Goal: Information Seeking & Learning: Understand process/instructions

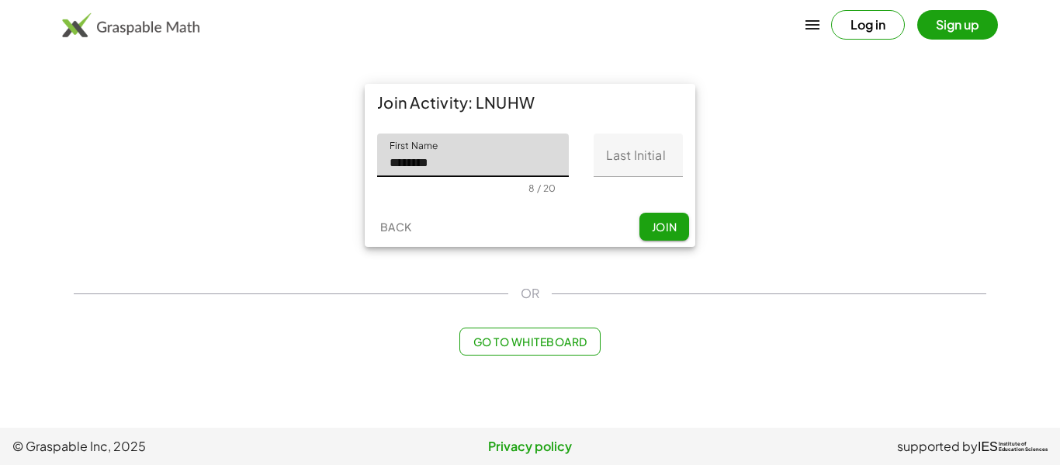
type input "********"
click at [618, 155] on input "Last Initial" at bounding box center [638, 154] width 89 height 43
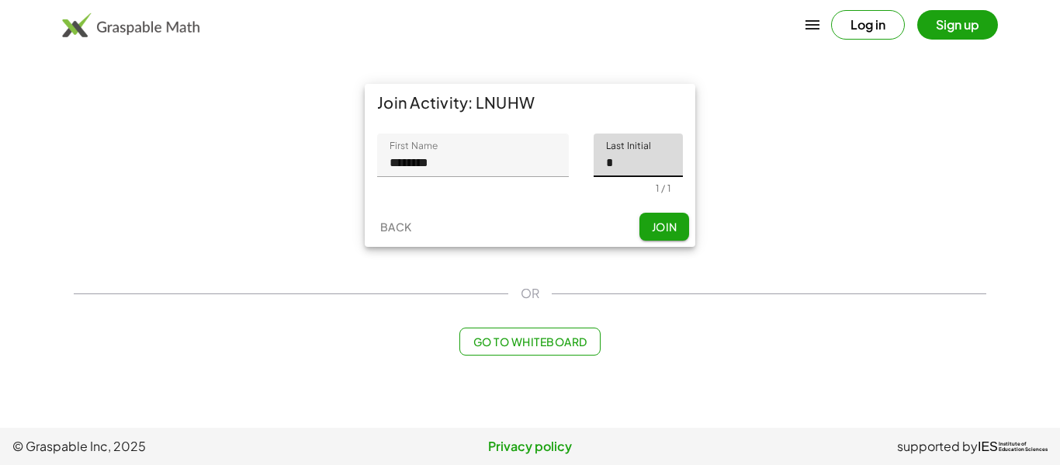
type input "*"
click at [656, 234] on button "Join" at bounding box center [664, 227] width 50 height 28
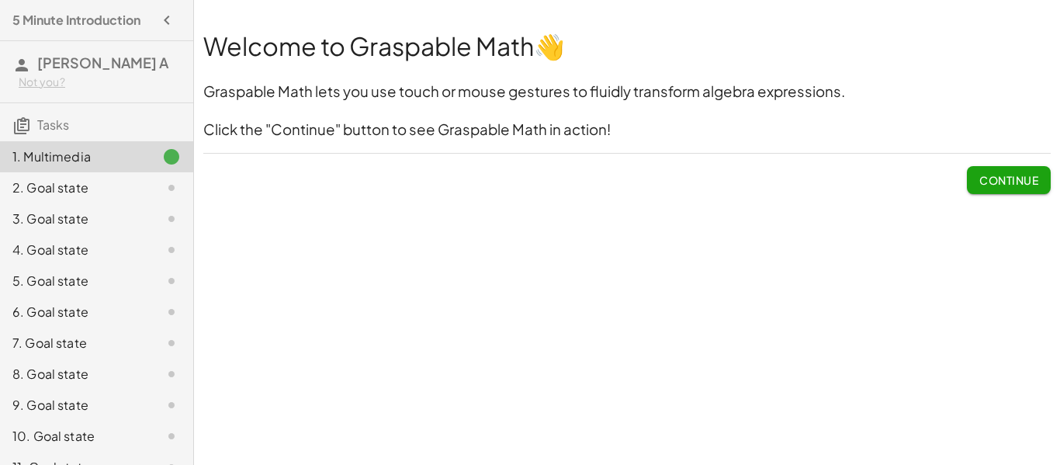
click at [976, 180] on button "Continue" at bounding box center [1009, 180] width 84 height 28
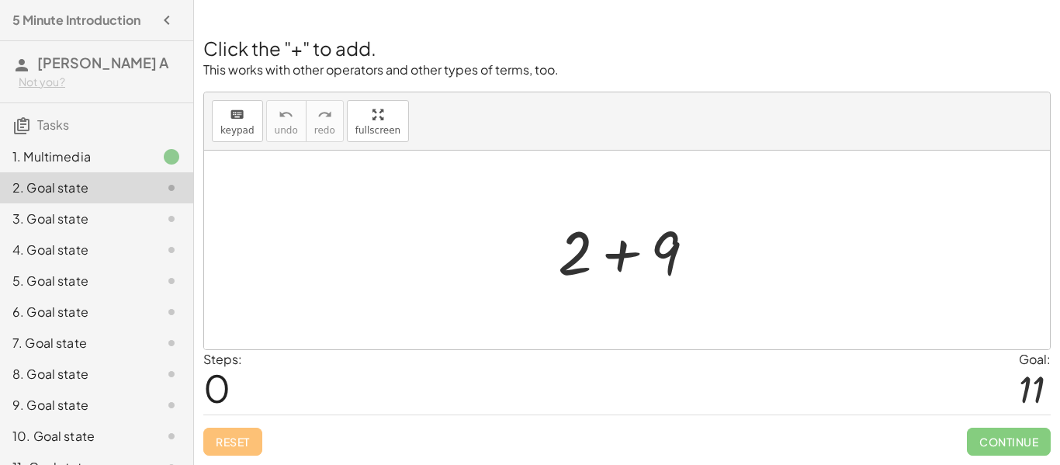
click at [582, 267] on div at bounding box center [632, 250] width 165 height 80
click at [232, 141] on button "keyboard keypad" at bounding box center [237, 121] width 51 height 42
click at [224, 395] on span "0" at bounding box center [216, 387] width 27 height 47
click at [546, 226] on div "+ 2 + 9" at bounding box center [627, 250] width 185 height 88
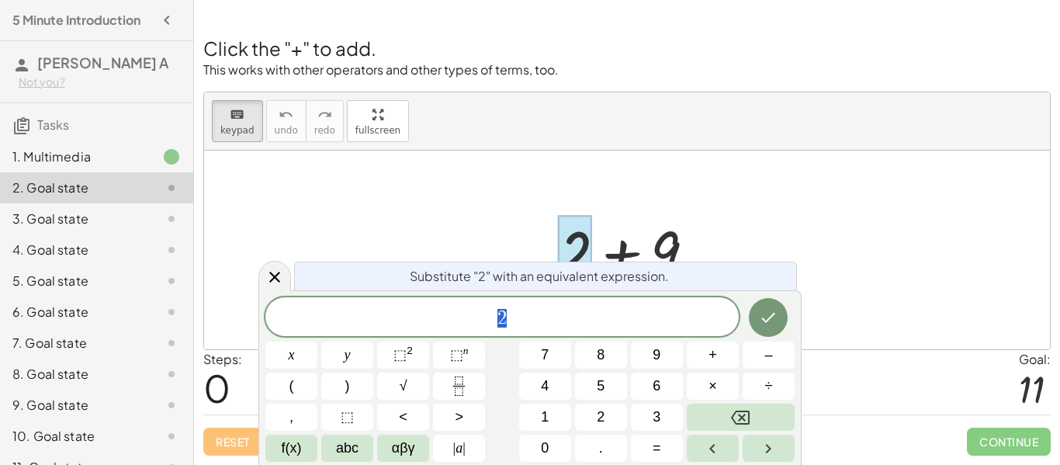
scroll to position [1, 0]
click at [578, 244] on div at bounding box center [575, 252] width 34 height 72
click at [524, 331] on div "2" at bounding box center [501, 316] width 473 height 39
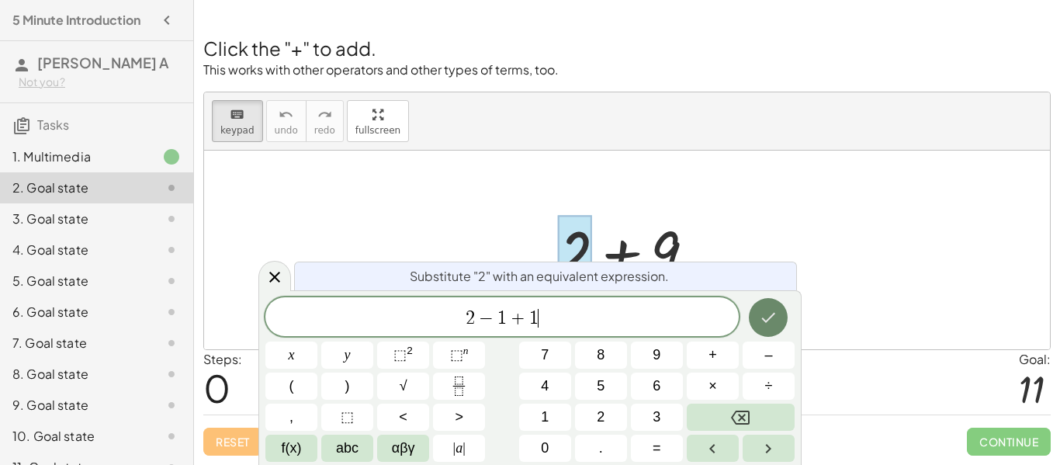
click at [767, 322] on icon "Done" at bounding box center [768, 317] width 19 height 19
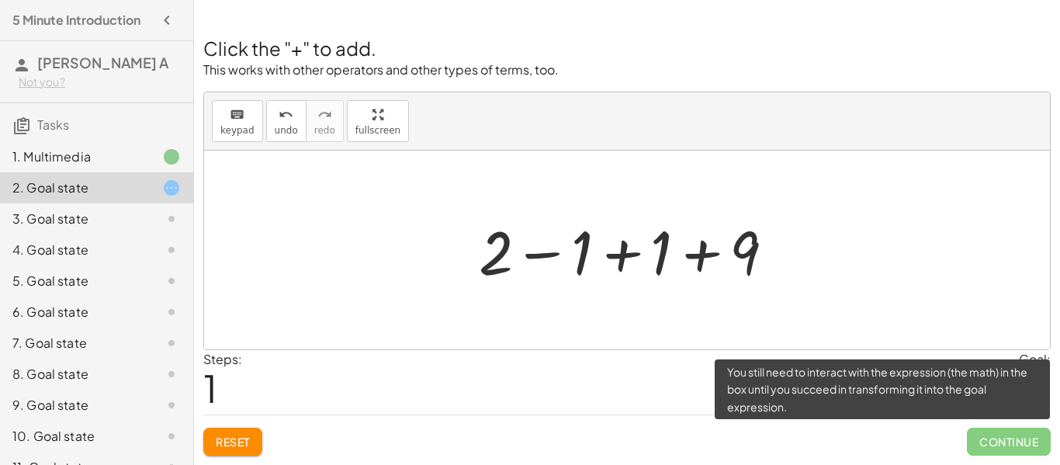
click at [999, 452] on span "Continue" at bounding box center [1009, 442] width 84 height 28
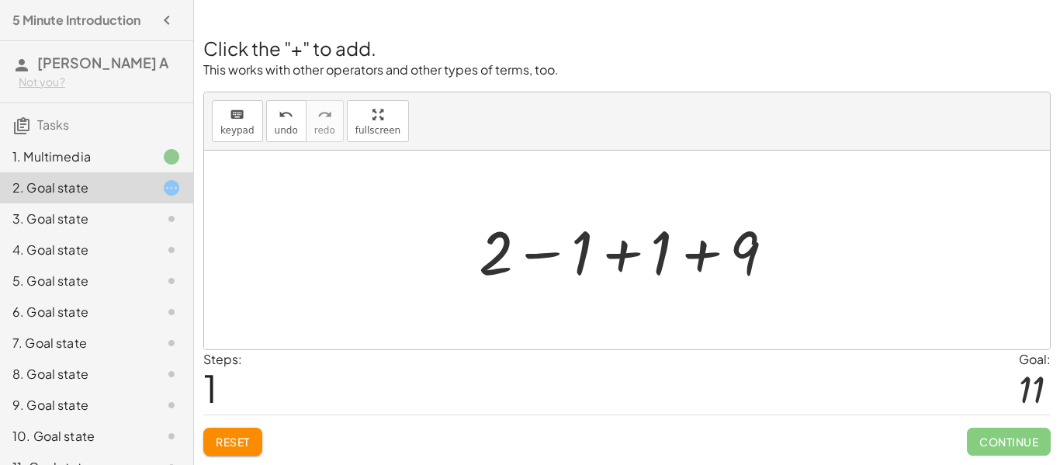
click at [746, 251] on div at bounding box center [633, 250] width 324 height 80
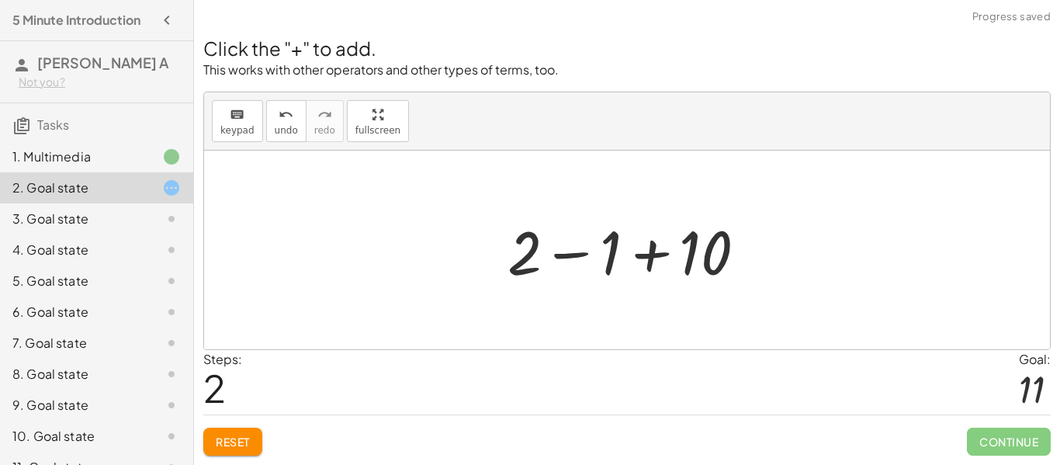
click at [703, 260] on div at bounding box center [633, 250] width 267 height 80
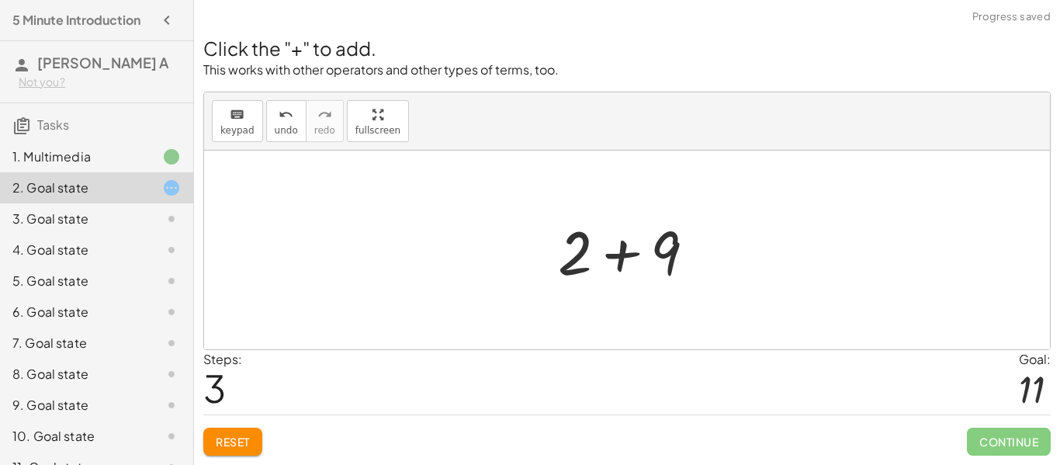
click at [588, 246] on div at bounding box center [632, 250] width 165 height 80
click at [689, 268] on div at bounding box center [632, 250] width 165 height 80
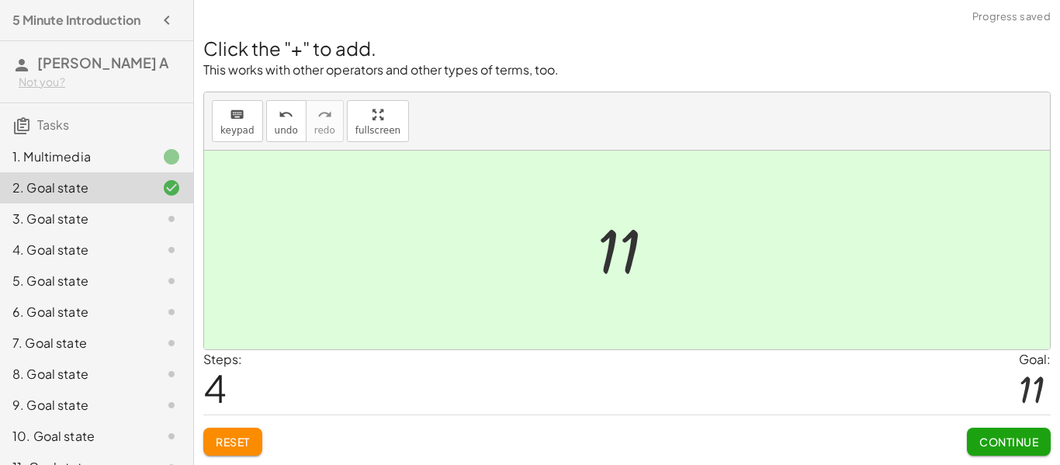
click at [992, 433] on button "Continue" at bounding box center [1009, 442] width 84 height 28
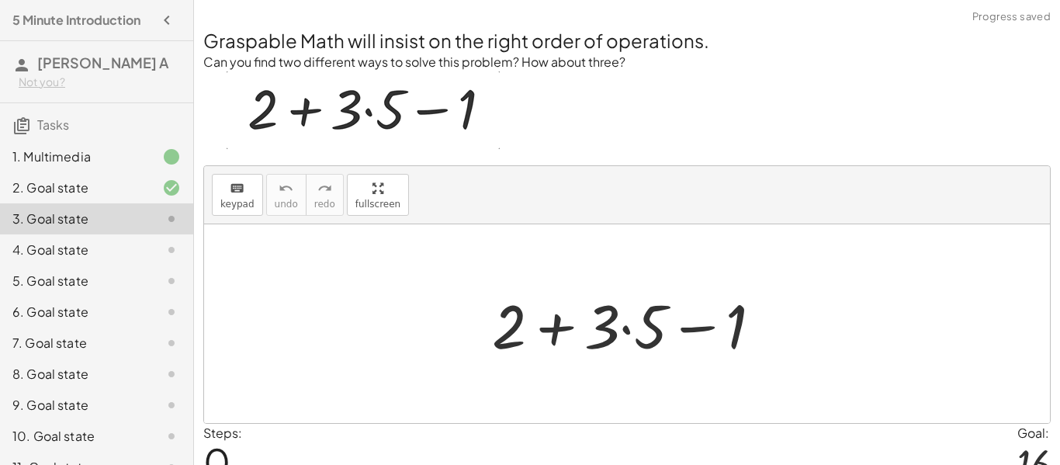
scroll to position [74, 0]
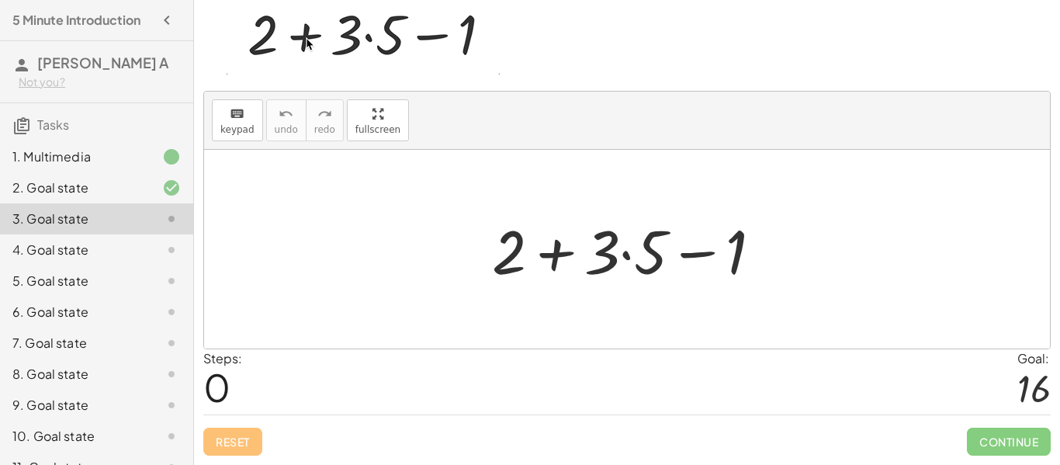
click at [622, 251] on div at bounding box center [633, 250] width 298 height 80
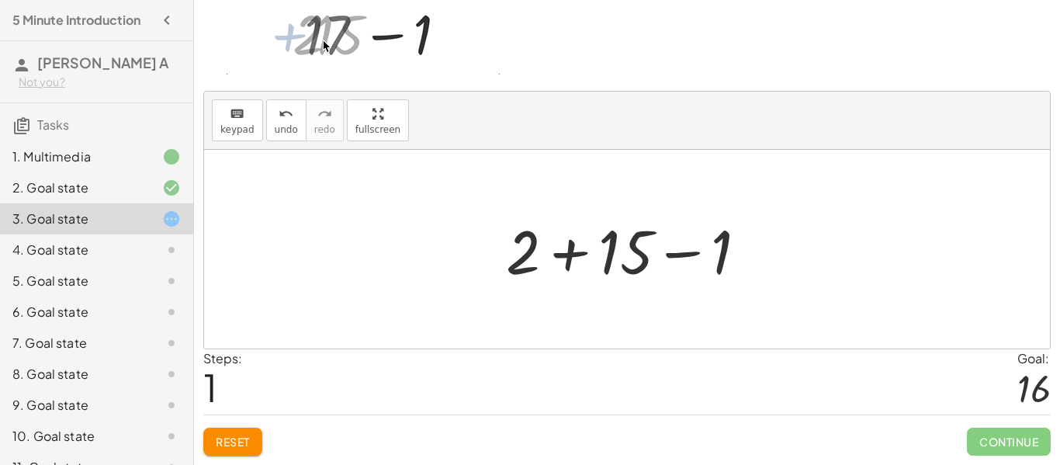
click at [521, 258] on div at bounding box center [632, 250] width 269 height 80
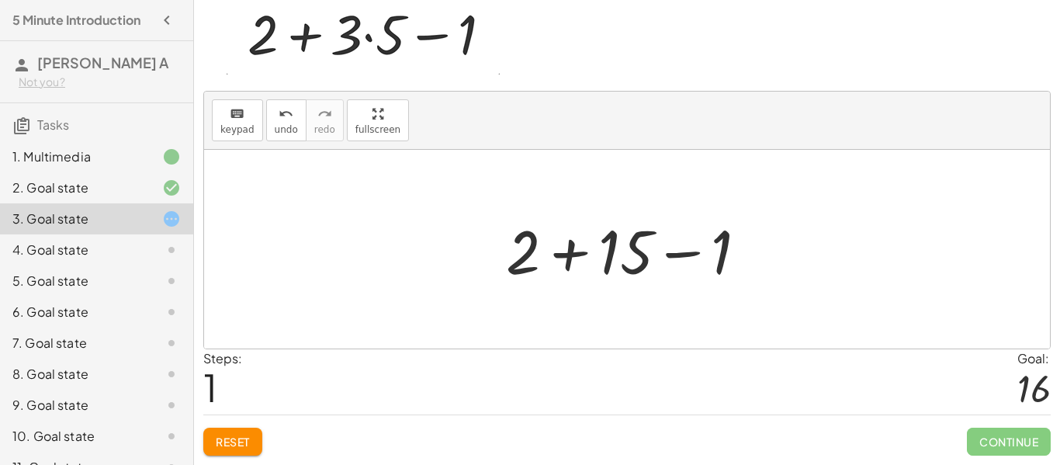
click at [528, 265] on div at bounding box center [632, 250] width 269 height 80
click at [711, 257] on div at bounding box center [632, 250] width 269 height 80
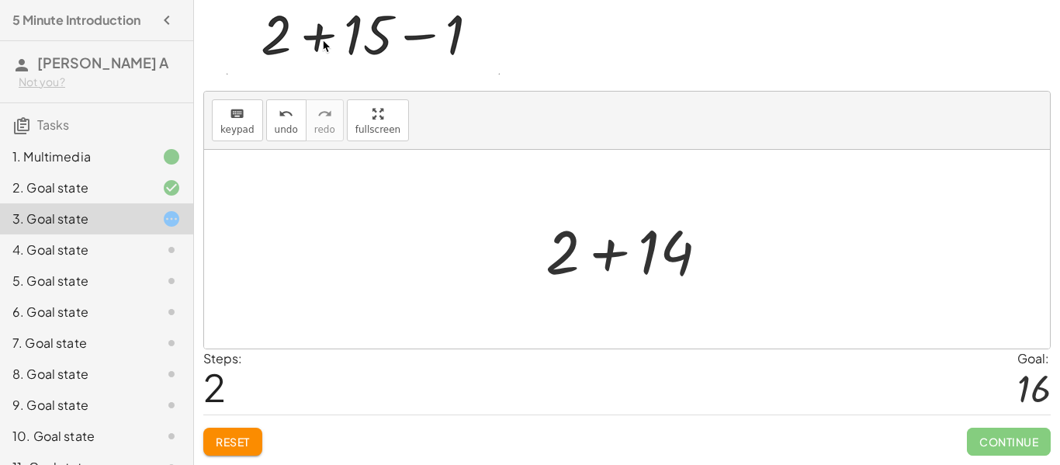
click at [558, 253] on div at bounding box center [633, 250] width 190 height 80
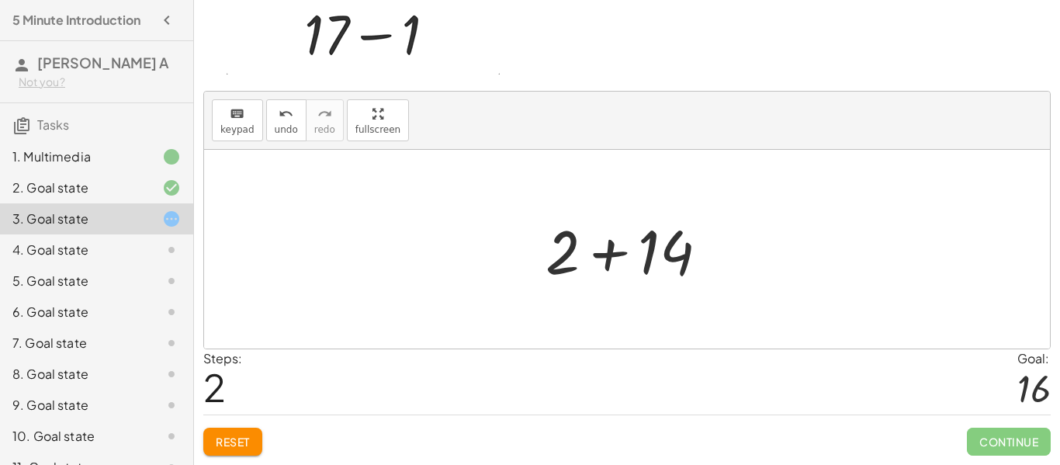
click at [648, 255] on div at bounding box center [633, 250] width 190 height 80
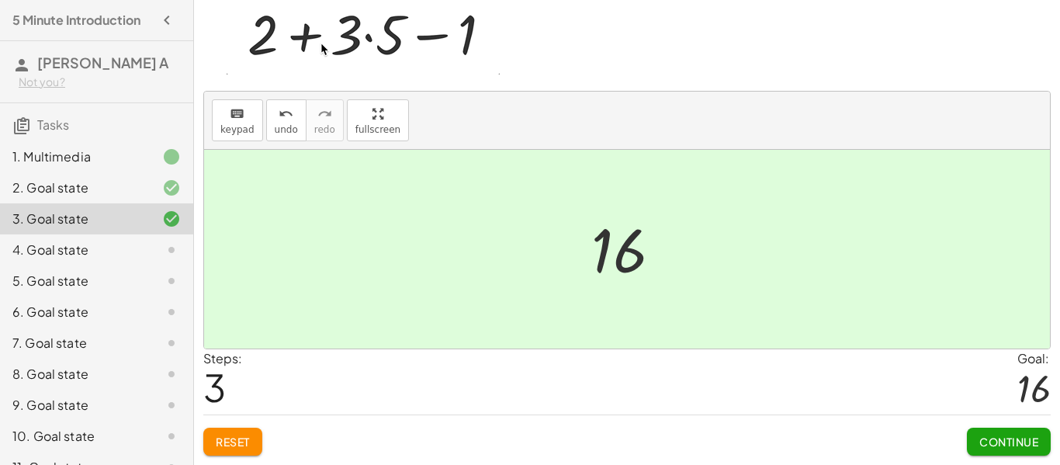
click at [986, 440] on span "Continue" at bounding box center [1008, 442] width 59 height 14
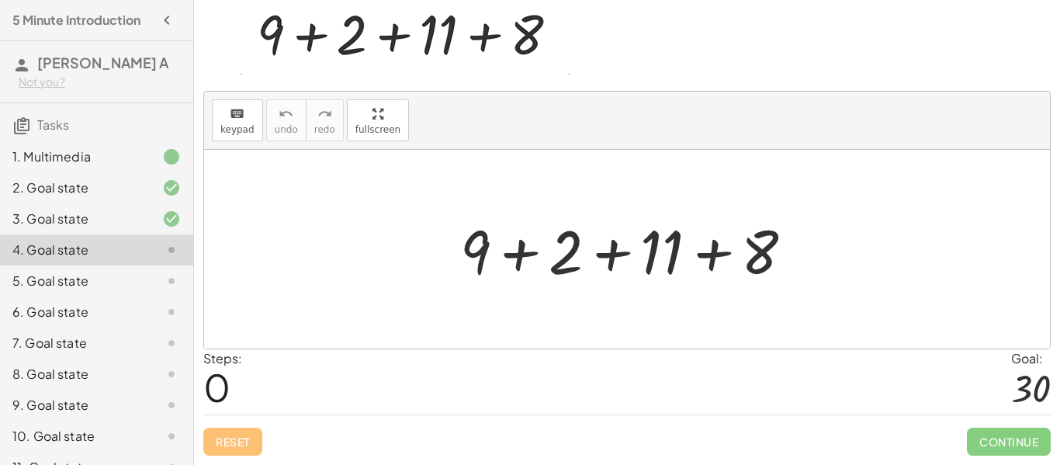
click at [523, 244] on div at bounding box center [633, 250] width 362 height 80
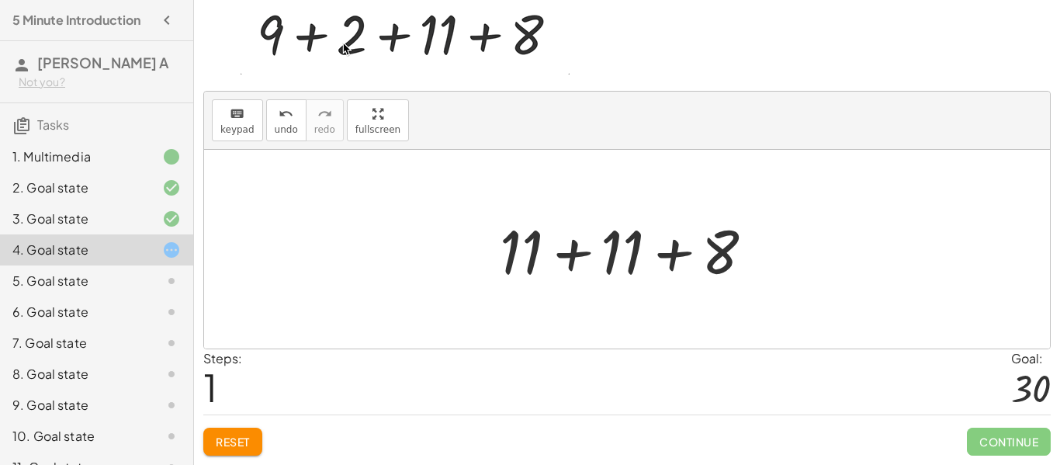
click at [584, 252] on div at bounding box center [633, 250] width 282 height 80
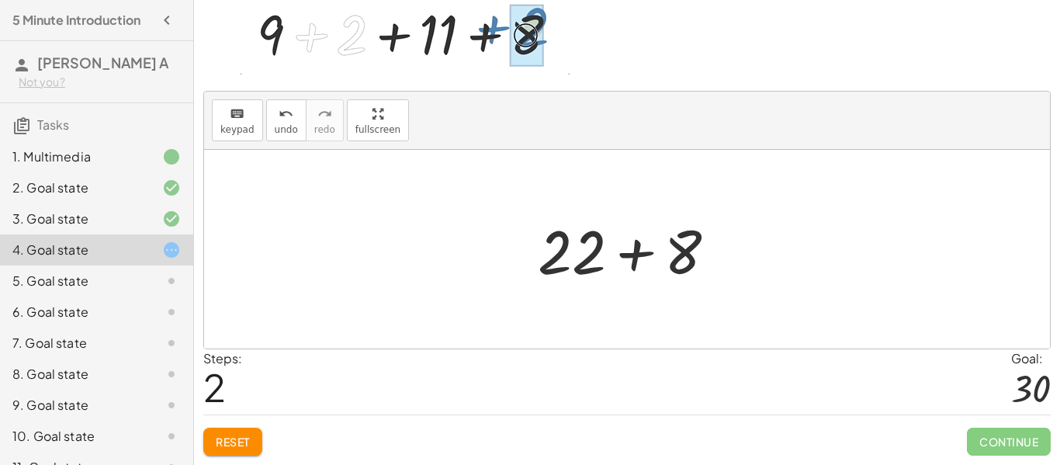
click at [637, 262] on div at bounding box center [633, 250] width 206 height 80
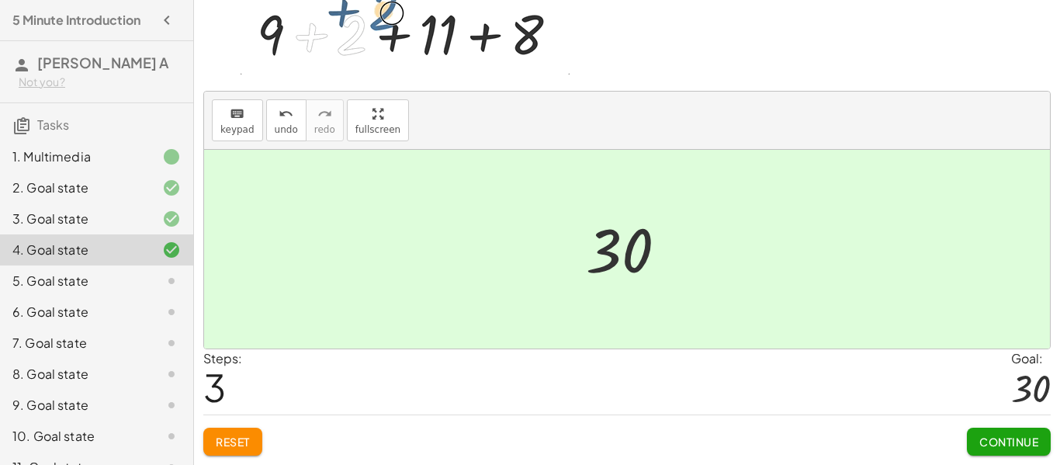
click at [1008, 454] on button "Continue" at bounding box center [1009, 442] width 84 height 28
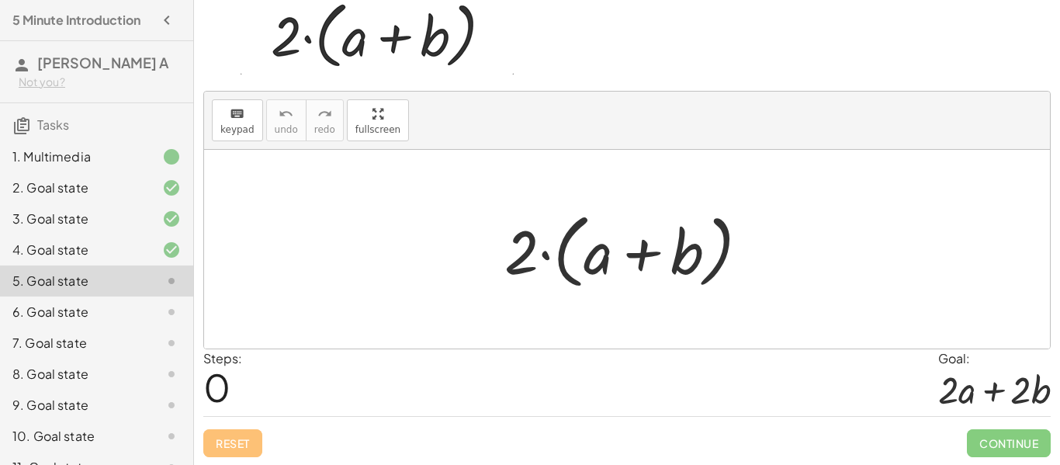
click at [556, 254] on div at bounding box center [633, 249] width 272 height 89
click at [581, 258] on div at bounding box center [633, 249] width 272 height 89
click at [597, 260] on div at bounding box center [633, 249] width 272 height 89
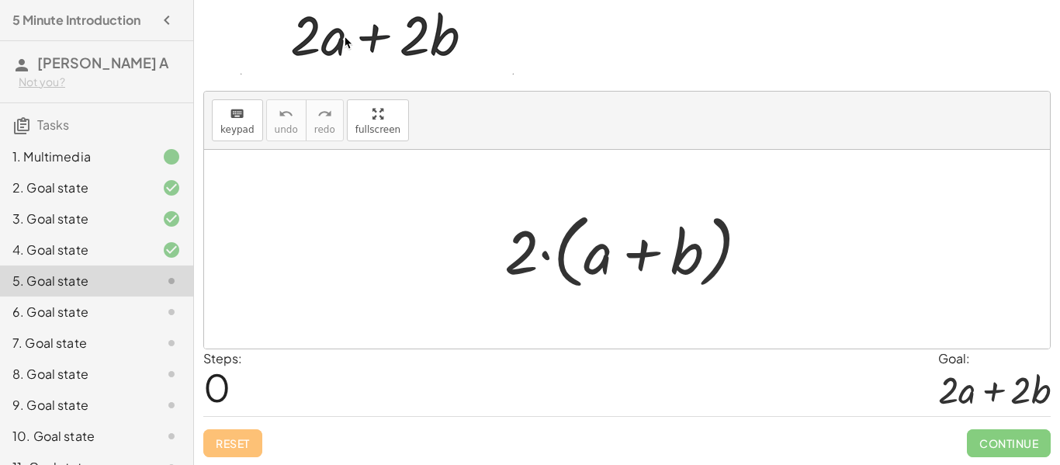
click at [498, 238] on div at bounding box center [633, 249] width 272 height 89
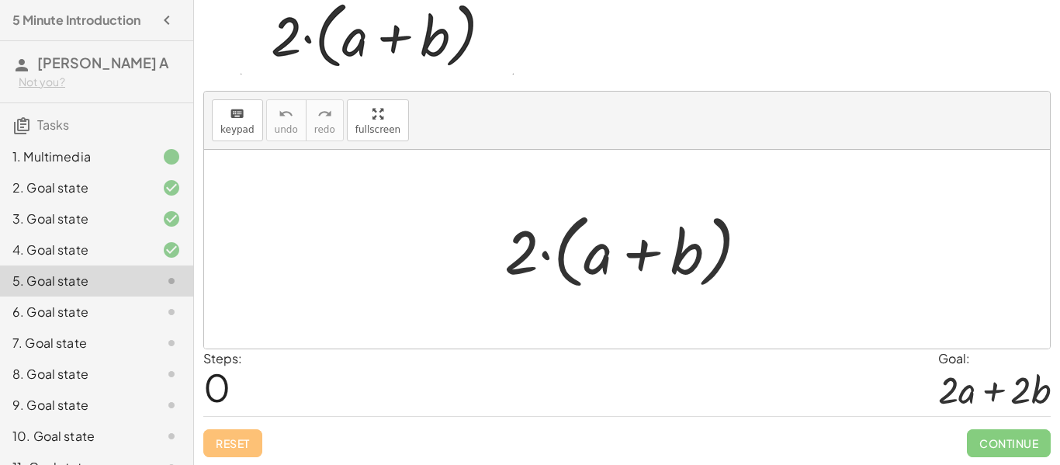
click at [523, 252] on div at bounding box center [633, 249] width 272 height 89
click at [590, 262] on div at bounding box center [633, 249] width 272 height 89
click at [516, 268] on div at bounding box center [633, 249] width 272 height 89
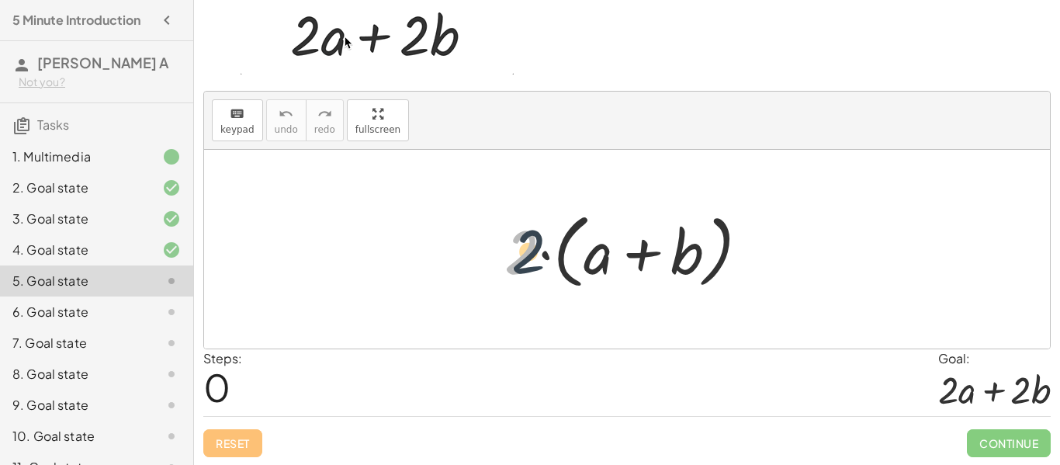
drag, startPoint x: 516, startPoint y: 268, endPoint x: 527, endPoint y: 267, distance: 11.0
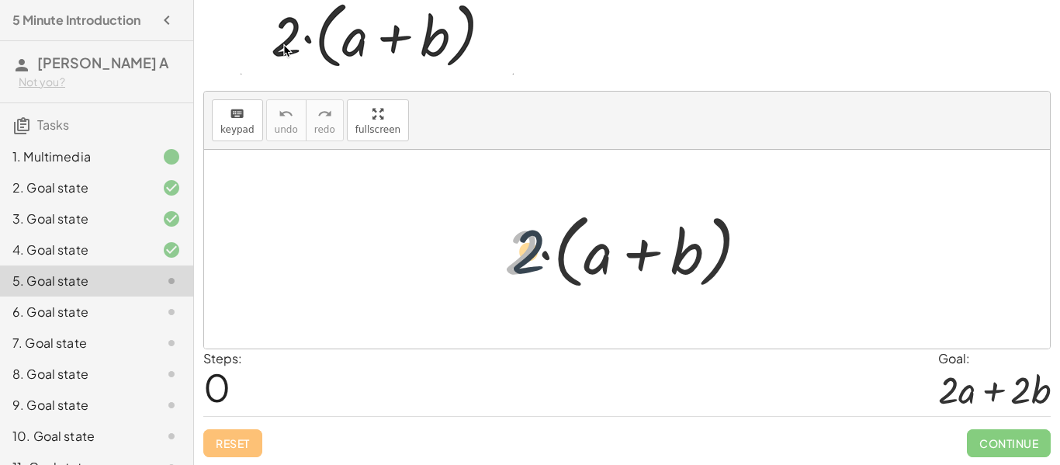
click at [527, 267] on div at bounding box center [633, 249] width 272 height 89
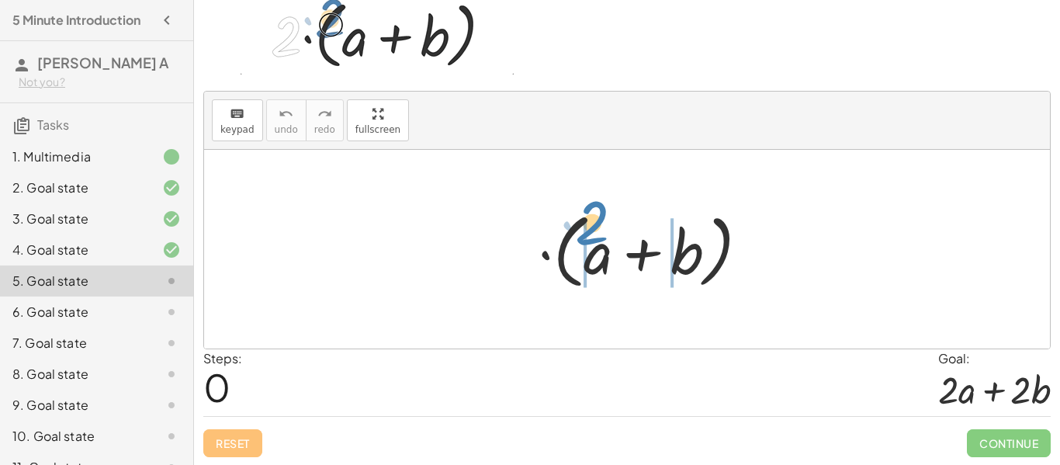
drag, startPoint x: 527, startPoint y: 267, endPoint x: 598, endPoint y: 244, distance: 75.1
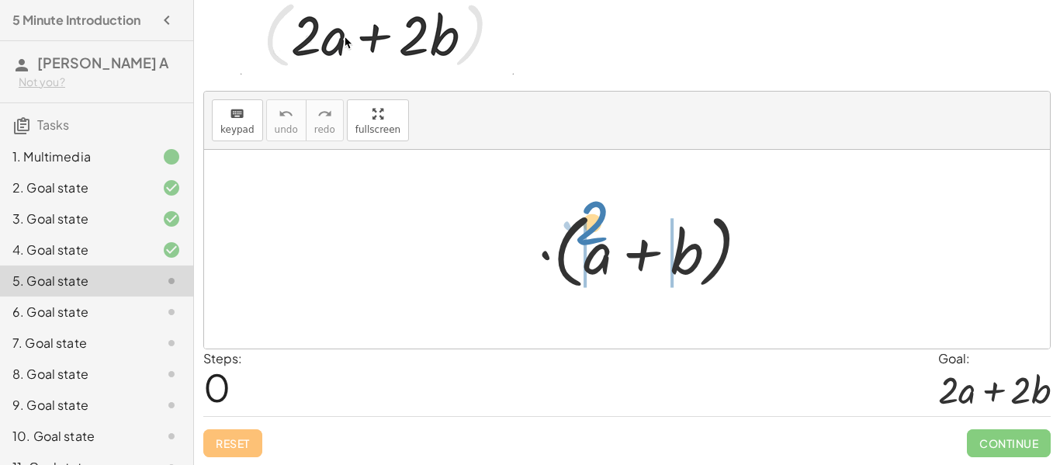
click at [598, 244] on div at bounding box center [633, 249] width 272 height 89
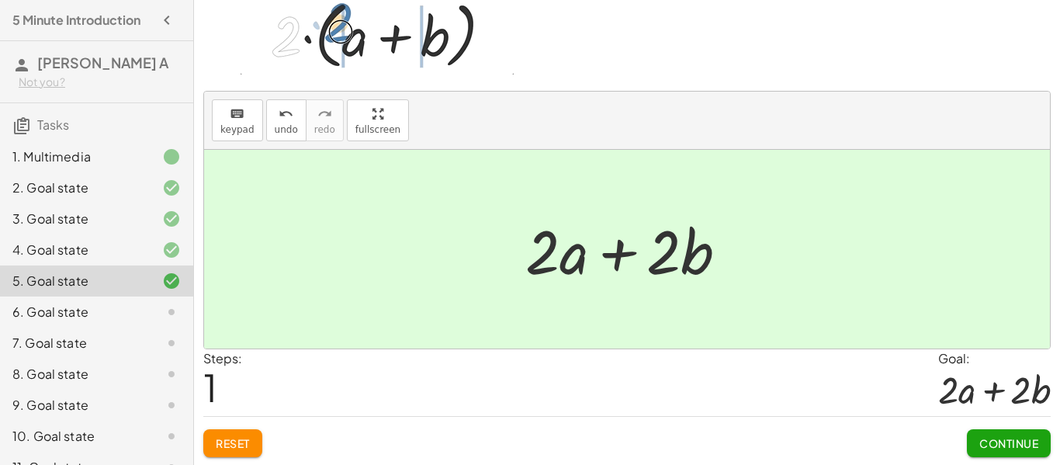
click at [999, 435] on button "Continue" at bounding box center [1009, 443] width 84 height 28
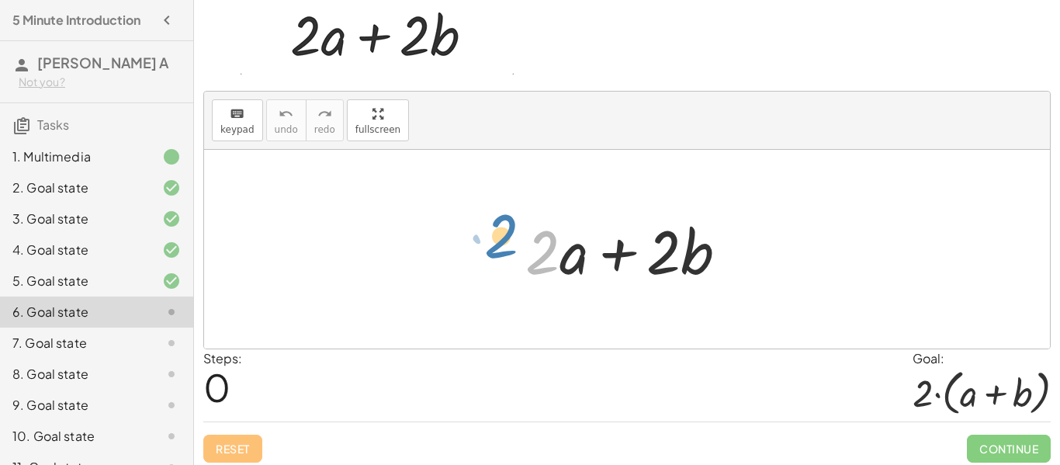
drag, startPoint x: 547, startPoint y: 268, endPoint x: 509, endPoint y: 259, distance: 39.0
click at [509, 259] on div "· 2 + · 2 · a + · 2 · b" at bounding box center [627, 250] width 250 height 88
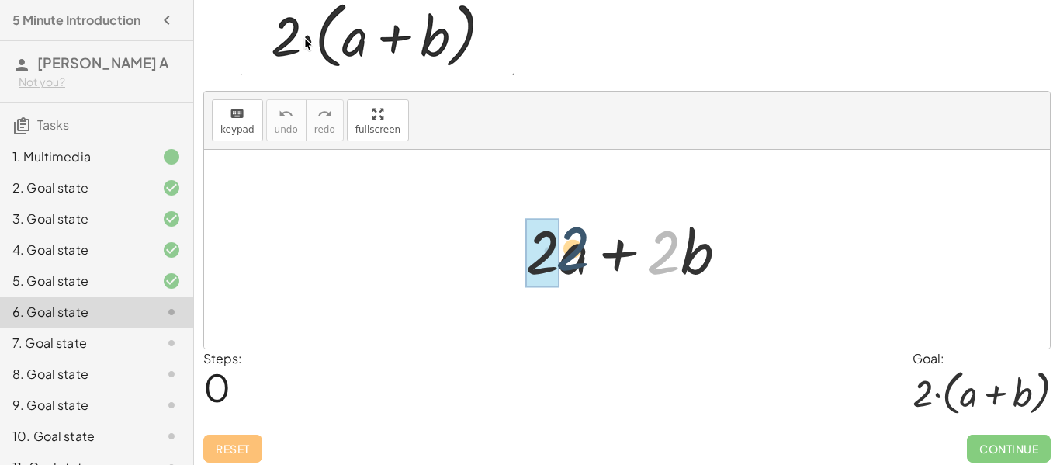
drag, startPoint x: 669, startPoint y: 254, endPoint x: 556, endPoint y: 254, distance: 113.3
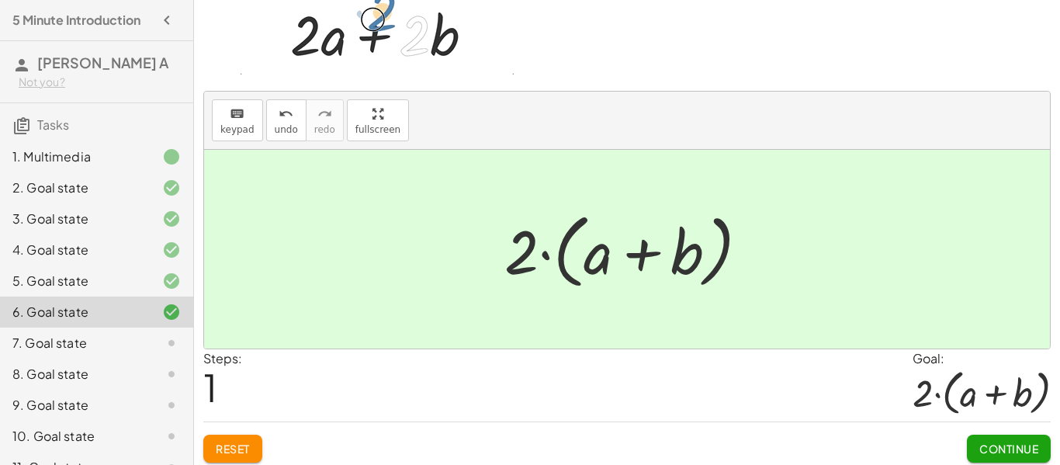
click at [1017, 450] on span "Continue" at bounding box center [1008, 449] width 59 height 14
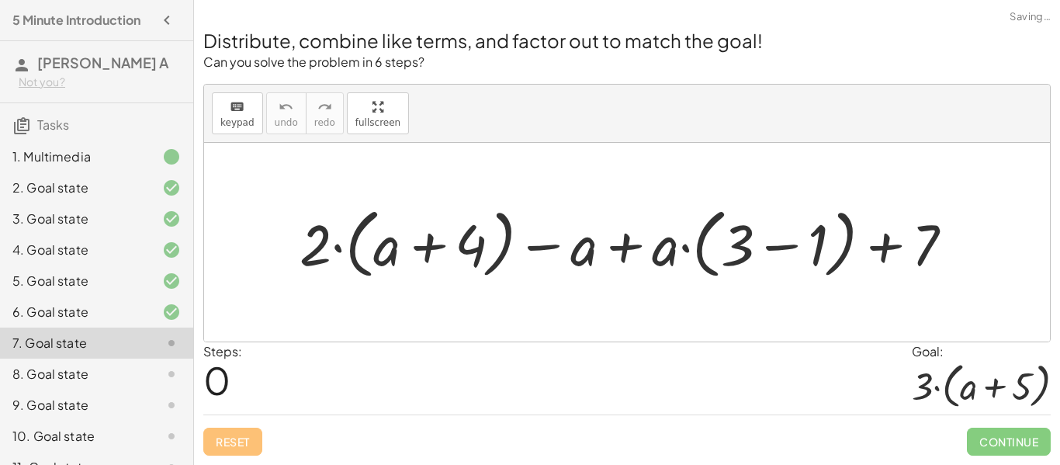
scroll to position [0, 0]
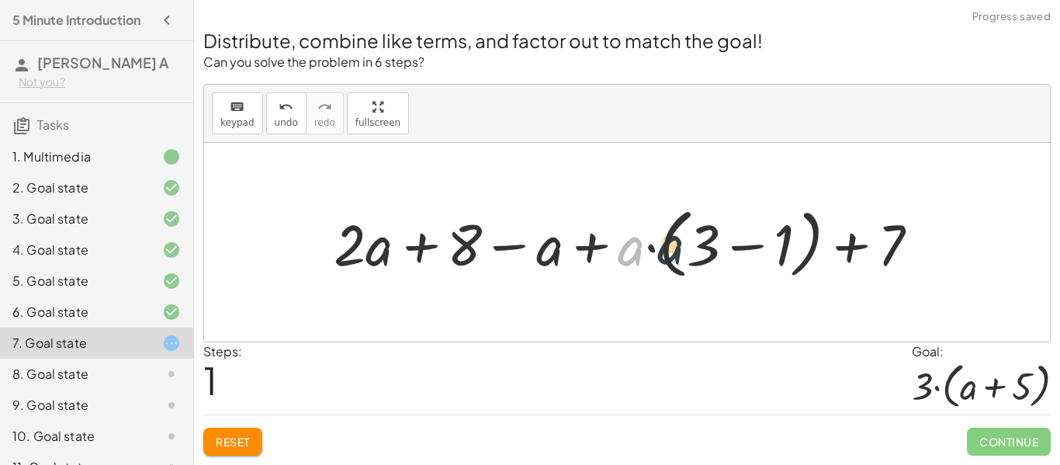
drag, startPoint x: 630, startPoint y: 258, endPoint x: 681, endPoint y: 255, distance: 50.5
click at [681, 255] on div at bounding box center [632, 242] width 613 height 84
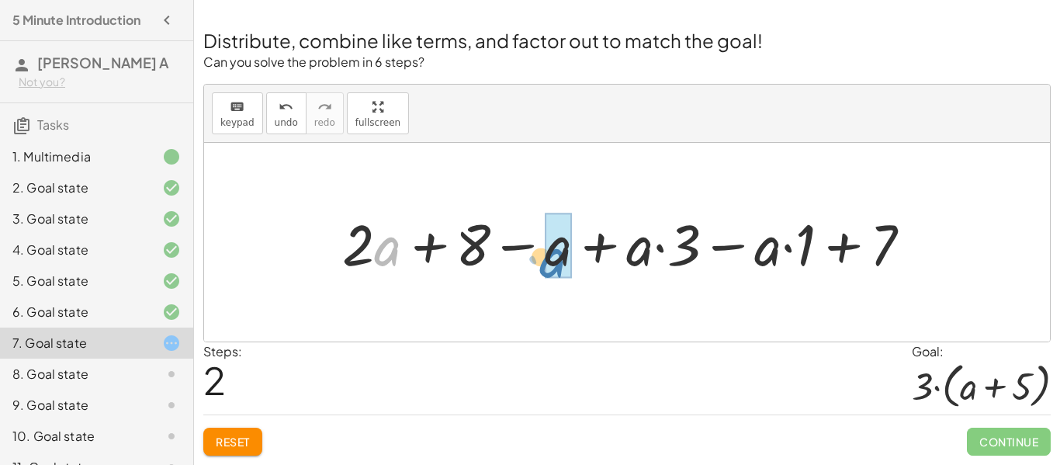
drag, startPoint x: 378, startPoint y: 251, endPoint x: 563, endPoint y: 264, distance: 185.9
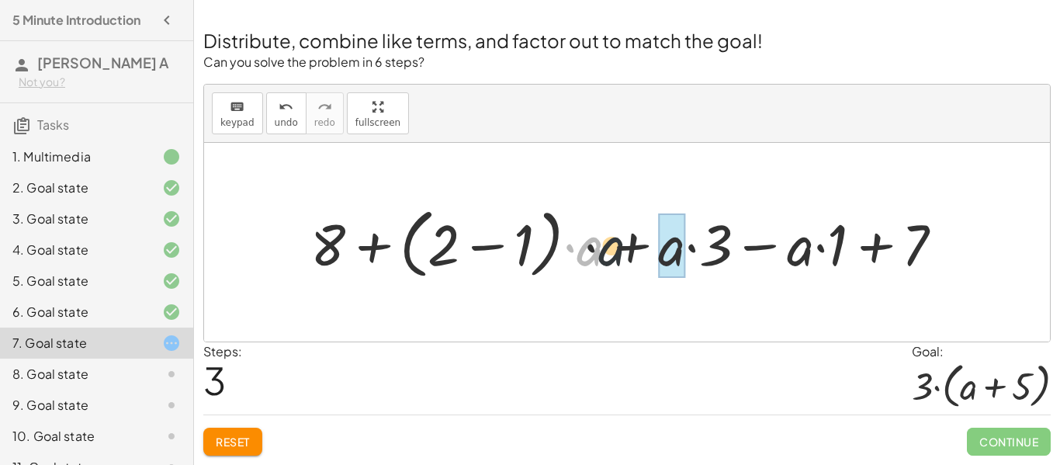
drag, startPoint x: 596, startPoint y: 254, endPoint x: 695, endPoint y: 260, distance: 98.7
click at [695, 260] on div at bounding box center [633, 242] width 661 height 84
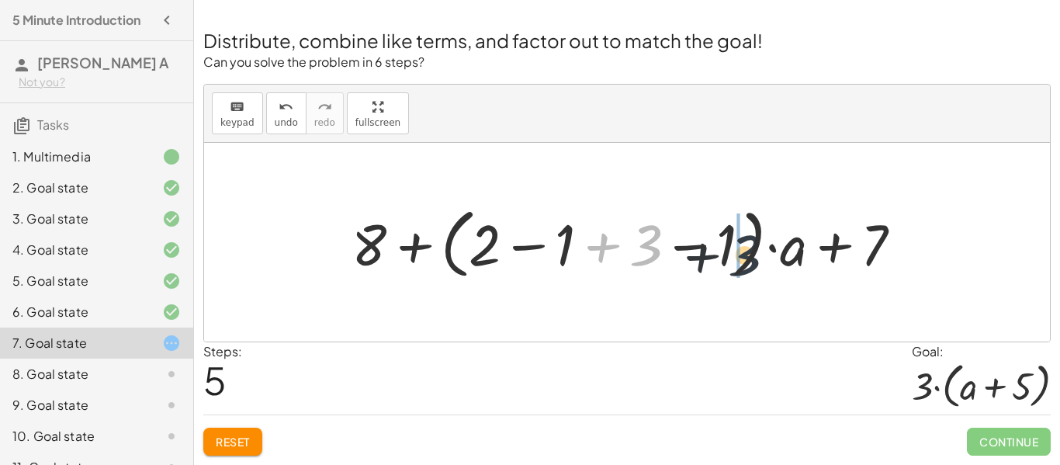
drag, startPoint x: 654, startPoint y: 251, endPoint x: 764, endPoint y: 260, distance: 109.8
click at [764, 260] on div at bounding box center [633, 242] width 579 height 84
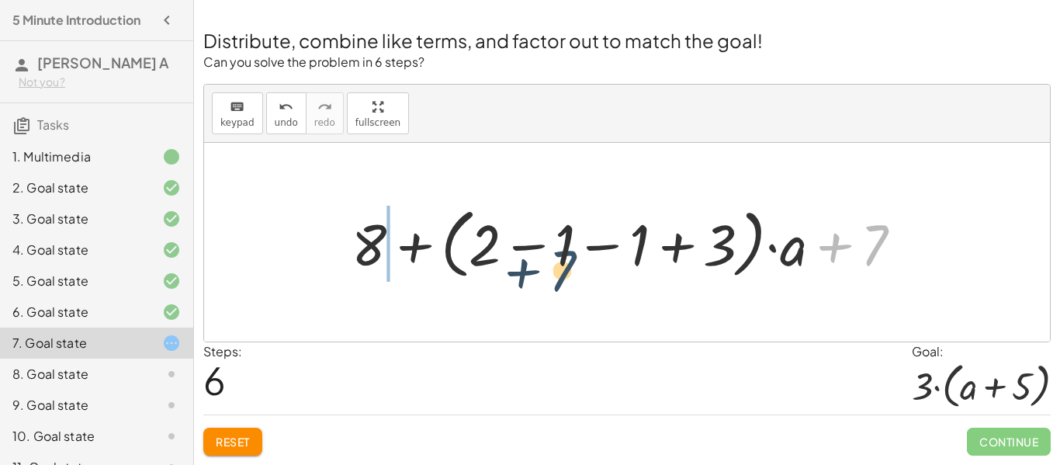
drag, startPoint x: 875, startPoint y: 241, endPoint x: 443, endPoint y: 265, distance: 432.9
click at [443, 265] on div at bounding box center [633, 242] width 579 height 84
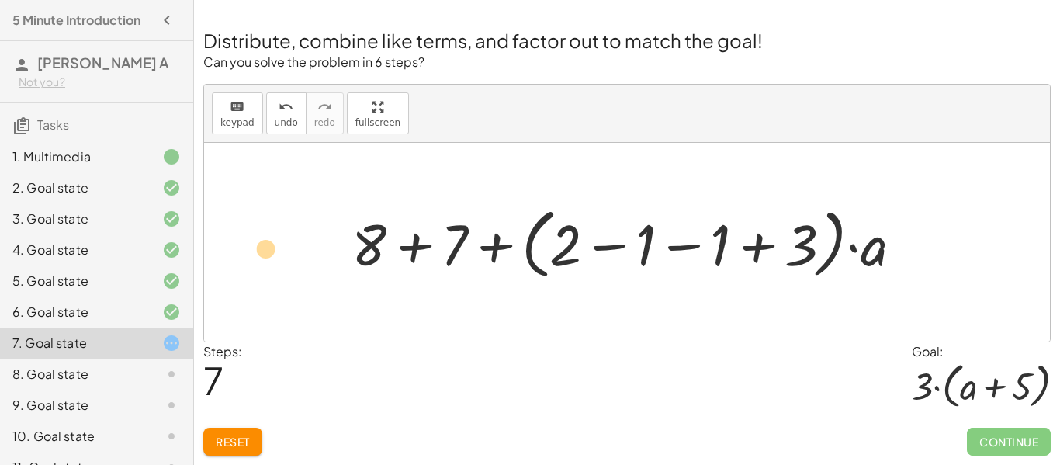
drag, startPoint x: 880, startPoint y: 258, endPoint x: 241, endPoint y: 261, distance: 638.7
click at [241, 261] on div "+ · 2 · ( + a + 4 ) − a + · a · ( + 3 − 1 ) + 7 + · 2 · a + · 2 · 4 − a + · a ·…" at bounding box center [627, 242] width 846 height 199
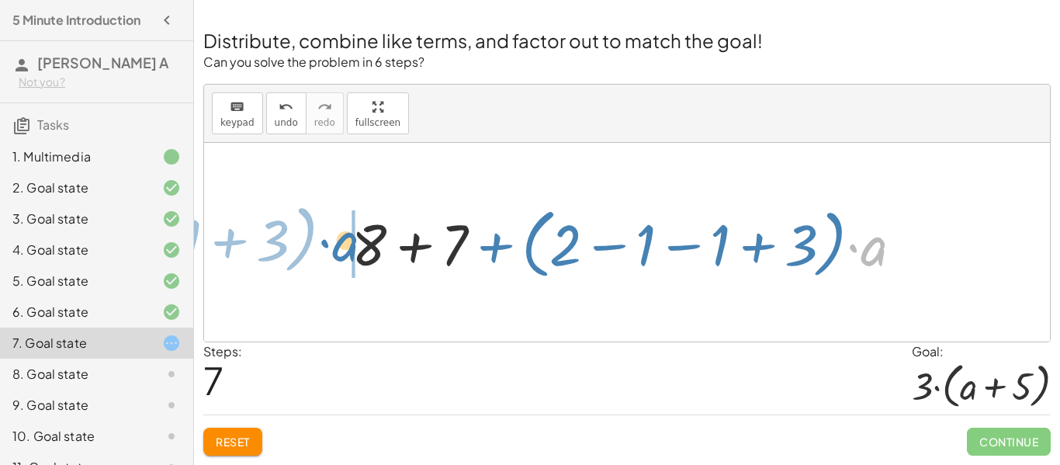
drag, startPoint x: 880, startPoint y: 258, endPoint x: 359, endPoint y: 255, distance: 520.7
click at [359, 255] on div at bounding box center [633, 242] width 579 height 84
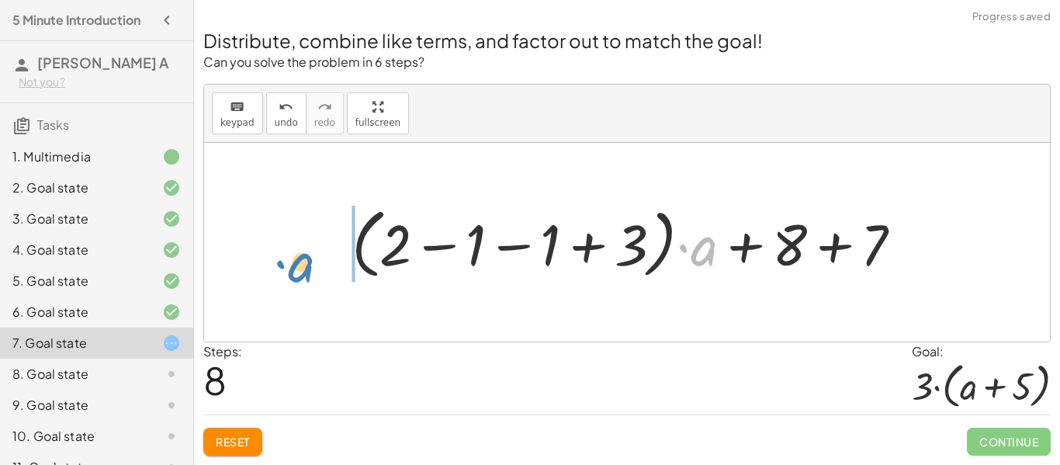
drag, startPoint x: 689, startPoint y: 254, endPoint x: 286, endPoint y: 270, distance: 403.1
click at [286, 270] on div "+ · 2 · ( + a + 4 ) − a + · a · ( + 3 − 1 ) + 7 + · 2 · a + · 2 · 4 − a + · a ·…" at bounding box center [627, 242] width 846 height 199
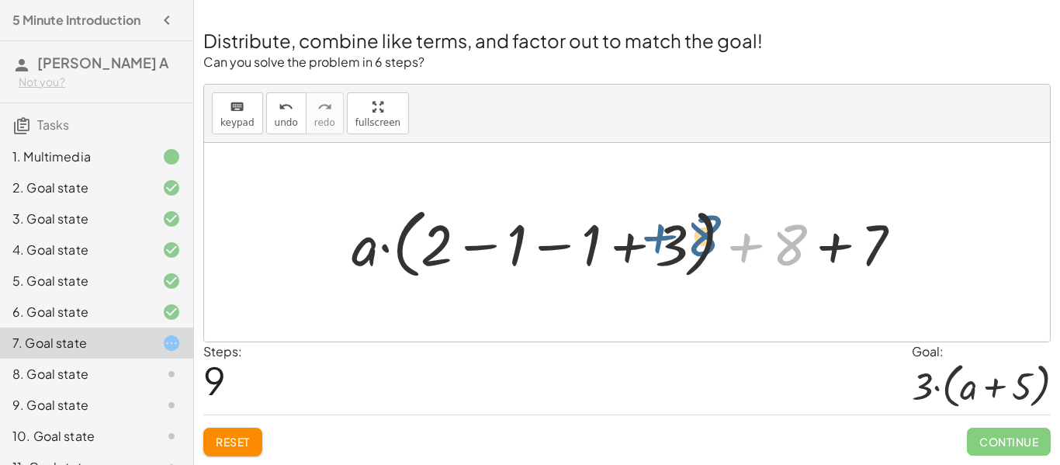
drag, startPoint x: 782, startPoint y: 250, endPoint x: 695, endPoint y: 241, distance: 87.4
click at [695, 241] on div at bounding box center [633, 242] width 579 height 84
drag, startPoint x: 794, startPoint y: 251, endPoint x: 677, endPoint y: 248, distance: 117.2
click at [677, 248] on div at bounding box center [633, 242] width 579 height 84
click at [559, 239] on div at bounding box center [633, 242] width 579 height 84
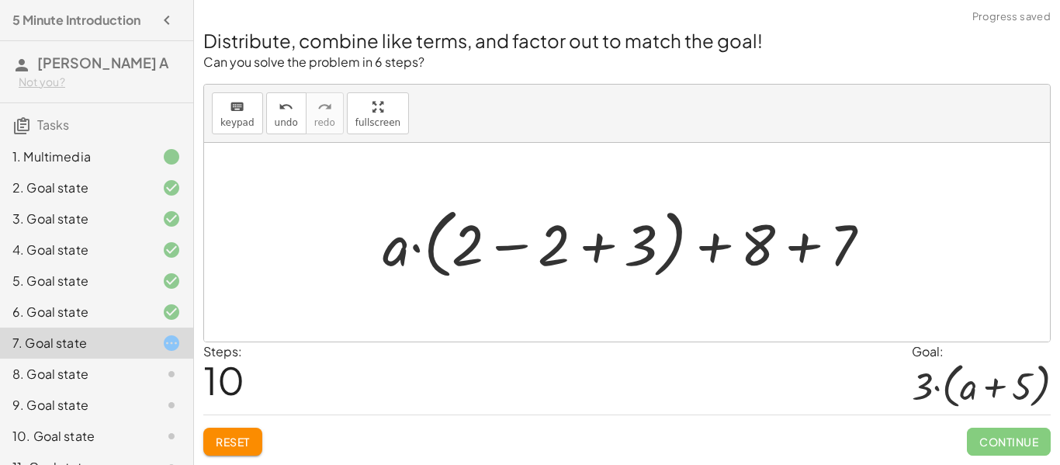
click at [521, 245] on div at bounding box center [633, 242] width 516 height 84
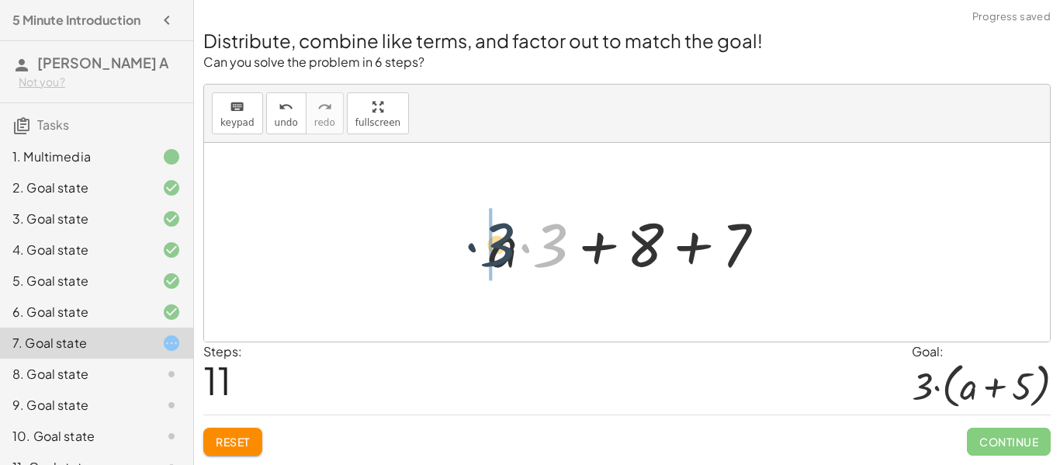
drag, startPoint x: 559, startPoint y: 256, endPoint x: 503, endPoint y: 255, distance: 55.9
click at [503, 255] on div at bounding box center [633, 243] width 304 height 80
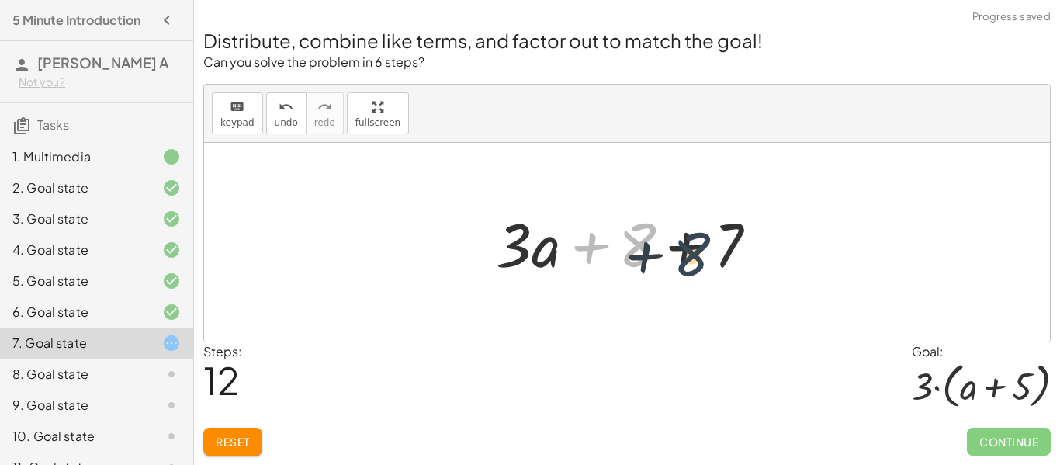
drag, startPoint x: 637, startPoint y: 257, endPoint x: 712, endPoint y: 264, distance: 74.8
click at [712, 264] on div at bounding box center [632, 243] width 289 height 80
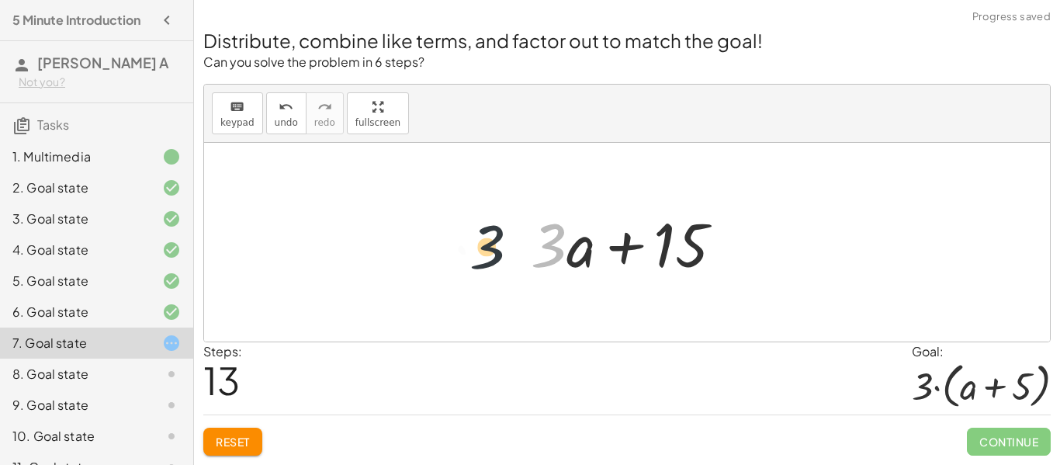
drag, startPoint x: 557, startPoint y: 246, endPoint x: 481, endPoint y: 248, distance: 76.1
click at [684, 254] on div at bounding box center [633, 243] width 220 height 80
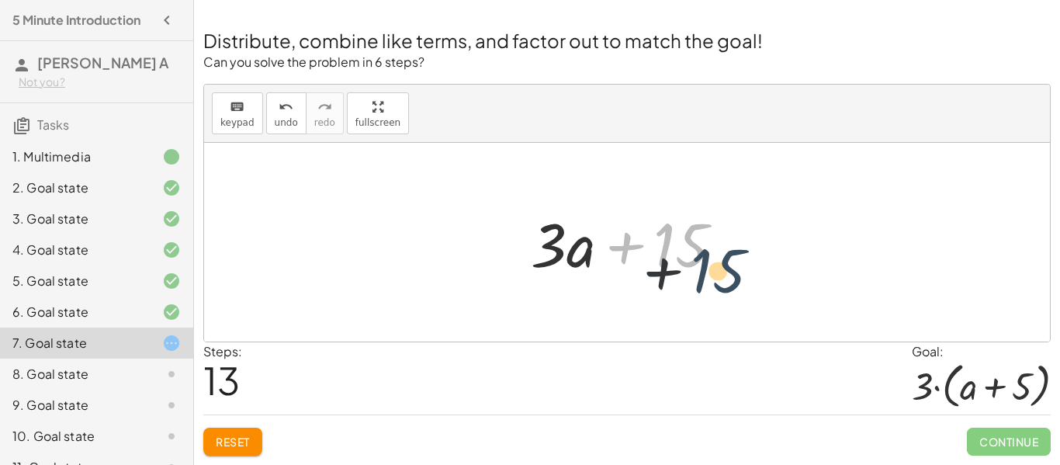
drag, startPoint x: 689, startPoint y: 252, endPoint x: 736, endPoint y: 273, distance: 51.8
click at [736, 273] on div at bounding box center [633, 243] width 220 height 80
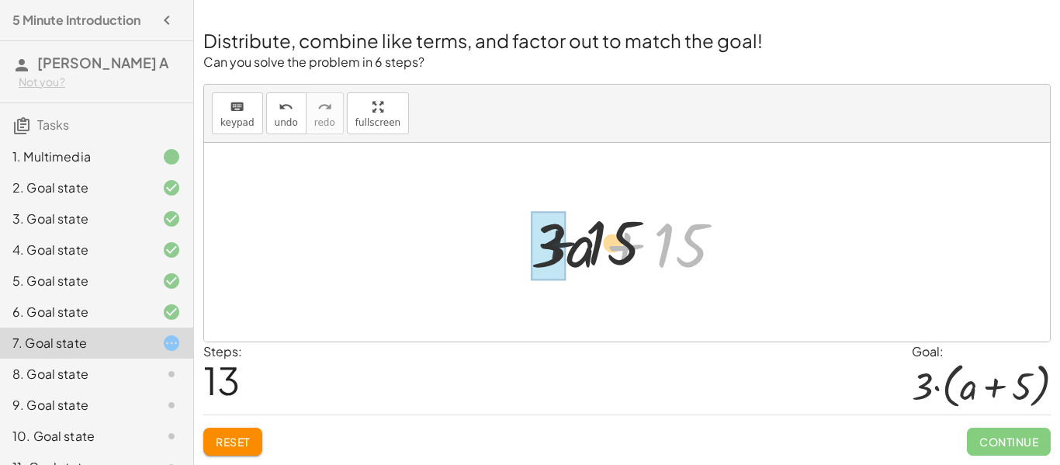
drag, startPoint x: 618, startPoint y: 252, endPoint x: 452, endPoint y: 253, distance: 166.1
click at [452, 253] on div "+ · 2 · ( + a + 4 ) − a + · a · ( + 3 − 1 ) + 7 + · 2 · a + · 2 · 4 − a + · a ·…" at bounding box center [627, 242] width 846 height 199
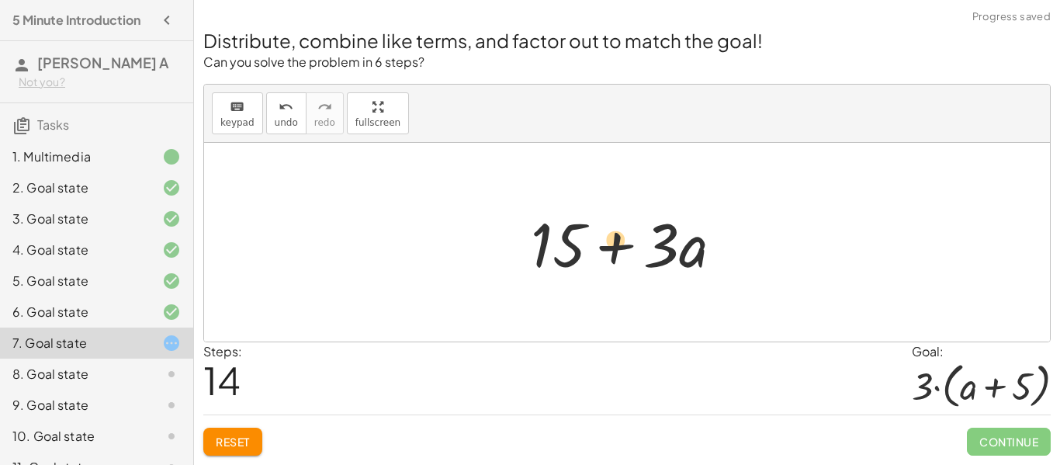
drag, startPoint x: 680, startPoint y: 262, endPoint x: 540, endPoint y: 254, distance: 139.9
click at [540, 254] on div at bounding box center [633, 243] width 220 height 80
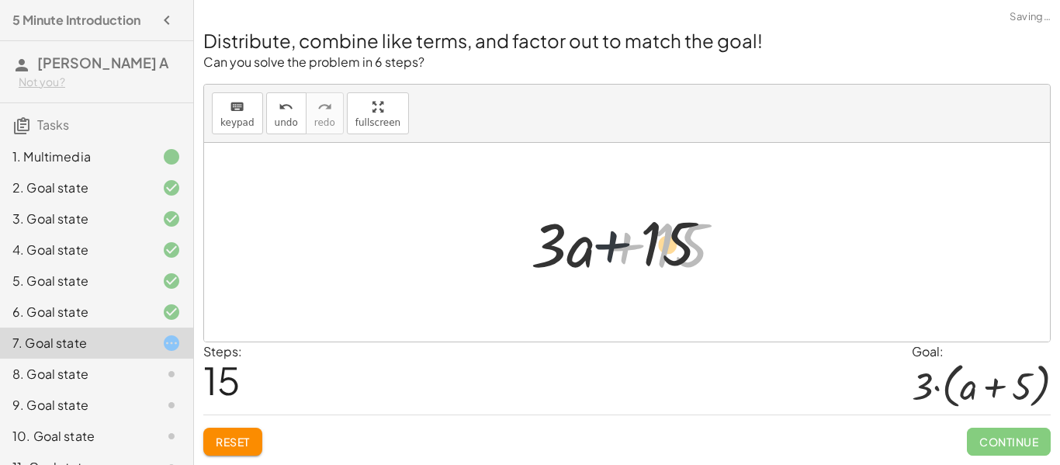
drag, startPoint x: 615, startPoint y: 256, endPoint x: 591, endPoint y: 255, distance: 24.1
click at [591, 255] on div at bounding box center [633, 243] width 220 height 80
click at [578, 258] on div at bounding box center [633, 243] width 220 height 80
click at [234, 444] on span "Reset" at bounding box center [233, 442] width 34 height 14
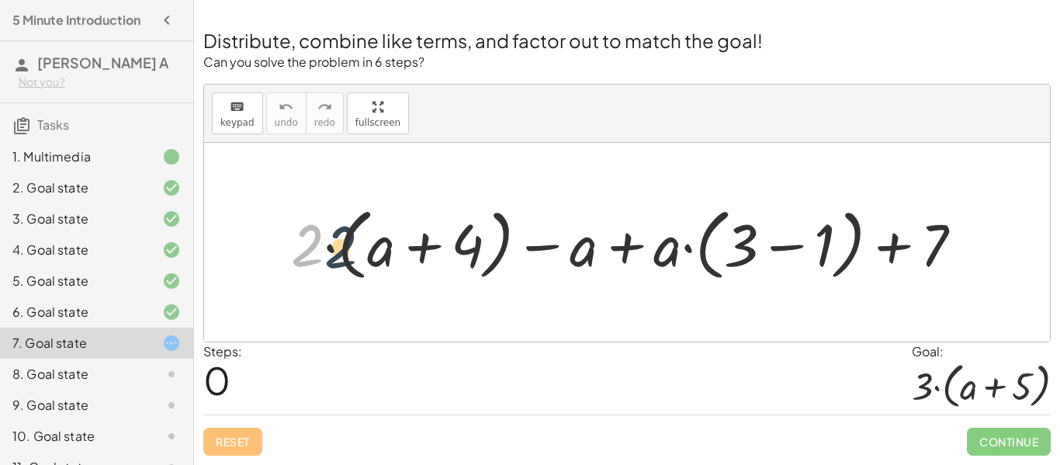
drag, startPoint x: 309, startPoint y: 250, endPoint x: 377, endPoint y: 255, distance: 68.5
click at [377, 255] on div at bounding box center [633, 242] width 700 height 86
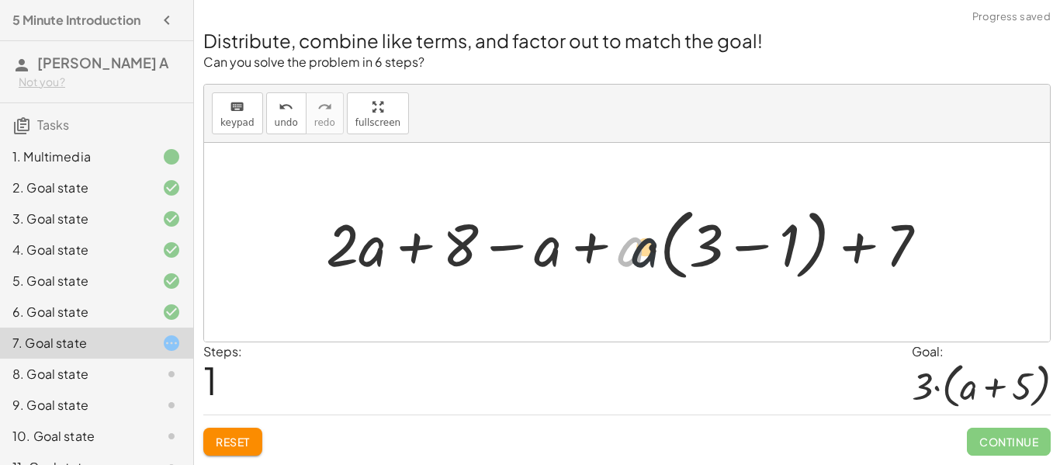
drag, startPoint x: 637, startPoint y: 258, endPoint x: 692, endPoint y: 261, distance: 55.2
click at [692, 261] on div at bounding box center [632, 242] width 629 height 86
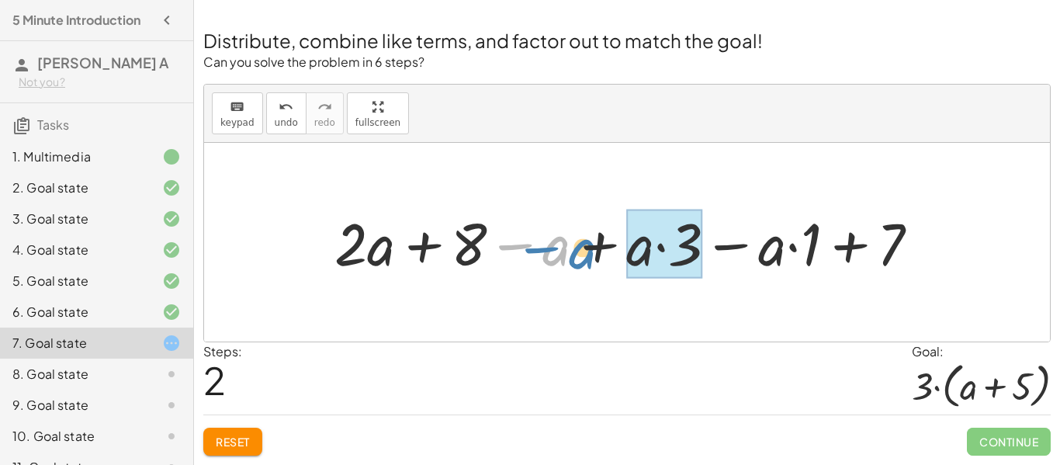
drag, startPoint x: 560, startPoint y: 257, endPoint x: 604, endPoint y: 262, distance: 43.8
click at [604, 262] on div at bounding box center [633, 241] width 612 height 77
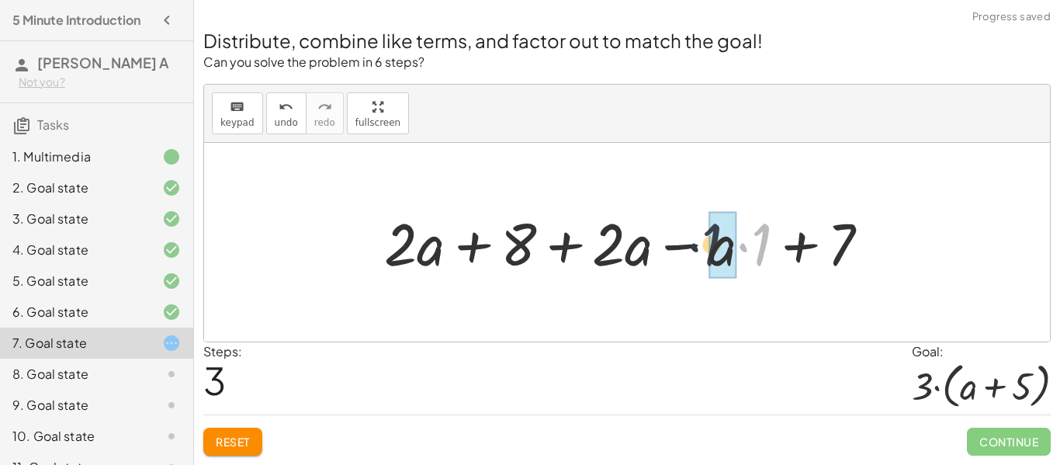
drag, startPoint x: 771, startPoint y: 248, endPoint x: 720, endPoint y: 248, distance: 50.4
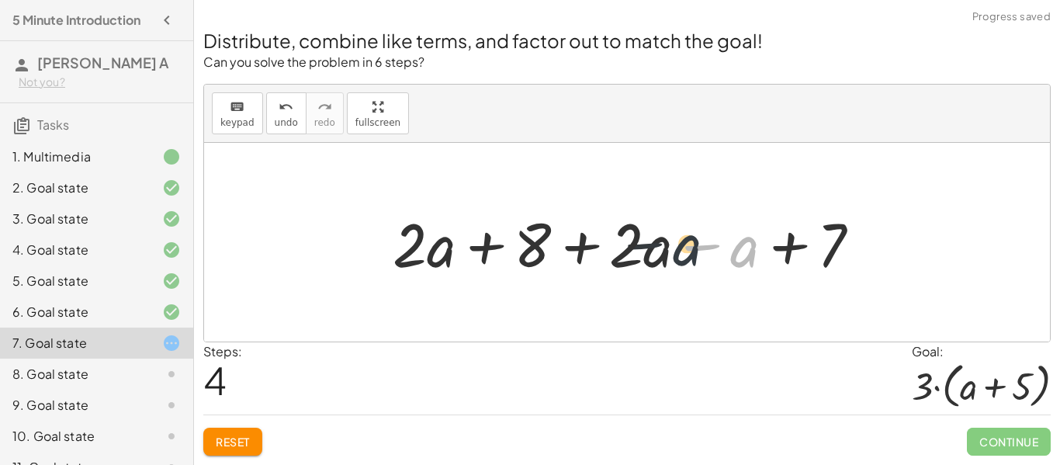
drag, startPoint x: 750, startPoint y: 251, endPoint x: 677, endPoint y: 251, distance: 72.9
click at [677, 251] on div at bounding box center [633, 243] width 496 height 80
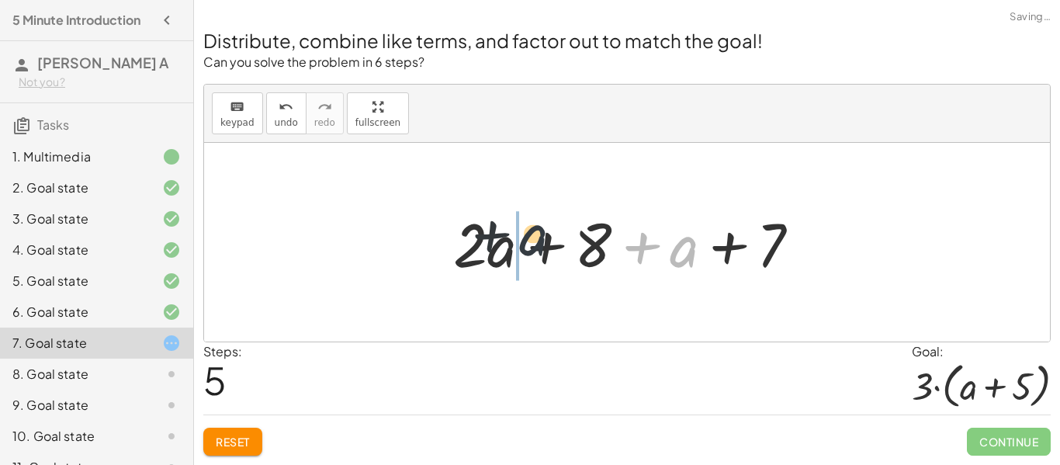
drag, startPoint x: 682, startPoint y: 251, endPoint x: 499, endPoint y: 242, distance: 183.4
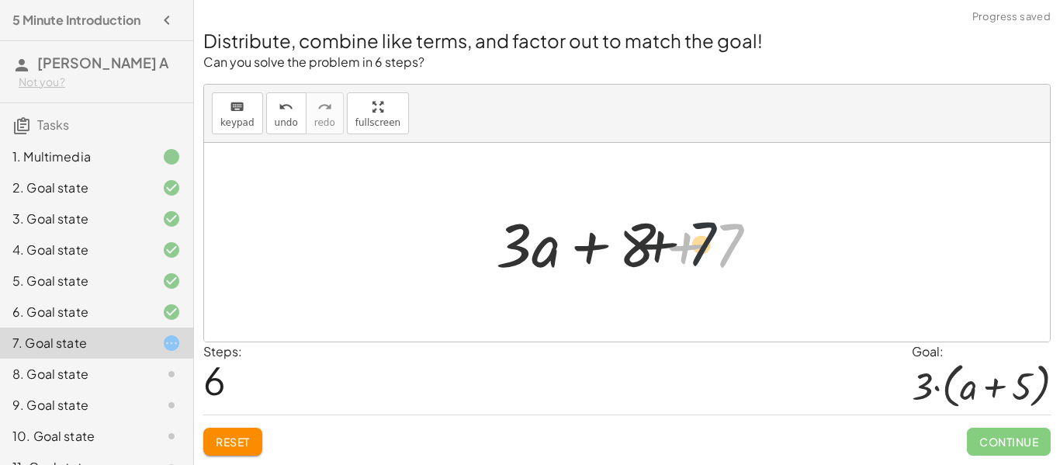
drag, startPoint x: 714, startPoint y: 255, endPoint x: 667, endPoint y: 254, distance: 46.6
click at [667, 254] on div at bounding box center [632, 243] width 289 height 80
click at [685, 248] on div at bounding box center [632, 243] width 289 height 80
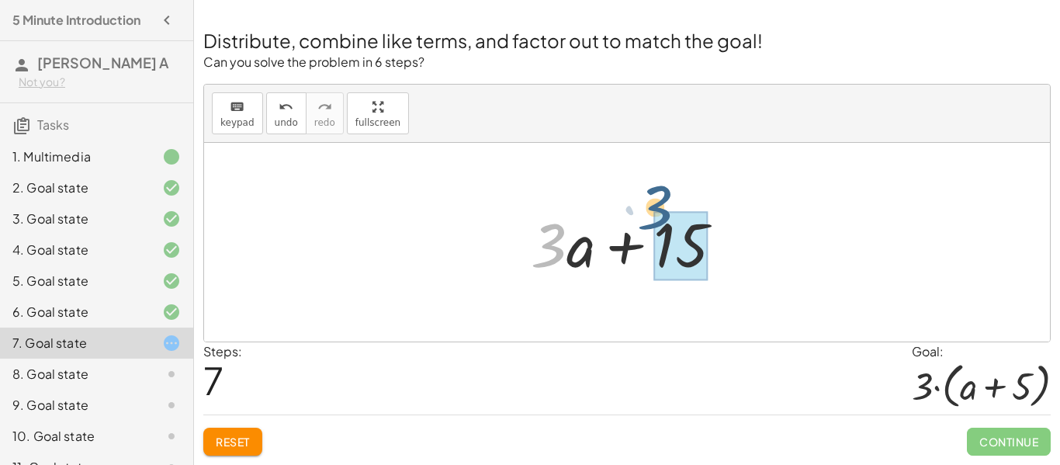
drag, startPoint x: 553, startPoint y: 257, endPoint x: 721, endPoint y: 248, distance: 168.6
click at [721, 248] on div at bounding box center [633, 243] width 220 height 80
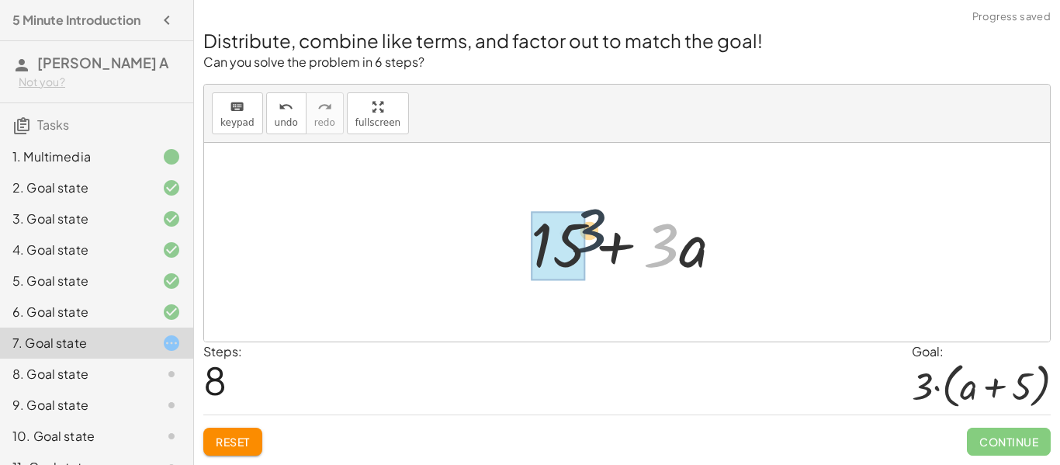
drag, startPoint x: 661, startPoint y: 251, endPoint x: 566, endPoint y: 237, distance: 95.8
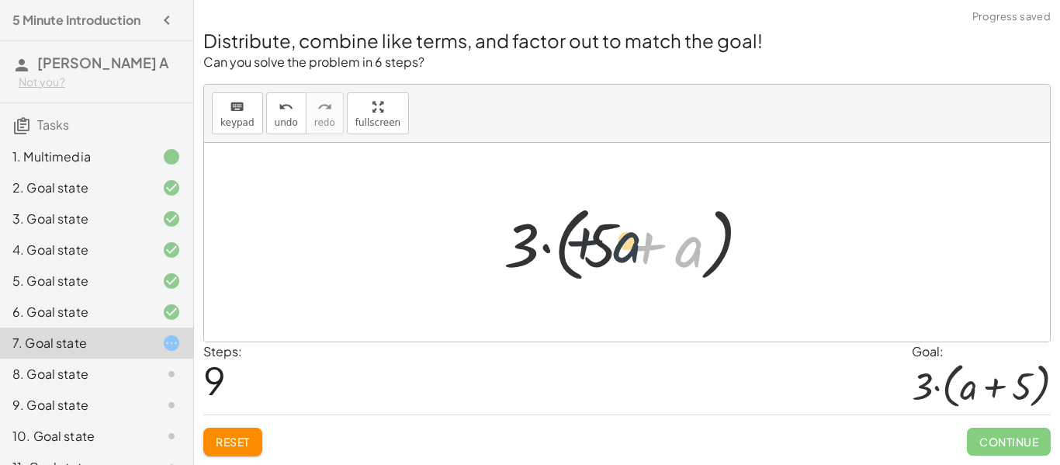
drag, startPoint x: 697, startPoint y: 262, endPoint x: 607, endPoint y: 255, distance: 90.3
click at [607, 255] on div at bounding box center [633, 242] width 275 height 89
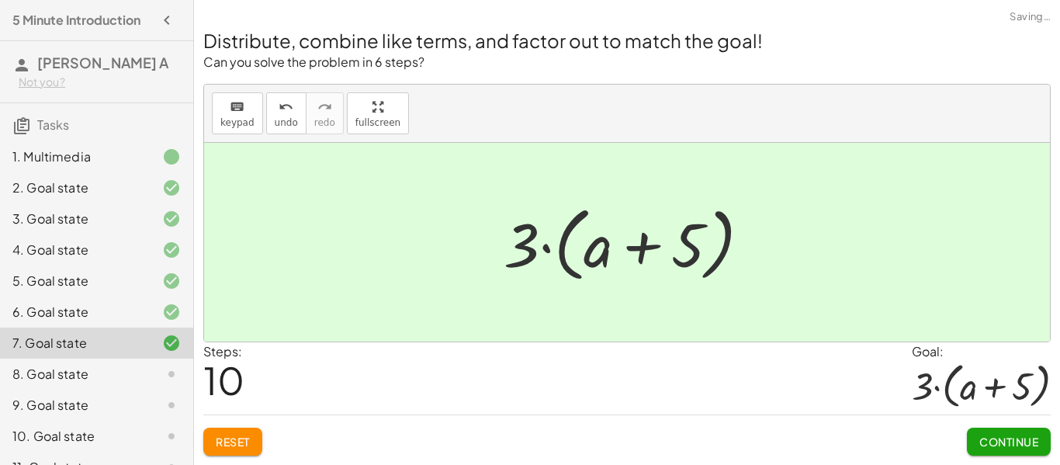
click at [997, 456] on div "Distribute, combine like terms, and factor out to match the goal! Can you solve…" at bounding box center [627, 233] width 866 height 464
click at [999, 452] on button "Continue" at bounding box center [1009, 442] width 84 height 28
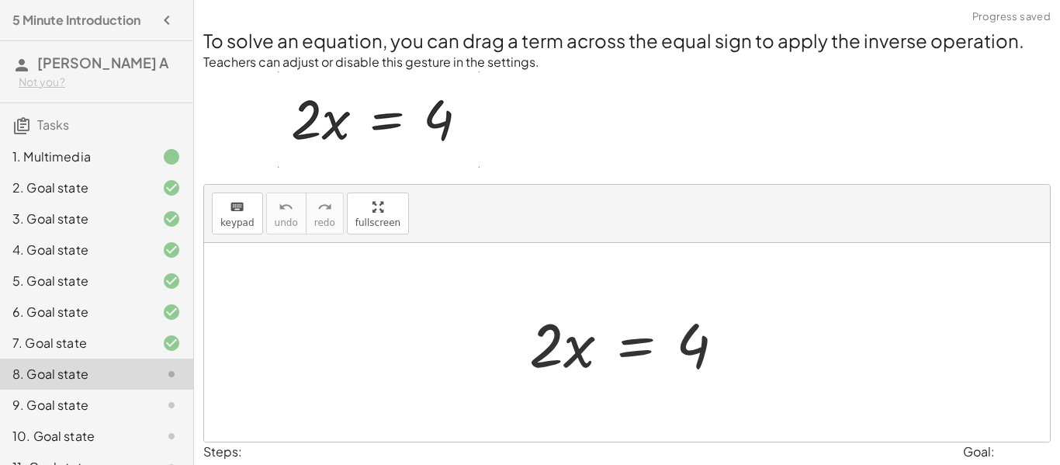
scroll to position [93, 0]
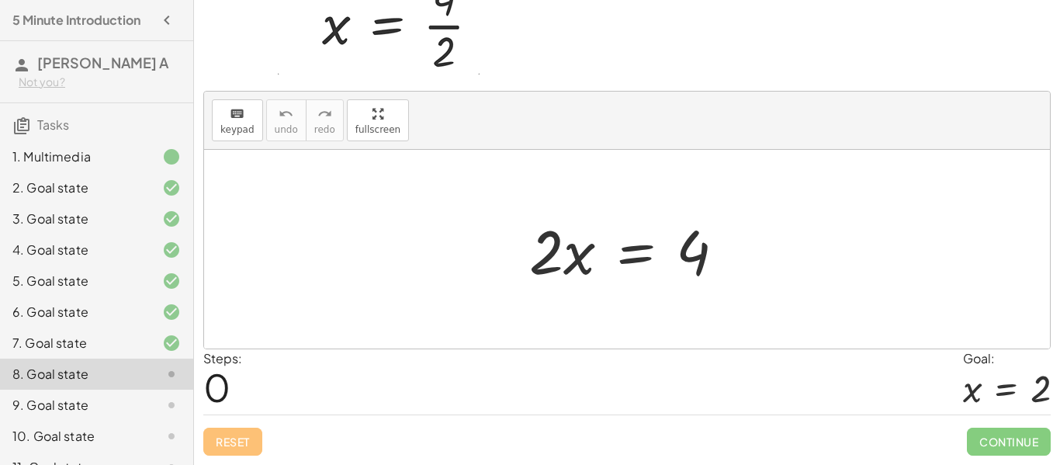
click at [536, 265] on div at bounding box center [632, 250] width 223 height 80
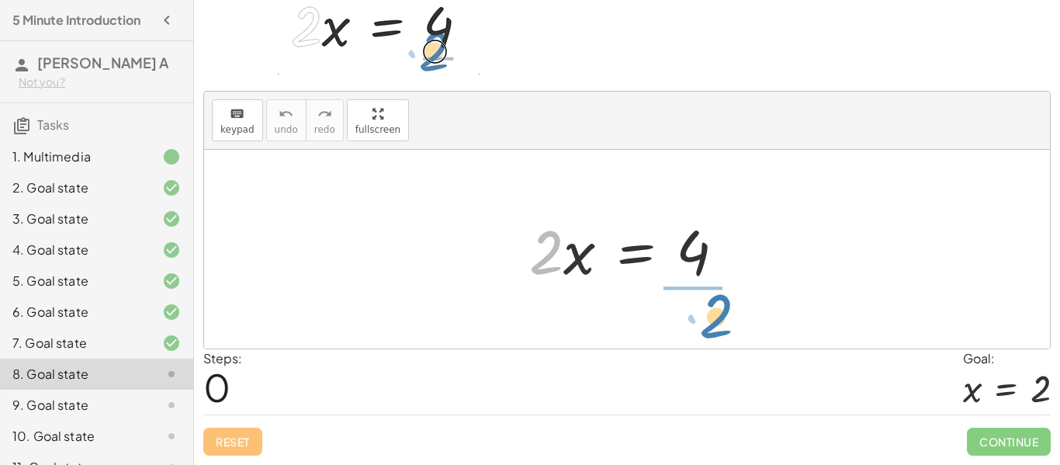
drag, startPoint x: 544, startPoint y: 262, endPoint x: 712, endPoint y: 325, distance: 179.7
click at [712, 325] on div "· 2 · 2 · x = 4" at bounding box center [627, 249] width 846 height 199
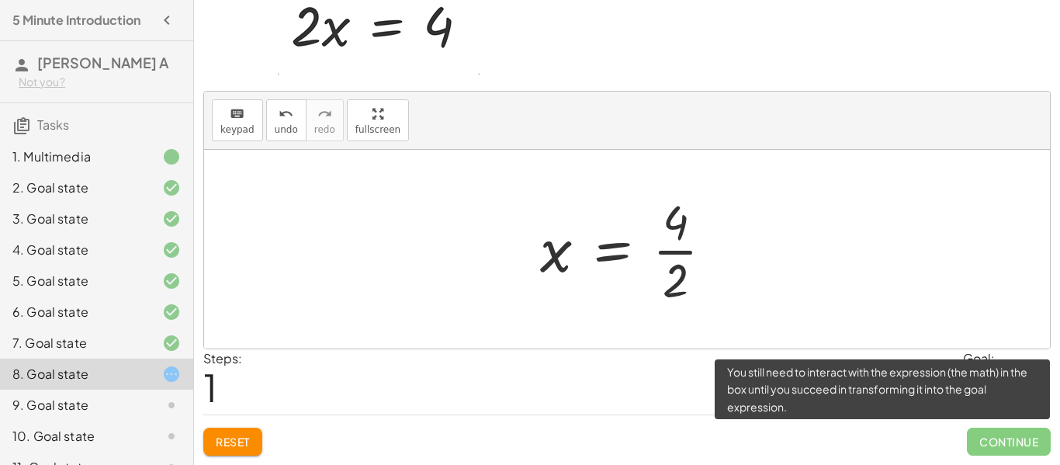
click at [997, 431] on span "Continue" at bounding box center [1009, 442] width 84 height 28
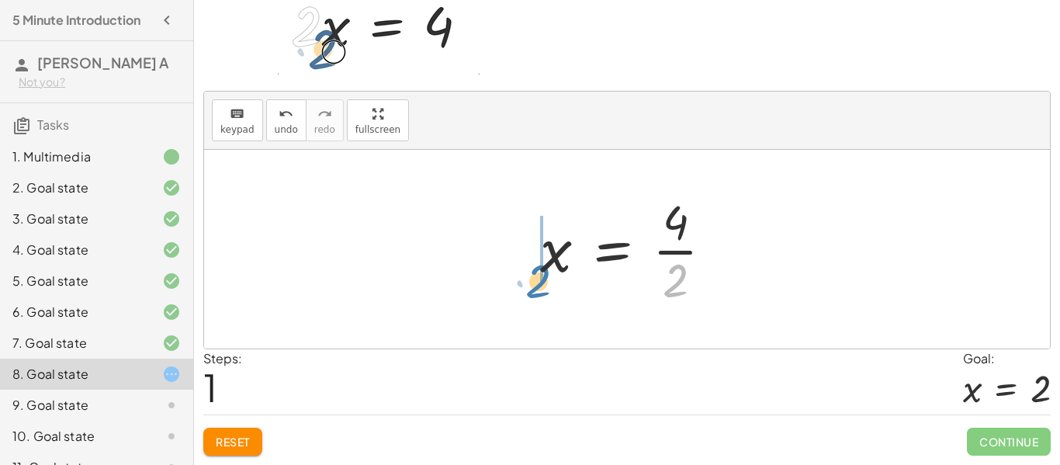
drag, startPoint x: 677, startPoint y: 279, endPoint x: 538, endPoint y: 280, distance: 138.9
click at [538, 280] on div at bounding box center [632, 249] width 201 height 120
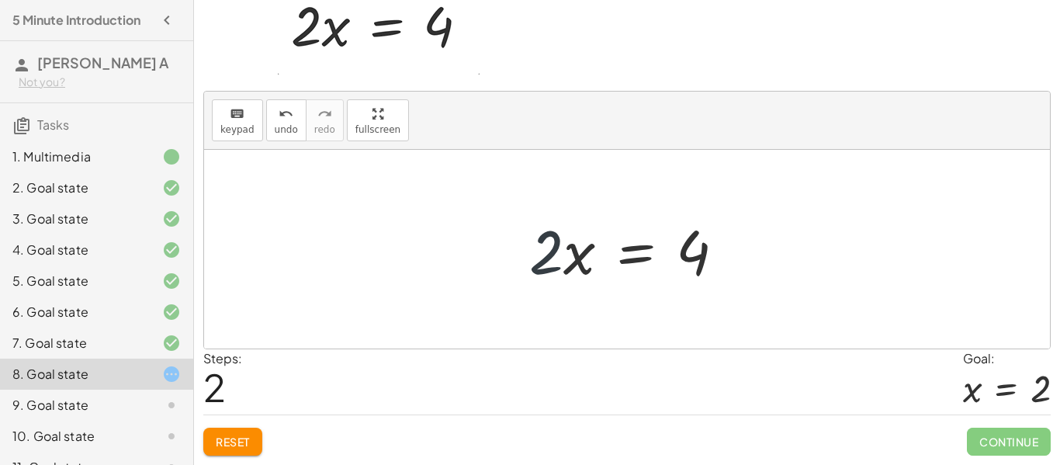
click at [524, 254] on div at bounding box center [632, 250] width 223 height 80
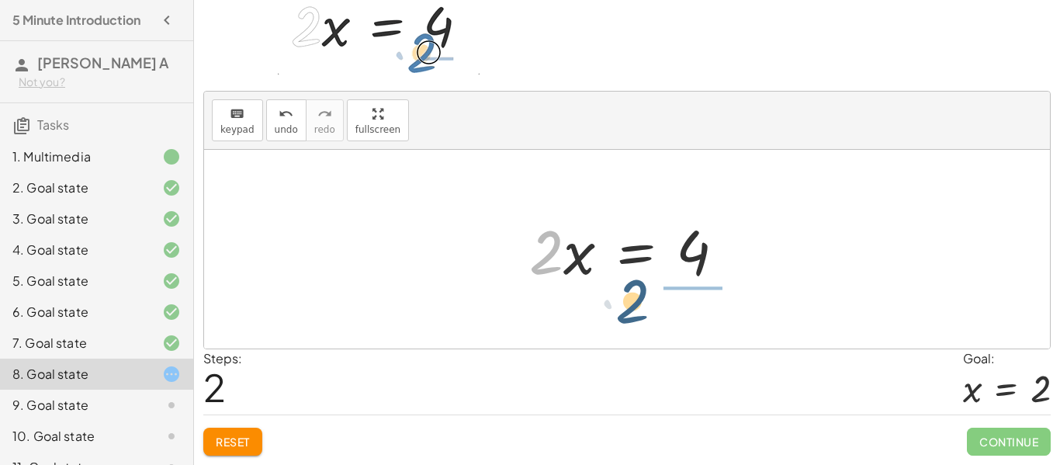
drag, startPoint x: 544, startPoint y: 252, endPoint x: 688, endPoint y: 297, distance: 150.4
click at [688, 297] on div "· 2 · x = 4 x = · 4 · 2 · 2 · 2 x = 4 ·" at bounding box center [627, 249] width 846 height 199
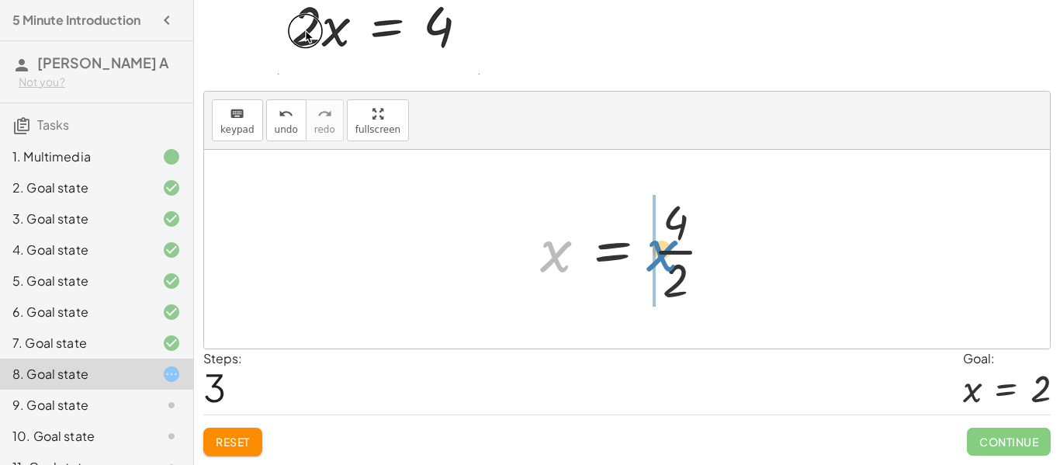
drag, startPoint x: 563, startPoint y: 261, endPoint x: 669, endPoint y: 262, distance: 106.3
click at [669, 262] on div at bounding box center [632, 249] width 201 height 120
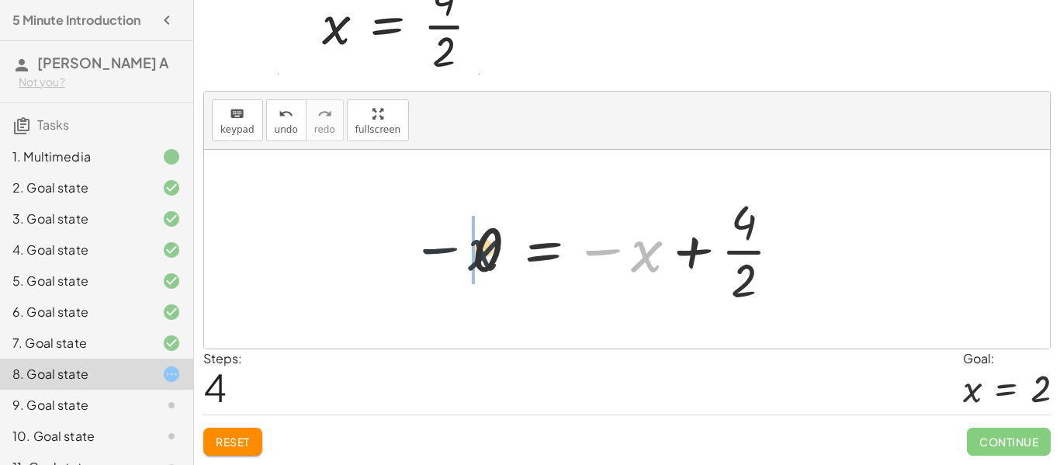
drag, startPoint x: 650, startPoint y: 266, endPoint x: 480, endPoint y: 265, distance: 170.7
click at [480, 265] on div at bounding box center [633, 249] width 338 height 120
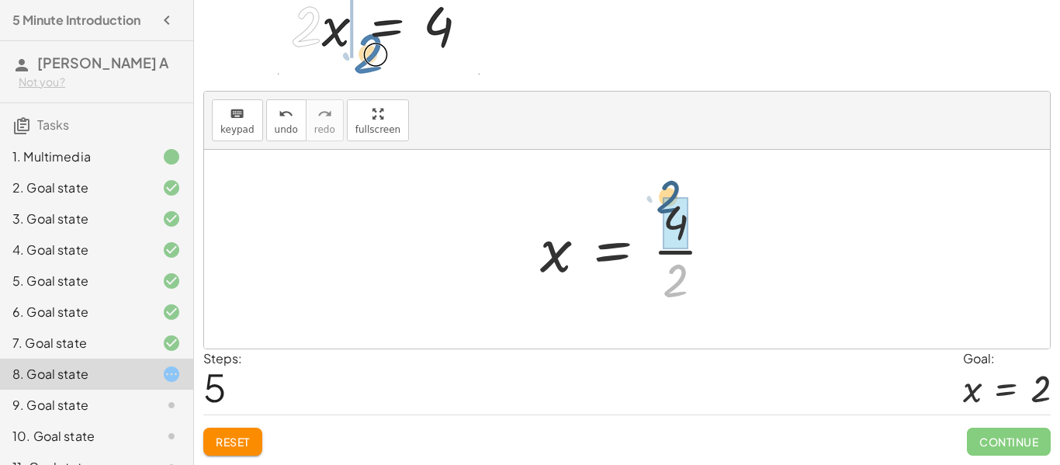
drag, startPoint x: 681, startPoint y: 290, endPoint x: 675, endPoint y: 216, distance: 74.8
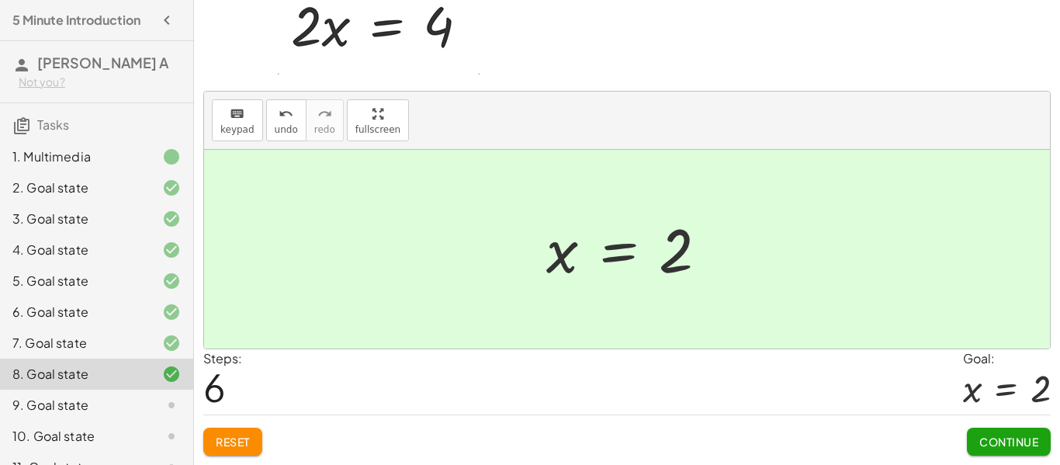
click at [994, 451] on button "Continue" at bounding box center [1009, 442] width 84 height 28
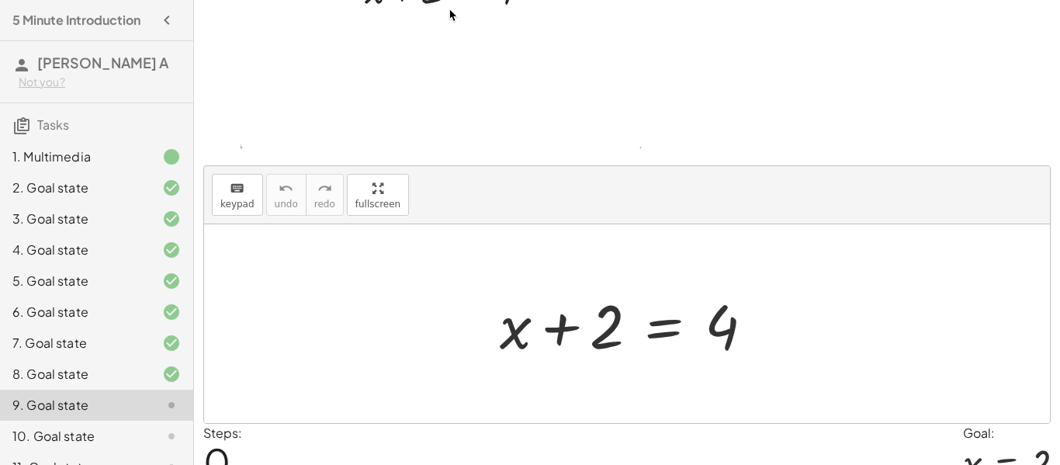
scroll to position [205, 0]
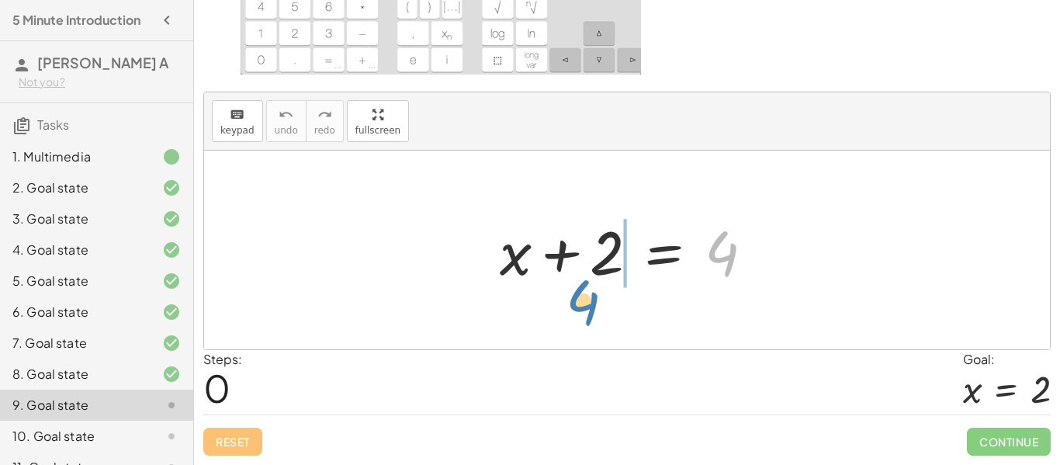
drag, startPoint x: 724, startPoint y: 259, endPoint x: 582, endPoint y: 308, distance: 150.2
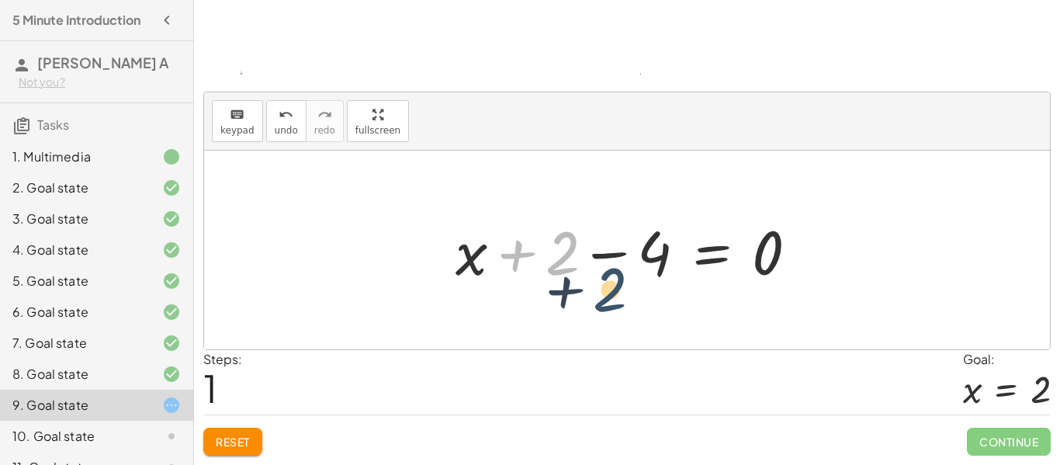
drag, startPoint x: 555, startPoint y: 273, endPoint x: 652, endPoint y: 319, distance: 107.3
click at [652, 319] on div "+ x + 2 = 4 + 2 + x + 2 = 4 − 0" at bounding box center [627, 250] width 846 height 199
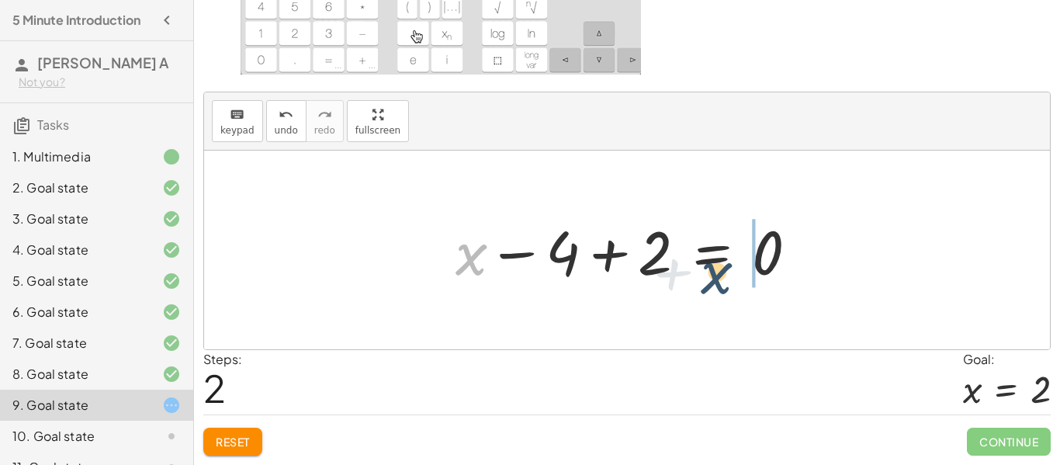
drag, startPoint x: 480, startPoint y: 274, endPoint x: 812, endPoint y: 291, distance: 333.3
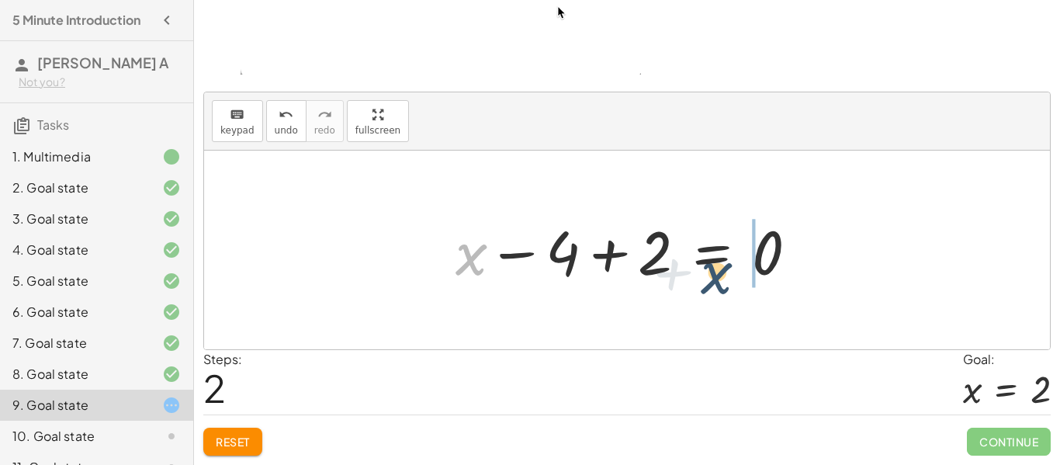
click at [812, 291] on div "+ x + 2 = 4 + x + 2 − 4 = 0 + x + x + 2 = 4 − 0" at bounding box center [627, 250] width 390 height 88
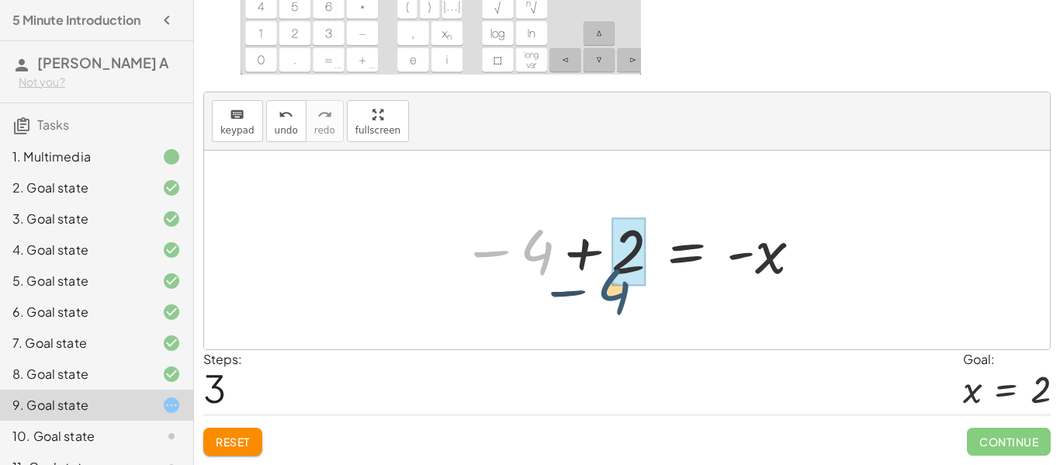
drag, startPoint x: 552, startPoint y: 262, endPoint x: 639, endPoint y: 300, distance: 95.9
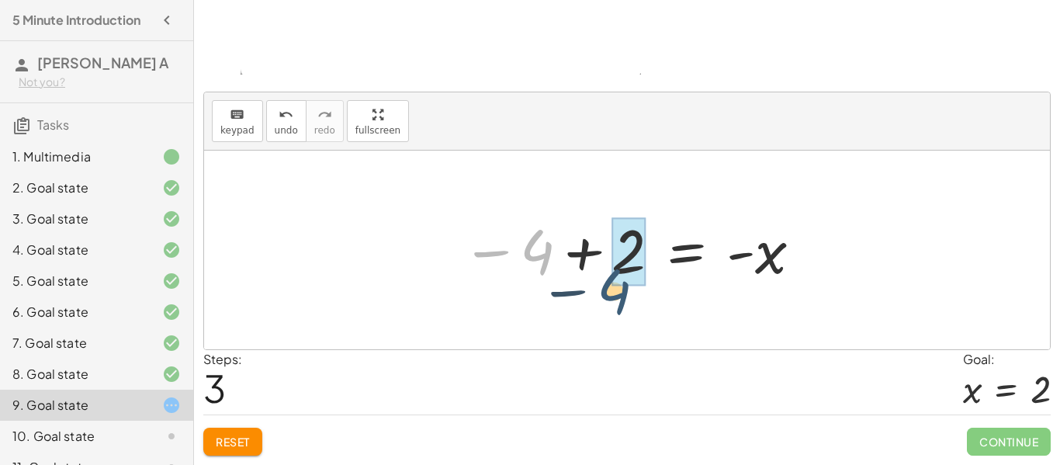
click at [639, 300] on div "+ x + 2 = 4 + x + 2 − 4 = 0 + x − 4 + 2 = 0 − 4 + 2 = + 0 − x − 4 x + 2 = 4 − -" at bounding box center [627, 250] width 846 height 199
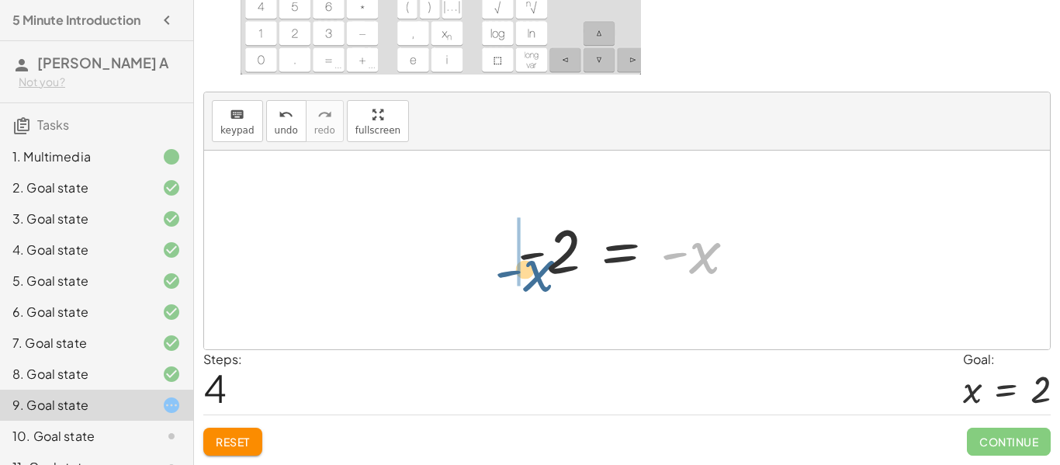
drag, startPoint x: 696, startPoint y: 265, endPoint x: 519, endPoint y: 282, distance: 177.8
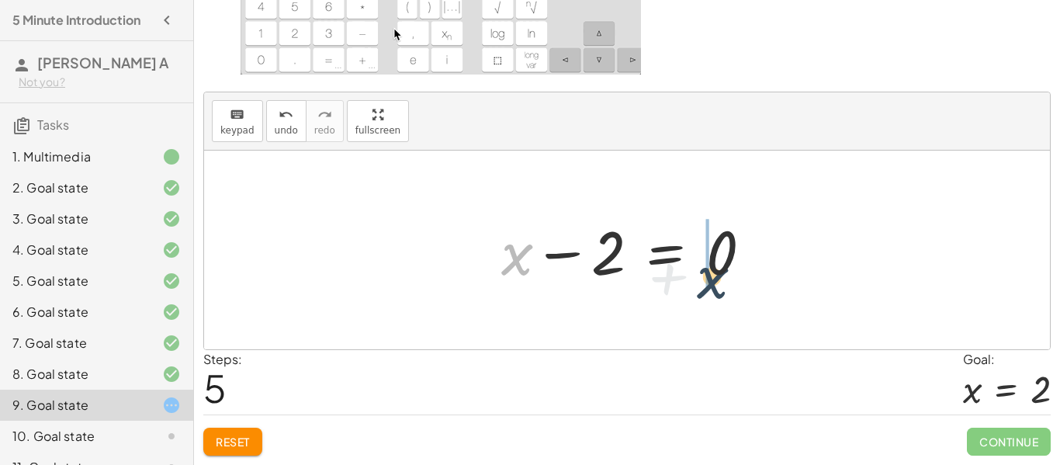
drag, startPoint x: 518, startPoint y: 262, endPoint x: 742, endPoint y: 282, distance: 224.4
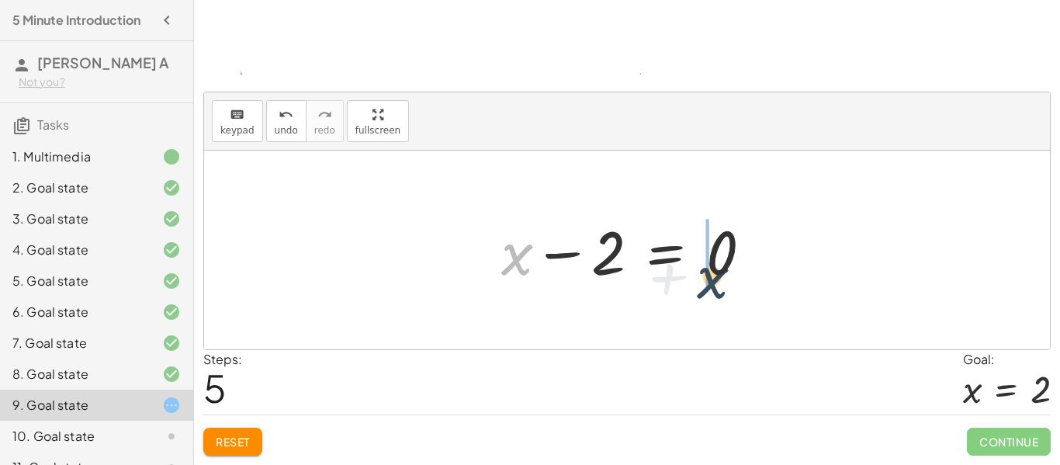
click at [742, 282] on div at bounding box center [633, 250] width 279 height 80
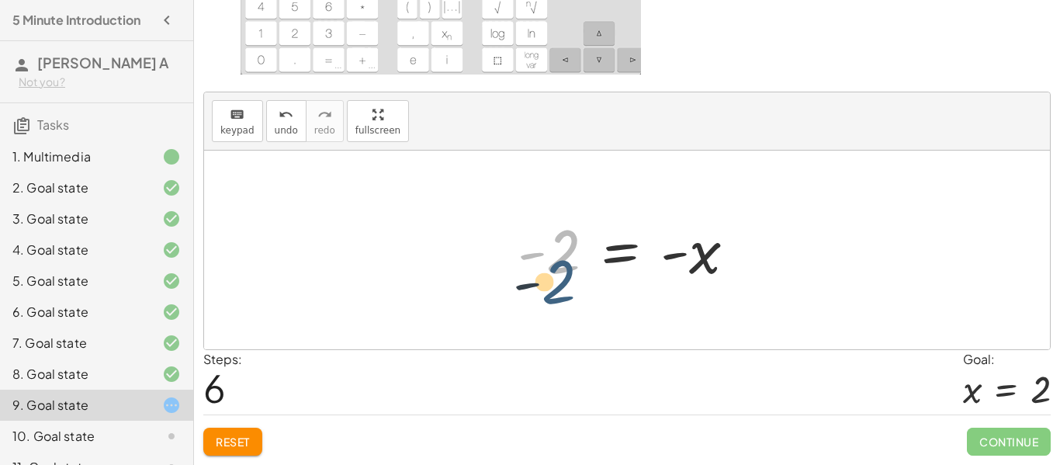
drag, startPoint x: 569, startPoint y: 251, endPoint x: 565, endPoint y: 285, distance: 33.6
click at [565, 285] on div at bounding box center [633, 250] width 246 height 77
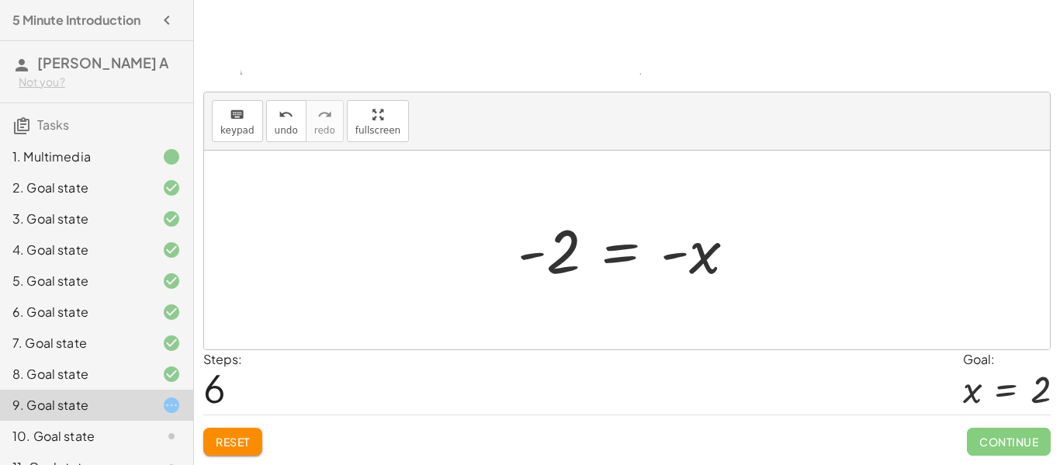
click at [562, 255] on div at bounding box center [633, 250] width 246 height 77
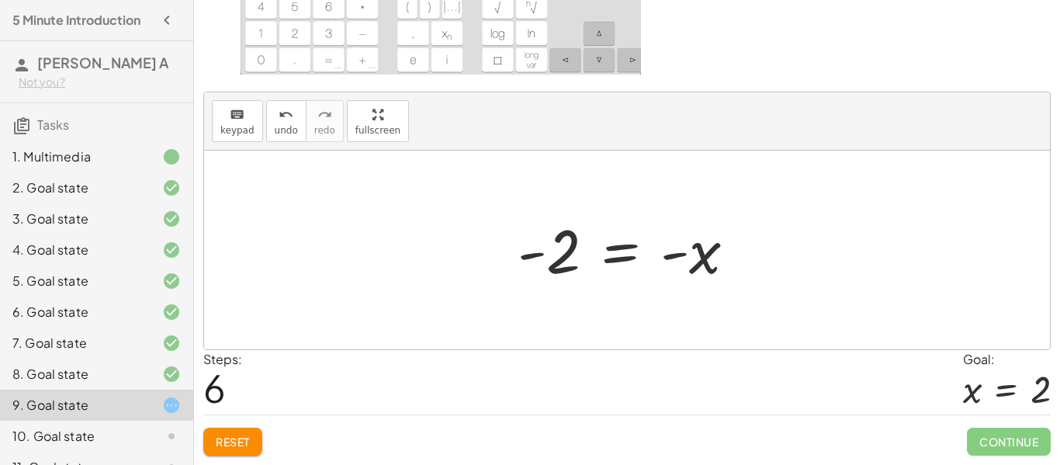
click at [688, 265] on div at bounding box center [633, 250] width 246 height 77
drag, startPoint x: 695, startPoint y: 262, endPoint x: 716, endPoint y: 258, distance: 21.3
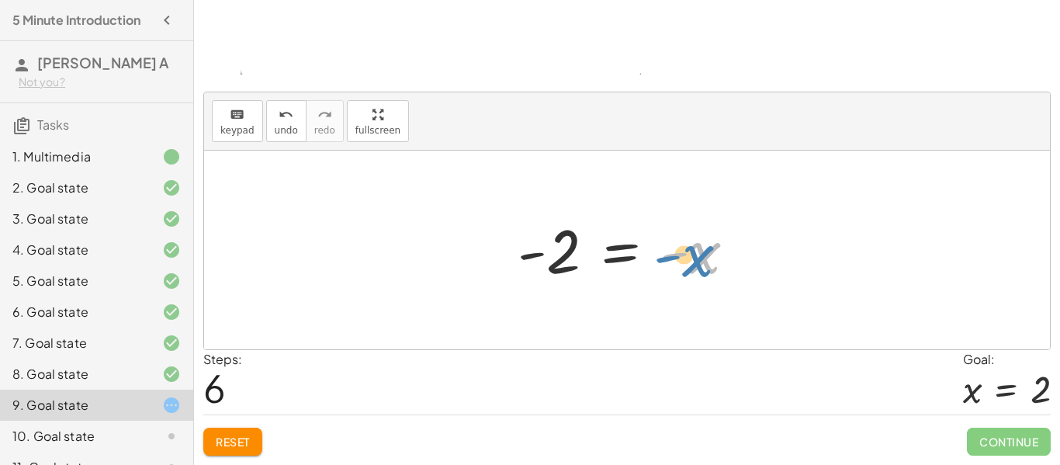
click at [716, 258] on div at bounding box center [633, 250] width 246 height 77
drag, startPoint x: 547, startPoint y: 259, endPoint x: 689, endPoint y: 320, distance: 154.4
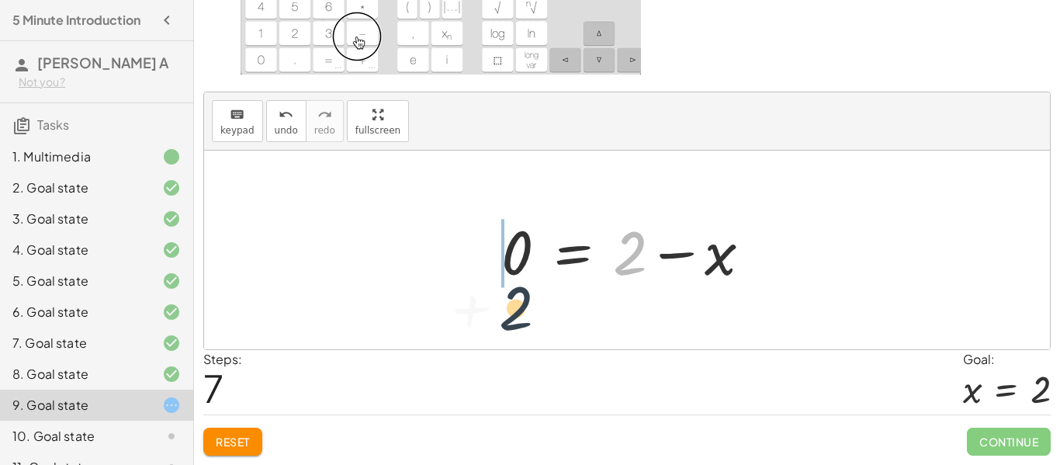
drag, startPoint x: 630, startPoint y: 255, endPoint x: 512, endPoint y: 310, distance: 130.5
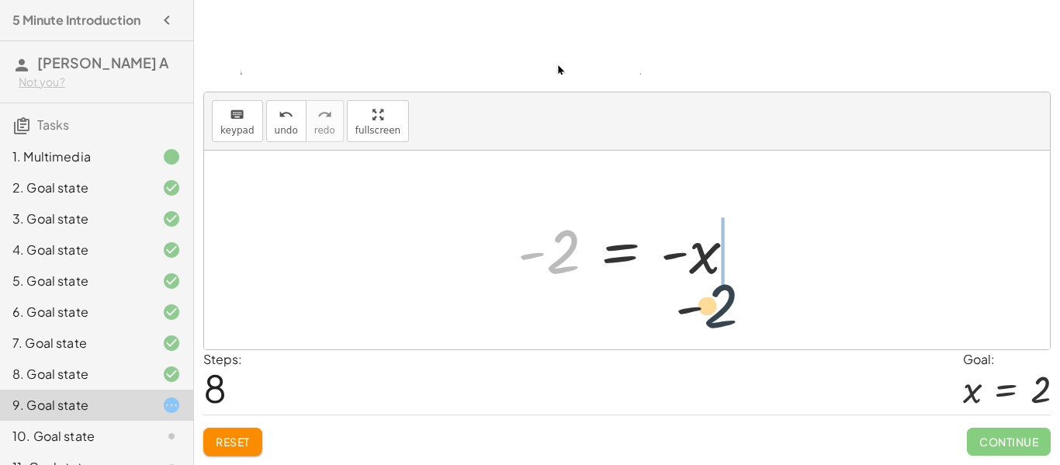
drag, startPoint x: 572, startPoint y: 270, endPoint x: 753, endPoint y: 327, distance: 189.5
click at [753, 327] on div "+ x + 2 = 4 + x + 2 − 4 = 0 + x − 4 + 2 = 0 − 4 + 2 = + 0 − x − 4 + 2 = - x - 2…" at bounding box center [627, 250] width 846 height 199
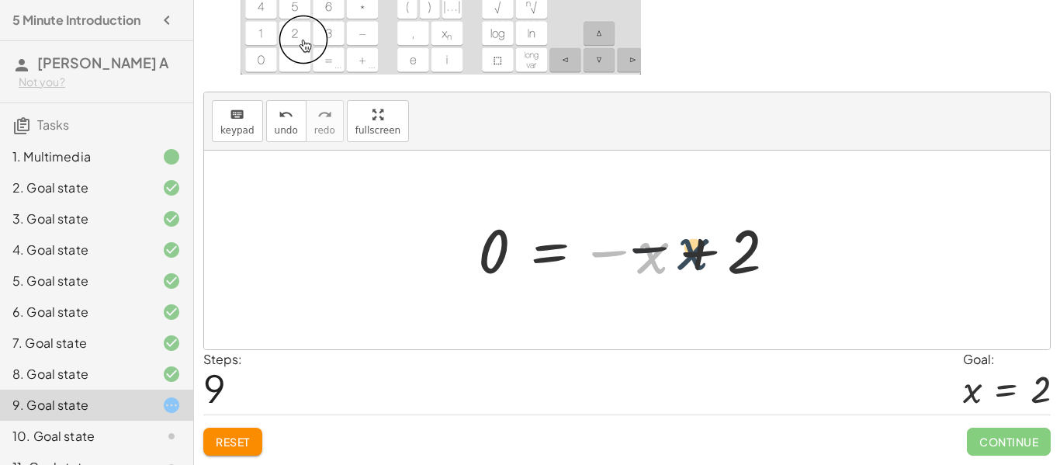
drag, startPoint x: 645, startPoint y: 263, endPoint x: 781, endPoint y: 255, distance: 136.8
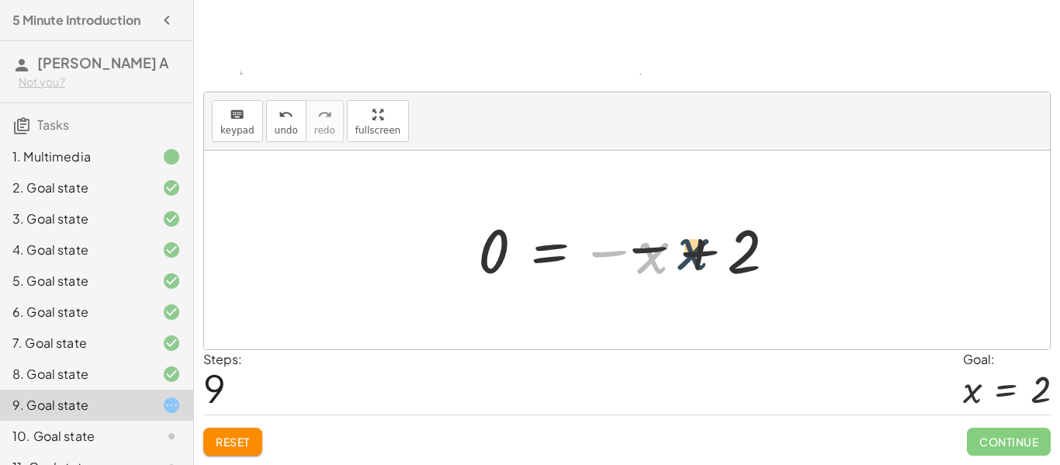
click at [781, 255] on div at bounding box center [633, 250] width 326 height 77
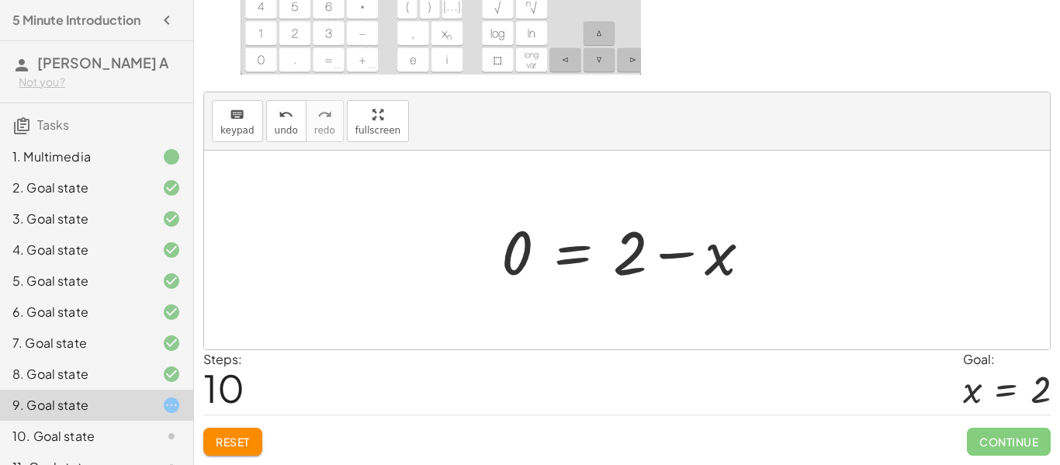
scroll to position [204, 0]
drag, startPoint x: 647, startPoint y: 251, endPoint x: 568, endPoint y: 254, distance: 79.2
click at [568, 254] on div at bounding box center [633, 251] width 279 height 80
drag, startPoint x: 634, startPoint y: 261, endPoint x: 521, endPoint y: 264, distance: 112.6
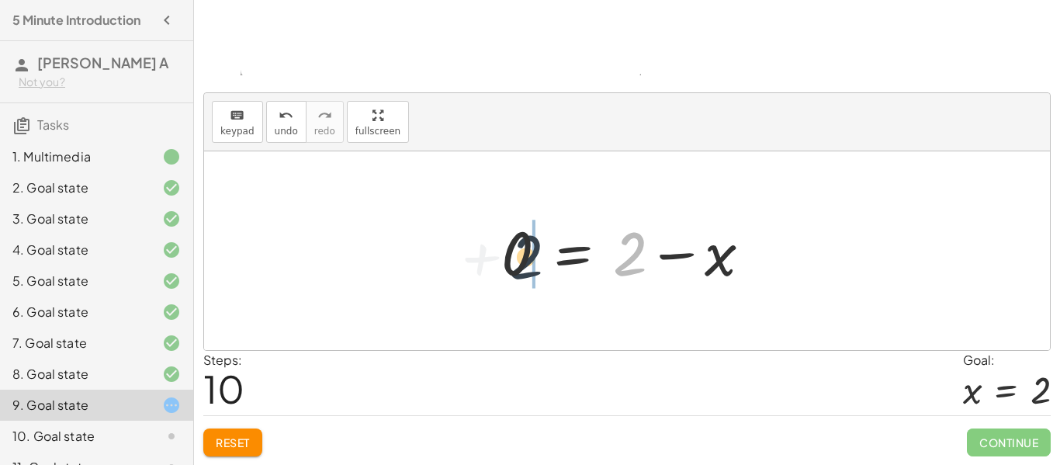
click at [521, 264] on div at bounding box center [633, 251] width 279 height 80
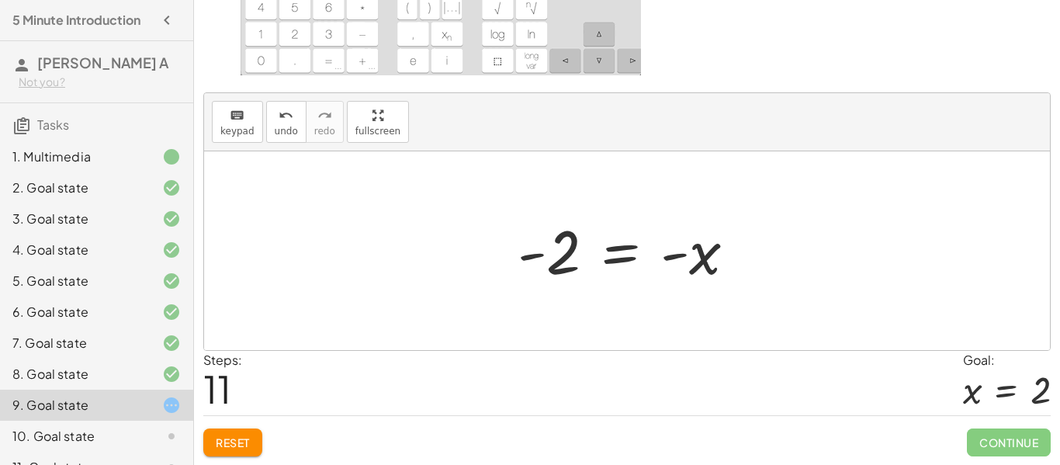
click at [674, 270] on div at bounding box center [633, 251] width 246 height 77
click at [282, 130] on span "undo" at bounding box center [286, 131] width 23 height 11
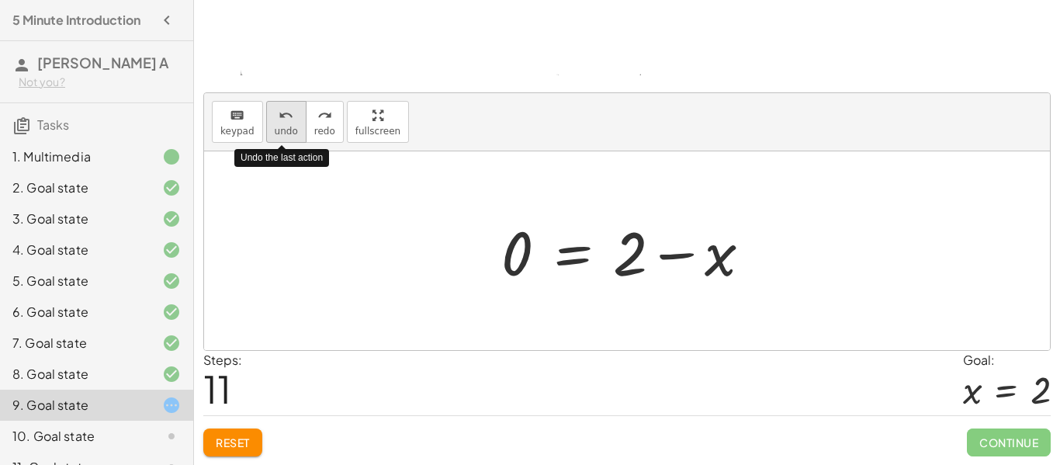
click at [282, 130] on span "undo" at bounding box center [286, 131] width 23 height 11
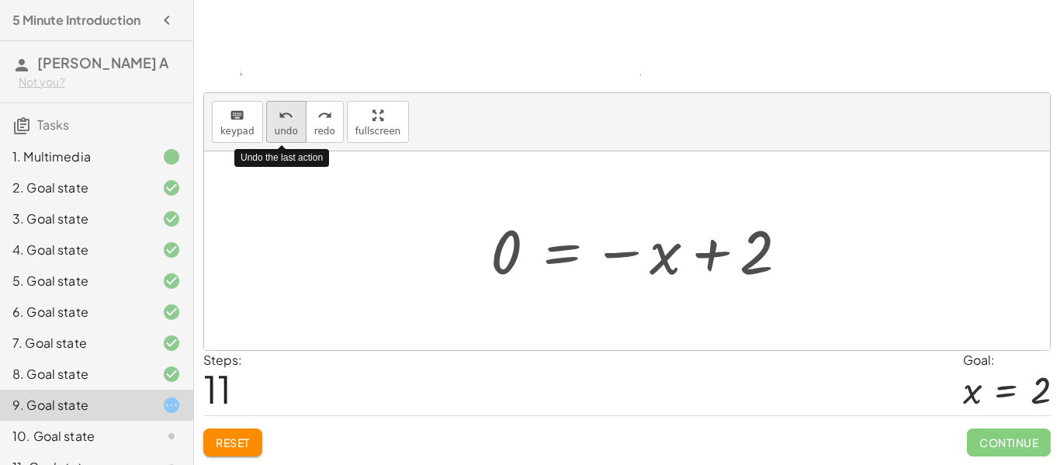
click at [282, 131] on span "undo" at bounding box center [286, 131] width 23 height 11
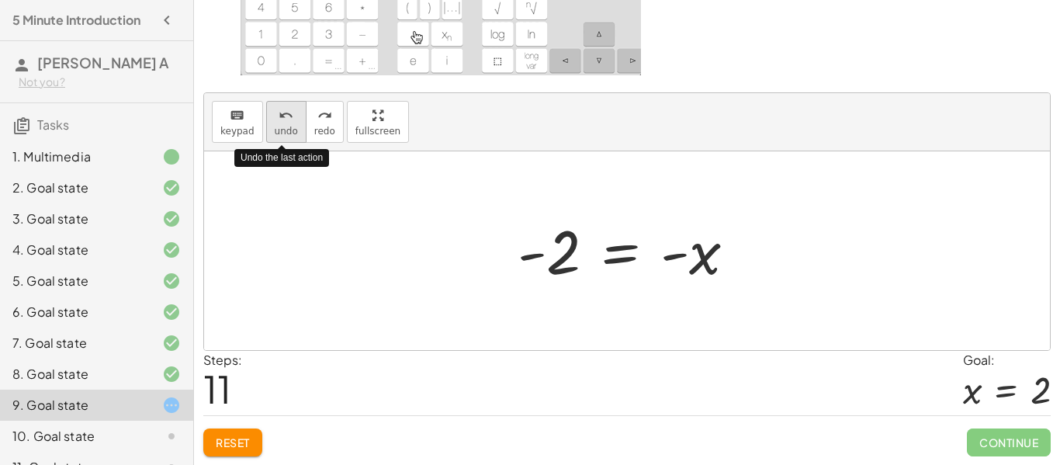
click at [282, 131] on span "undo" at bounding box center [286, 131] width 23 height 11
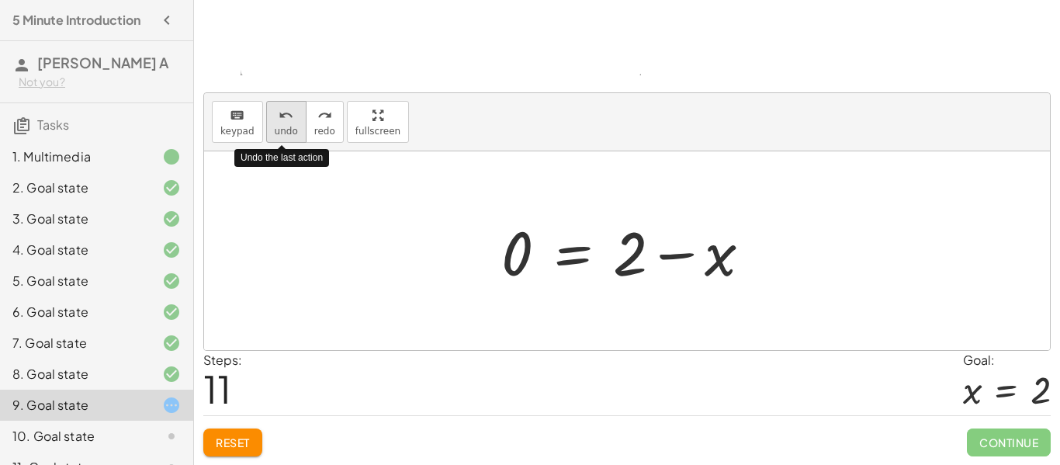
click at [283, 130] on span "undo" at bounding box center [286, 131] width 23 height 11
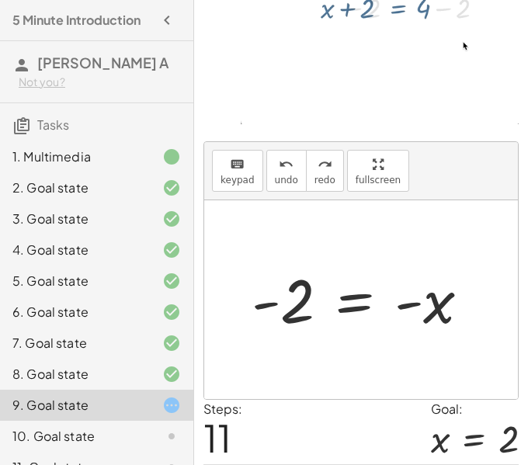
scroll to position [217, 0]
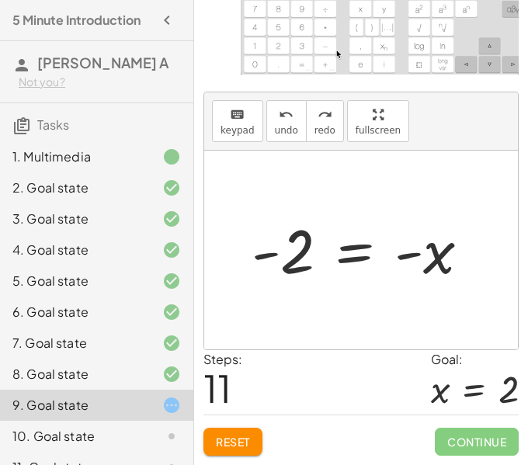
click at [235, 449] on button "Reset" at bounding box center [232, 442] width 59 height 28
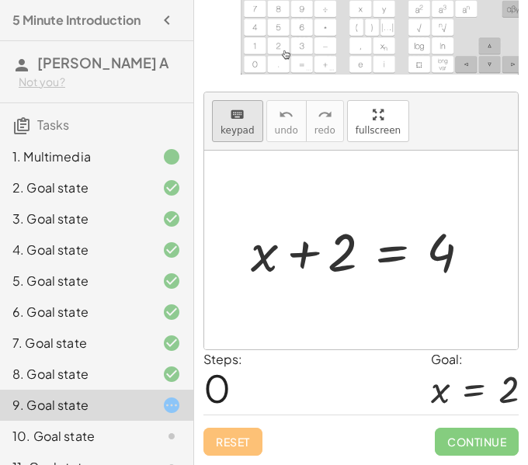
click at [230, 114] on icon "keyboard" at bounding box center [237, 115] width 15 height 19
click at [237, 117] on icon "keyboard" at bounding box center [237, 115] width 15 height 19
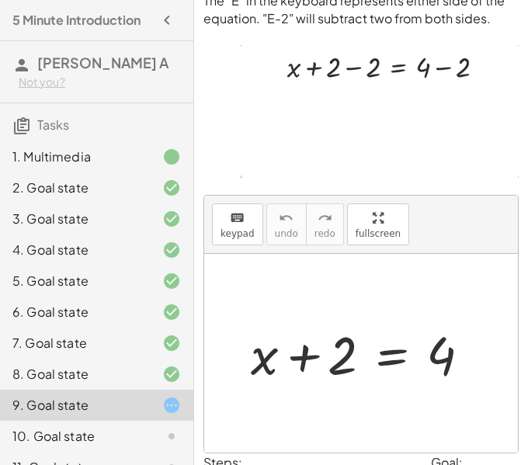
scroll to position [113, 0]
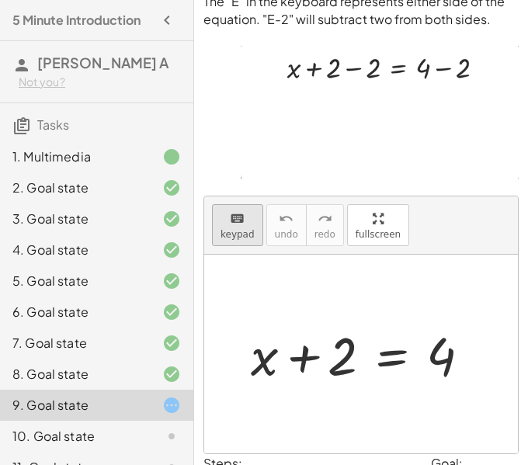
click at [246, 238] on span "keypad" at bounding box center [237, 234] width 34 height 11
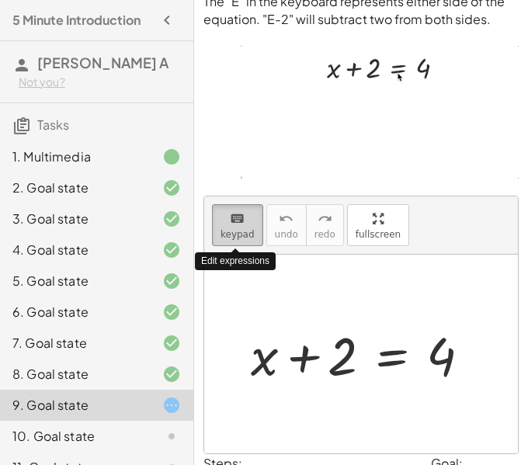
click at [246, 238] on span "keypad" at bounding box center [237, 234] width 34 height 11
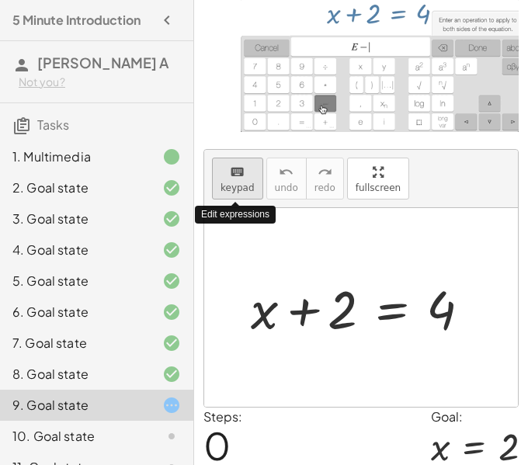
scroll to position [201, 0]
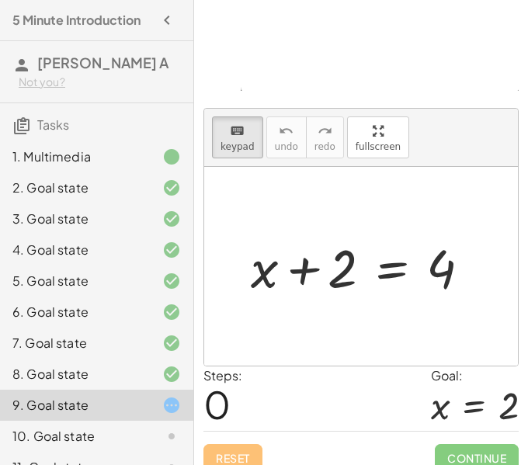
drag, startPoint x: 243, startPoint y: 151, endPoint x: 274, endPoint y: 220, distance: 75.7
click at [274, 220] on div "keyboard keypad undo undo redo redo fullscreen + x + 2 = 4 ×" at bounding box center [361, 237] width 314 height 257
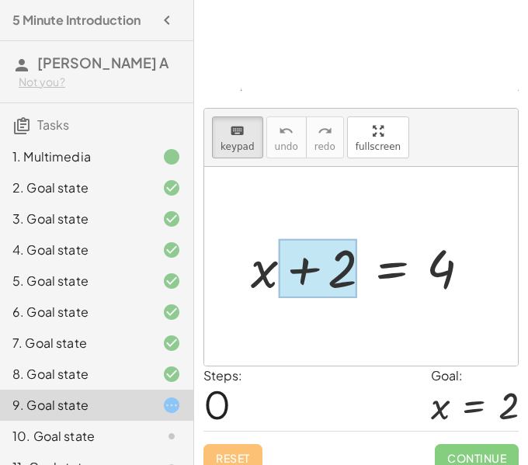
click at [327, 320] on div at bounding box center [361, 266] width 314 height 199
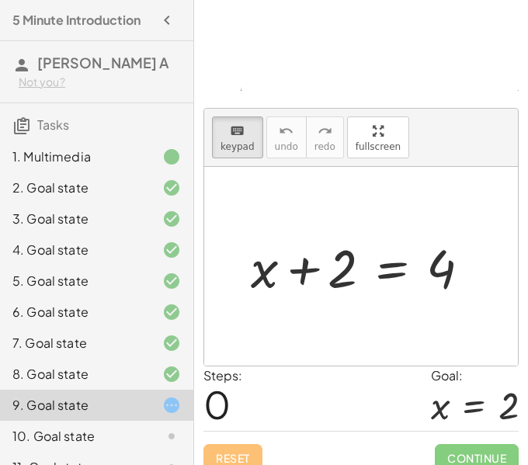
drag, startPoint x: 330, startPoint y: 291, endPoint x: 390, endPoint y: 312, distance: 63.3
click at [333, 315] on div at bounding box center [361, 266] width 314 height 199
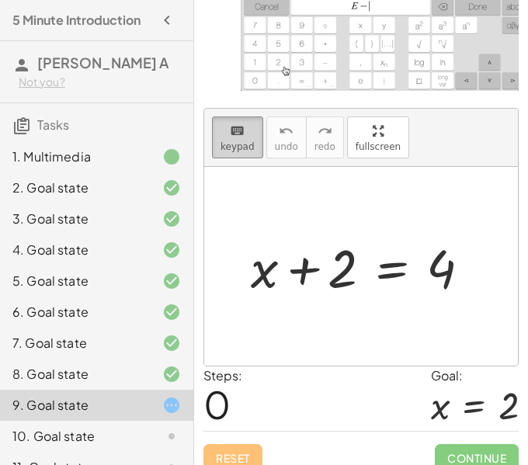
click at [235, 141] on span "keypad" at bounding box center [237, 146] width 34 height 11
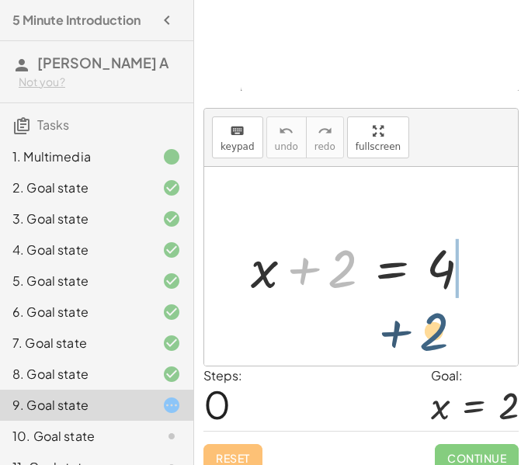
drag, startPoint x: 345, startPoint y: 274, endPoint x: 473, endPoint y: 314, distance: 134.8
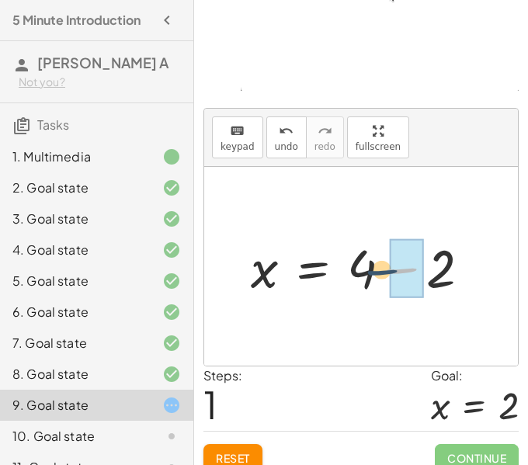
drag, startPoint x: 417, startPoint y: 282, endPoint x: 390, endPoint y: 282, distance: 27.9
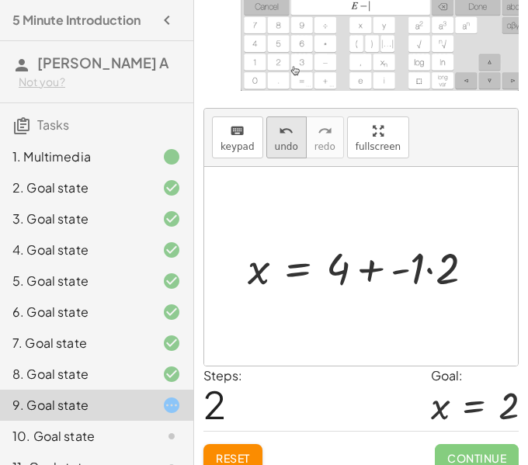
click at [279, 137] on icon "undo" at bounding box center [286, 131] width 15 height 19
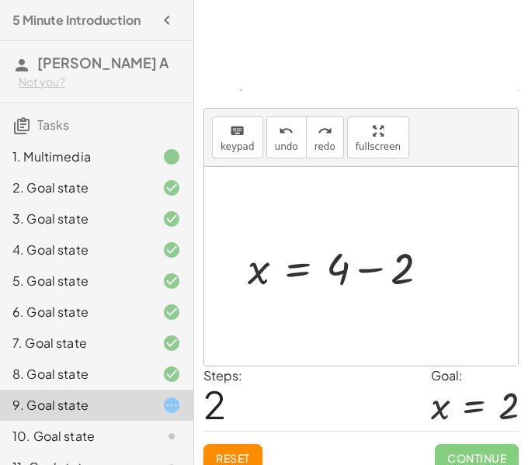
drag, startPoint x: 336, startPoint y: 285, endPoint x: 305, endPoint y: 274, distance: 32.9
click at [267, 307] on div "+ x + 2 = 4 x = + 4 − 2" at bounding box center [361, 266] width 314 height 199
click at [305, 274] on div at bounding box center [289, 266] width 229 height 58
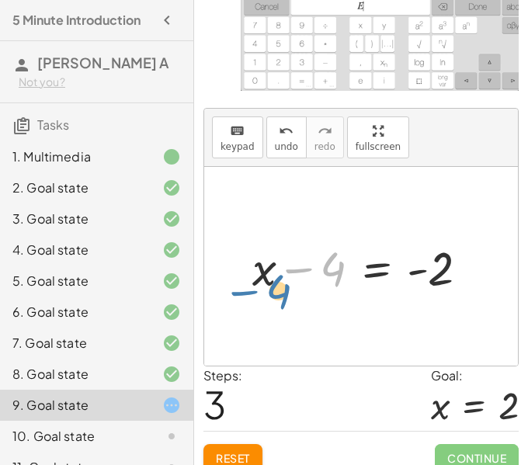
drag, startPoint x: 335, startPoint y: 270, endPoint x: 265, endPoint y: 292, distance: 73.9
click at [265, 292] on div at bounding box center [366, 266] width 244 height 62
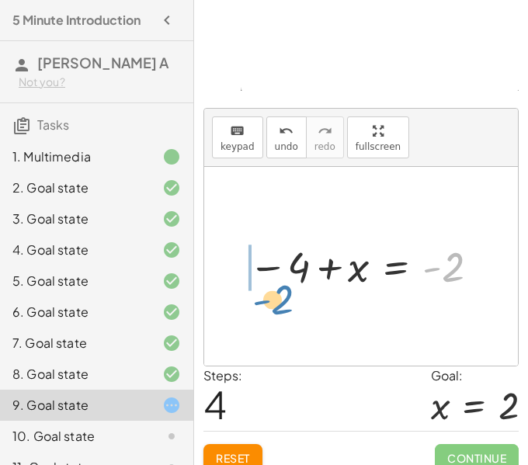
drag, startPoint x: 448, startPoint y: 269, endPoint x: 275, endPoint y: 302, distance: 175.3
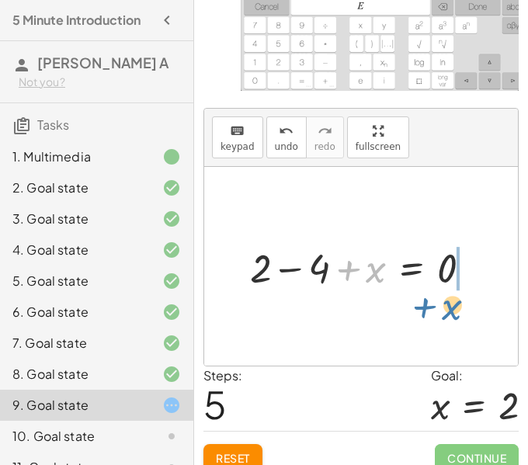
drag, startPoint x: 368, startPoint y: 279, endPoint x: 454, endPoint y: 313, distance: 92.4
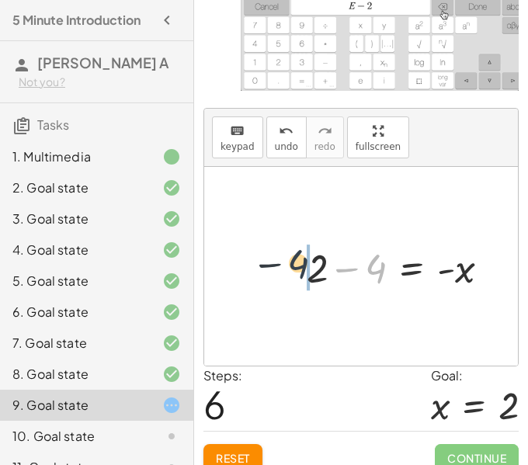
drag, startPoint x: 374, startPoint y: 280, endPoint x: 293, endPoint y: 276, distance: 80.8
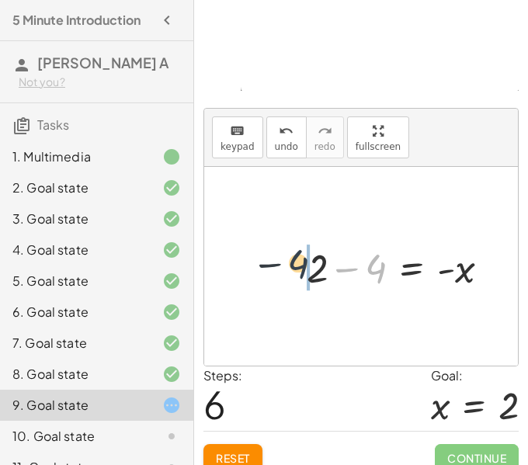
click at [293, 276] on div "+ x + 2 = 4 x = + 4 − 2 + x − 4 = - 2 − 4 + x = - 2 + 2 − 4 + x = 0 + 2 − 4 = +…" at bounding box center [398, 266] width 230 height 61
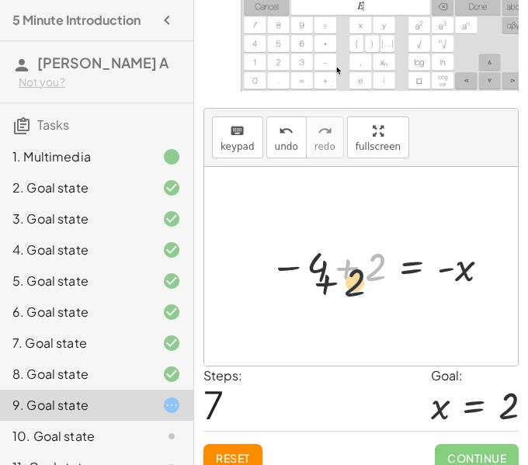
drag, startPoint x: 378, startPoint y: 281, endPoint x: 333, endPoint y: 310, distance: 53.8
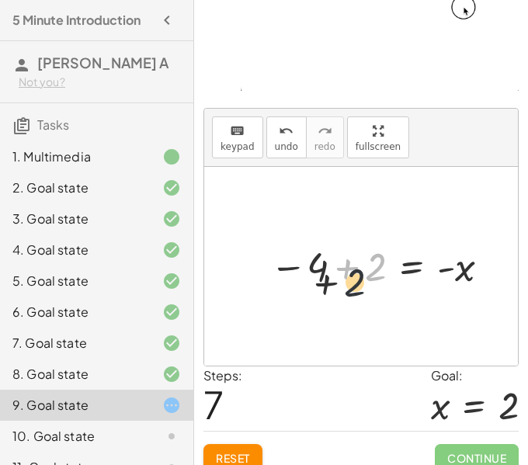
click at [333, 310] on div "+ x + 2 = 4 x = + 4 − 2 + x − 4 = - 2 − 4 + x = - 2 + 2 − 4 + x = 0 + 2 − 4 = +…" at bounding box center [361, 266] width 314 height 199
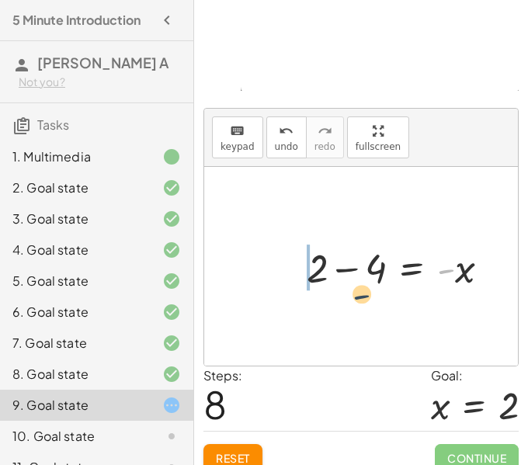
drag, startPoint x: 445, startPoint y: 273, endPoint x: 338, endPoint y: 303, distance: 111.3
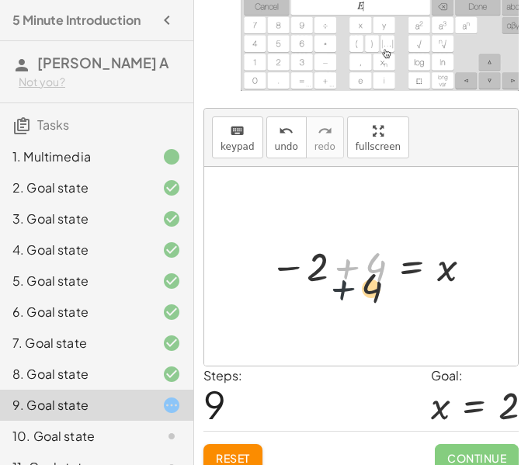
drag, startPoint x: 355, startPoint y: 283, endPoint x: 348, endPoint y: 320, distance: 38.0
click at [348, 320] on div "+ x + 2 = 4 x = + 4 − 2 + x − 4 = - 2 − 4 + x = - 2 + 2 − 4 + x = 0 + 2 − 4 = +…" at bounding box center [361, 266] width 314 height 199
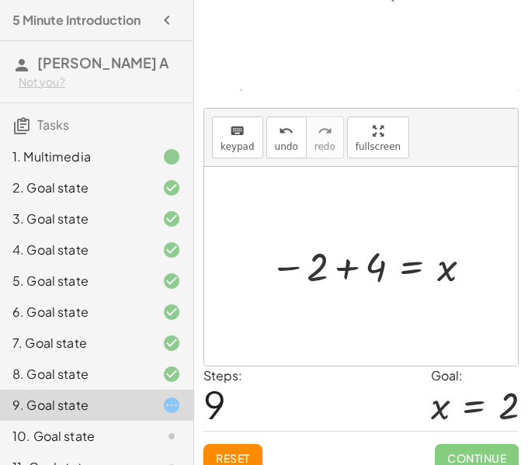
drag, startPoint x: 327, startPoint y: 269, endPoint x: 327, endPoint y: 318, distance: 48.9
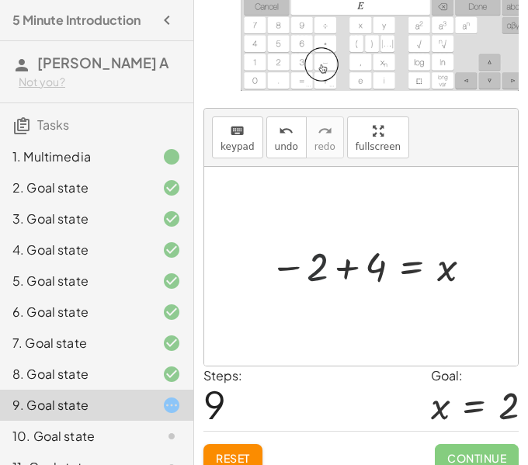
click at [327, 318] on div "+ x + 2 = 4 x = + 4 − 2 + x − 4 = - 2 − 4 + x = - 2 + 2 − 4 + x = 0 + 2 − 4 = +…" at bounding box center [361, 266] width 314 height 199
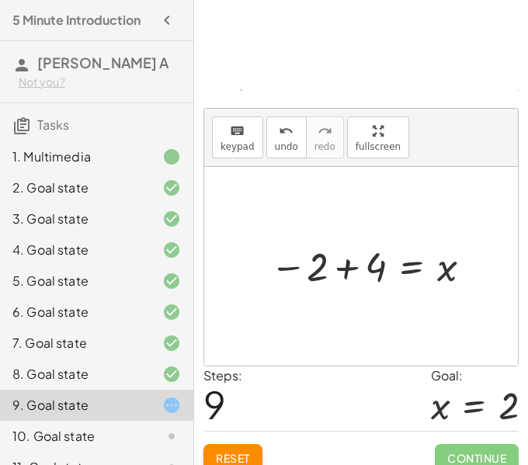
drag, startPoint x: 318, startPoint y: 284, endPoint x: 528, endPoint y: 320, distance: 212.5
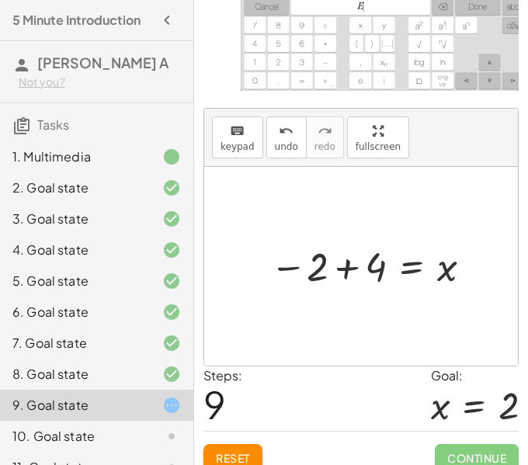
click at [528, 320] on html "5 Minute Introduction Dominick A Not you? Tasks 1. Multimedia 2. Goal state 3. …" at bounding box center [264, 140] width 528 height 682
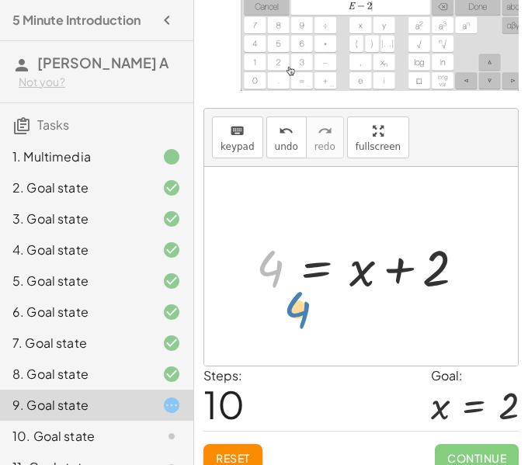
drag, startPoint x: 265, startPoint y: 262, endPoint x: 291, endPoint y: 301, distance: 47.6
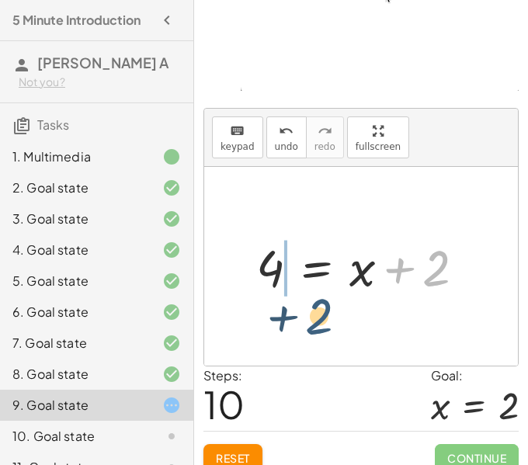
drag, startPoint x: 449, startPoint y: 285, endPoint x: 309, endPoint y: 329, distance: 146.5
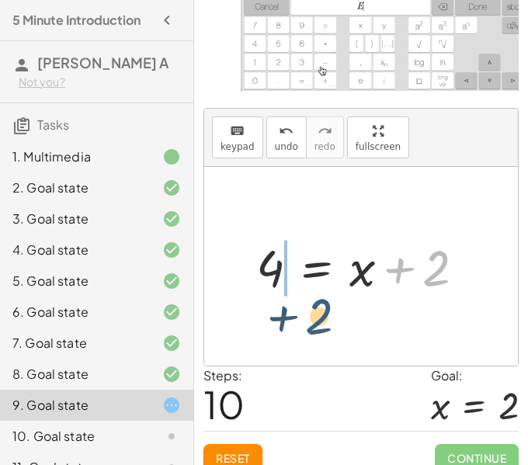
click at [309, 329] on div "+ x + 2 = 4 x = + 4 − 2 + x − 4 = - 2 − 4 + x = - 2 + 2 − 4 + x = 0 + 2 − 4 = +…" at bounding box center [361, 266] width 314 height 199
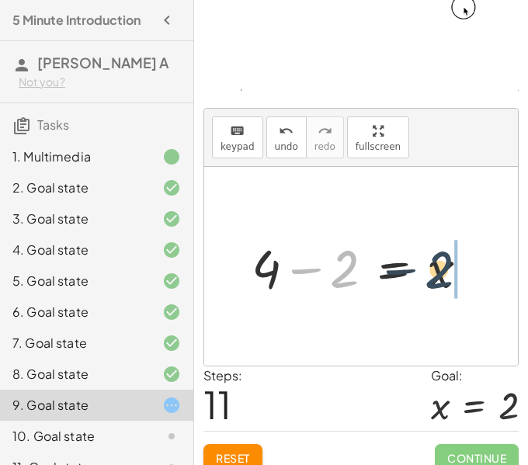
drag, startPoint x: 352, startPoint y: 283, endPoint x: 478, endPoint y: 283, distance: 126.5
click at [478, 283] on div at bounding box center [366, 266] width 245 height 69
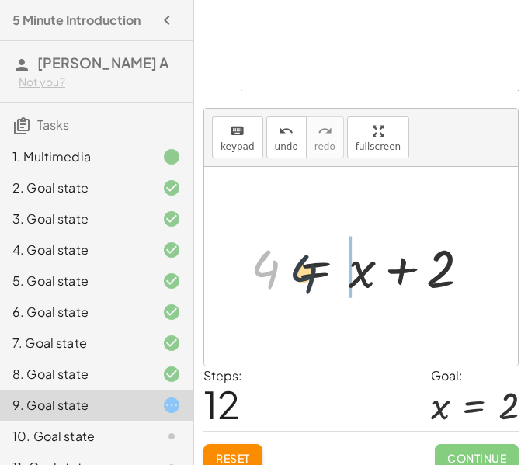
drag, startPoint x: 256, startPoint y: 282, endPoint x: 462, endPoint y: 286, distance: 206.5
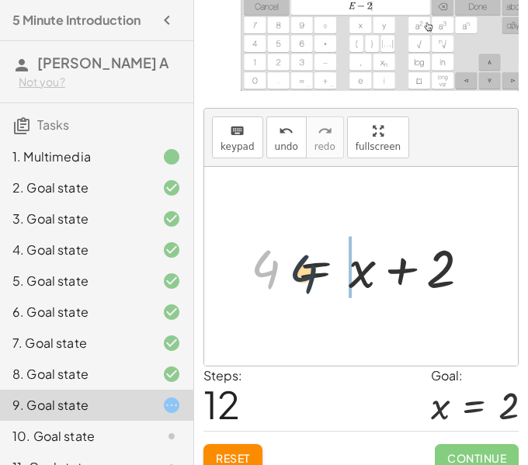
click at [462, 286] on div at bounding box center [366, 265] width 247 height 69
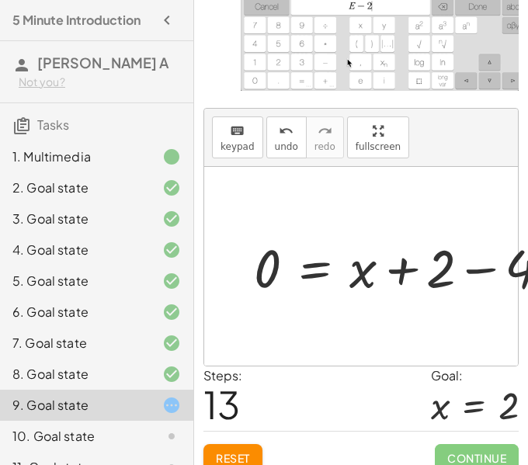
click at [473, 277] on div at bounding box center [407, 265] width 323 height 69
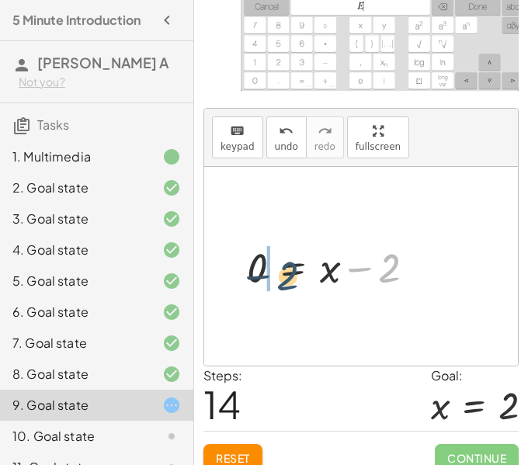
drag, startPoint x: 385, startPoint y: 262, endPoint x: 274, endPoint y: 269, distance: 111.2
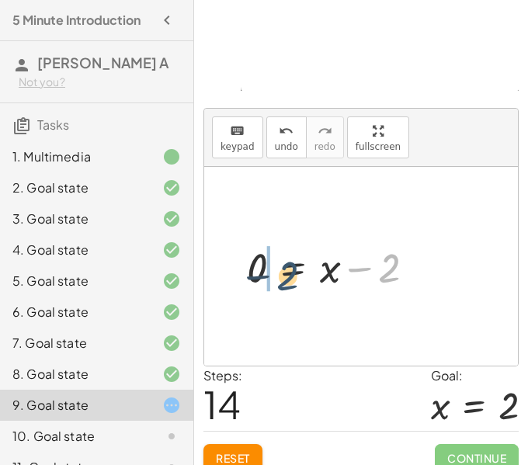
click at [274, 269] on div at bounding box center [337, 266] width 196 height 54
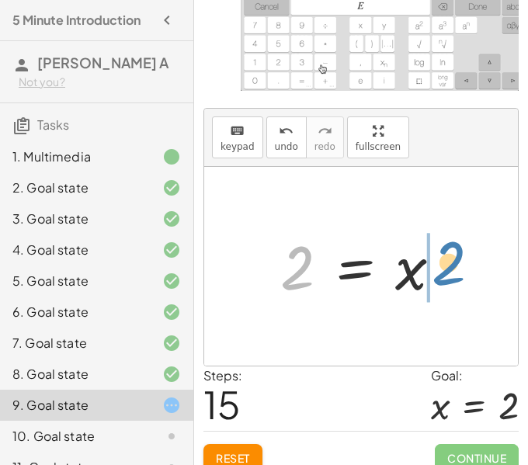
drag, startPoint x: 289, startPoint y: 271, endPoint x: 441, endPoint y: 266, distance: 152.2
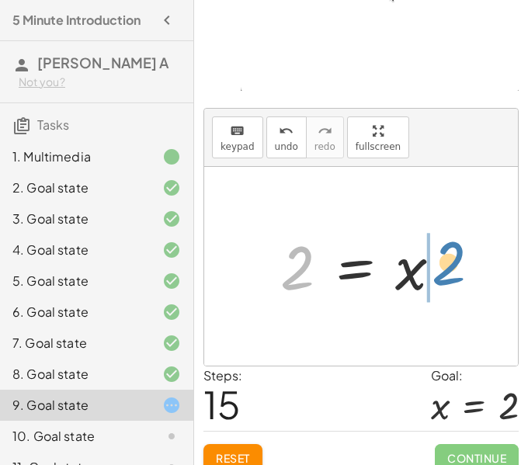
click at [441, 266] on div at bounding box center [366, 266] width 189 height 77
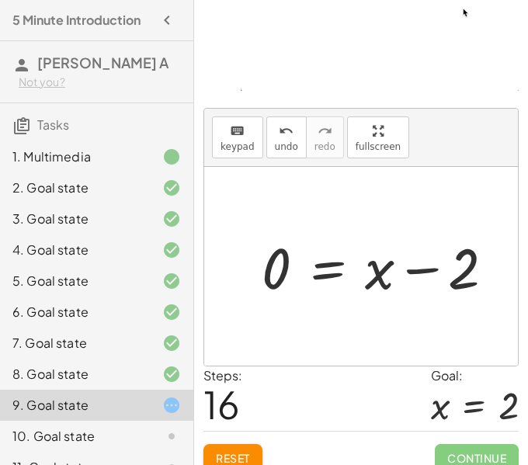
drag, startPoint x: 411, startPoint y: 282, endPoint x: 330, endPoint y: 284, distance: 80.7
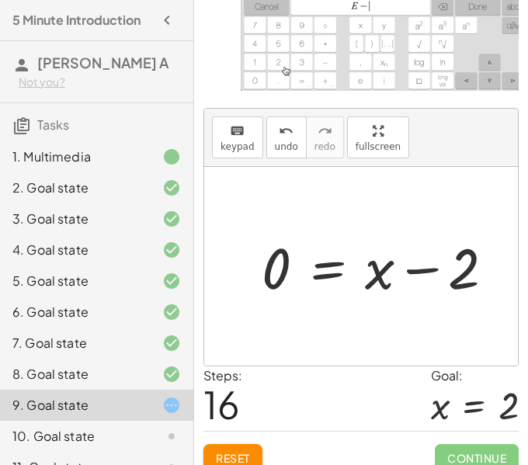
click at [323, 286] on div at bounding box center [382, 265] width 251 height 71
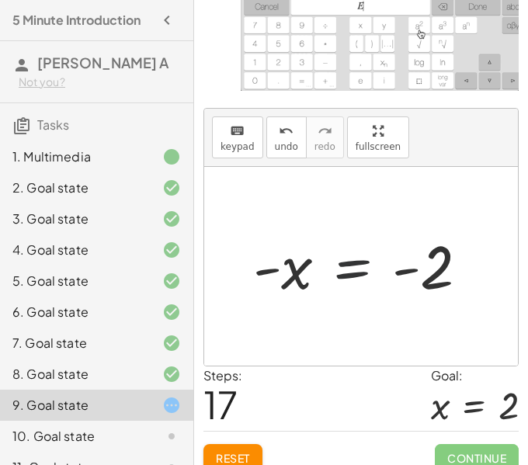
drag, startPoint x: 325, startPoint y: 286, endPoint x: 341, endPoint y: 286, distance: 16.3
click at [341, 286] on div at bounding box center [366, 265] width 243 height 75
click at [288, 145] on span "undo" at bounding box center [286, 146] width 23 height 11
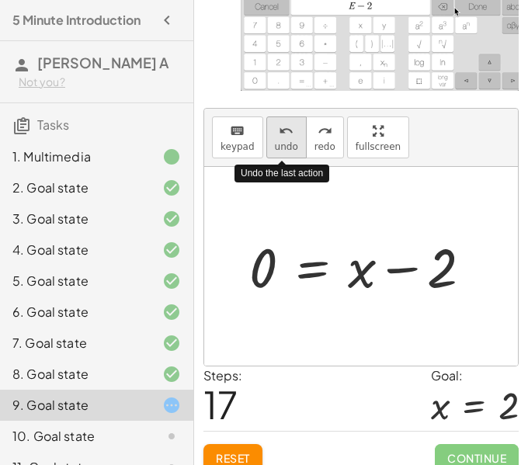
click at [286, 149] on span "undo" at bounding box center [286, 146] width 23 height 11
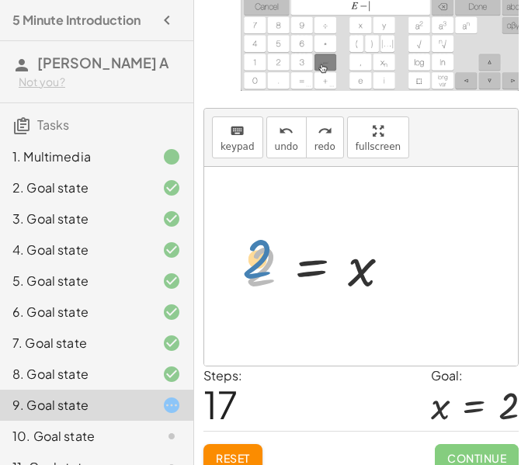
drag, startPoint x: 260, startPoint y: 271, endPoint x: 252, endPoint y: 264, distance: 10.4
click at [252, 264] on div at bounding box center [324, 266] width 172 height 68
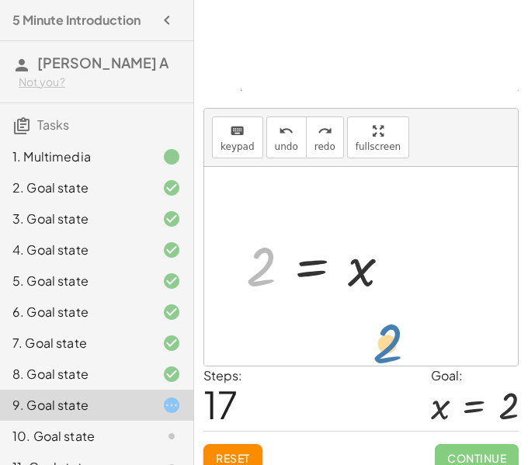
drag, startPoint x: 255, startPoint y: 266, endPoint x: 393, endPoint y: 340, distance: 156.6
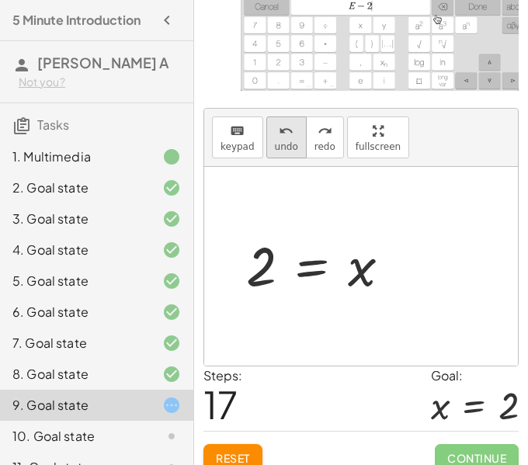
click at [284, 157] on button "undo undo" at bounding box center [286, 137] width 40 height 42
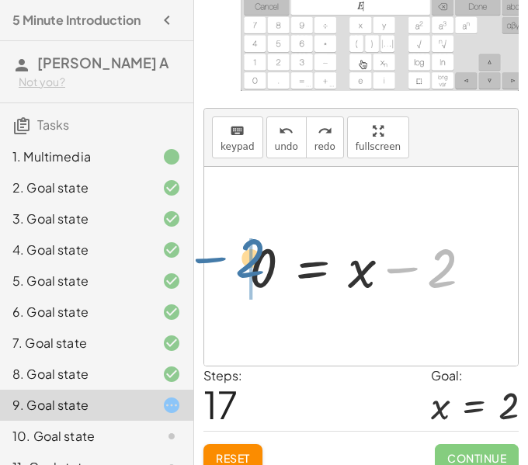
drag, startPoint x: 435, startPoint y: 268, endPoint x: 247, endPoint y: 258, distance: 188.8
click at [247, 258] on div at bounding box center [366, 265] width 251 height 71
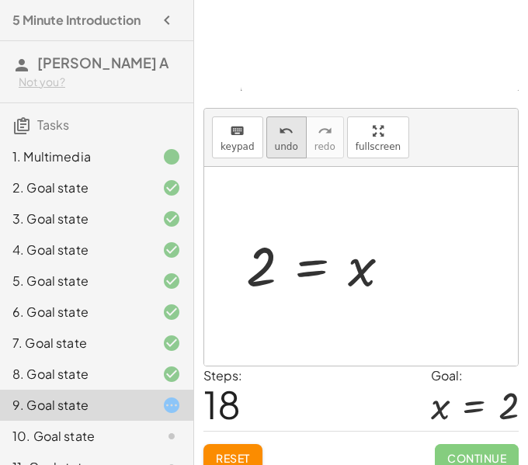
click at [282, 147] on span "undo" at bounding box center [286, 146] width 23 height 11
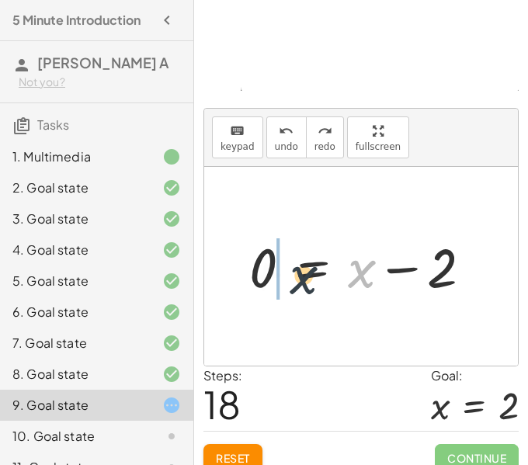
drag, startPoint x: 364, startPoint y: 270, endPoint x: 280, endPoint y: 278, distance: 84.2
click at [280, 278] on div at bounding box center [366, 265] width 251 height 71
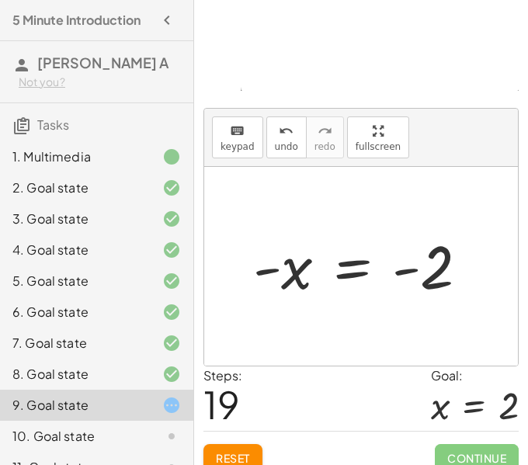
click at [293, 281] on div at bounding box center [366, 265] width 243 height 75
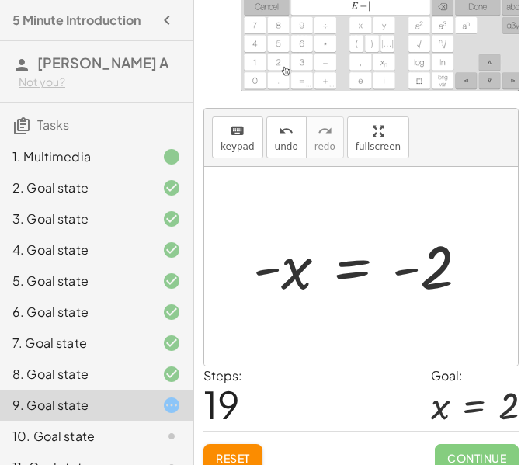
click at [293, 281] on div at bounding box center [366, 265] width 243 height 75
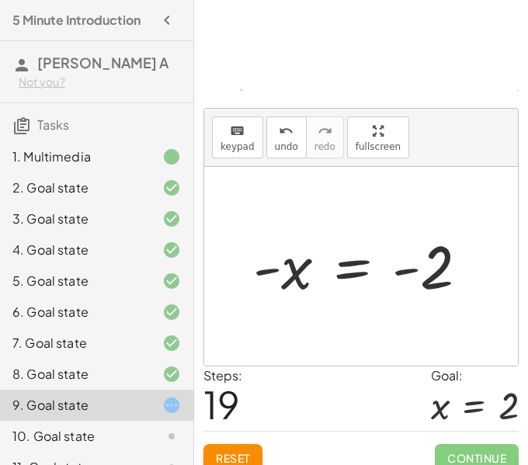
click at [293, 281] on div at bounding box center [366, 265] width 243 height 75
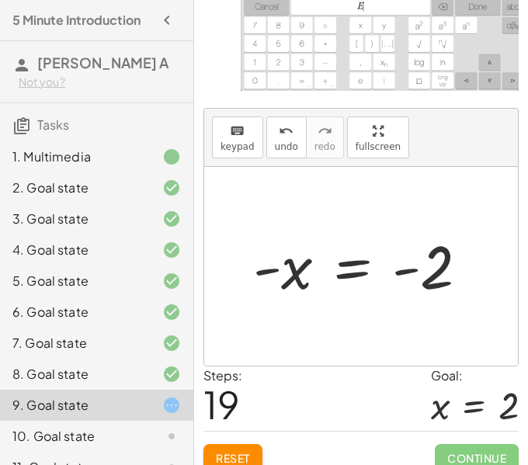
click at [261, 262] on div at bounding box center [366, 265] width 243 height 75
click at [456, 264] on div at bounding box center [366, 265] width 243 height 75
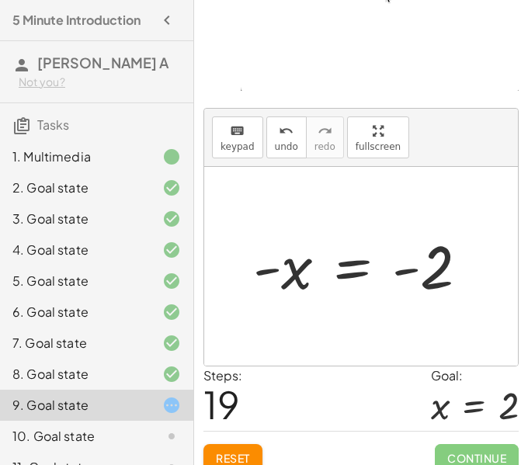
click at [431, 273] on div at bounding box center [366, 265] width 243 height 75
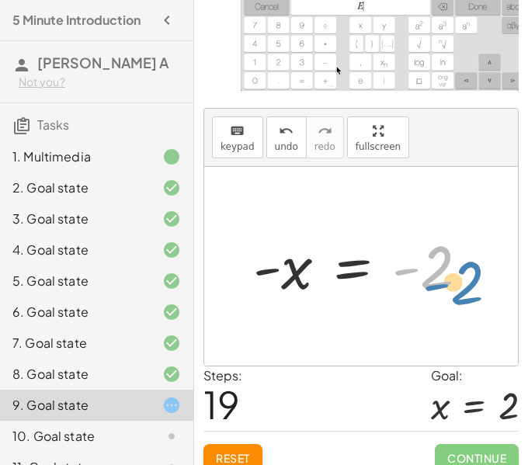
drag, startPoint x: 432, startPoint y: 274, endPoint x: 466, endPoint y: 288, distance: 36.2
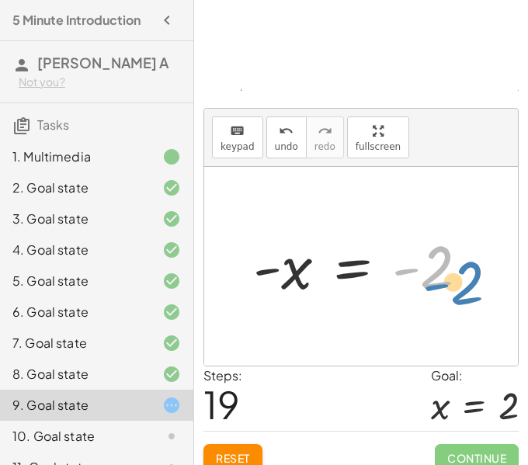
click at [466, 288] on div at bounding box center [366, 265] width 243 height 75
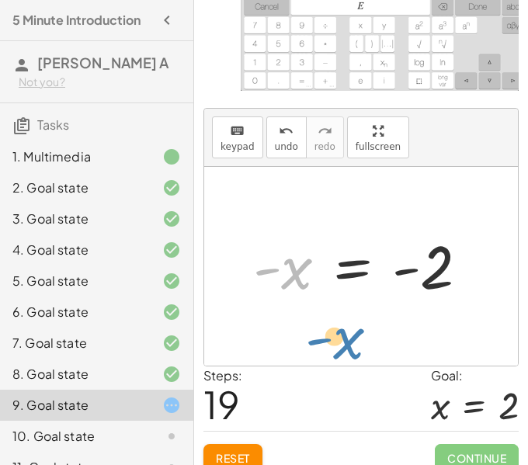
drag, startPoint x: 285, startPoint y: 272, endPoint x: 263, endPoint y: 324, distance: 56.3
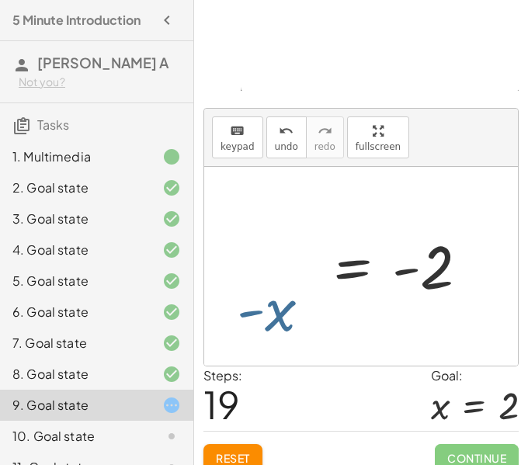
click at [263, 324] on div at bounding box center [361, 266] width 314 height 199
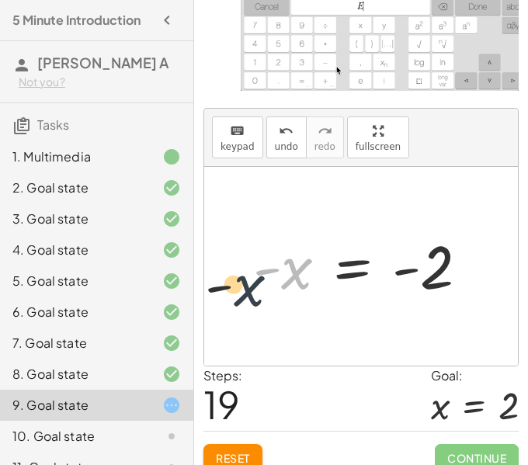
drag, startPoint x: 288, startPoint y: 255, endPoint x: 211, endPoint y: 283, distance: 81.7
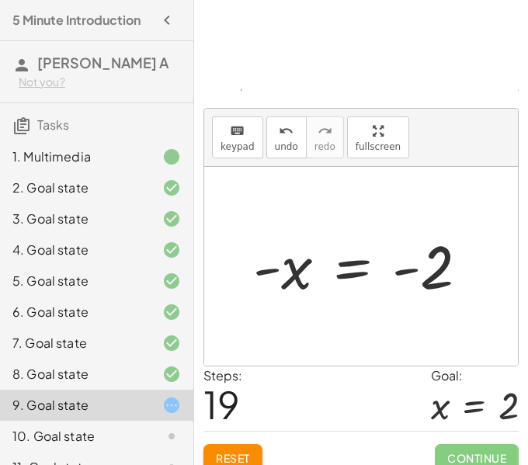
click at [352, 272] on div at bounding box center [366, 265] width 243 height 75
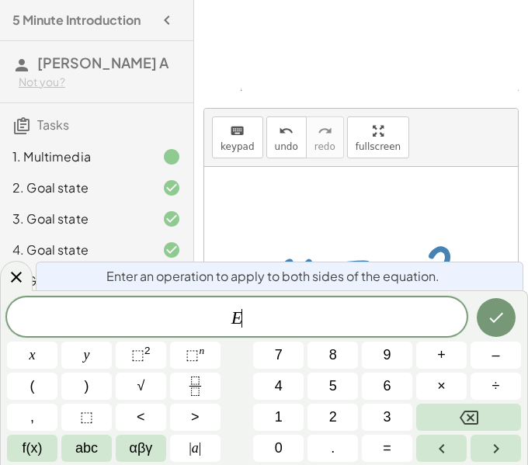
scroll to position [5, 0]
click at [294, 325] on span "E" at bounding box center [236, 318] width 459 height 22
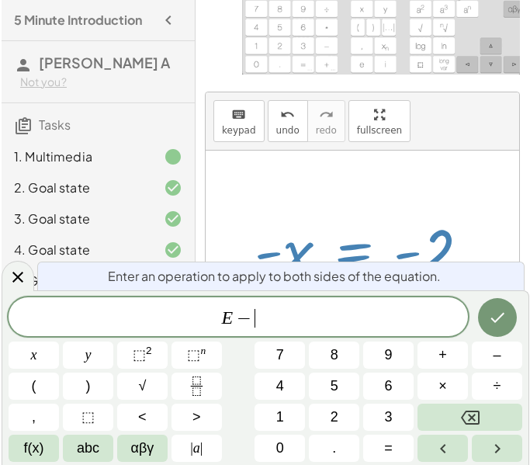
scroll to position [9, 0]
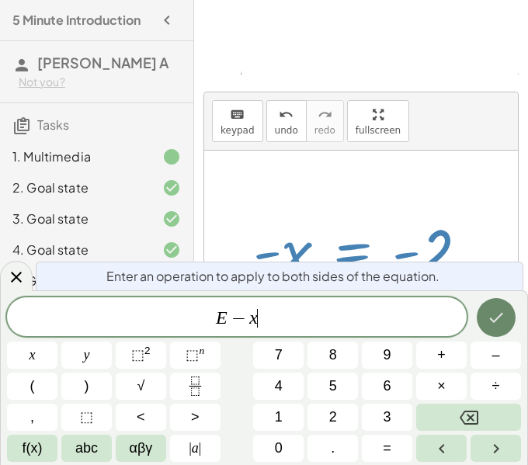
click at [497, 320] on icon "Done" at bounding box center [496, 317] width 19 height 19
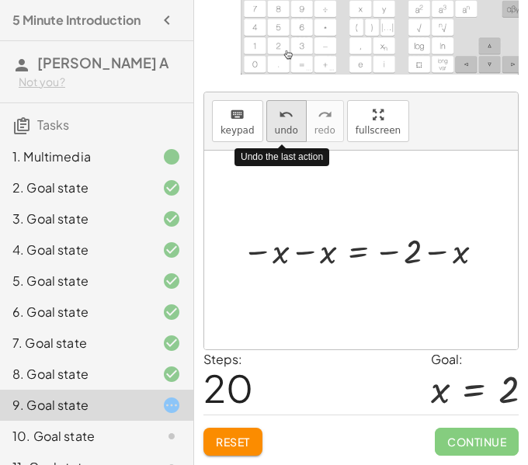
click at [289, 127] on span "undo" at bounding box center [286, 130] width 23 height 11
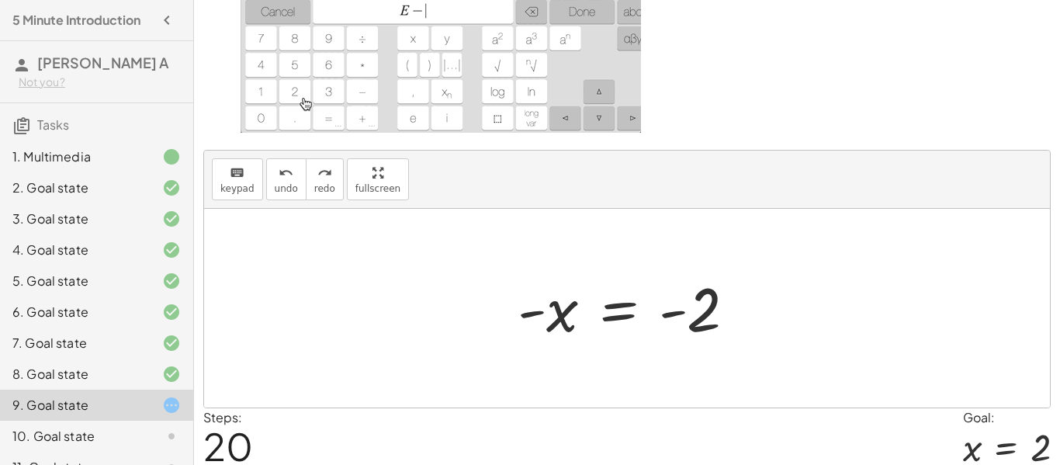
scroll to position [55, 0]
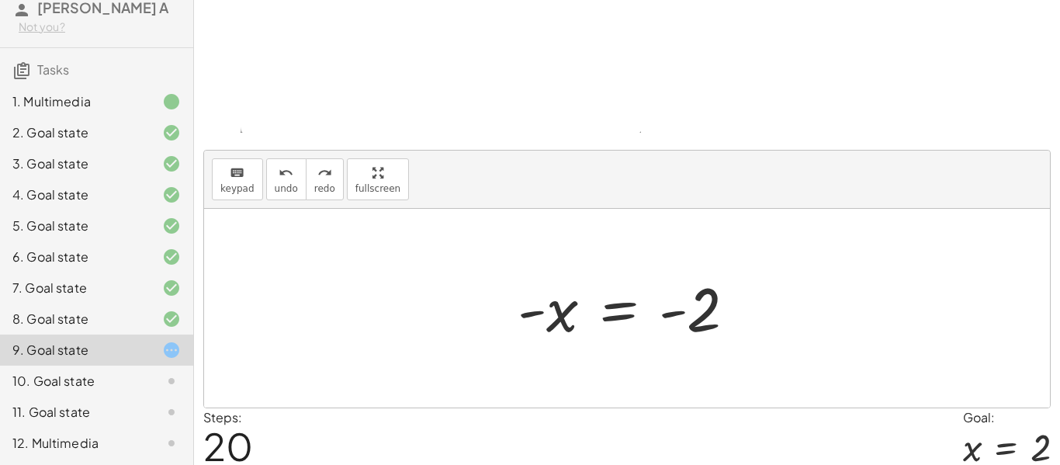
click at [635, 318] on div at bounding box center [633, 308] width 246 height 77
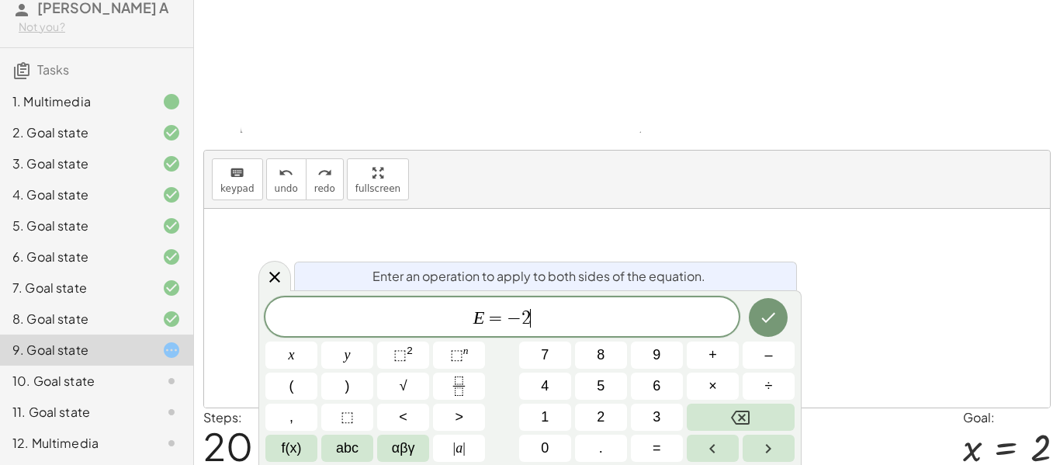
scroll to position [12, 0]
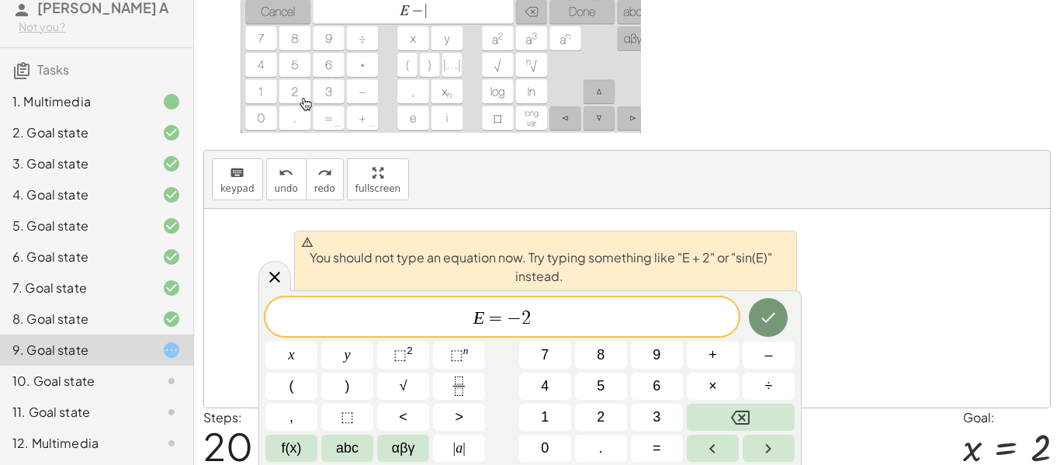
click at [595, 302] on div "E = − 2 ​" at bounding box center [501, 316] width 473 height 39
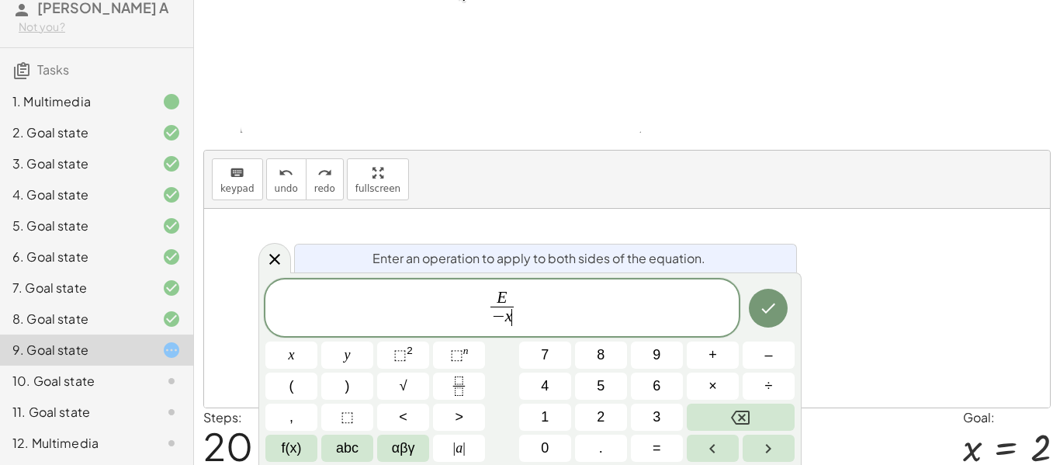
click at [746, 299] on div at bounding box center [769, 308] width 52 height 59
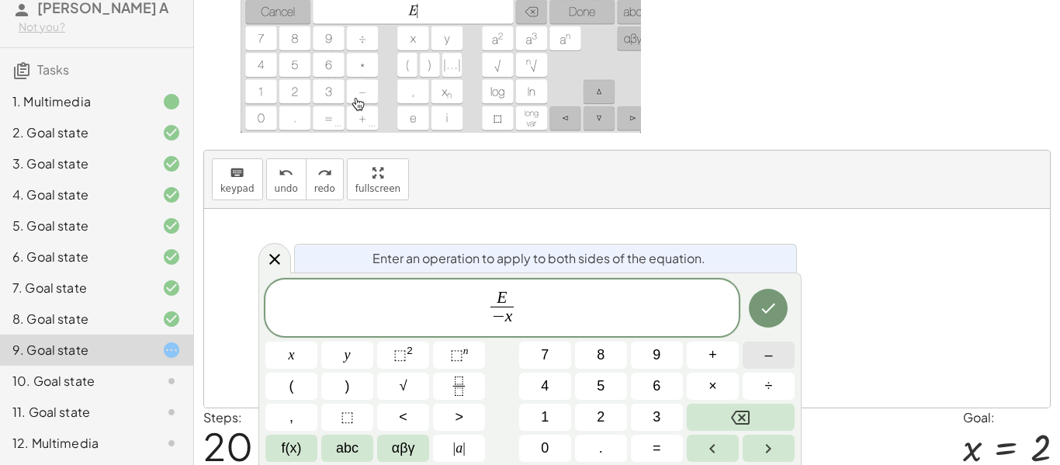
click at [781, 342] on button "–" at bounding box center [769, 354] width 52 height 27
click at [727, 411] on button "Backspace" at bounding box center [741, 417] width 108 height 27
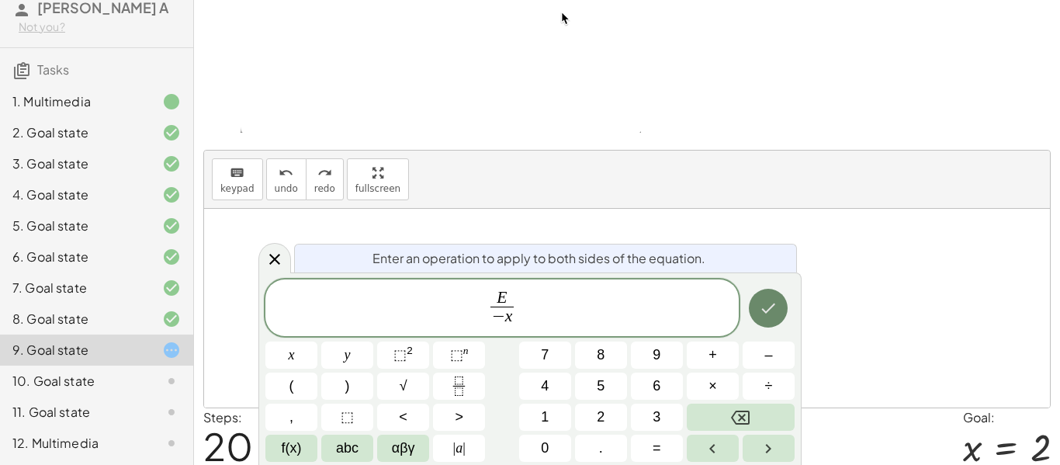
click at [769, 291] on button "Done" at bounding box center [768, 308] width 39 height 39
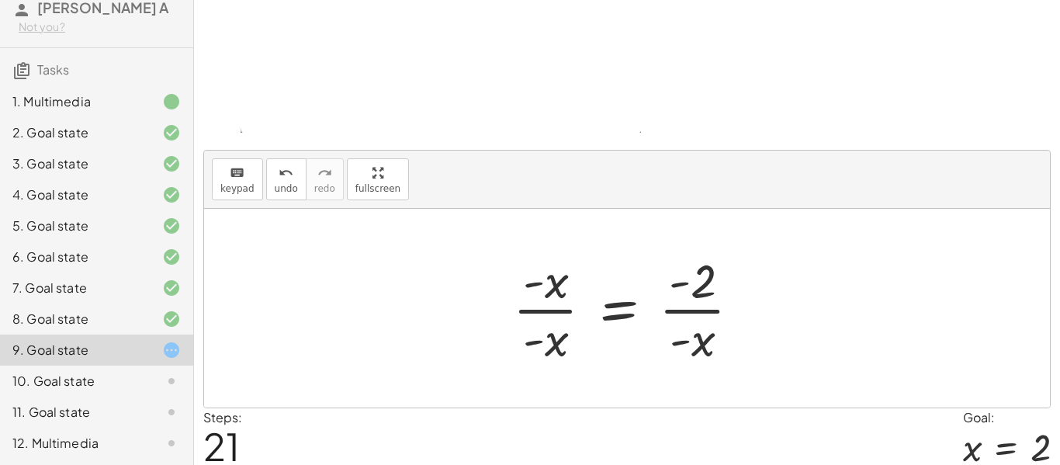
scroll to position [205, 0]
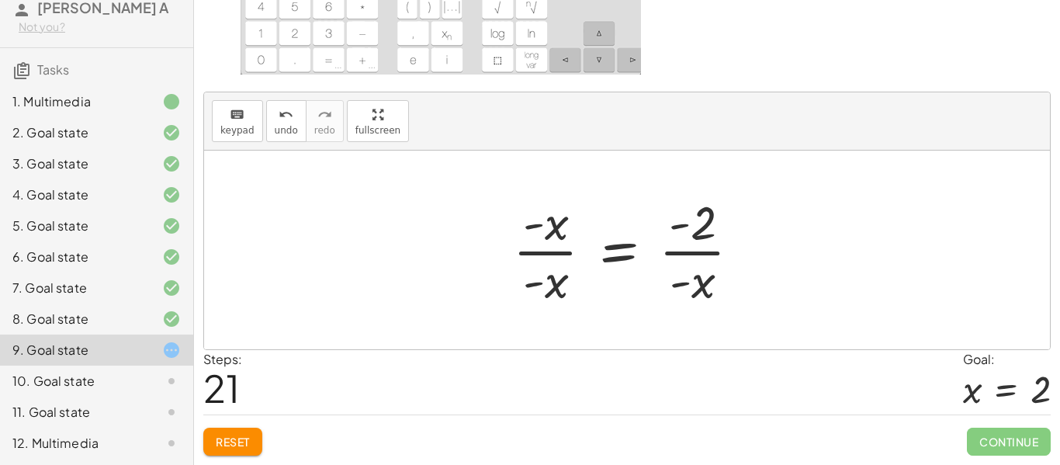
click at [533, 250] on div at bounding box center [633, 250] width 256 height 120
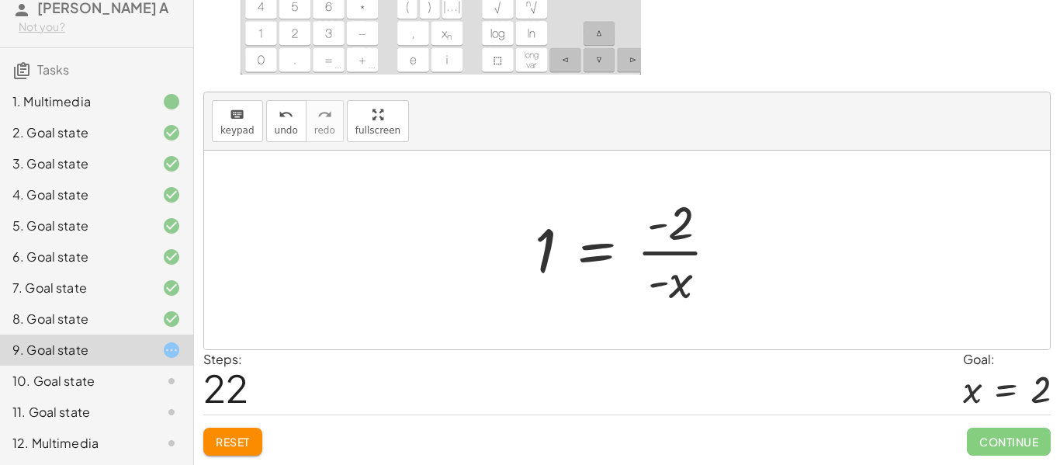
click at [673, 258] on div at bounding box center [633, 250] width 212 height 120
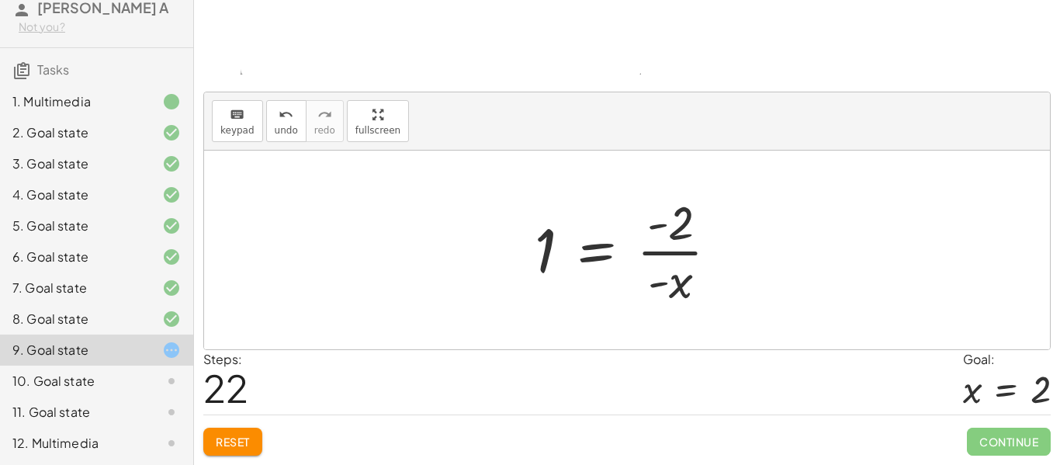
click at [670, 256] on div at bounding box center [633, 250] width 212 height 120
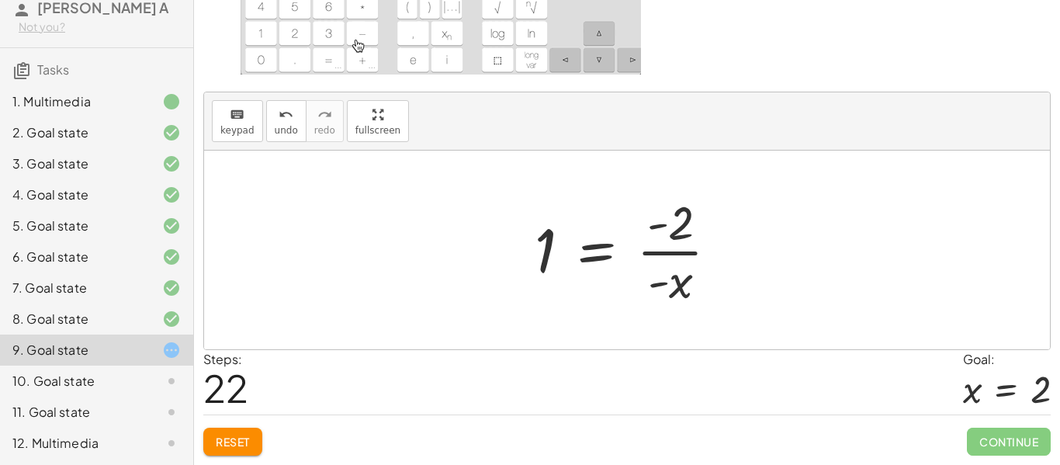
click at [546, 250] on div at bounding box center [633, 250] width 212 height 120
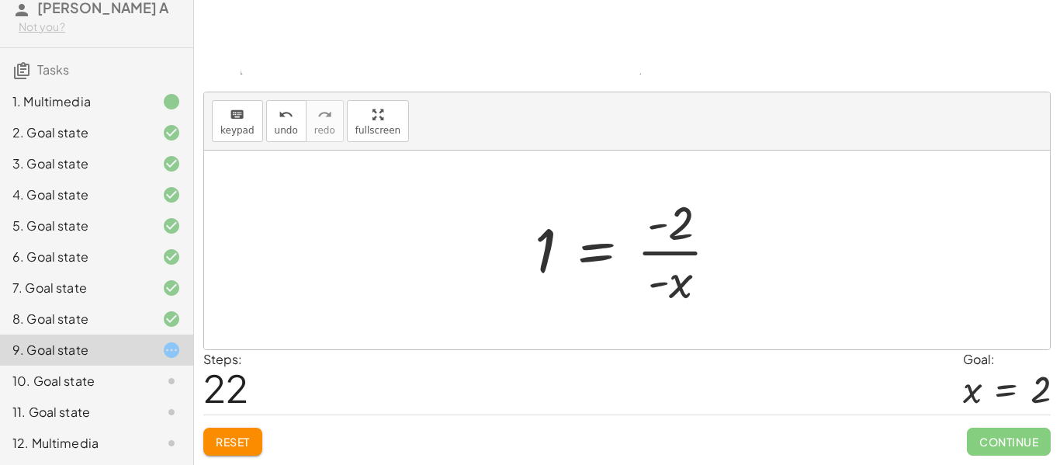
click at [586, 259] on div at bounding box center [633, 250] width 212 height 120
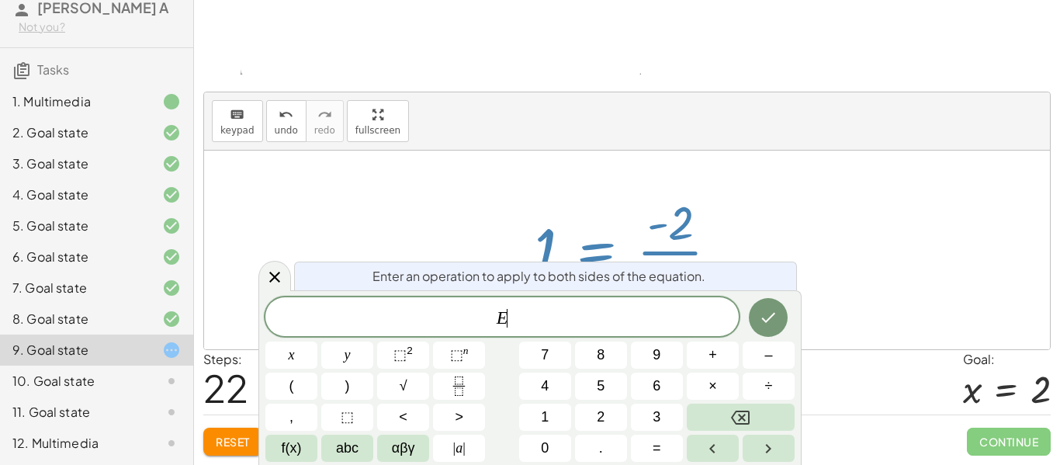
scroll to position [13, 0]
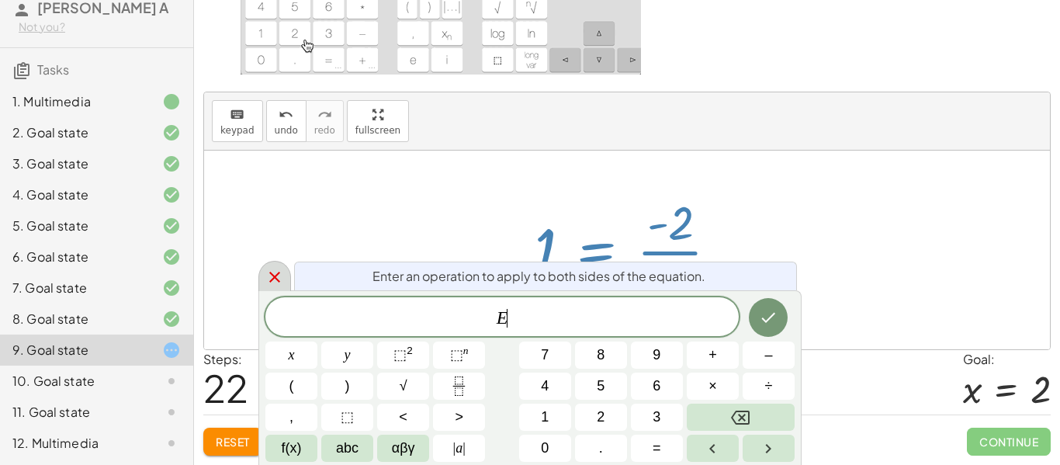
click at [272, 280] on icon at bounding box center [274, 277] width 11 height 11
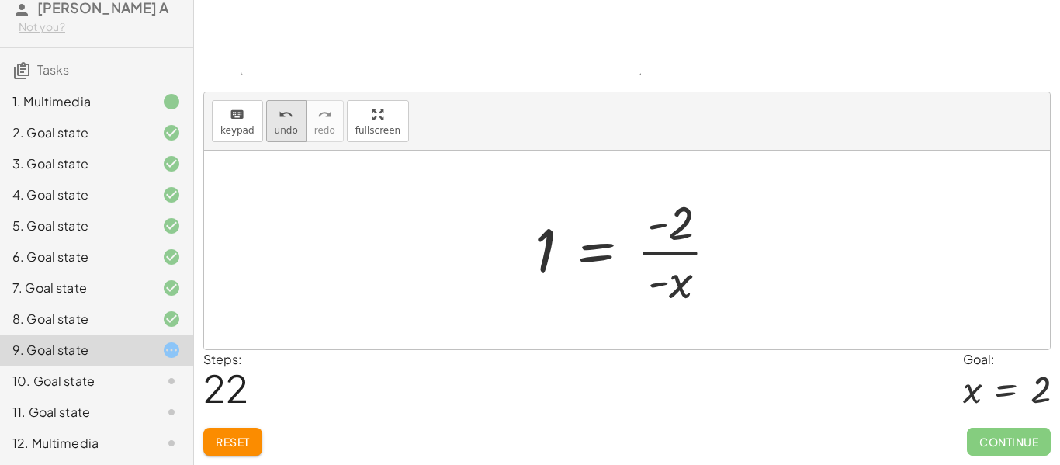
click at [276, 129] on span "undo" at bounding box center [286, 130] width 23 height 11
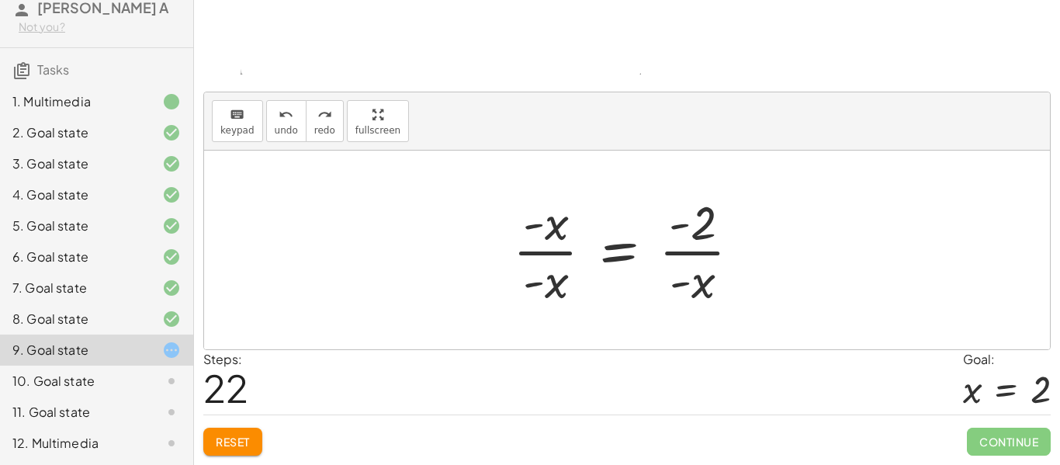
click at [685, 258] on div at bounding box center [633, 250] width 256 height 120
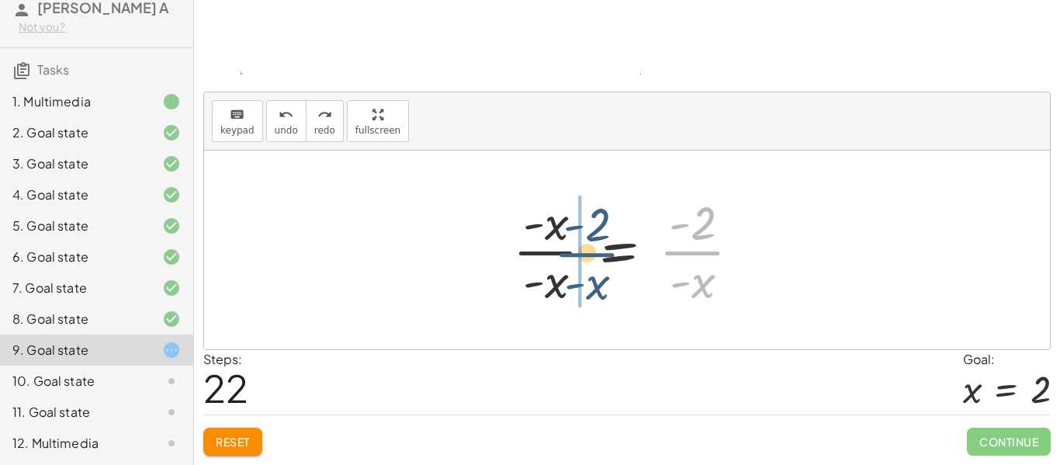
drag, startPoint x: 676, startPoint y: 248, endPoint x: 534, endPoint y: 250, distance: 142.0
click at [534, 250] on div at bounding box center [633, 250] width 256 height 120
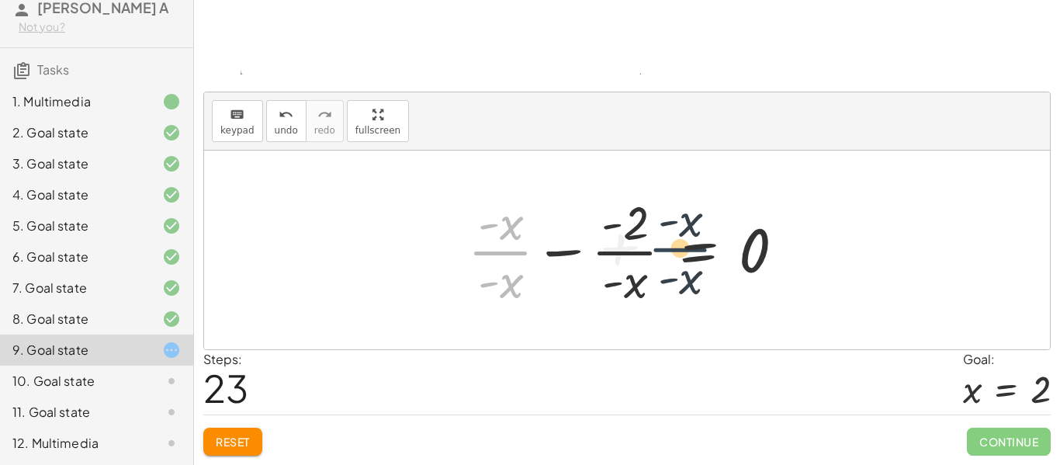
drag, startPoint x: 493, startPoint y: 254, endPoint x: 774, endPoint y: 251, distance: 280.9
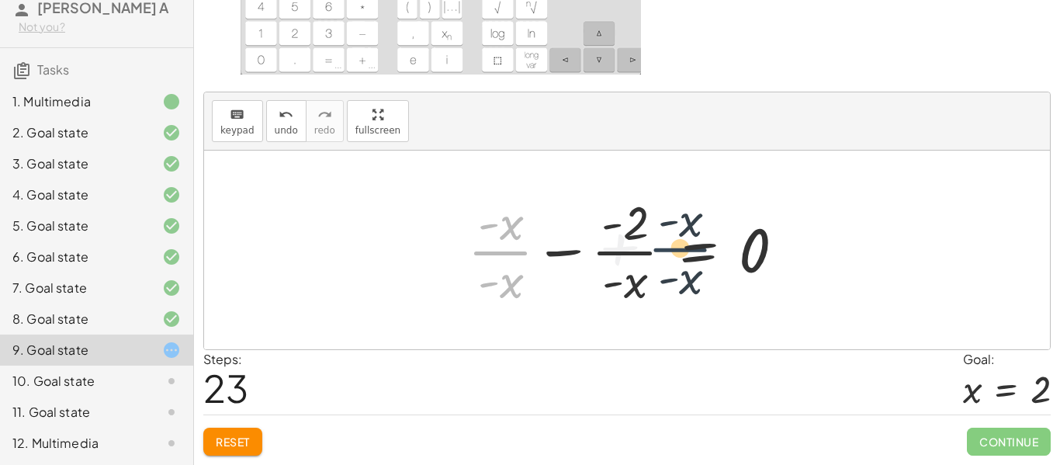
click at [774, 251] on div at bounding box center [632, 250] width 345 height 120
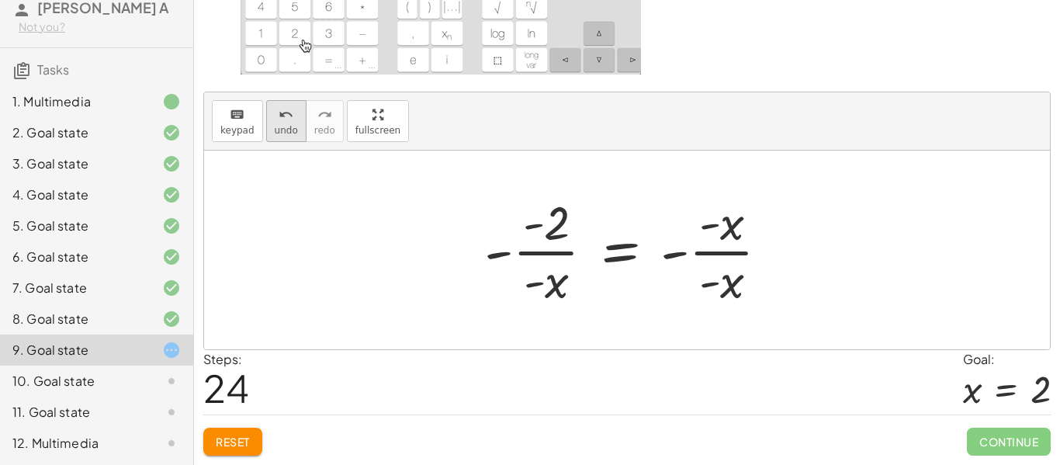
click at [282, 132] on span "undo" at bounding box center [286, 130] width 23 height 11
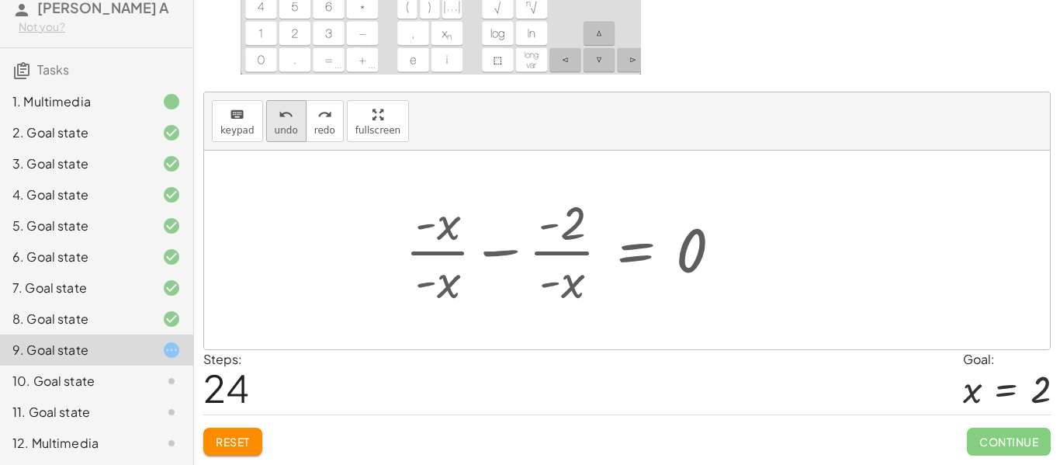
click at [282, 132] on span "undo" at bounding box center [286, 130] width 23 height 11
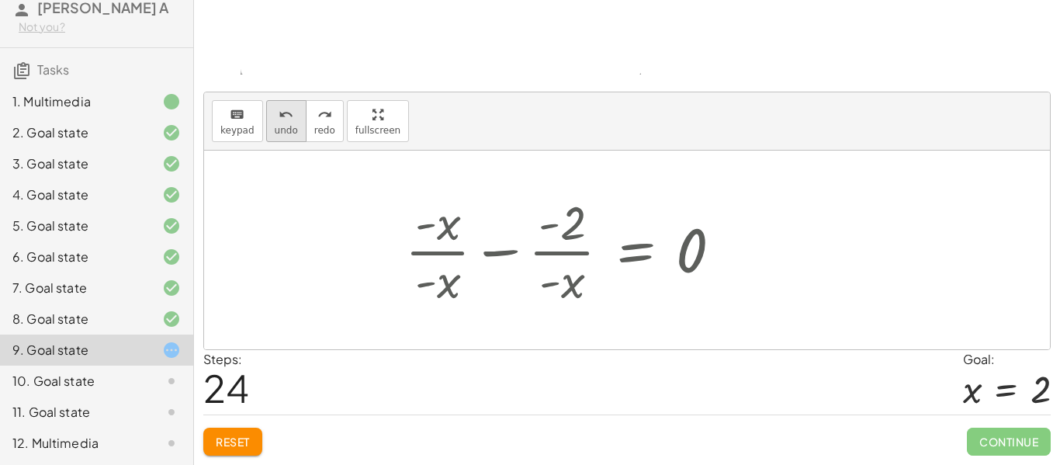
click at [282, 132] on span "undo" at bounding box center [286, 130] width 23 height 11
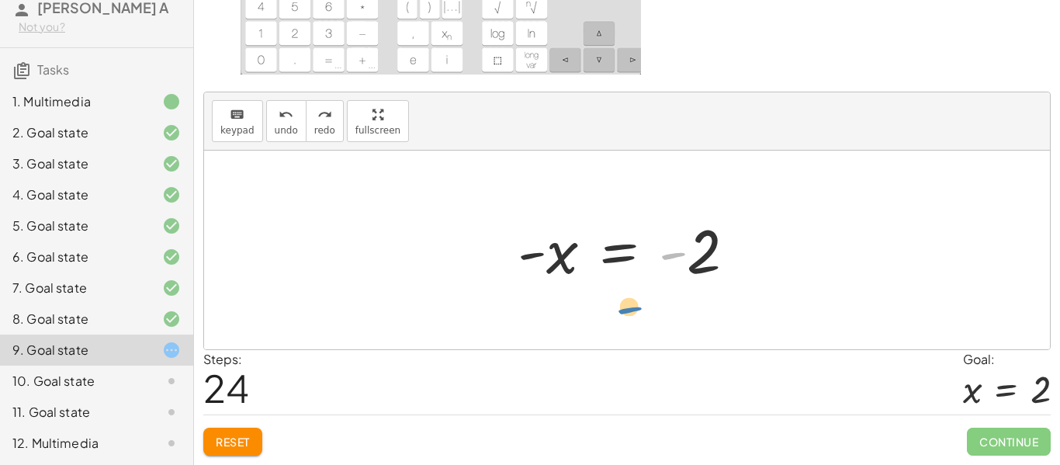
drag, startPoint x: 664, startPoint y: 260, endPoint x: 594, endPoint y: 344, distance: 109.1
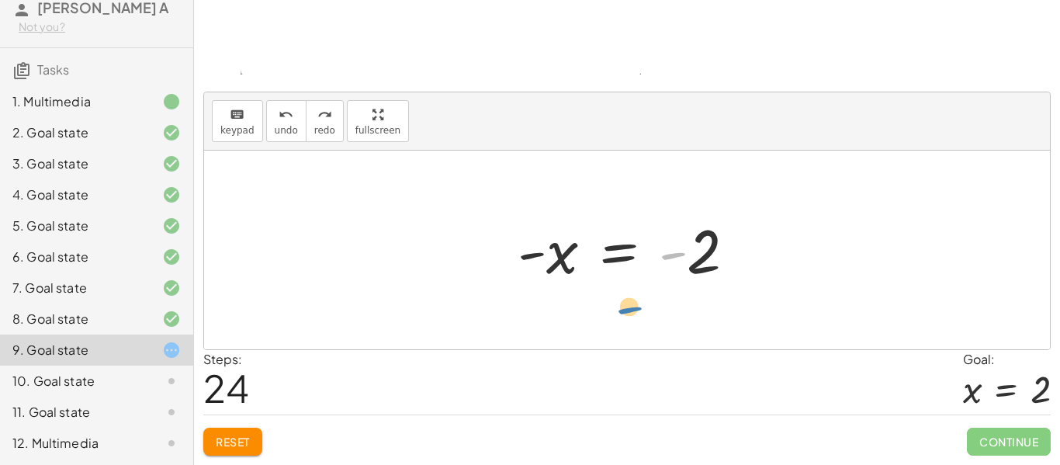
click at [594, 344] on div "+ x + 2 = 4 x = + 4 − 2 + x − 4 = - 2 − 4 + x = - 2 + 2 − 4 + x = 0 + 2 − 4 = +…" at bounding box center [627, 250] width 846 height 199
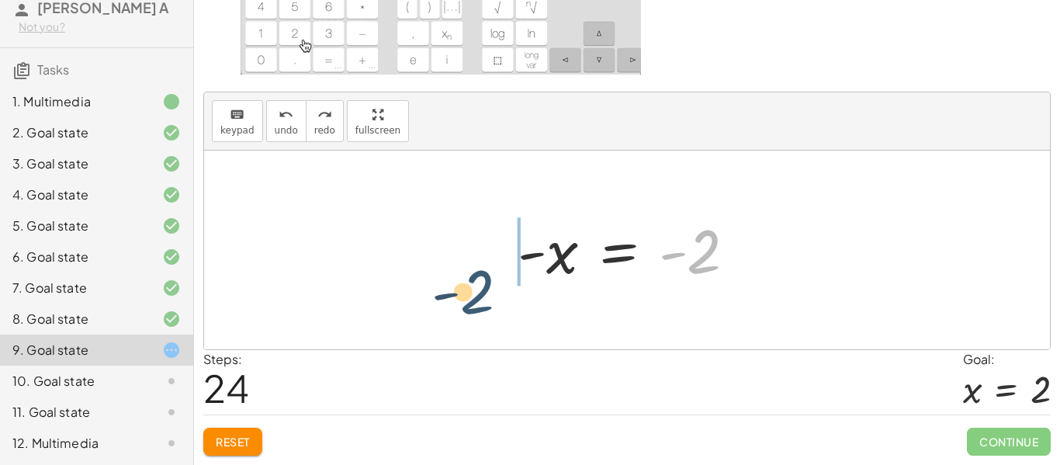
drag, startPoint x: 706, startPoint y: 262, endPoint x: 476, endPoint y: 303, distance: 233.2
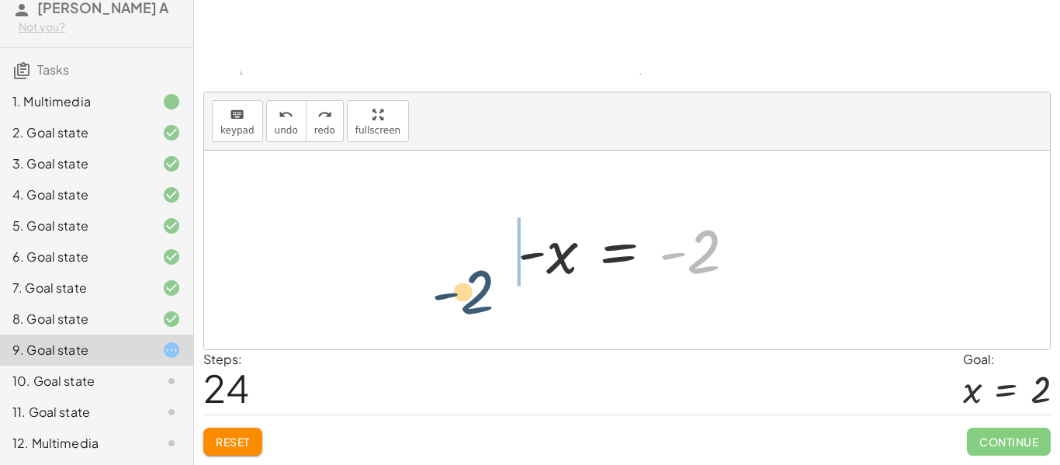
click at [476, 303] on div "+ x + 2 = 4 x = + 4 − 2 + x − 4 = - 2 − 4 + x = - 2 + 2 − 4 + x = 0 + 2 − 4 = +…" at bounding box center [627, 250] width 846 height 199
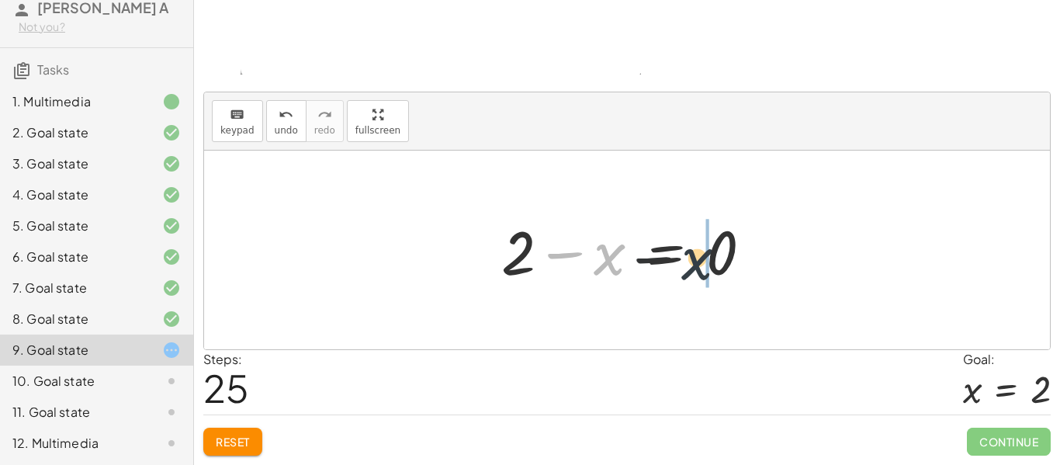
drag, startPoint x: 608, startPoint y: 268, endPoint x: 721, endPoint y: 271, distance: 113.3
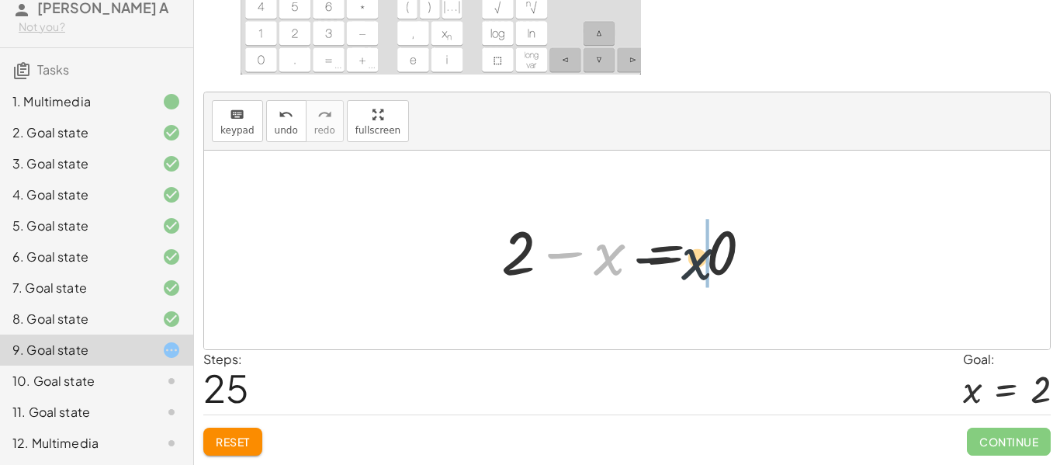
click at [721, 271] on div at bounding box center [633, 250] width 279 height 80
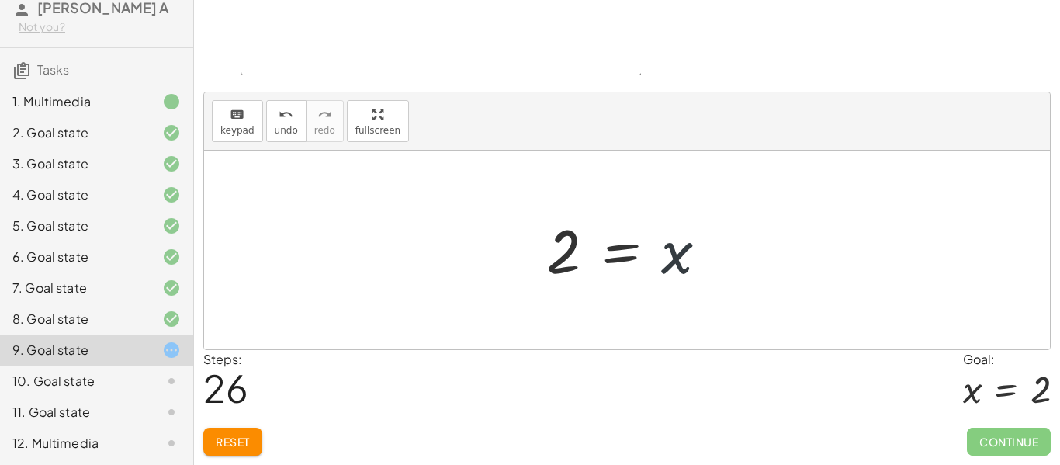
click at [715, 262] on div at bounding box center [633, 250] width 189 height 77
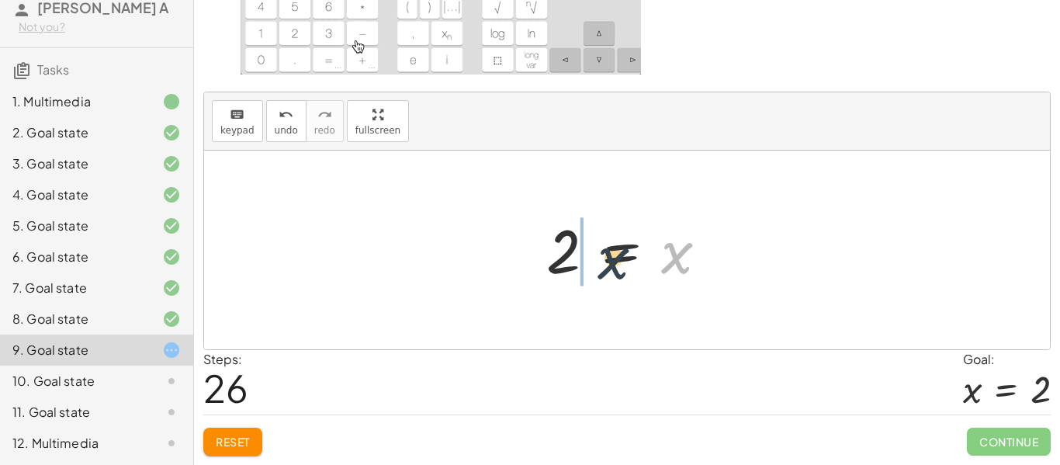
drag, startPoint x: 676, startPoint y: 263, endPoint x: 540, endPoint y: 273, distance: 136.2
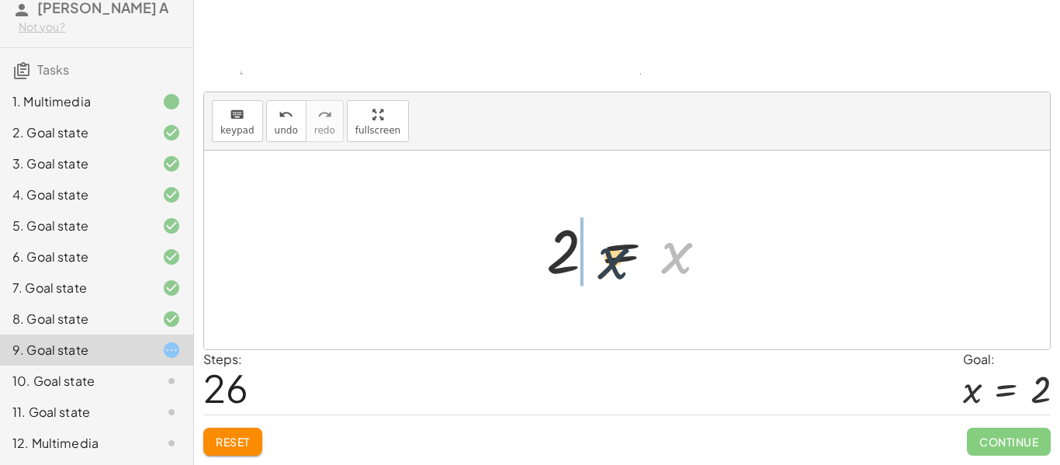
click at [540, 273] on div at bounding box center [633, 250] width 189 height 77
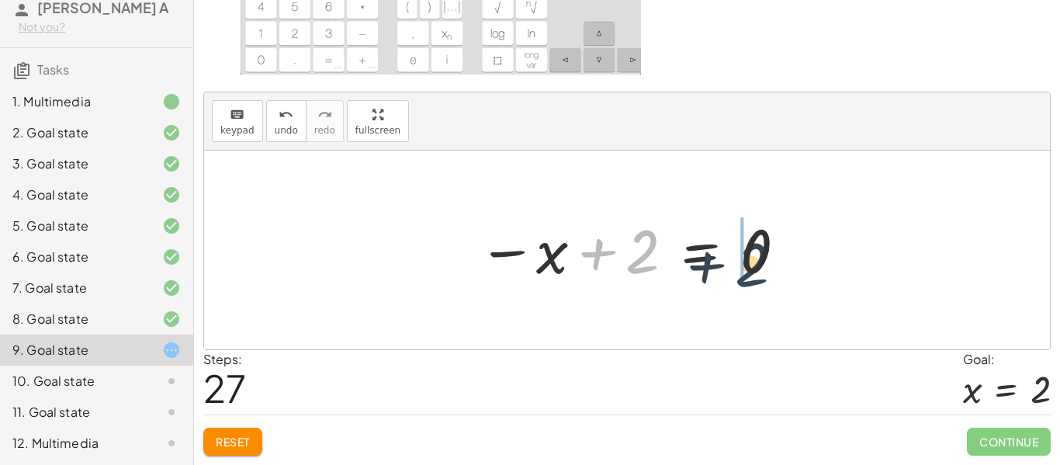
drag, startPoint x: 566, startPoint y: 267, endPoint x: 694, endPoint y: 277, distance: 128.4
click at [694, 277] on div at bounding box center [633, 250] width 326 height 77
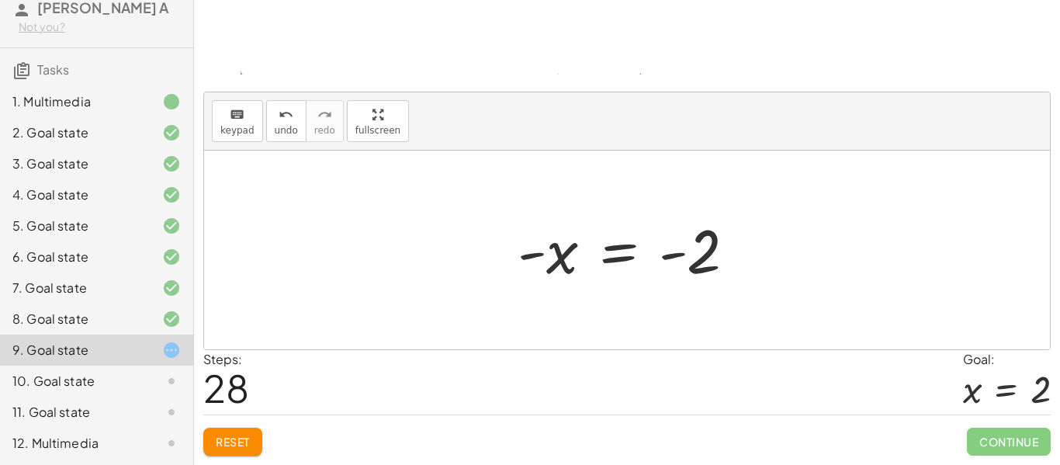
click at [674, 262] on div at bounding box center [633, 250] width 246 height 77
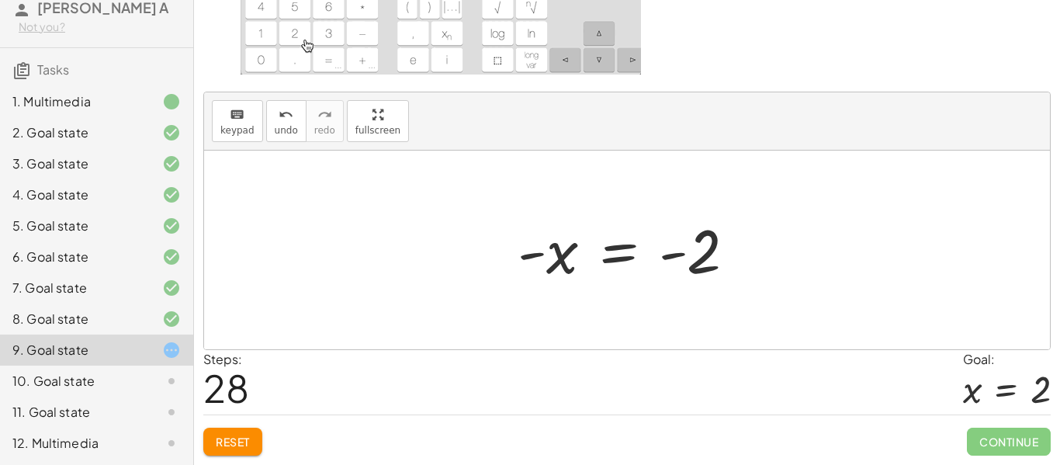
click at [674, 262] on div at bounding box center [633, 250] width 246 height 77
drag, startPoint x: 693, startPoint y: 258, endPoint x: 688, endPoint y: 284, distance: 26.8
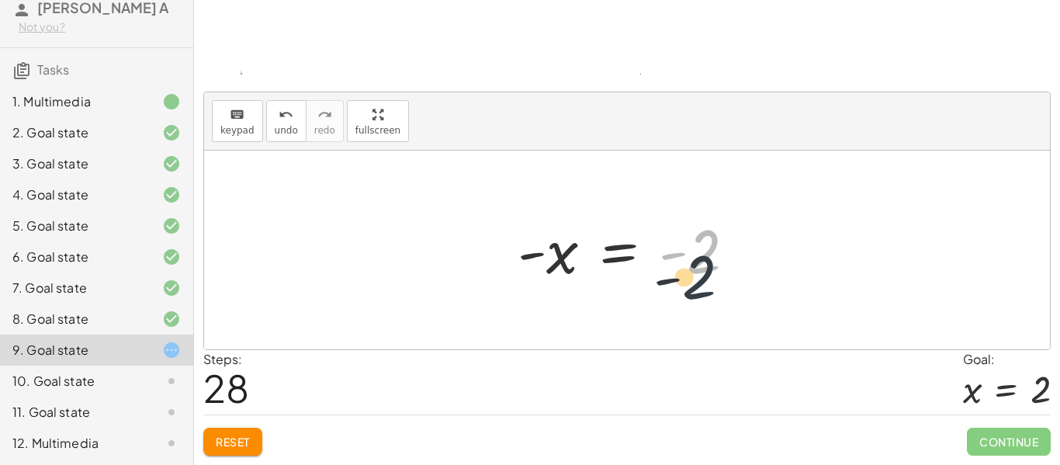
click at [688, 284] on div at bounding box center [633, 250] width 246 height 77
drag, startPoint x: 693, startPoint y: 262, endPoint x: 584, endPoint y: 250, distance: 109.3
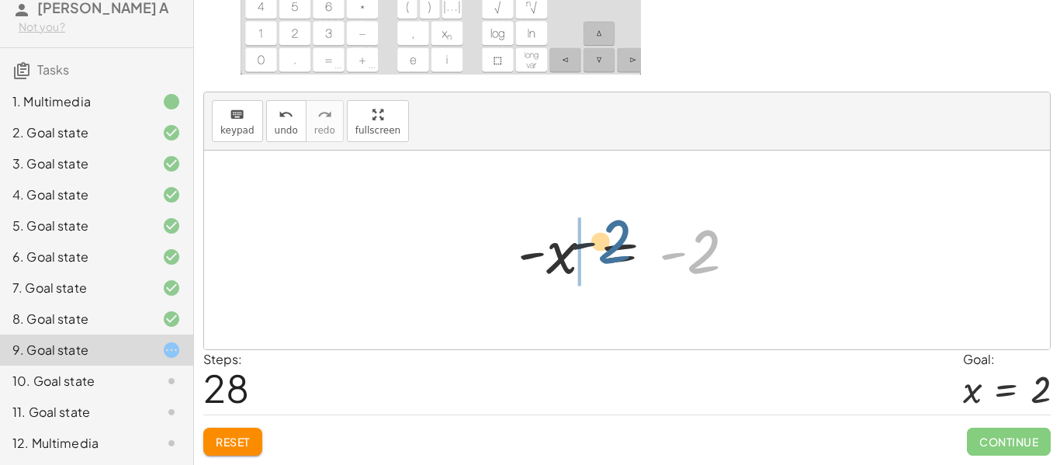
click at [584, 250] on div at bounding box center [633, 250] width 246 height 77
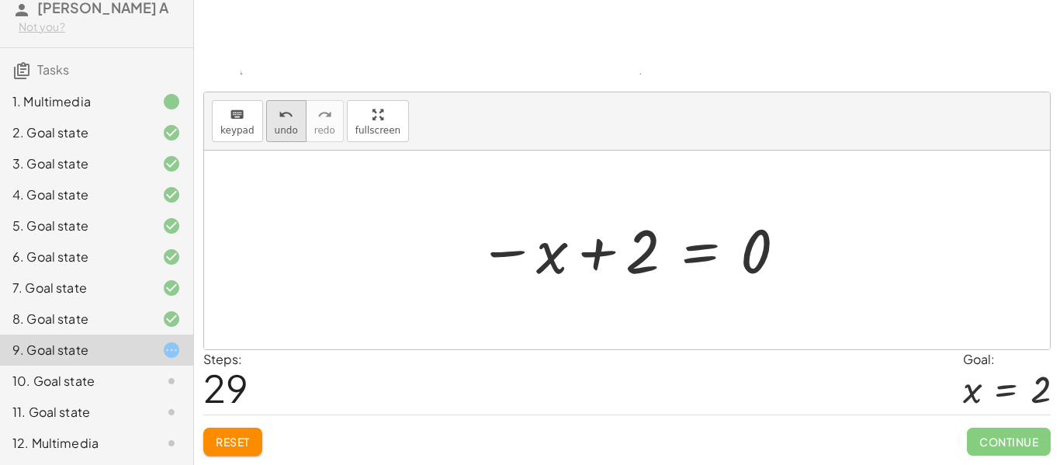
click at [296, 138] on button "undo undo" at bounding box center [286, 121] width 40 height 42
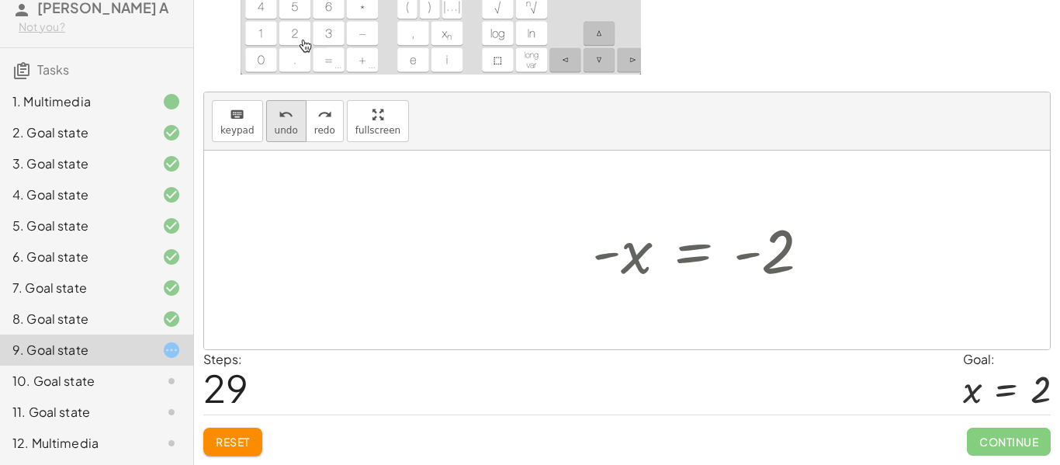
click at [296, 138] on button "undo undo" at bounding box center [286, 121] width 40 height 42
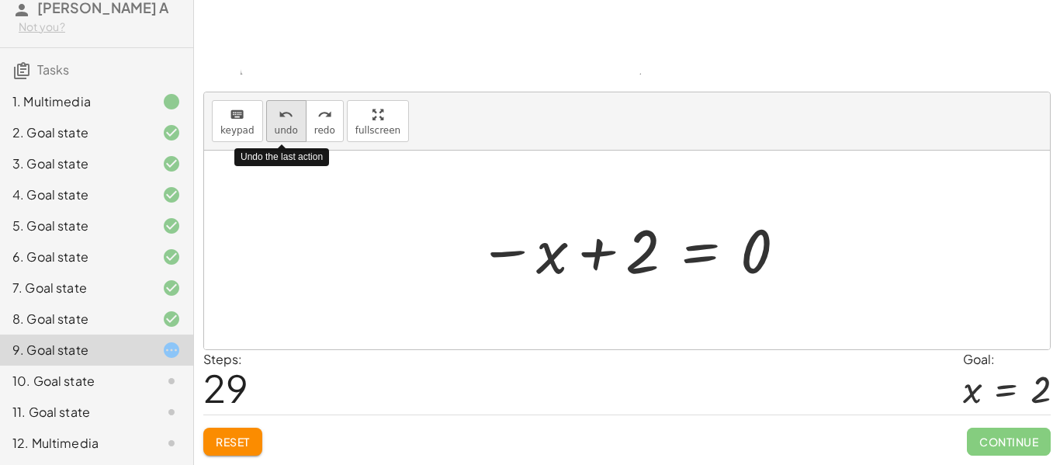
click at [296, 138] on button "undo undo" at bounding box center [286, 121] width 40 height 42
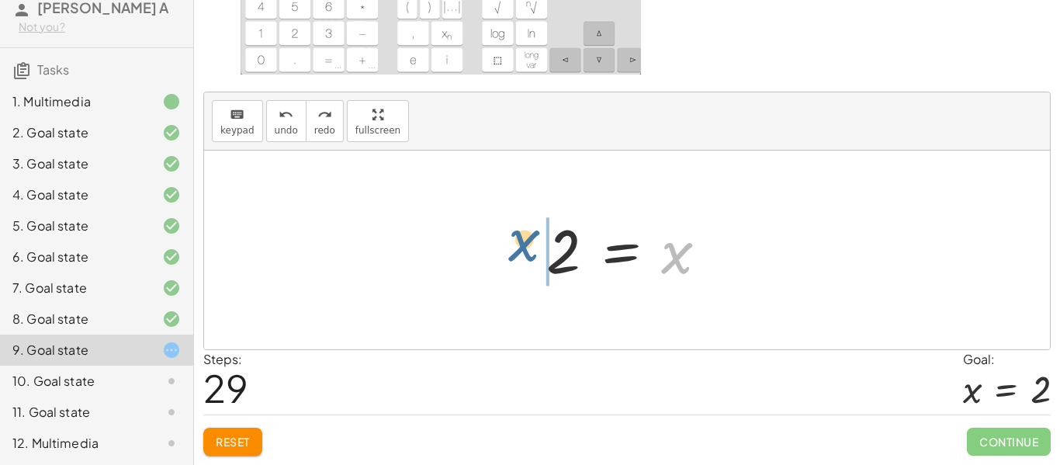
drag, startPoint x: 676, startPoint y: 269, endPoint x: 520, endPoint y: 258, distance: 156.4
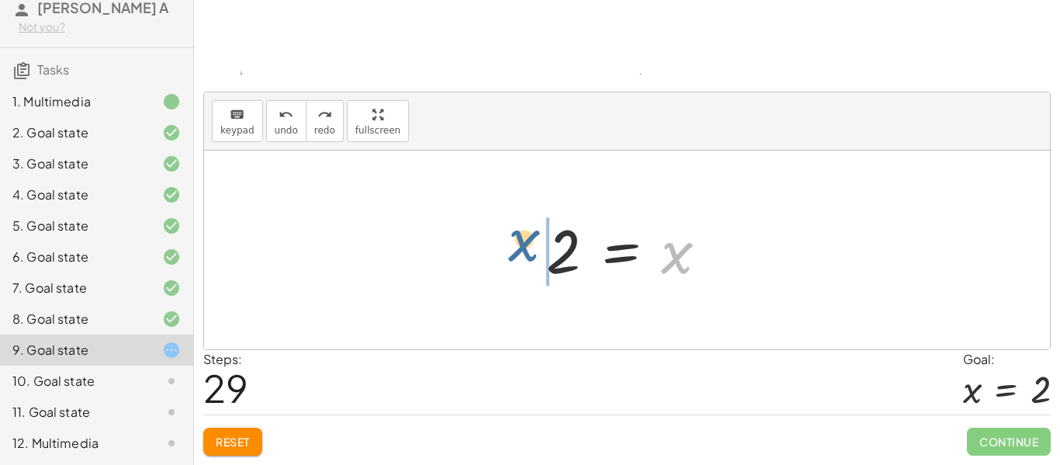
click at [520, 258] on div "+ x + 2 = 4 x = + 4 − 2 + x − 4 = - 2 − 4 + x = - 2 + 2 − 4 + x = 0 + 2 − 4 = +…" at bounding box center [627, 250] width 846 height 199
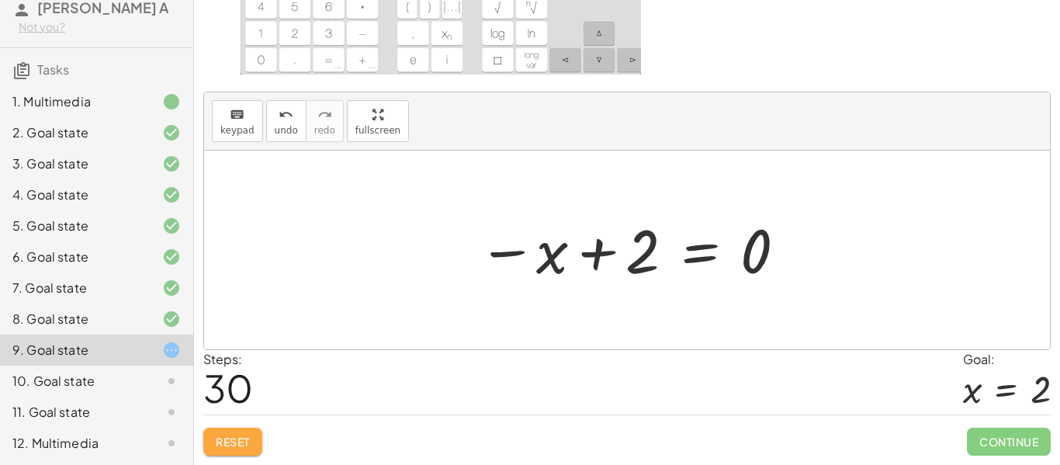
click at [250, 441] on span "Reset" at bounding box center [233, 442] width 34 height 14
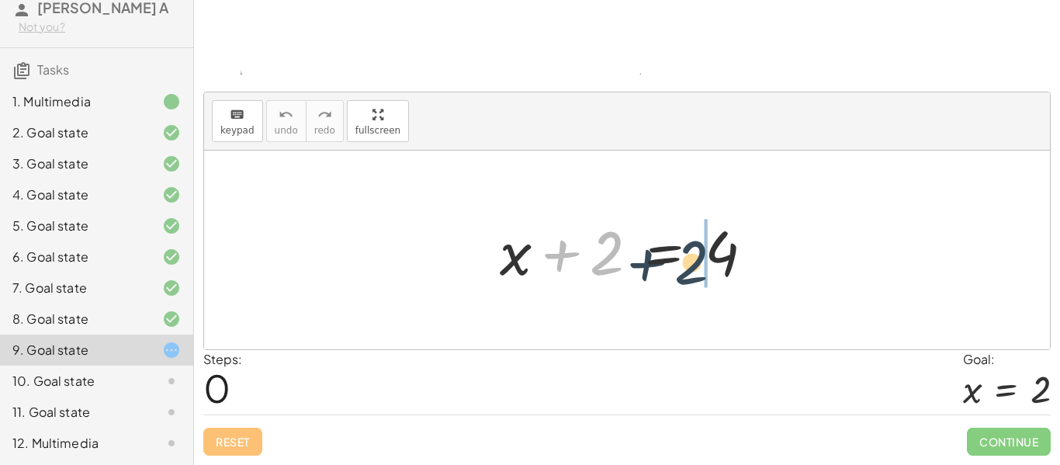
drag, startPoint x: 598, startPoint y: 259, endPoint x: 747, endPoint y: 273, distance: 149.6
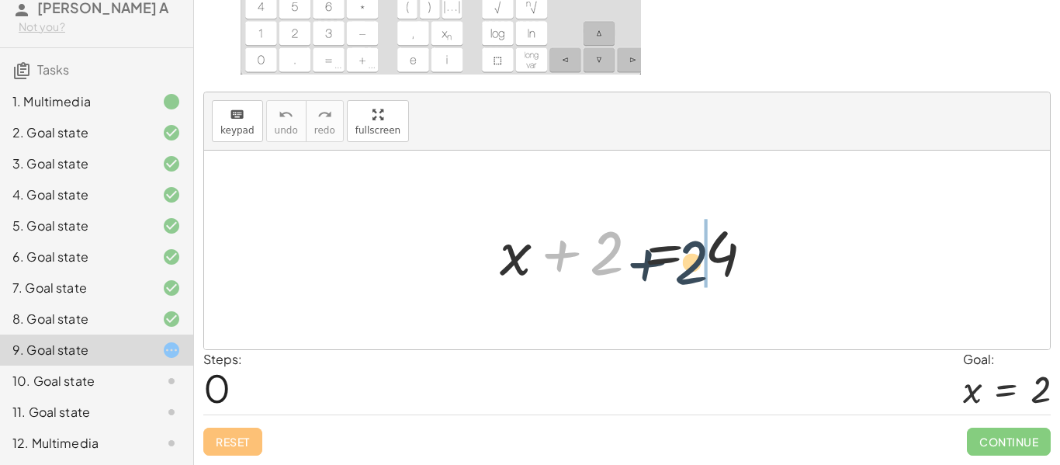
click at [747, 273] on div at bounding box center [633, 250] width 282 height 80
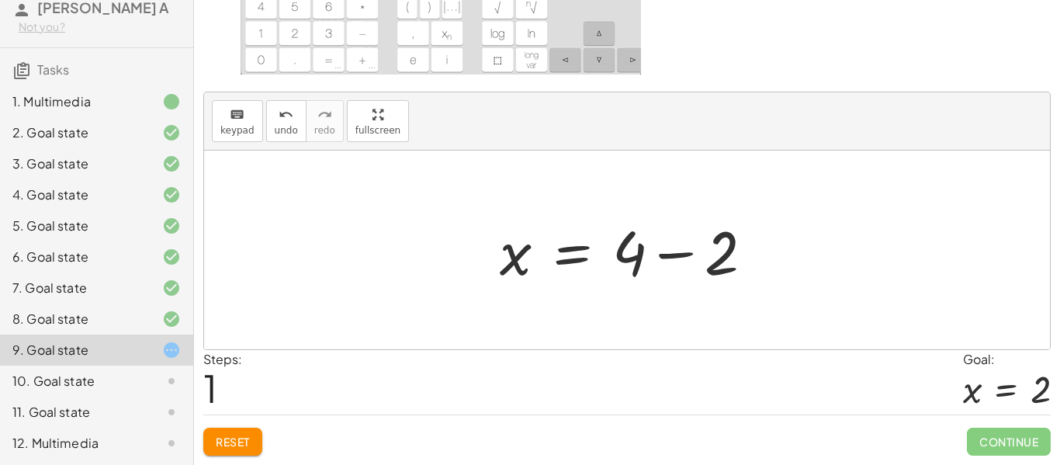
click at [667, 265] on div at bounding box center [633, 250] width 282 height 80
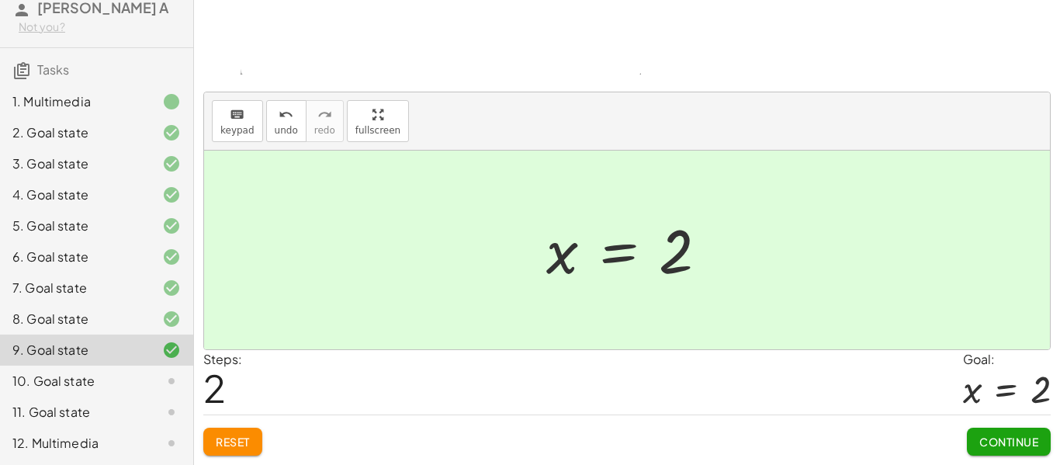
click at [614, 263] on div at bounding box center [633, 250] width 189 height 77
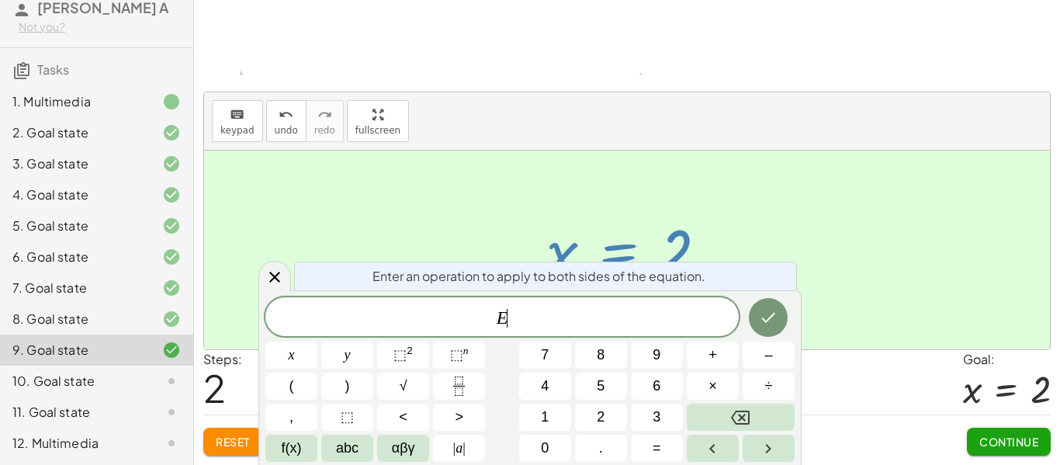
scroll to position [14, 0]
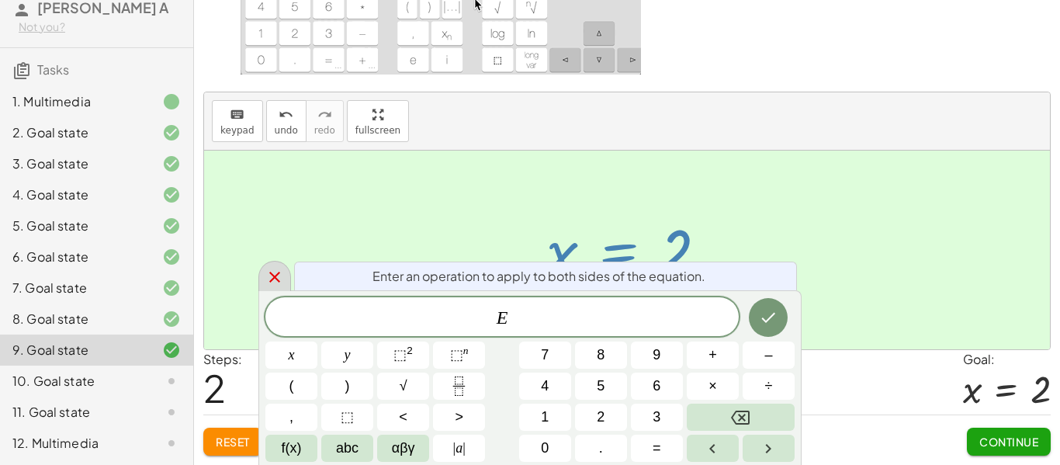
click at [270, 281] on icon at bounding box center [274, 277] width 11 height 11
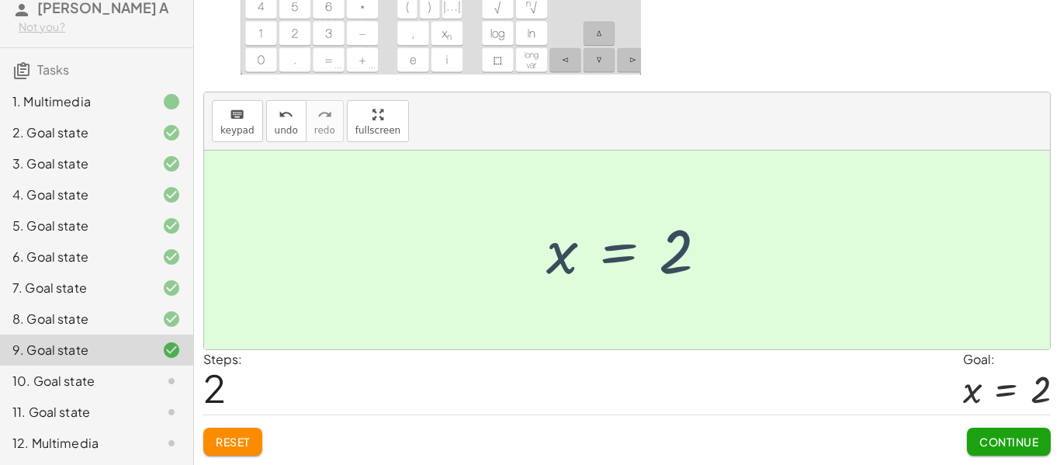
click at [270, 281] on div at bounding box center [627, 250] width 846 height 199
click at [986, 439] on span "Continue" at bounding box center [1008, 442] width 59 height 14
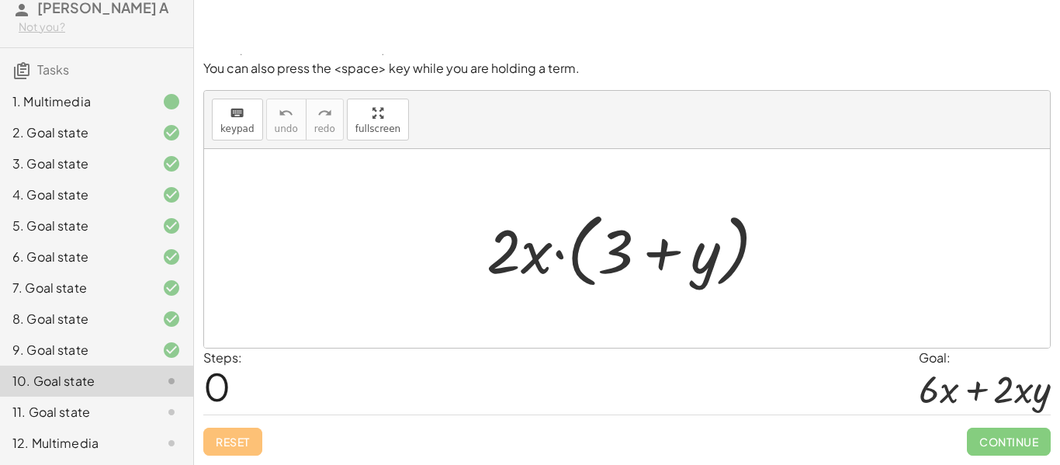
scroll to position [97, 0]
click at [561, 267] on div at bounding box center [632, 248] width 307 height 89
click at [562, 259] on div at bounding box center [632, 248] width 307 height 89
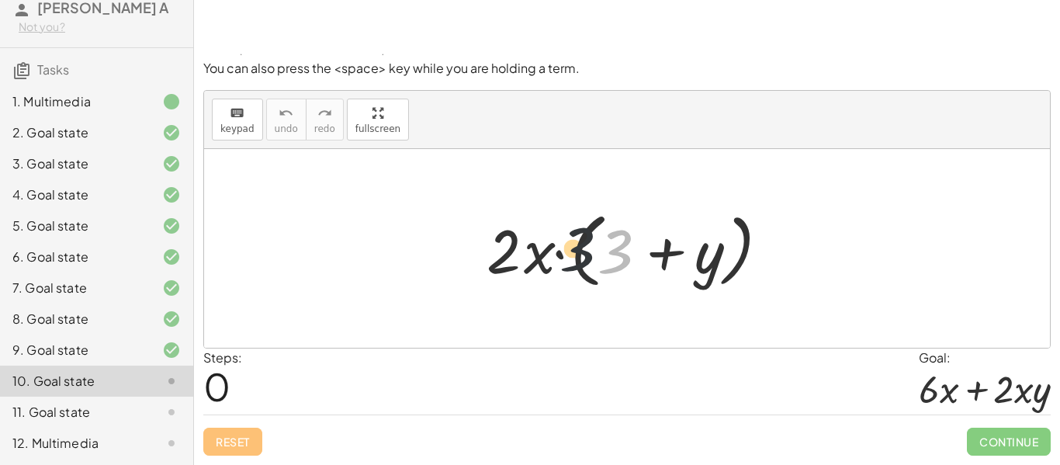
drag, startPoint x: 610, startPoint y: 258, endPoint x: 532, endPoint y: 255, distance: 77.7
click at [532, 255] on div at bounding box center [632, 248] width 307 height 89
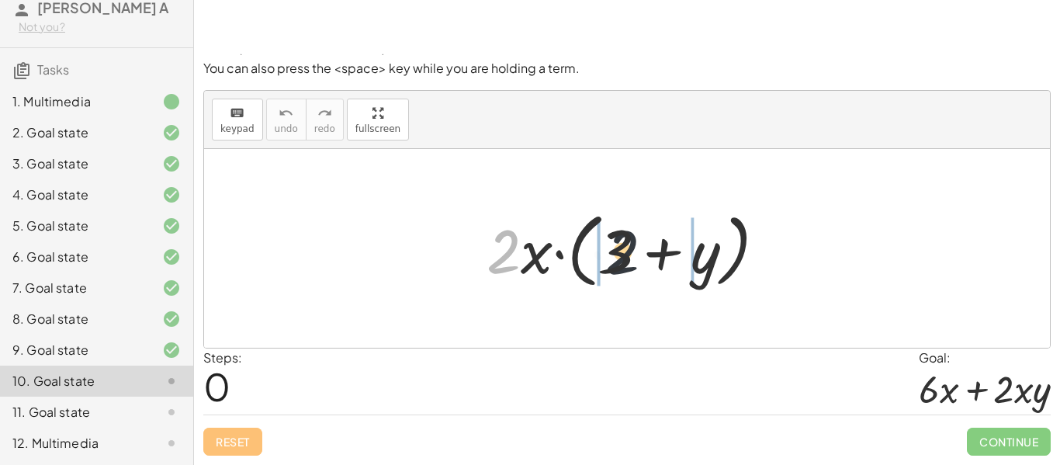
drag, startPoint x: 503, startPoint y: 258, endPoint x: 644, endPoint y: 259, distance: 141.2
click at [644, 259] on div at bounding box center [632, 248] width 307 height 89
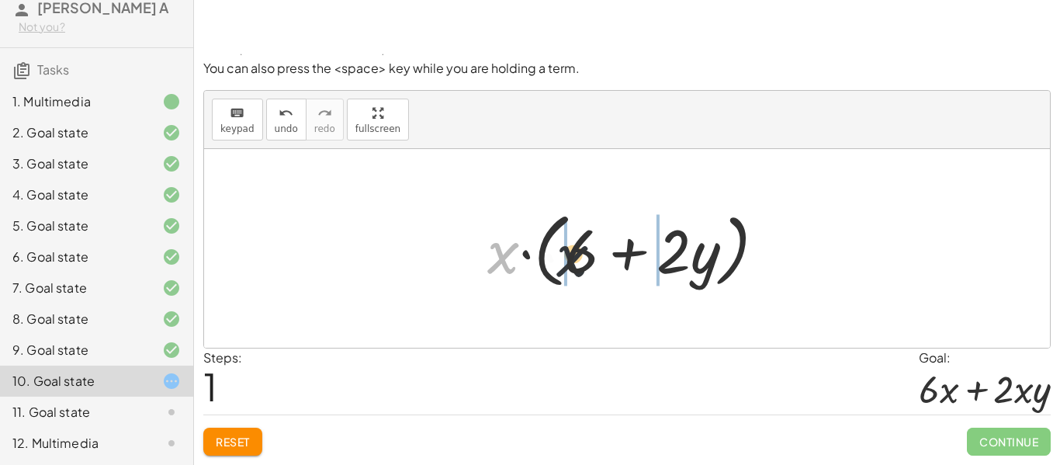
drag, startPoint x: 501, startPoint y: 249, endPoint x: 599, endPoint y: 253, distance: 97.9
click at [599, 253] on div at bounding box center [633, 248] width 307 height 89
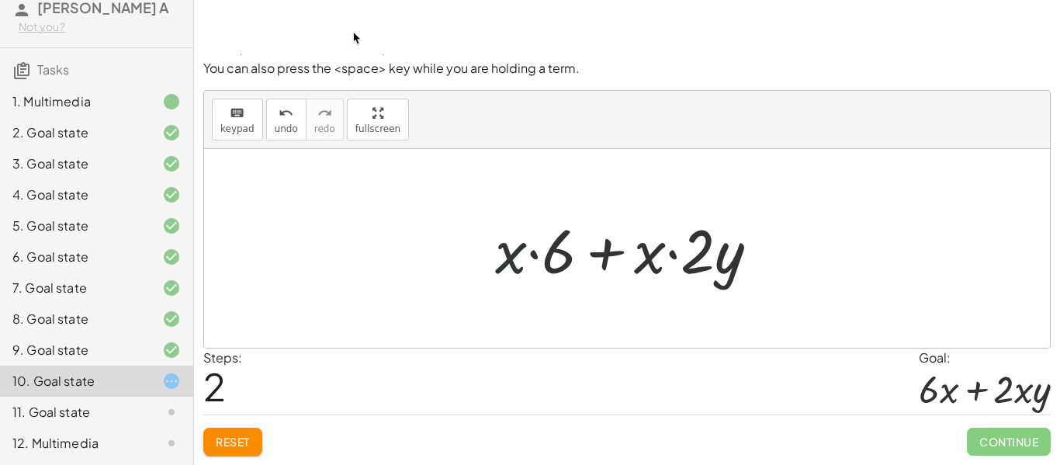
click at [500, 253] on div at bounding box center [633, 249] width 292 height 80
click at [536, 254] on div at bounding box center [633, 249] width 292 height 80
click at [683, 258] on div at bounding box center [633, 249] width 292 height 80
click at [539, 260] on div at bounding box center [633, 249] width 292 height 80
drag, startPoint x: 659, startPoint y: 260, endPoint x: 529, endPoint y: 263, distance: 129.6
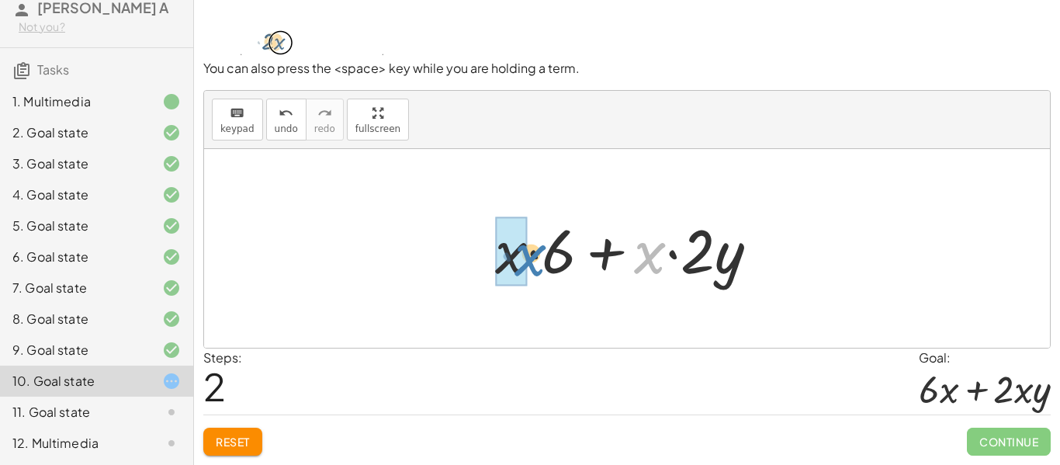
click at [529, 263] on div at bounding box center [633, 249] width 292 height 80
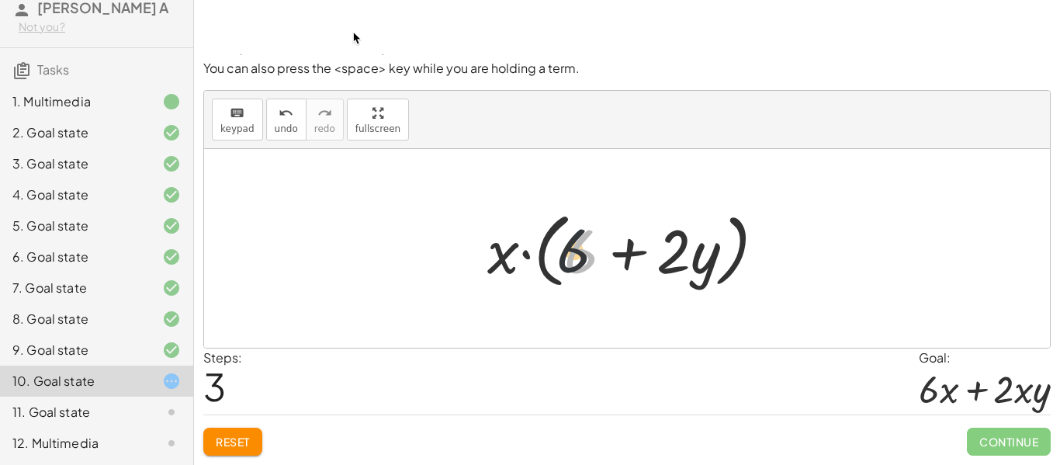
drag, startPoint x: 580, startPoint y: 263, endPoint x: 504, endPoint y: 259, distance: 76.1
click at [504, 259] on div at bounding box center [633, 248] width 307 height 89
click at [533, 260] on div at bounding box center [633, 248] width 307 height 89
drag, startPoint x: 487, startPoint y: 258, endPoint x: 628, endPoint y: 257, distance: 141.2
click at [628, 257] on div at bounding box center [633, 248] width 307 height 89
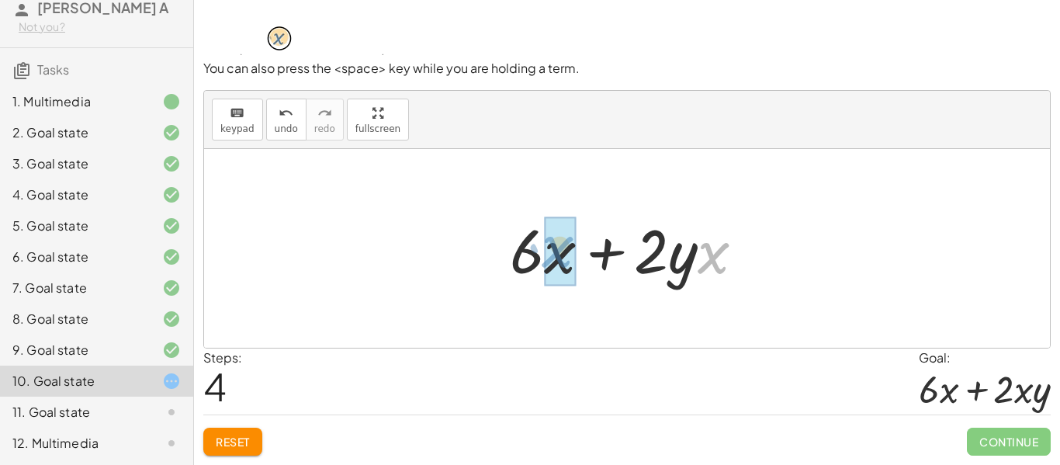
drag, startPoint x: 713, startPoint y: 263, endPoint x: 532, endPoint y: 258, distance: 180.9
click at [532, 258] on div at bounding box center [633, 249] width 262 height 80
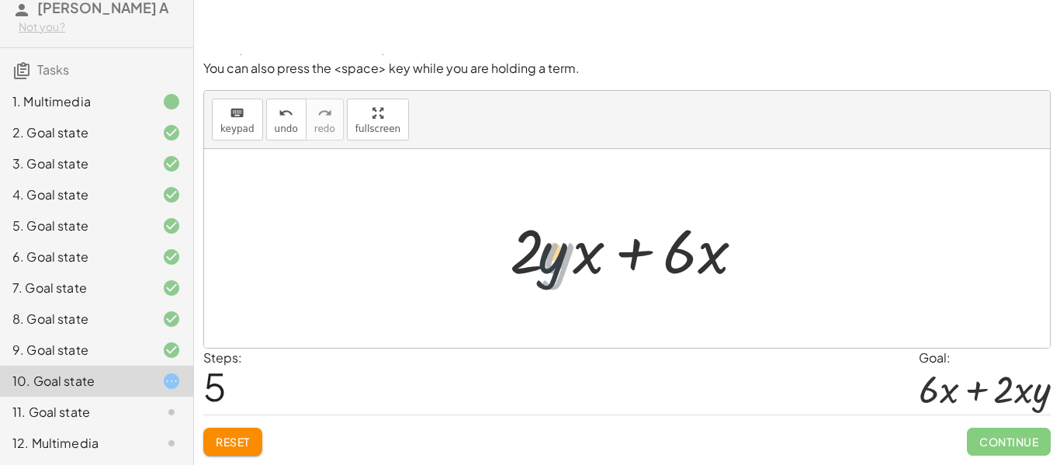
drag, startPoint x: 560, startPoint y: 271, endPoint x: 545, endPoint y: 271, distance: 15.5
click at [545, 271] on div at bounding box center [633, 249] width 262 height 80
drag, startPoint x: 550, startPoint y: 272, endPoint x: 599, endPoint y: 269, distance: 48.9
click at [599, 269] on div at bounding box center [633, 249] width 262 height 80
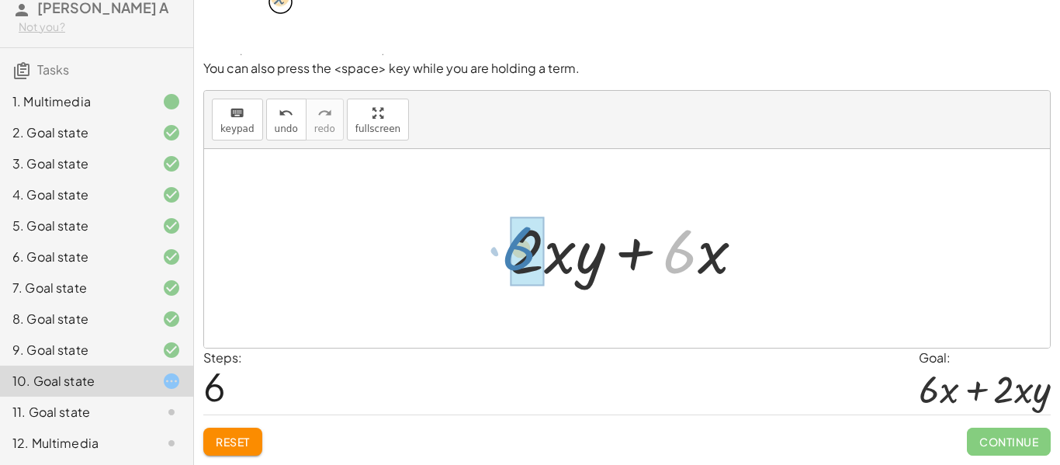
drag, startPoint x: 687, startPoint y: 265, endPoint x: 502, endPoint y: 263, distance: 184.7
click at [502, 263] on div at bounding box center [633, 249] width 262 height 80
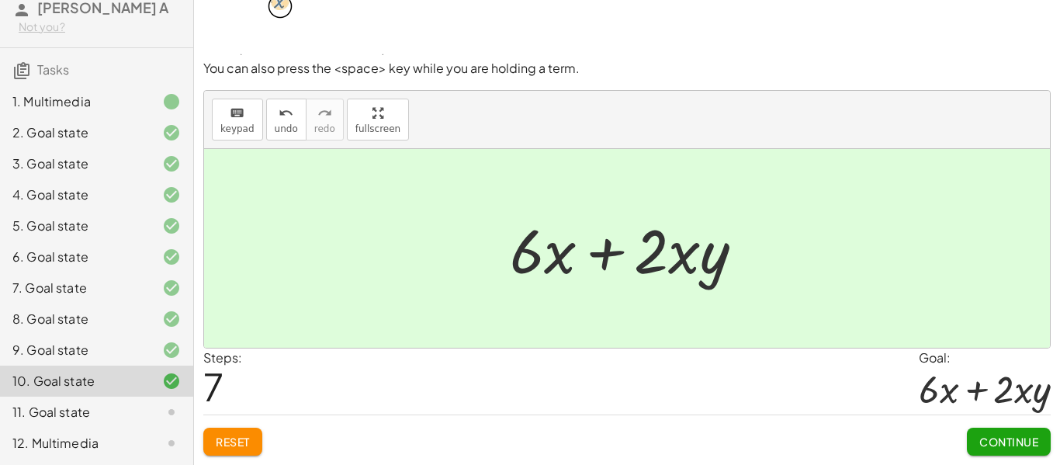
click at [982, 435] on span "Continue" at bounding box center [1008, 442] width 59 height 14
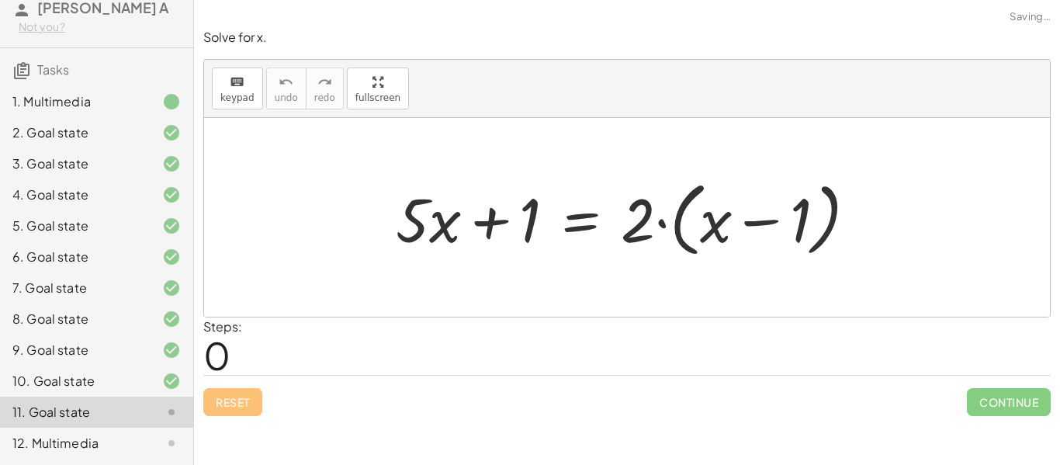
scroll to position [0, 0]
drag, startPoint x: 703, startPoint y: 237, endPoint x: 676, endPoint y: 236, distance: 27.2
click at [676, 236] on div at bounding box center [633, 217] width 490 height 89
drag, startPoint x: 639, startPoint y: 223, endPoint x: 697, endPoint y: 233, distance: 59.1
click at [697, 233] on div at bounding box center [633, 217] width 490 height 89
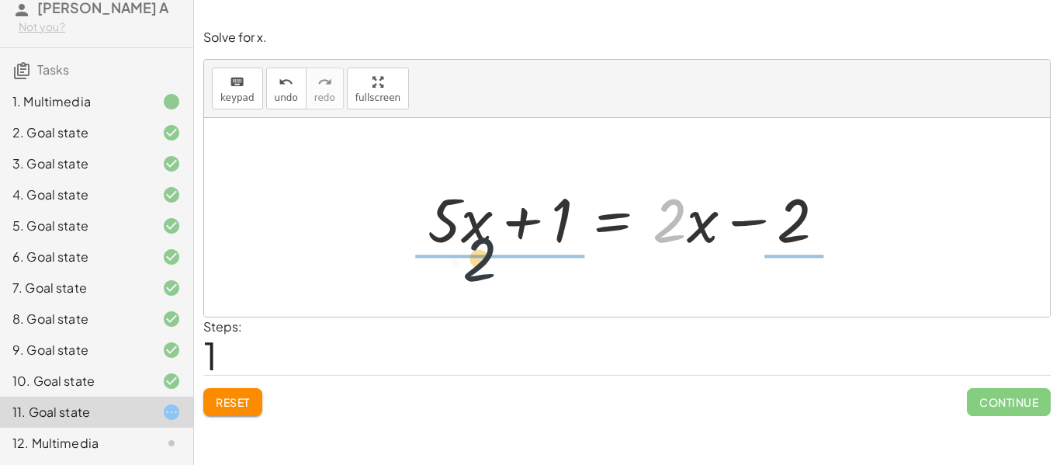
drag, startPoint x: 684, startPoint y: 217, endPoint x: 465, endPoint y: 257, distance: 222.4
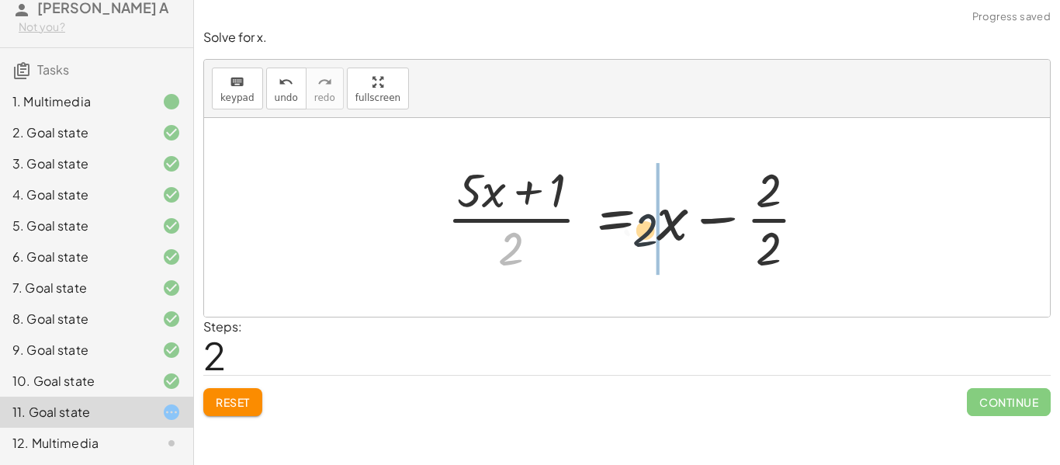
drag, startPoint x: 512, startPoint y: 258, endPoint x: 656, endPoint y: 237, distance: 145.0
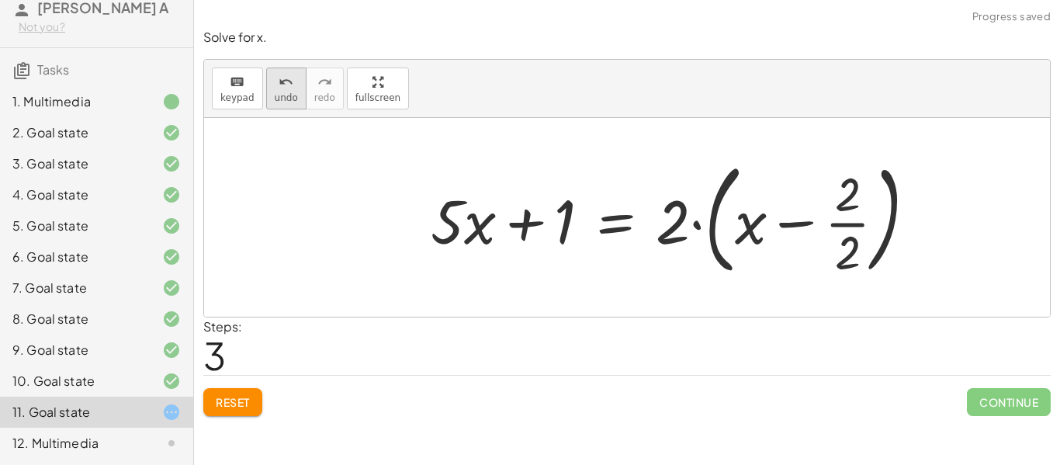
click at [272, 90] on button "undo undo" at bounding box center [286, 89] width 40 height 42
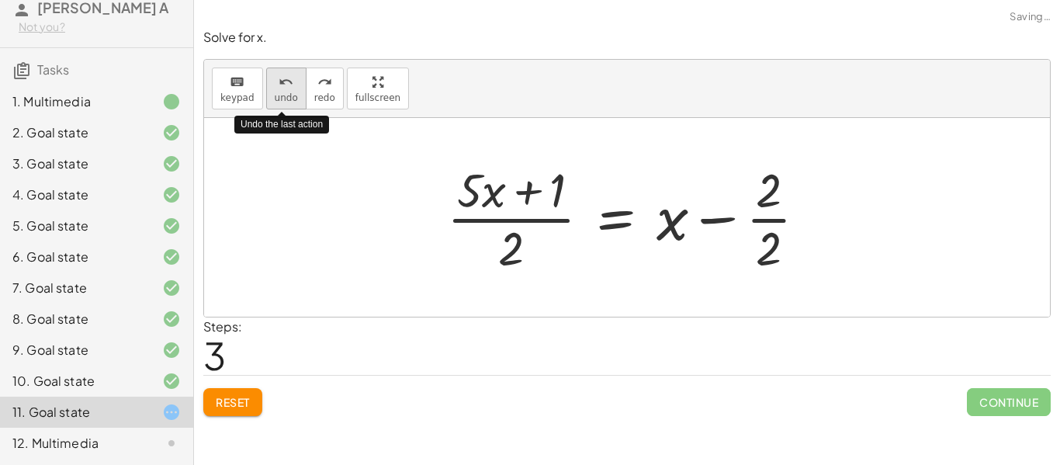
click at [279, 89] on icon "undo" at bounding box center [286, 82] width 15 height 19
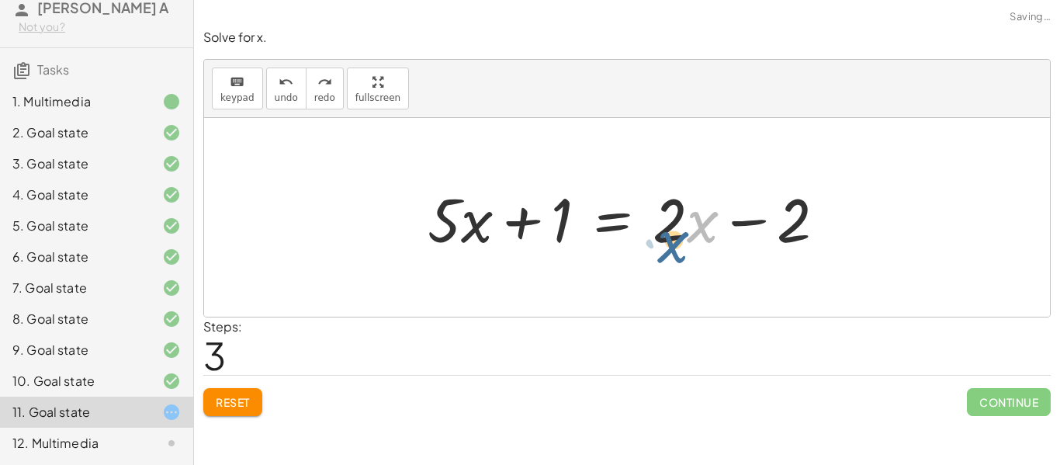
drag, startPoint x: 695, startPoint y: 233, endPoint x: 693, endPoint y: 241, distance: 8.1
click at [693, 241] on div at bounding box center [633, 218] width 426 height 80
click at [615, 226] on div at bounding box center [633, 218] width 426 height 80
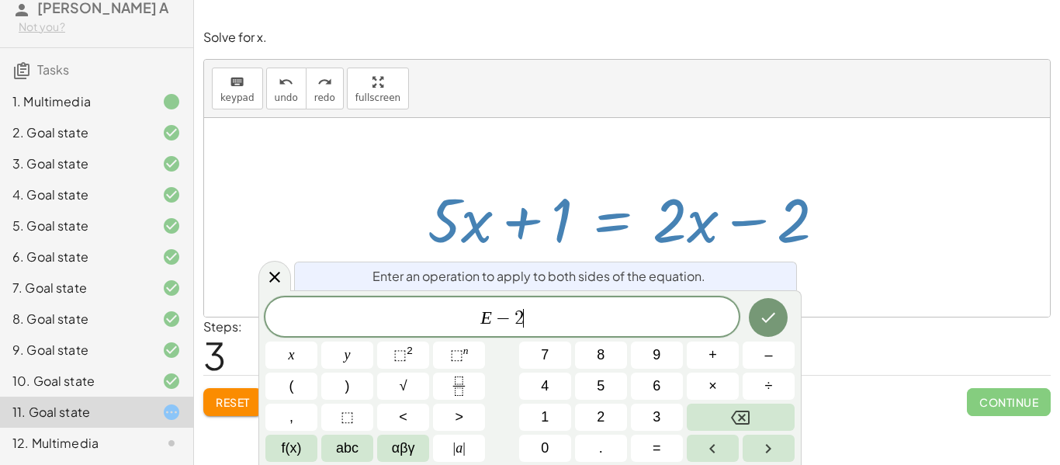
scroll to position [17, 0]
click at [760, 322] on icon "Done" at bounding box center [768, 317] width 19 height 19
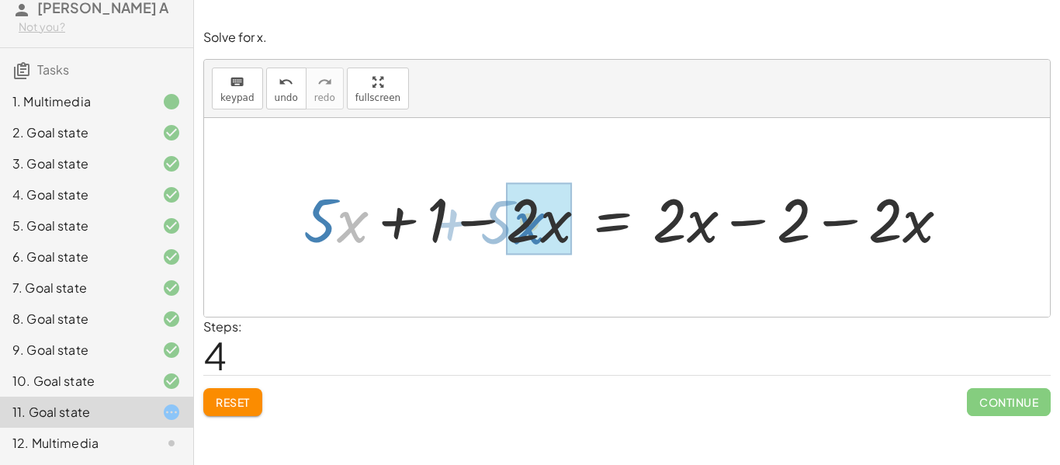
drag, startPoint x: 352, startPoint y: 240, endPoint x: 530, endPoint y: 241, distance: 177.7
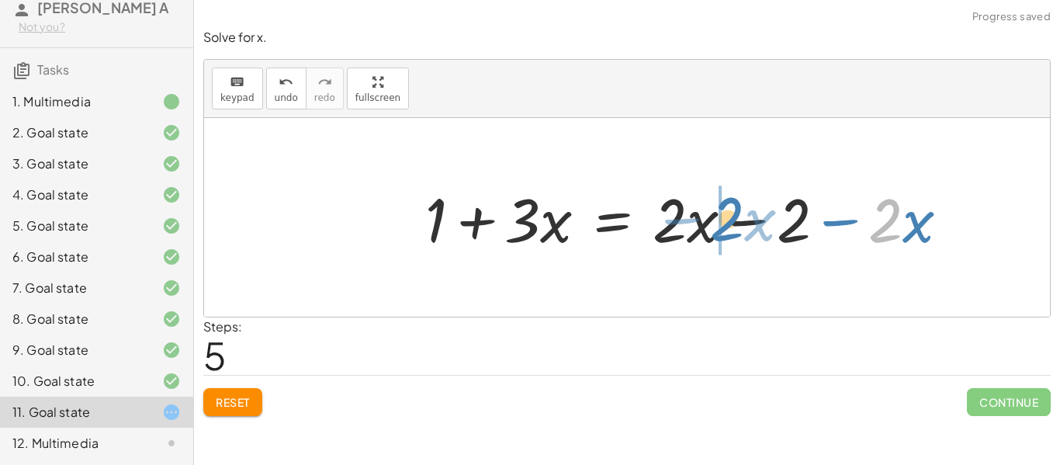
drag, startPoint x: 885, startPoint y: 236, endPoint x: 698, endPoint y: 236, distance: 187.0
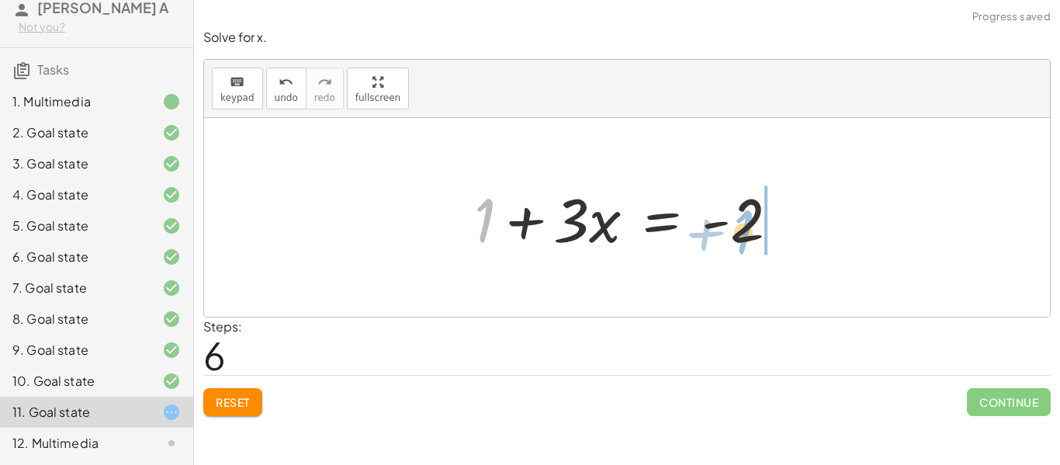
drag, startPoint x: 490, startPoint y: 220, endPoint x: 758, endPoint y: 230, distance: 268.7
click at [758, 230] on div at bounding box center [632, 218] width 333 height 80
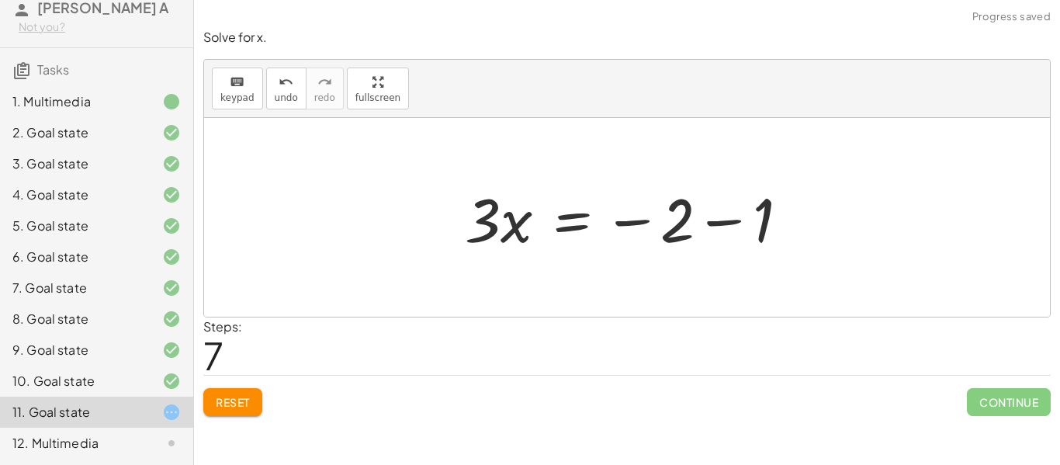
click at [726, 227] on div at bounding box center [633, 218] width 352 height 80
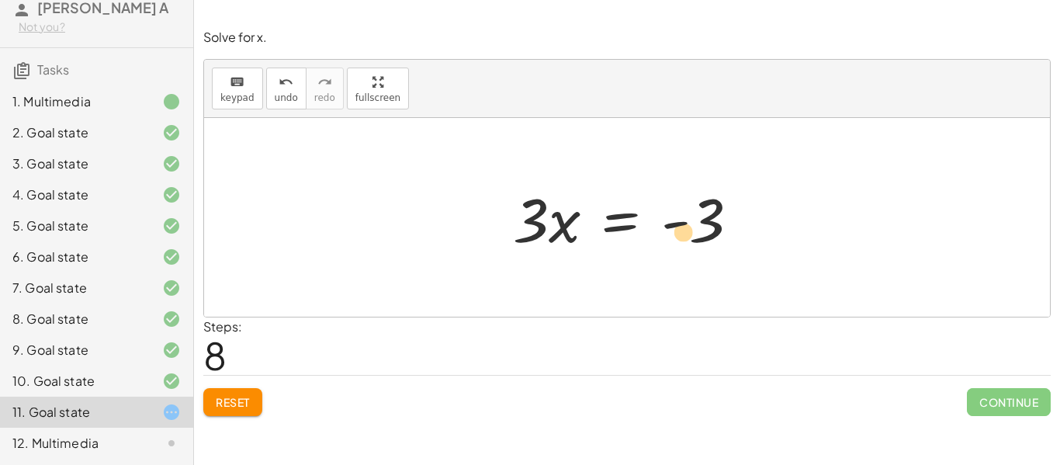
drag, startPoint x: 695, startPoint y: 225, endPoint x: 694, endPoint y: 234, distance: 8.7
click at [694, 234] on div at bounding box center [632, 218] width 255 height 80
click at [535, 229] on div at bounding box center [632, 218] width 255 height 80
click at [246, 81] on div "keyboard" at bounding box center [237, 81] width 34 height 19
click at [240, 85] on icon "keyboard" at bounding box center [237, 82] width 15 height 19
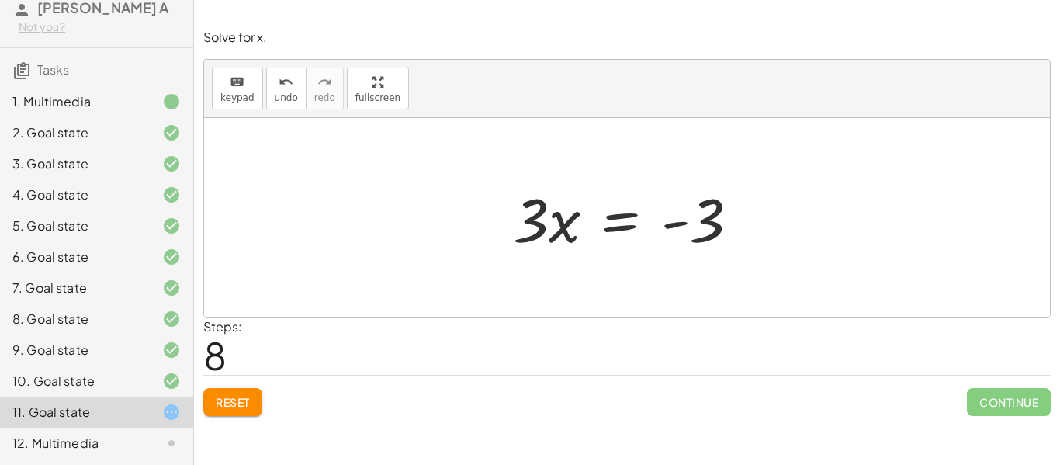
click at [620, 230] on div at bounding box center [632, 218] width 255 height 80
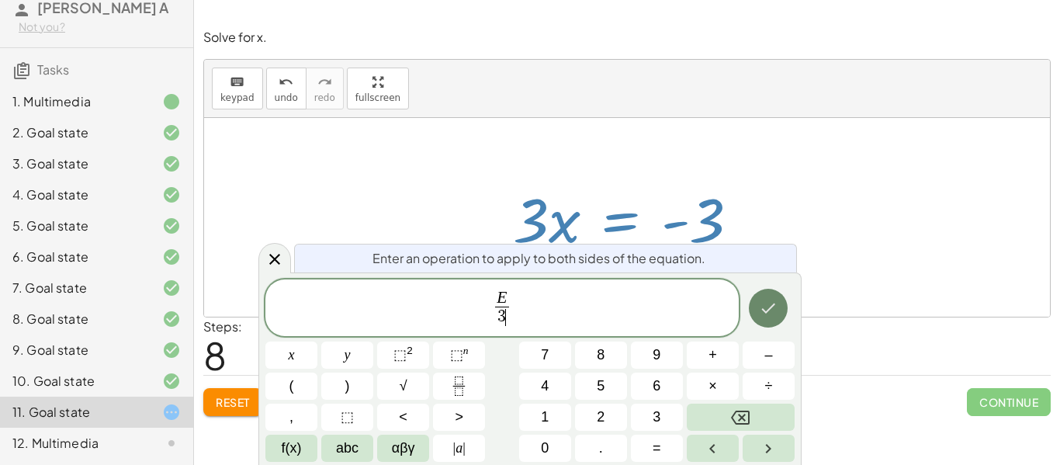
click at [762, 307] on icon "Done" at bounding box center [768, 308] width 19 height 19
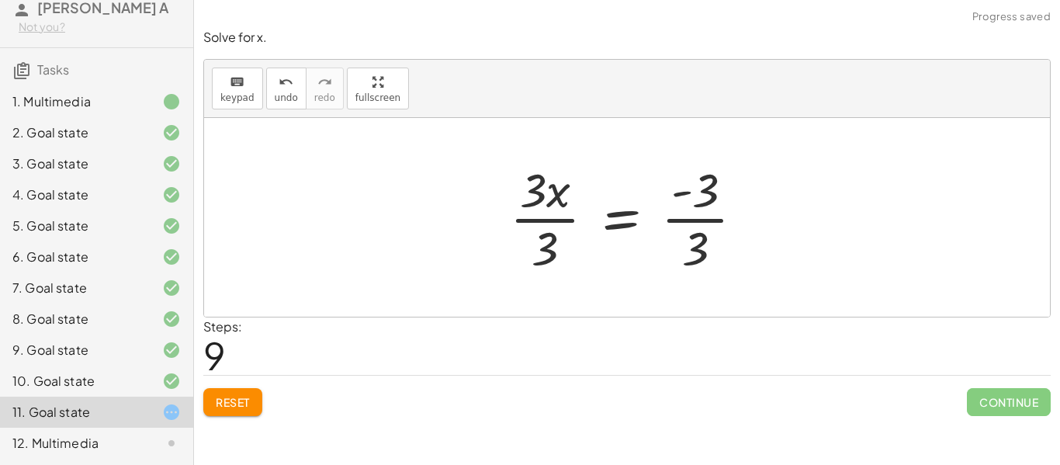
click at [522, 221] on div at bounding box center [633, 218] width 262 height 120
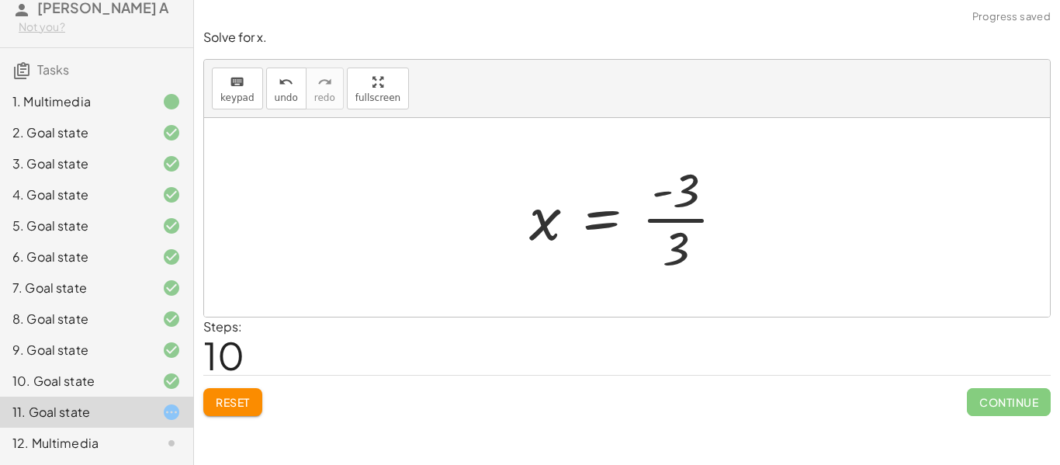
click at [654, 218] on div at bounding box center [632, 218] width 223 height 120
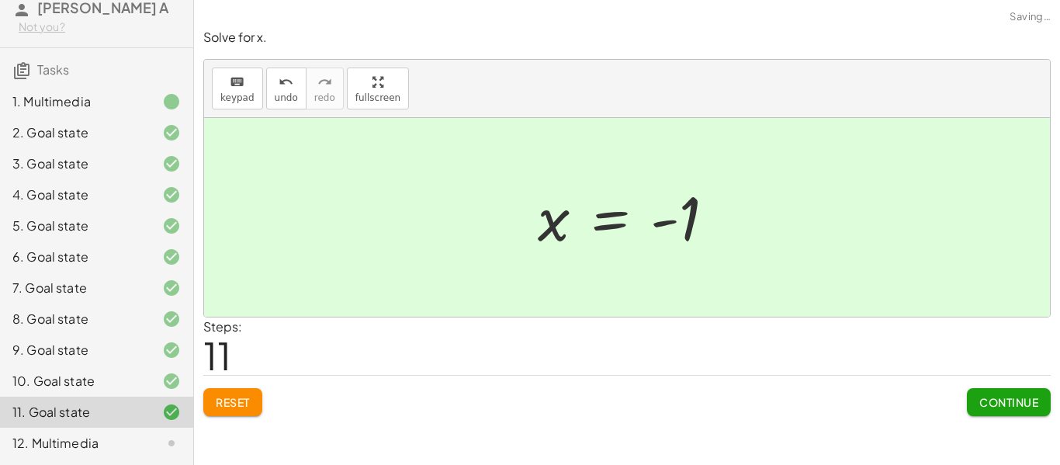
click at [1024, 410] on button "Continue" at bounding box center [1009, 402] width 84 height 28
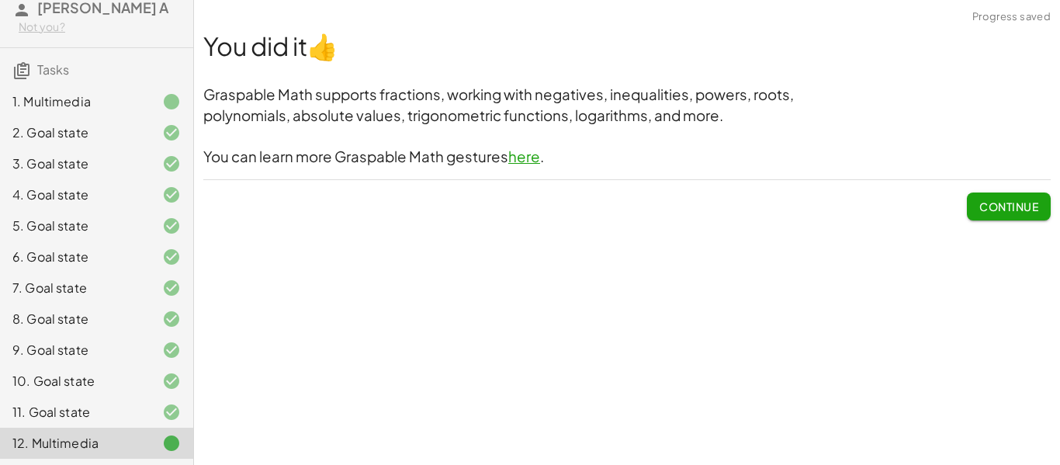
click at [986, 202] on span "Continue" at bounding box center [1008, 206] width 59 height 14
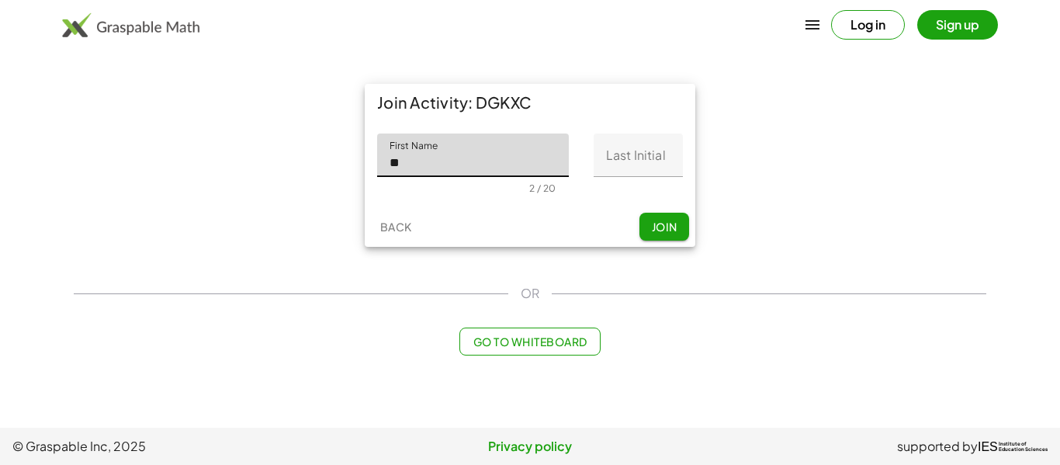
type input "*"
click at [949, 25] on button "Sign up" at bounding box center [957, 24] width 81 height 29
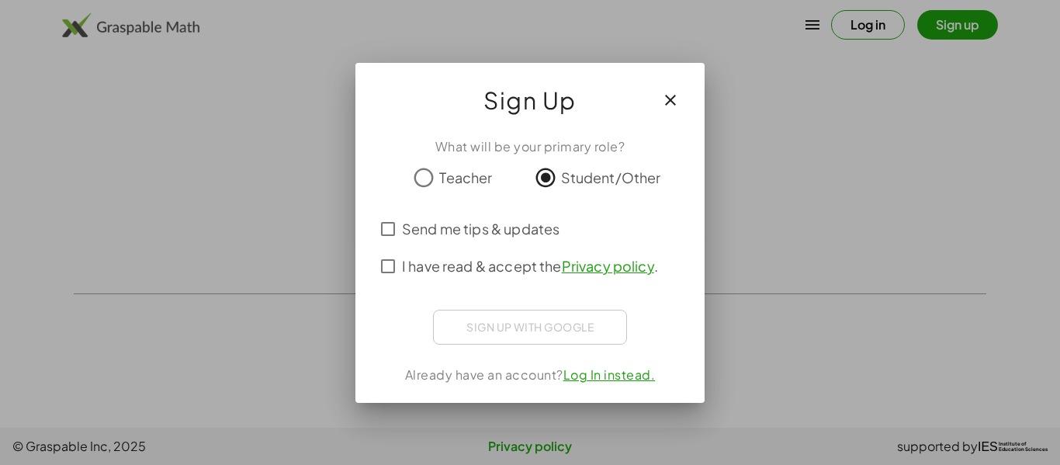
click at [402, 233] on span "Send me tips & updates" at bounding box center [481, 228] width 158 height 21
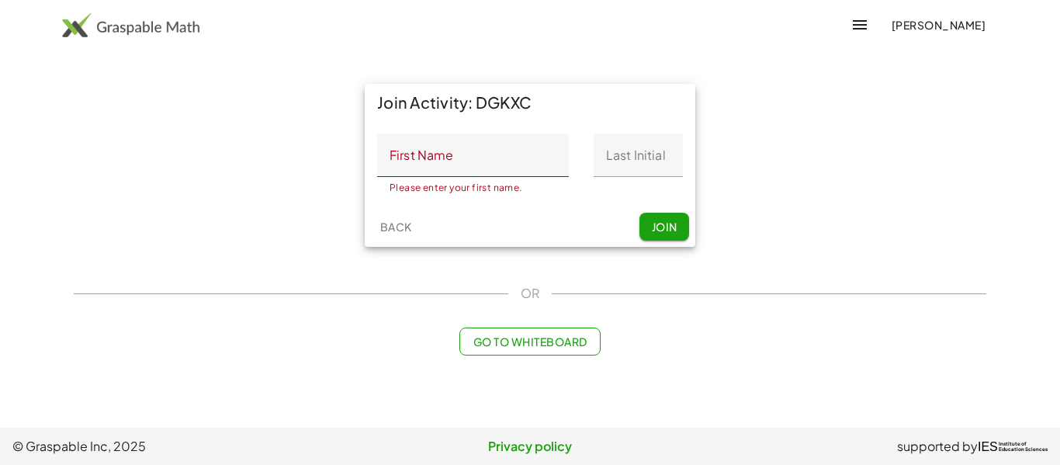
click at [501, 144] on input "First Name" at bounding box center [473, 154] width 192 height 43
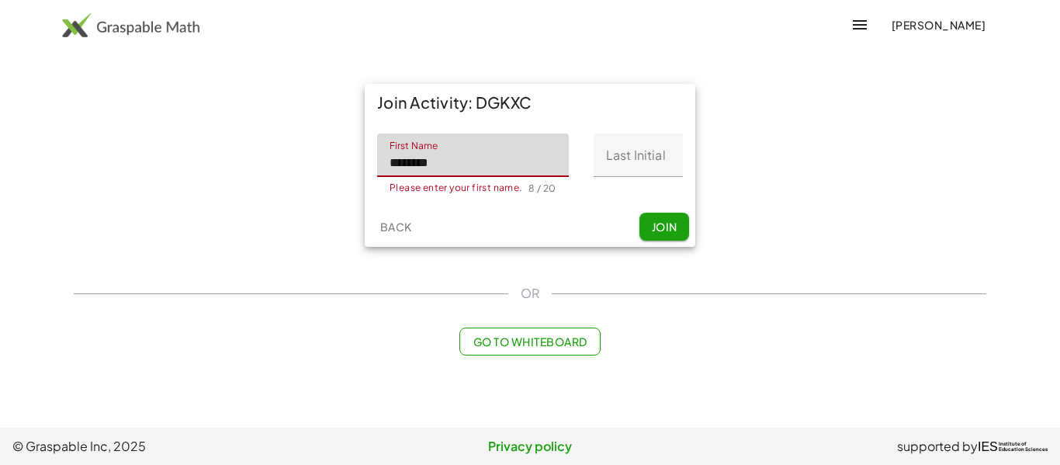
type input "********"
click at [633, 141] on input "Last Initial" at bounding box center [638, 154] width 89 height 43
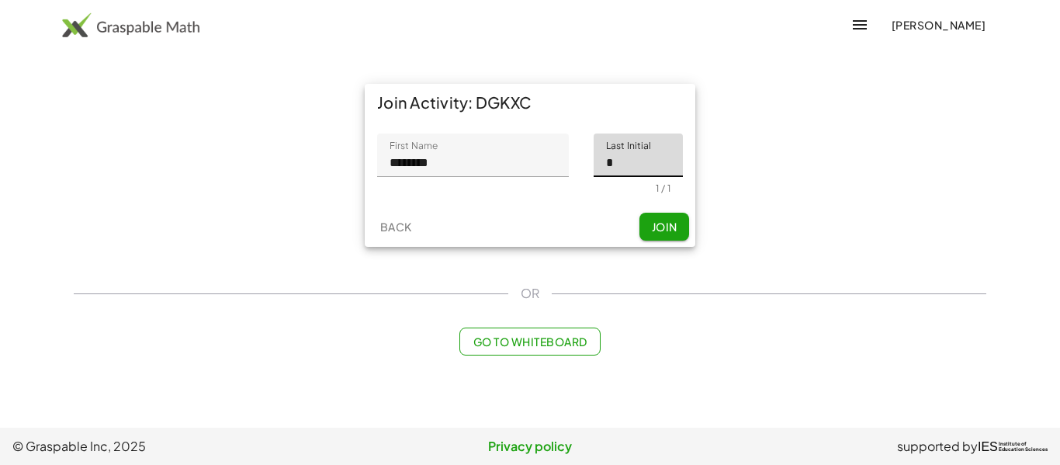
type input "*"
click at [664, 251] on div "Join Activity: DGKXC First Name First Name ******** 8 / 20 Last Initial Last In…" at bounding box center [529, 165] width 349 height 182
click at [669, 229] on span "Join" at bounding box center [664, 227] width 26 height 14
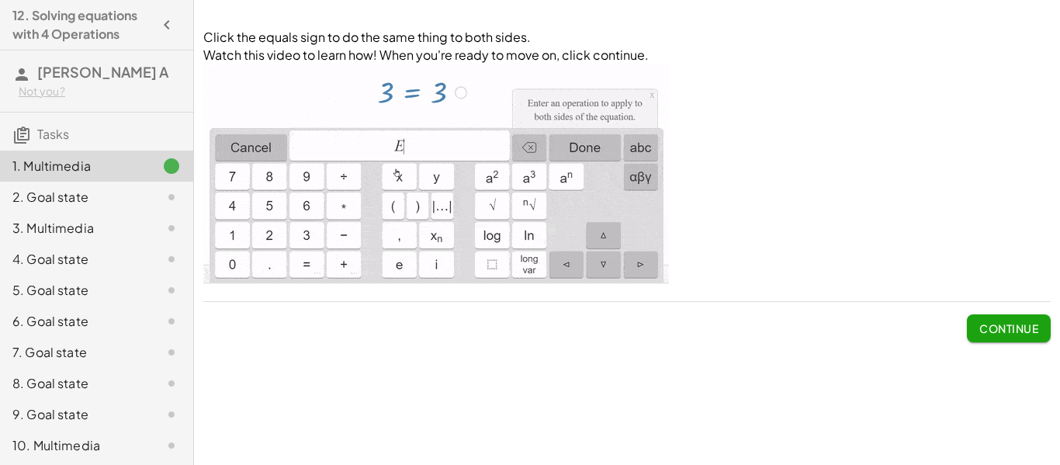
click at [988, 317] on button "Continue" at bounding box center [1009, 328] width 84 height 28
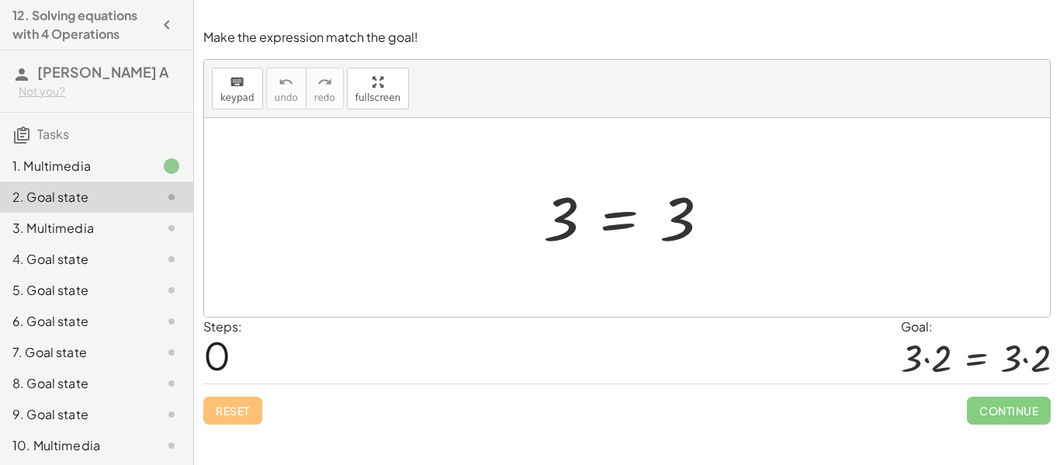
click at [555, 236] on div at bounding box center [632, 217] width 194 height 77
click at [562, 222] on div at bounding box center [632, 217] width 194 height 77
drag, startPoint x: 570, startPoint y: 223, endPoint x: 515, endPoint y: 233, distance: 55.1
click at [634, 220] on div at bounding box center [632, 217] width 194 height 77
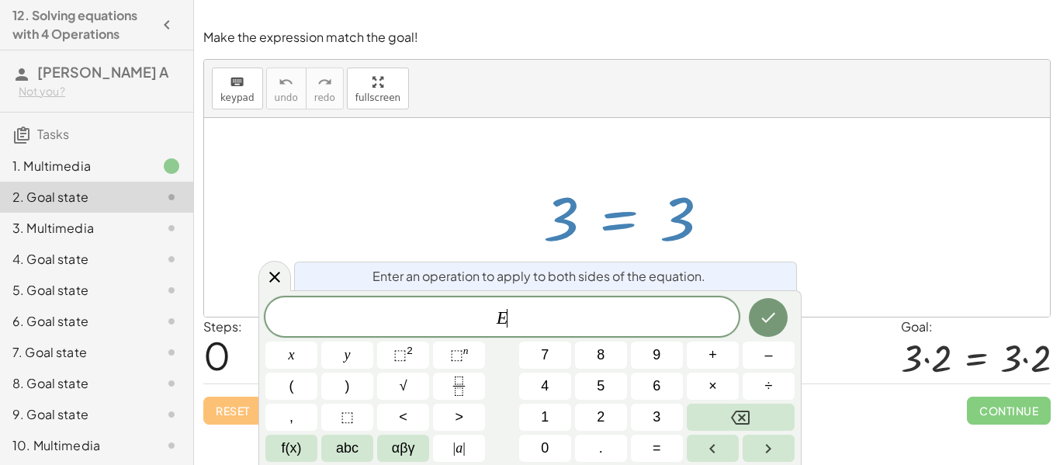
scroll to position [1, 0]
click at [677, 217] on div at bounding box center [632, 217] width 194 height 77
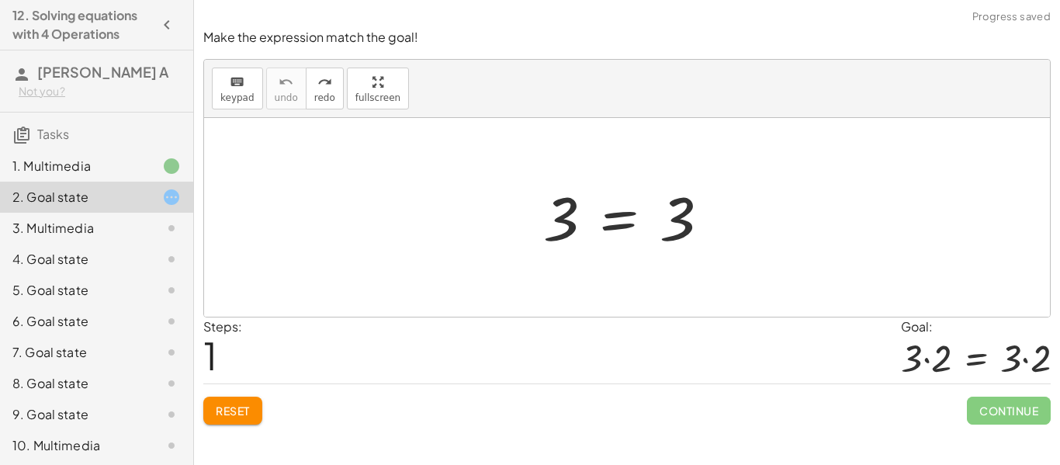
click at [625, 236] on div at bounding box center [632, 217] width 194 height 77
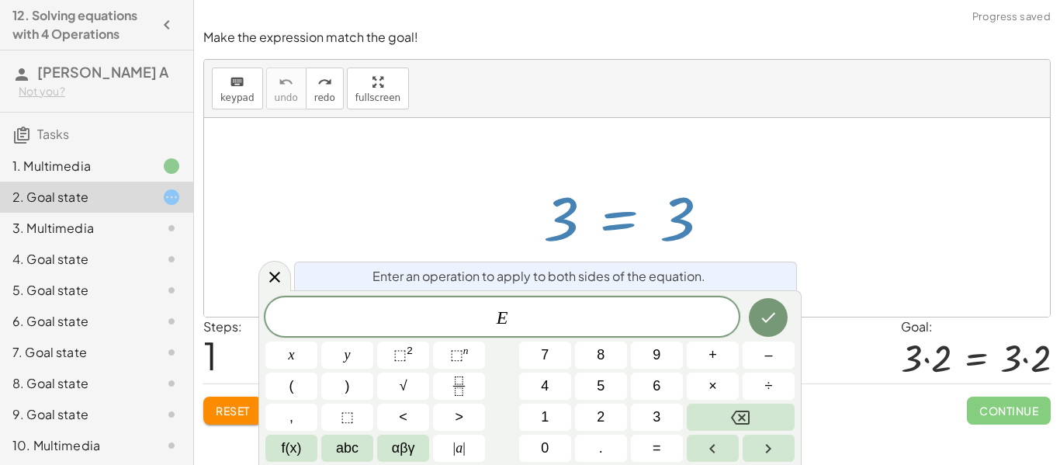
scroll to position [5, 0]
click at [708, 380] on span "×" at bounding box center [712, 386] width 9 height 21
click at [776, 313] on icon "Done" at bounding box center [768, 317] width 19 height 19
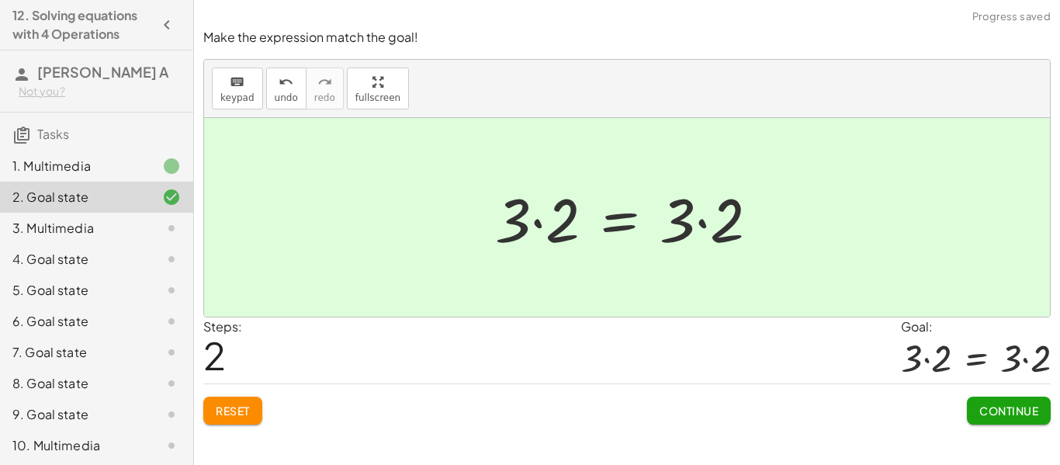
click at [983, 404] on span "Continue" at bounding box center [1008, 411] width 59 height 14
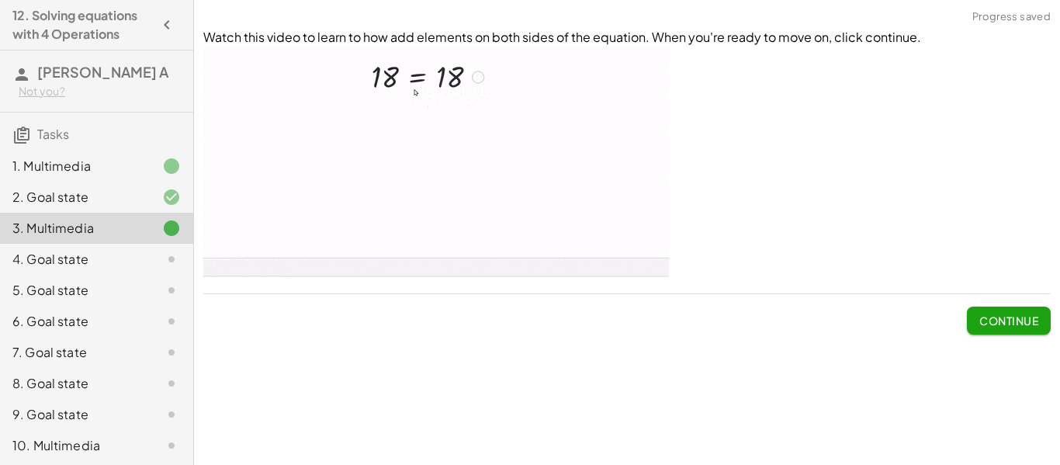
click at [986, 320] on span "Continue" at bounding box center [1008, 321] width 59 height 14
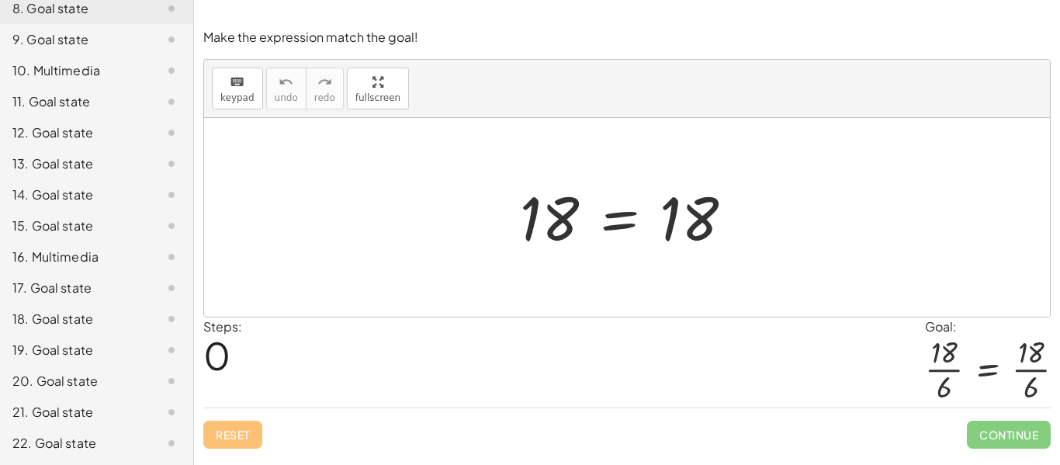
scroll to position [0, 0]
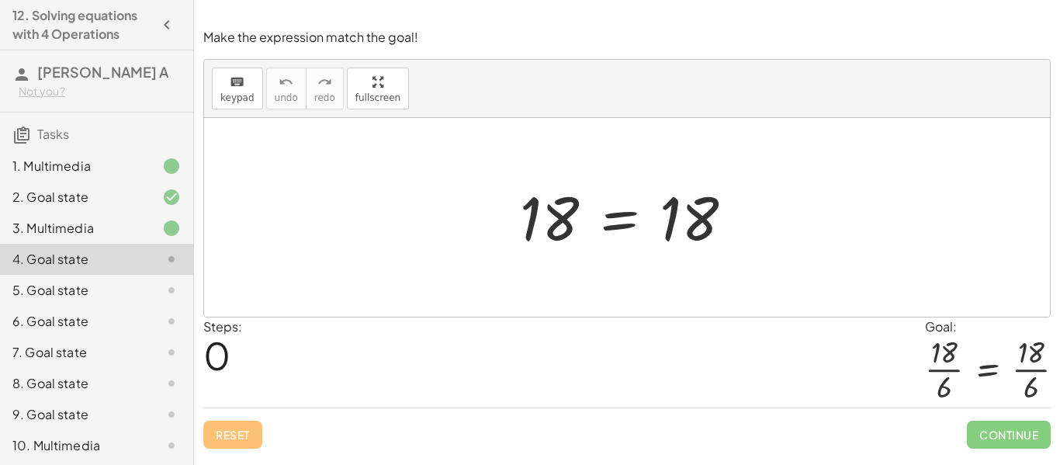
click at [626, 230] on div at bounding box center [632, 217] width 241 height 77
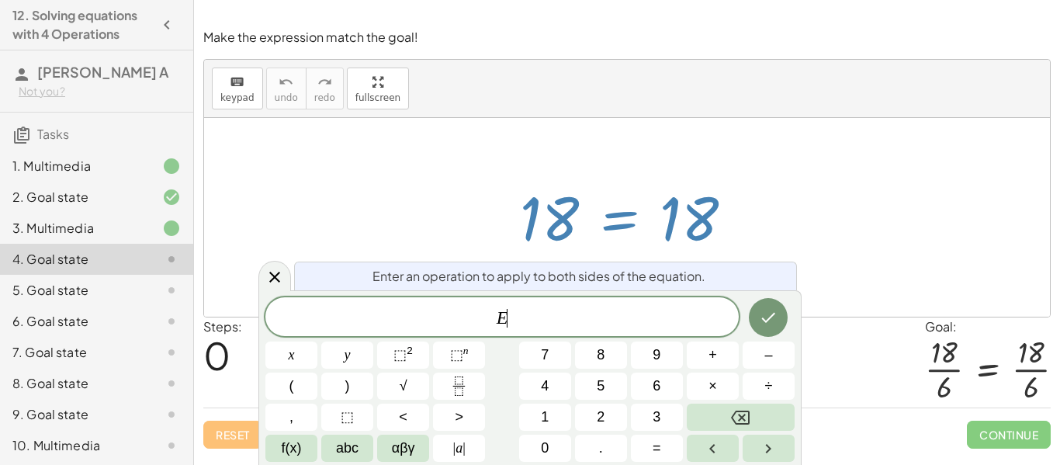
scroll to position [6, 0]
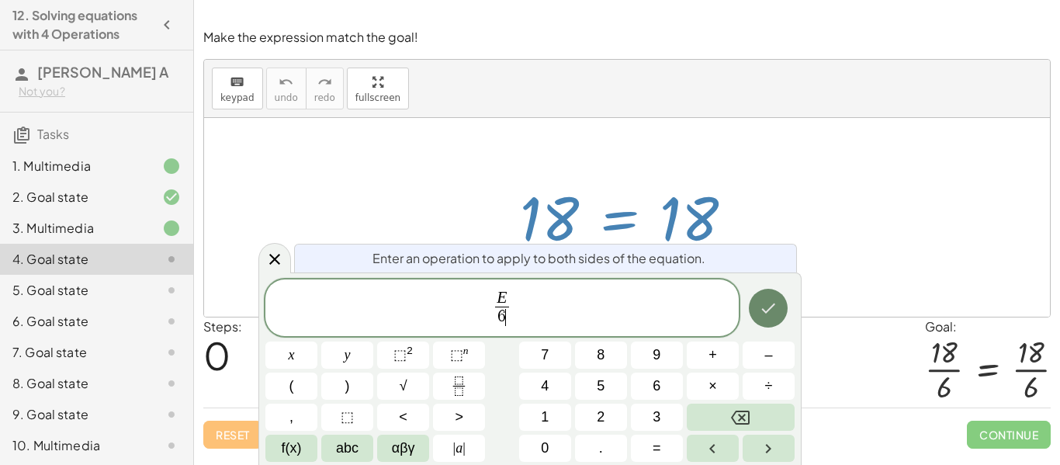
click at [771, 314] on icon "Done" at bounding box center [768, 308] width 19 height 19
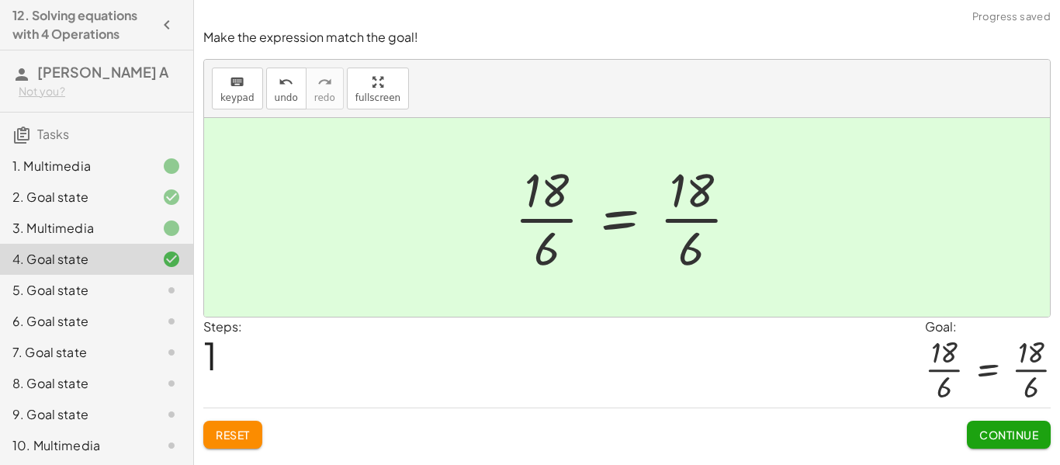
click at [967, 436] on button "Continue" at bounding box center [1009, 435] width 84 height 28
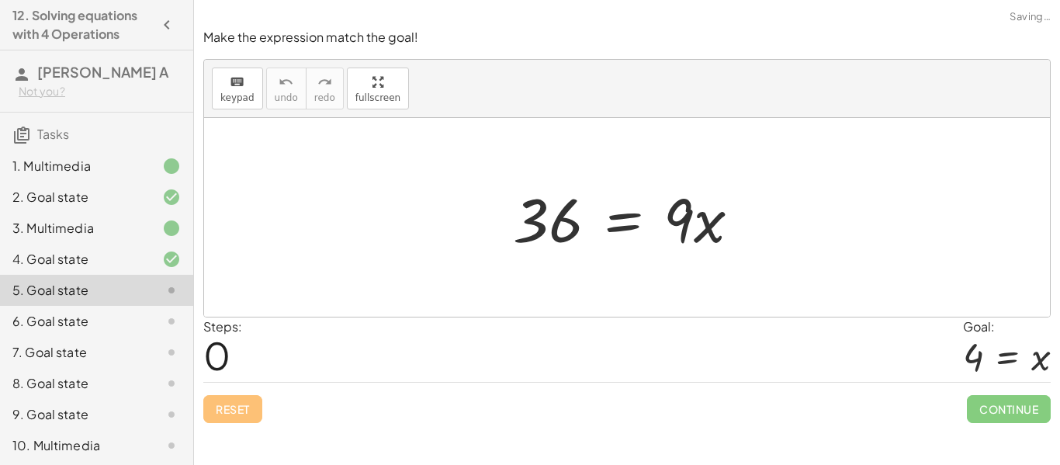
click at [558, 236] on div at bounding box center [632, 218] width 255 height 80
click at [645, 227] on div at bounding box center [632, 218] width 255 height 80
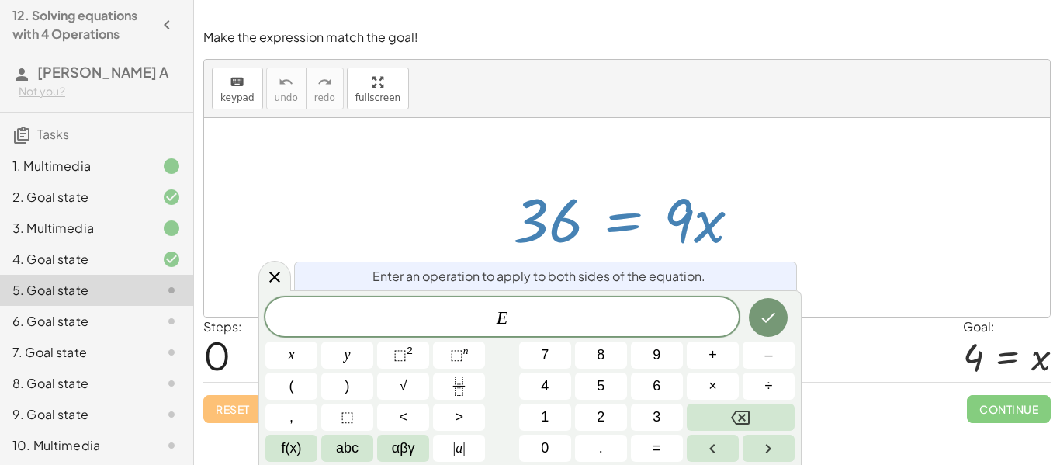
scroll to position [7, 0]
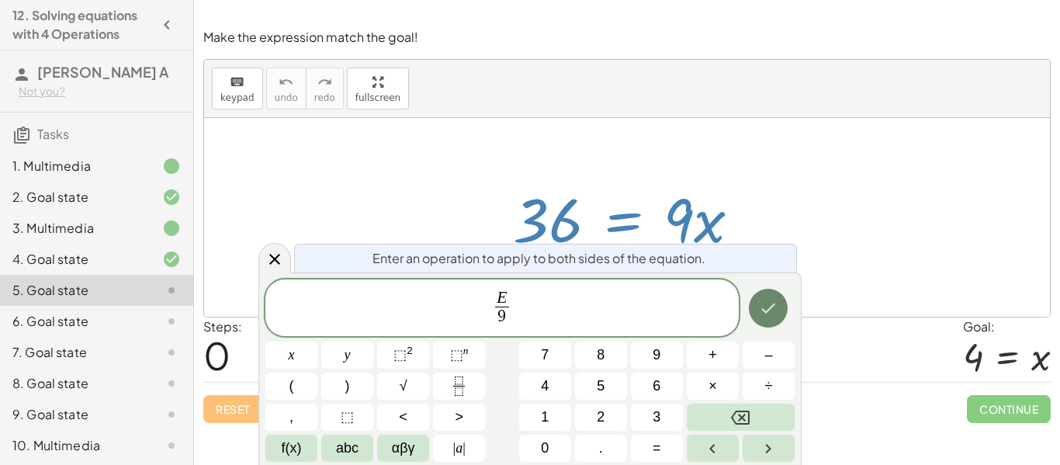
click at [763, 297] on button "Done" at bounding box center [768, 308] width 39 height 39
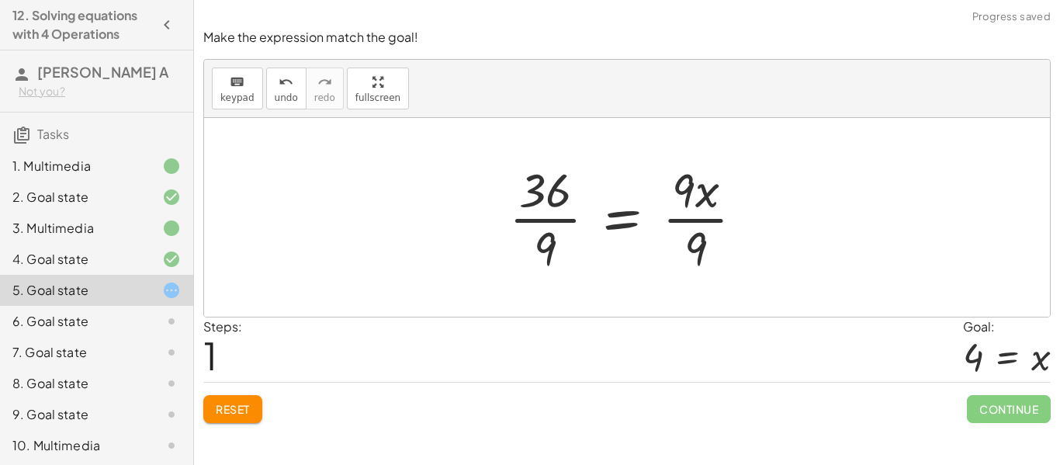
click at [540, 219] on div at bounding box center [632, 218] width 263 height 120
click at [690, 219] on div at bounding box center [652, 218] width 224 height 120
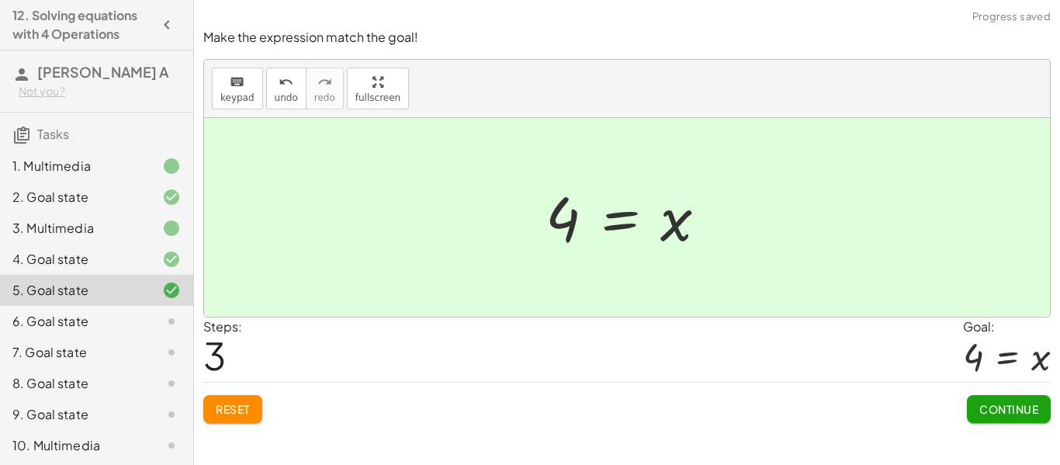
click at [1026, 424] on div "Make the expression match the goal! keyboard keypad undo undo redo redo fullscr…" at bounding box center [627, 225] width 866 height 413
click at [1013, 414] on span "Continue" at bounding box center [1008, 409] width 59 height 14
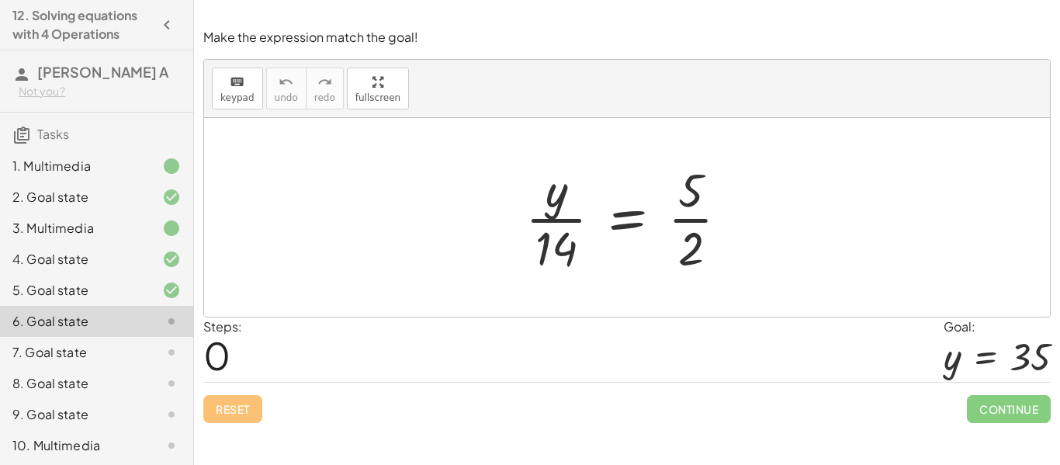
click at [564, 222] on div at bounding box center [633, 218] width 231 height 120
click at [631, 227] on div at bounding box center [633, 218] width 231 height 120
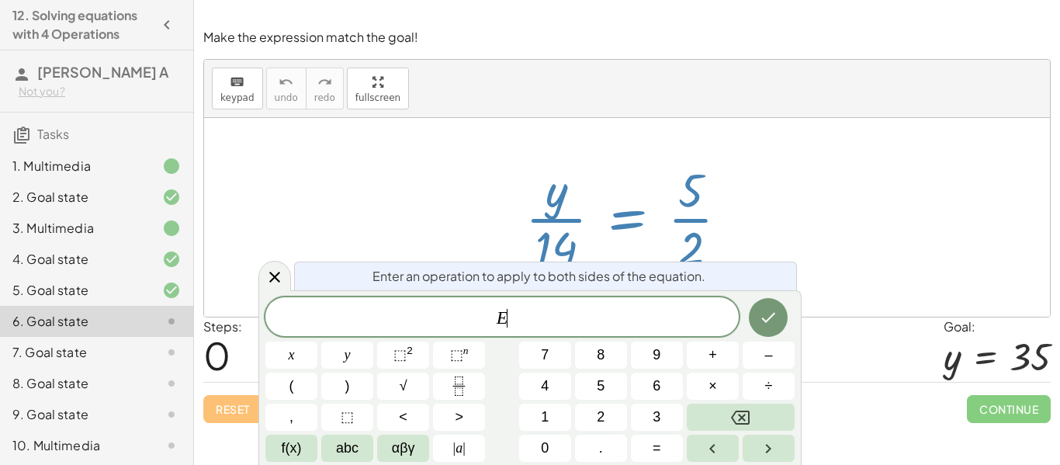
scroll to position [8, 0]
click at [276, 292] on div "Enter an operation to apply to both sides of the equation. E ​ x y ⬚ 2 ⬚ n 7 8 …" at bounding box center [529, 377] width 543 height 175
click at [275, 287] on div at bounding box center [274, 276] width 33 height 30
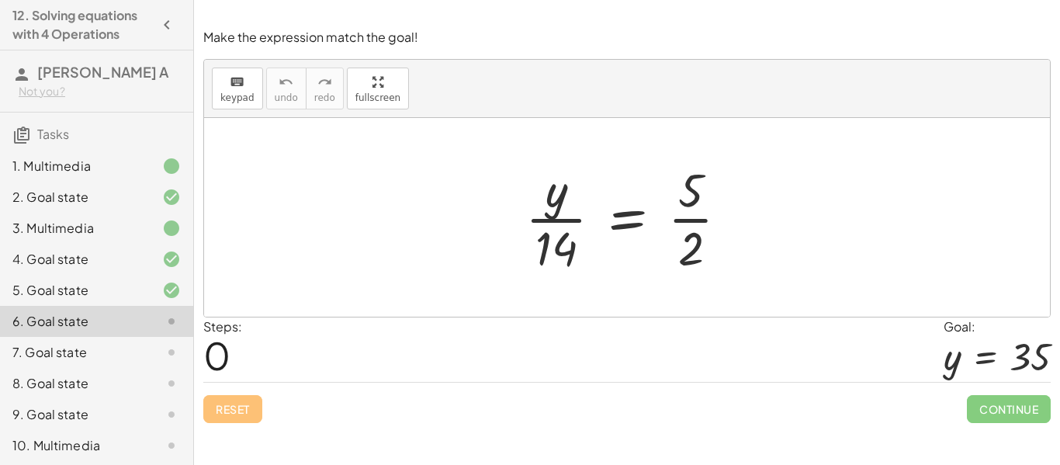
click at [555, 201] on div at bounding box center [633, 218] width 231 height 120
drag, startPoint x: 555, startPoint y: 201, endPoint x: 491, endPoint y: 209, distance: 64.1
click at [491, 209] on div "· y · y · 14 = · 5 · 2" at bounding box center [627, 217] width 846 height 199
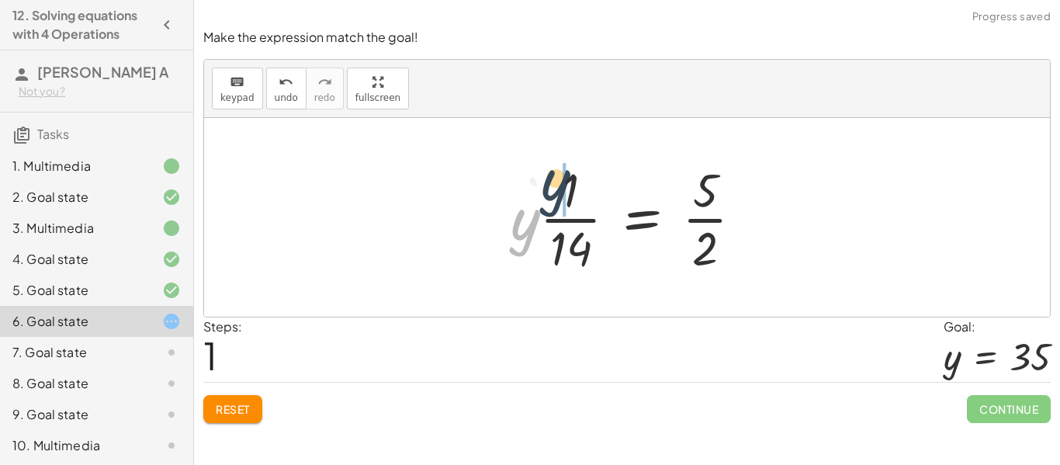
drag, startPoint x: 521, startPoint y: 229, endPoint x: 568, endPoint y: 184, distance: 65.3
click at [568, 184] on div at bounding box center [633, 218] width 260 height 120
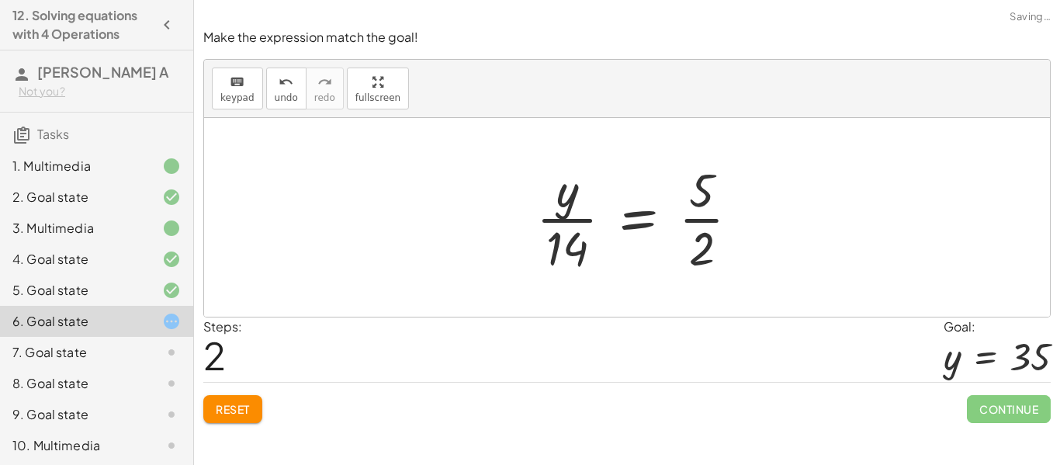
click at [569, 196] on div at bounding box center [643, 218] width 231 height 120
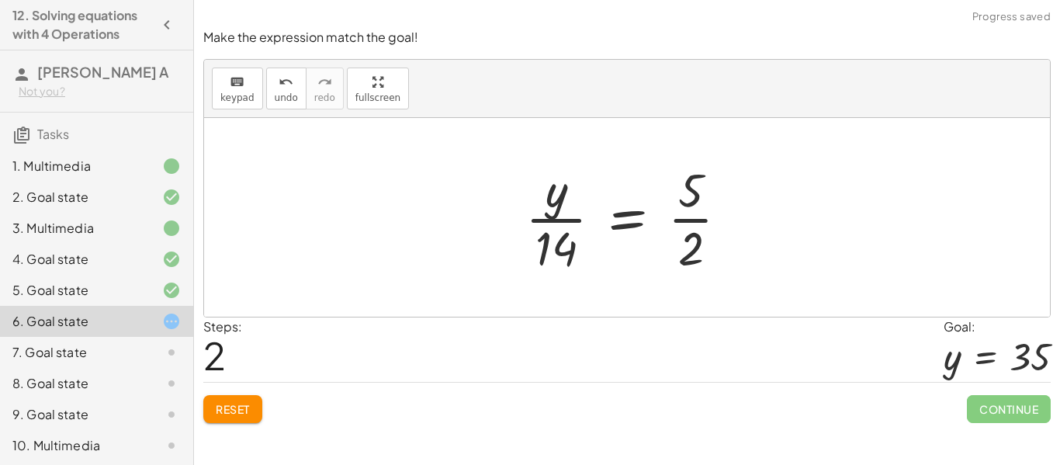
click at [136, 293] on div "5. Goal state" at bounding box center [74, 290] width 125 height 19
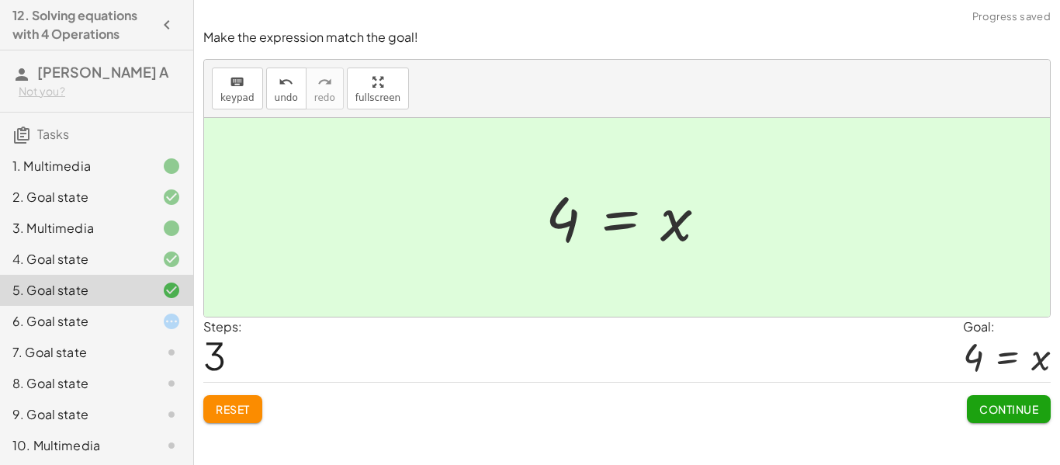
click at [136, 248] on div "4. Goal state" at bounding box center [96, 259] width 193 height 31
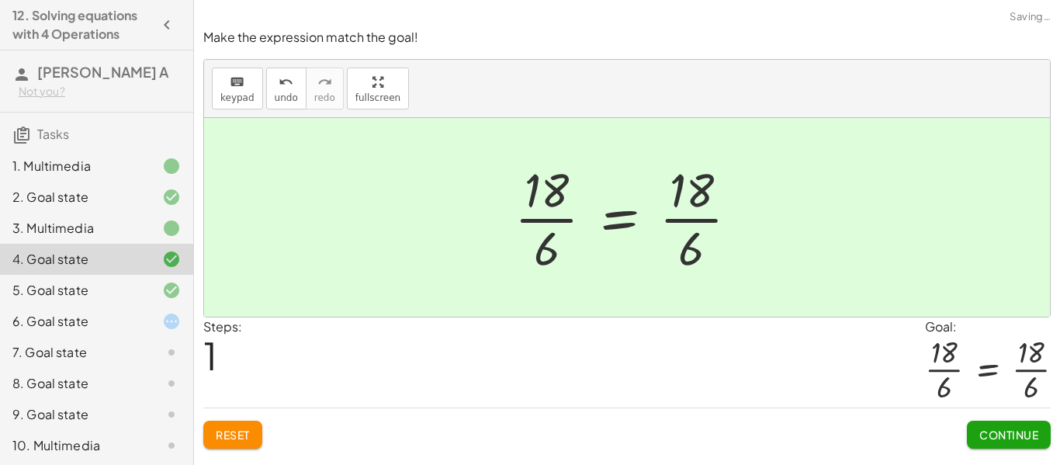
click at [131, 330] on div "6. Goal state" at bounding box center [74, 321] width 125 height 19
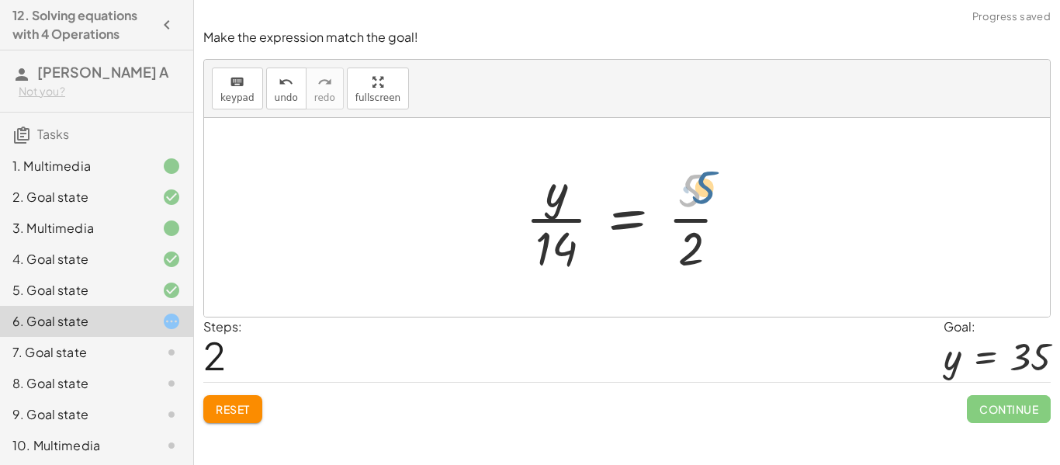
click at [695, 186] on div at bounding box center [633, 218] width 231 height 120
drag, startPoint x: 692, startPoint y: 203, endPoint x: 537, endPoint y: 215, distance: 155.7
click at [537, 215] on div at bounding box center [633, 218] width 231 height 120
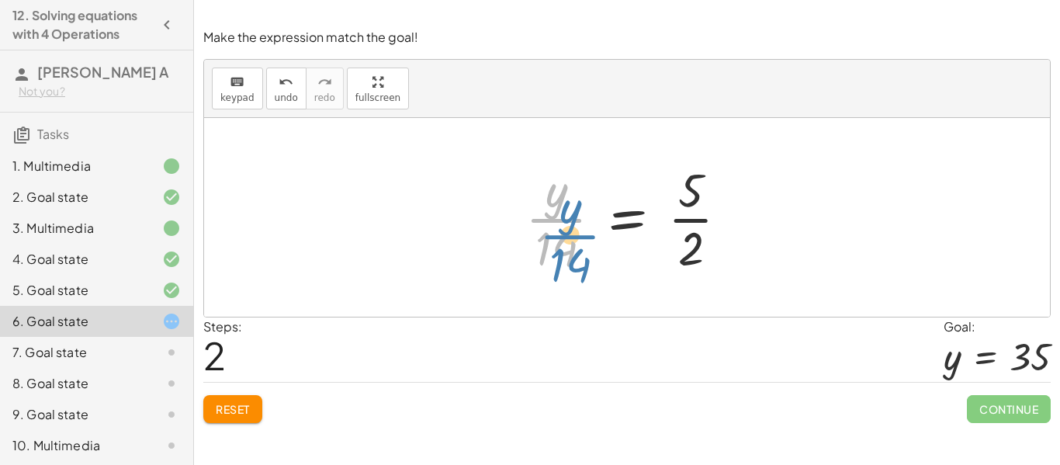
drag, startPoint x: 554, startPoint y: 207, endPoint x: 561, endPoint y: 223, distance: 17.7
click at [561, 223] on div at bounding box center [633, 218] width 231 height 120
click at [643, 219] on div at bounding box center [633, 218] width 231 height 120
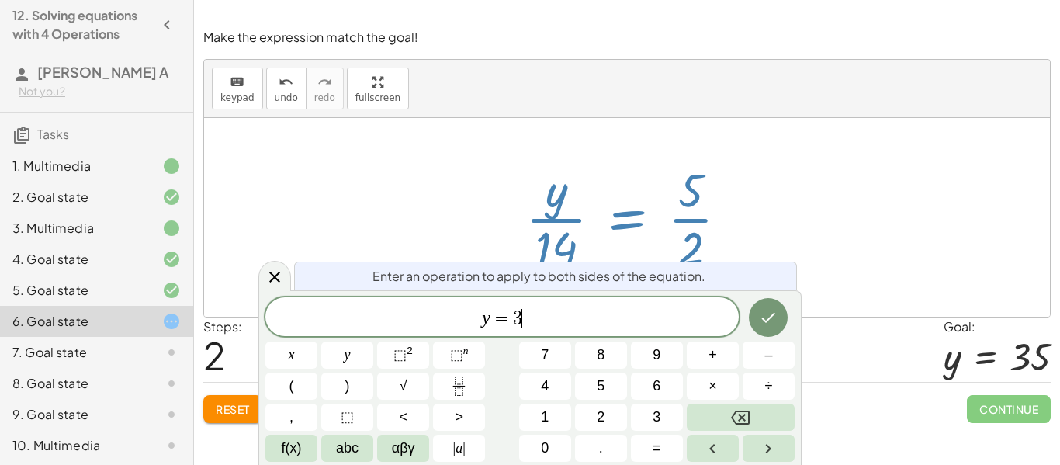
scroll to position [12, 0]
click at [774, 326] on icon "Done" at bounding box center [768, 317] width 19 height 19
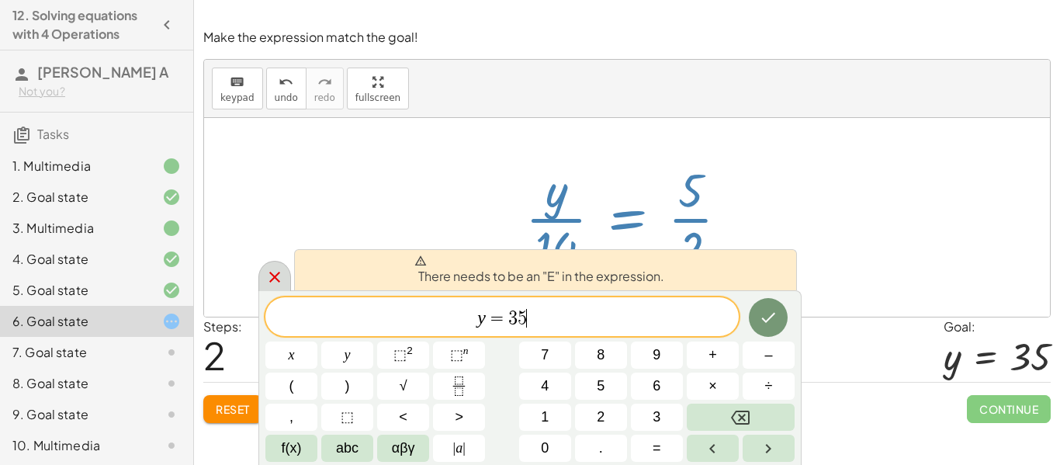
click at [272, 276] on icon at bounding box center [274, 277] width 19 height 19
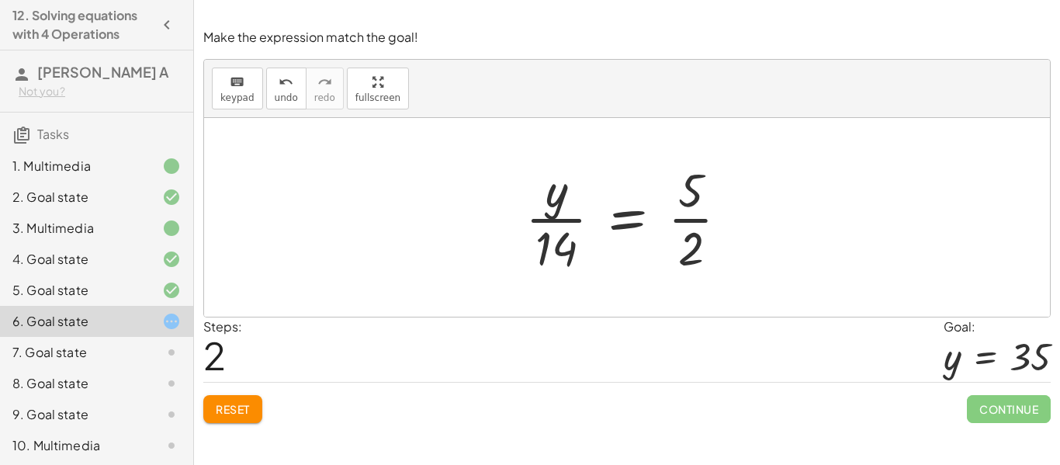
click at [557, 206] on div at bounding box center [633, 218] width 231 height 120
click at [256, 94] on button "keyboard keypad" at bounding box center [237, 89] width 51 height 42
click at [556, 201] on div at bounding box center [557, 190] width 22 height 54
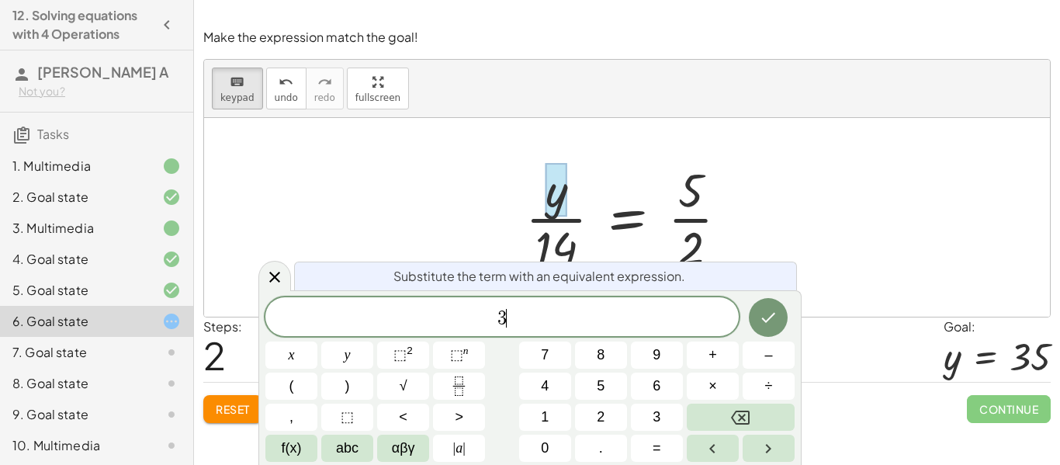
scroll to position [15, 0]
click at [766, 310] on icon "Done" at bounding box center [768, 317] width 19 height 19
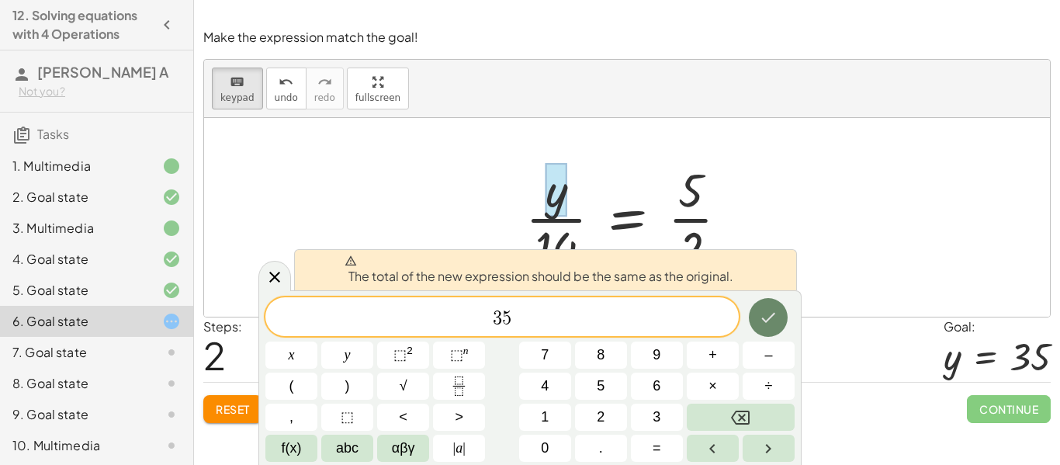
click at [767, 313] on icon "Done" at bounding box center [768, 317] width 19 height 19
click at [268, 262] on div at bounding box center [274, 276] width 33 height 30
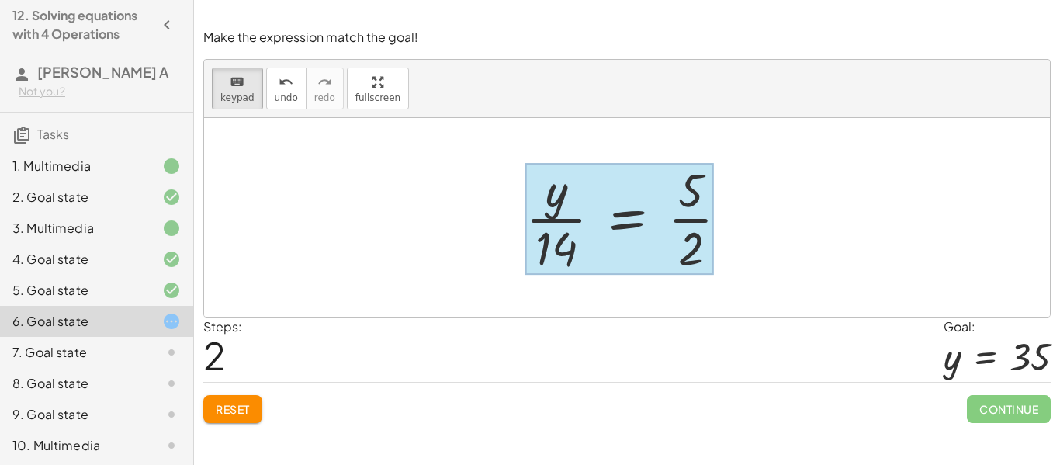
drag, startPoint x: 561, startPoint y: 224, endPoint x: 626, endPoint y: 237, distance: 66.5
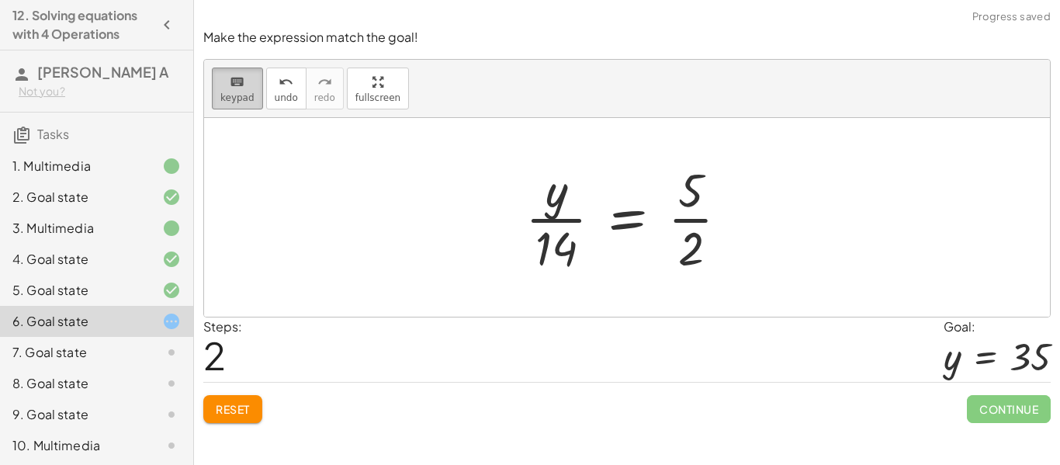
click at [230, 82] on icon "keyboard" at bounding box center [237, 82] width 15 height 19
drag, startPoint x: 555, startPoint y: 244, endPoint x: 499, endPoint y: 211, distance: 64.7
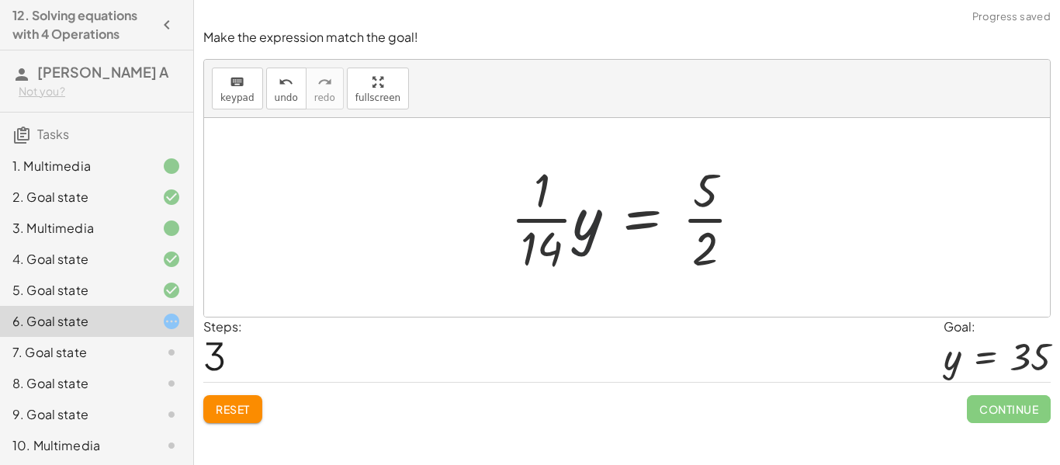
drag, startPoint x: 584, startPoint y: 227, endPoint x: 508, endPoint y: 210, distance: 77.9
click at [508, 210] on div at bounding box center [633, 218] width 260 height 120
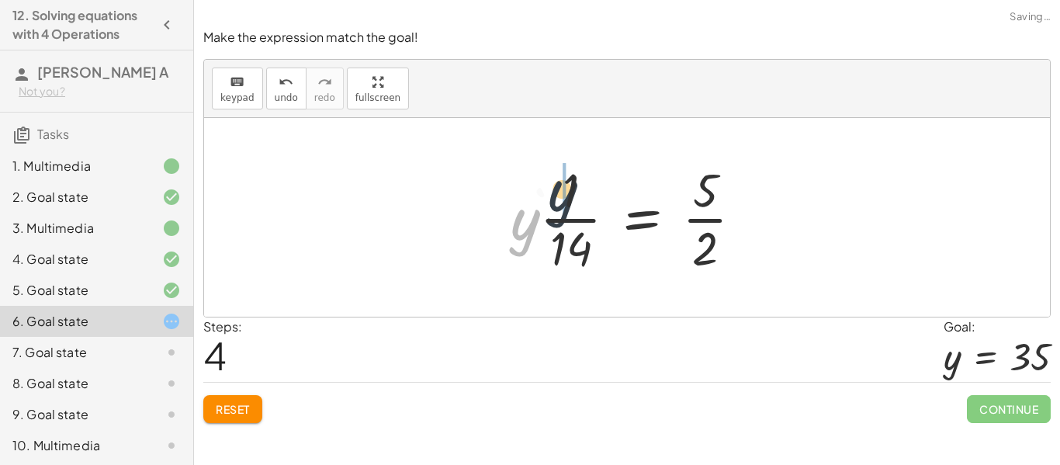
drag, startPoint x: 518, startPoint y: 225, endPoint x: 559, endPoint y: 195, distance: 51.1
click at [559, 195] on div at bounding box center [633, 218] width 260 height 120
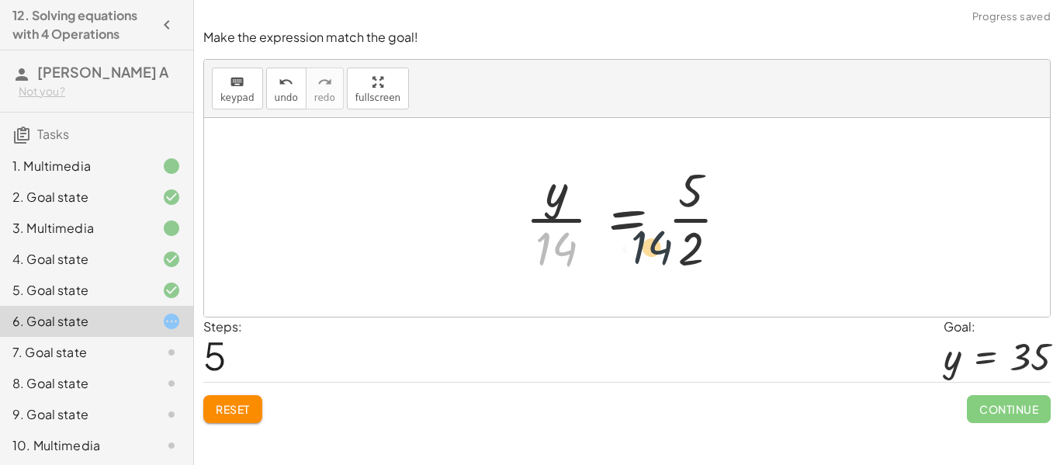
drag, startPoint x: 566, startPoint y: 247, endPoint x: 722, endPoint y: 241, distance: 155.3
click at [722, 241] on div at bounding box center [633, 218] width 231 height 120
drag, startPoint x: 549, startPoint y: 202, endPoint x: 719, endPoint y: 183, distance: 171.0
click at [719, 183] on div at bounding box center [633, 218] width 231 height 120
drag, startPoint x: 691, startPoint y: 265, endPoint x: 566, endPoint y: 254, distance: 125.4
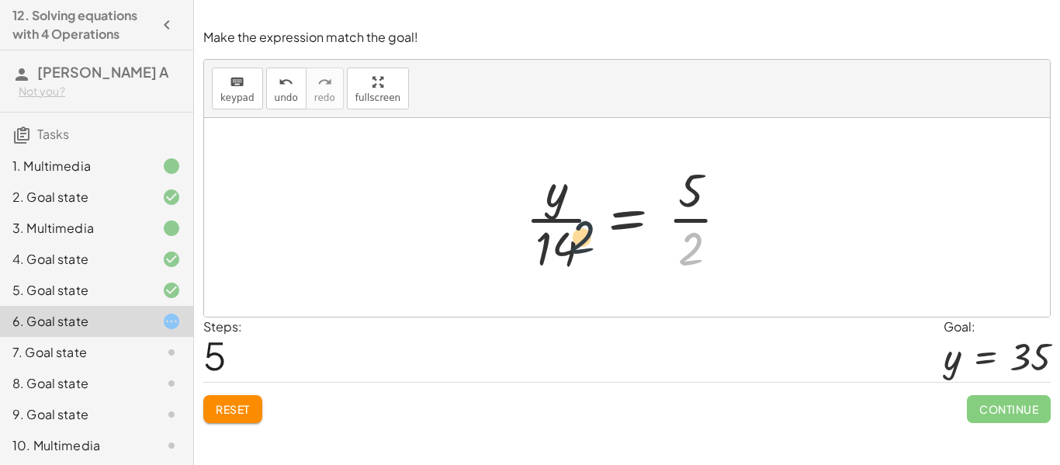
click at [566, 254] on div at bounding box center [633, 218] width 231 height 120
drag, startPoint x: 559, startPoint y: 255, endPoint x: 690, endPoint y: 237, distance: 131.6
click at [690, 237] on div at bounding box center [633, 218] width 231 height 120
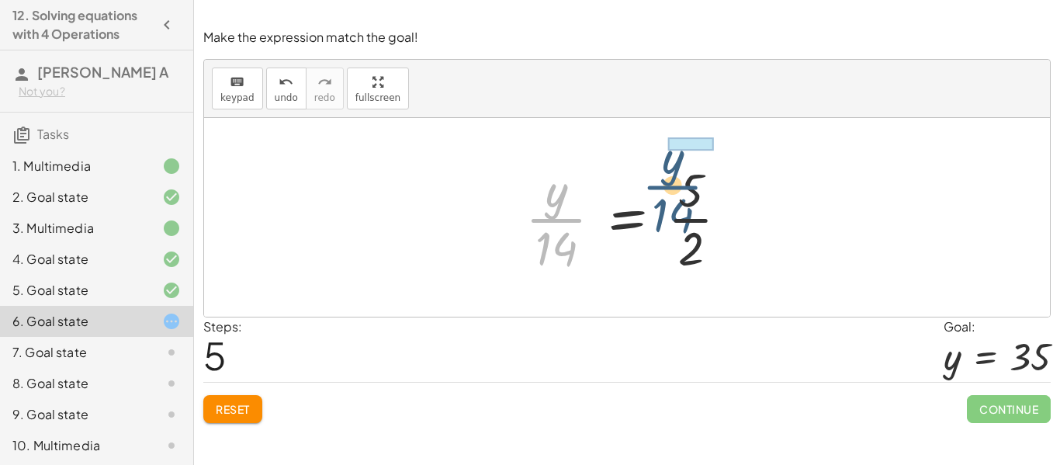
drag, startPoint x: 546, startPoint y: 205, endPoint x: 692, endPoint y: 185, distance: 147.3
click at [692, 185] on div at bounding box center [633, 218] width 231 height 120
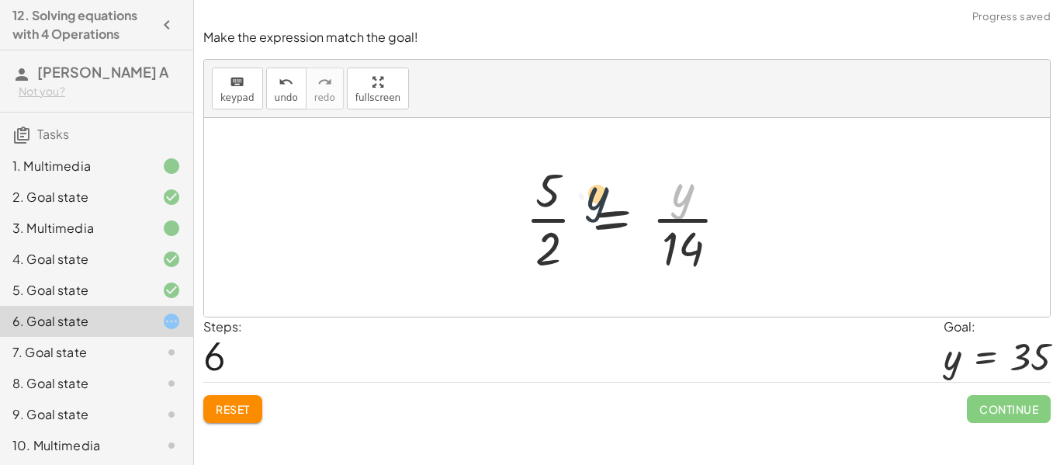
drag, startPoint x: 685, startPoint y: 201, endPoint x: 586, endPoint y: 205, distance: 99.4
click at [586, 205] on div at bounding box center [633, 218] width 231 height 120
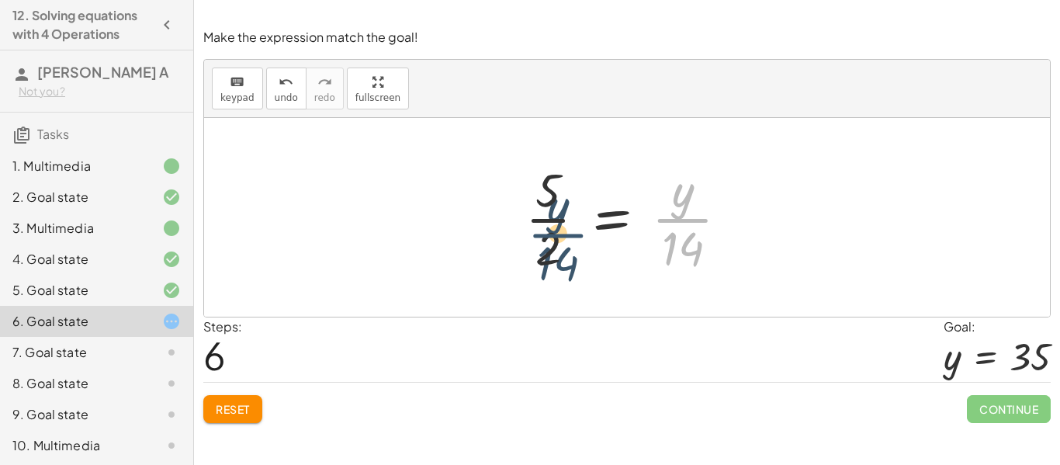
drag, startPoint x: 674, startPoint y: 205, endPoint x: 530, endPoint y: 223, distance: 144.7
click at [530, 223] on div at bounding box center [633, 218] width 231 height 120
drag, startPoint x: 675, startPoint y: 197, endPoint x: 502, endPoint y: 200, distance: 173.1
drag, startPoint x: 663, startPoint y: 221, endPoint x: 459, endPoint y: 241, distance: 205.1
click at [459, 241] on div "· y · 14 = · 5 · 2 · y · · 1 · 14 = · 5 · 2 · 1 · y · 14 = · 5 · 2 · y · 14 = ·…" at bounding box center [627, 217] width 846 height 199
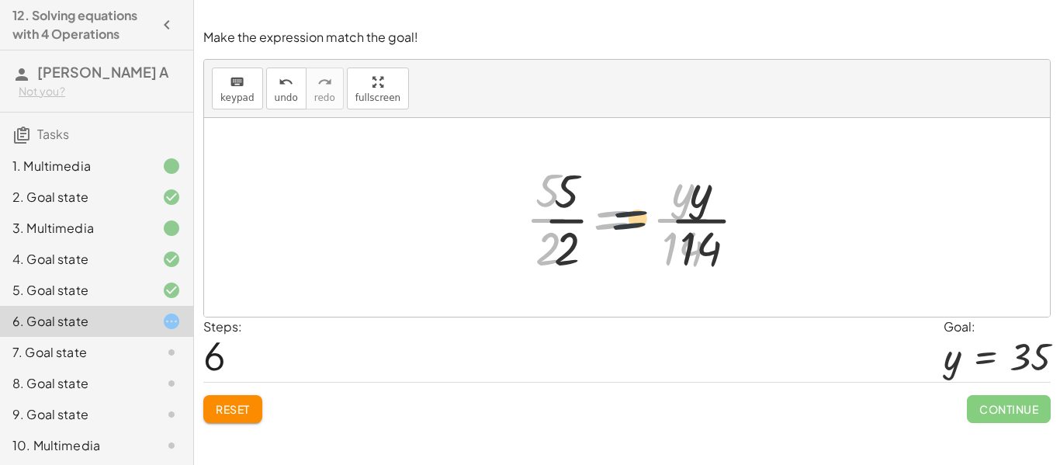
drag, startPoint x: 609, startPoint y: 223, endPoint x: 733, endPoint y: 231, distance: 124.5
click at [733, 231] on div at bounding box center [633, 218] width 231 height 120
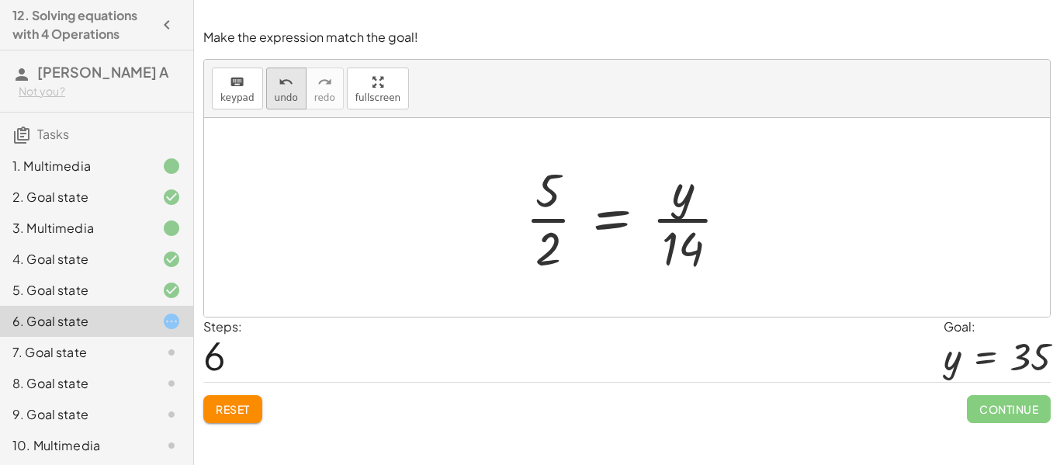
click at [275, 87] on div "undo" at bounding box center [286, 81] width 23 height 19
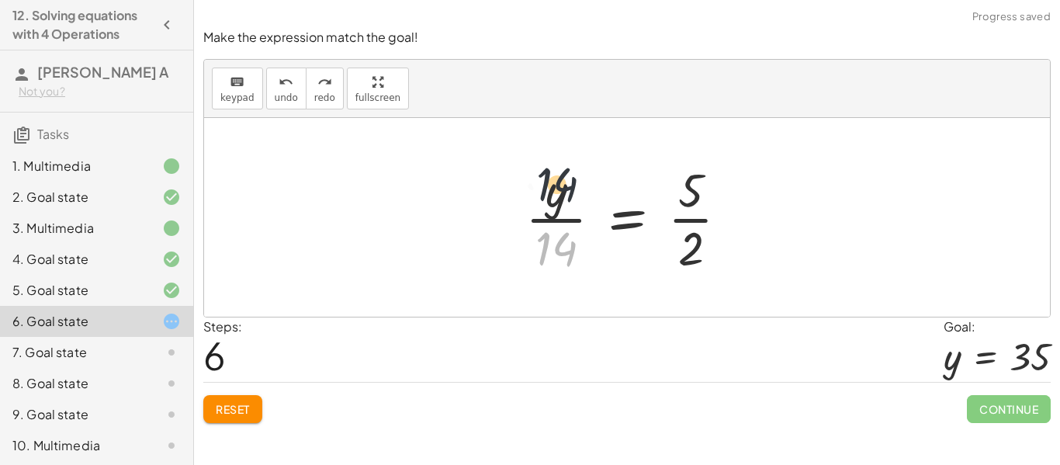
drag, startPoint x: 553, startPoint y: 243, endPoint x: 553, endPoint y: 175, distance: 67.5
click at [553, 175] on div at bounding box center [633, 218] width 231 height 120
drag, startPoint x: 552, startPoint y: 189, endPoint x: 551, endPoint y: 215, distance: 25.6
click at [551, 215] on div at bounding box center [633, 218] width 231 height 120
drag, startPoint x: 547, startPoint y: 200, endPoint x: 504, endPoint y: 227, distance: 50.2
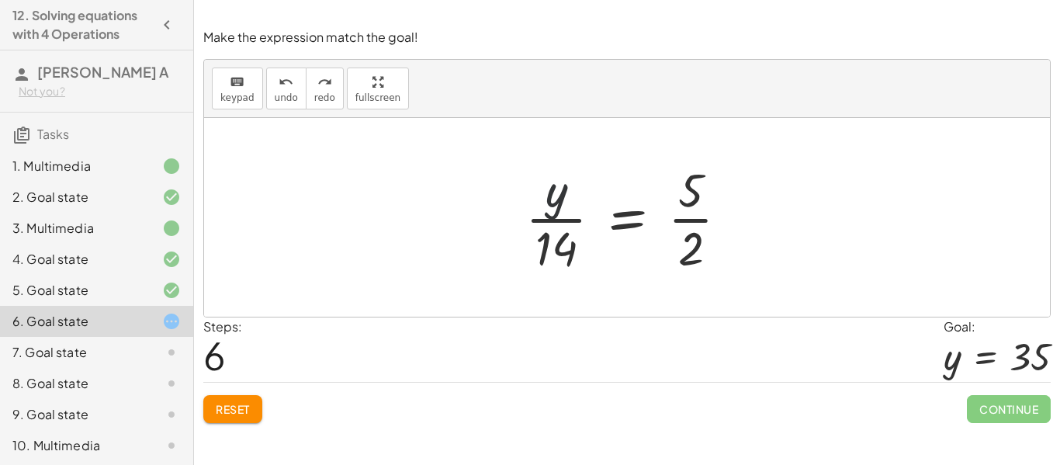
click at [504, 227] on div "· y · 14 = · 5 · 2 · y · · 1 · 14 = · 5 · 2 · 1 · y · 14 = · 5 · 2 · y · 14 = ·…" at bounding box center [627, 217] width 251 height 127
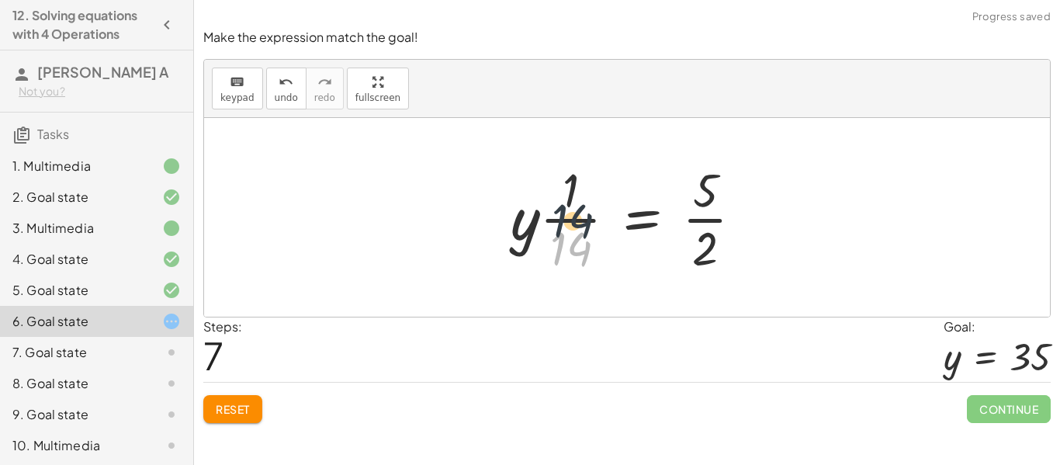
drag, startPoint x: 556, startPoint y: 245, endPoint x: 567, endPoint y: 170, distance: 76.1
click at [567, 170] on div at bounding box center [633, 218] width 260 height 120
drag, startPoint x: 570, startPoint y: 181, endPoint x: 570, endPoint y: 224, distance: 43.5
click at [565, 206] on div at bounding box center [633, 218] width 260 height 120
drag, startPoint x: 564, startPoint y: 235, endPoint x: 573, endPoint y: 177, distance: 58.8
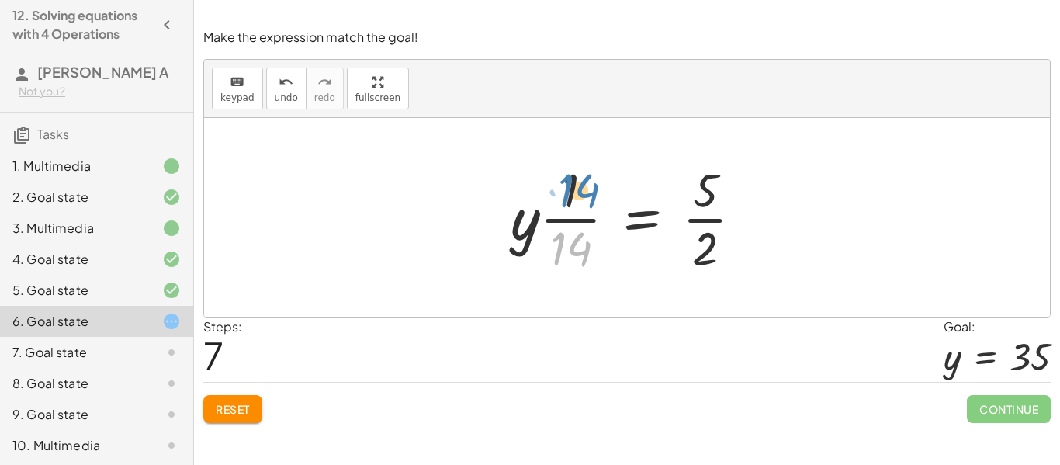
click at [573, 177] on div at bounding box center [633, 218] width 260 height 120
drag, startPoint x: 570, startPoint y: 180, endPoint x: 570, endPoint y: 238, distance: 58.2
drag, startPoint x: 569, startPoint y: 195, endPoint x: 501, endPoint y: 245, distance: 84.9
click at [501, 245] on div "· y · 14 = · 5 · 2 · y · · 1 · 14 = · 5 · 2 · 1 · y · 14 = · 5 · 2 · y · 14 = ·…" at bounding box center [626, 217] width 279 height 127
drag, startPoint x: 521, startPoint y: 244, endPoint x: 573, endPoint y: 252, distance: 53.5
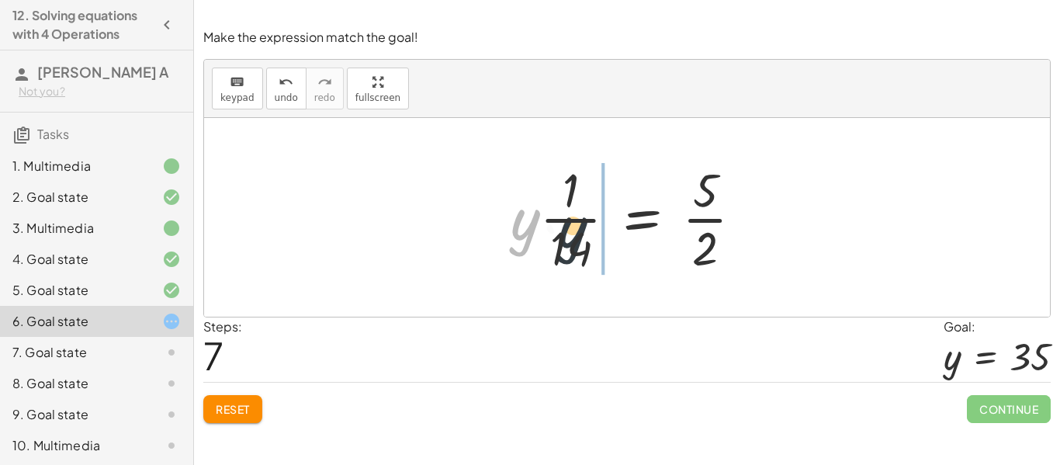
click at [573, 252] on div at bounding box center [633, 218] width 260 height 120
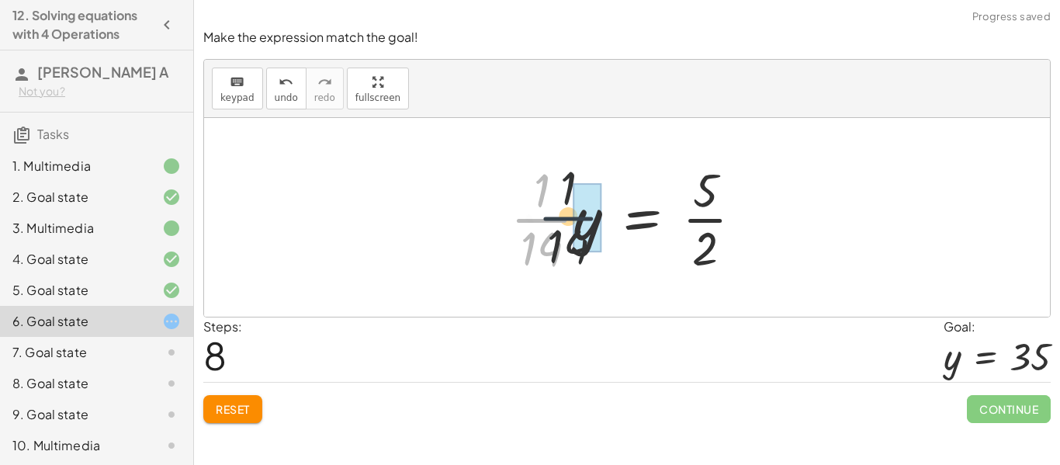
drag, startPoint x: 551, startPoint y: 224, endPoint x: 606, endPoint y: 223, distance: 55.1
click at [606, 223] on div at bounding box center [633, 218] width 260 height 120
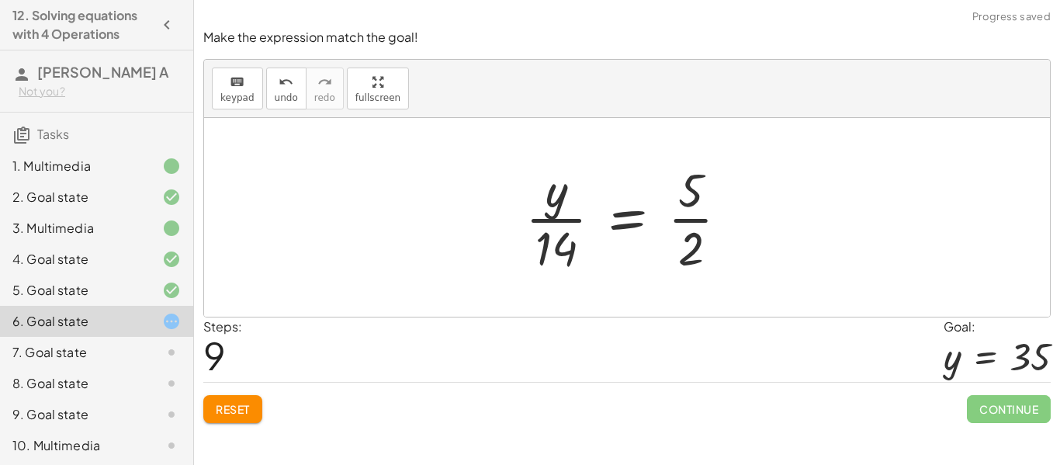
click at [695, 223] on div at bounding box center [633, 218] width 231 height 120
drag, startPoint x: 697, startPoint y: 208, endPoint x: 690, endPoint y: 258, distance: 50.2
click at [690, 258] on div at bounding box center [633, 218] width 231 height 120
drag, startPoint x: 689, startPoint y: 258, endPoint x: 690, endPoint y: 186, distance: 72.2
click at [690, 186] on div at bounding box center [633, 218] width 231 height 120
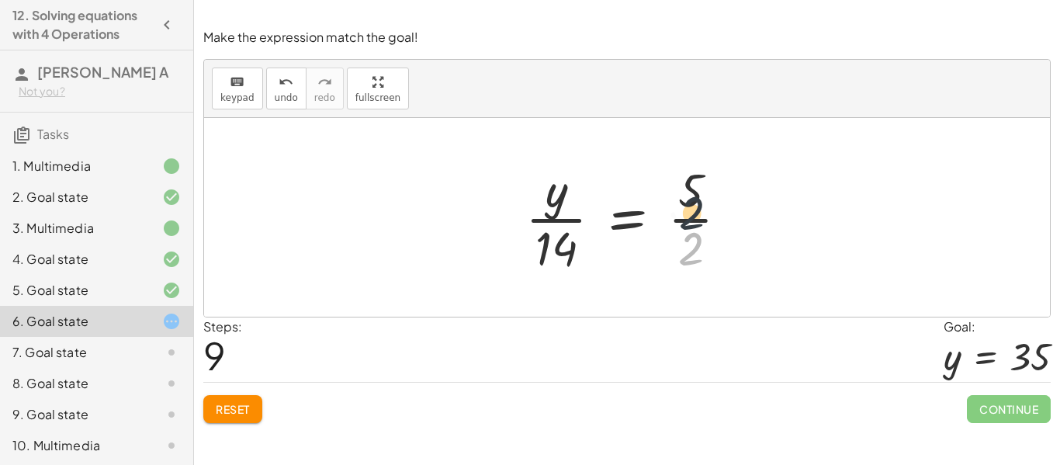
drag, startPoint x: 688, startPoint y: 257, endPoint x: 692, endPoint y: 216, distance: 41.3
click at [692, 216] on div at bounding box center [633, 218] width 231 height 120
drag, startPoint x: 687, startPoint y: 179, endPoint x: 689, endPoint y: 247, distance: 67.6
click at [689, 247] on div at bounding box center [633, 218] width 231 height 120
drag, startPoint x: 698, startPoint y: 217, endPoint x: 755, endPoint y: 221, distance: 56.8
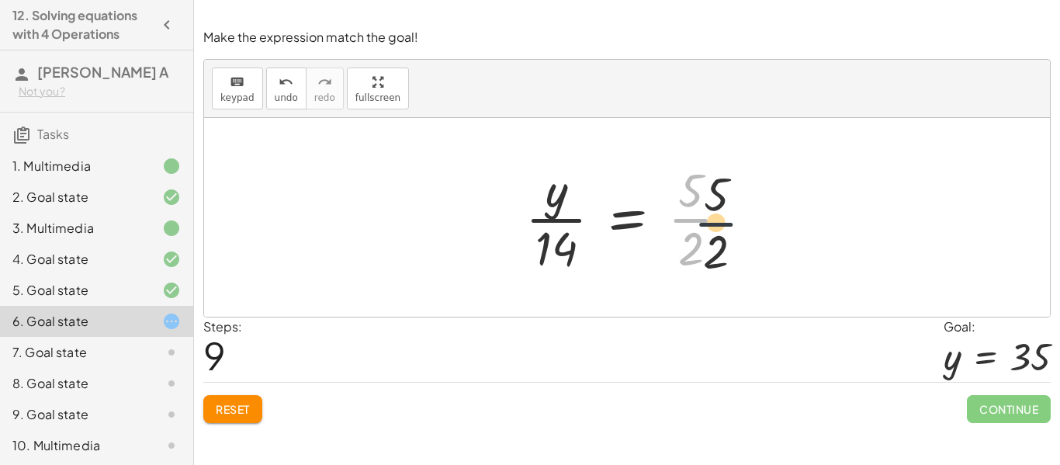
click at [755, 221] on div "· y · 14 = · 5 · 2 · y · · 1 · 14 = · 5 · 2 · 1 · y · 14 = · 5 · 2 · y · 14 = ·…" at bounding box center [627, 217] width 846 height 199
drag, startPoint x: 688, startPoint y: 255, endPoint x: 696, endPoint y: 203, distance: 52.6
click at [696, 203] on div at bounding box center [633, 218] width 231 height 120
drag, startPoint x: 690, startPoint y: 181, endPoint x: 694, endPoint y: 258, distance: 77.7
click at [694, 258] on div at bounding box center [633, 218] width 231 height 120
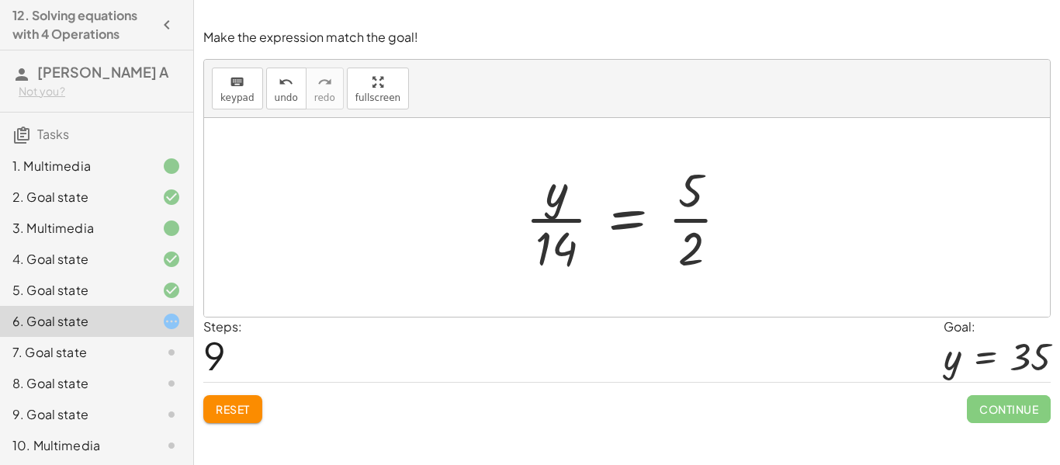
click at [694, 258] on div at bounding box center [633, 218] width 231 height 120
drag, startPoint x: 690, startPoint y: 253, endPoint x: 747, endPoint y: 220, distance: 65.7
click at [747, 220] on div at bounding box center [633, 218] width 231 height 120
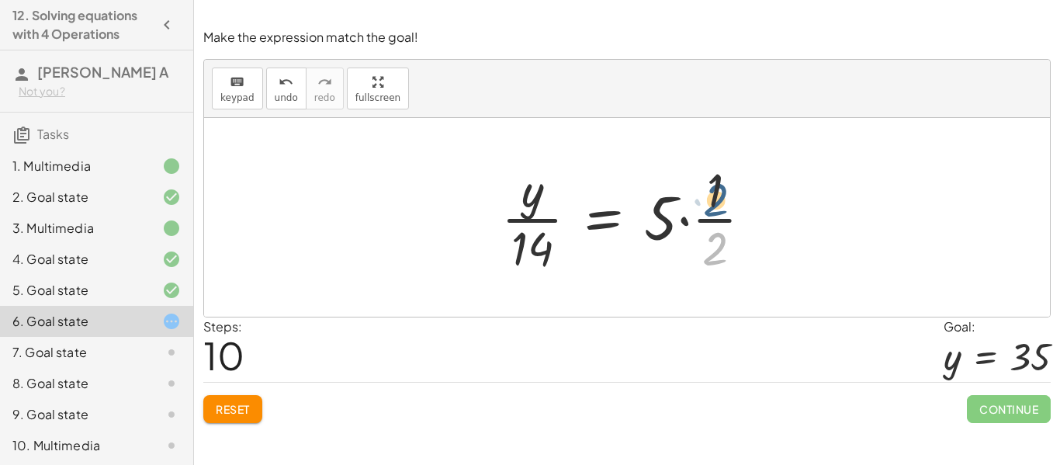
drag, startPoint x: 712, startPoint y: 237, endPoint x: 715, endPoint y: 187, distance: 50.5
click at [715, 187] on div at bounding box center [633, 218] width 279 height 120
drag, startPoint x: 712, startPoint y: 184, endPoint x: 721, endPoint y: 333, distance: 149.2
click at [721, 333] on div "Make the expression match the goal! keyboard keypad undo undo redo redo fullscr…" at bounding box center [627, 225] width 866 height 413
drag, startPoint x: 708, startPoint y: 182, endPoint x: 710, endPoint y: 251, distance: 69.1
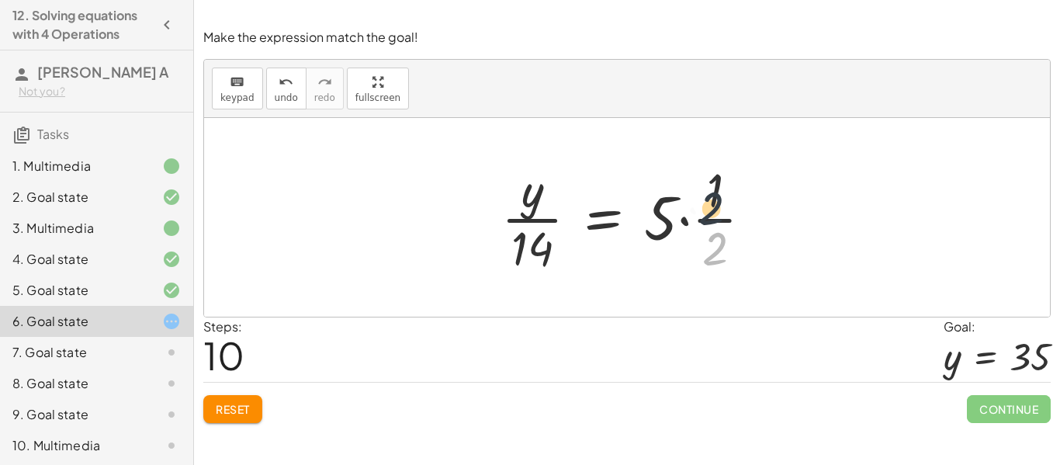
drag, startPoint x: 710, startPoint y: 256, endPoint x: 705, endPoint y: 183, distance: 73.1
click at [705, 183] on div at bounding box center [633, 218] width 279 height 120
click at [696, 216] on div at bounding box center [633, 218] width 279 height 120
click at [701, 222] on div at bounding box center [633, 218] width 279 height 120
click at [521, 206] on div at bounding box center [633, 218] width 279 height 120
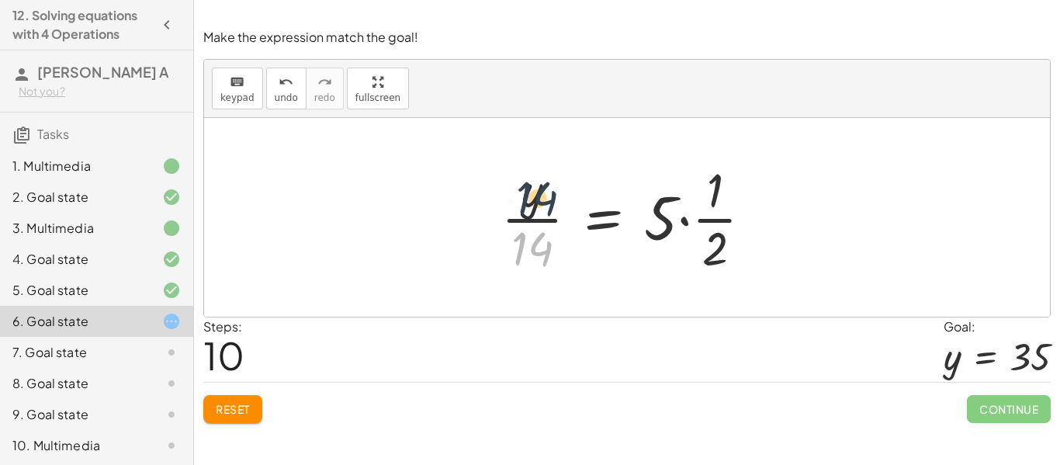
drag, startPoint x: 523, startPoint y: 234, endPoint x: 528, endPoint y: 164, distance: 70.8
click at [528, 164] on div at bounding box center [633, 218] width 279 height 120
drag, startPoint x: 530, startPoint y: 174, endPoint x: 482, endPoint y: 205, distance: 57.3
click at [482, 205] on div "· y · 14 = · 5 · 2 · y · · 1 · 14 = · 5 · 2 · 1 · y · 14 = · 5 · 2 · y · 14 = ·…" at bounding box center [627, 217] width 299 height 127
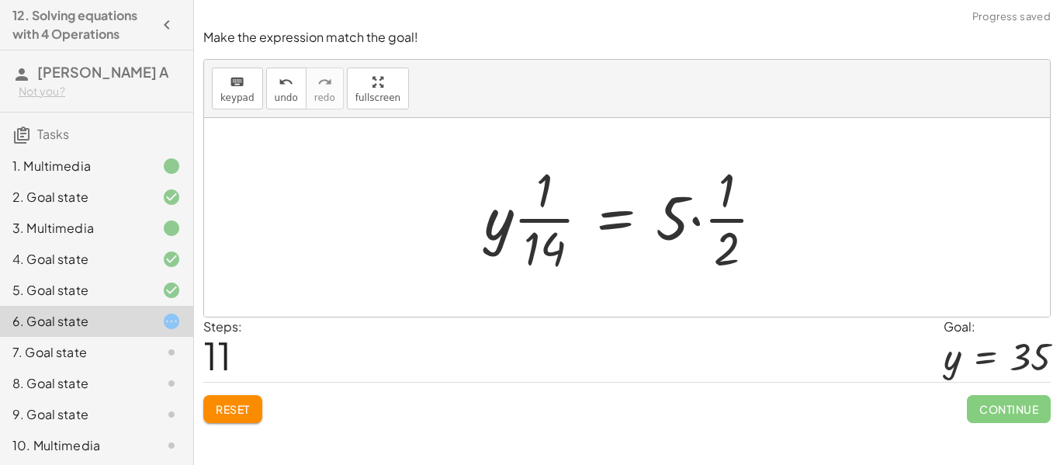
click at [518, 237] on div at bounding box center [630, 218] width 308 height 120
click at [490, 234] on div at bounding box center [633, 218] width 308 height 120
click at [532, 212] on div at bounding box center [633, 218] width 308 height 120
click at [538, 220] on div at bounding box center [633, 218] width 308 height 120
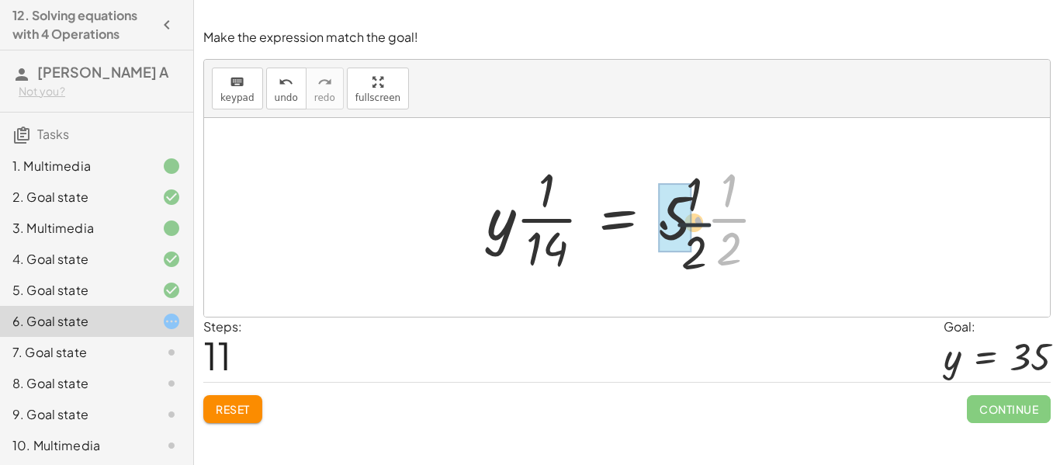
drag, startPoint x: 716, startPoint y: 225, endPoint x: 660, endPoint y: 231, distance: 56.2
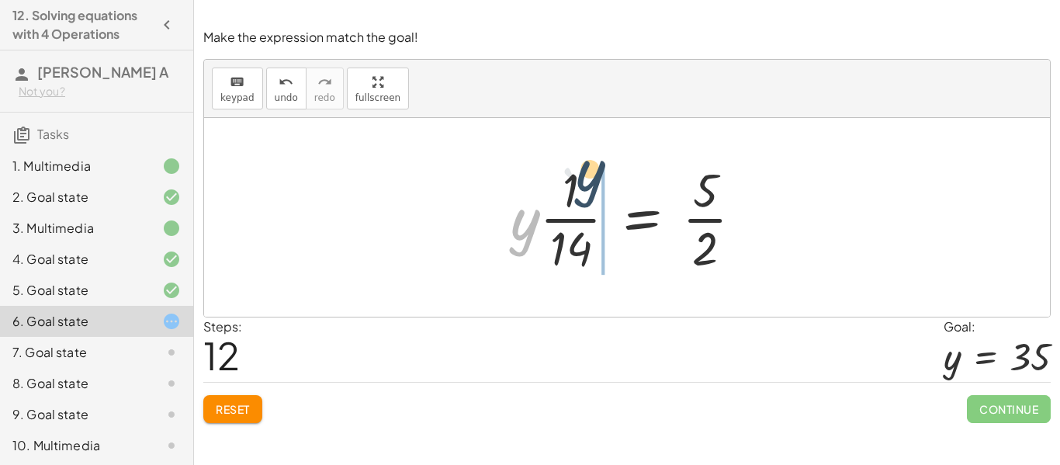
drag, startPoint x: 513, startPoint y: 216, endPoint x: 580, endPoint y: 167, distance: 82.7
click at [580, 167] on div at bounding box center [633, 218] width 260 height 120
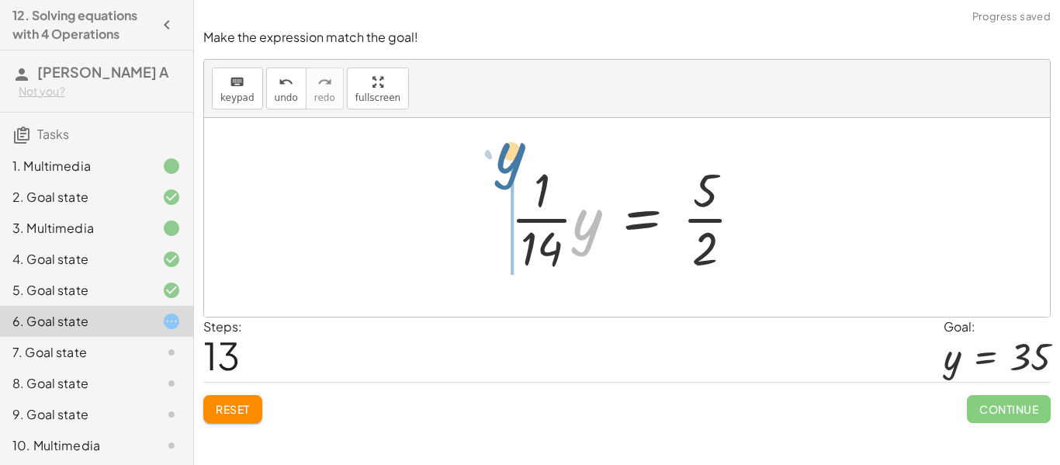
drag, startPoint x: 591, startPoint y: 234, endPoint x: 516, endPoint y: 168, distance: 99.0
click at [516, 168] on div at bounding box center [633, 218] width 260 height 120
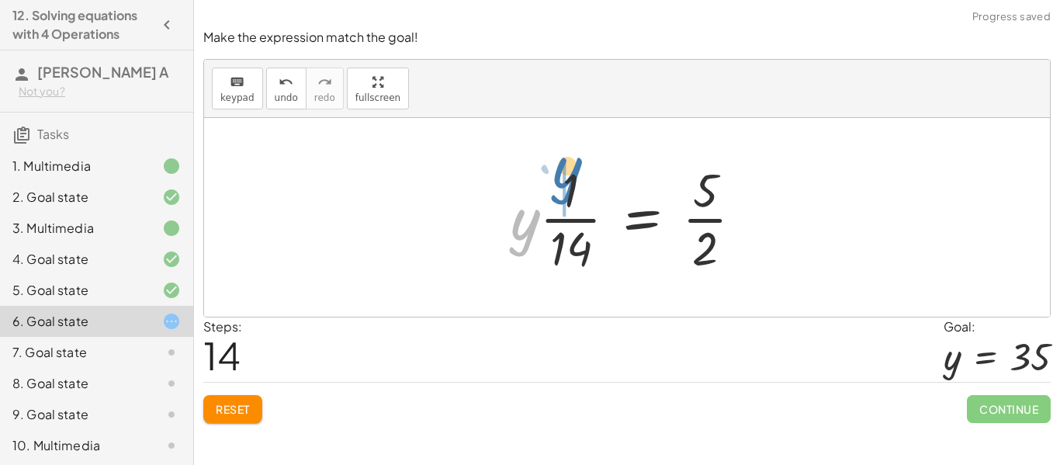
drag, startPoint x: 530, startPoint y: 218, endPoint x: 574, endPoint y: 166, distance: 68.3
click at [574, 166] on div at bounding box center [633, 218] width 260 height 120
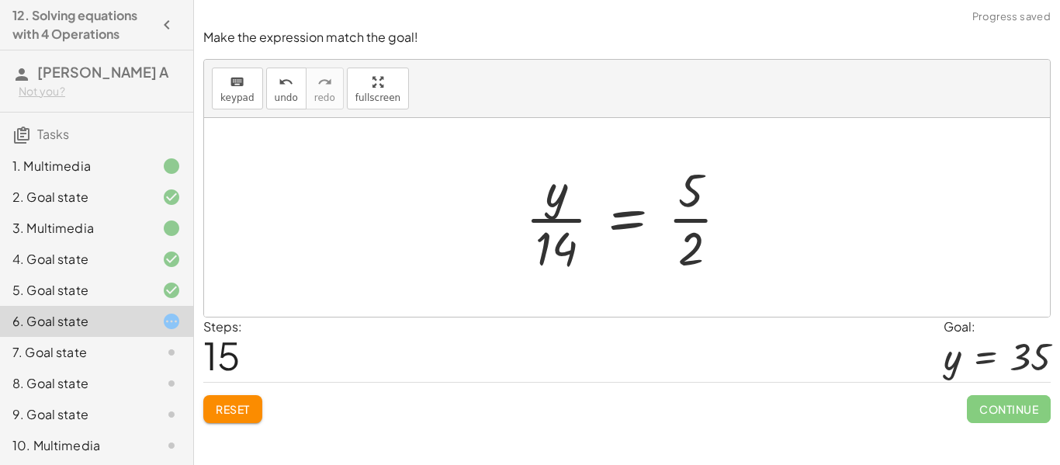
click at [633, 230] on div at bounding box center [633, 218] width 231 height 120
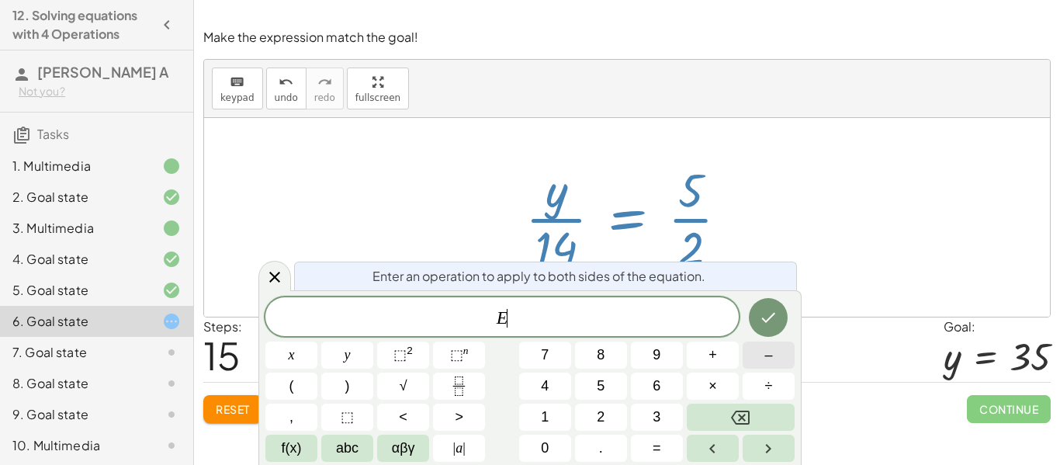
click at [759, 365] on button "–" at bounding box center [769, 354] width 52 height 27
click at [770, 310] on icon "Done" at bounding box center [768, 317] width 19 height 19
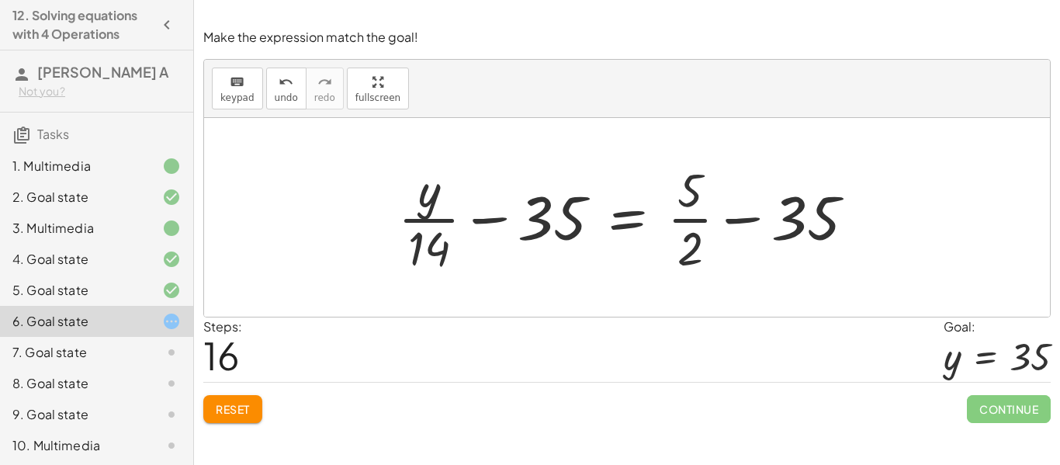
click at [746, 208] on div at bounding box center [632, 218] width 484 height 120
click at [744, 216] on div at bounding box center [632, 218] width 484 height 120
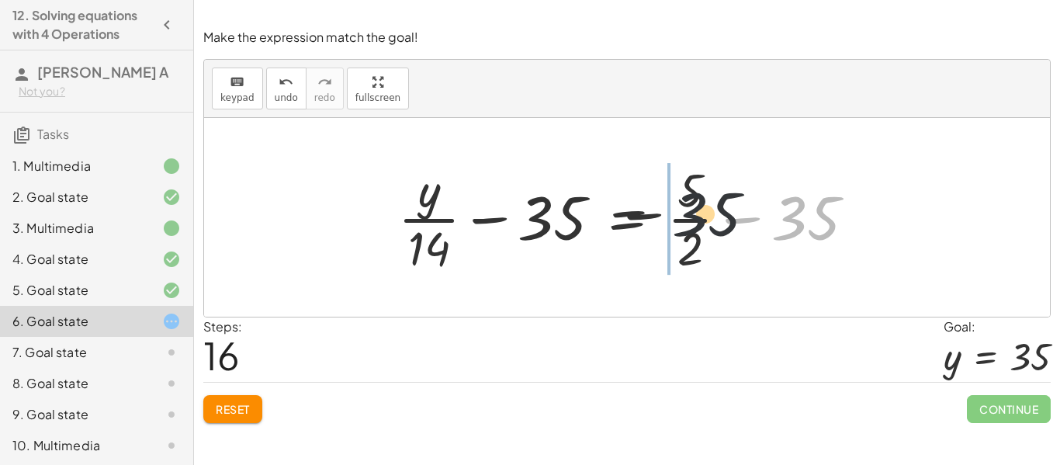
drag, startPoint x: 794, startPoint y: 223, endPoint x: 653, endPoint y: 218, distance: 141.3
click at [653, 218] on div at bounding box center [632, 218] width 484 height 120
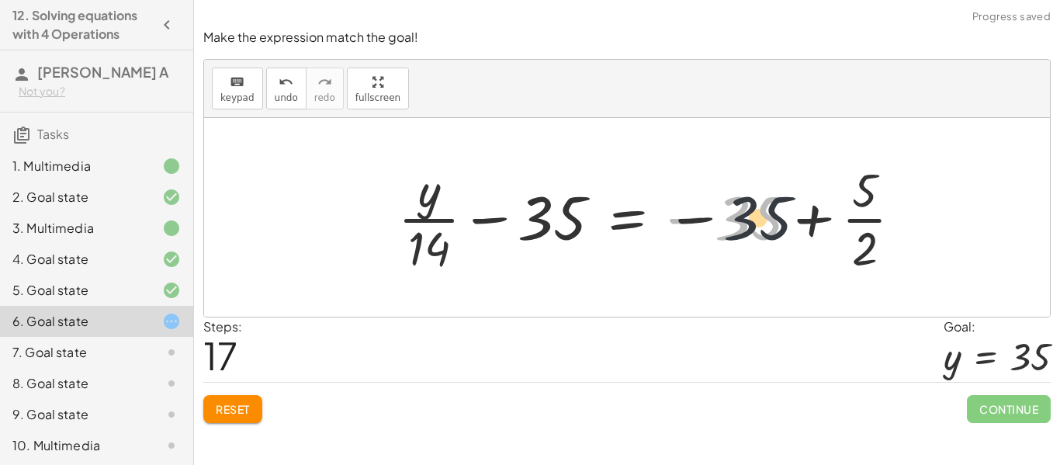
drag, startPoint x: 743, startPoint y: 230, endPoint x: 794, endPoint y: 234, distance: 51.3
click at [794, 234] on div at bounding box center [656, 218] width 532 height 120
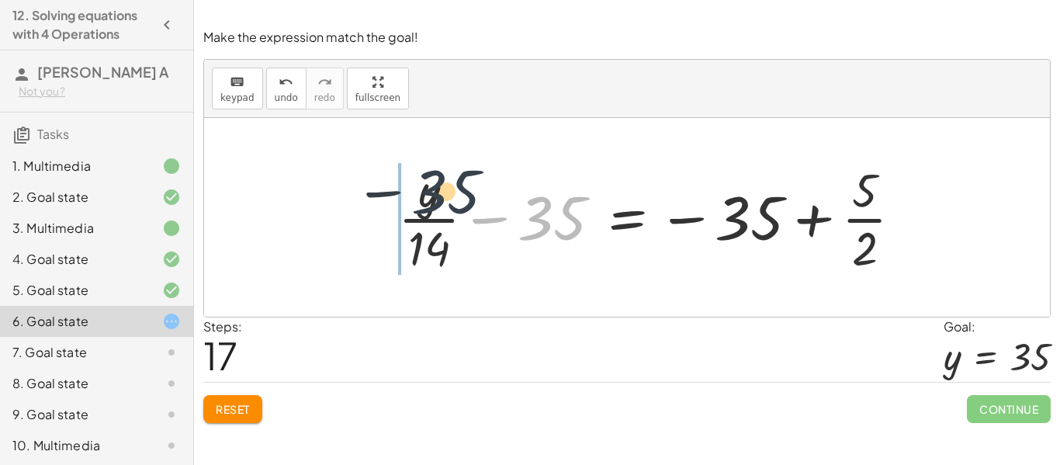
drag, startPoint x: 562, startPoint y: 236, endPoint x: 432, endPoint y: 208, distance: 132.6
click at [432, 208] on div at bounding box center [656, 218] width 532 height 120
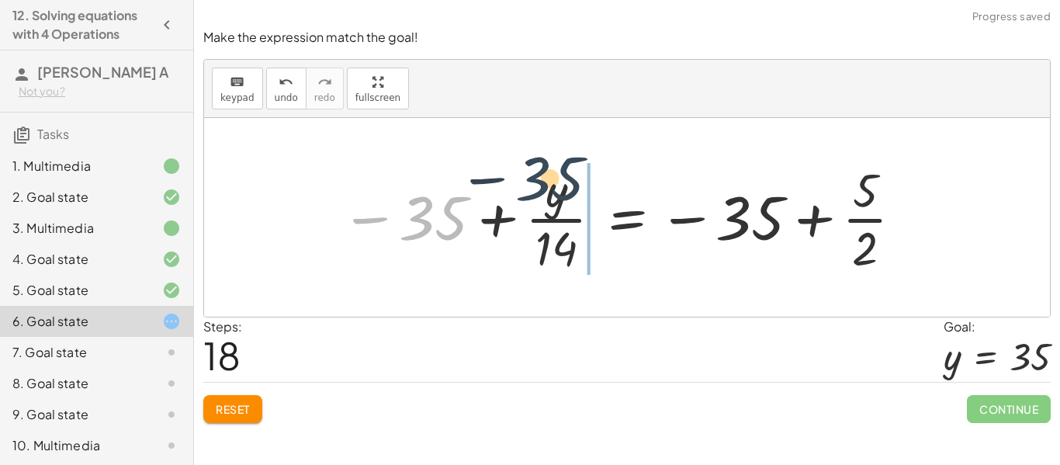
drag, startPoint x: 411, startPoint y: 224, endPoint x: 537, endPoint y: 194, distance: 130.1
click at [537, 194] on div at bounding box center [623, 218] width 580 height 120
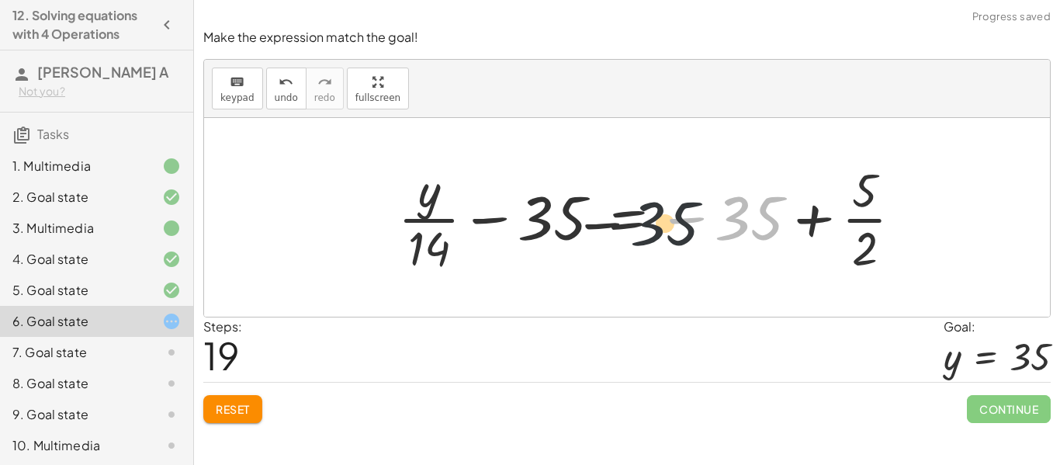
drag, startPoint x: 725, startPoint y: 217, endPoint x: 421, endPoint y: 215, distance: 304.2
click at [421, 215] on div at bounding box center [656, 218] width 532 height 120
drag, startPoint x: 746, startPoint y: 208, endPoint x: 601, endPoint y: 210, distance: 145.1
click at [601, 210] on div at bounding box center [656, 218] width 532 height 120
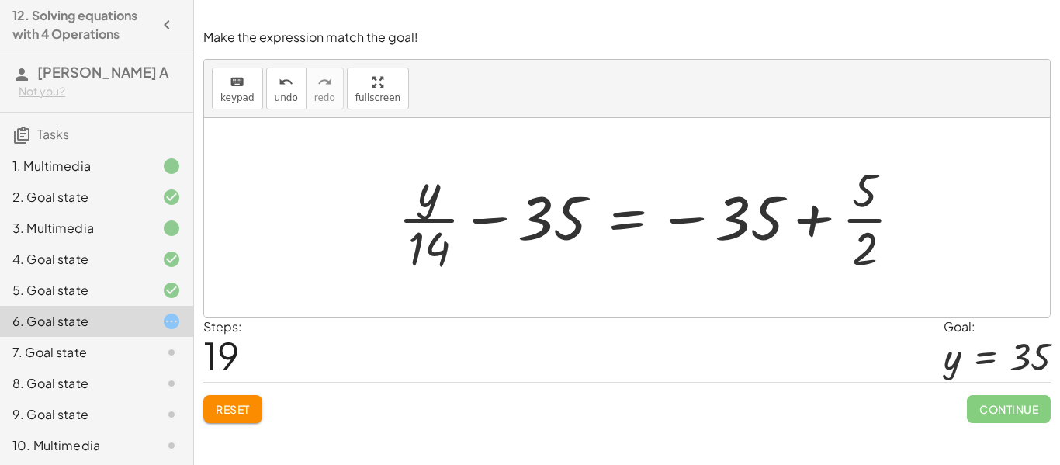
drag, startPoint x: 551, startPoint y: 212, endPoint x: 747, endPoint y: 220, distance: 196.5
click at [747, 220] on div at bounding box center [656, 218] width 532 height 120
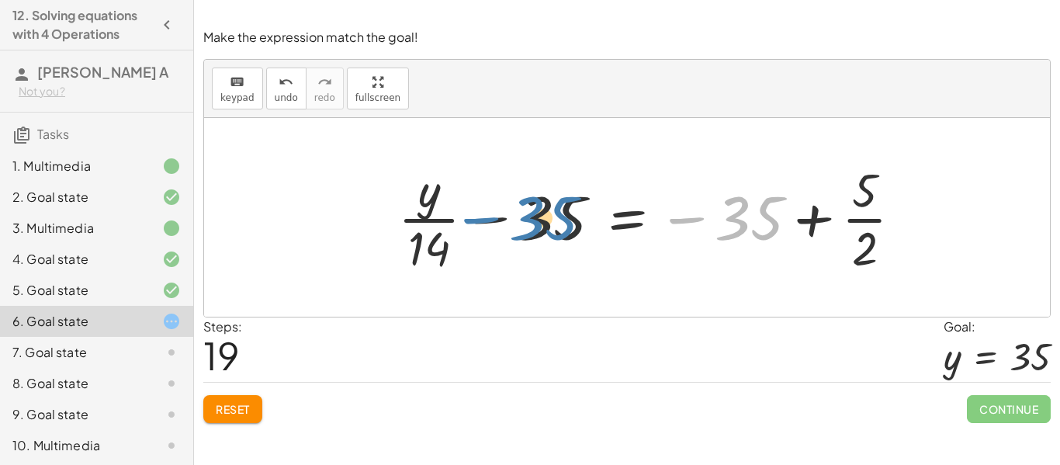
drag, startPoint x: 745, startPoint y: 220, endPoint x: 537, endPoint y: 220, distance: 208.0
click at [537, 220] on div at bounding box center [656, 218] width 532 height 120
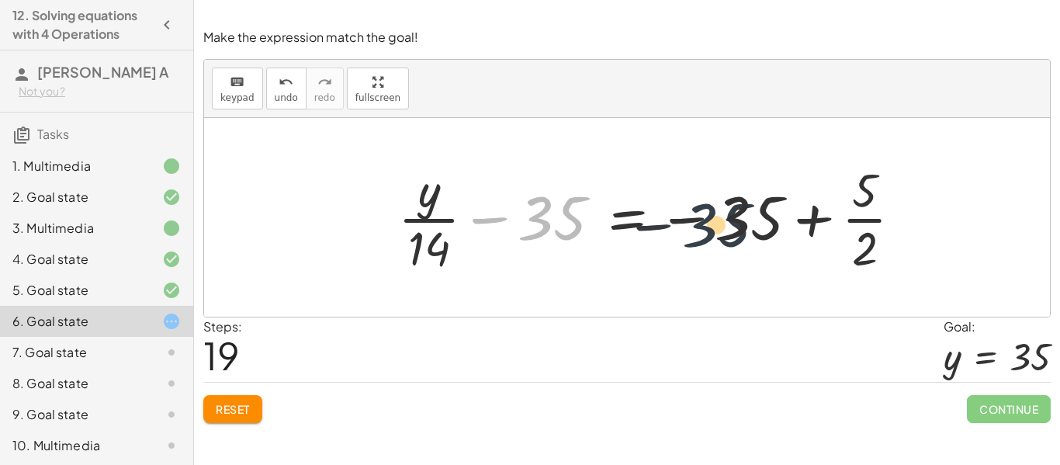
drag, startPoint x: 526, startPoint y: 223, endPoint x: 760, endPoint y: 219, distance: 234.4
click at [760, 219] on div at bounding box center [656, 218] width 532 height 120
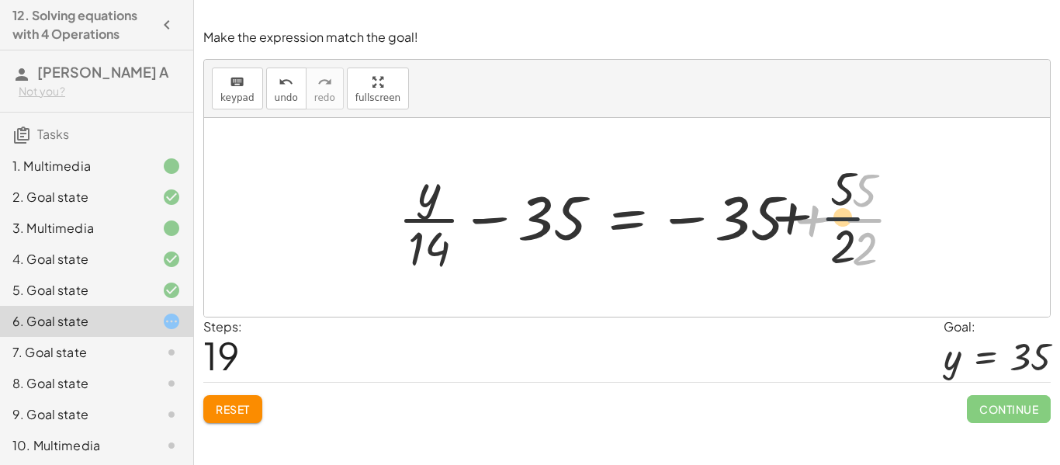
drag, startPoint x: 842, startPoint y: 217, endPoint x: 767, endPoint y: 212, distance: 75.5
click at [767, 212] on div at bounding box center [656, 218] width 532 height 120
click at [804, 223] on div at bounding box center [656, 218] width 532 height 120
click at [480, 216] on div at bounding box center [656, 218] width 532 height 120
click at [220, 404] on span "Reset" at bounding box center [233, 409] width 34 height 14
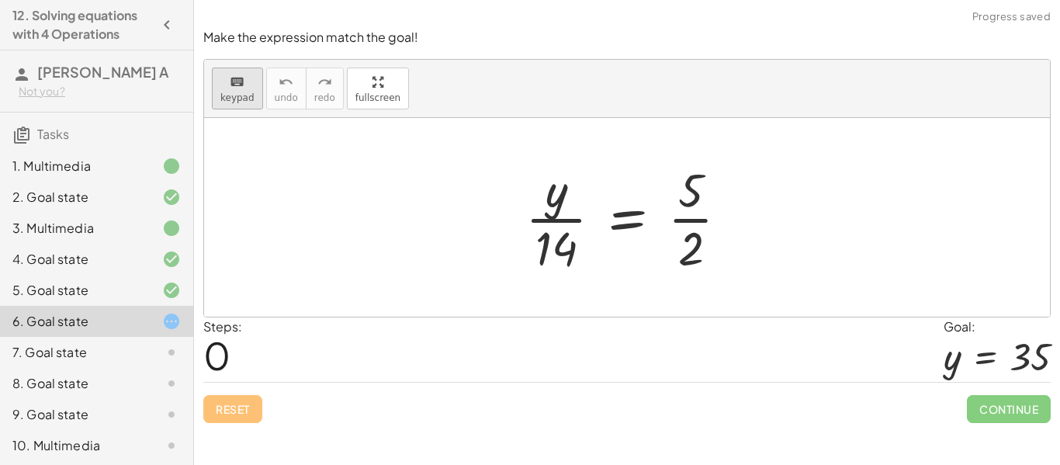
click at [248, 92] on span "keypad" at bounding box center [237, 97] width 34 height 11
click at [247, 93] on span "keypad" at bounding box center [237, 97] width 34 height 11
click at [621, 224] on div at bounding box center [633, 218] width 231 height 120
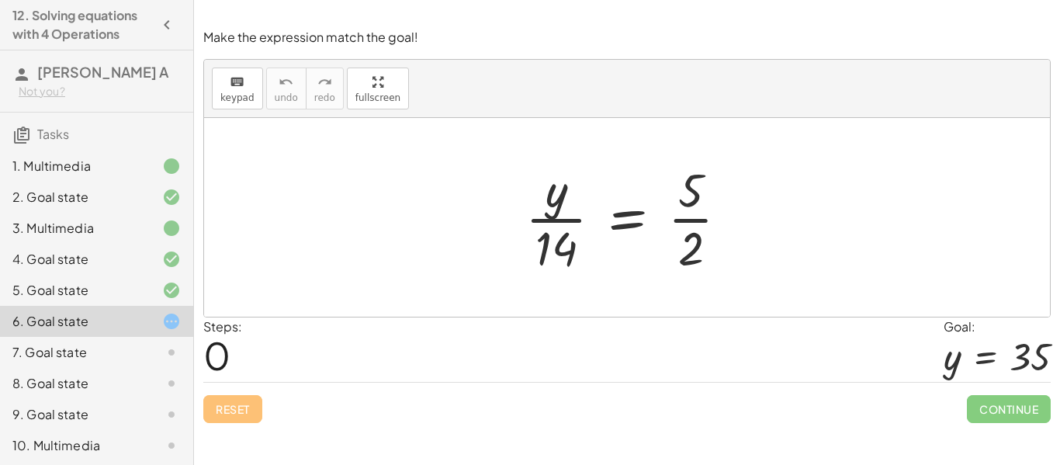
scroll to position [18, 0]
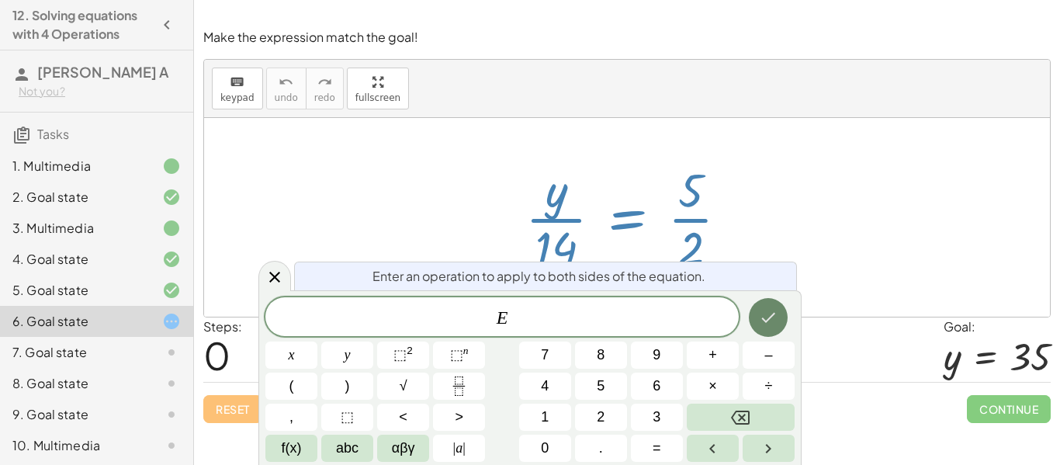
click at [771, 327] on button "Done" at bounding box center [768, 317] width 39 height 39
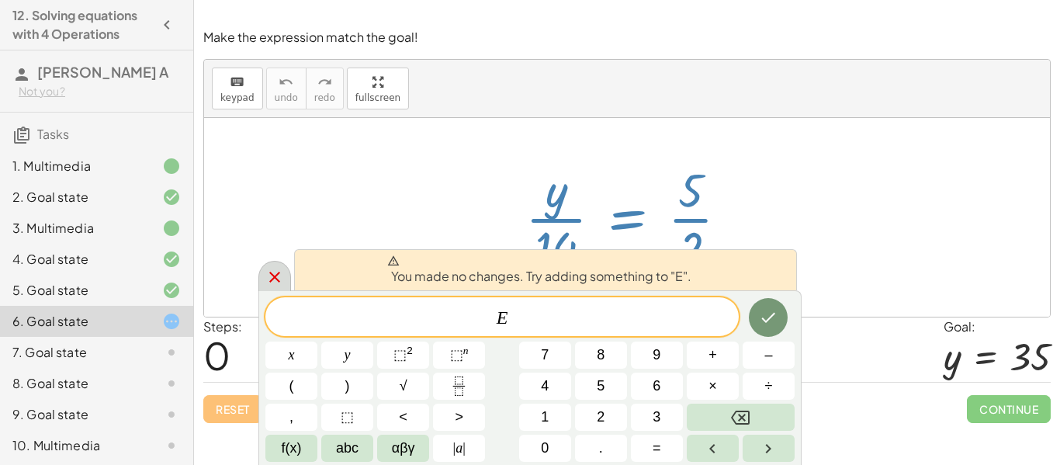
click at [286, 286] on div at bounding box center [274, 276] width 33 height 30
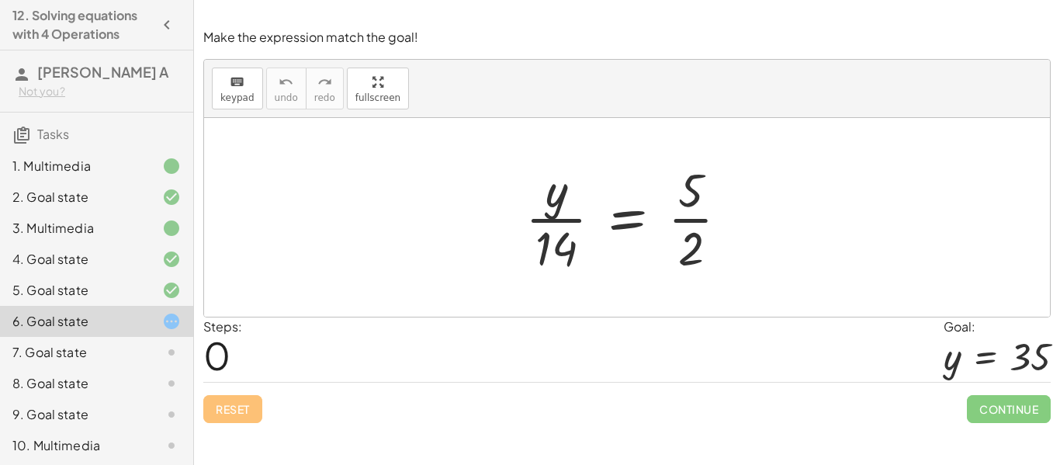
click at [547, 195] on div at bounding box center [633, 218] width 231 height 120
click at [231, 81] on icon "keyboard" at bounding box center [237, 82] width 15 height 19
click at [245, 90] on button "keyboard keypad" at bounding box center [237, 89] width 51 height 42
click at [630, 227] on div at bounding box center [633, 218] width 231 height 120
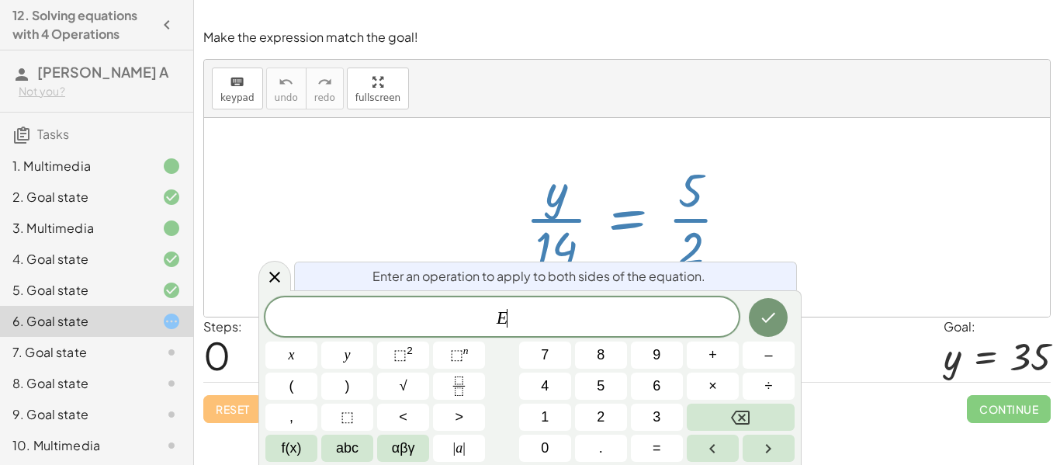
click at [547, 204] on div at bounding box center [633, 218] width 231 height 120
click at [286, 272] on div at bounding box center [274, 276] width 33 height 30
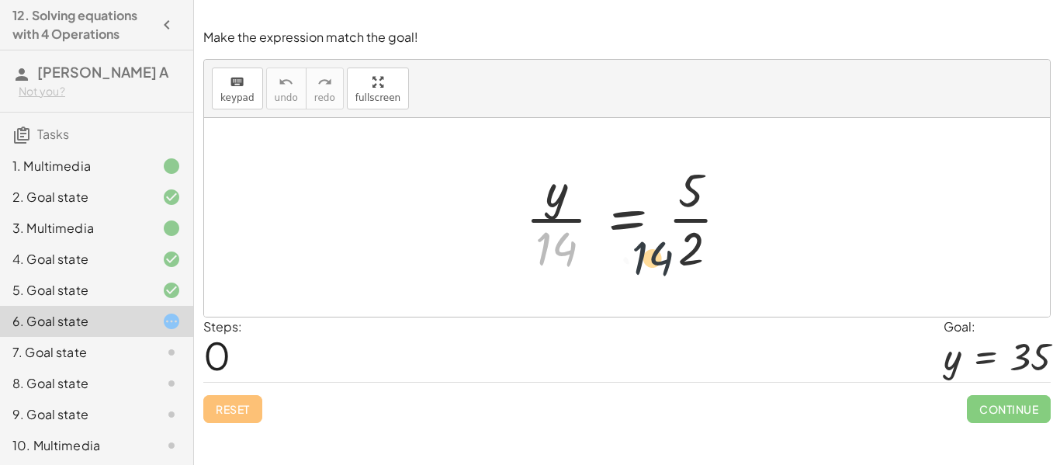
drag, startPoint x: 546, startPoint y: 240, endPoint x: 690, endPoint y: 248, distance: 143.8
click at [690, 248] on div at bounding box center [633, 218] width 231 height 120
drag, startPoint x: 536, startPoint y: 257, endPoint x: 676, endPoint y: 221, distance: 144.2
click at [676, 221] on div at bounding box center [633, 218] width 231 height 120
drag, startPoint x: 553, startPoint y: 243, endPoint x: 781, endPoint y: 217, distance: 228.9
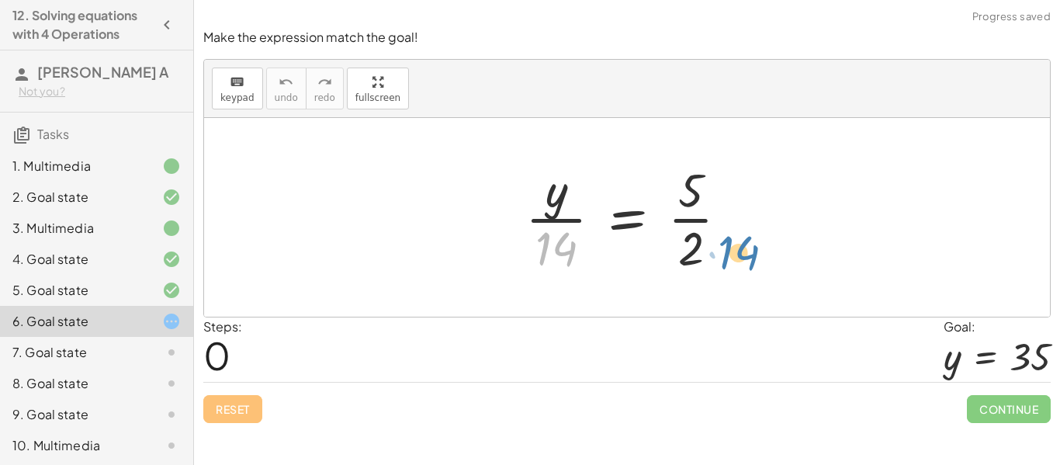
drag, startPoint x: 566, startPoint y: 248, endPoint x: 747, endPoint y: 251, distance: 181.6
click at [747, 251] on div at bounding box center [633, 218] width 231 height 120
click at [694, 247] on div at bounding box center [633, 218] width 231 height 120
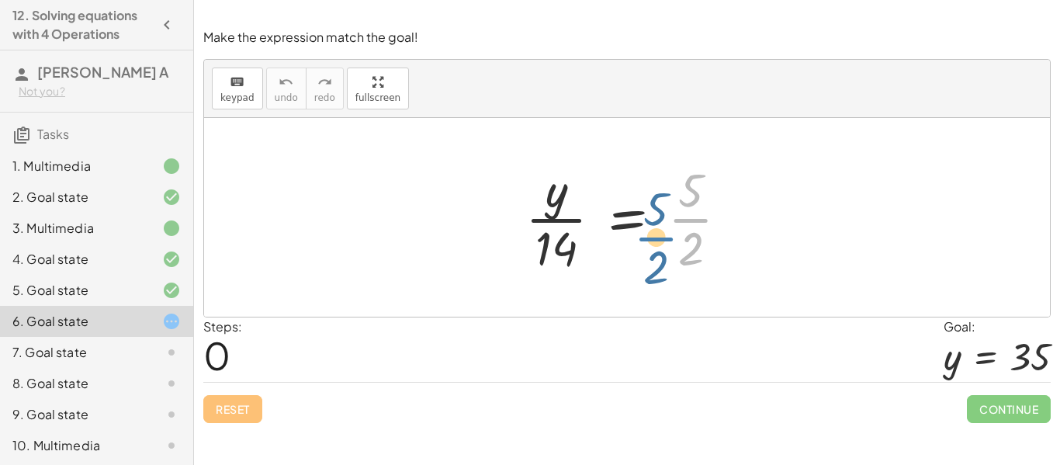
drag, startPoint x: 695, startPoint y: 206, endPoint x: 668, endPoint y: 221, distance: 30.6
click at [668, 221] on div at bounding box center [633, 218] width 231 height 120
drag, startPoint x: 698, startPoint y: 255, endPoint x: 676, endPoint y: 230, distance: 34.1
click at [676, 230] on div at bounding box center [633, 218] width 231 height 120
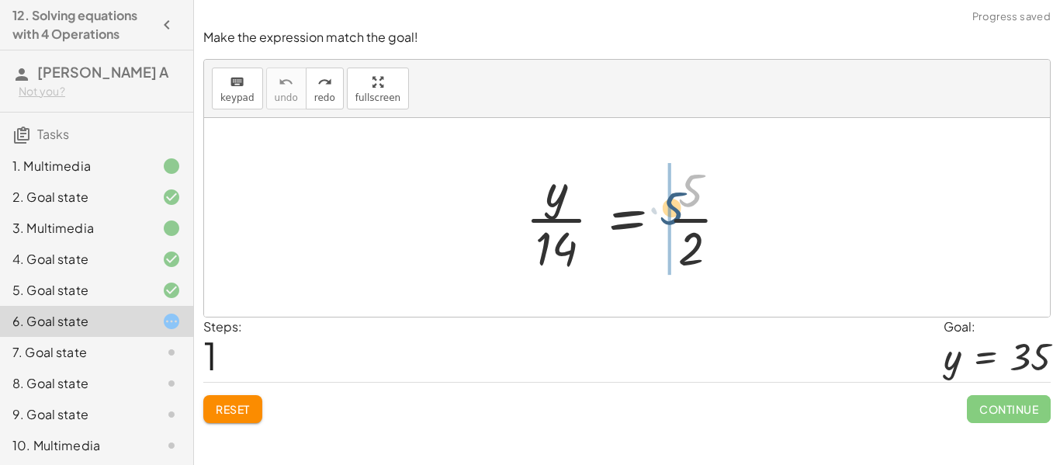
drag, startPoint x: 684, startPoint y: 185, endPoint x: 661, endPoint y: 232, distance: 52.1
click at [661, 232] on div at bounding box center [633, 218] width 231 height 120
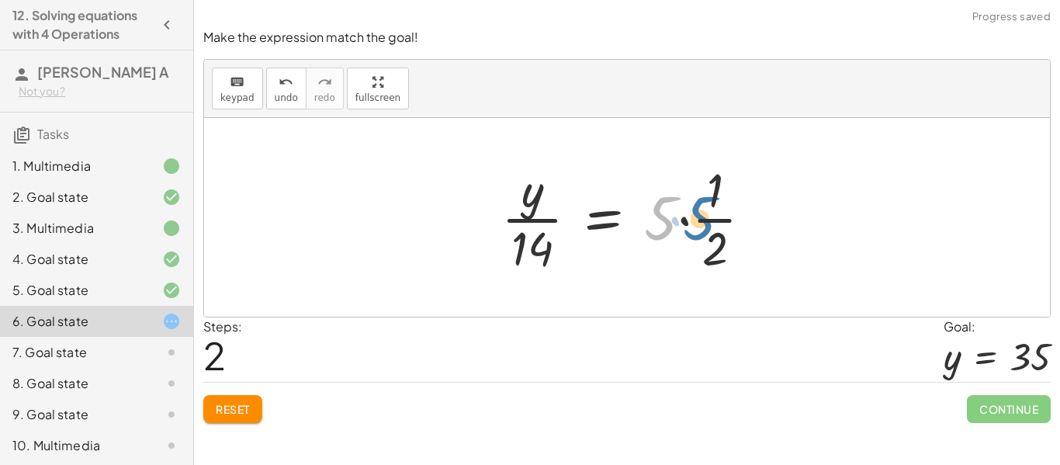
drag, startPoint x: 656, startPoint y: 231, endPoint x: 688, endPoint y: 233, distance: 31.1
click at [688, 233] on div at bounding box center [633, 218] width 279 height 120
drag, startPoint x: 664, startPoint y: 237, endPoint x: 745, endPoint y: 237, distance: 80.7
click at [745, 237] on div at bounding box center [633, 218] width 279 height 120
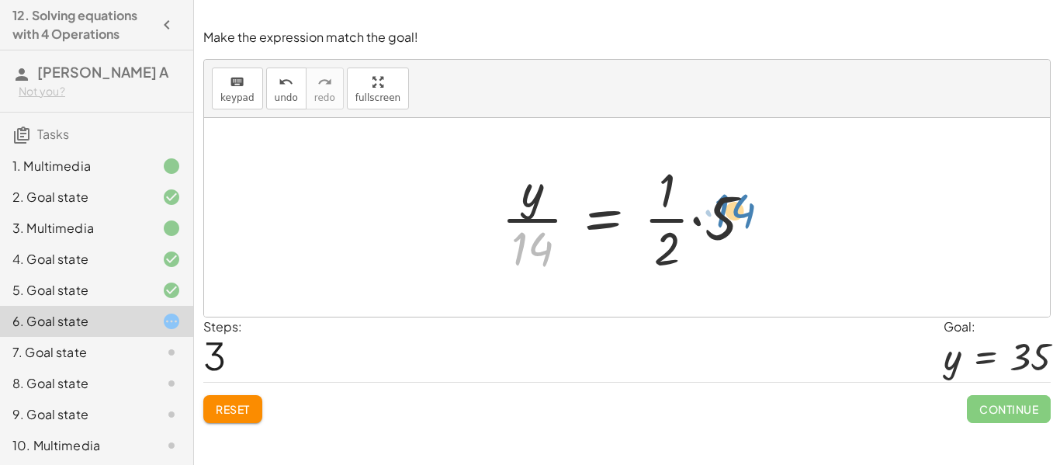
drag, startPoint x: 540, startPoint y: 245, endPoint x: 751, endPoint y: 211, distance: 213.8
click at [751, 211] on div at bounding box center [633, 218] width 279 height 120
drag, startPoint x: 529, startPoint y: 258, endPoint x: 774, endPoint y: 228, distance: 247.0
drag, startPoint x: 514, startPoint y: 250, endPoint x: 767, endPoint y: 221, distance: 254.6
click at [767, 221] on div at bounding box center [633, 218] width 279 height 120
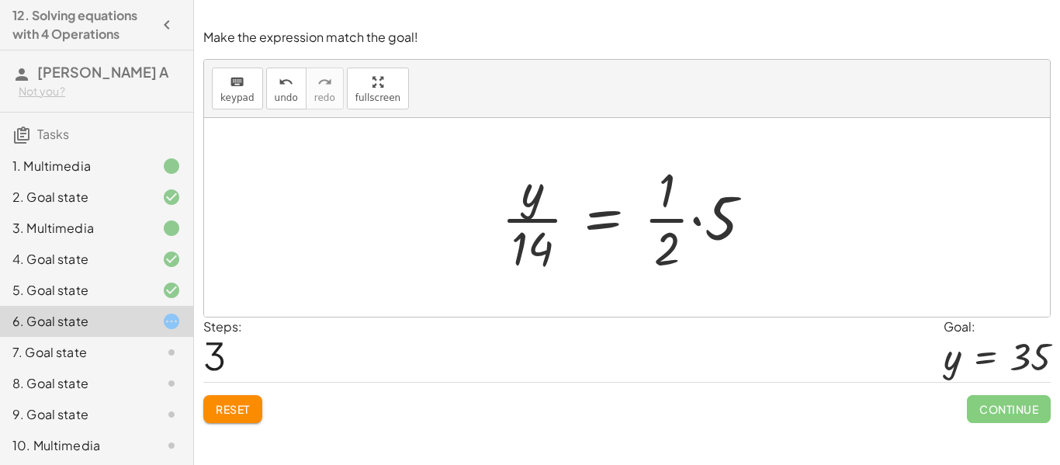
click at [227, 403] on span "Reset" at bounding box center [233, 409] width 34 height 14
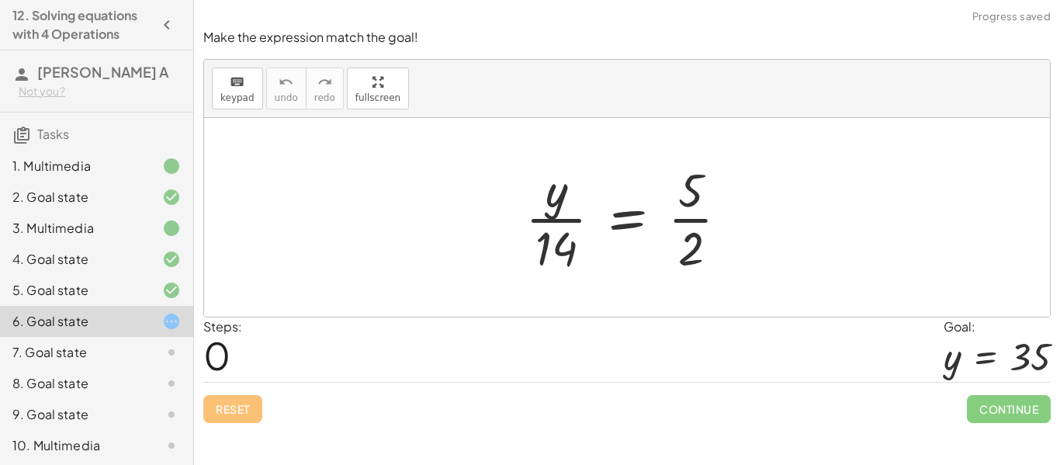
click at [227, 403] on div "Reset Continue" at bounding box center [626, 402] width 847 height 41
drag, startPoint x: 552, startPoint y: 240, endPoint x: 530, endPoint y: 251, distance: 24.6
click at [530, 251] on div at bounding box center [633, 218] width 231 height 120
drag, startPoint x: 688, startPoint y: 255, endPoint x: 706, endPoint y: 275, distance: 28.0
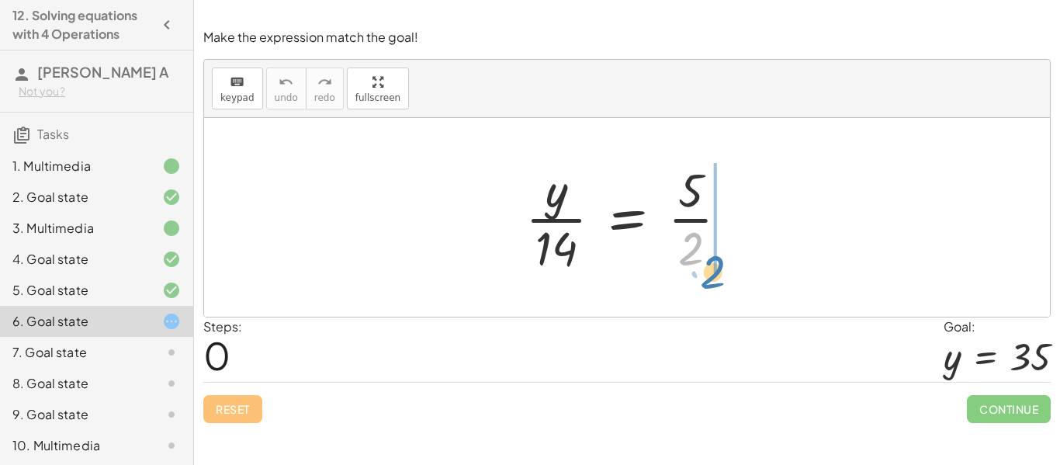
click at [706, 275] on div at bounding box center [633, 218] width 231 height 120
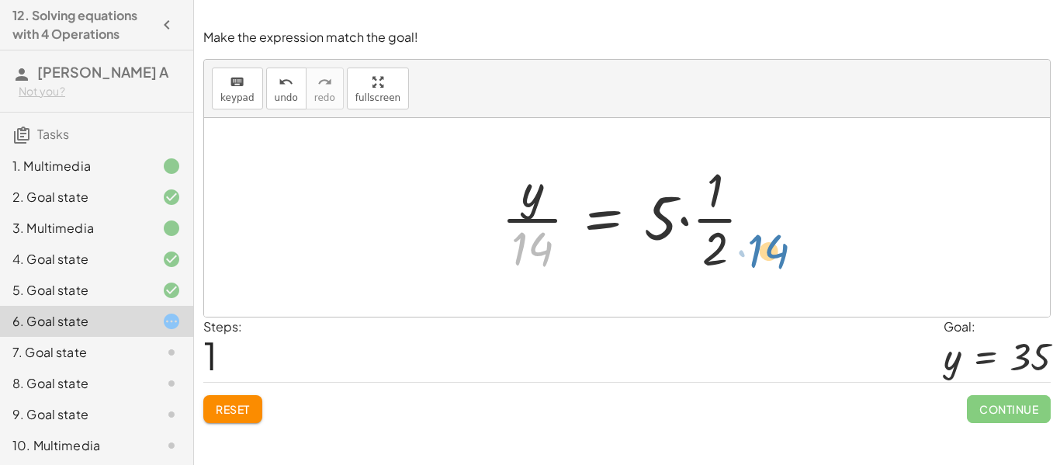
drag, startPoint x: 542, startPoint y: 244, endPoint x: 778, endPoint y: 247, distance: 236.7
click at [778, 247] on div "· y · 14 = · 5 · 2 · 14 · y · 14 = 5 2 · · · 1 ·" at bounding box center [627, 217] width 846 height 199
drag, startPoint x: 545, startPoint y: 252, endPoint x: 781, endPoint y: 197, distance: 242.3
click at [781, 197] on div "· y · 14 = · 5 · 2 · 14 · y · 14 = 5 2 · · · 1 ·" at bounding box center [627, 217] width 846 height 199
drag, startPoint x: 523, startPoint y: 252, endPoint x: 684, endPoint y: 227, distance: 162.5
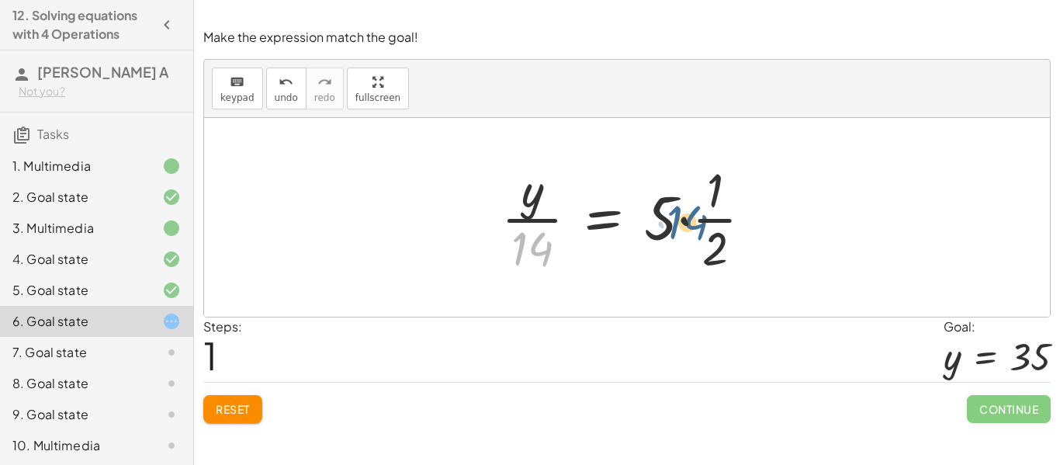
click at [684, 227] on div at bounding box center [633, 218] width 279 height 120
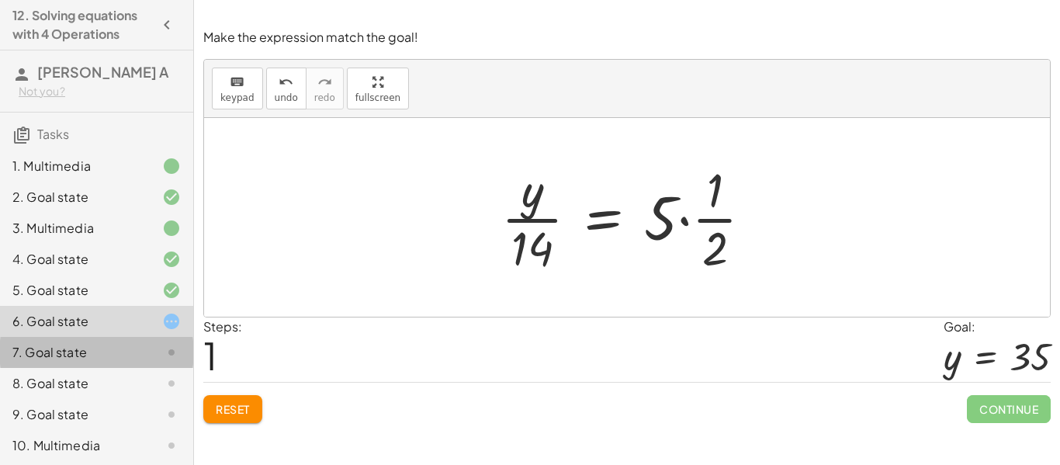
click at [130, 354] on div "7. Goal state" at bounding box center [74, 352] width 125 height 19
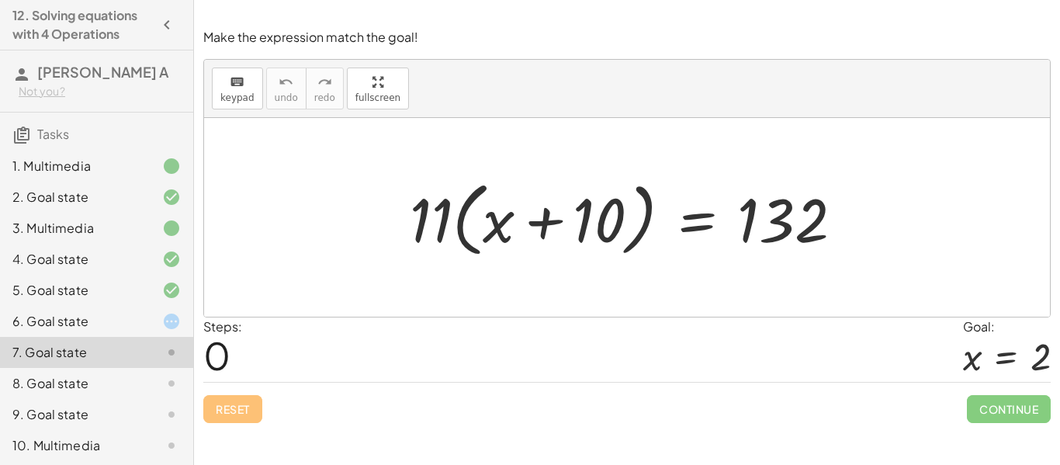
click at [469, 227] on div at bounding box center [632, 217] width 461 height 89
drag, startPoint x: 443, startPoint y: 230, endPoint x: 494, endPoint y: 228, distance: 50.5
click at [494, 228] on div at bounding box center [632, 217] width 461 height 89
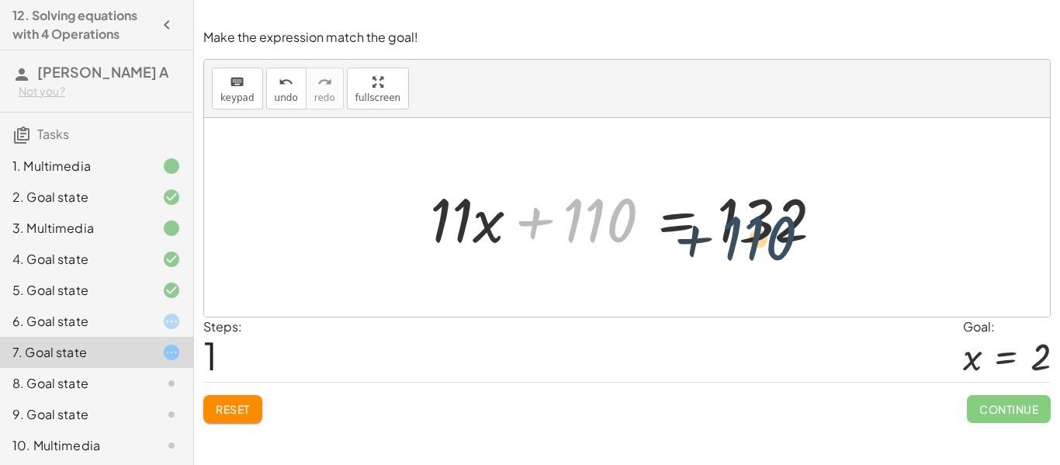
drag, startPoint x: 593, startPoint y: 213, endPoint x: 832, endPoint y: 215, distance: 239.0
click at [832, 215] on div at bounding box center [632, 218] width 421 height 80
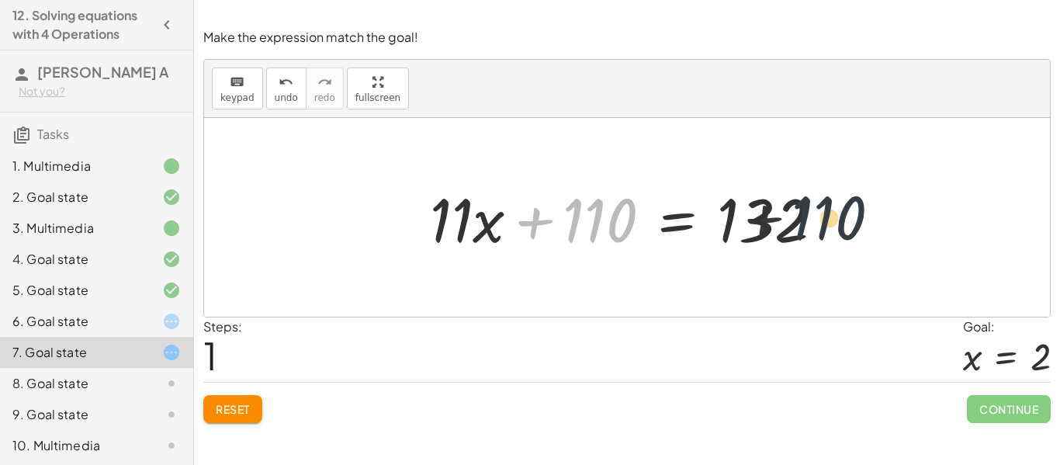
drag, startPoint x: 618, startPoint y: 218, endPoint x: 929, endPoint y: 216, distance: 310.4
click at [929, 216] on div "· 11 · ( + x + 10 ) = 132 + · 11 · x + · 11 · 10 = 132 + 110 + x + = 132 · 11 ·…" at bounding box center [627, 217] width 846 height 199
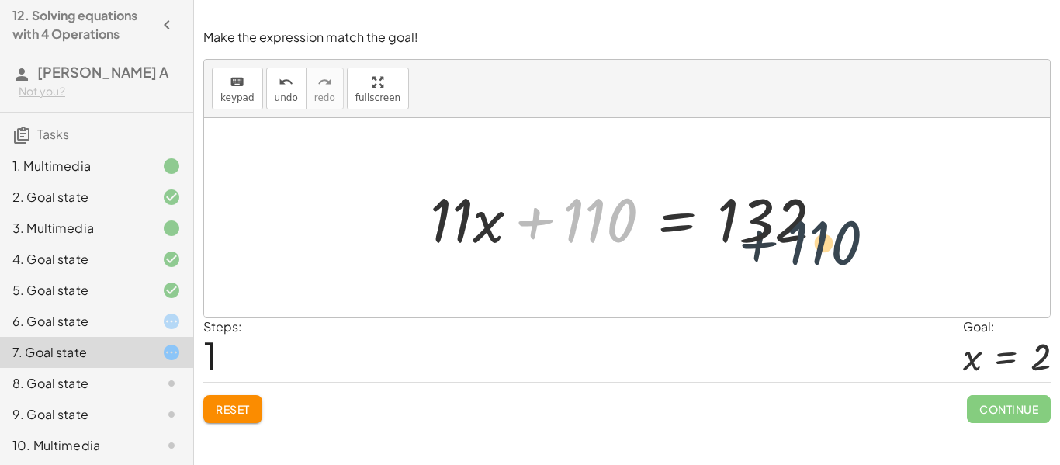
drag, startPoint x: 618, startPoint y: 214, endPoint x: 845, endPoint y: 237, distance: 227.7
click at [845, 237] on div "· 11 · ( + x + 10 ) = 132 + · 11 · x + · 11 · 10 = 132 + 110 + x + = 132 · 11 ·…" at bounding box center [627, 218] width 441 height 88
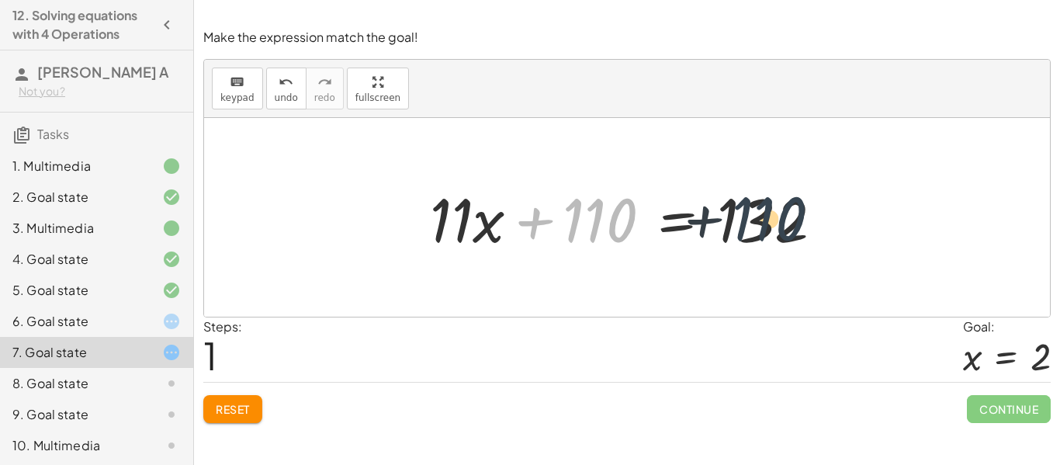
drag, startPoint x: 580, startPoint y: 225, endPoint x: 761, endPoint y: 223, distance: 180.8
click at [761, 223] on div at bounding box center [632, 218] width 421 height 80
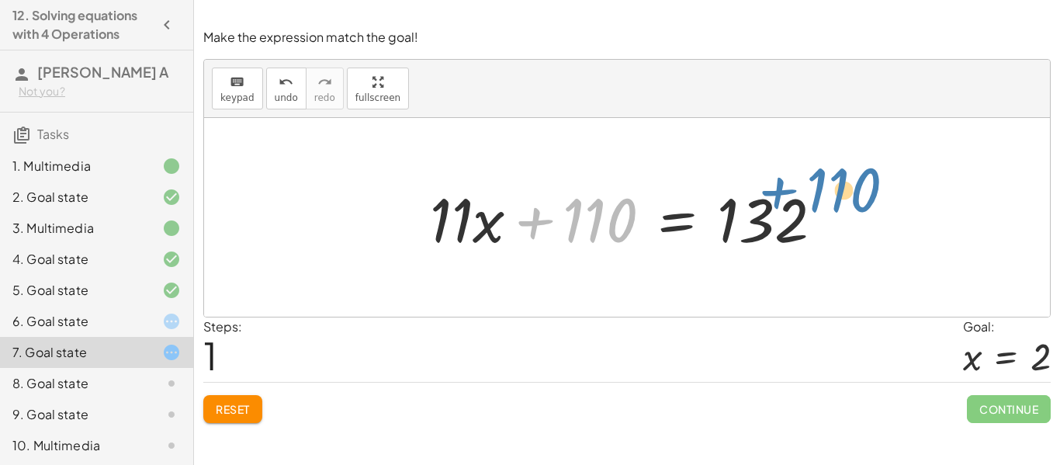
drag, startPoint x: 613, startPoint y: 213, endPoint x: 986, endPoint y: 208, distance: 373.3
click at [986, 208] on div "· 11 · ( + x + 10 ) = 132 + · 11 · x + · 11 · 10 = 132 + 110 + x + = 132 · 11 ·…" at bounding box center [627, 217] width 846 height 199
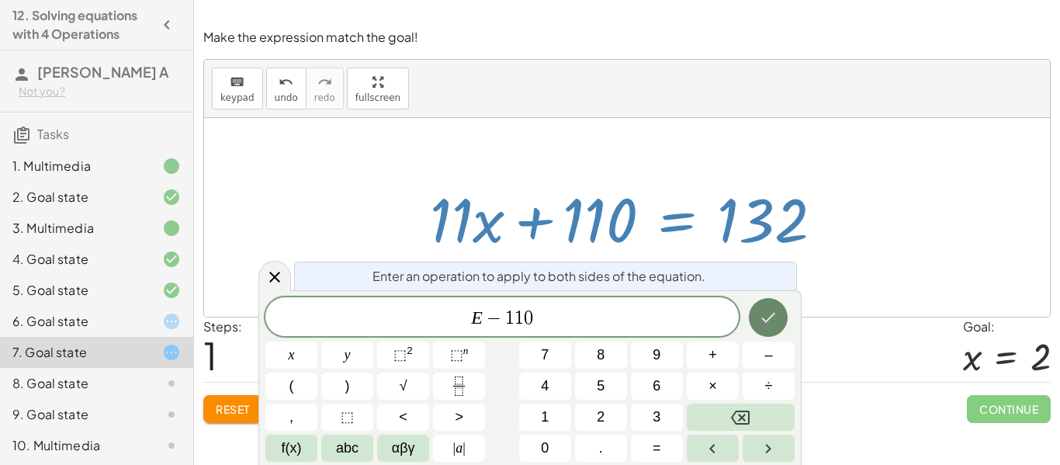
click at [765, 314] on icon "Done" at bounding box center [768, 317] width 19 height 19
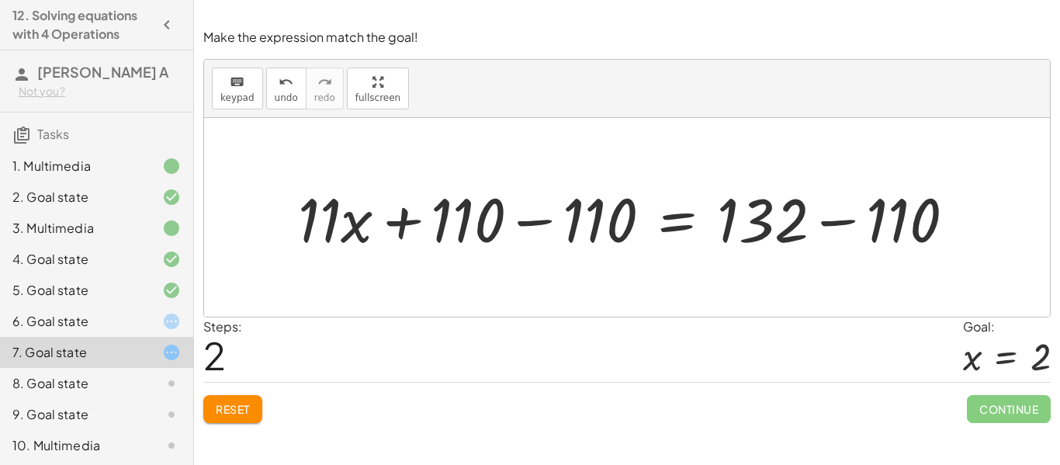
click at [810, 232] on div at bounding box center [632, 218] width 685 height 80
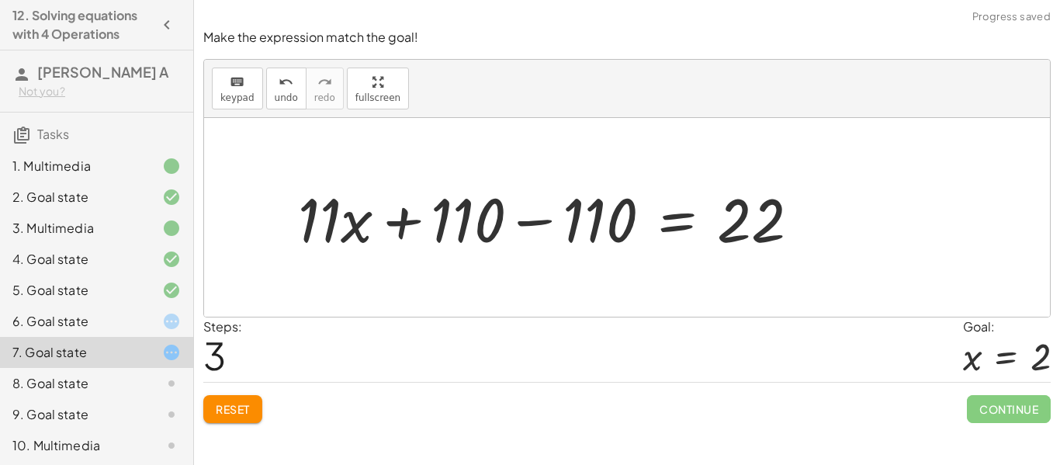
click at [533, 221] on div at bounding box center [555, 218] width 530 height 80
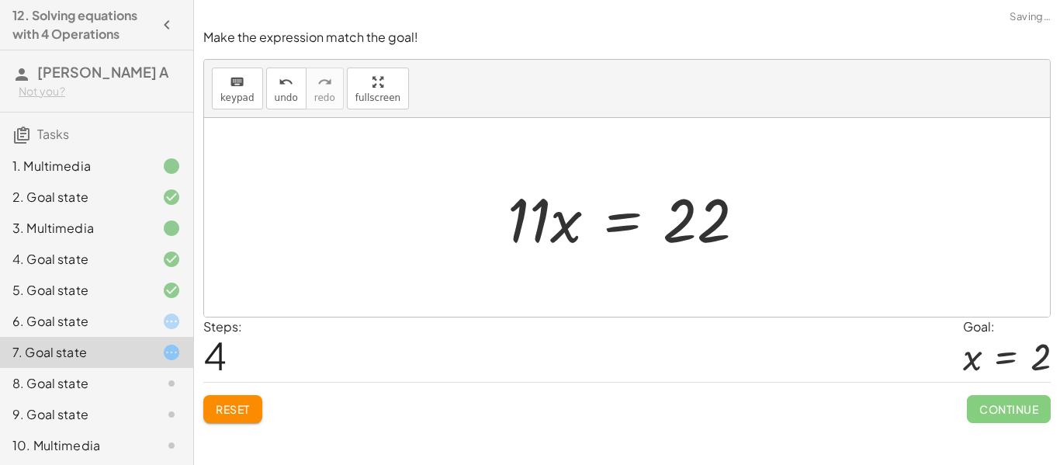
click at [522, 237] on div at bounding box center [633, 218] width 266 height 80
click at [624, 230] on div at bounding box center [633, 218] width 266 height 80
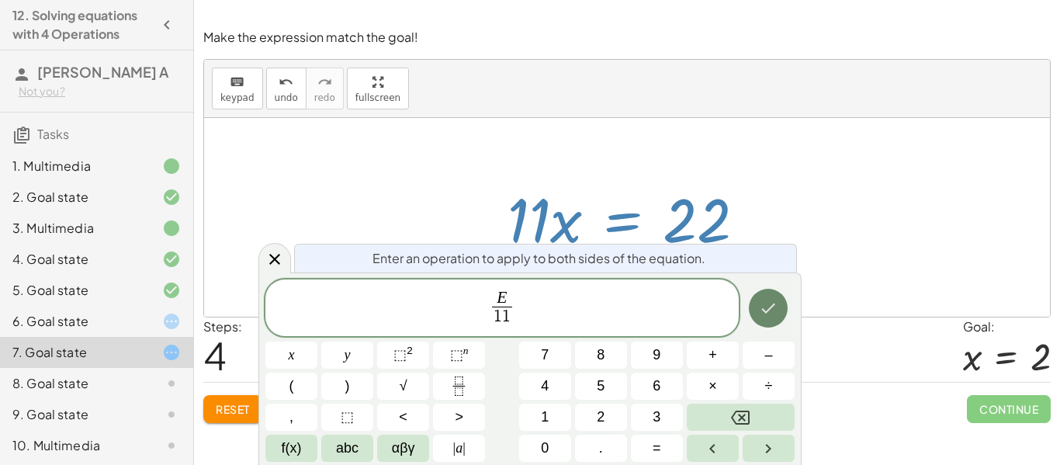
click at [768, 313] on icon "Done" at bounding box center [768, 308] width 19 height 19
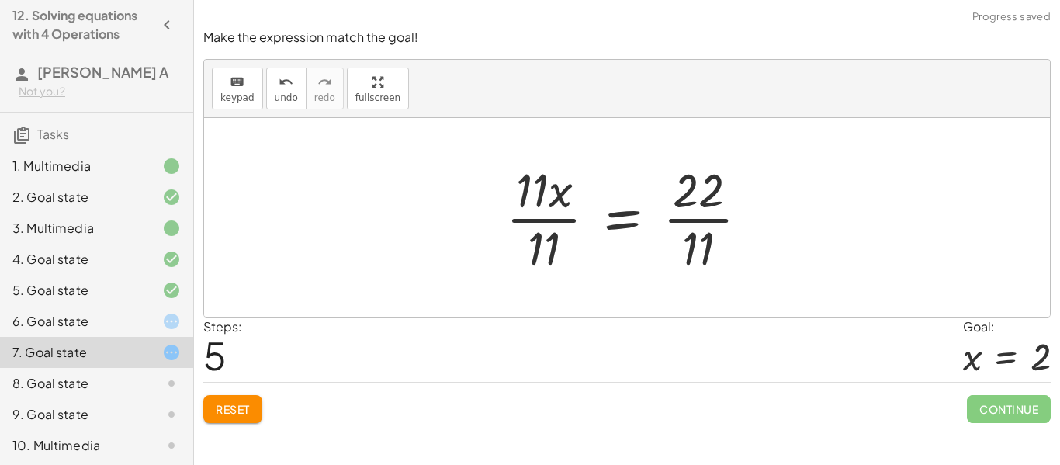
click at [549, 220] on div at bounding box center [633, 218] width 271 height 120
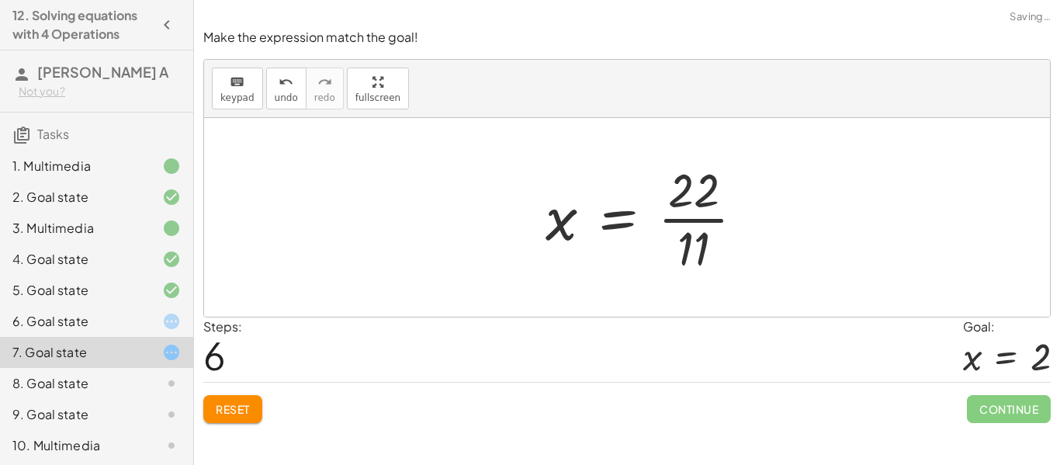
click at [683, 219] on div at bounding box center [651, 218] width 227 height 120
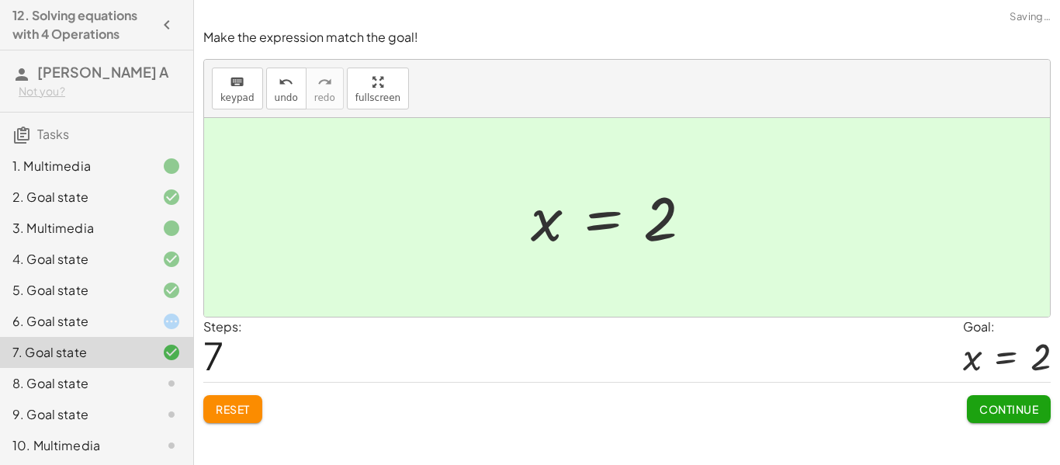
click at [996, 403] on span "Continue" at bounding box center [1008, 409] width 59 height 14
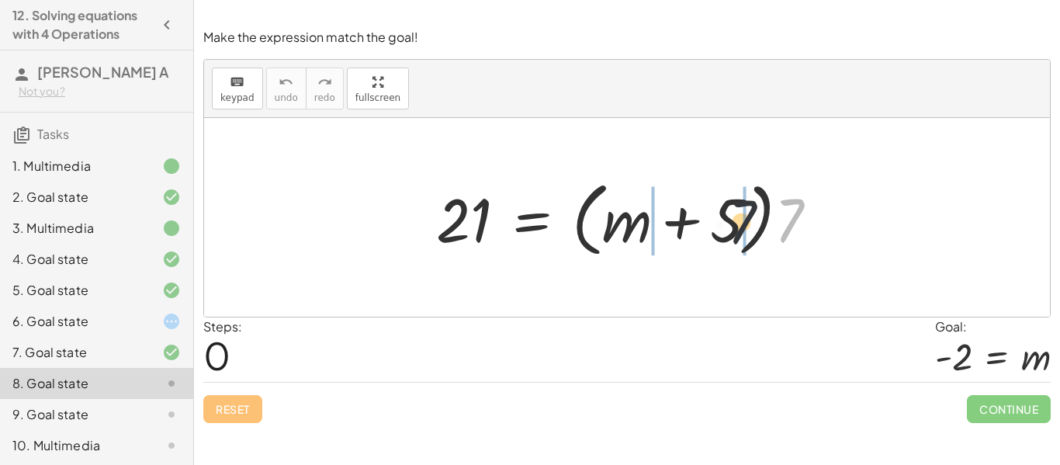
drag, startPoint x: 791, startPoint y: 236, endPoint x: 719, endPoint y: 239, distance: 71.5
click at [719, 239] on div at bounding box center [633, 217] width 410 height 89
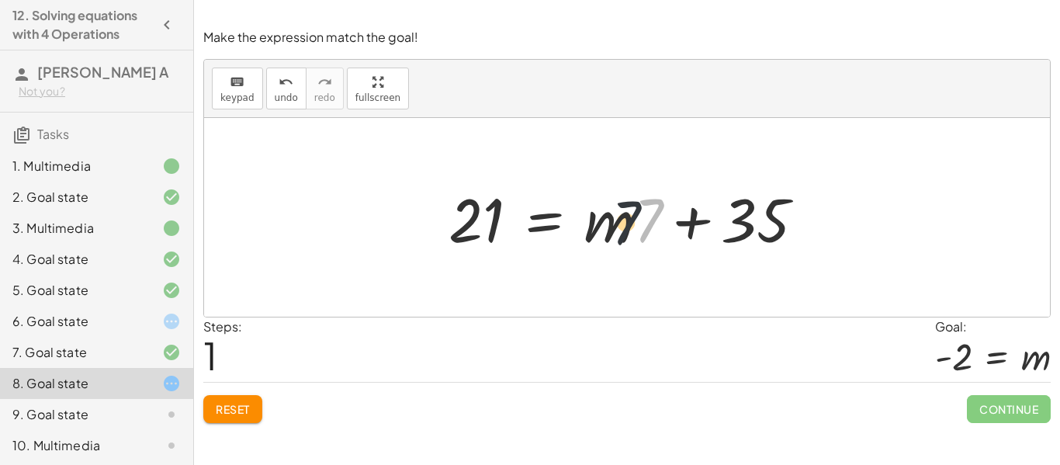
drag, startPoint x: 646, startPoint y: 209, endPoint x: 613, endPoint y: 211, distance: 32.7
click at [613, 211] on div at bounding box center [632, 218] width 383 height 80
drag, startPoint x: 653, startPoint y: 223, endPoint x: 594, endPoint y: 219, distance: 59.2
click at [594, 219] on div at bounding box center [632, 218] width 383 height 80
click at [531, 217] on div at bounding box center [632, 218] width 383 height 80
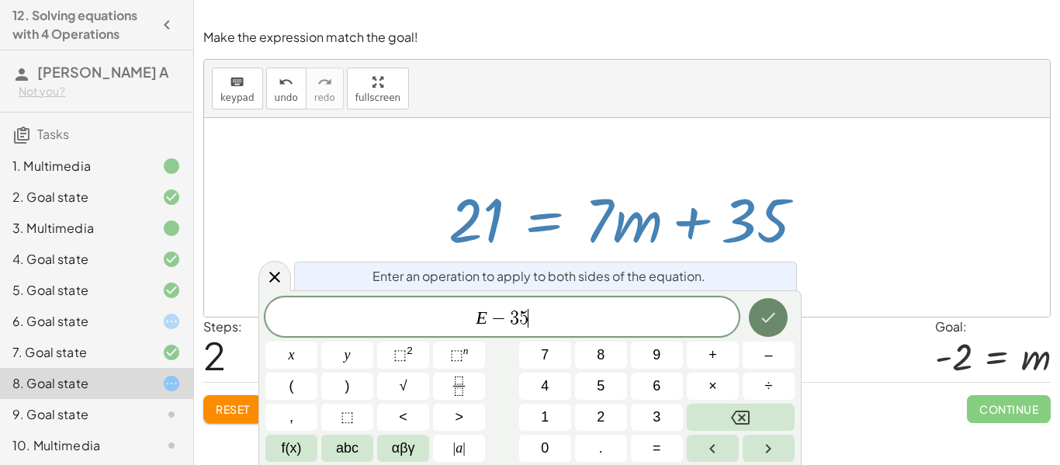
click at [771, 313] on icon "Done" at bounding box center [768, 317] width 19 height 19
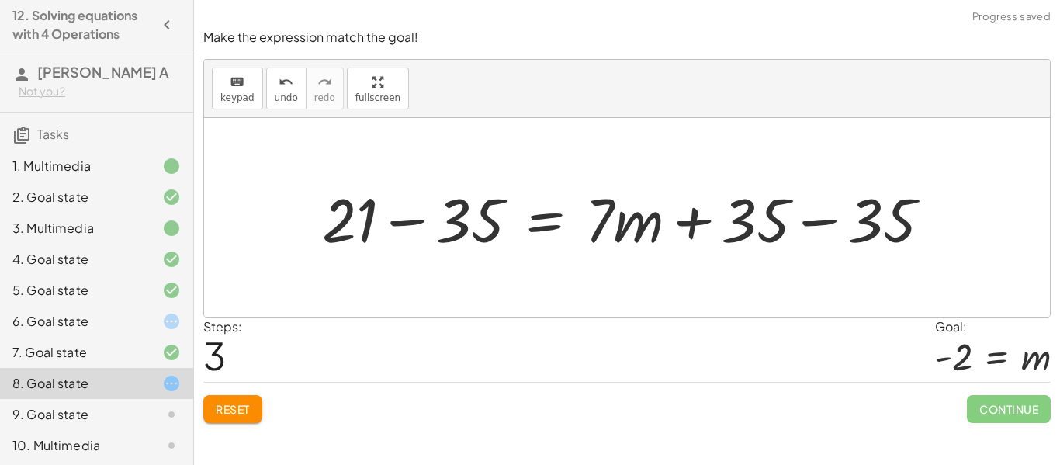
click at [816, 219] on div at bounding box center [632, 218] width 637 height 80
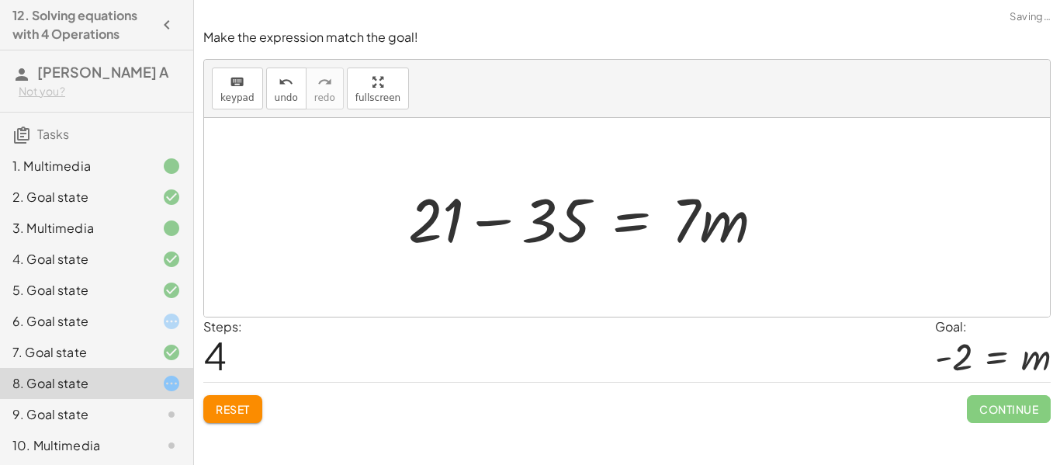
click at [417, 225] on div at bounding box center [627, 217] width 846 height 199
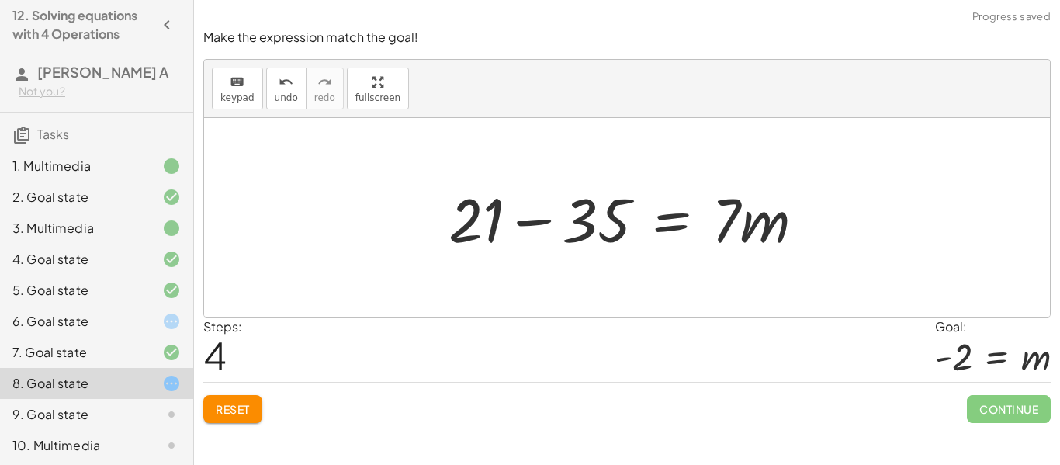
click at [550, 215] on div at bounding box center [632, 218] width 383 height 80
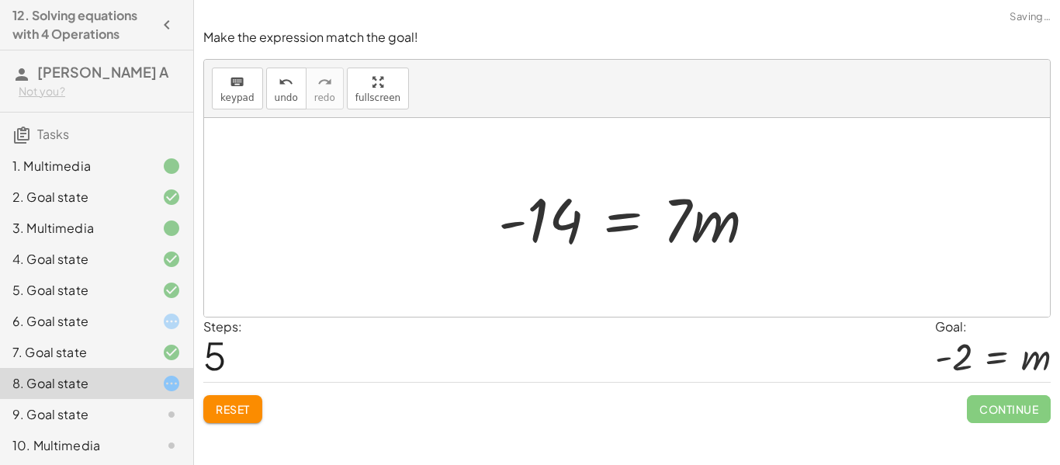
click at [518, 230] on div at bounding box center [633, 218] width 286 height 80
click at [617, 227] on div at bounding box center [633, 218] width 286 height 80
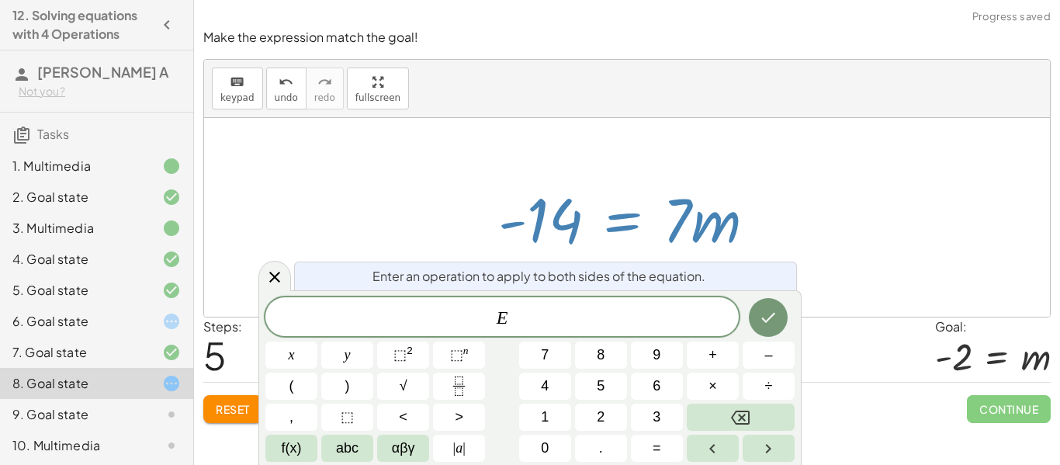
click at [621, 233] on div at bounding box center [633, 218] width 286 height 80
click at [266, 275] on icon at bounding box center [274, 277] width 19 height 19
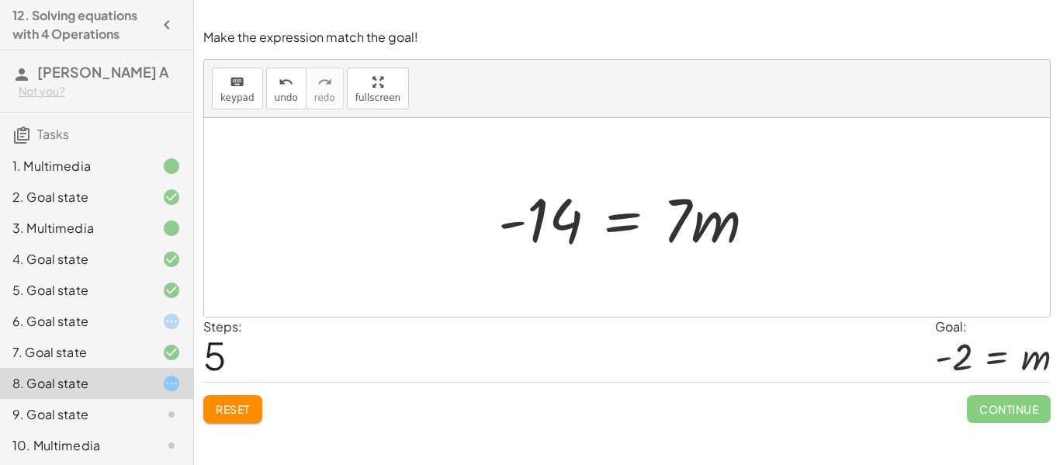
click at [622, 223] on div at bounding box center [633, 218] width 286 height 80
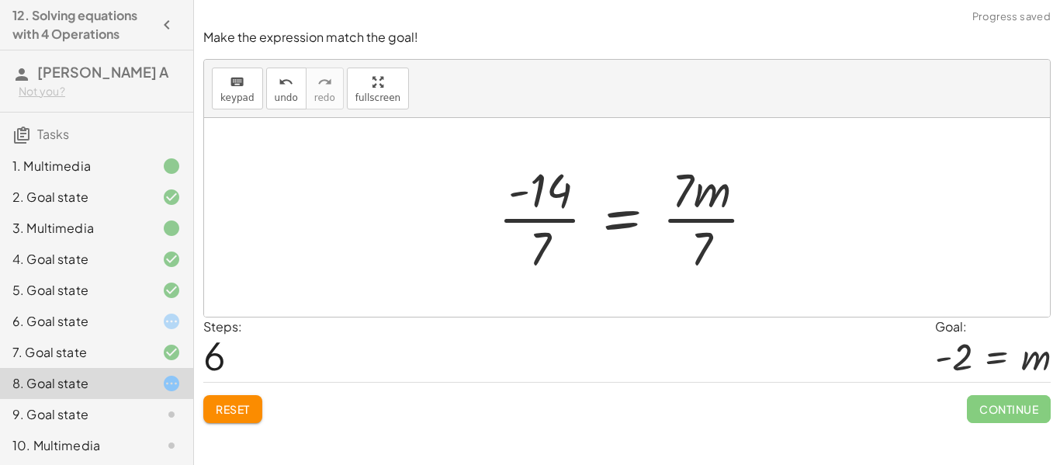
click at [560, 222] on div at bounding box center [633, 218] width 286 height 120
click at [560, 222] on div at bounding box center [643, 218] width 265 height 120
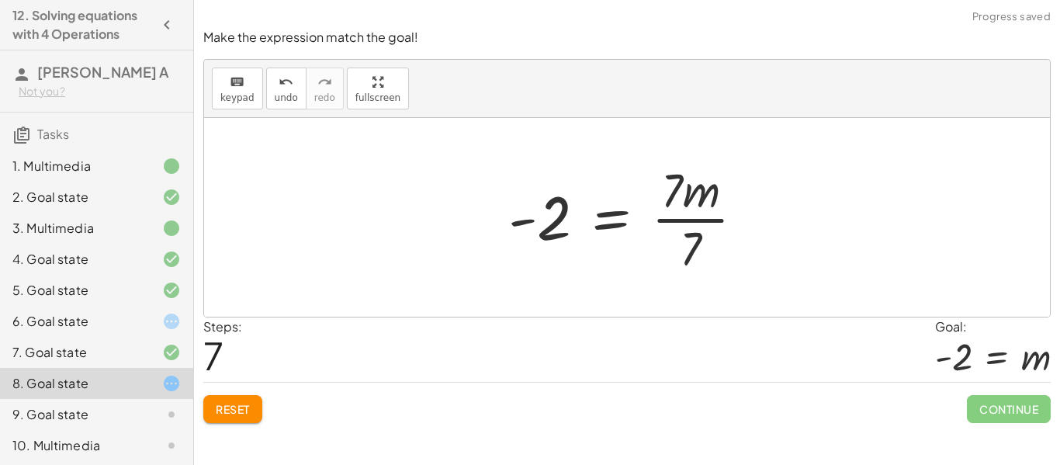
click at [706, 218] on div at bounding box center [633, 218] width 265 height 120
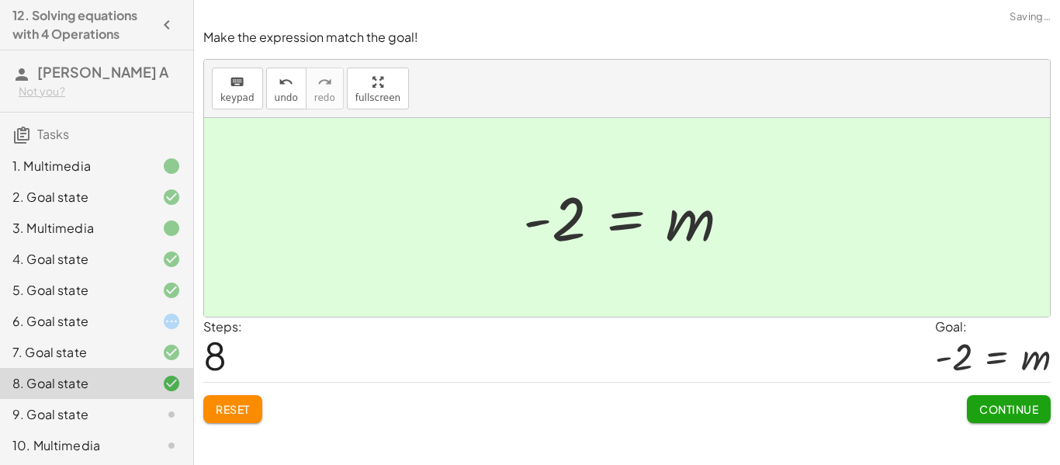
click at [998, 404] on span "Continue" at bounding box center [1008, 409] width 59 height 14
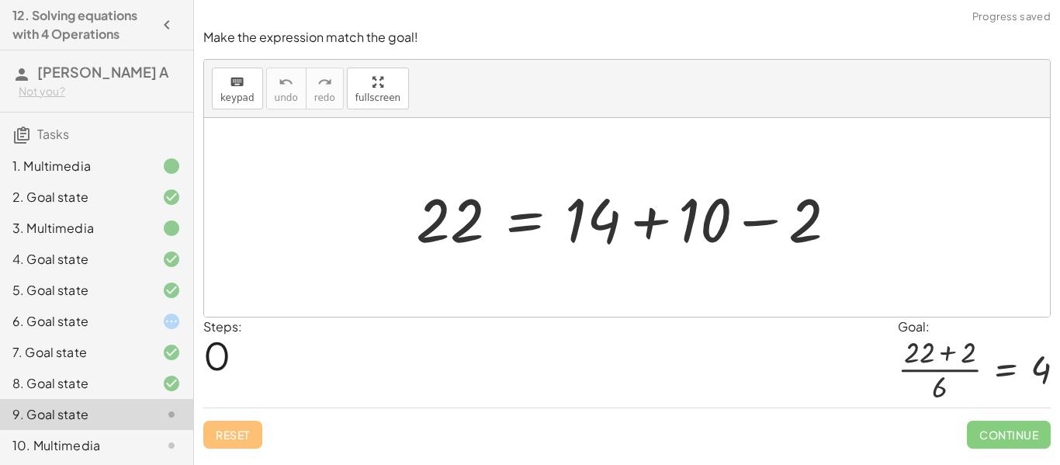
click at [764, 223] on div at bounding box center [632, 218] width 449 height 80
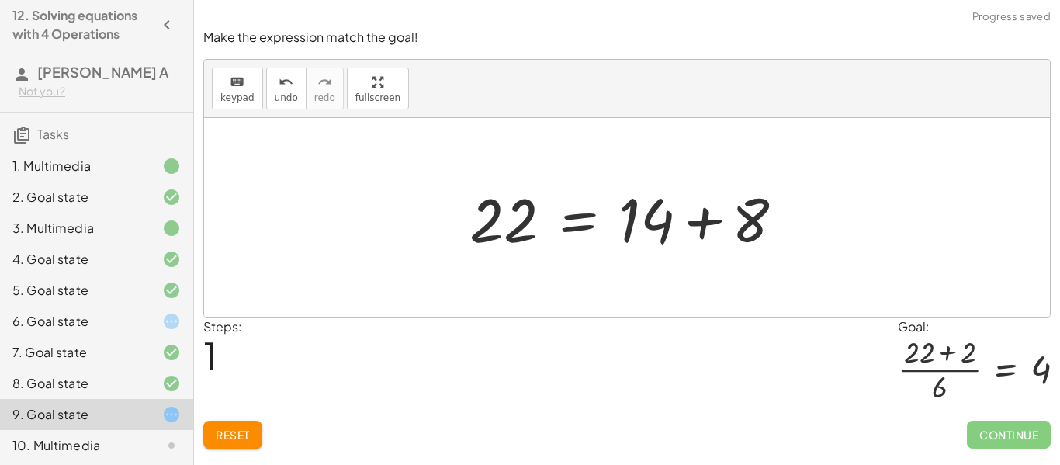
click at [702, 224] on div at bounding box center [633, 218] width 342 height 80
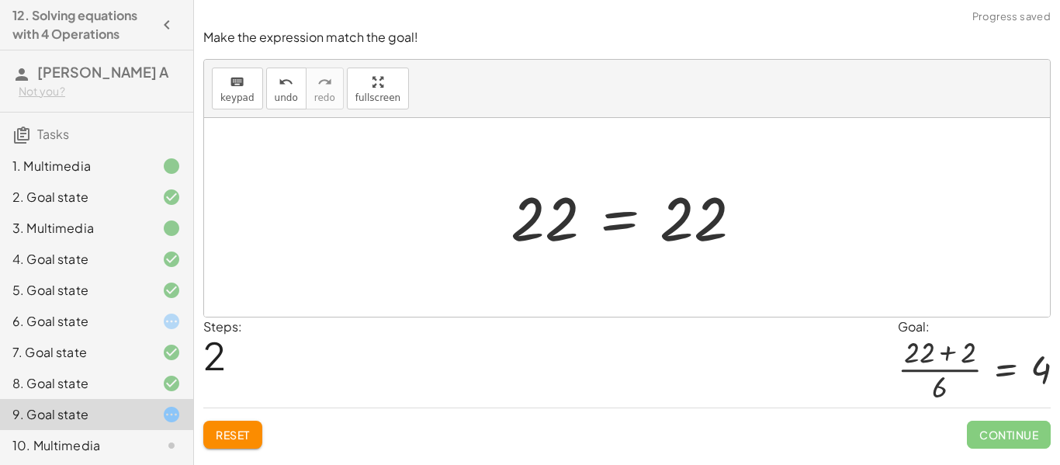
click at [616, 220] on div at bounding box center [633, 217] width 260 height 77
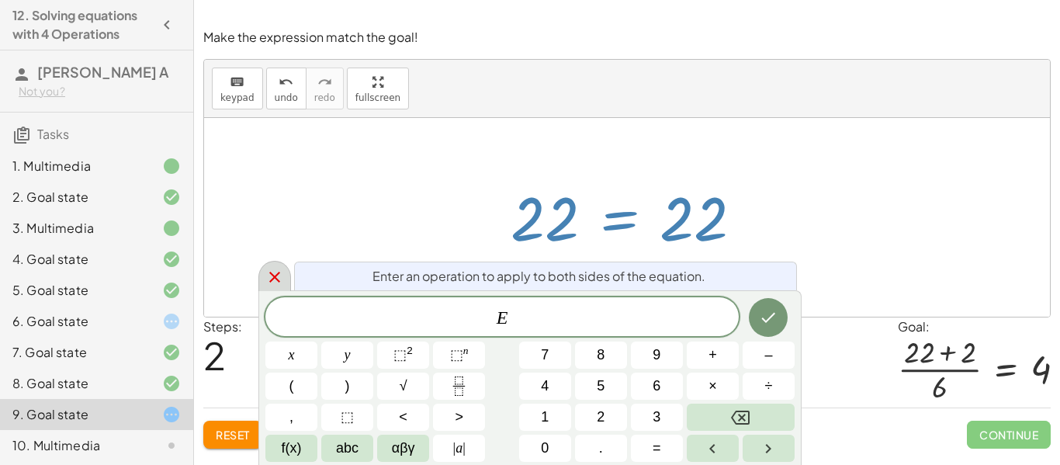
click at [282, 283] on icon at bounding box center [274, 277] width 19 height 19
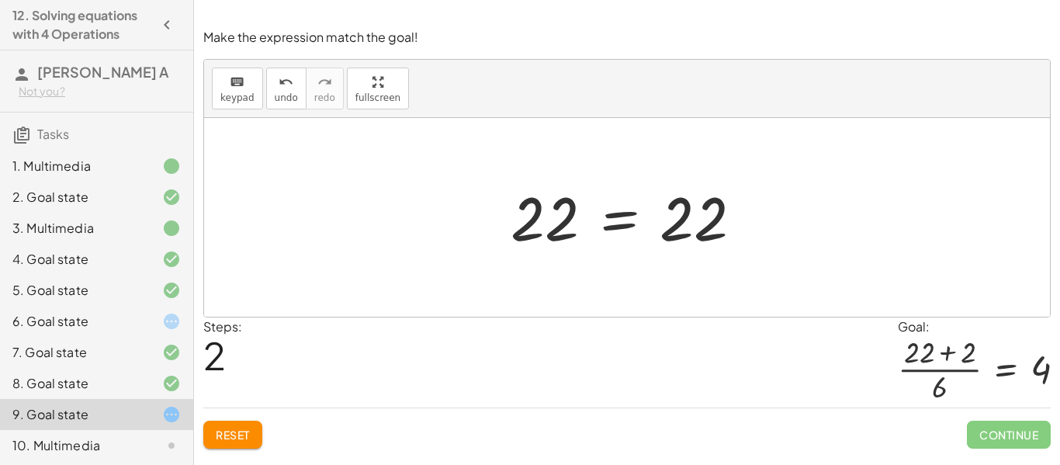
click at [251, 442] on button "Reset" at bounding box center [232, 435] width 59 height 28
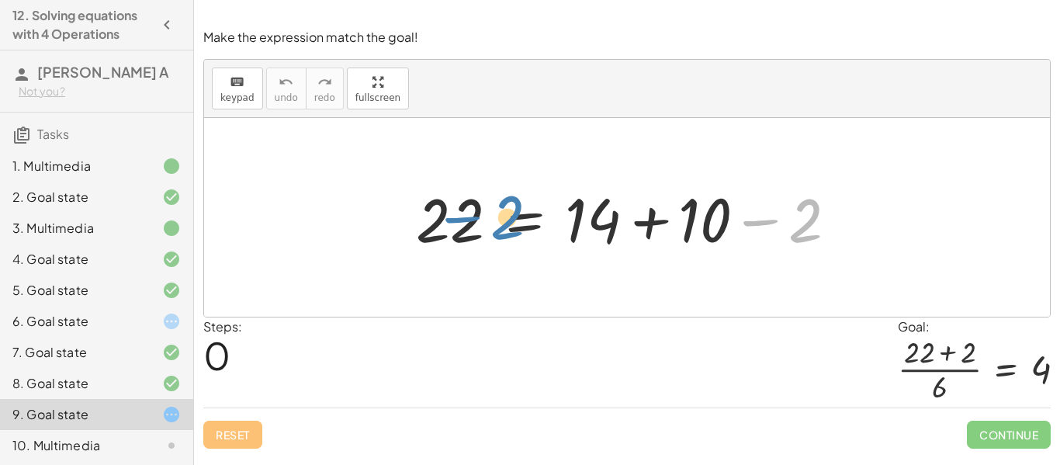
drag, startPoint x: 802, startPoint y: 223, endPoint x: 501, endPoint y: 220, distance: 300.3
click at [501, 220] on div at bounding box center [632, 218] width 449 height 80
click at [794, 227] on div at bounding box center [632, 218] width 449 height 80
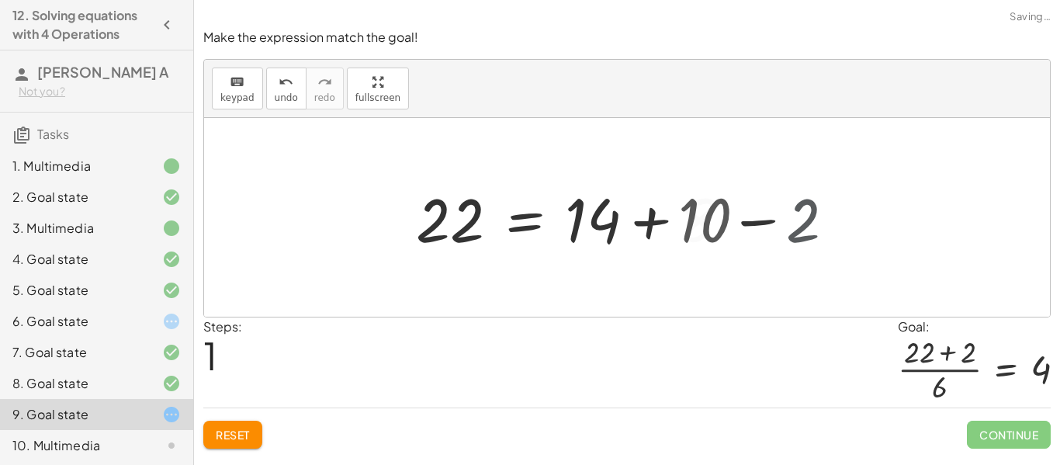
click at [794, 227] on div at bounding box center [627, 217] width 846 height 199
drag, startPoint x: 808, startPoint y: 240, endPoint x: 471, endPoint y: 236, distance: 336.8
click at [471, 236] on div at bounding box center [632, 218] width 449 height 80
click at [521, 216] on div at bounding box center [632, 218] width 449 height 80
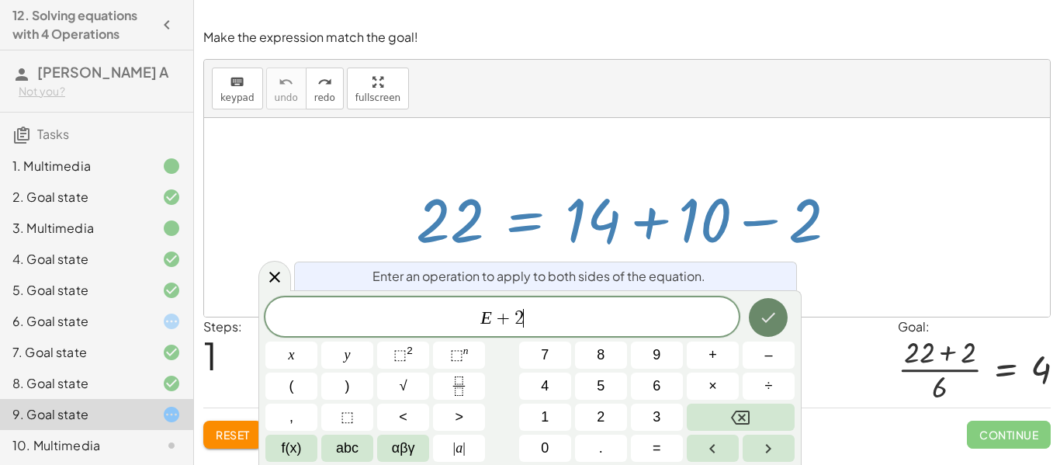
click at [754, 310] on button "Done" at bounding box center [768, 317] width 39 height 39
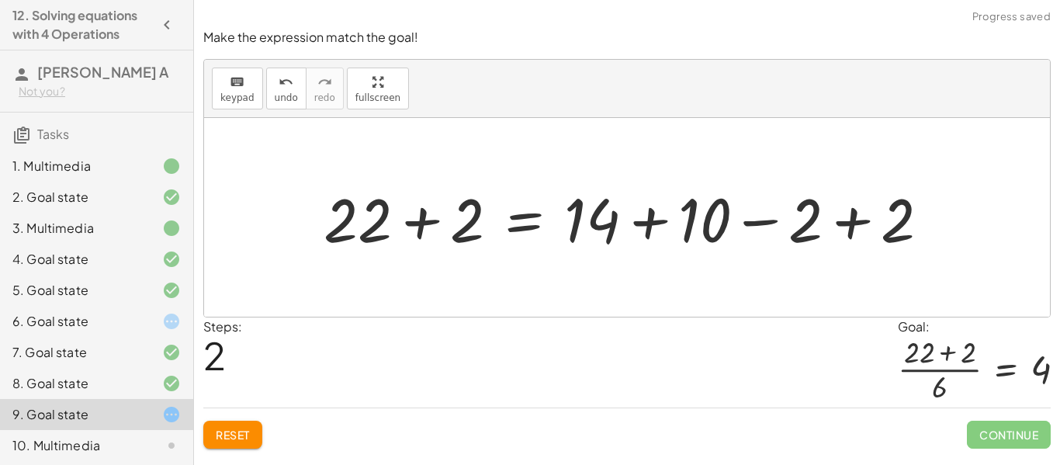
click at [853, 236] on div at bounding box center [633, 218] width 634 height 80
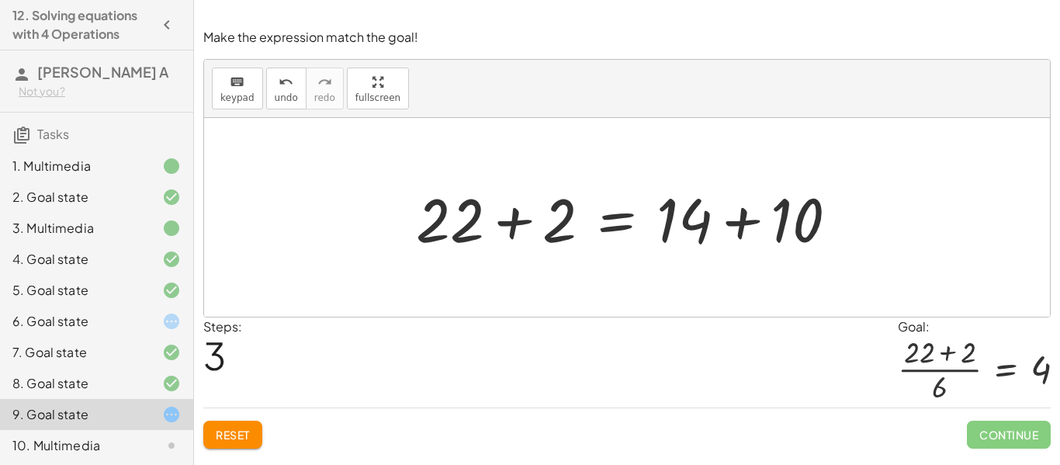
click at [775, 236] on div at bounding box center [632, 218] width 449 height 80
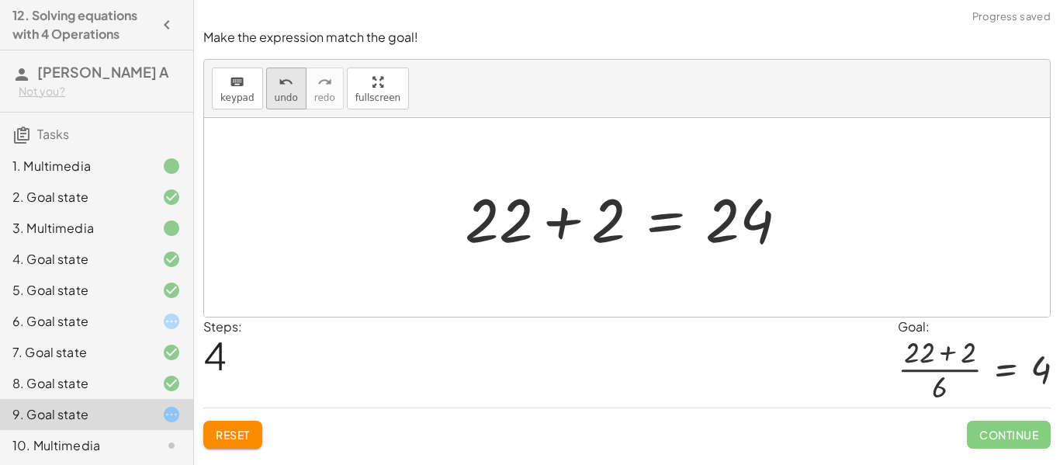
click at [266, 83] on button "undo undo" at bounding box center [286, 89] width 40 height 42
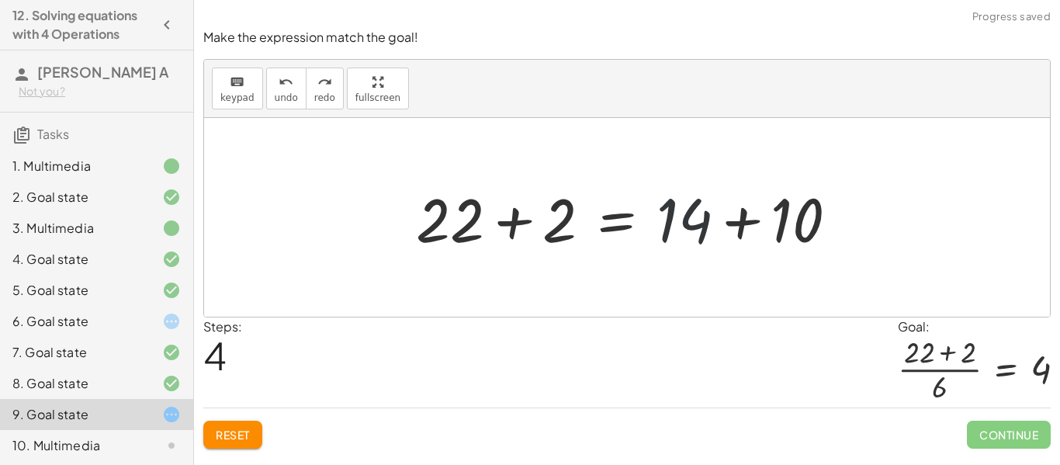
drag, startPoint x: 692, startPoint y: 221, endPoint x: 771, endPoint y: 225, distance: 78.5
click at [771, 225] on div at bounding box center [632, 218] width 449 height 80
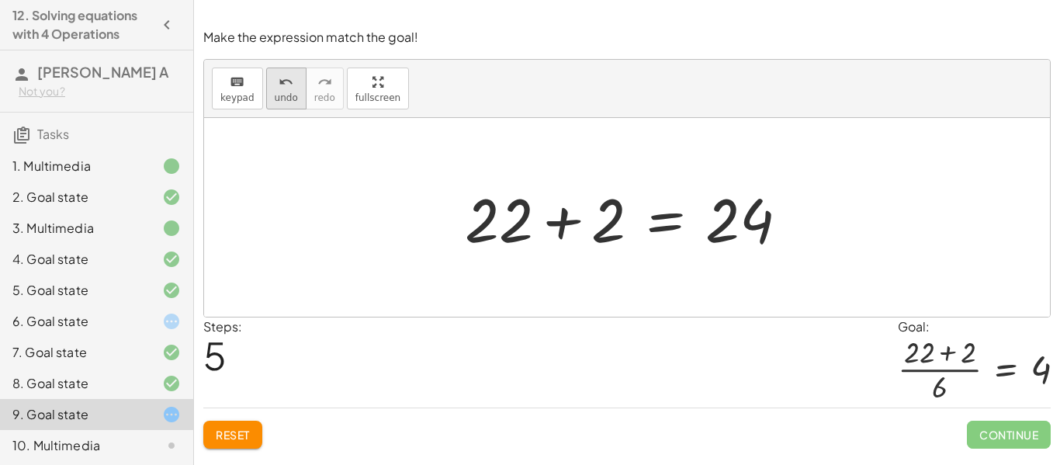
click at [281, 89] on icon "undo" at bounding box center [286, 82] width 15 height 19
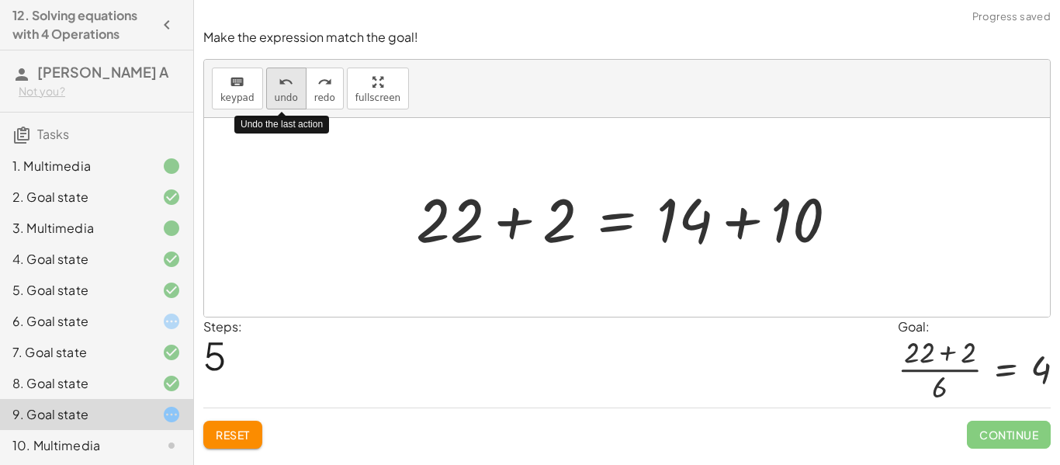
click at [281, 89] on icon "undo" at bounding box center [286, 82] width 15 height 19
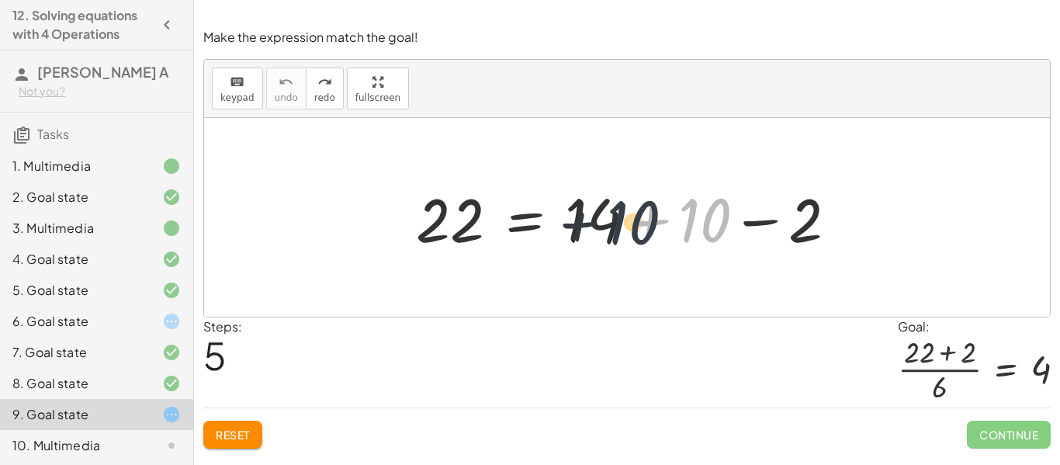
drag, startPoint x: 688, startPoint y: 226, endPoint x: 611, endPoint y: 228, distance: 76.9
click at [611, 228] on div at bounding box center [632, 218] width 449 height 80
drag, startPoint x: 607, startPoint y: 228, endPoint x: 747, endPoint y: 224, distance: 139.7
click at [747, 224] on div at bounding box center [632, 218] width 449 height 80
click at [521, 219] on div at bounding box center [632, 218] width 449 height 80
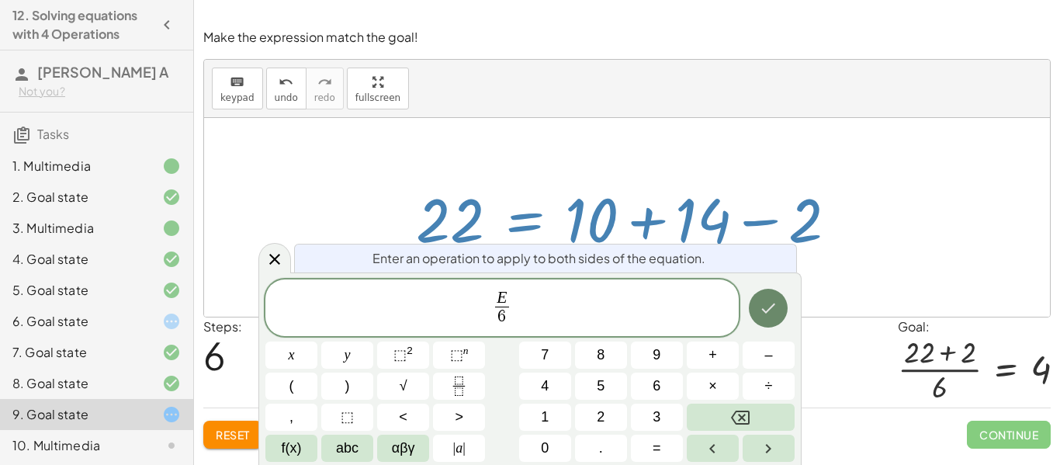
click at [752, 299] on button "Done" at bounding box center [768, 308] width 39 height 39
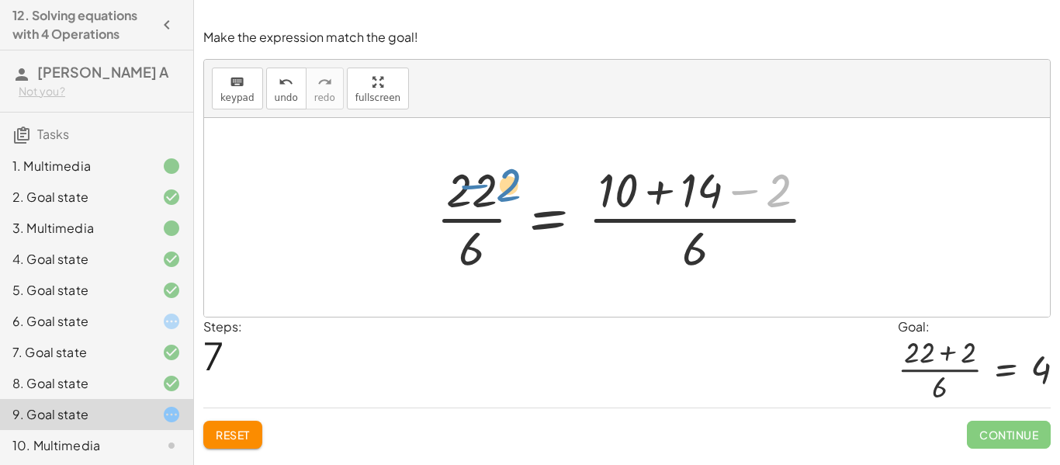
drag, startPoint x: 767, startPoint y: 193, endPoint x: 511, endPoint y: 189, distance: 256.1
click at [511, 189] on div at bounding box center [632, 218] width 408 height 120
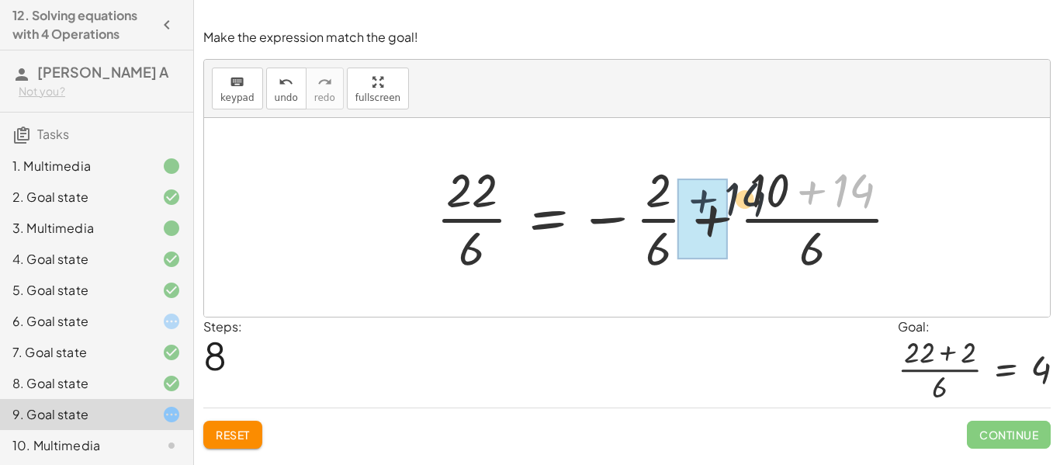
drag, startPoint x: 797, startPoint y: 200, endPoint x: 577, endPoint y: 213, distance: 220.0
click at [577, 213] on div at bounding box center [673, 218] width 491 height 120
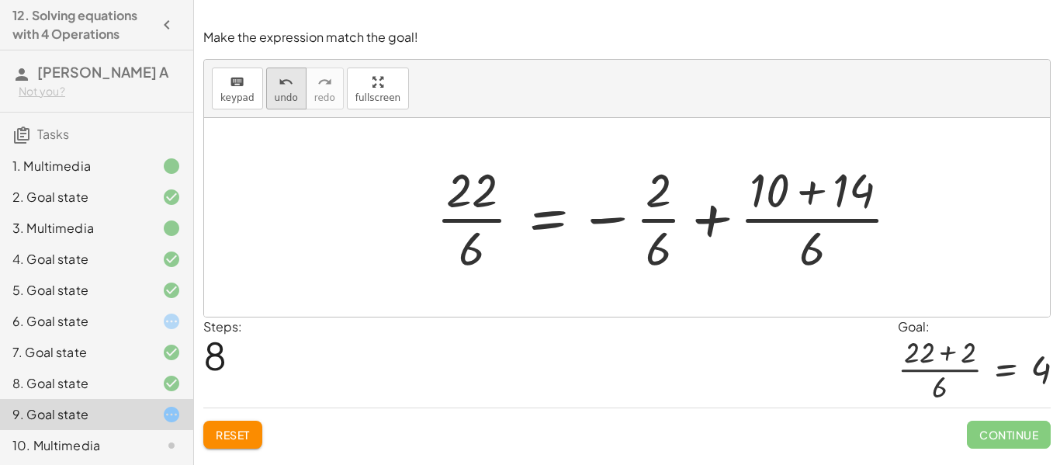
click at [275, 107] on button "undo undo" at bounding box center [286, 89] width 40 height 42
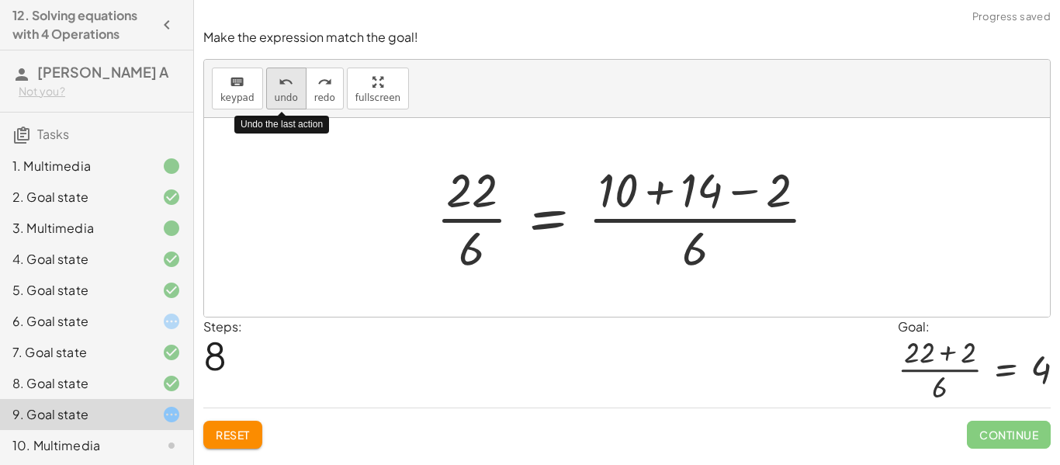
click at [275, 107] on button "undo undo" at bounding box center [286, 89] width 40 height 42
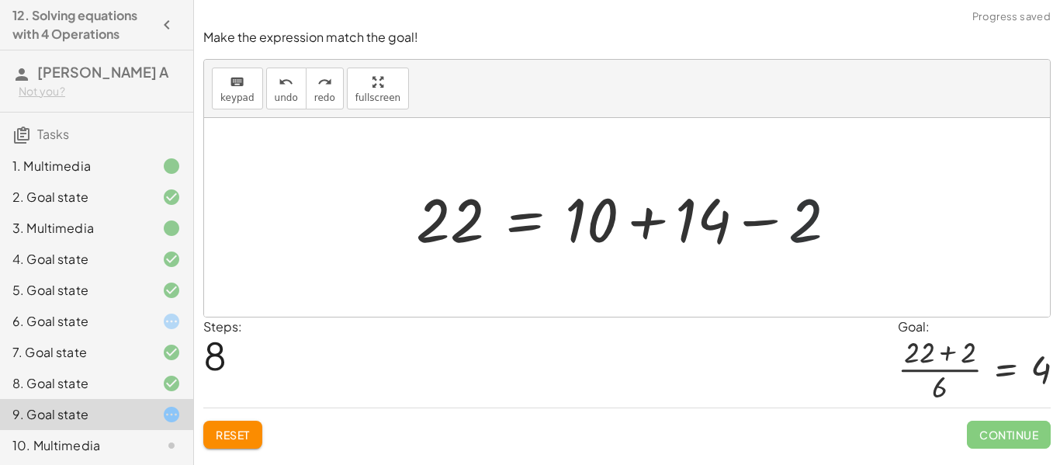
click at [817, 224] on div at bounding box center [632, 218] width 449 height 80
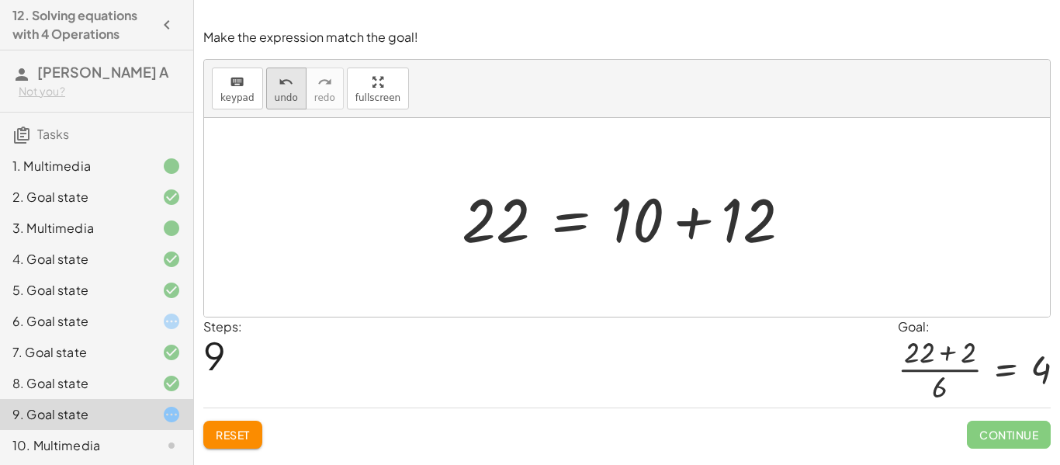
click at [282, 101] on span "undo" at bounding box center [286, 97] width 23 height 11
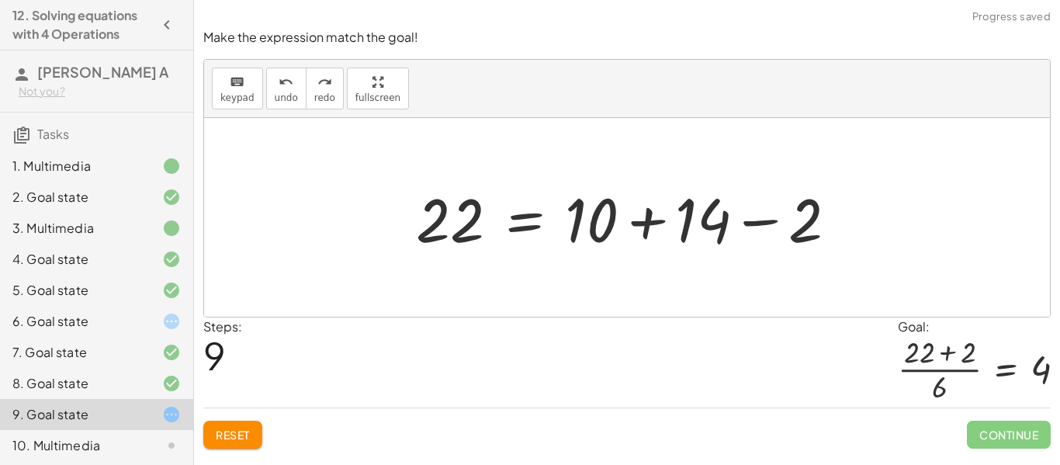
click at [521, 224] on div at bounding box center [632, 218] width 449 height 80
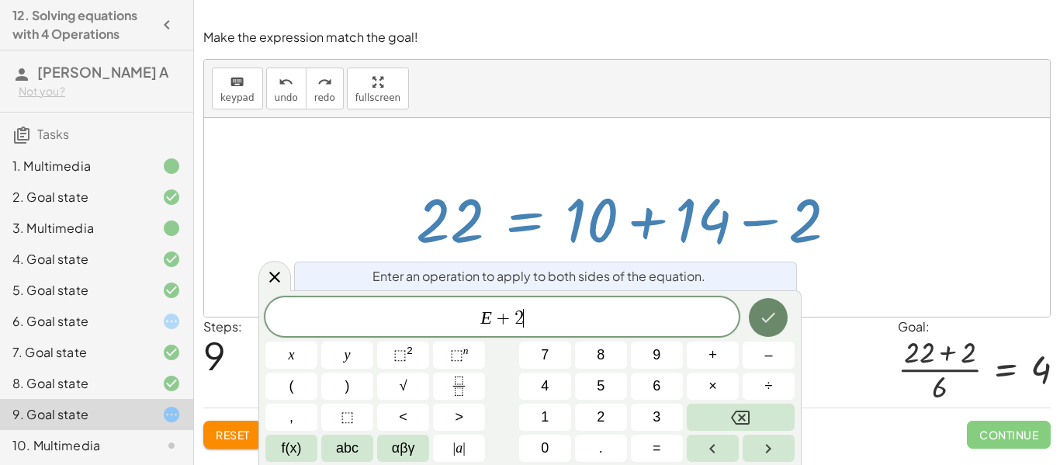
click at [772, 303] on button "Done" at bounding box center [768, 317] width 39 height 39
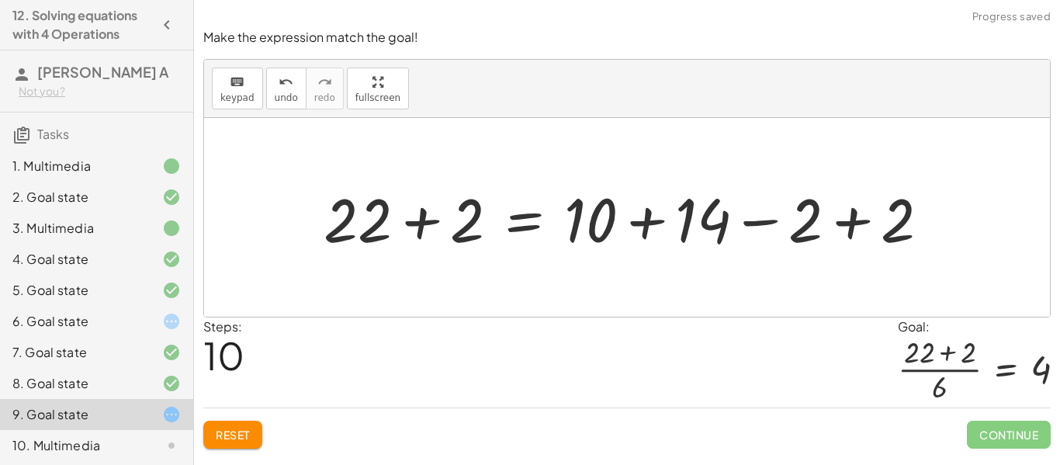
click at [844, 230] on div at bounding box center [633, 218] width 634 height 80
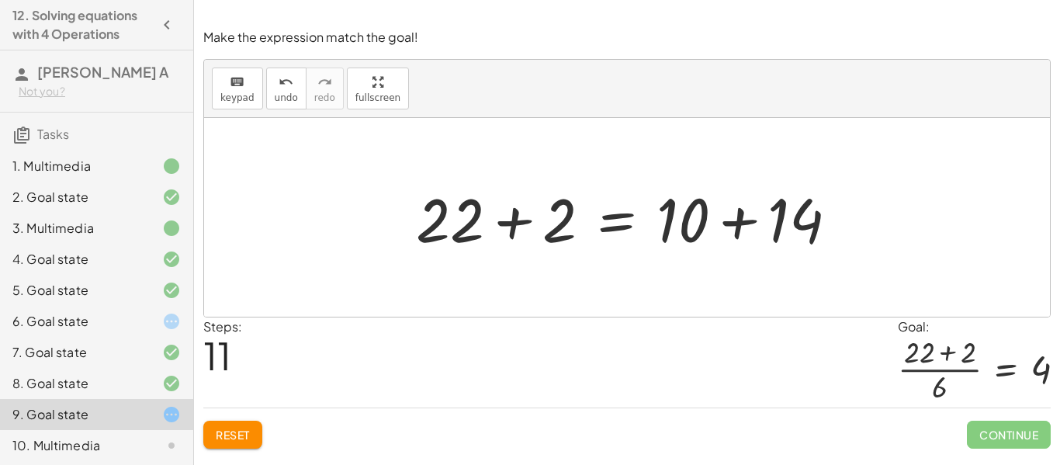
click at [601, 230] on div at bounding box center [632, 218] width 449 height 80
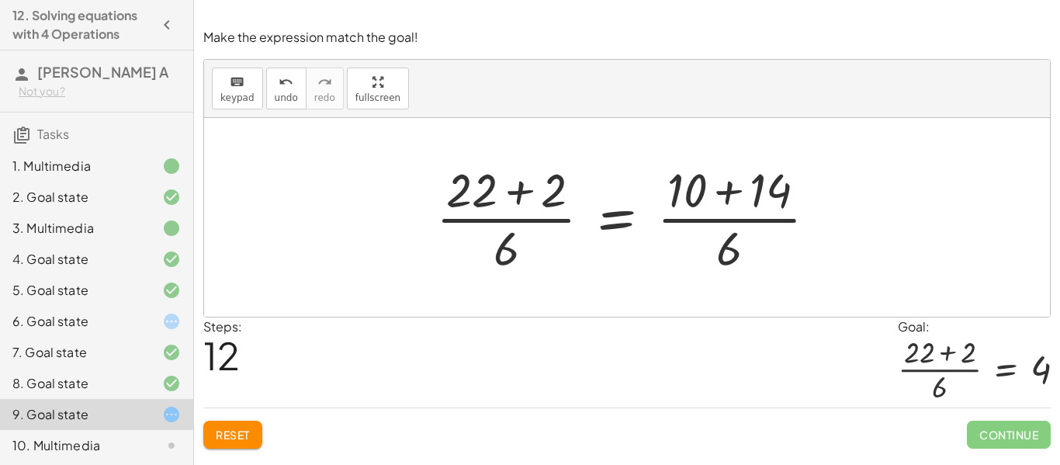
click at [733, 201] on div at bounding box center [632, 218] width 408 height 120
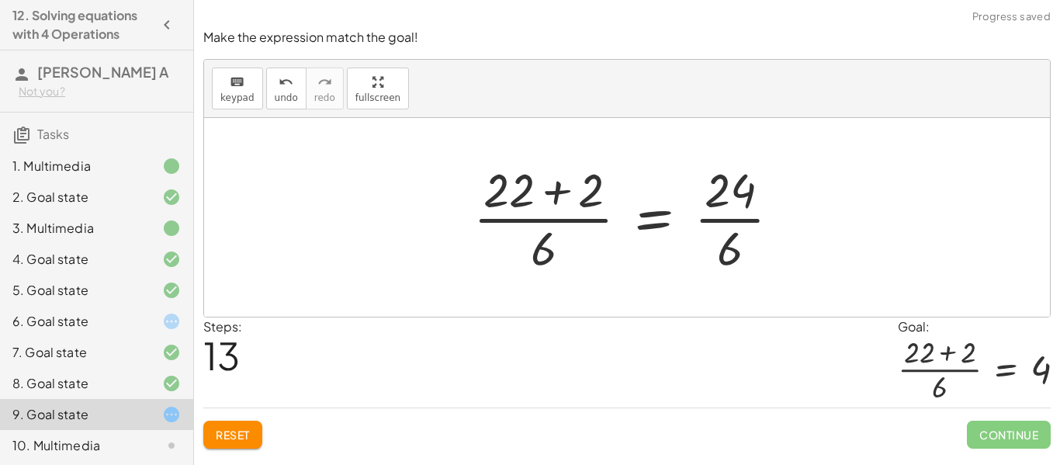
click at [721, 220] on div at bounding box center [633, 218] width 335 height 120
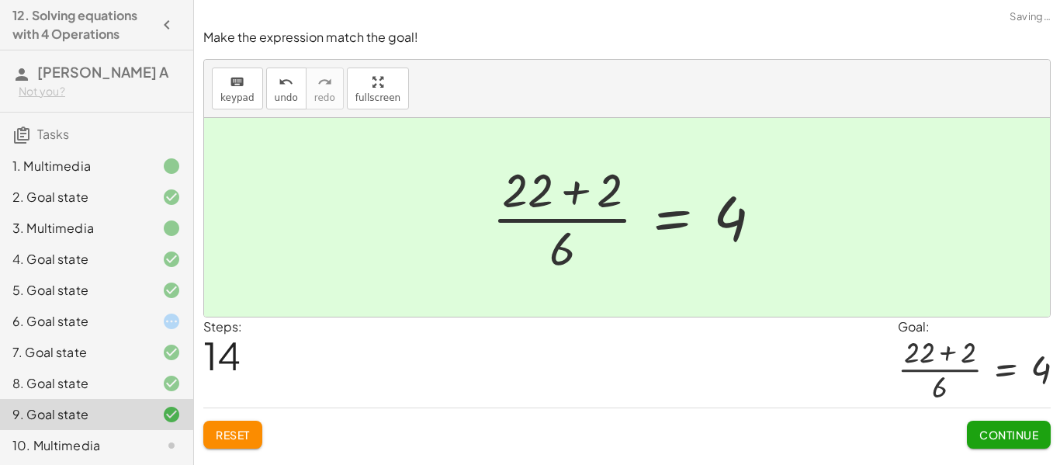
click at [1023, 430] on span "Continue" at bounding box center [1008, 435] width 59 height 14
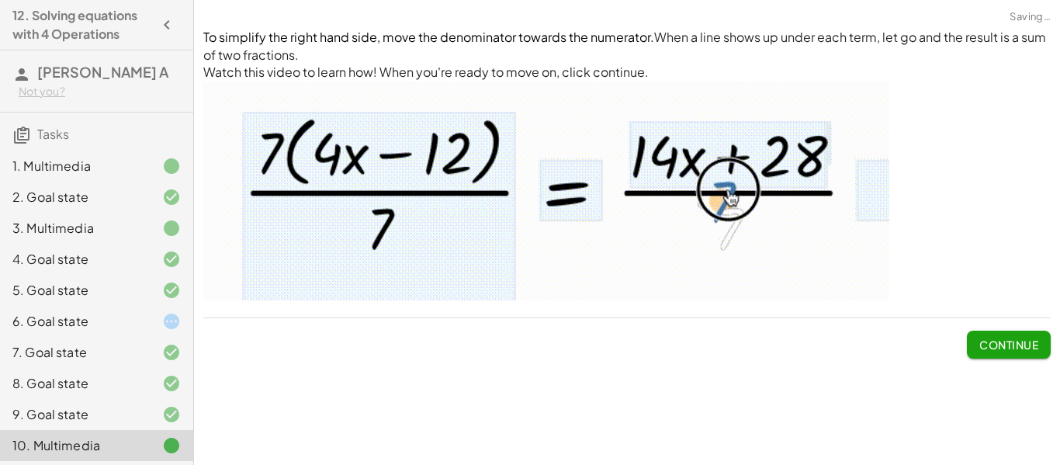
click at [102, 317] on div "6. Goal state" at bounding box center [74, 321] width 125 height 19
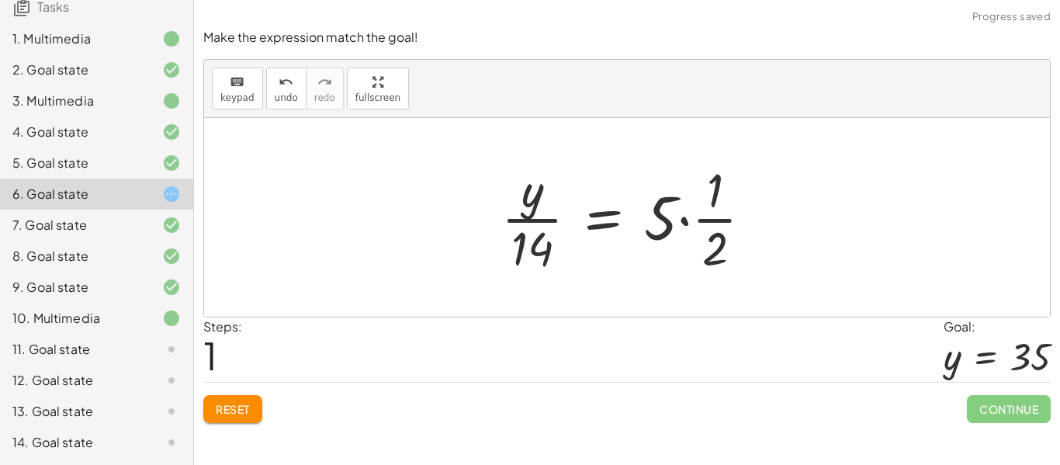
scroll to position [129, 0]
drag, startPoint x: 549, startPoint y: 173, endPoint x: 520, endPoint y: 208, distance: 45.2
click at [520, 208] on div at bounding box center [633, 218] width 279 height 120
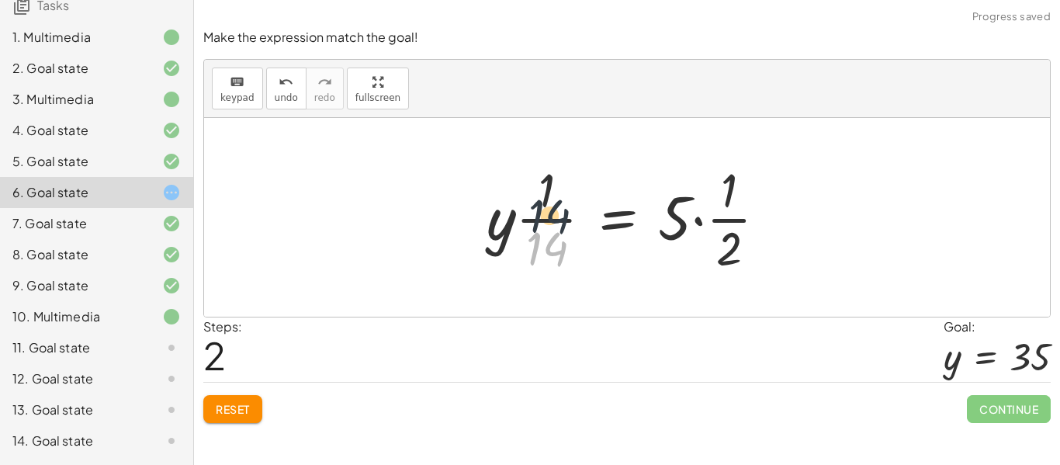
drag, startPoint x: 537, startPoint y: 245, endPoint x: 543, endPoint y: 195, distance: 50.8
click at [543, 195] on div at bounding box center [633, 218] width 308 height 120
drag, startPoint x: 676, startPoint y: 238, endPoint x: 725, endPoint y: 201, distance: 61.5
click at [725, 201] on div at bounding box center [633, 218] width 308 height 120
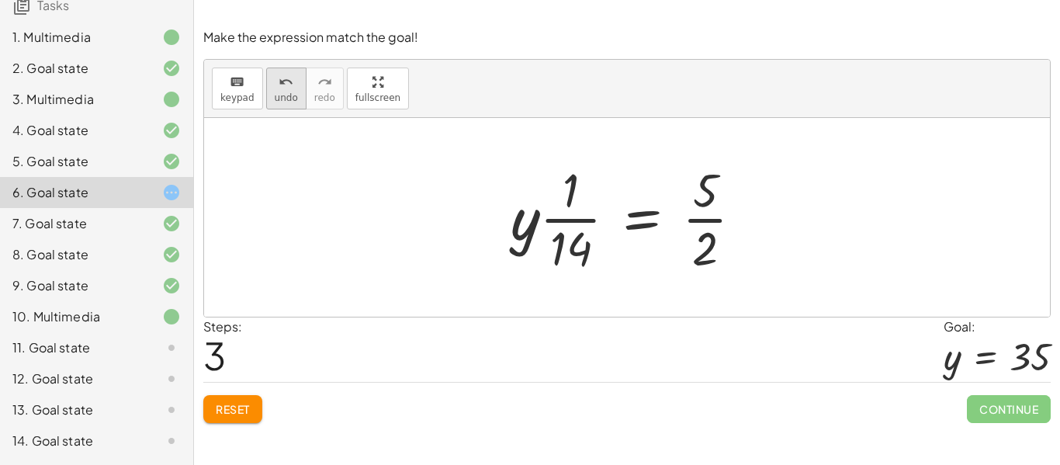
click at [275, 75] on div "undo" at bounding box center [286, 81] width 23 height 19
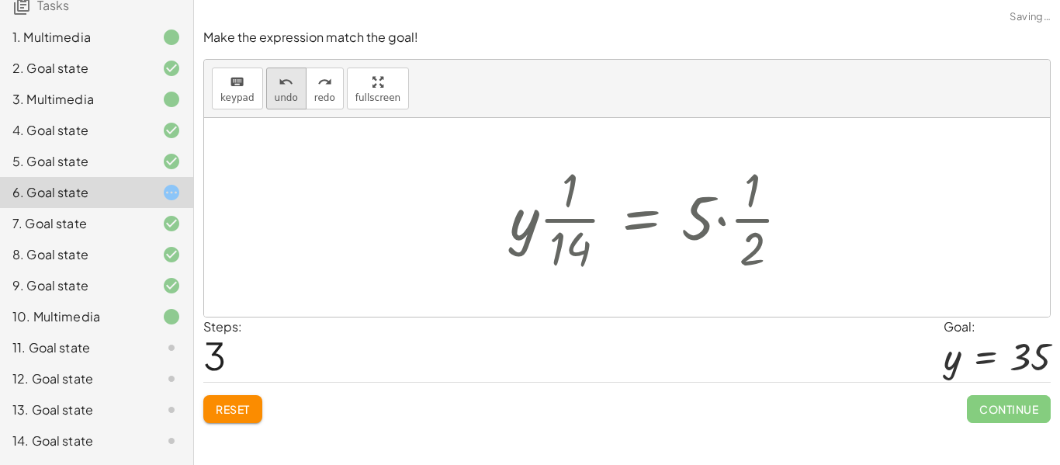
click at [275, 75] on div "undo" at bounding box center [286, 81] width 23 height 19
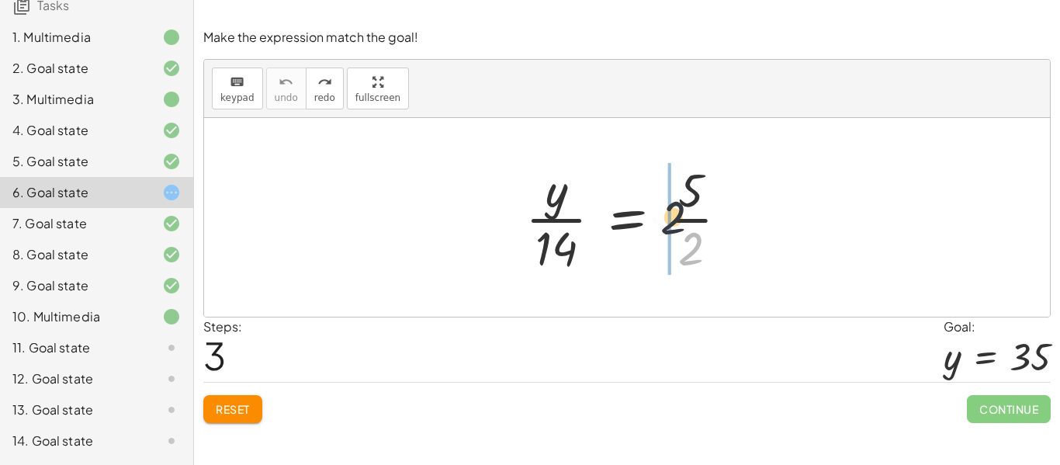
drag, startPoint x: 691, startPoint y: 255, endPoint x: 674, endPoint y: 213, distance: 45.7
click at [674, 213] on div at bounding box center [633, 218] width 231 height 120
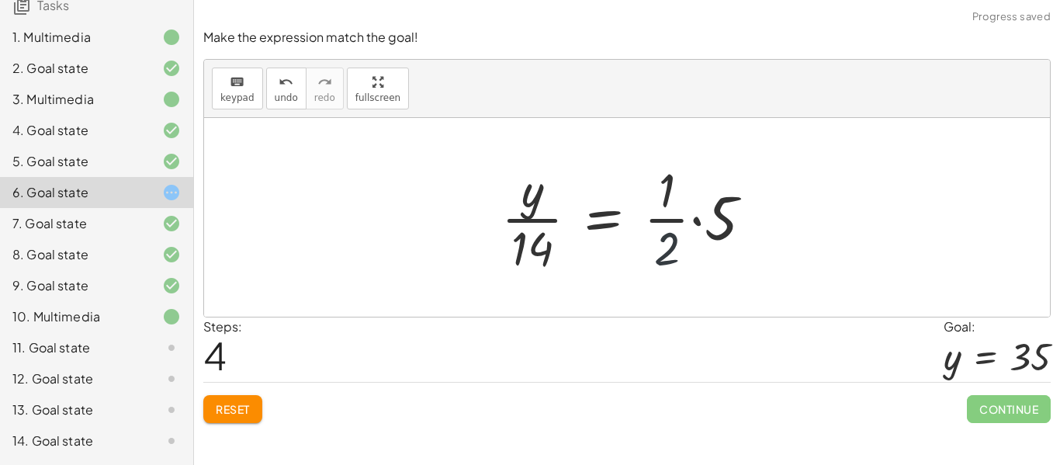
click at [684, 252] on div at bounding box center [633, 218] width 279 height 120
drag, startPoint x: 662, startPoint y: 255, endPoint x: 672, endPoint y: 202, distance: 54.5
click at [672, 202] on div at bounding box center [633, 218] width 279 height 120
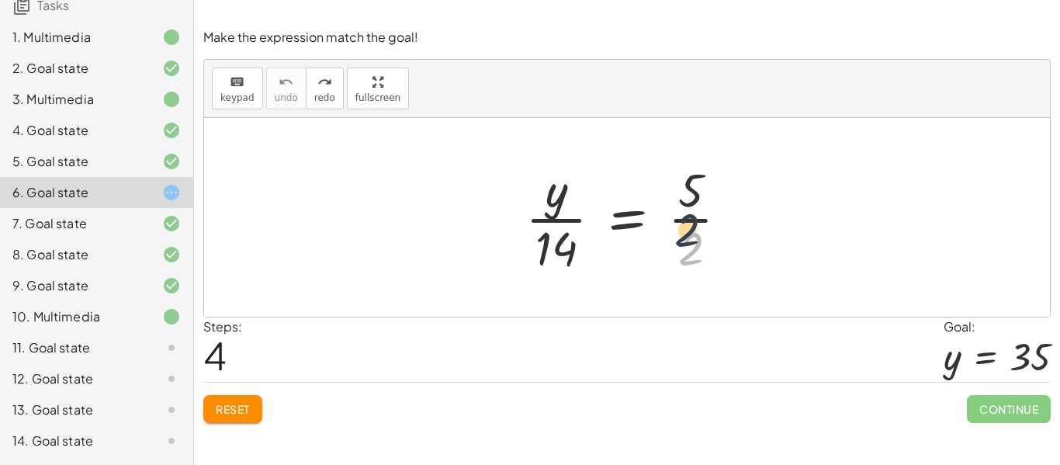
drag, startPoint x: 688, startPoint y: 252, endPoint x: 675, endPoint y: 199, distance: 55.0
click at [675, 199] on div at bounding box center [633, 218] width 231 height 120
drag, startPoint x: 689, startPoint y: 191, endPoint x: 710, endPoint y: 246, distance: 58.9
click at [710, 246] on div at bounding box center [633, 218] width 231 height 120
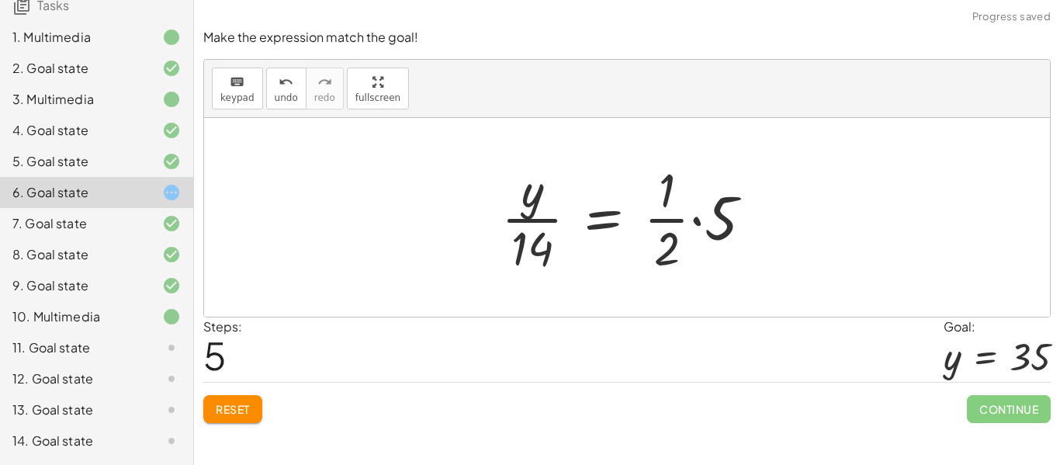
click at [683, 255] on div at bounding box center [633, 218] width 279 height 120
drag, startPoint x: 667, startPoint y: 258, endPoint x: 671, endPoint y: 220, distance: 38.3
click at [671, 220] on div at bounding box center [633, 218] width 279 height 120
drag, startPoint x: 667, startPoint y: 196, endPoint x: 667, endPoint y: 246, distance: 49.7
drag, startPoint x: 666, startPoint y: 249, endPoint x: 693, endPoint y: 203, distance: 53.9
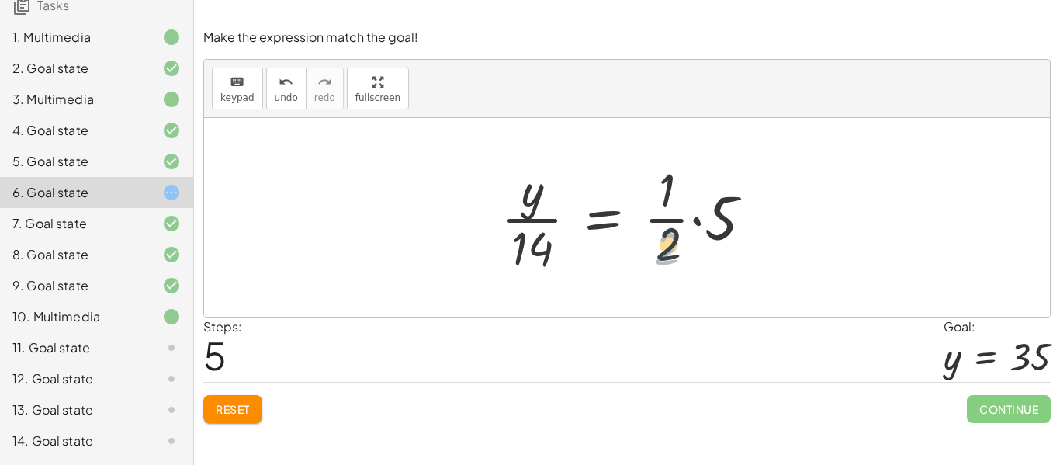
click at [693, 203] on div at bounding box center [633, 218] width 279 height 120
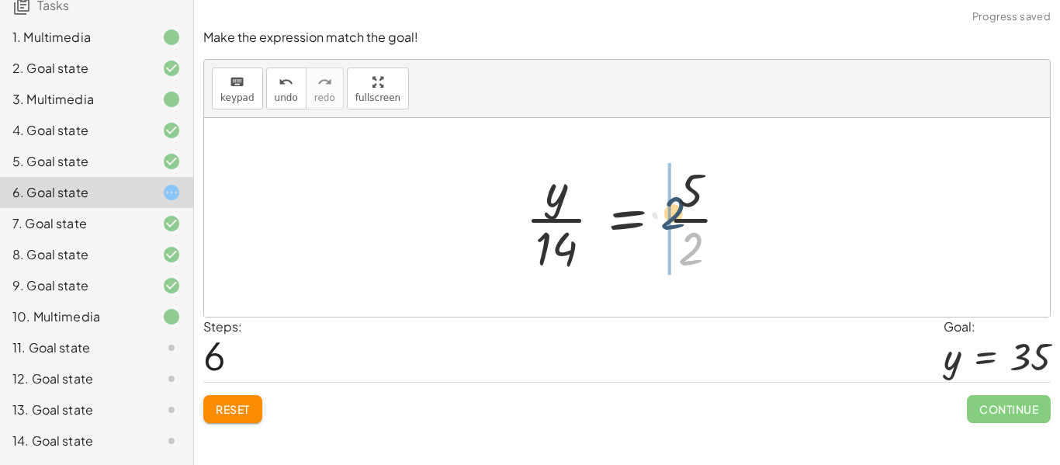
drag, startPoint x: 703, startPoint y: 246, endPoint x: 686, endPoint y: 199, distance: 49.6
click at [686, 199] on div at bounding box center [633, 218] width 231 height 120
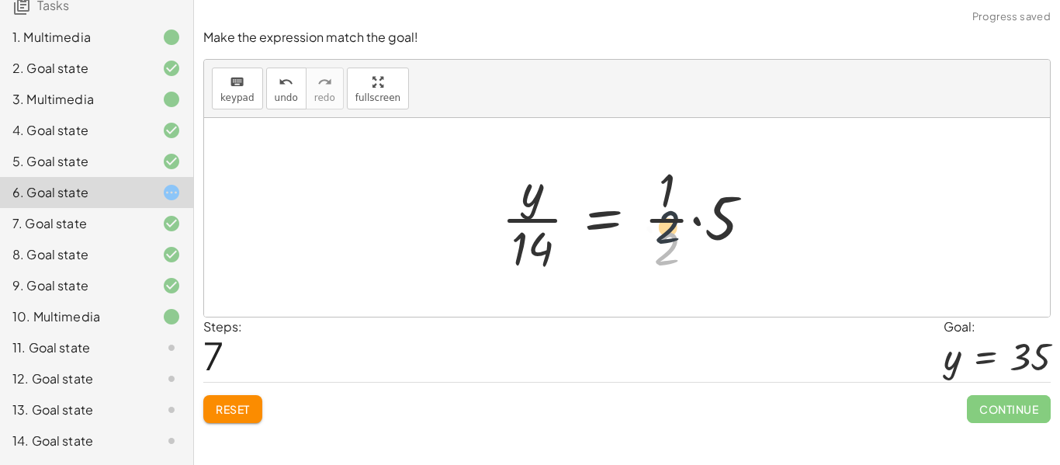
drag, startPoint x: 665, startPoint y: 254, endPoint x: 668, endPoint y: 223, distance: 30.4
click at [668, 223] on div at bounding box center [633, 218] width 279 height 120
click at [287, 88] on icon "undo" at bounding box center [286, 82] width 15 height 19
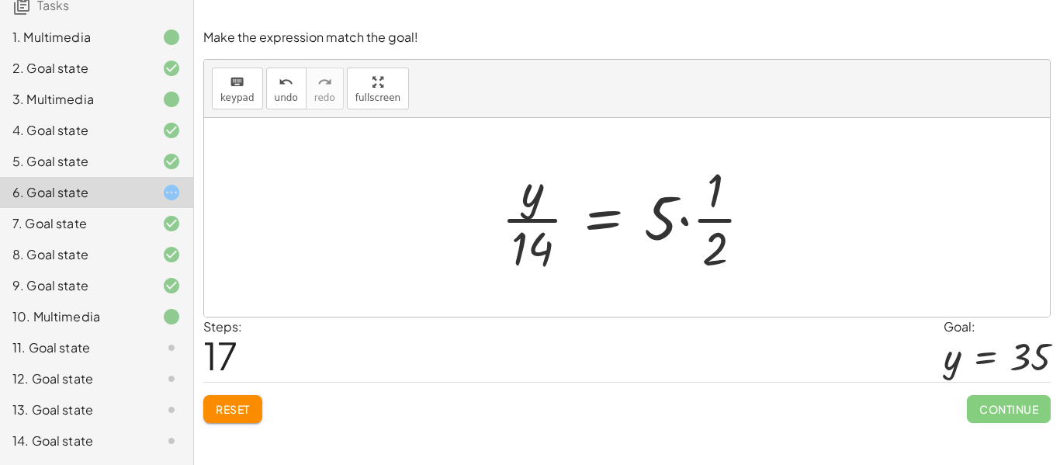
click at [594, 230] on div at bounding box center [633, 218] width 279 height 120
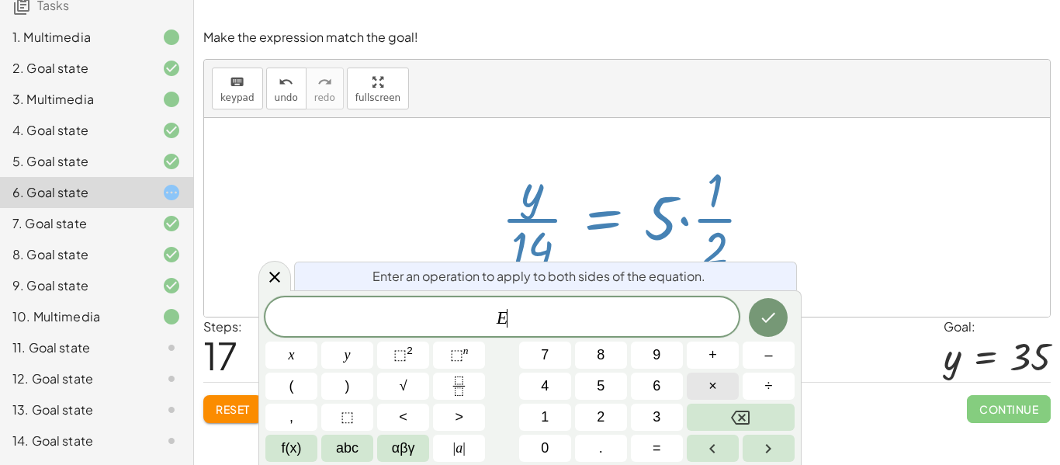
click at [701, 383] on button "×" at bounding box center [713, 385] width 52 height 27
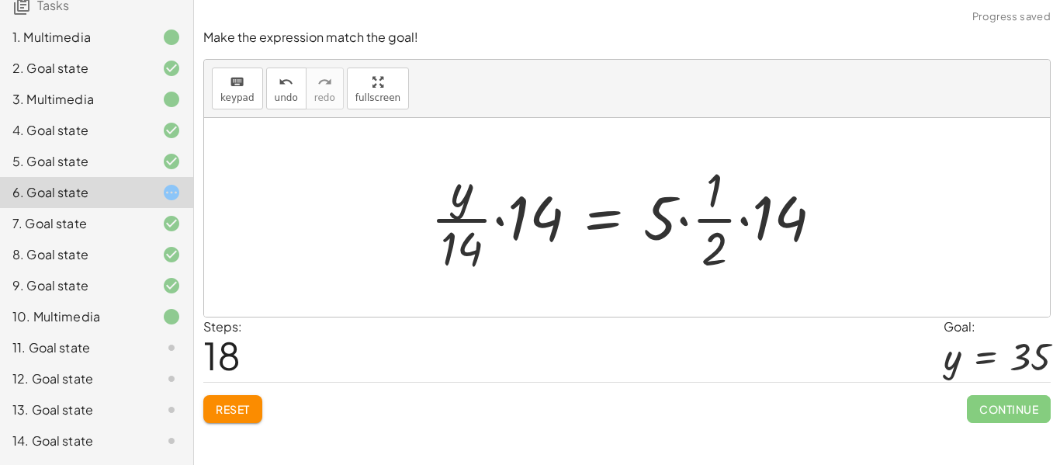
click at [494, 227] on div at bounding box center [633, 218] width 420 height 120
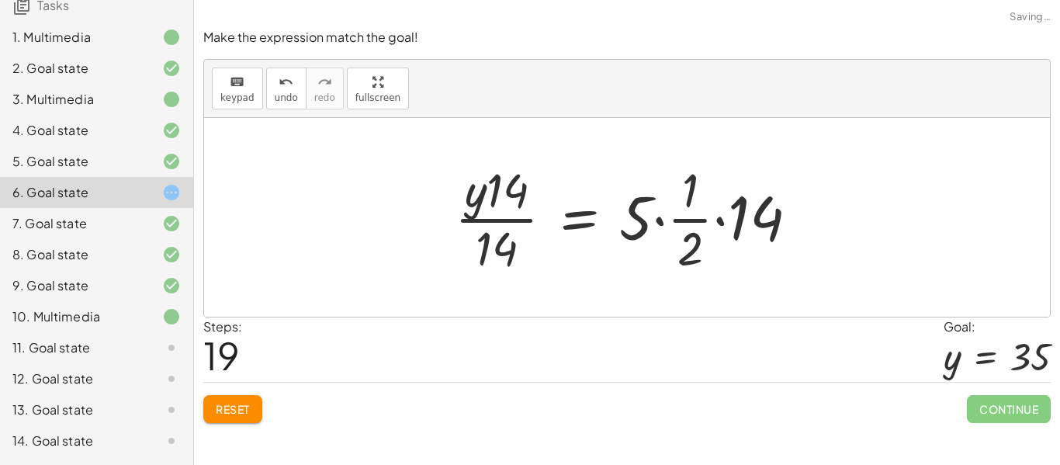
click at [508, 222] on div at bounding box center [632, 218] width 371 height 120
drag, startPoint x: 479, startPoint y: 207, endPoint x: 467, endPoint y: 223, distance: 20.0
click at [467, 223] on div at bounding box center [632, 218] width 371 height 120
click at [497, 202] on div at bounding box center [632, 218] width 371 height 120
drag, startPoint x: 469, startPoint y: 210, endPoint x: 500, endPoint y: 234, distance: 39.3
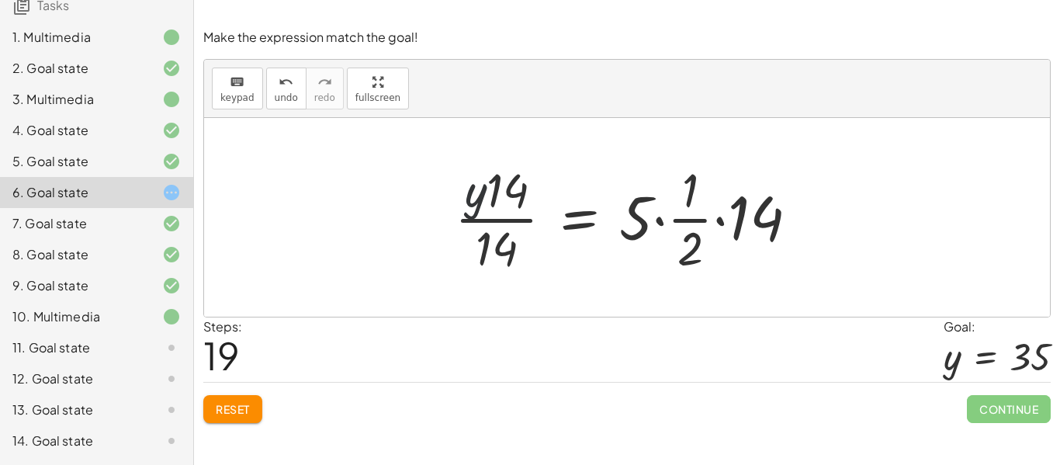
click at [500, 234] on div at bounding box center [632, 218] width 371 height 120
click at [510, 218] on div at bounding box center [632, 218] width 371 height 120
drag, startPoint x: 474, startPoint y: 200, endPoint x: 449, endPoint y: 223, distance: 33.5
click at [449, 223] on div at bounding box center [632, 218] width 371 height 120
click at [508, 206] on div at bounding box center [629, 218] width 379 height 120
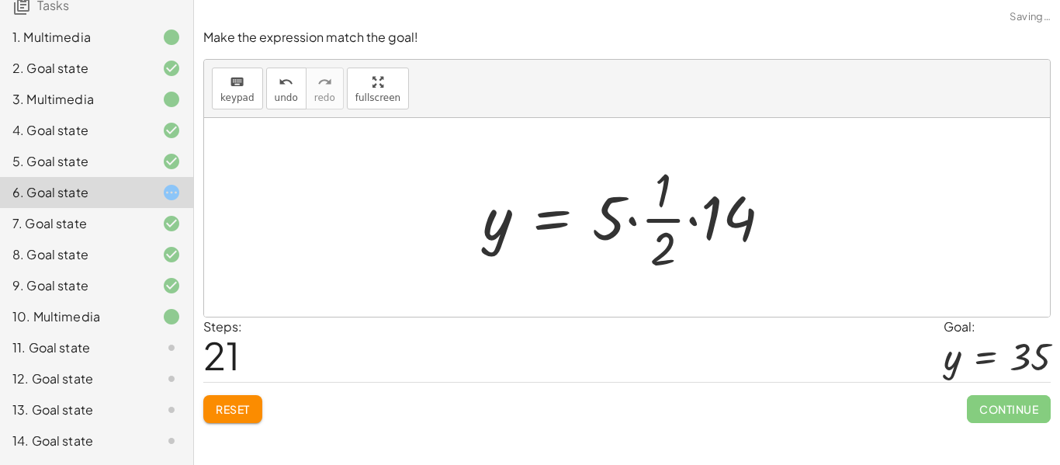
click at [665, 218] on div at bounding box center [633, 218] width 317 height 120
click at [699, 224] on div at bounding box center [633, 218] width 317 height 120
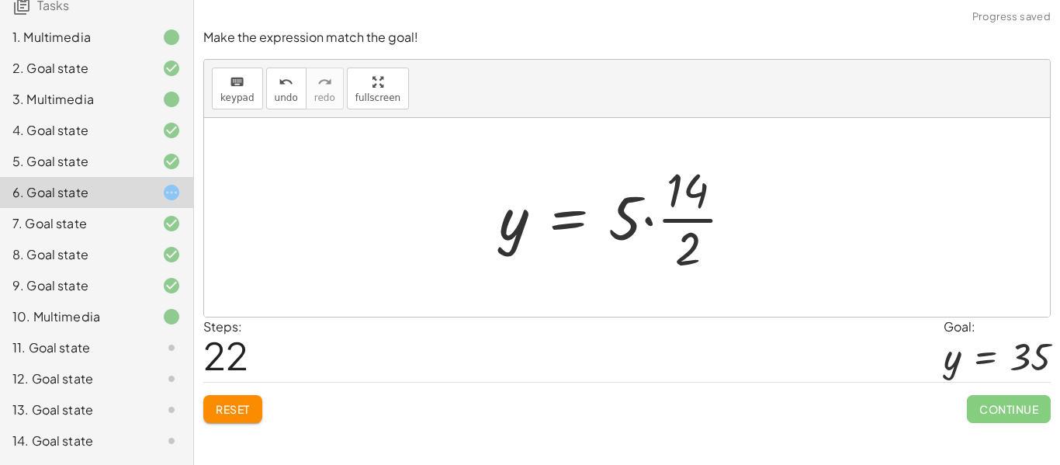
click at [616, 223] on div at bounding box center [622, 218] width 262 height 120
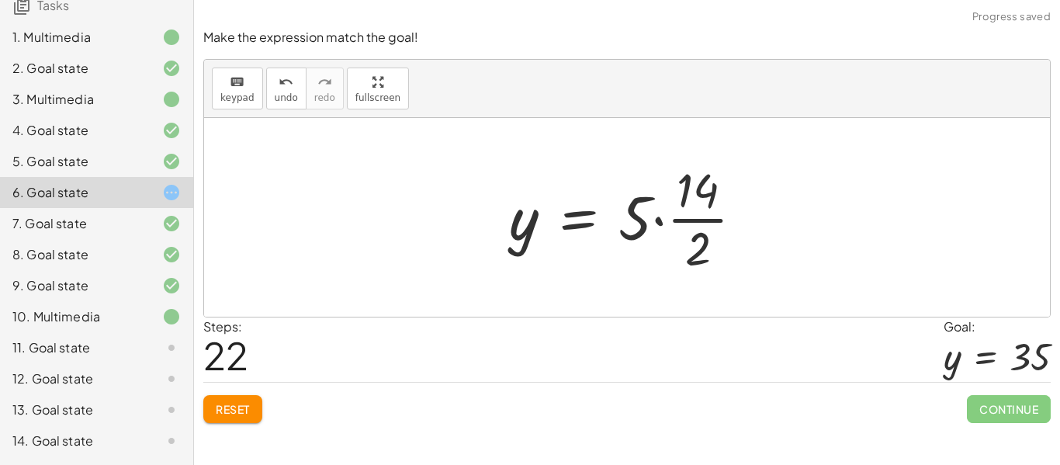
click at [659, 223] on div at bounding box center [632, 218] width 262 height 120
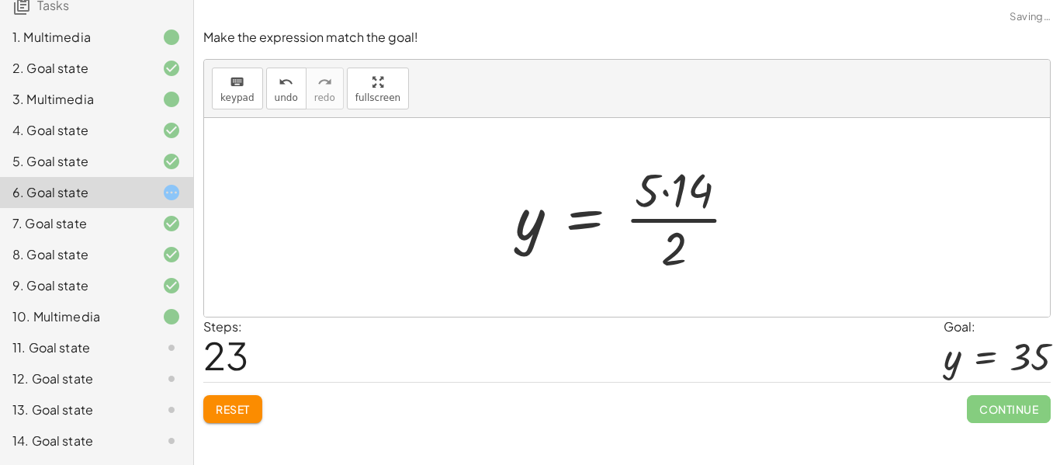
click at [668, 221] on div at bounding box center [633, 218] width 251 height 120
click at [663, 198] on div at bounding box center [633, 218] width 251 height 120
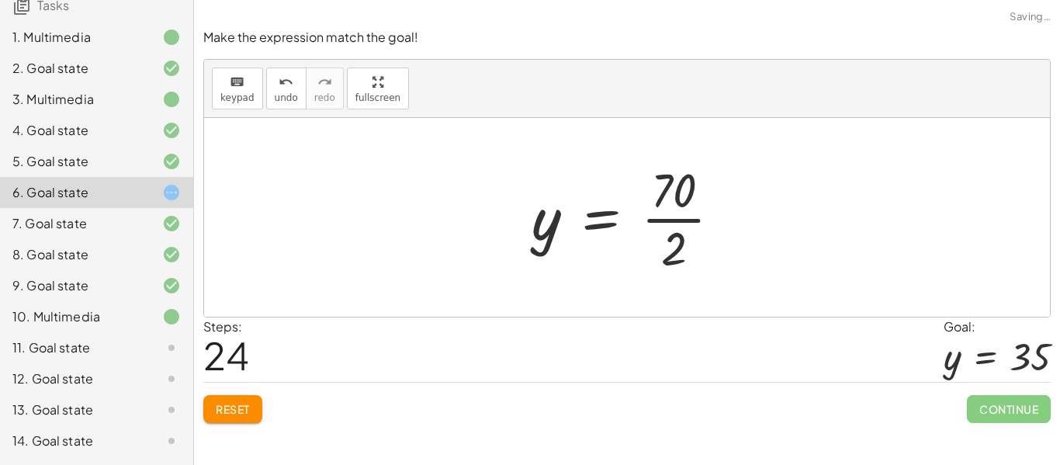
click at [661, 222] on div at bounding box center [632, 218] width 217 height 120
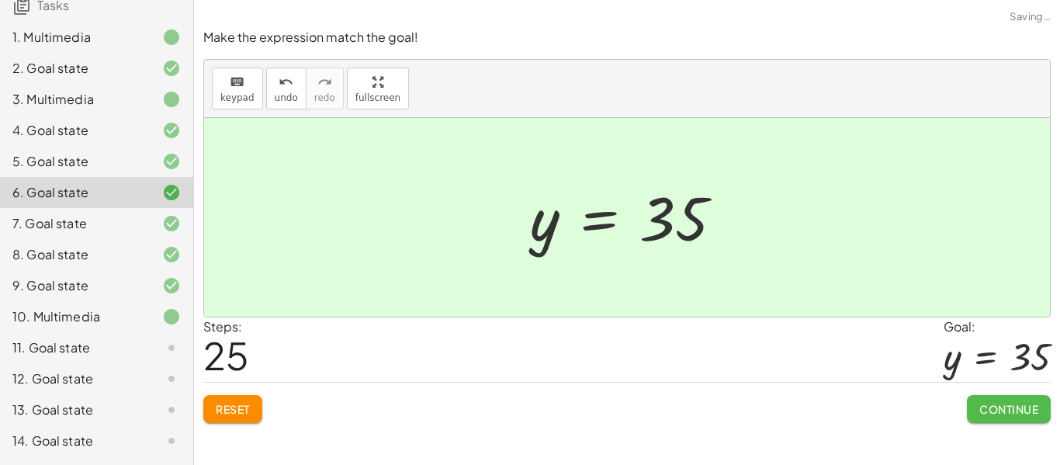
click at [1015, 418] on button "Continue" at bounding box center [1009, 409] width 84 height 28
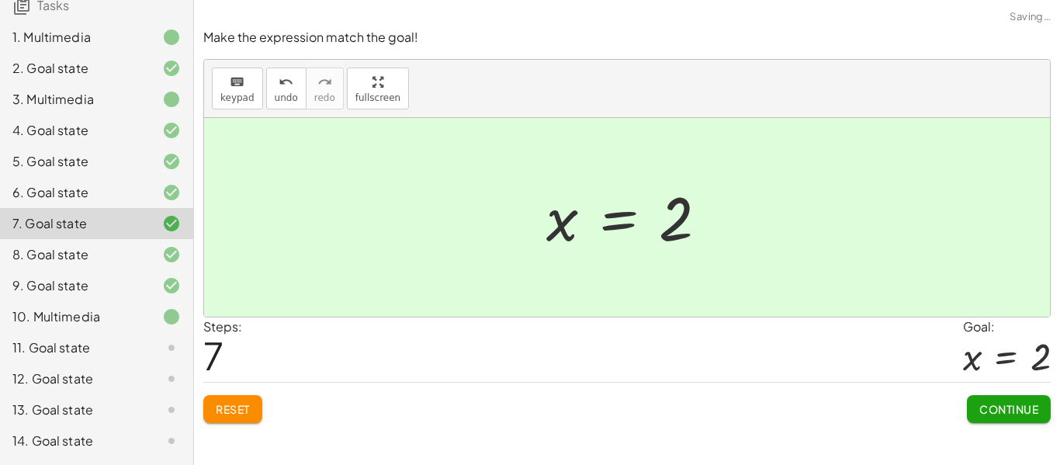
click at [1019, 410] on span "Continue" at bounding box center [1008, 409] width 59 height 14
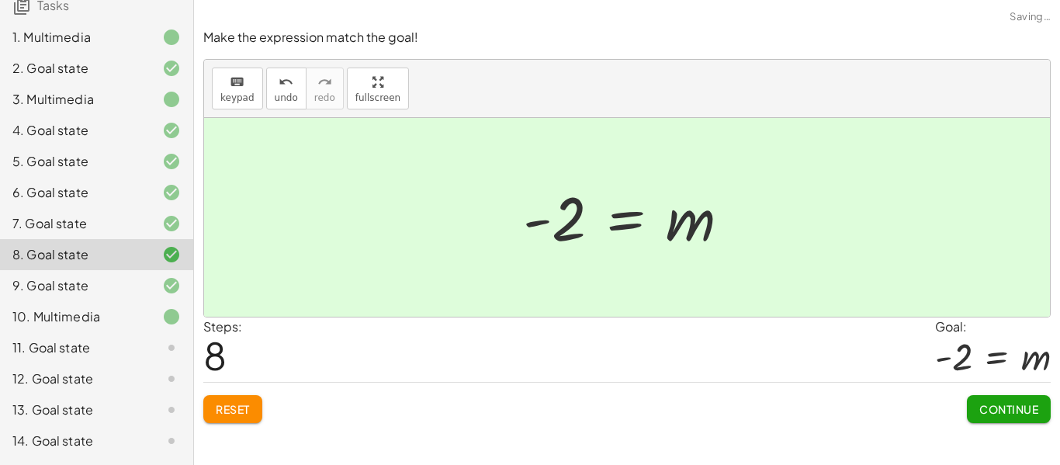
click at [1020, 410] on span "Continue" at bounding box center [1008, 409] width 59 height 14
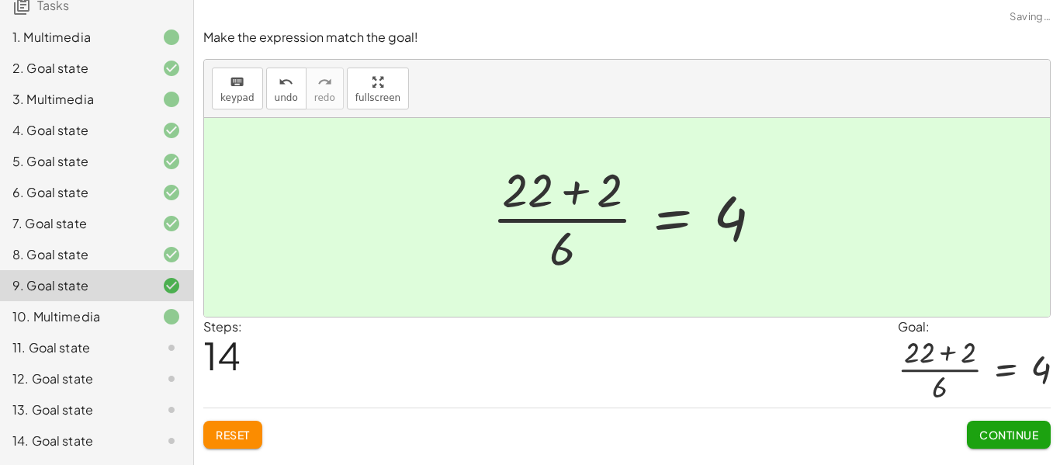
click at [1020, 410] on div "Continue" at bounding box center [1009, 428] width 84 height 40
click at [1019, 424] on button "Continue" at bounding box center [1009, 435] width 84 height 28
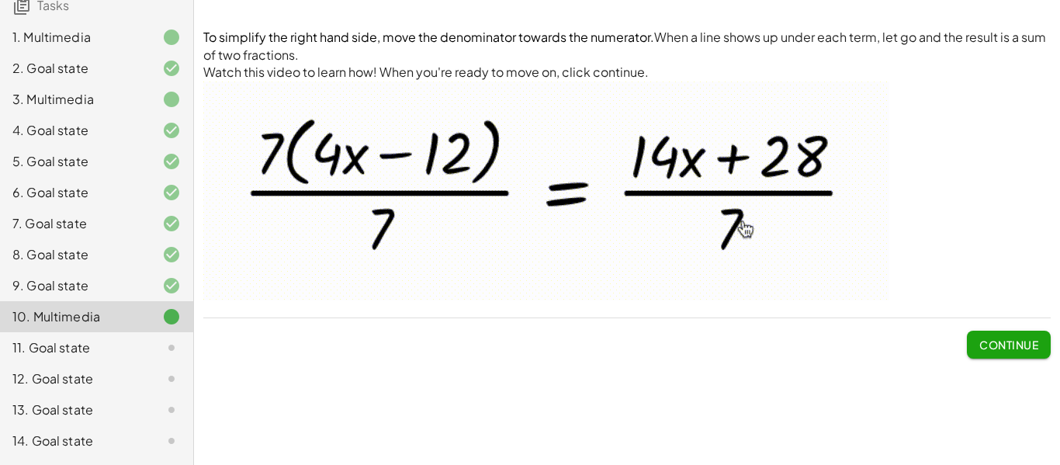
click at [1019, 336] on button "Continue" at bounding box center [1009, 345] width 84 height 28
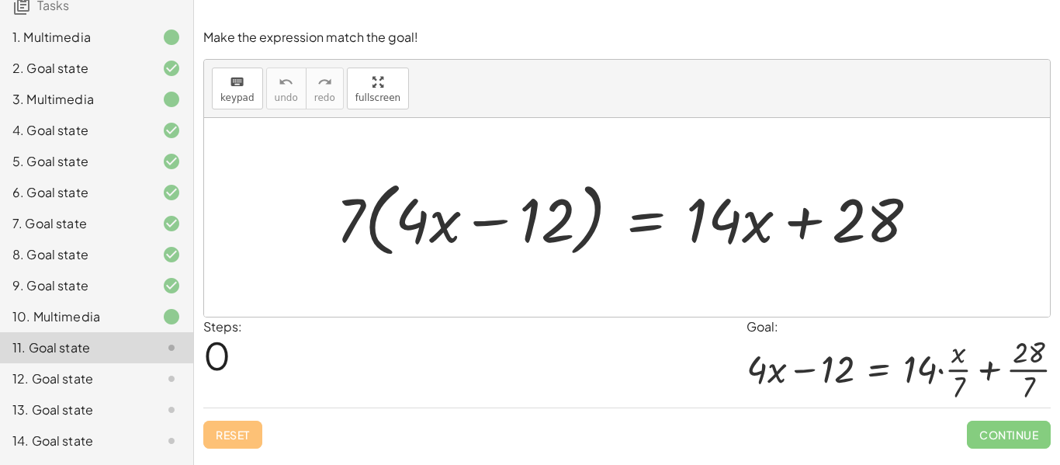
click at [124, 312] on div "10. Multimedia" at bounding box center [74, 316] width 125 height 19
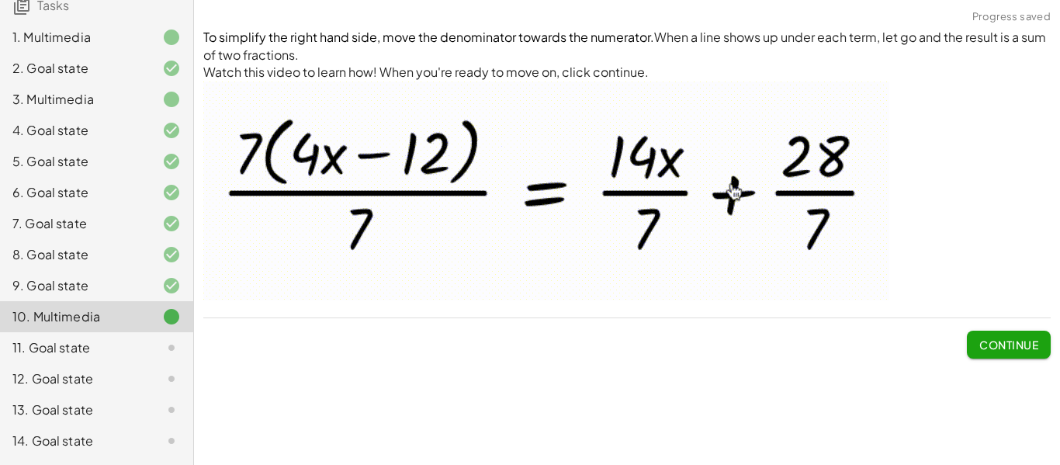
click at [140, 354] on div at bounding box center [158, 347] width 43 height 19
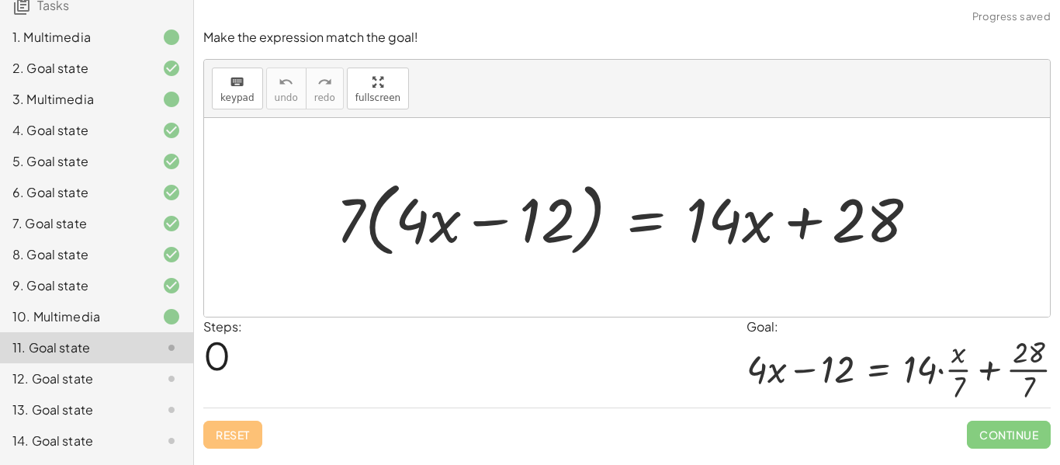
click at [636, 223] on div at bounding box center [633, 217] width 610 height 89
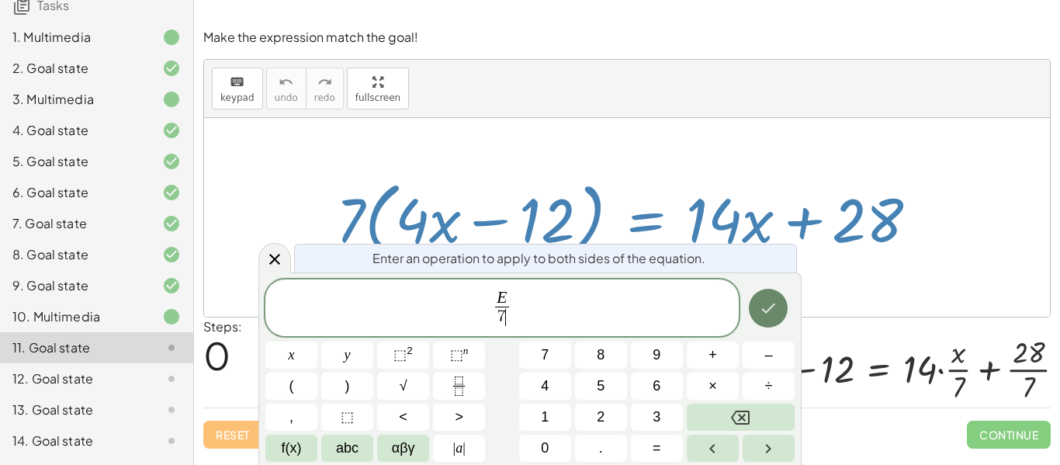
click at [752, 298] on button "Done" at bounding box center [768, 308] width 39 height 39
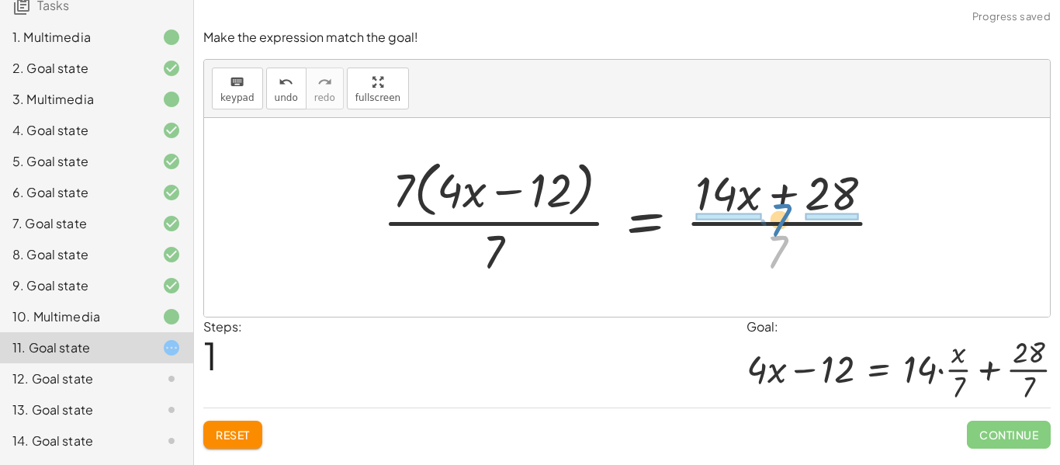
drag, startPoint x: 777, startPoint y: 250, endPoint x: 780, endPoint y: 218, distance: 32.0
click at [780, 218] on div at bounding box center [639, 217] width 528 height 126
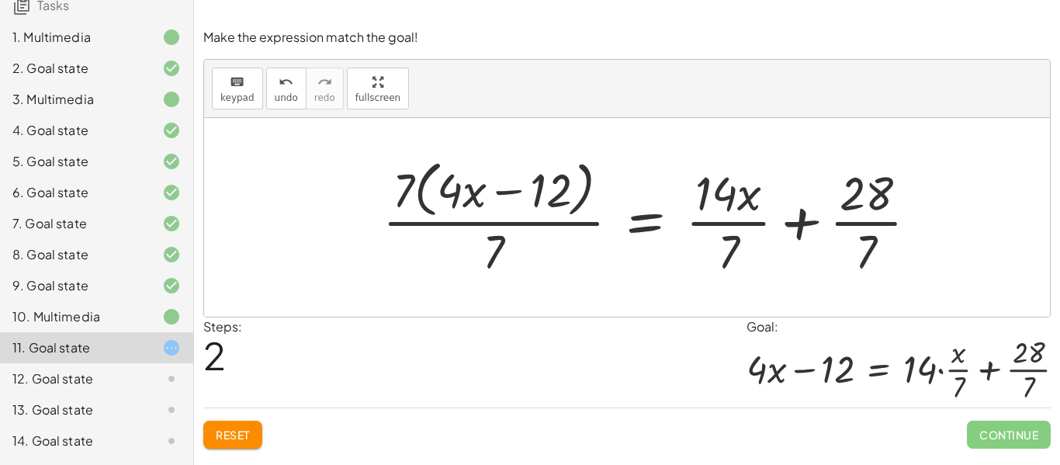
click at [490, 223] on div at bounding box center [656, 217] width 563 height 126
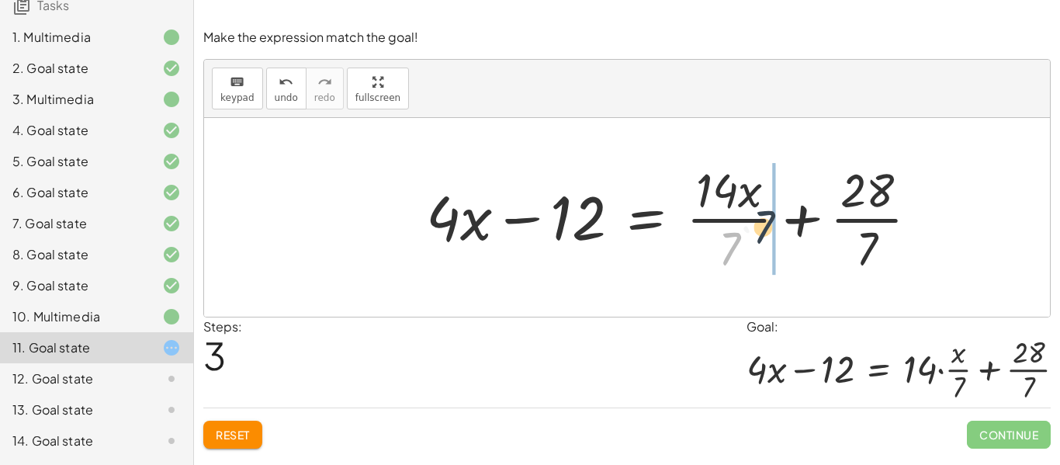
drag, startPoint x: 726, startPoint y: 243, endPoint x: 772, endPoint y: 218, distance: 52.1
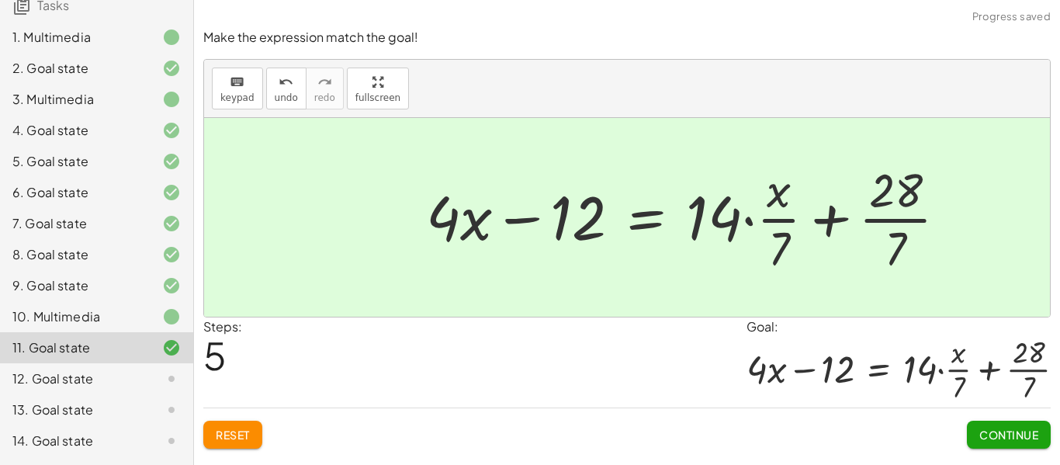
click at [1039, 435] on button "Continue" at bounding box center [1009, 435] width 84 height 28
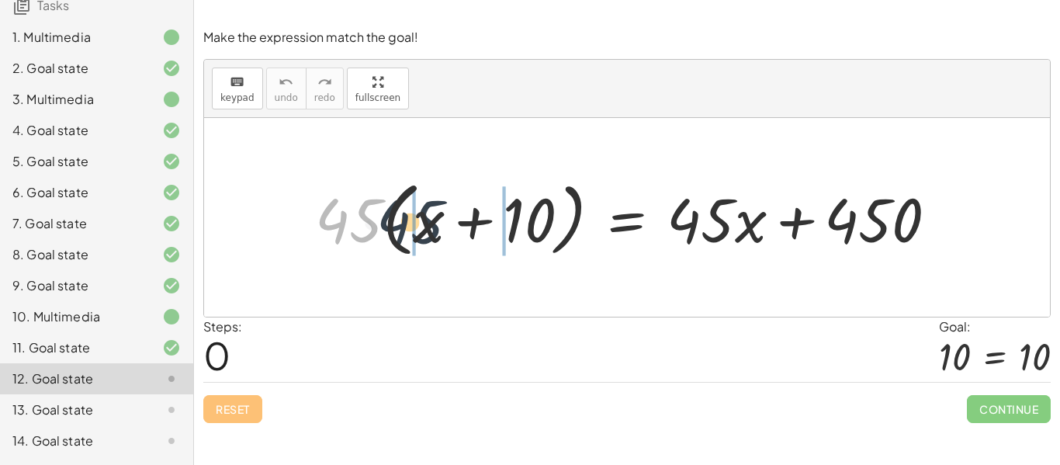
drag, startPoint x: 348, startPoint y: 222, endPoint x: 417, endPoint y: 221, distance: 69.8
click at [417, 221] on div at bounding box center [632, 217] width 650 height 89
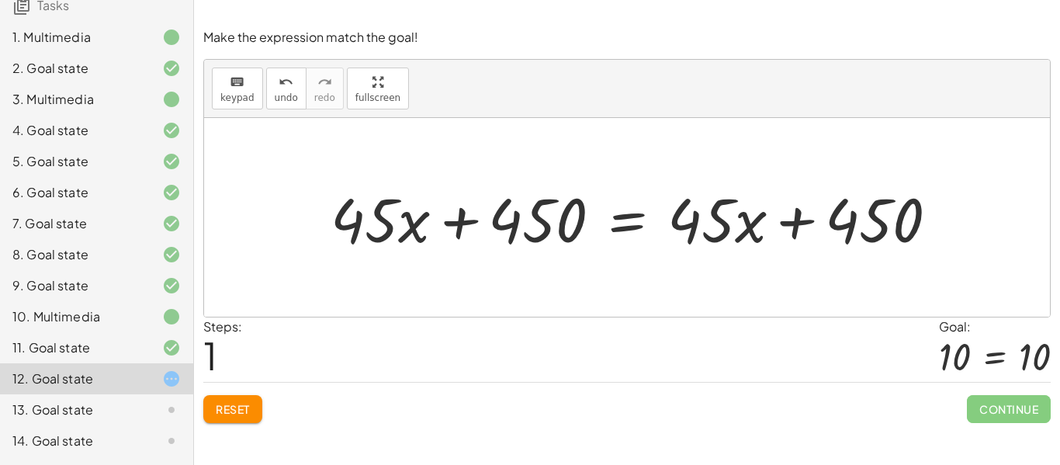
click at [623, 227] on div at bounding box center [641, 218] width 636 height 80
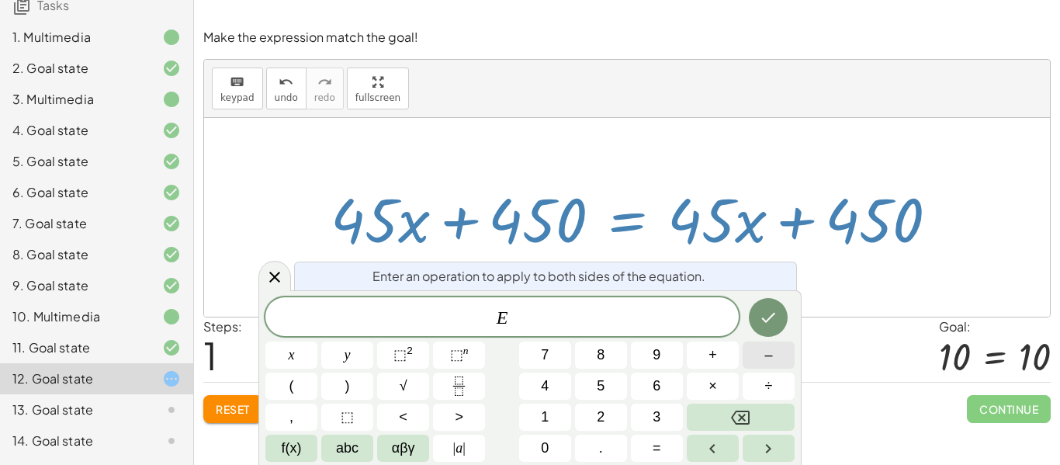
click at [764, 354] on button "–" at bounding box center [769, 354] width 52 height 27
click at [554, 388] on button "4" at bounding box center [545, 385] width 52 height 27
click at [595, 389] on button "5" at bounding box center [601, 385] width 52 height 27
click at [561, 438] on button "0" at bounding box center [545, 448] width 52 height 27
click at [757, 324] on button "Done" at bounding box center [768, 317] width 39 height 39
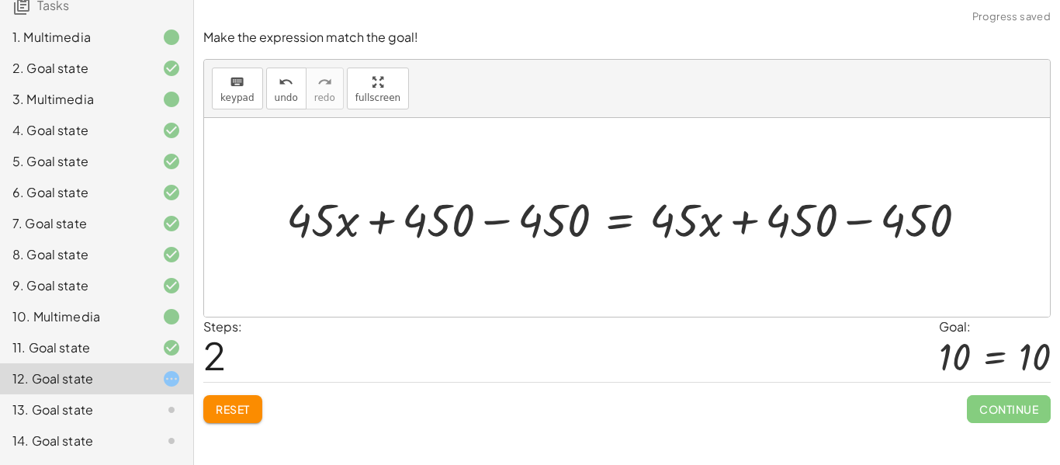
click at [476, 241] on div at bounding box center [633, 217] width 709 height 61
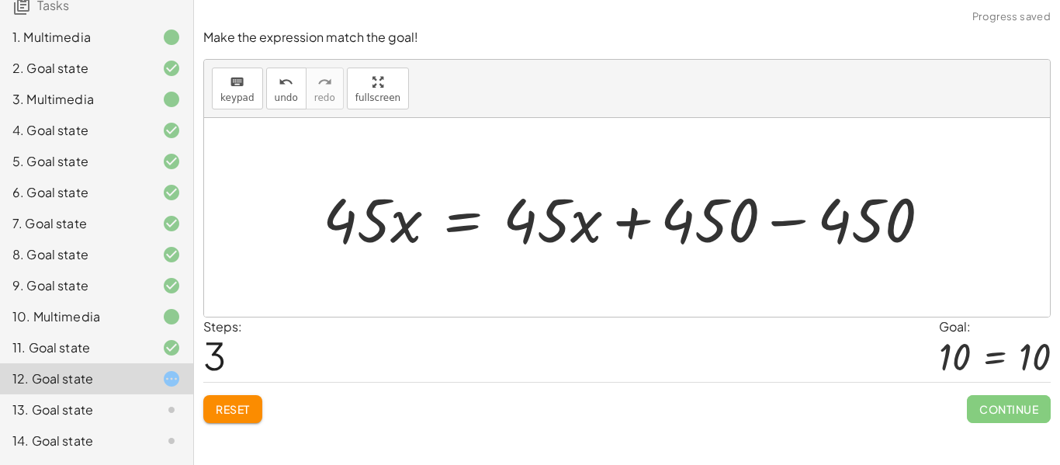
click at [823, 216] on div at bounding box center [633, 218] width 636 height 80
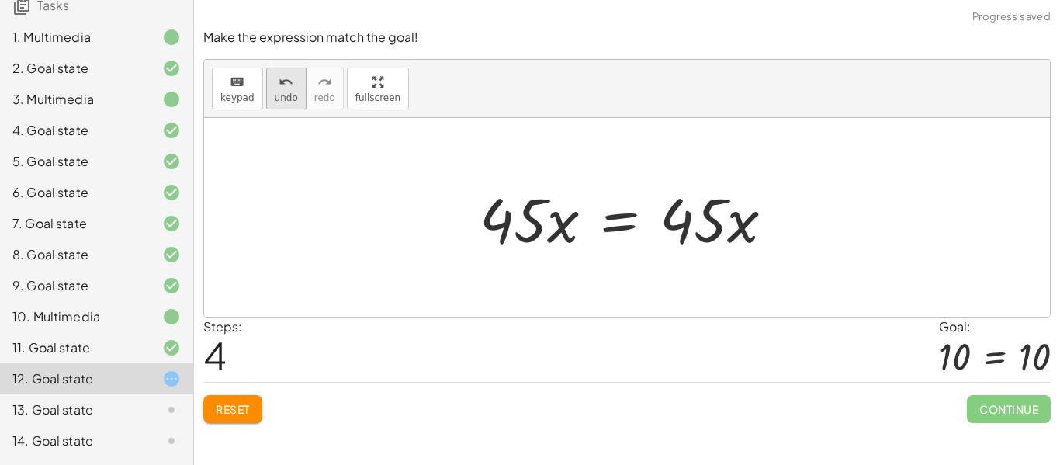
click at [286, 109] on button "undo undo" at bounding box center [286, 89] width 40 height 42
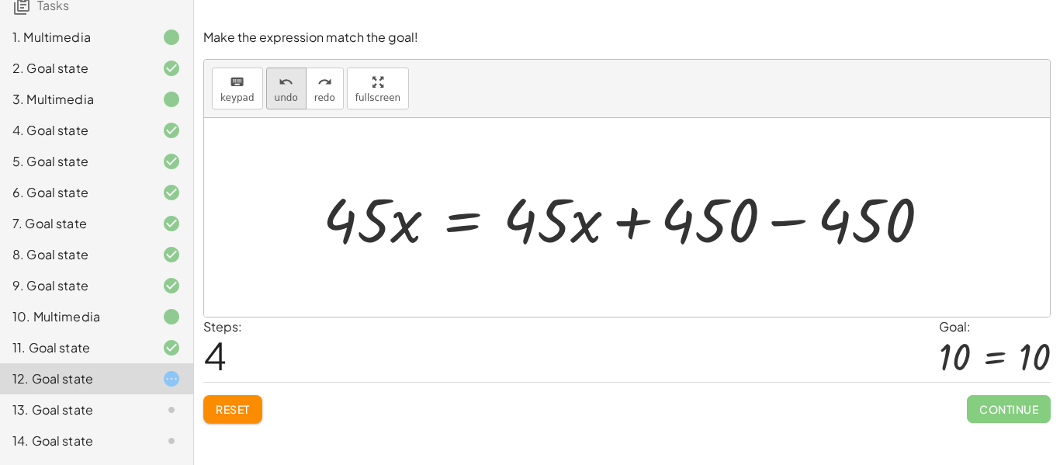
click at [279, 107] on button "undo undo" at bounding box center [286, 89] width 40 height 42
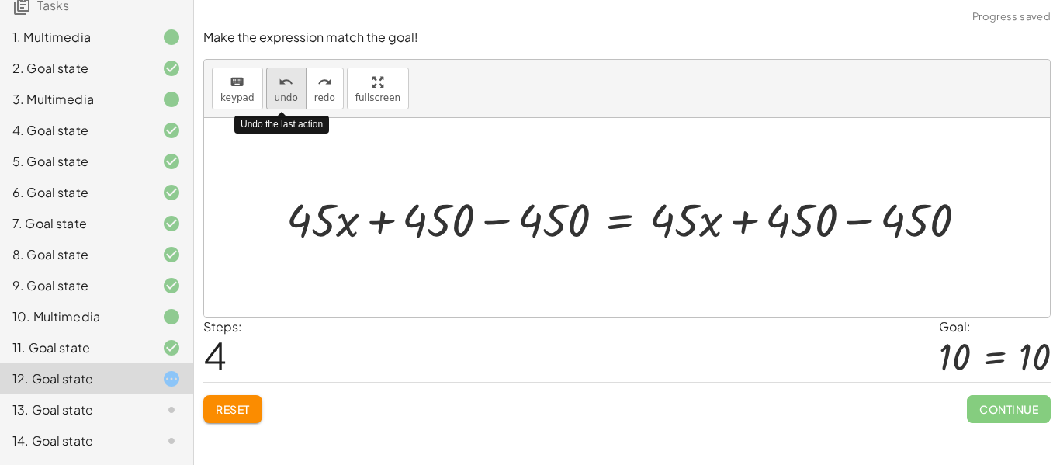
click at [279, 107] on button "undo undo" at bounding box center [286, 89] width 40 height 42
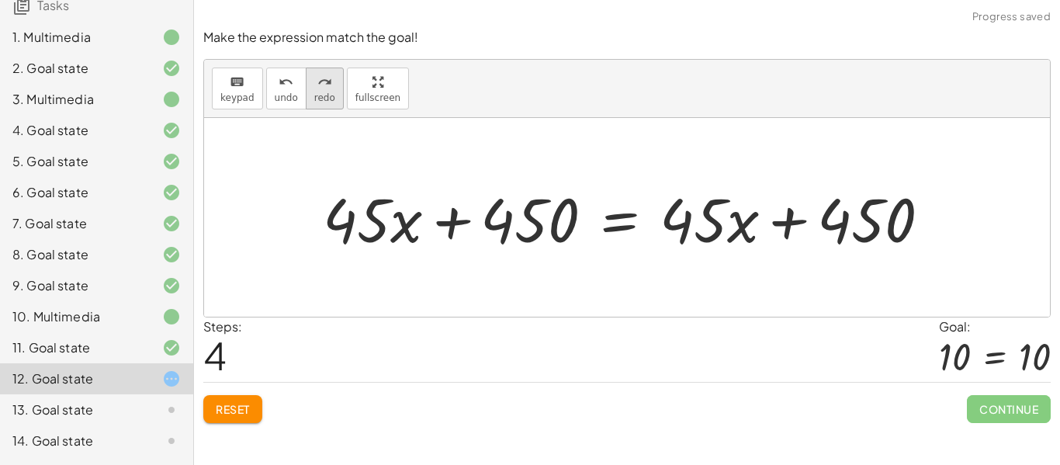
click at [314, 92] on span "redo" at bounding box center [324, 97] width 21 height 11
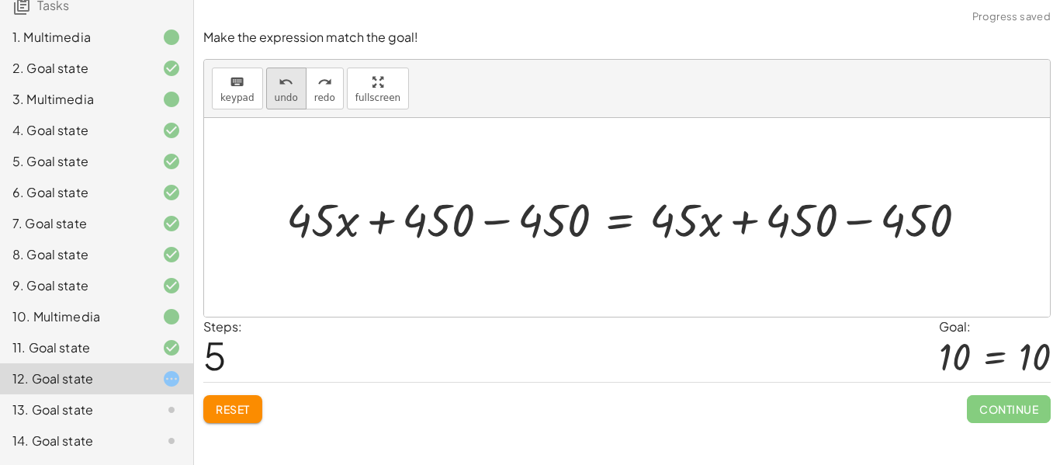
click at [291, 88] on div "undo" at bounding box center [286, 81] width 23 height 19
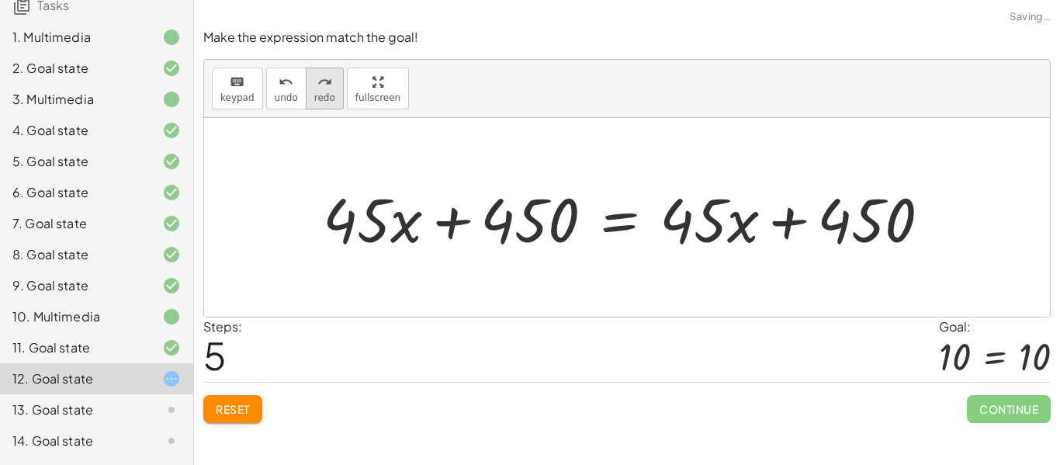
click at [319, 78] on icon "redo" at bounding box center [324, 82] width 15 height 19
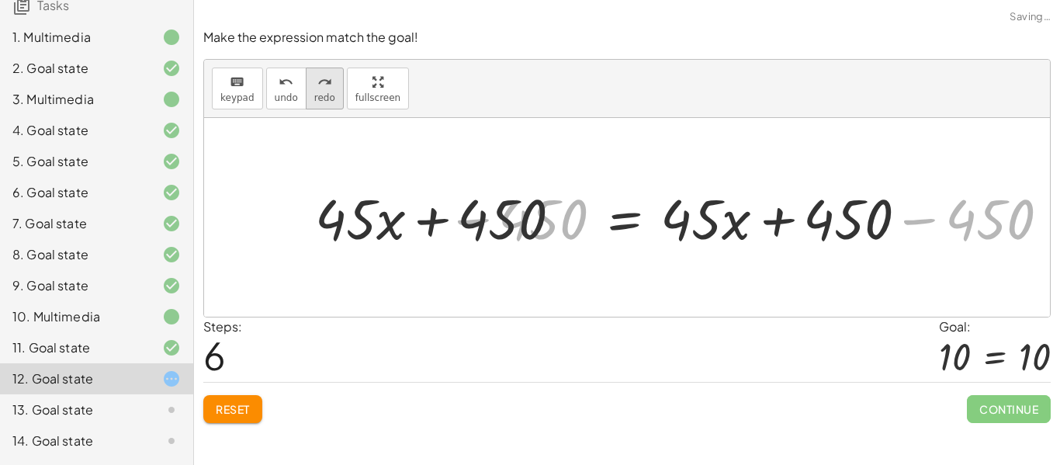
click at [319, 78] on icon "redo" at bounding box center [324, 82] width 15 height 19
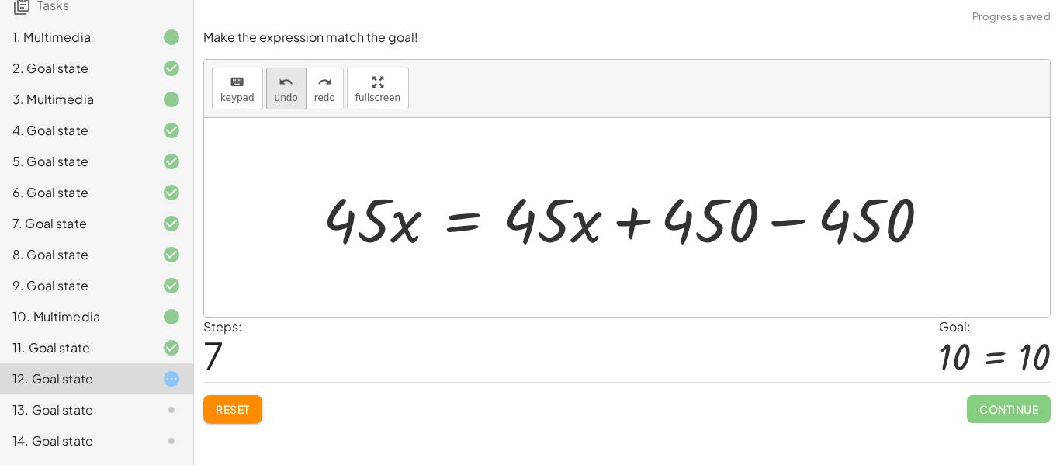
click at [295, 79] on button "undo undo" at bounding box center [286, 89] width 40 height 42
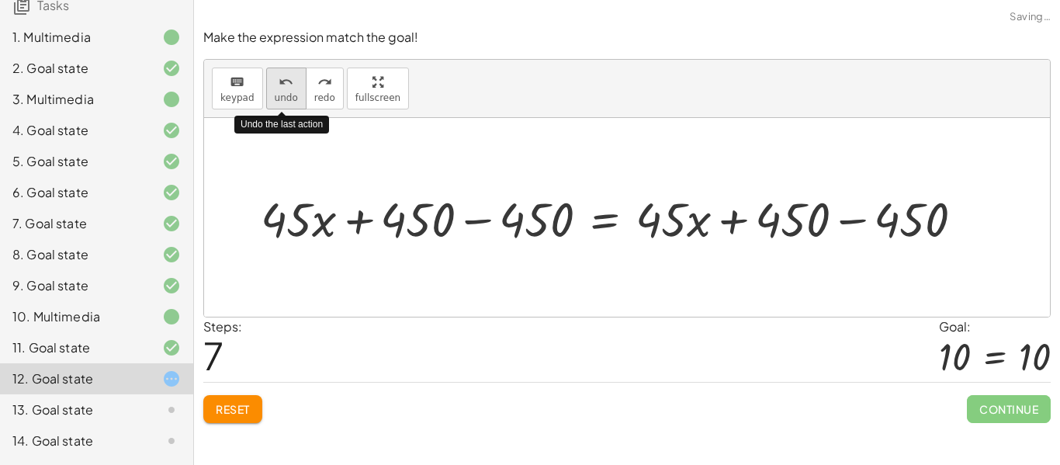
click at [295, 79] on button "undo undo" at bounding box center [286, 89] width 40 height 42
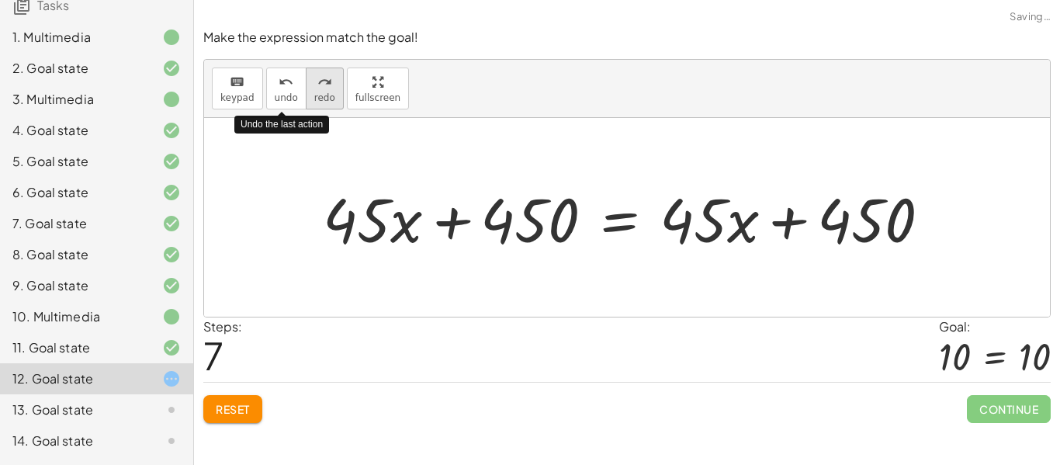
click at [314, 81] on div "redo" at bounding box center [324, 81] width 21 height 19
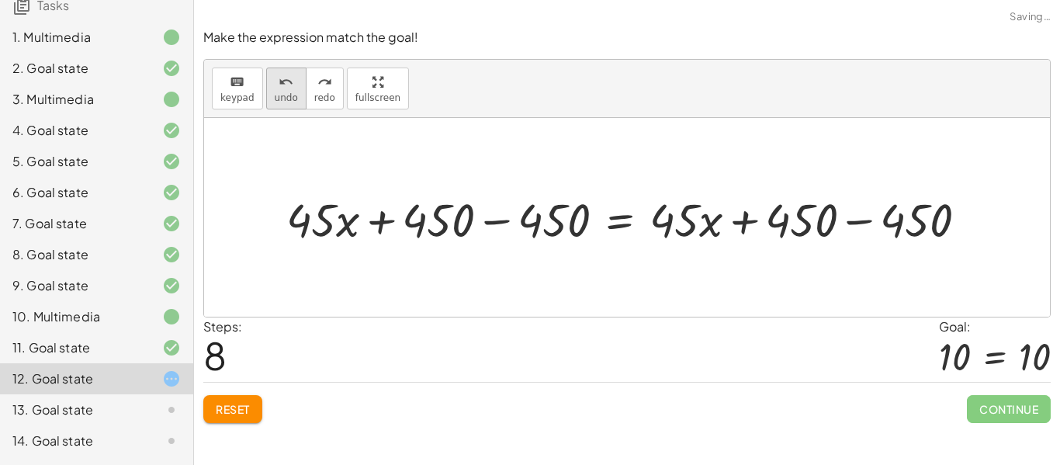
click at [286, 82] on icon "undo" at bounding box center [286, 82] width 15 height 19
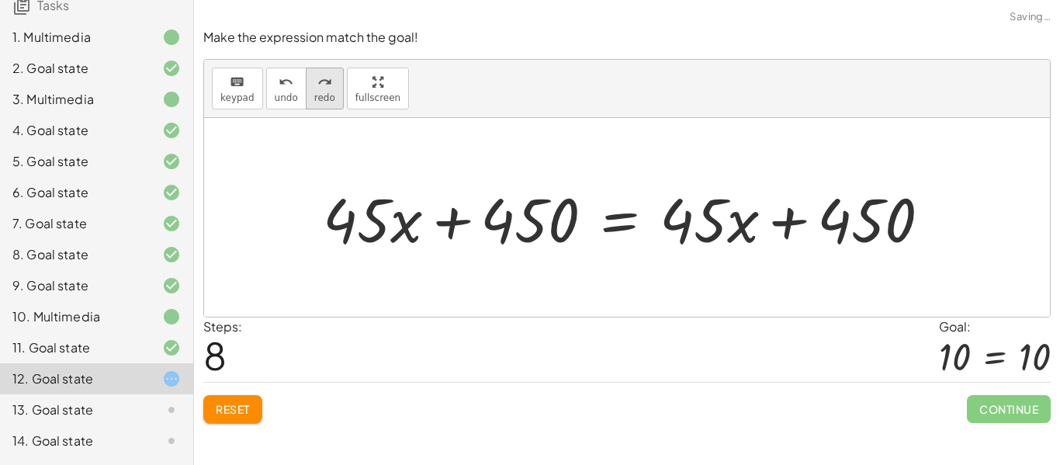
click at [317, 81] on icon "redo" at bounding box center [324, 82] width 15 height 19
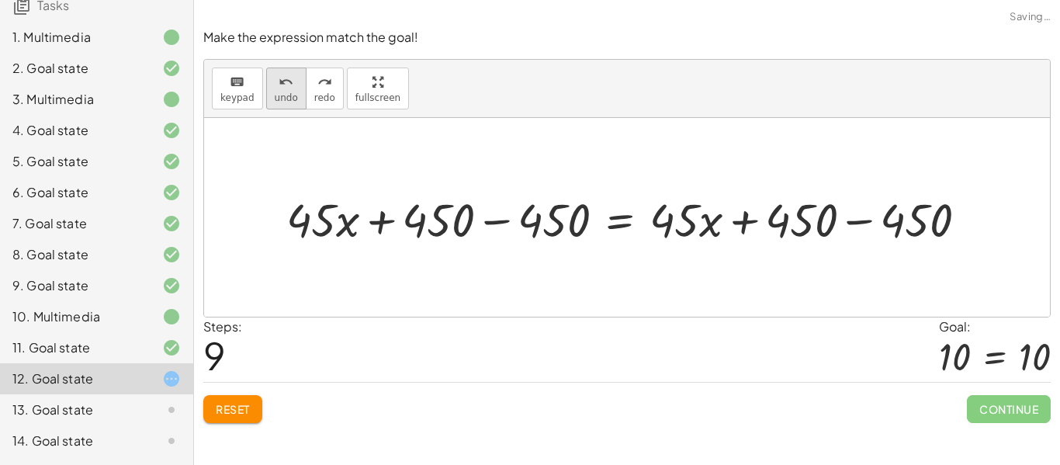
click at [293, 87] on button "undo undo" at bounding box center [286, 89] width 40 height 42
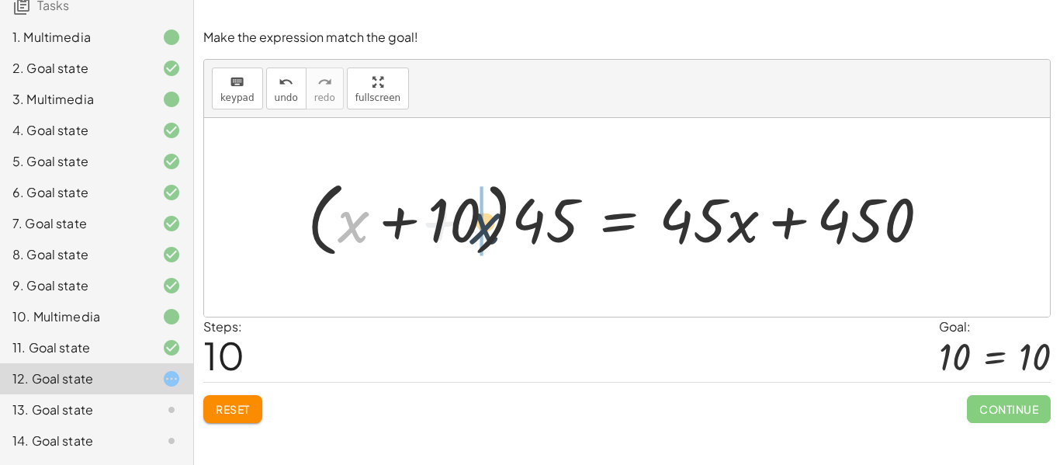
drag, startPoint x: 362, startPoint y: 227, endPoint x: 496, endPoint y: 228, distance: 133.5
click at [496, 228] on div at bounding box center [625, 217] width 650 height 89
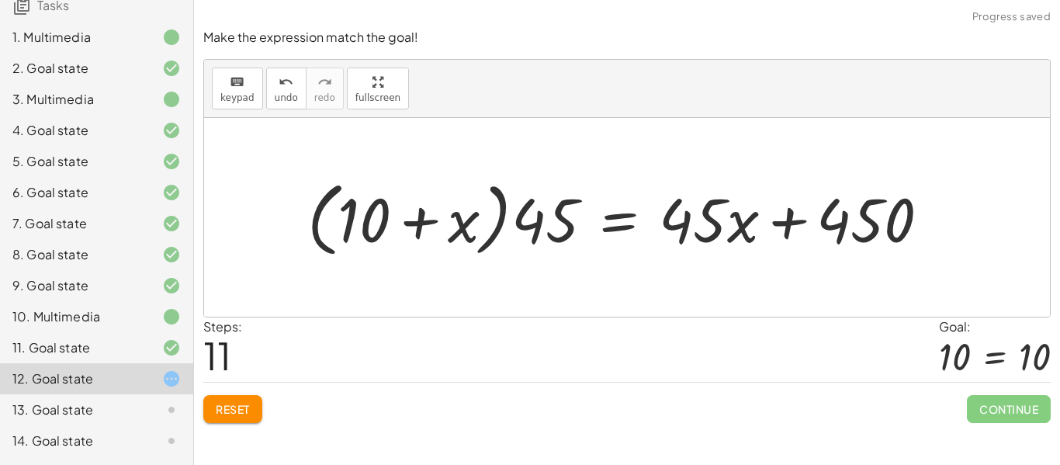
click at [460, 237] on div at bounding box center [625, 217] width 650 height 89
drag, startPoint x: 546, startPoint y: 222, endPoint x: 488, endPoint y: 220, distance: 57.4
click at [488, 220] on div at bounding box center [625, 217] width 650 height 89
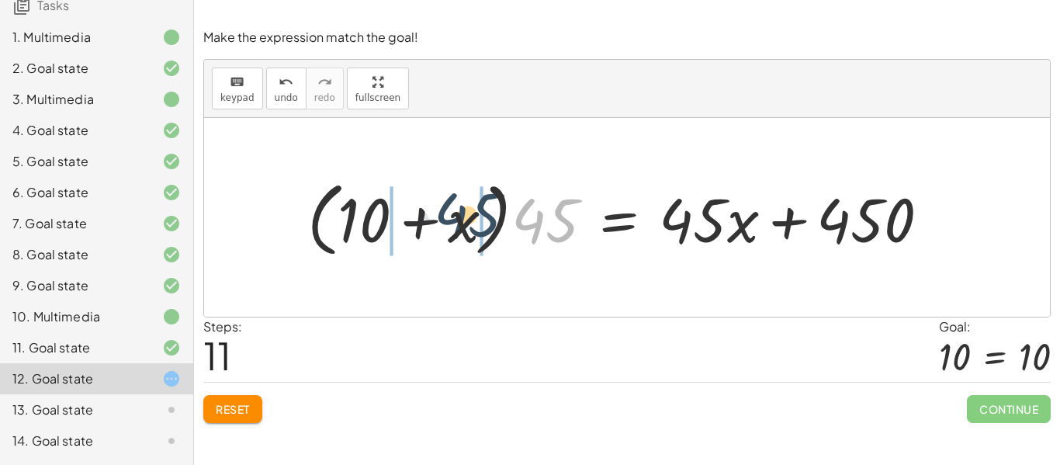
drag, startPoint x: 536, startPoint y: 232, endPoint x: 443, endPoint y: 226, distance: 93.3
click at [443, 226] on div at bounding box center [625, 217] width 650 height 89
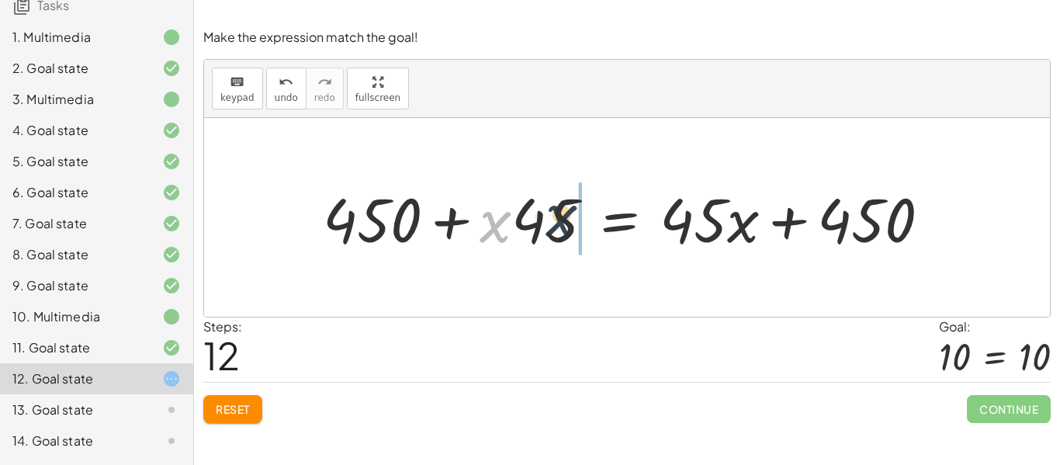
drag, startPoint x: 482, startPoint y: 230, endPoint x: 554, endPoint y: 223, distance: 72.4
click at [554, 223] on div at bounding box center [633, 218] width 636 height 80
click at [613, 223] on div at bounding box center [633, 218] width 636 height 80
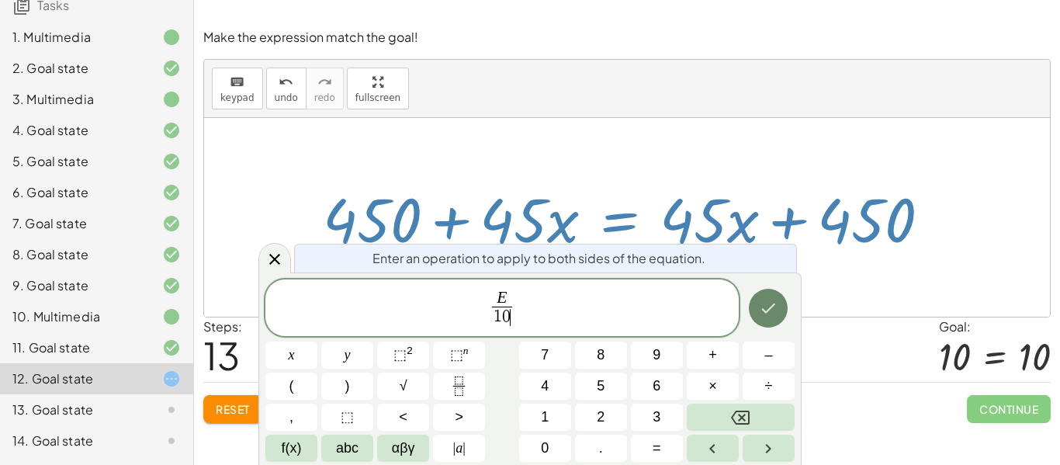
click at [769, 310] on icon "Done" at bounding box center [768, 308] width 19 height 19
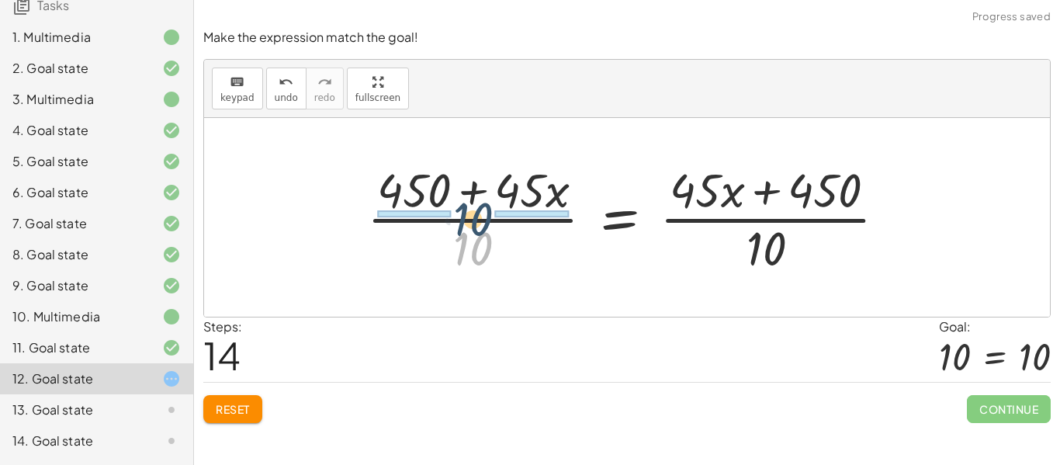
drag, startPoint x: 470, startPoint y: 242, endPoint x: 471, endPoint y: 213, distance: 29.5
click at [471, 213] on div at bounding box center [633, 218] width 548 height 120
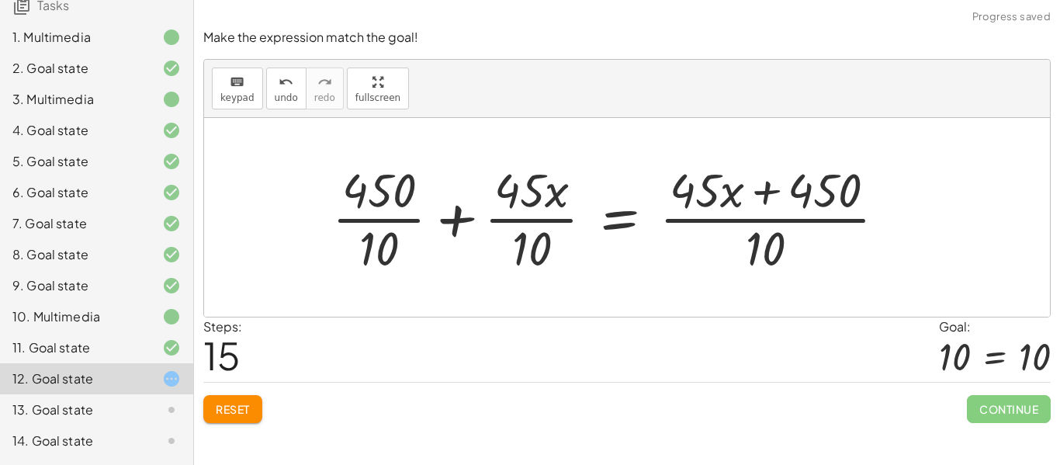
click at [393, 221] on div at bounding box center [615, 218] width 582 height 120
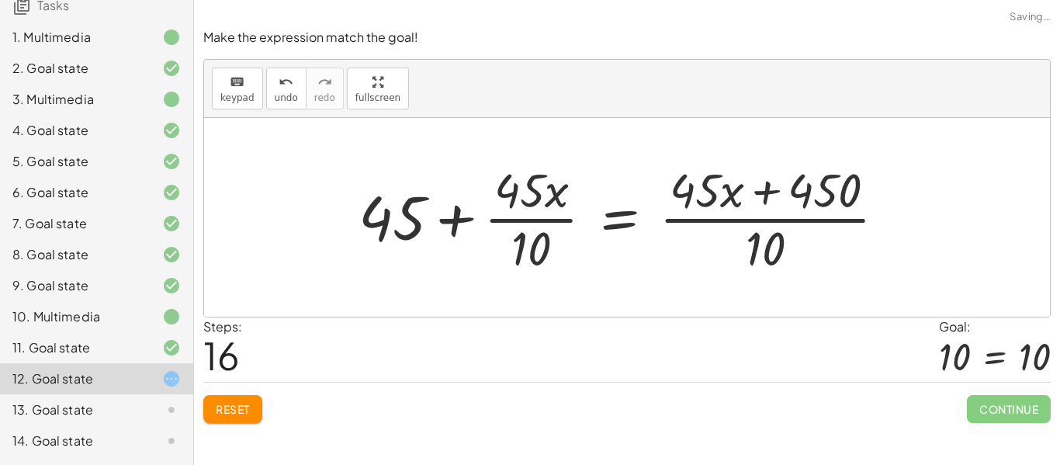
click at [517, 222] on div at bounding box center [629, 218] width 556 height 120
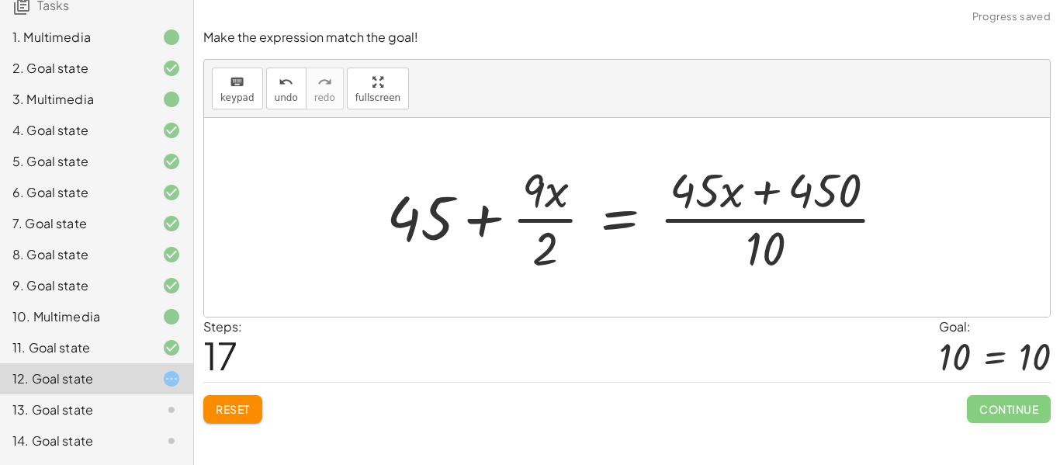
click at [559, 211] on div at bounding box center [643, 218] width 528 height 120
click at [559, 217] on div at bounding box center [643, 218] width 528 height 120
drag, startPoint x: 553, startPoint y: 203, endPoint x: 553, endPoint y: 213, distance: 10.1
click at [553, 213] on div at bounding box center [643, 218] width 528 height 120
drag, startPoint x: 550, startPoint y: 241, endPoint x: 553, endPoint y: 197, distance: 43.5
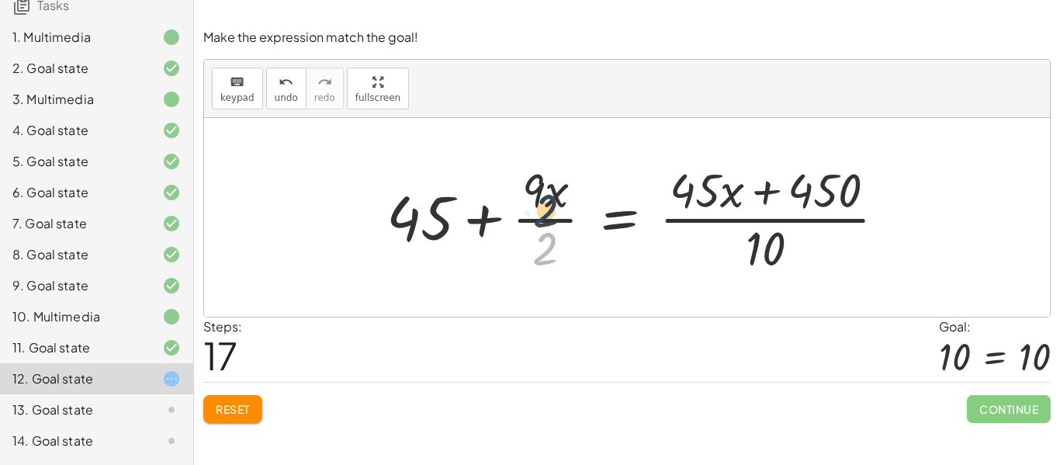
click at [553, 197] on div at bounding box center [643, 218] width 528 height 120
click at [760, 209] on div at bounding box center [643, 218] width 528 height 120
click at [758, 218] on div at bounding box center [643, 218] width 528 height 120
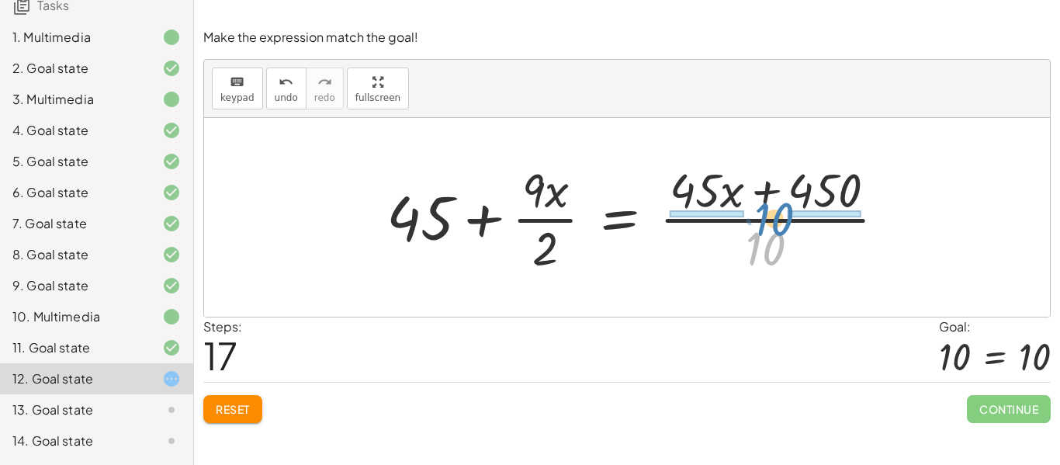
drag, startPoint x: 754, startPoint y: 241, endPoint x: 765, endPoint y: 210, distance: 32.9
click at [765, 210] on div at bounding box center [643, 218] width 528 height 120
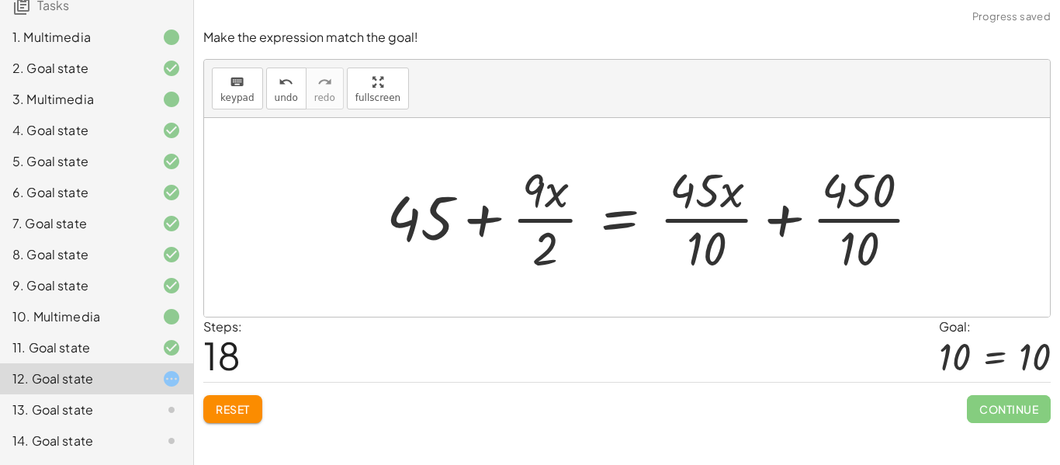
click at [846, 217] on div at bounding box center [660, 218] width 563 height 120
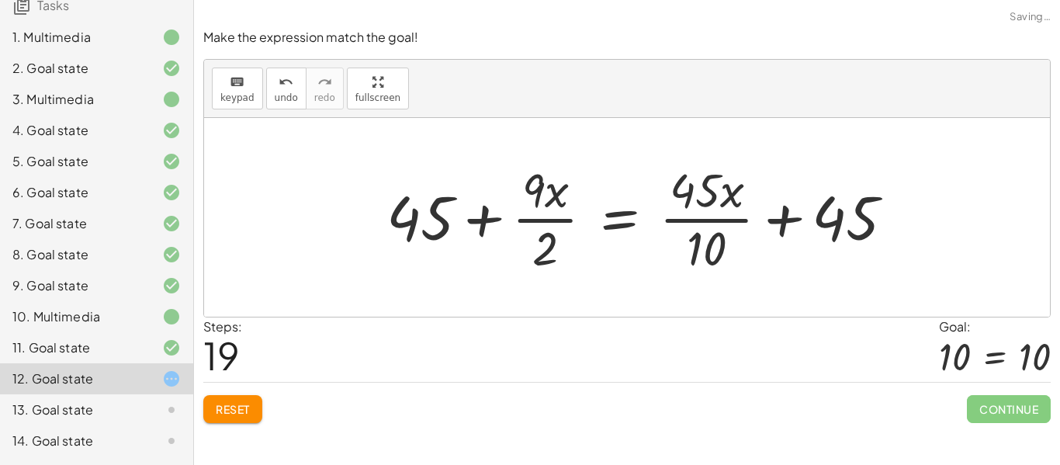
click at [717, 220] on div at bounding box center [647, 218] width 536 height 120
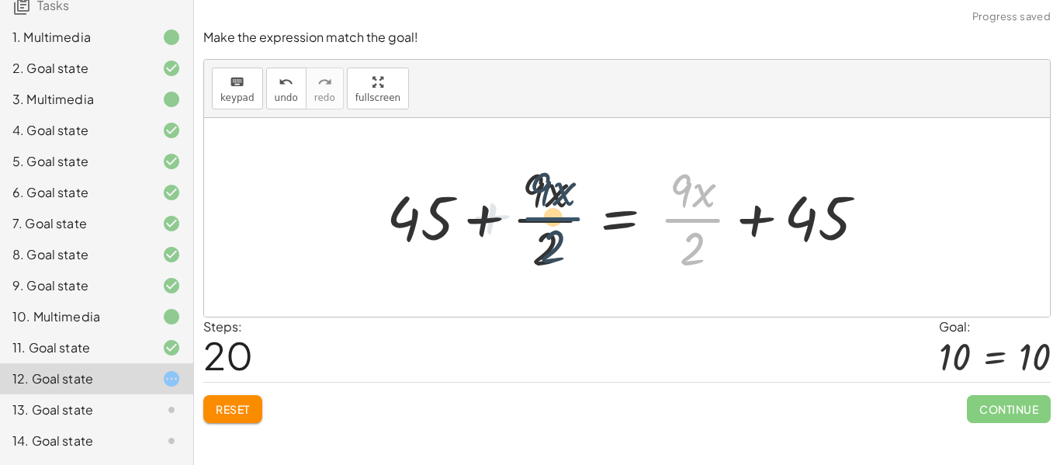
drag, startPoint x: 700, startPoint y: 223, endPoint x: 539, endPoint y: 223, distance: 161.4
click at [539, 223] on div at bounding box center [633, 218] width 508 height 120
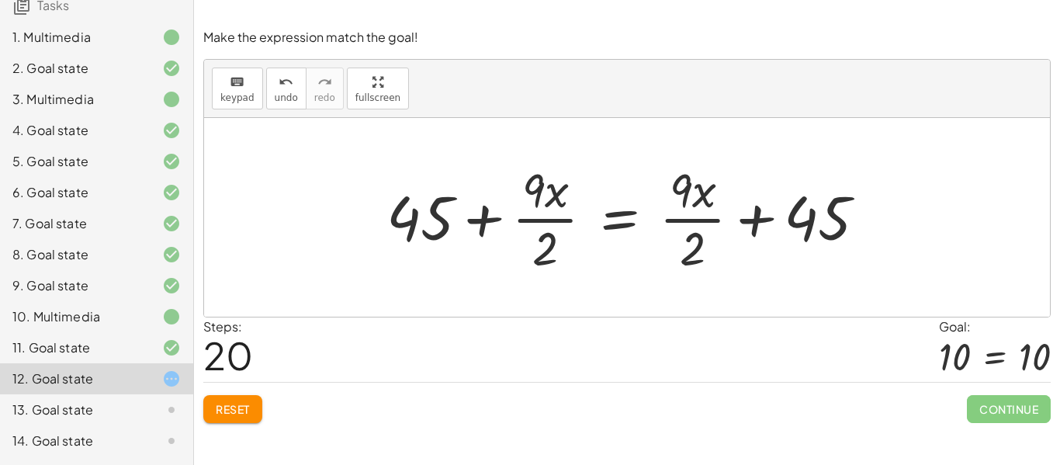
click at [613, 226] on div at bounding box center [633, 218] width 508 height 120
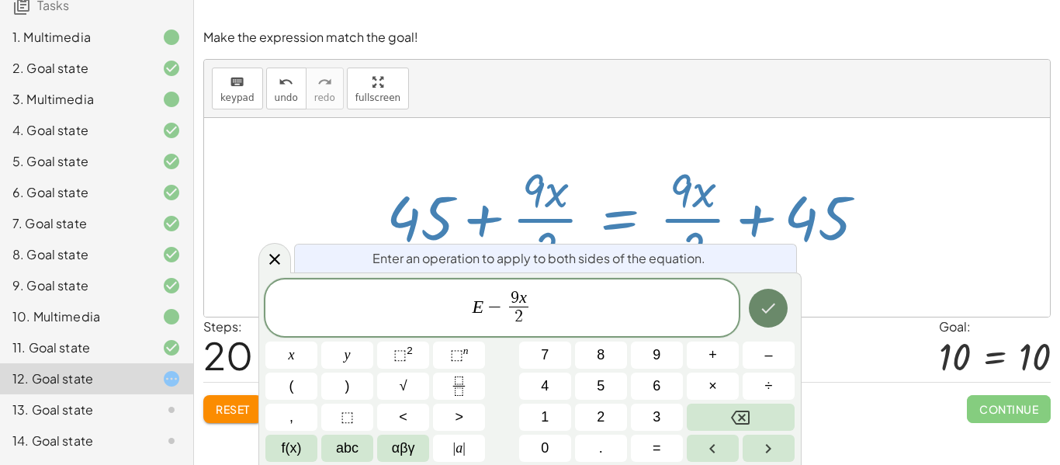
click at [763, 312] on icon "Done" at bounding box center [768, 308] width 19 height 19
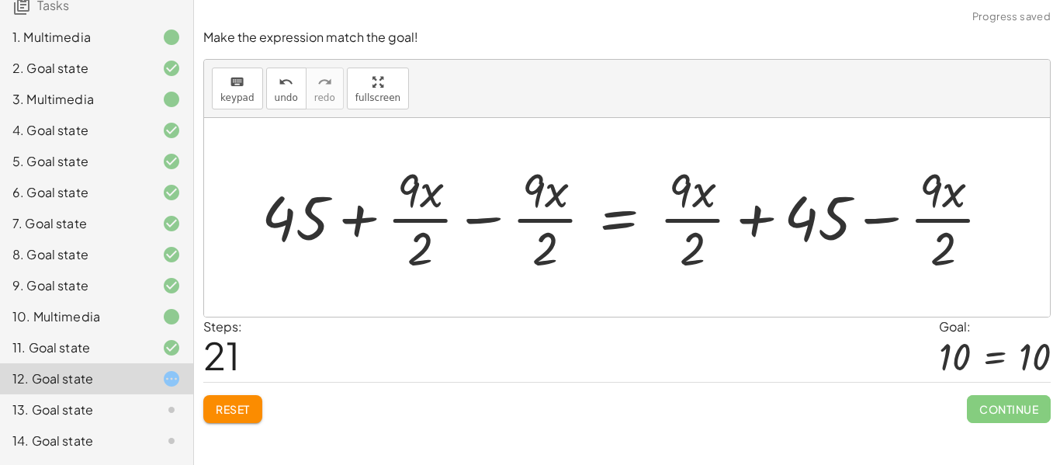
click at [470, 214] on div at bounding box center [632, 218] width 757 height 120
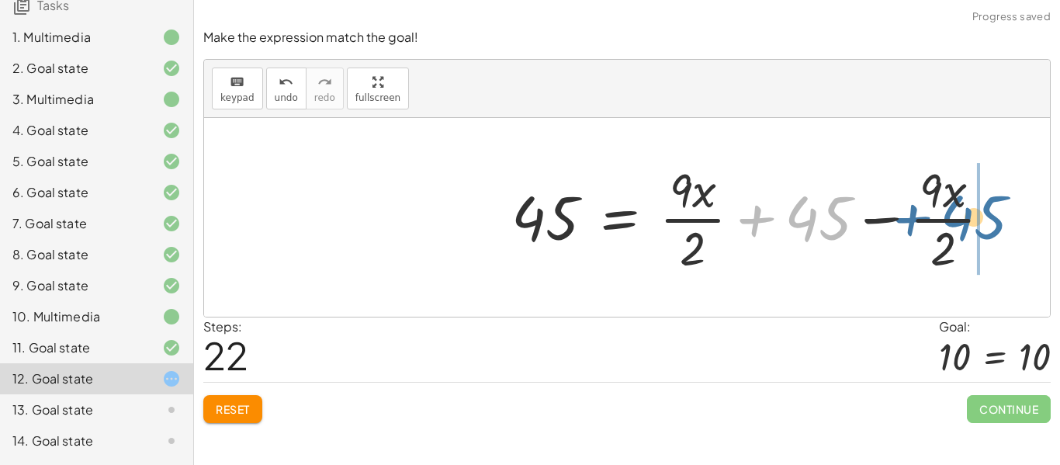
drag, startPoint x: 819, startPoint y: 222, endPoint x: 976, endPoint y: 221, distance: 156.8
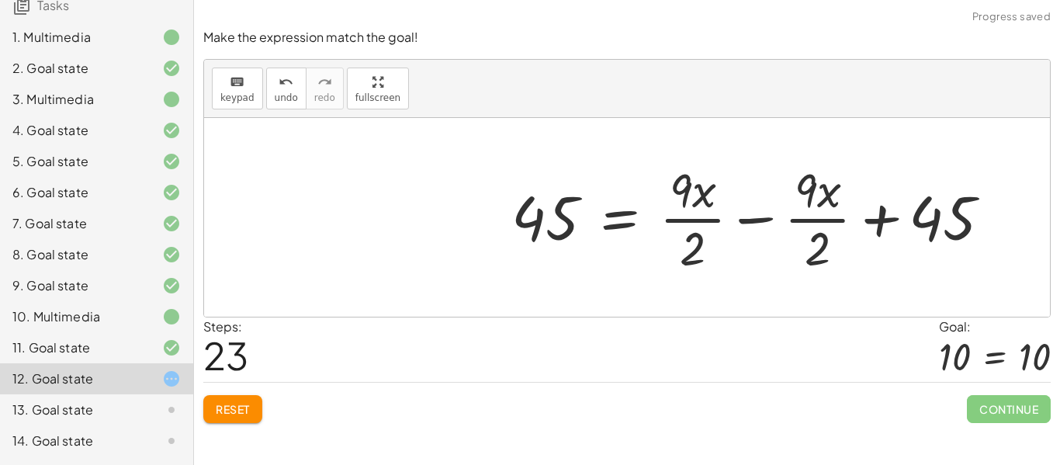
click at [760, 220] on div at bounding box center [758, 218] width 508 height 120
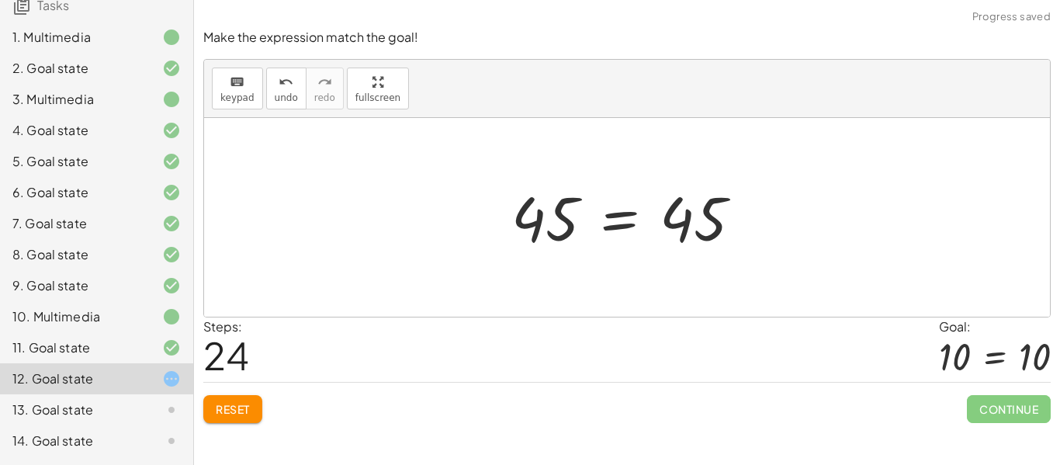
click at [679, 241] on div at bounding box center [633, 217] width 258 height 77
click at [653, 253] on div at bounding box center [633, 217] width 258 height 77
click at [601, 222] on div at bounding box center [633, 217] width 258 height 77
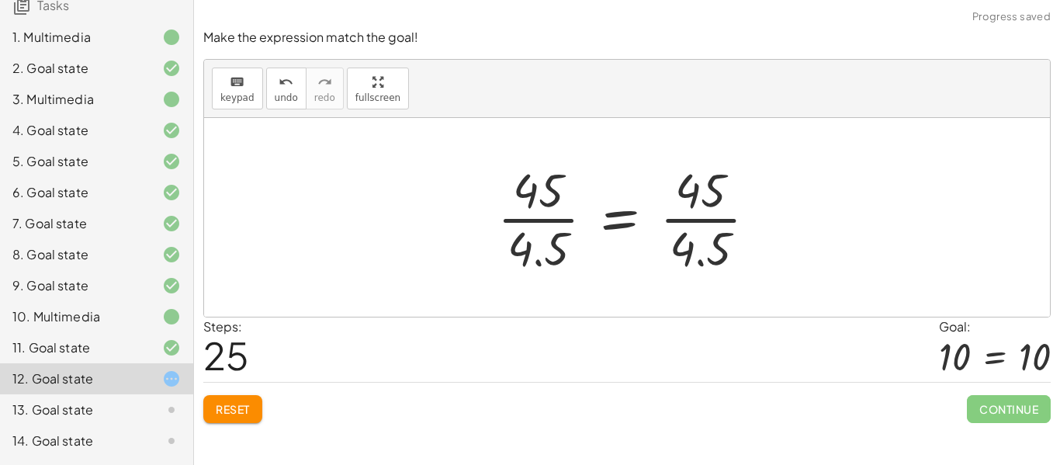
click at [525, 221] on div at bounding box center [633, 218] width 287 height 120
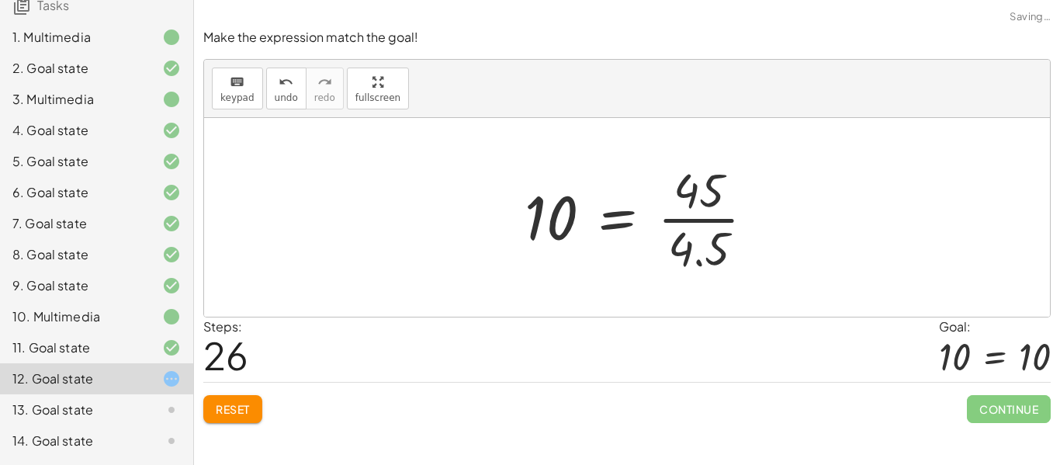
click at [687, 217] on div at bounding box center [646, 218] width 258 height 120
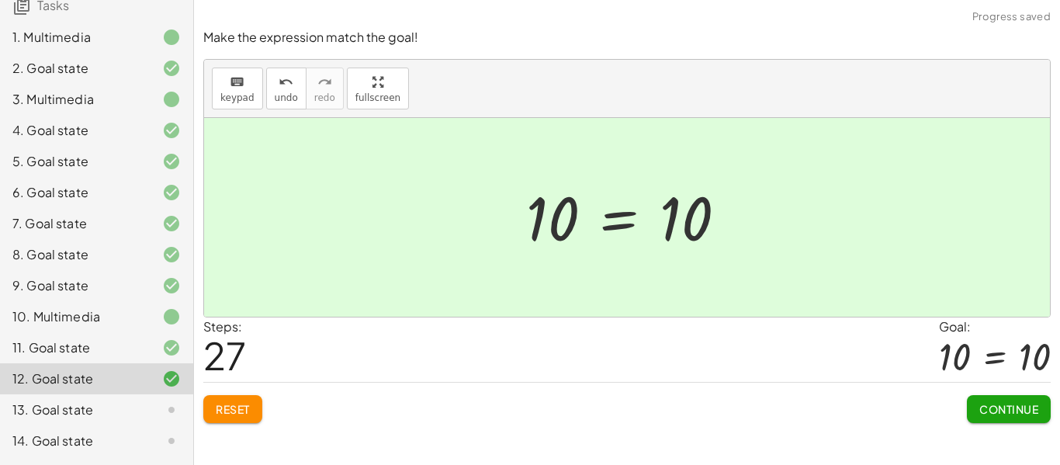
click at [980, 402] on span "Continue" at bounding box center [1008, 409] width 59 height 14
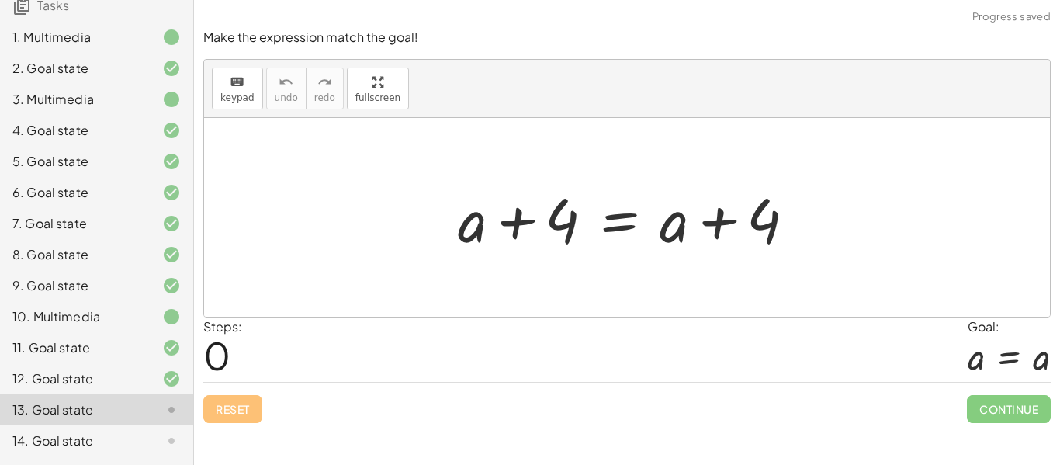
click at [637, 226] on div at bounding box center [632, 218] width 365 height 80
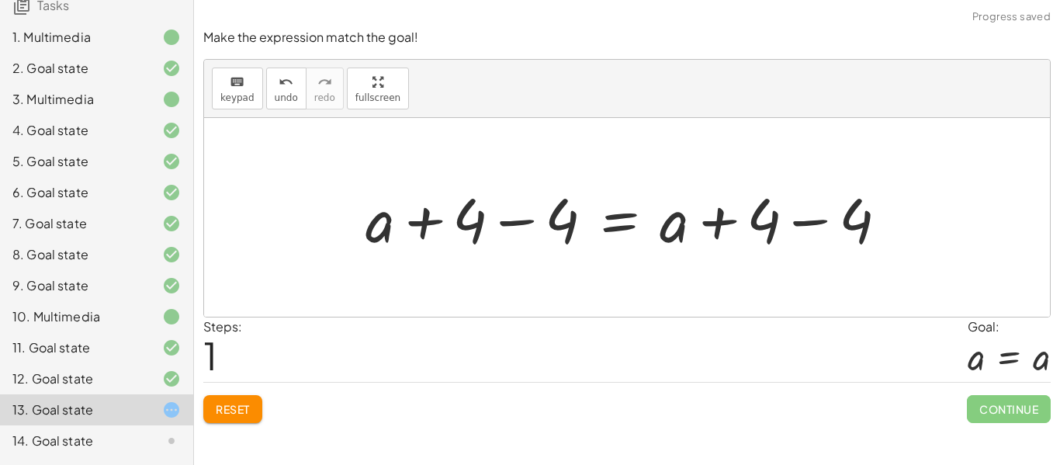
click at [811, 234] on div at bounding box center [633, 218] width 550 height 80
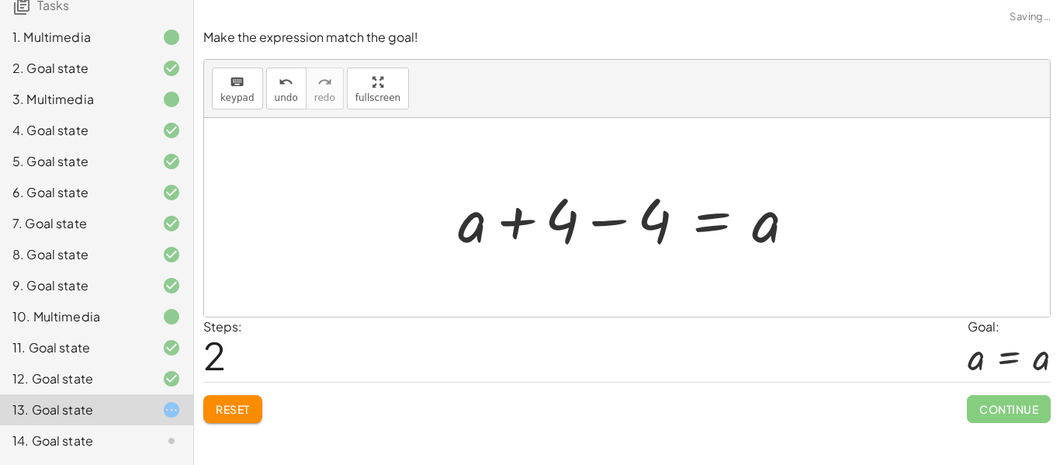
click at [592, 223] on div at bounding box center [632, 218] width 365 height 80
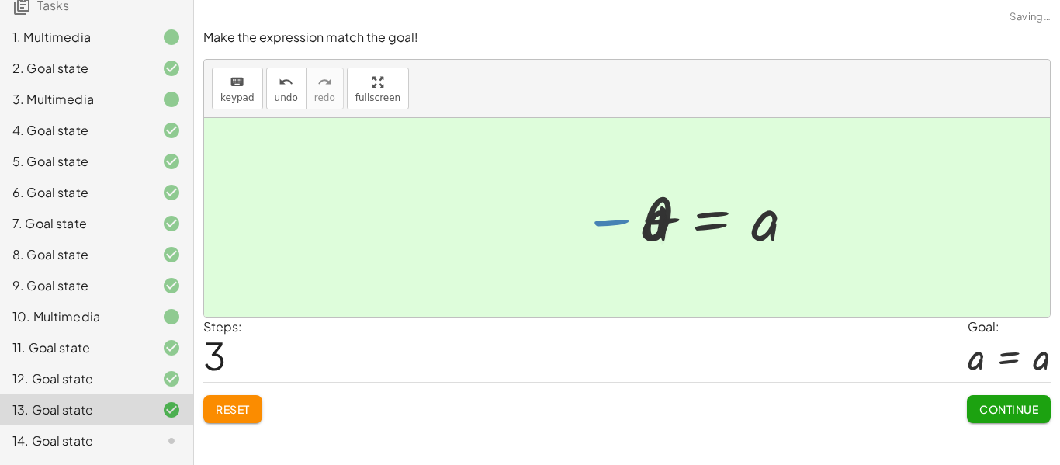
click at [1005, 410] on span "Continue" at bounding box center [1008, 409] width 59 height 14
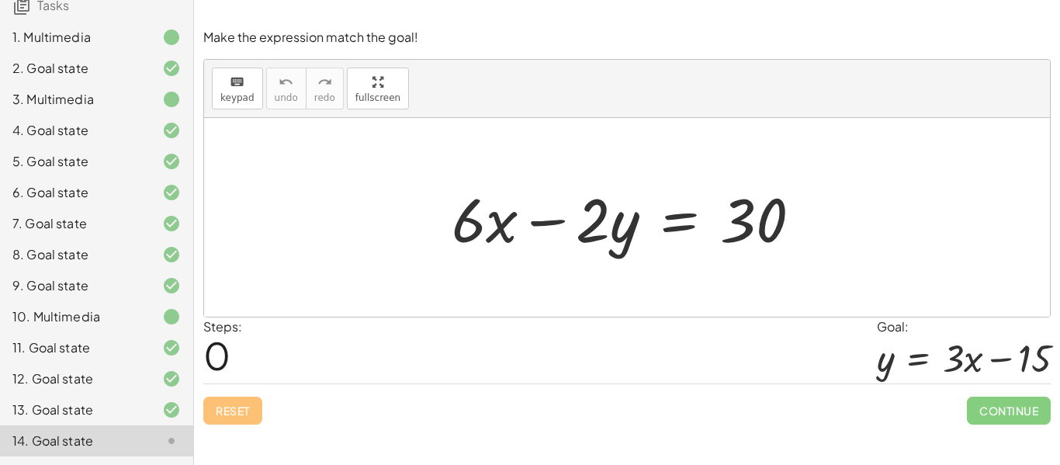
click at [594, 232] on div at bounding box center [632, 218] width 377 height 80
click at [543, 222] on div at bounding box center [632, 218] width 377 height 80
click at [671, 232] on div at bounding box center [632, 218] width 377 height 80
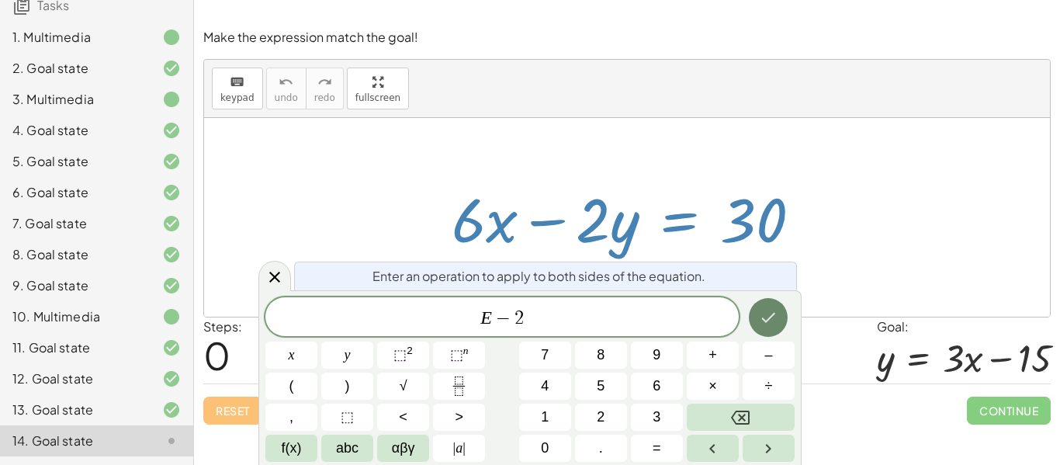
click at [759, 301] on button "Done" at bounding box center [768, 317] width 39 height 39
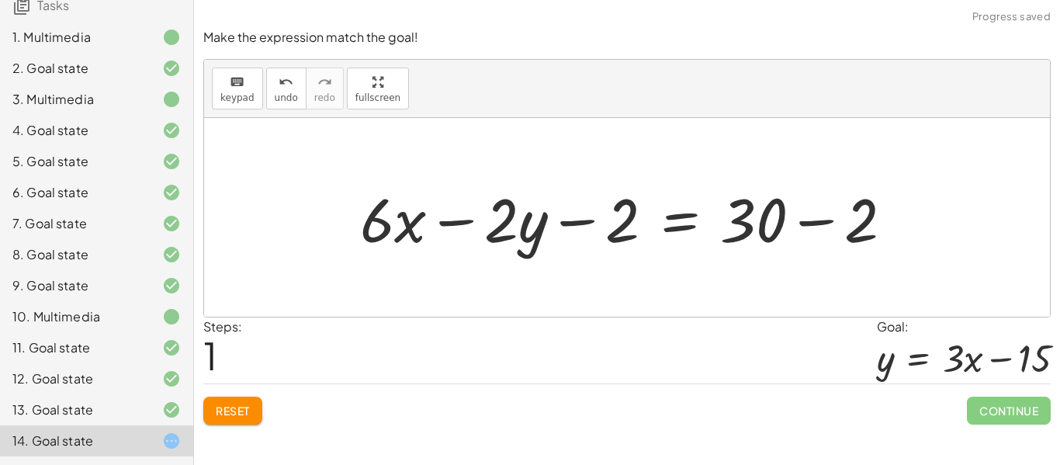
click at [577, 226] on div at bounding box center [632, 218] width 561 height 80
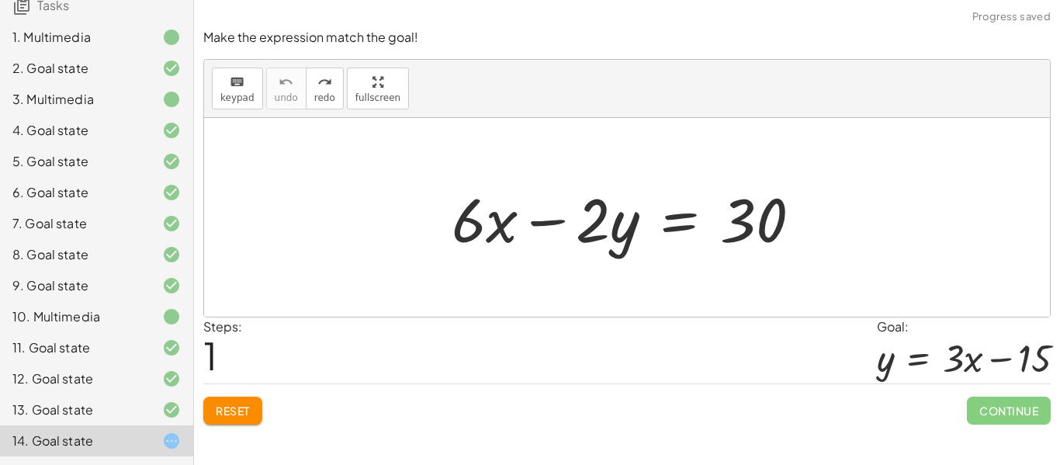
click at [692, 232] on div at bounding box center [632, 218] width 377 height 80
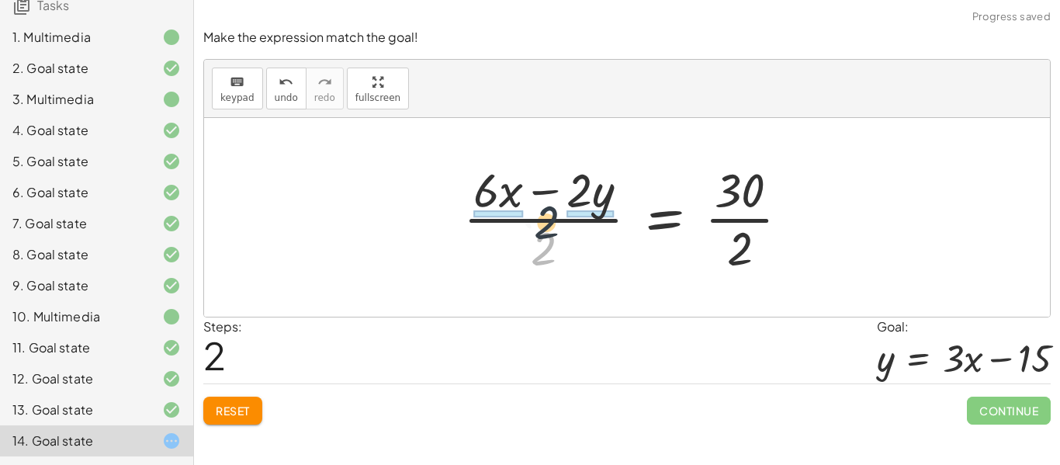
drag, startPoint x: 546, startPoint y: 248, endPoint x: 551, endPoint y: 221, distance: 26.8
click at [551, 221] on div at bounding box center [633, 218] width 354 height 120
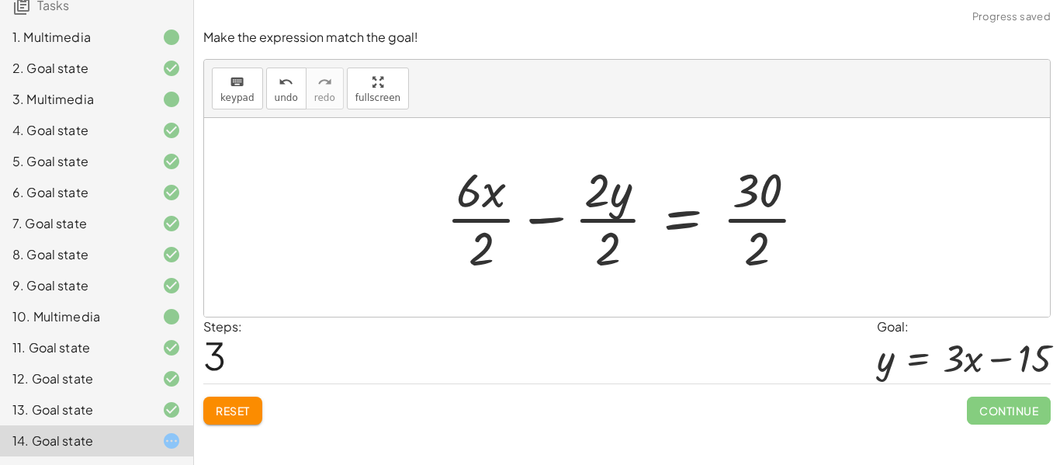
click at [494, 215] on div at bounding box center [632, 218] width 389 height 120
click at [615, 220] on div at bounding box center [633, 218] width 386 height 120
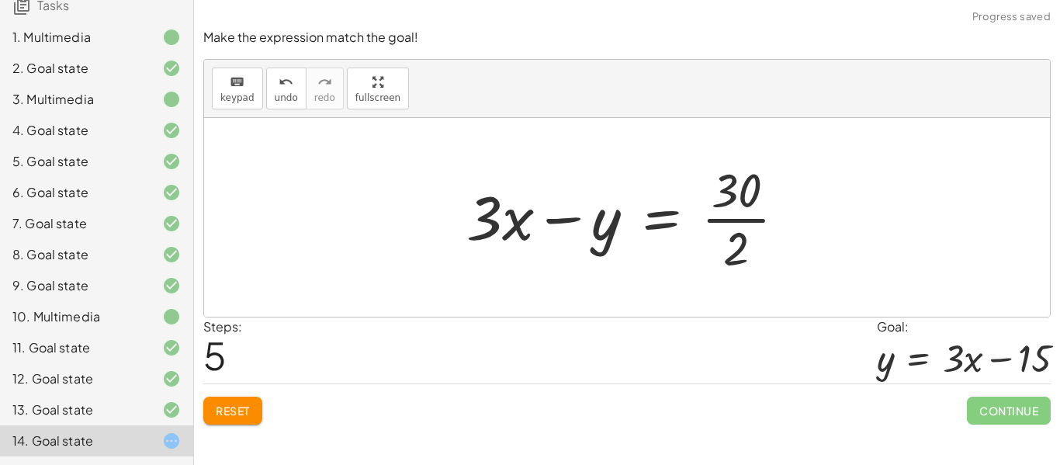
click at [724, 217] on div at bounding box center [633, 218] width 348 height 120
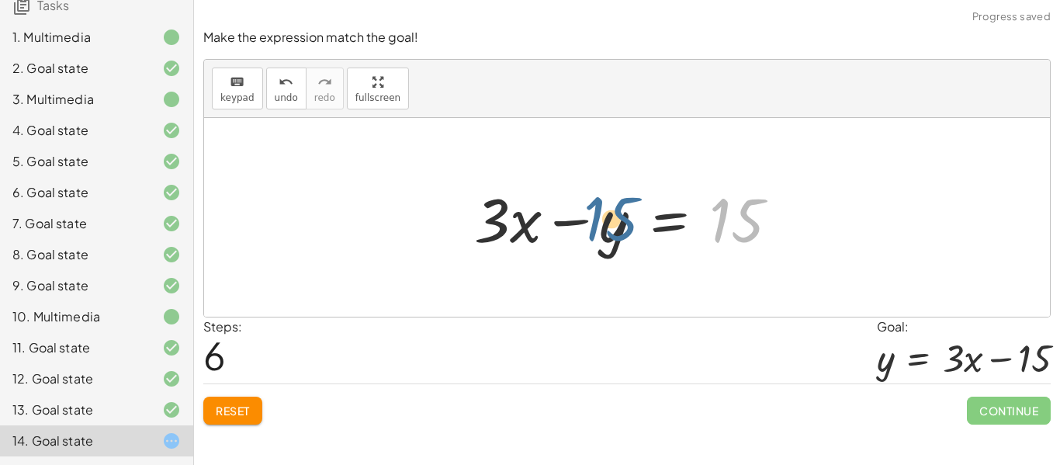
drag, startPoint x: 729, startPoint y: 223, endPoint x: 597, endPoint y: 237, distance: 133.4
click at [597, 237] on div at bounding box center [632, 218] width 332 height 80
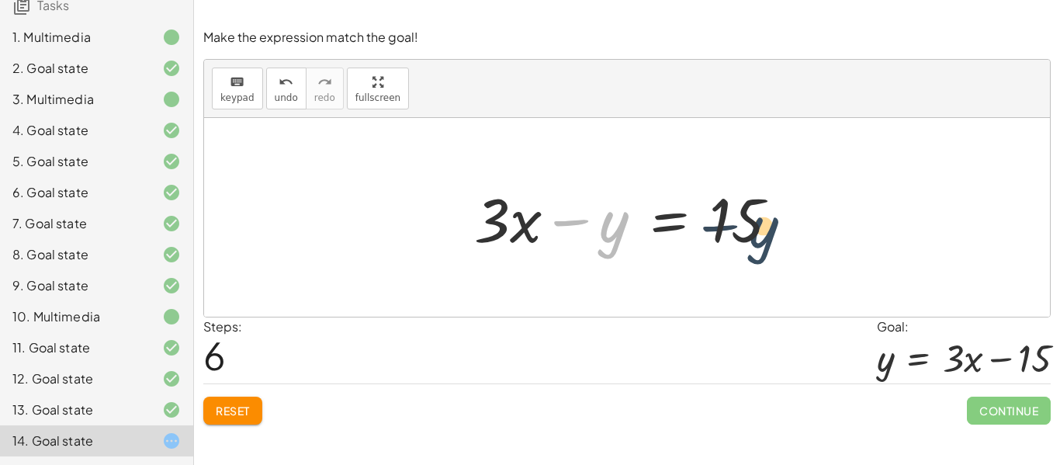
drag, startPoint x: 603, startPoint y: 227, endPoint x: 794, endPoint y: 226, distance: 190.9
click at [794, 226] on div at bounding box center [632, 218] width 332 height 80
drag, startPoint x: 597, startPoint y: 237, endPoint x: 709, endPoint y: 212, distance: 115.2
click at [709, 212] on div at bounding box center [632, 218] width 332 height 80
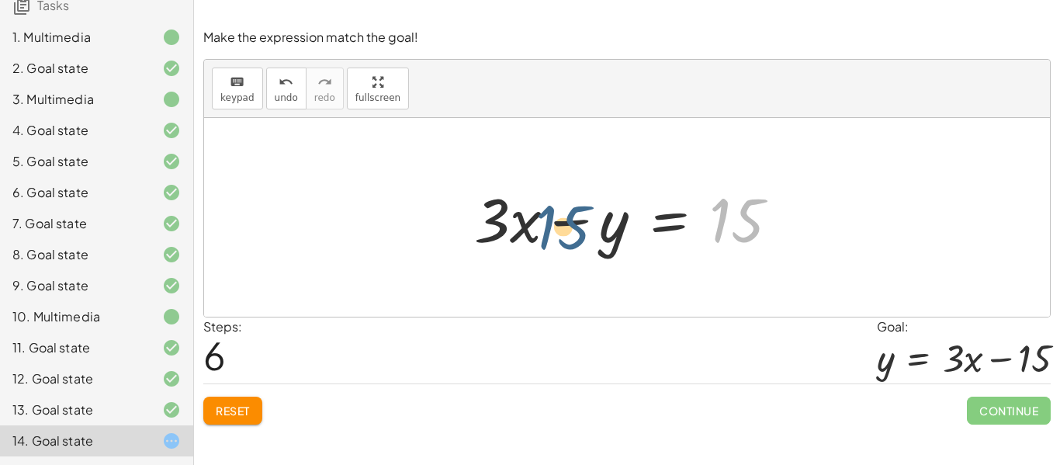
drag, startPoint x: 732, startPoint y: 221, endPoint x: 553, endPoint y: 229, distance: 179.4
click at [553, 229] on div at bounding box center [632, 218] width 332 height 80
drag, startPoint x: 730, startPoint y: 216, endPoint x: 568, endPoint y: 232, distance: 163.0
click at [568, 232] on div at bounding box center [632, 218] width 332 height 80
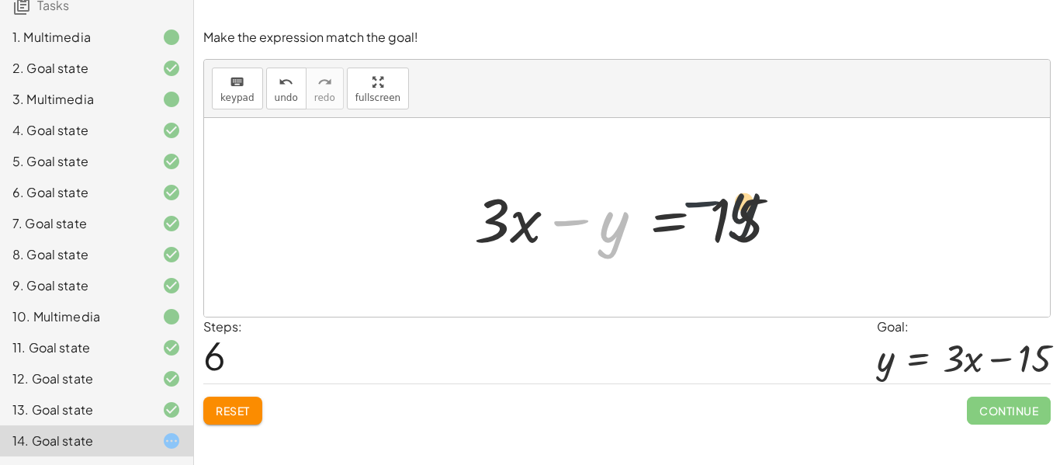
drag, startPoint x: 584, startPoint y: 232, endPoint x: 727, endPoint y: 213, distance: 144.9
click at [727, 213] on div at bounding box center [632, 218] width 332 height 80
click at [754, 227] on div at bounding box center [632, 218] width 332 height 80
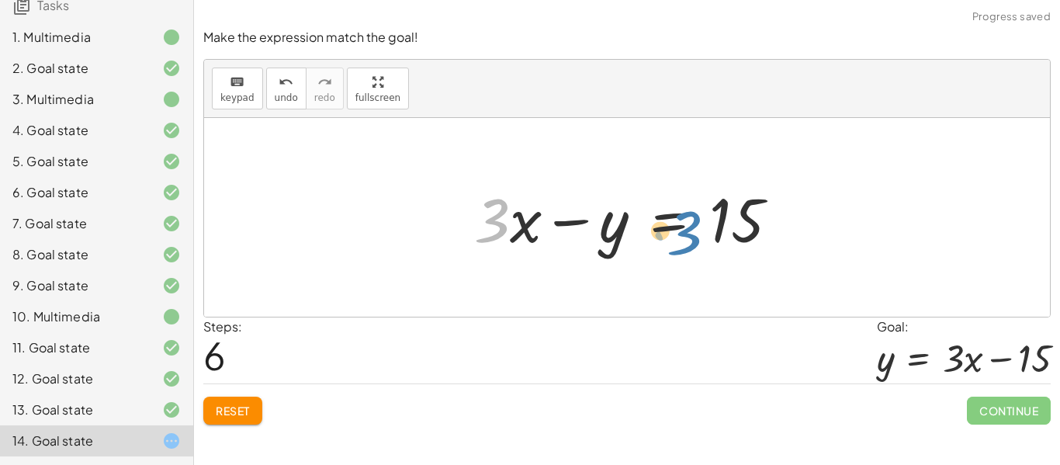
drag, startPoint x: 504, startPoint y: 230, endPoint x: 700, endPoint y: 242, distance: 196.7
click at [700, 242] on div at bounding box center [632, 218] width 332 height 80
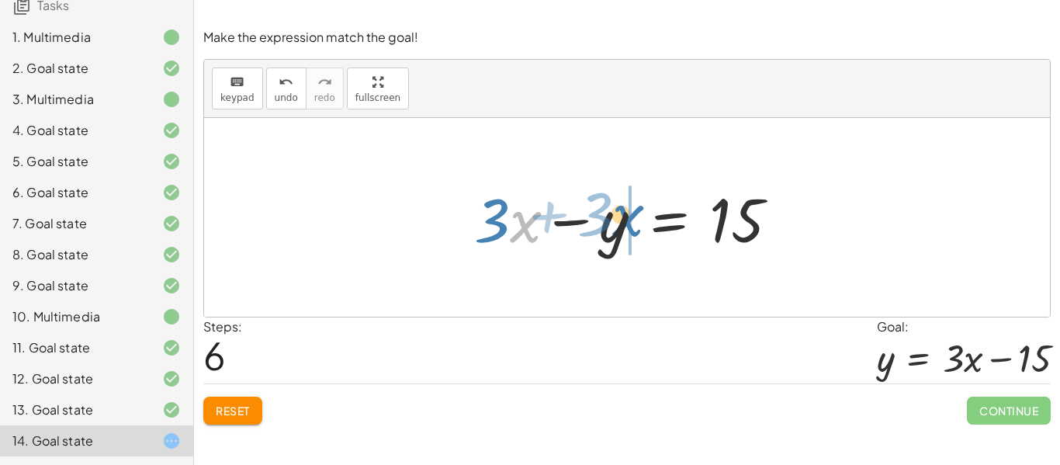
drag, startPoint x: 516, startPoint y: 231, endPoint x: 630, endPoint y: 225, distance: 114.2
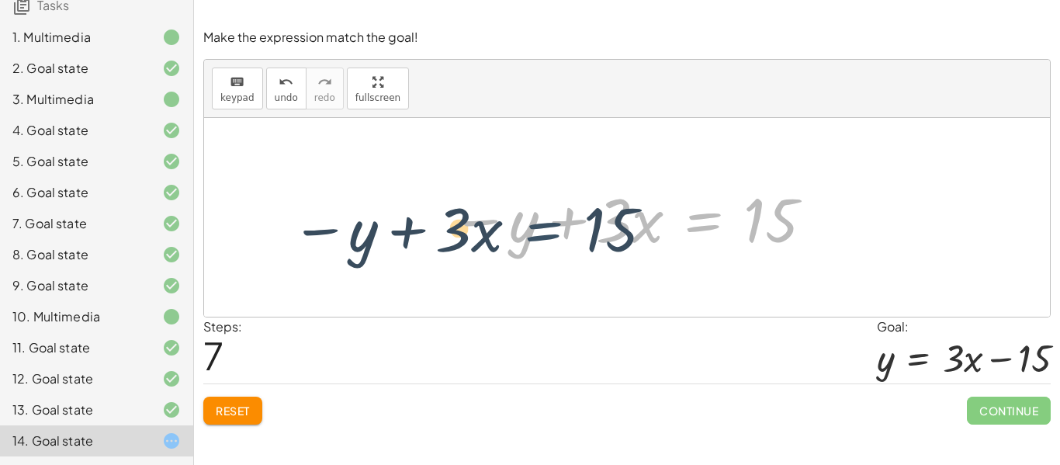
drag, startPoint x: 703, startPoint y: 228, endPoint x: 540, endPoint y: 237, distance: 163.2
click at [540, 237] on div at bounding box center [633, 218] width 380 height 80
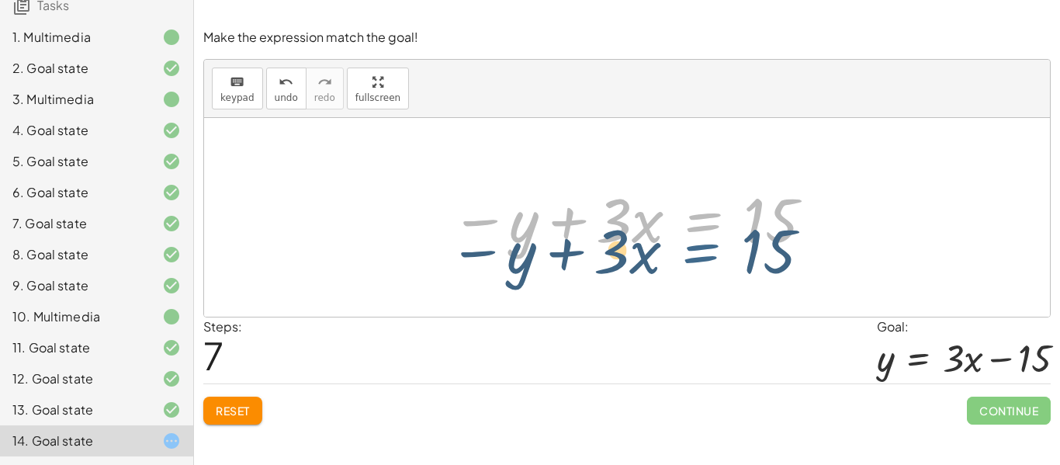
drag, startPoint x: 710, startPoint y: 220, endPoint x: 707, endPoint y: 241, distance: 20.4
click at [707, 241] on div at bounding box center [633, 218] width 380 height 80
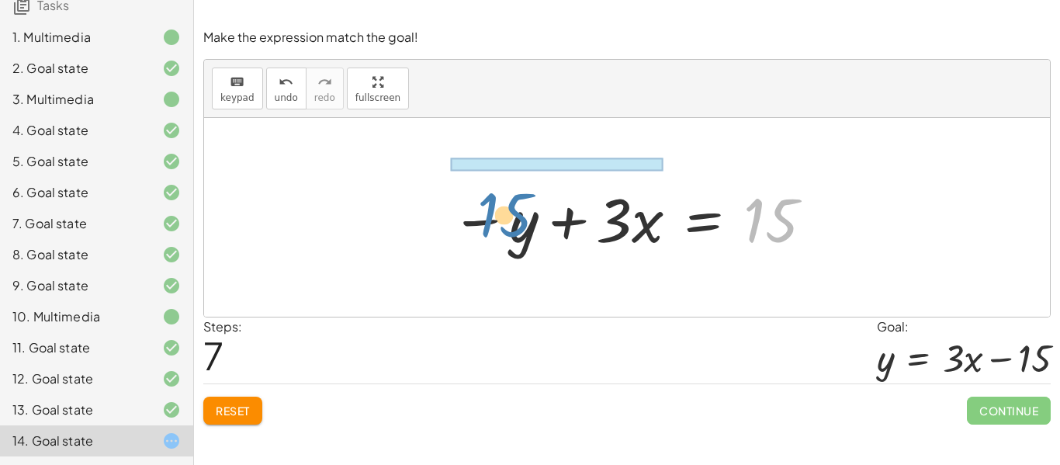
drag, startPoint x: 753, startPoint y: 220, endPoint x: 459, endPoint y: 219, distance: 294.1
click at [459, 219] on div at bounding box center [633, 218] width 380 height 80
drag, startPoint x: 755, startPoint y: 227, endPoint x: 520, endPoint y: 174, distance: 241.0
click at [520, 174] on div "+ · 6 · x − · 2 · y = 30 · ( + · 6 · x − · 2 · y ) · 2 = · 30 · 2 + · 6 · x · 2…" at bounding box center [628, 218] width 400 height 88
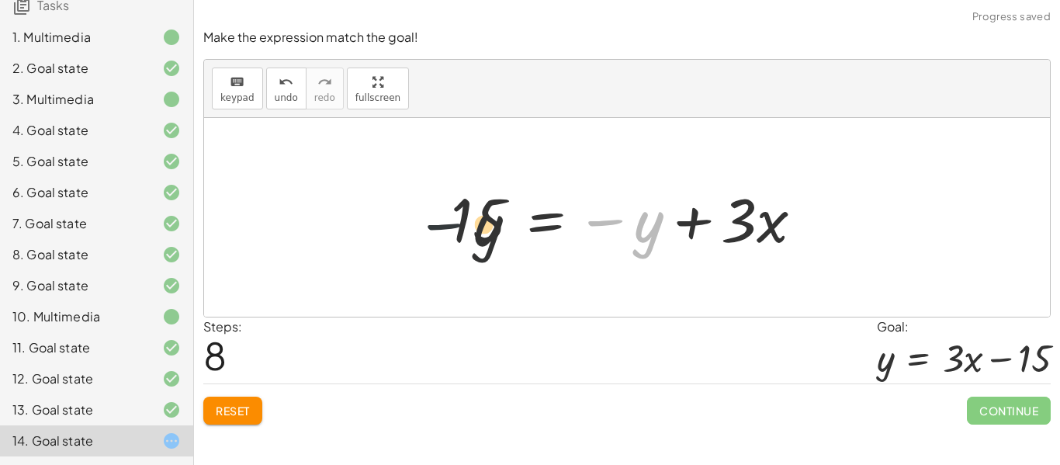
drag, startPoint x: 610, startPoint y: 218, endPoint x: 390, endPoint y: 221, distance: 220.4
click at [390, 221] on div "+ · 6 · x − · 2 · y = 30 · ( + · 6 · x − · 2 · y ) · 2 = · 30 · 2 + · 6 · x · 2…" at bounding box center [627, 217] width 846 height 199
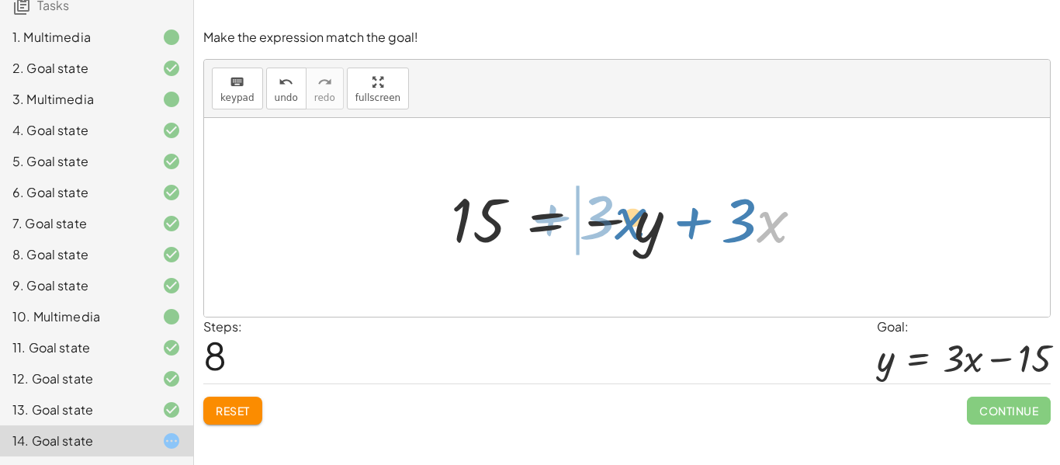
drag, startPoint x: 771, startPoint y: 233, endPoint x: 611, endPoint y: 235, distance: 160.6
click at [611, 235] on div at bounding box center [633, 218] width 380 height 80
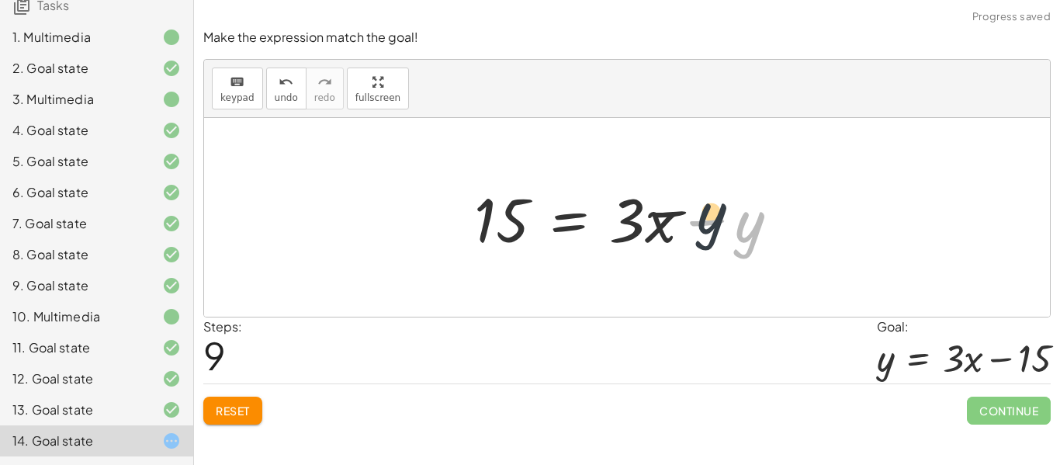
drag, startPoint x: 749, startPoint y: 239, endPoint x: 677, endPoint y: 225, distance: 72.7
click at [677, 225] on div at bounding box center [632, 218] width 332 height 80
click at [572, 219] on div at bounding box center [632, 218] width 332 height 80
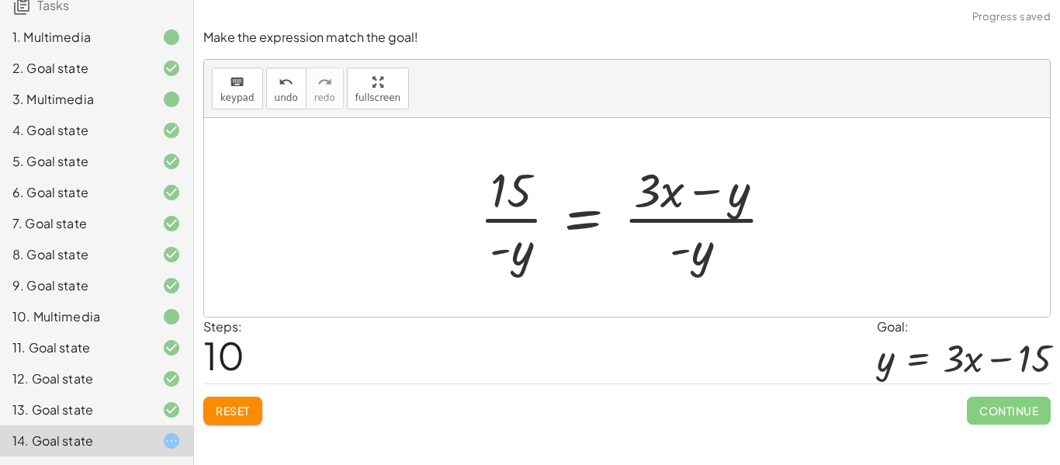
click at [535, 232] on div at bounding box center [633, 218] width 323 height 120
click at [521, 226] on div at bounding box center [633, 218] width 323 height 120
click at [703, 225] on div at bounding box center [633, 218] width 323 height 120
drag, startPoint x: 695, startPoint y: 268, endPoint x: 737, endPoint y: 210, distance: 71.5
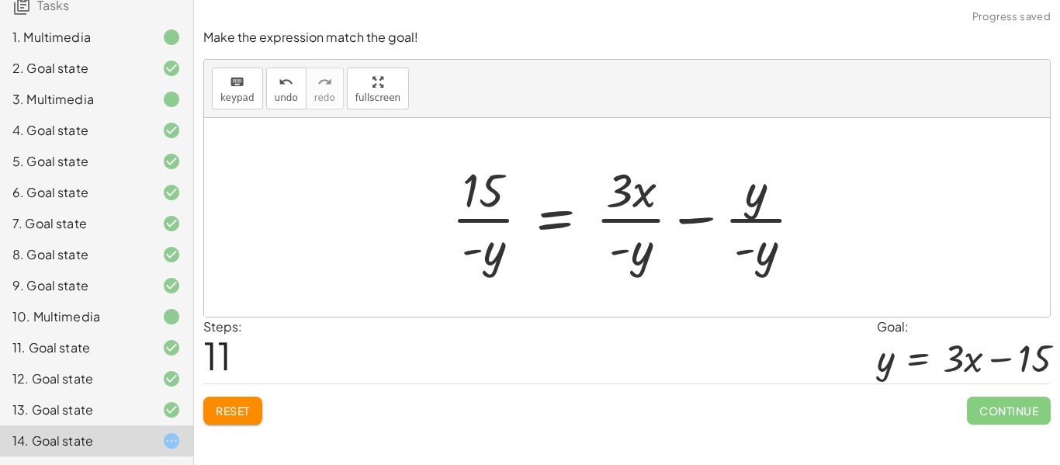
click at [265, 112] on div "keyboard keypad undo undo redo redo fullscreen" at bounding box center [627, 89] width 846 height 58
click at [279, 103] on button "undo undo" at bounding box center [286, 89] width 40 height 42
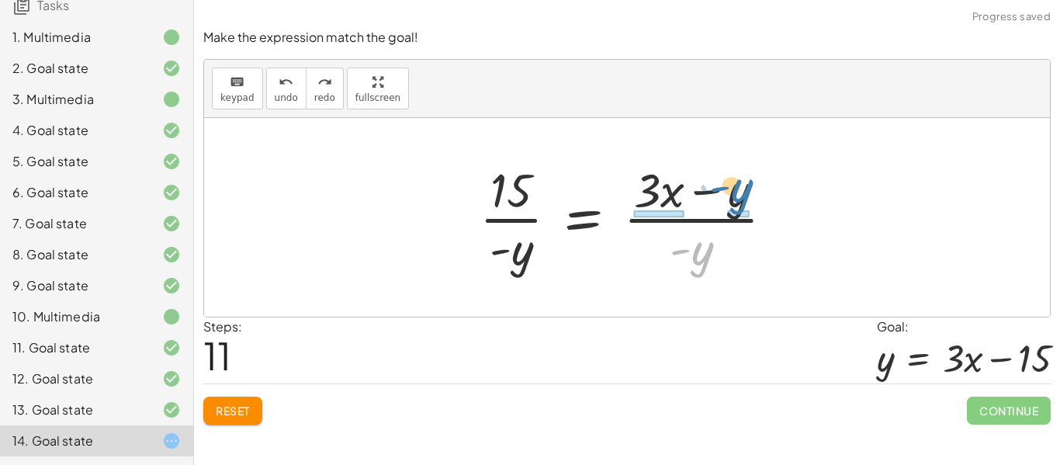
drag, startPoint x: 693, startPoint y: 255, endPoint x: 739, endPoint y: 186, distance: 82.9
click at [739, 186] on div at bounding box center [633, 218] width 323 height 120
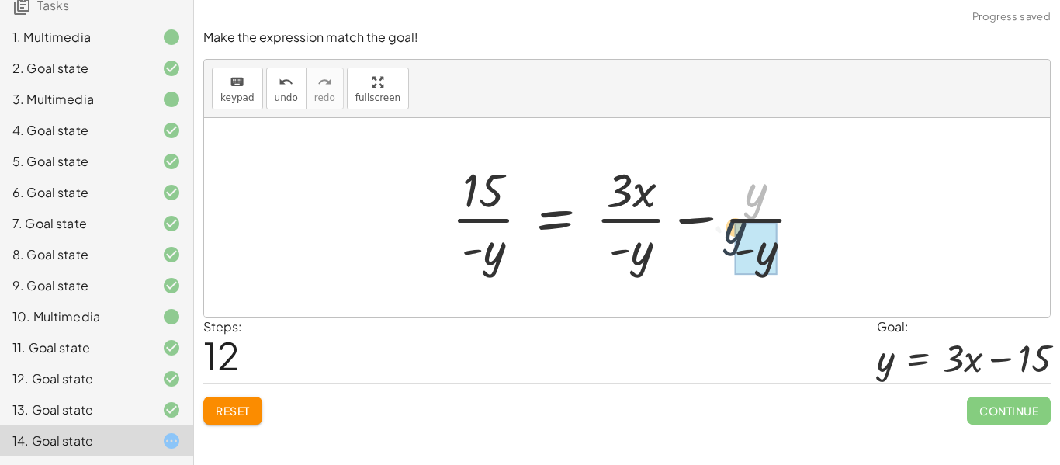
drag, startPoint x: 773, startPoint y: 203, endPoint x: 775, endPoint y: 268, distance: 65.2
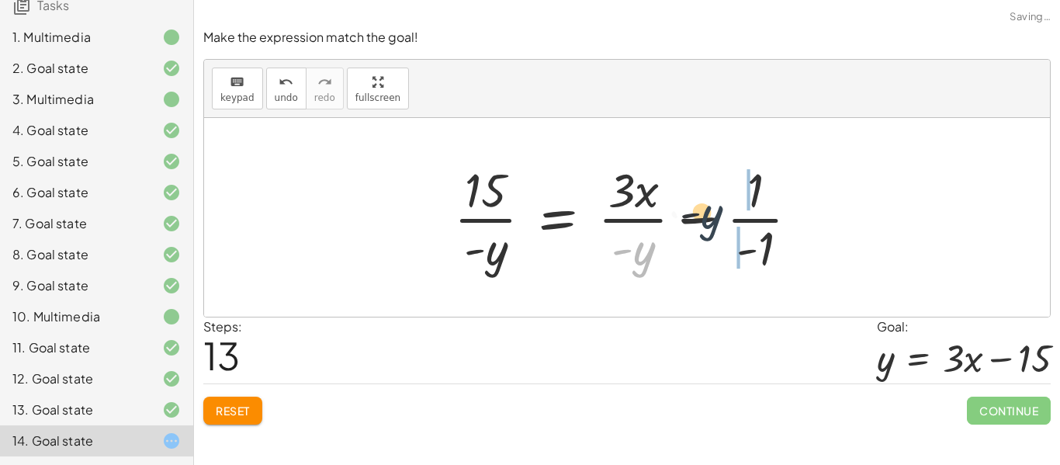
drag, startPoint x: 653, startPoint y: 271, endPoint x: 793, endPoint y: 208, distance: 153.2
click at [793, 208] on div at bounding box center [632, 218] width 373 height 120
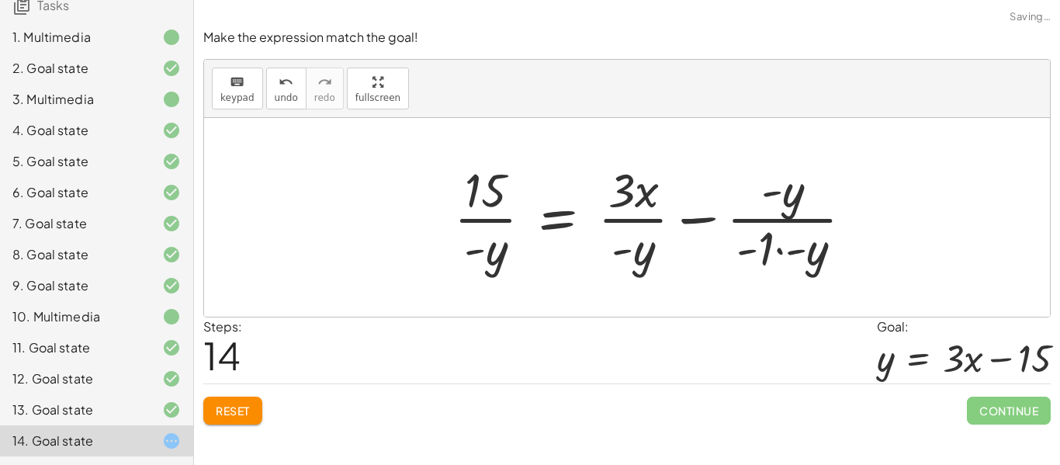
click at [778, 248] on div at bounding box center [660, 218] width 428 height 120
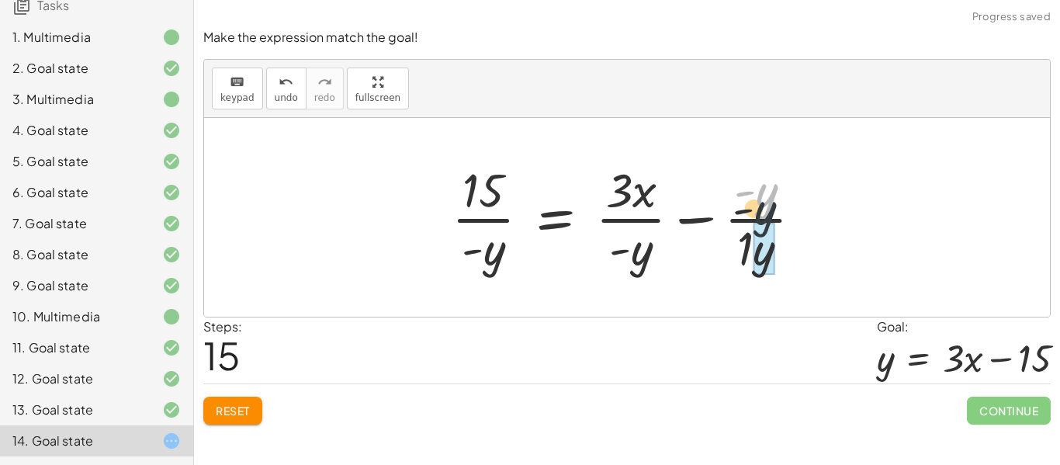
drag, startPoint x: 758, startPoint y: 203, endPoint x: 754, endPoint y: 246, distance: 42.9
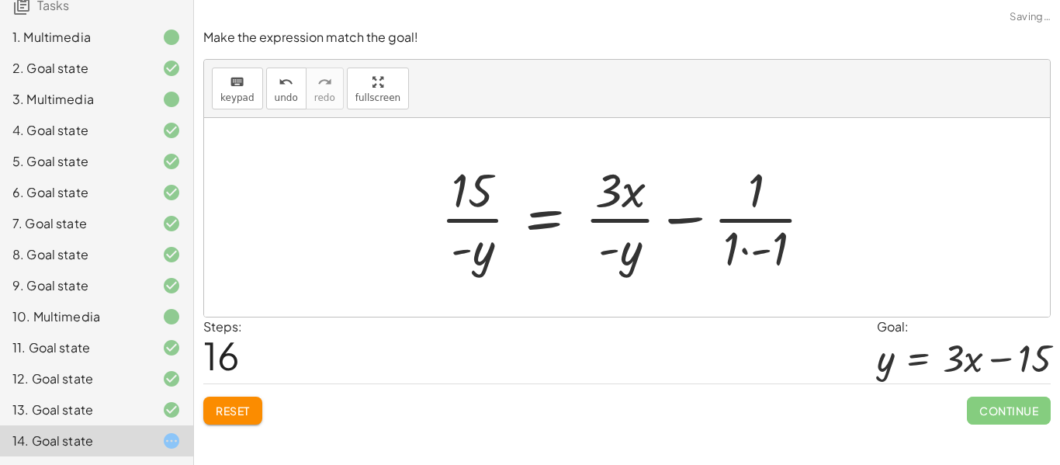
click at [733, 247] on div at bounding box center [633, 218] width 400 height 120
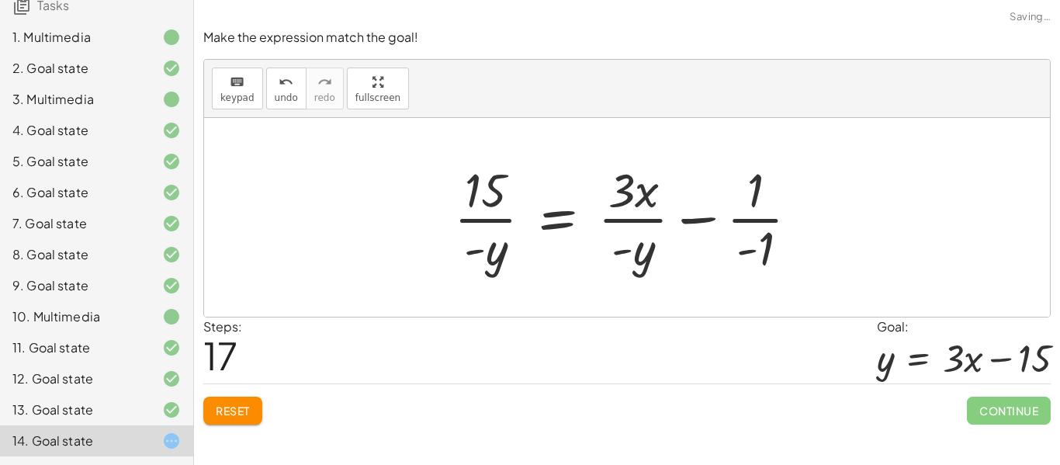
click at [743, 219] on div at bounding box center [632, 218] width 373 height 120
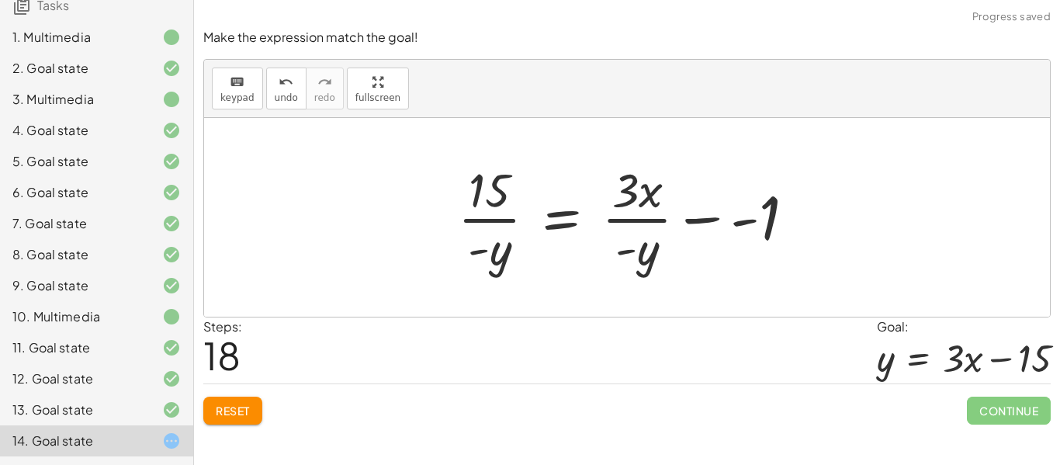
click at [487, 265] on div at bounding box center [632, 218] width 365 height 120
click at [501, 221] on div at bounding box center [632, 218] width 365 height 120
drag, startPoint x: 495, startPoint y: 271, endPoint x: 656, endPoint y: 275, distance: 160.7
click at [656, 275] on div at bounding box center [632, 218] width 365 height 120
drag, startPoint x: 501, startPoint y: 256, endPoint x: 703, endPoint y: 210, distance: 206.9
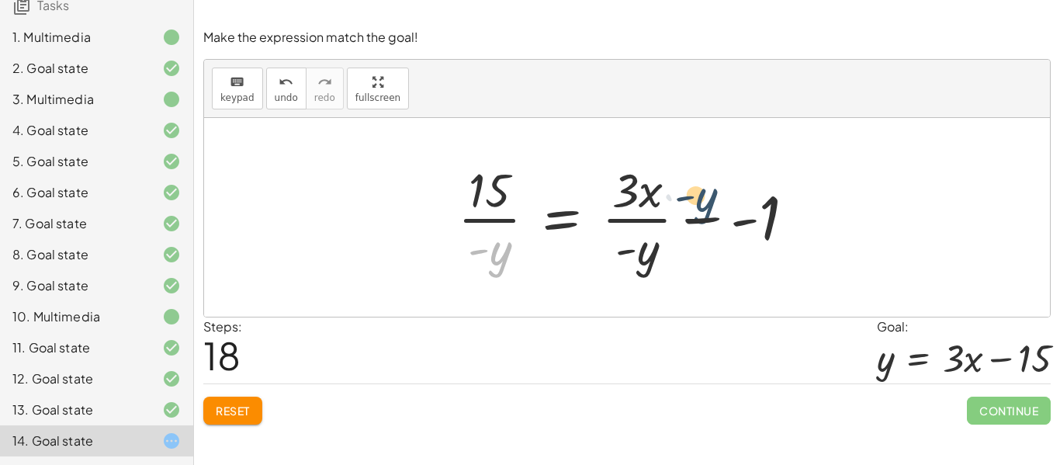
click at [703, 210] on div at bounding box center [632, 218] width 365 height 120
drag, startPoint x: 490, startPoint y: 251, endPoint x: 905, endPoint y: 192, distance: 418.6
drag, startPoint x: 655, startPoint y: 192, endPoint x: 646, endPoint y: 237, distance: 45.8
click at [646, 237] on div at bounding box center [632, 218] width 365 height 120
drag, startPoint x: 646, startPoint y: 237, endPoint x: 650, endPoint y: 213, distance: 23.5
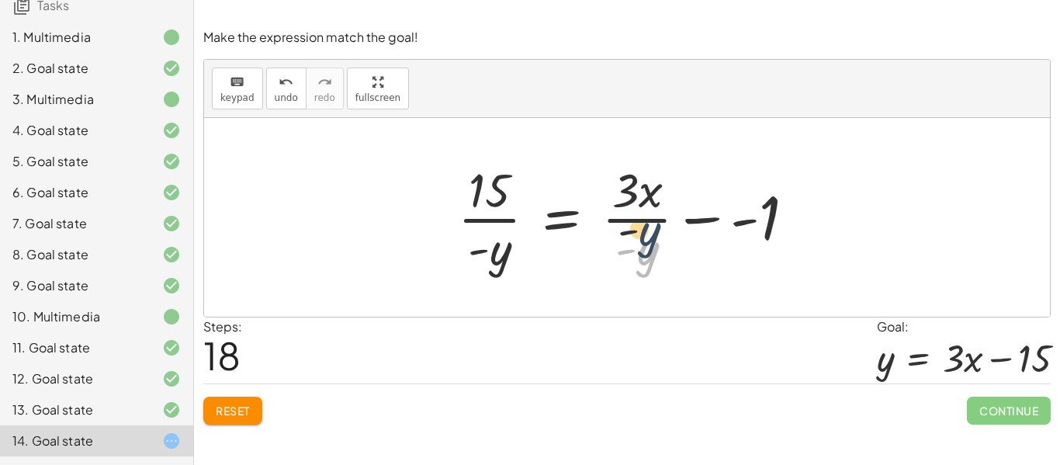
click at [650, 213] on div at bounding box center [632, 218] width 365 height 120
drag, startPoint x: 650, startPoint y: 201, endPoint x: 525, endPoint y: 217, distance: 125.1
click at [525, 217] on div at bounding box center [632, 218] width 365 height 120
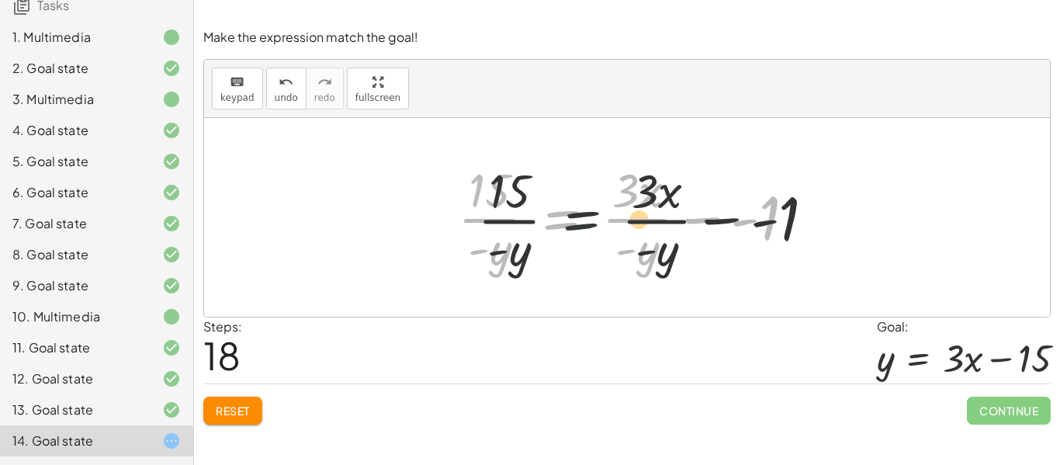
drag, startPoint x: 546, startPoint y: 218, endPoint x: 619, endPoint y: 223, distance: 73.9
click at [619, 223] on div at bounding box center [632, 218] width 365 height 120
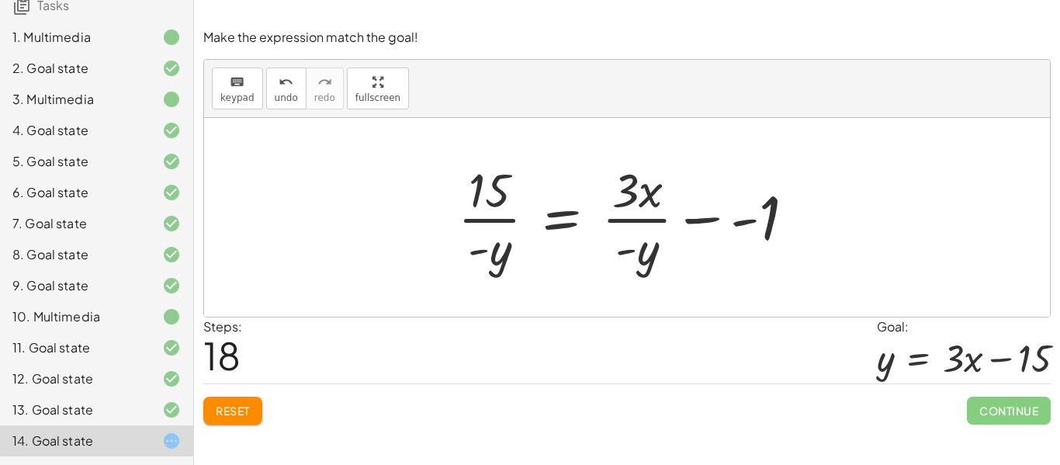
click at [223, 414] on span "Reset" at bounding box center [233, 411] width 34 height 14
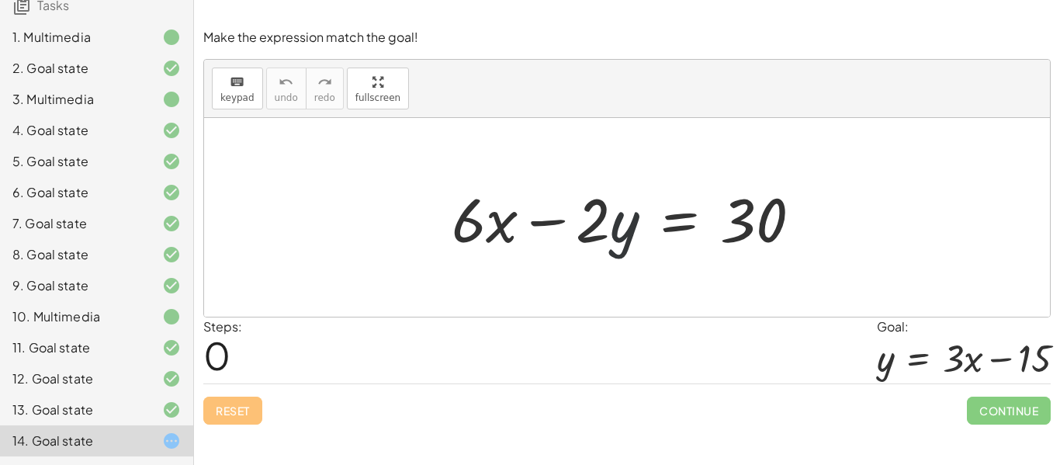
drag, startPoint x: 618, startPoint y: 242, endPoint x: 558, endPoint y: 251, distance: 61.1
click at [558, 251] on div at bounding box center [632, 218] width 377 height 80
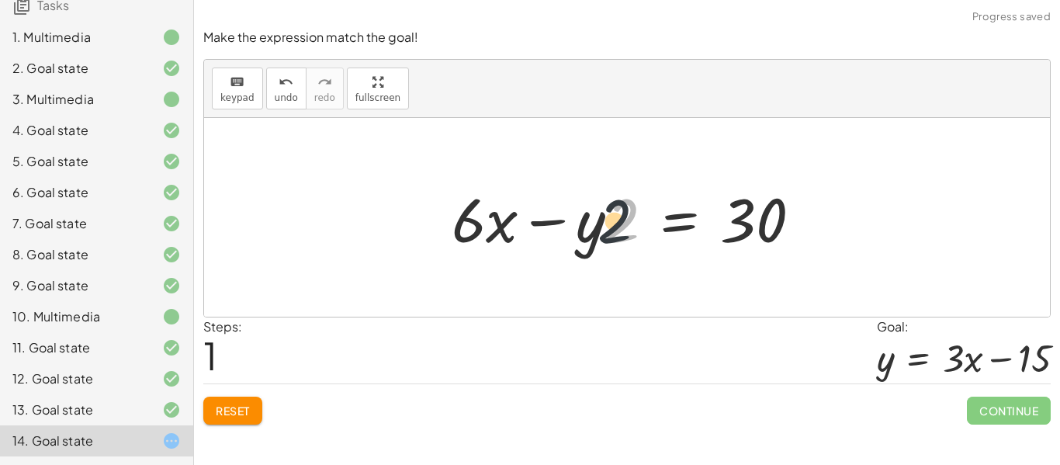
drag, startPoint x: 620, startPoint y: 237, endPoint x: 582, endPoint y: 238, distance: 38.1
click at [582, 238] on div at bounding box center [632, 218] width 377 height 80
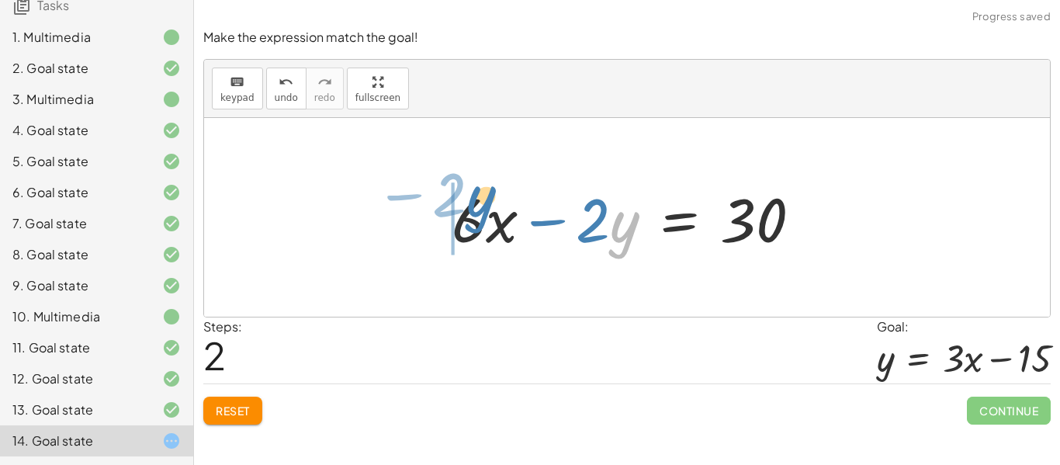
drag, startPoint x: 629, startPoint y: 245, endPoint x: 439, endPoint y: 216, distance: 192.4
click at [439, 216] on div "+ · 6 · x − · 2 · y = 30 + · 6 · x − · y · 2 = 30 · y − · 2 + · 6 · x − · 2 · y…" at bounding box center [626, 218] width 397 height 88
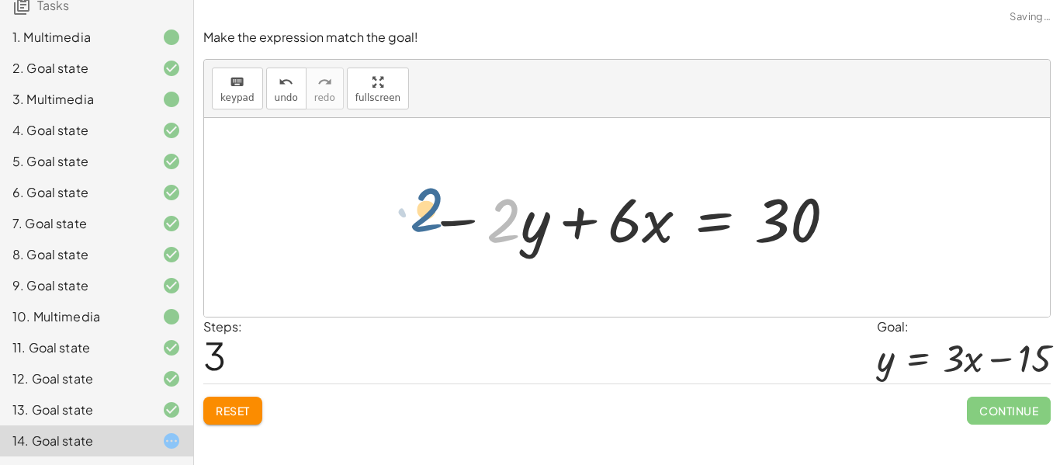
drag, startPoint x: 505, startPoint y: 234, endPoint x: 752, endPoint y: 240, distance: 246.8
click at [752, 240] on div at bounding box center [633, 218] width 425 height 80
drag, startPoint x: 542, startPoint y: 232, endPoint x: 480, endPoint y: 226, distance: 62.4
click at [480, 226] on div at bounding box center [633, 218] width 425 height 80
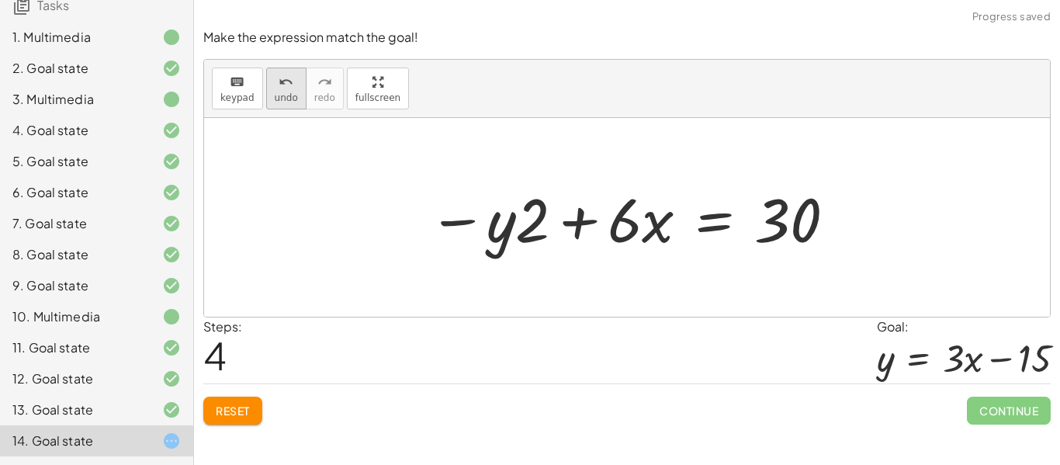
click at [286, 92] on span "undo" at bounding box center [286, 97] width 23 height 11
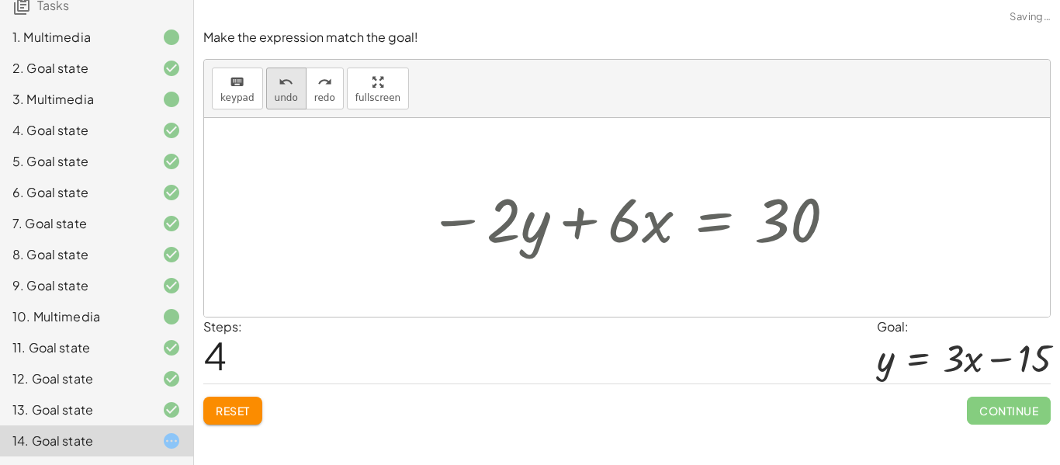
click at [286, 92] on span "undo" at bounding box center [286, 97] width 23 height 11
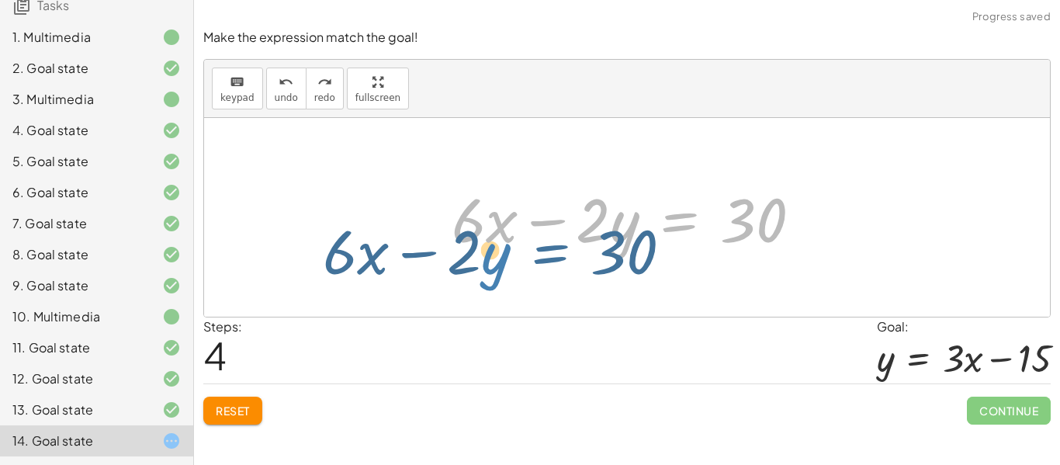
drag, startPoint x: 677, startPoint y: 221, endPoint x: 678, endPoint y: 230, distance: 9.4
click at [678, 230] on div at bounding box center [632, 218] width 377 height 80
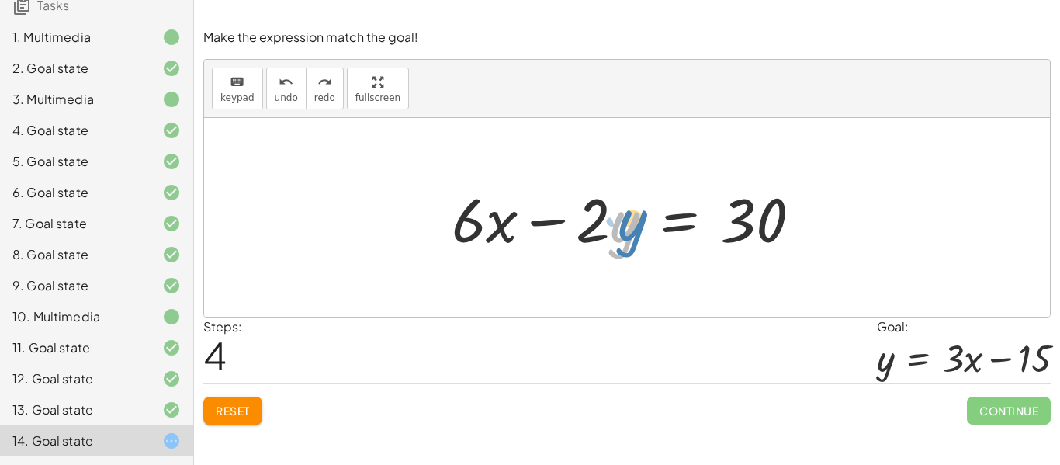
drag, startPoint x: 628, startPoint y: 229, endPoint x: 638, endPoint y: 227, distance: 10.2
click at [638, 227] on div at bounding box center [632, 218] width 377 height 80
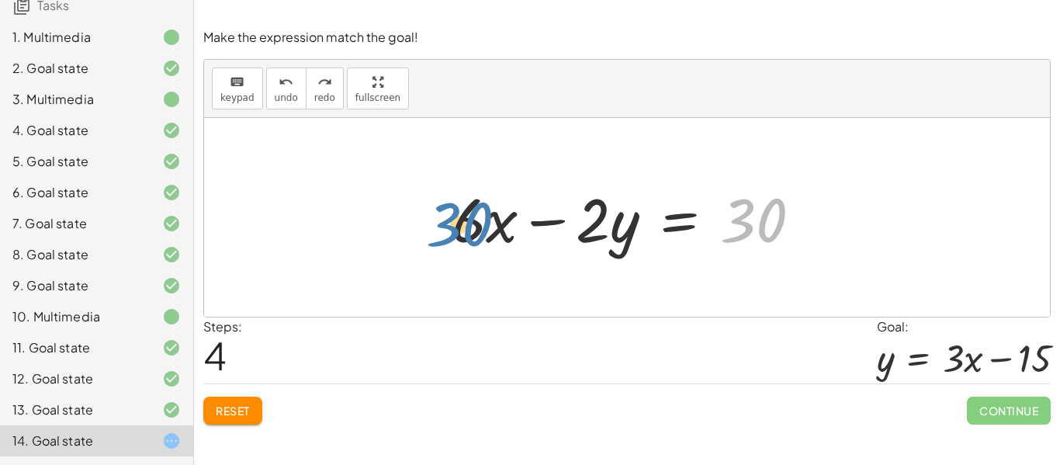
drag, startPoint x: 783, startPoint y: 207, endPoint x: 478, endPoint y: 210, distance: 305.0
click at [478, 210] on div at bounding box center [632, 218] width 377 height 80
click at [701, 230] on div at bounding box center [632, 218] width 377 height 80
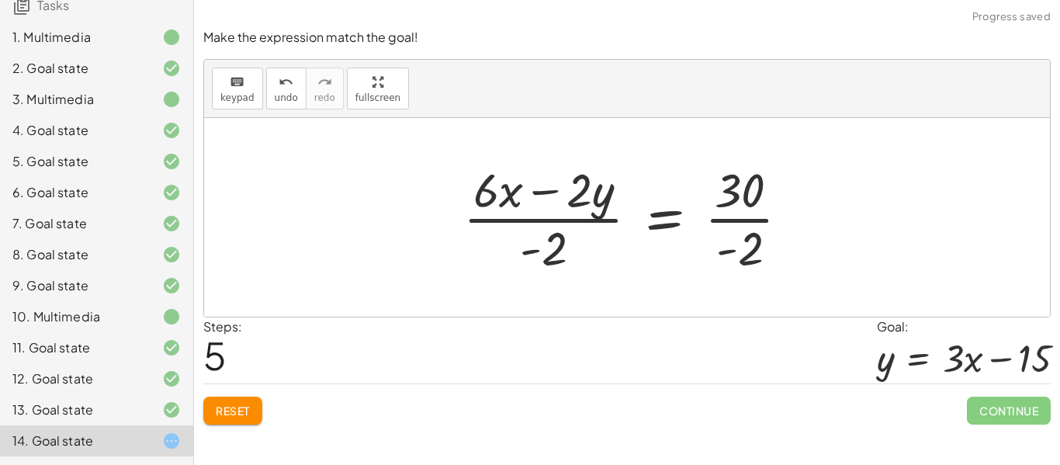
click at [732, 220] on div at bounding box center [633, 218] width 354 height 120
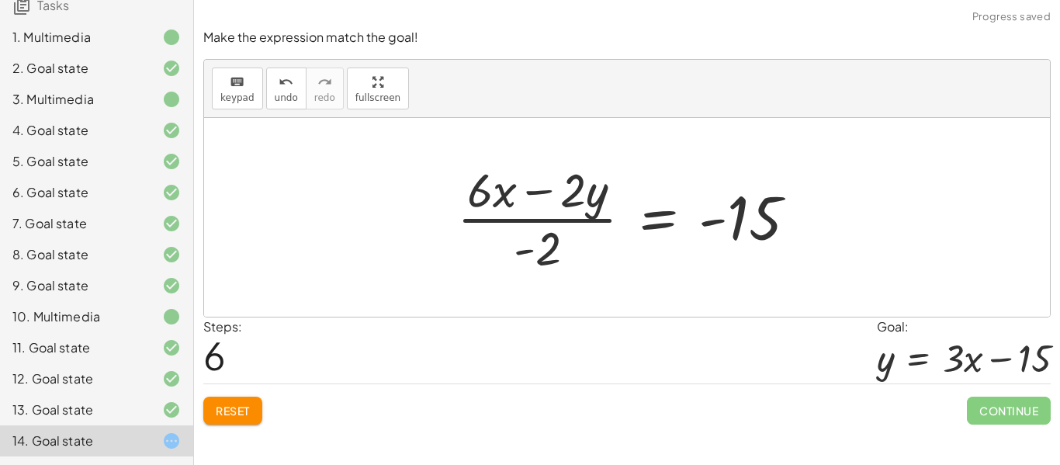
click at [497, 227] on div at bounding box center [632, 218] width 367 height 120
drag, startPoint x: 542, startPoint y: 255, endPoint x: 526, endPoint y: 220, distance: 38.2
click at [526, 220] on div at bounding box center [632, 218] width 367 height 120
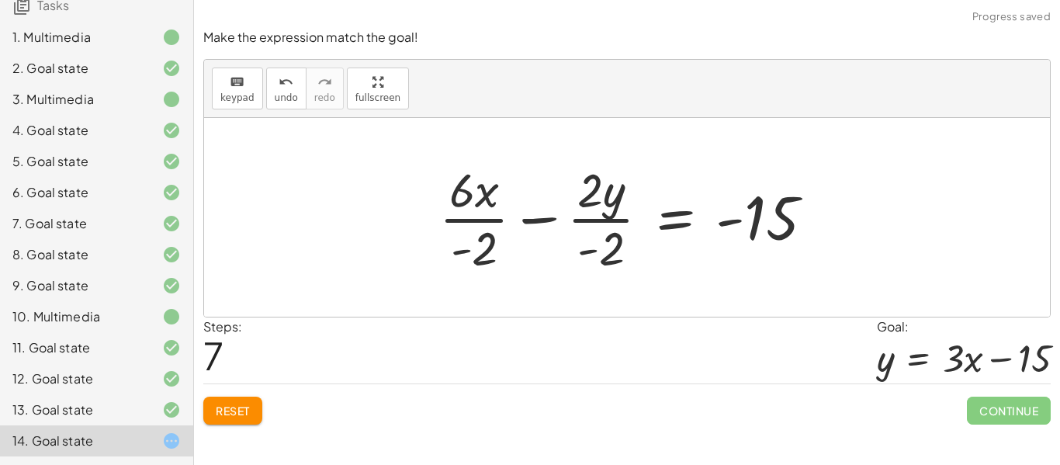
click at [480, 221] on div at bounding box center [632, 218] width 402 height 120
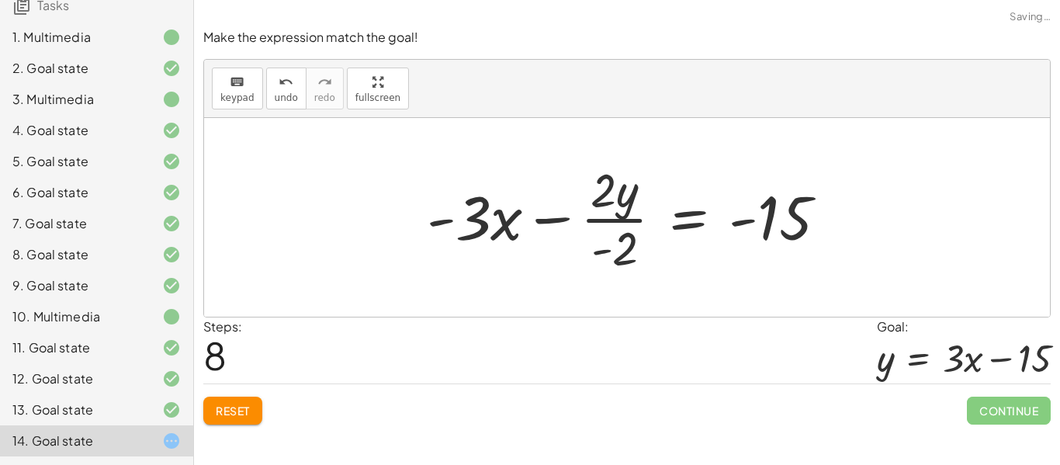
click at [601, 217] on div at bounding box center [633, 218] width 428 height 120
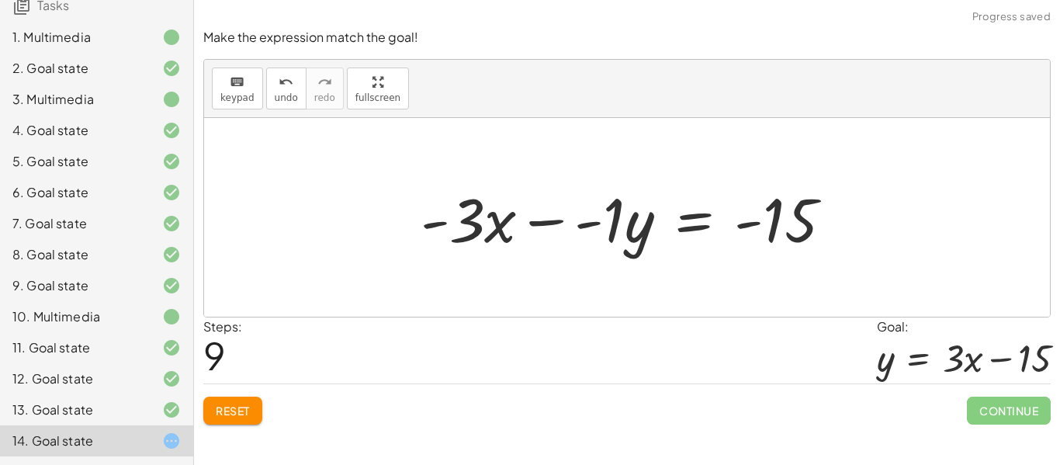
click at [603, 227] on div at bounding box center [632, 218] width 439 height 80
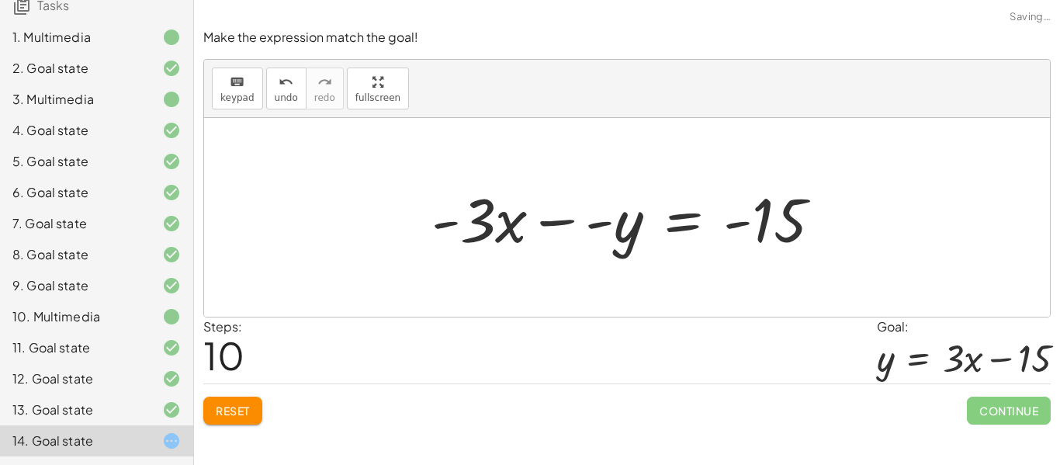
click at [609, 230] on div at bounding box center [633, 218] width 418 height 80
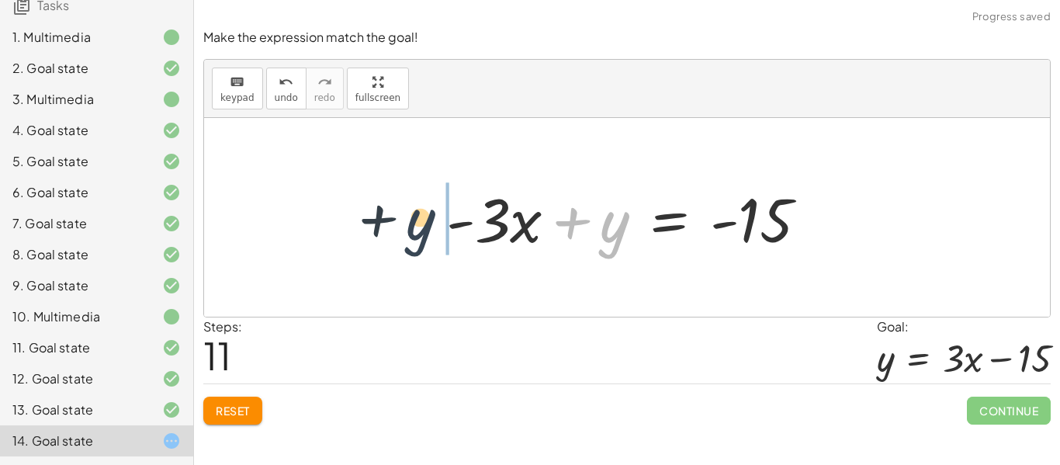
drag, startPoint x: 609, startPoint y: 236, endPoint x: 415, endPoint y: 233, distance: 194.0
click at [415, 233] on div "+ · 6 · x − · 2 · y = 30 + · 6 · x − · y · 2 = 30 + · 6 · x − · 2 · y = 30 · ( …" at bounding box center [627, 217] width 846 height 199
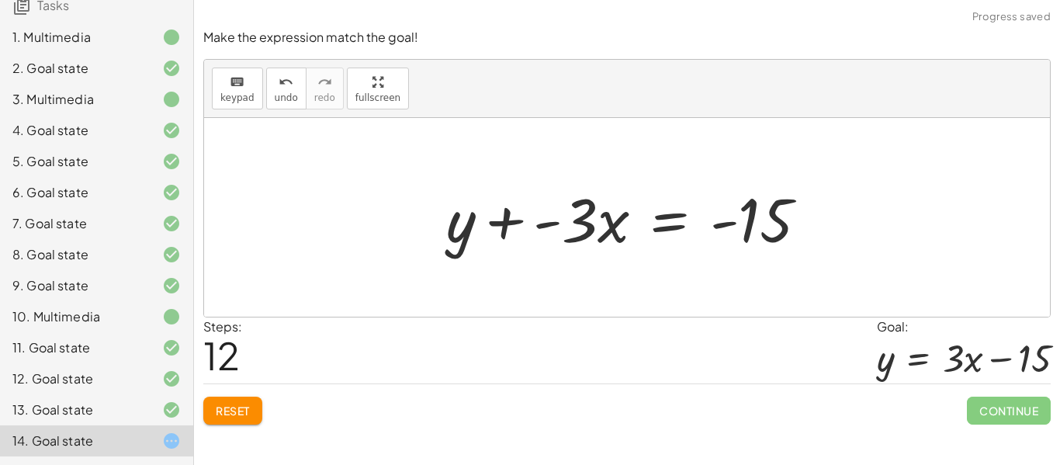
click at [553, 226] on div at bounding box center [633, 218] width 390 height 80
click at [534, 230] on div at bounding box center [633, 218] width 390 height 80
click at [524, 230] on div at bounding box center [633, 218] width 390 height 80
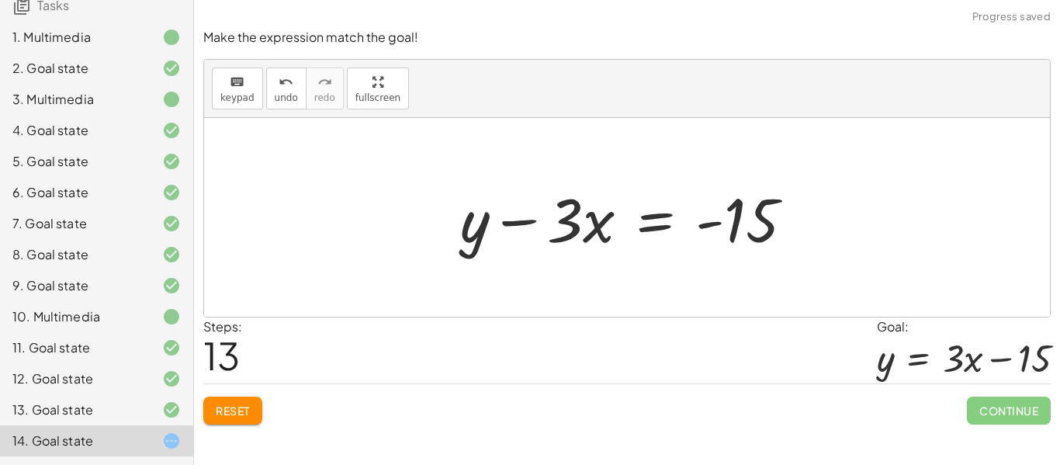
click at [530, 234] on div at bounding box center [632, 218] width 361 height 80
click at [528, 221] on div at bounding box center [632, 218] width 361 height 80
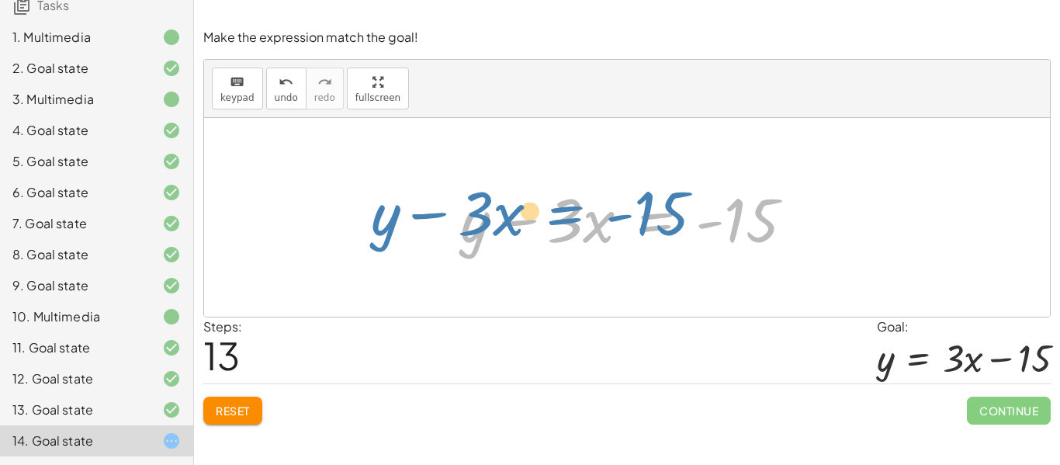
drag, startPoint x: 648, startPoint y: 234, endPoint x: 591, endPoint y: 226, distance: 57.9
click at [591, 226] on div at bounding box center [632, 218] width 361 height 80
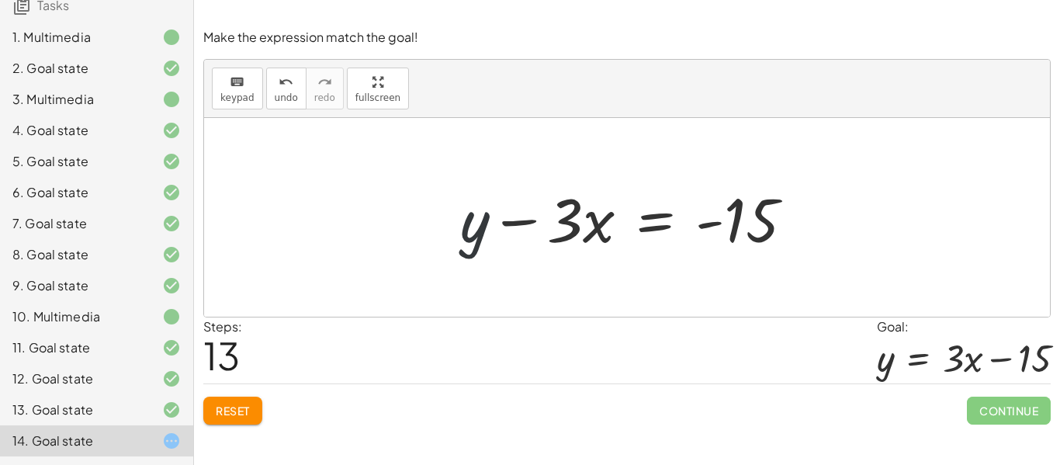
drag, startPoint x: 455, startPoint y: 240, endPoint x: 517, endPoint y: 227, distance: 63.3
click at [517, 227] on div at bounding box center [632, 218] width 361 height 80
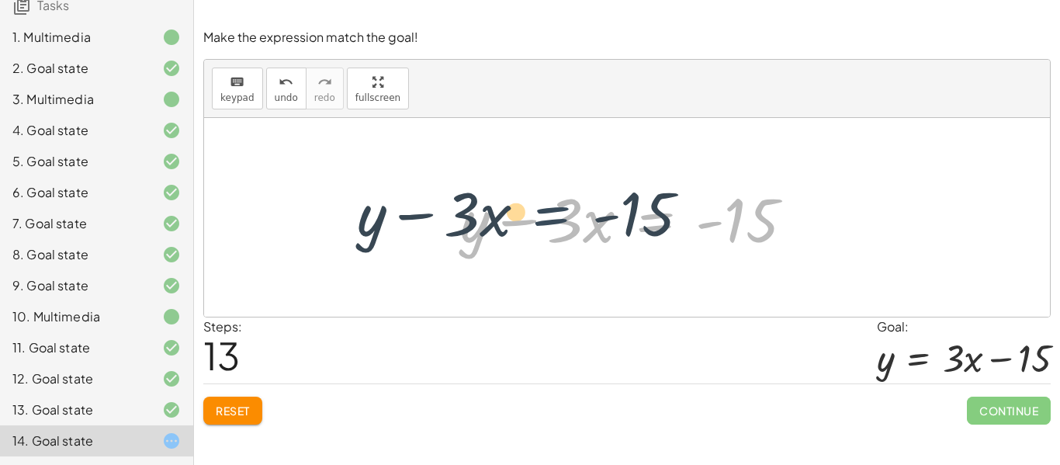
drag, startPoint x: 660, startPoint y: 227, endPoint x: 573, endPoint y: 216, distance: 88.4
click at [573, 216] on div at bounding box center [632, 218] width 361 height 80
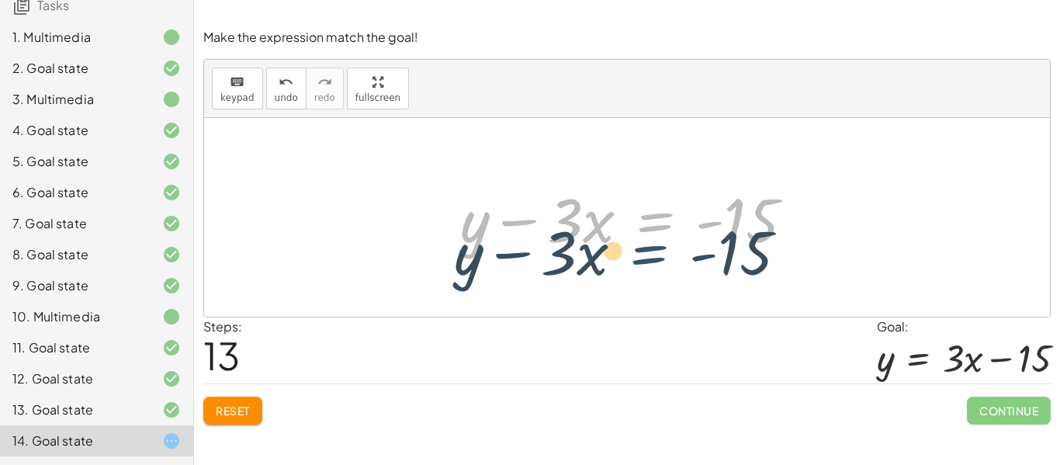
drag, startPoint x: 664, startPoint y: 222, endPoint x: 658, endPoint y: 256, distance: 34.7
click at [658, 256] on div at bounding box center [632, 218] width 361 height 80
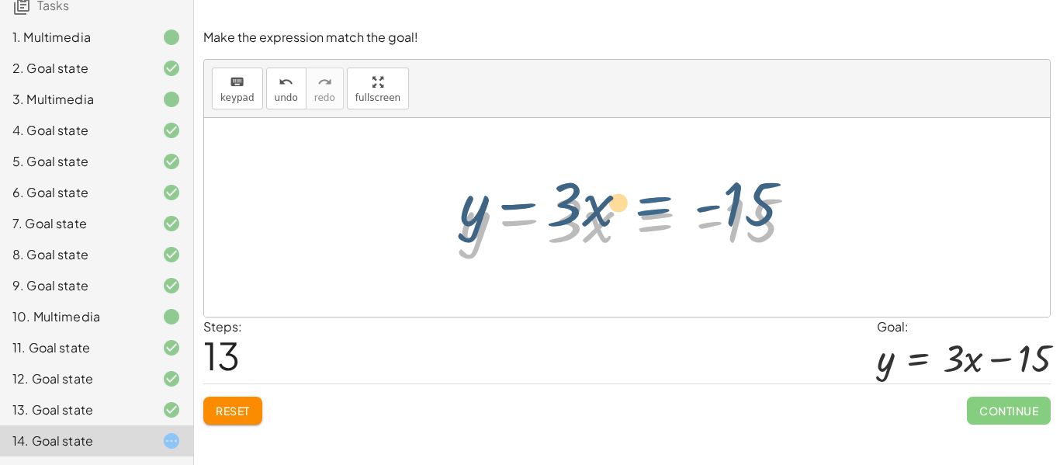
click at [649, 215] on div at bounding box center [632, 218] width 361 height 80
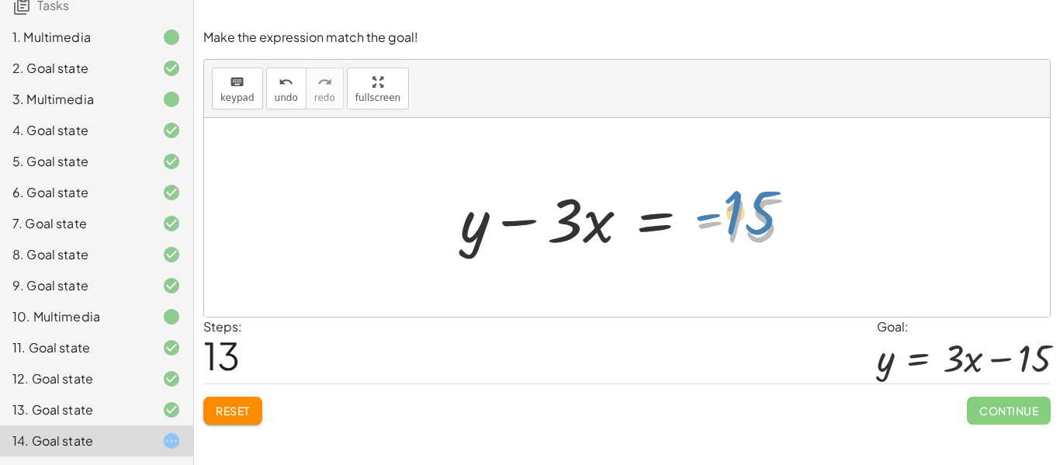
click at [729, 222] on div at bounding box center [632, 218] width 361 height 80
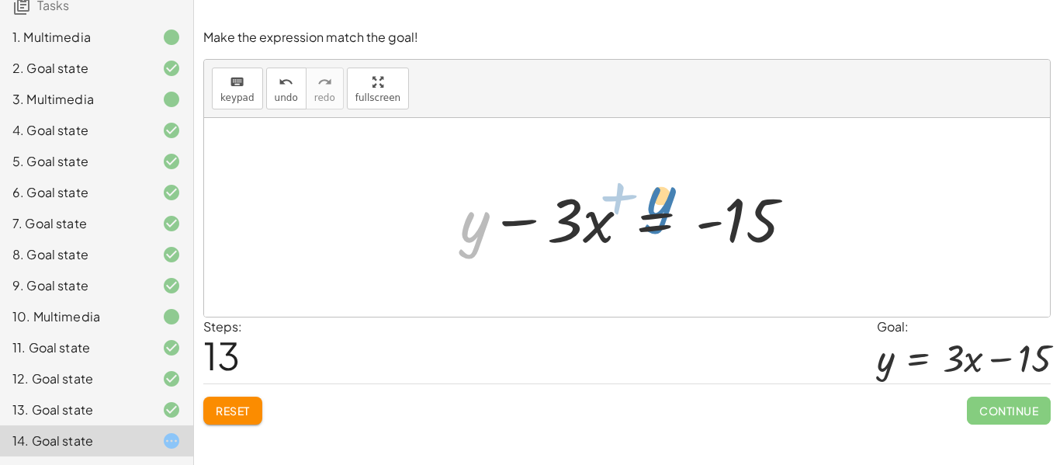
drag, startPoint x: 464, startPoint y: 235, endPoint x: 667, endPoint y: 215, distance: 203.5
click at [667, 215] on div at bounding box center [632, 218] width 361 height 80
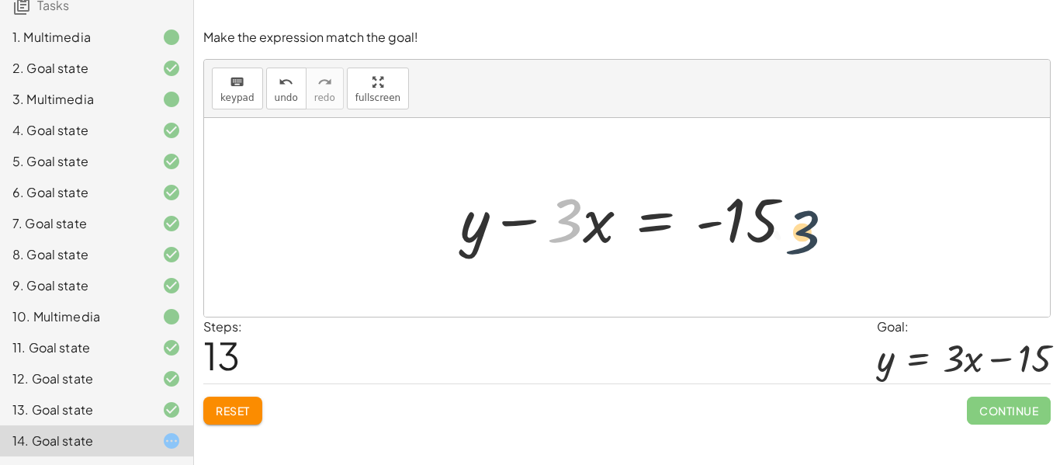
drag, startPoint x: 558, startPoint y: 230, endPoint x: 814, endPoint y: 235, distance: 256.1
drag, startPoint x: 587, startPoint y: 224, endPoint x: 601, endPoint y: 234, distance: 17.2
click at [601, 234] on div at bounding box center [632, 218] width 361 height 80
drag, startPoint x: 564, startPoint y: 236, endPoint x: 789, endPoint y: 234, distance: 225.0
click at [789, 234] on div at bounding box center [632, 218] width 361 height 80
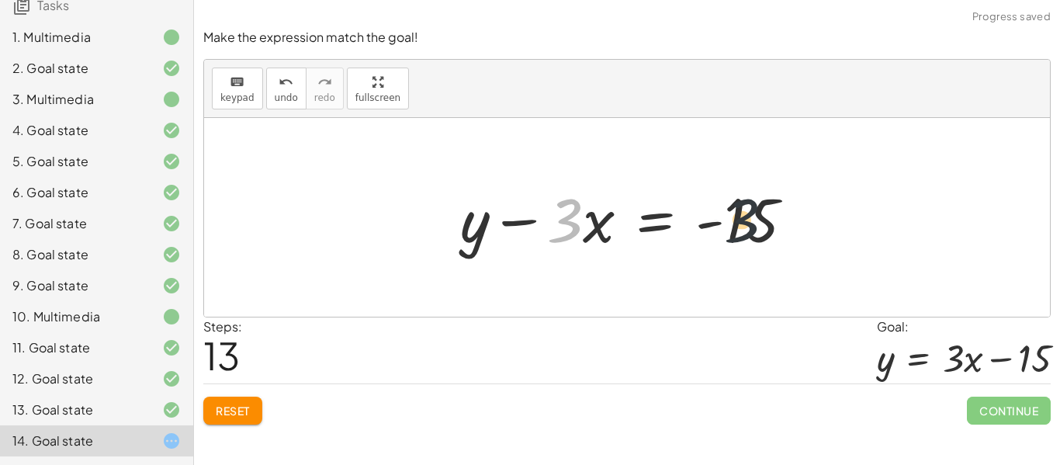
drag, startPoint x: 570, startPoint y: 233, endPoint x: 776, endPoint y: 234, distance: 205.6
click at [776, 234] on div at bounding box center [632, 218] width 361 height 80
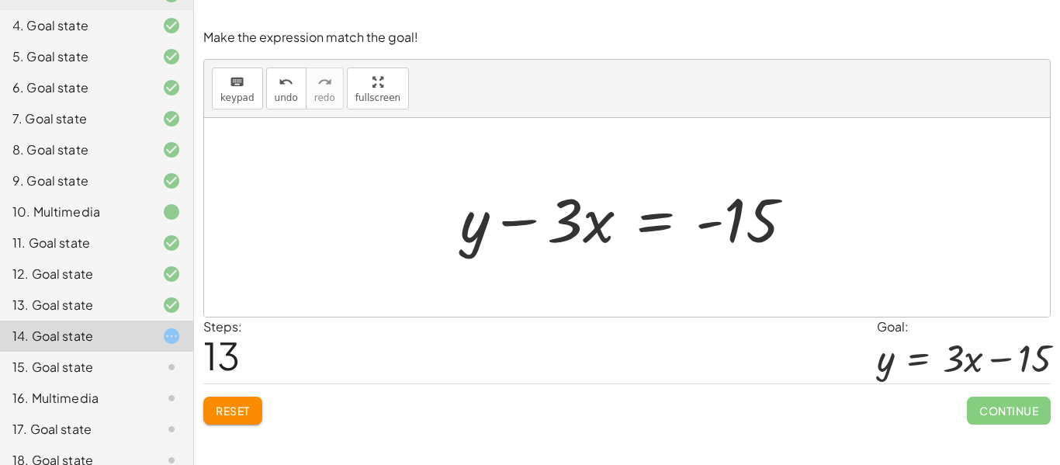
scroll to position [248, 0]
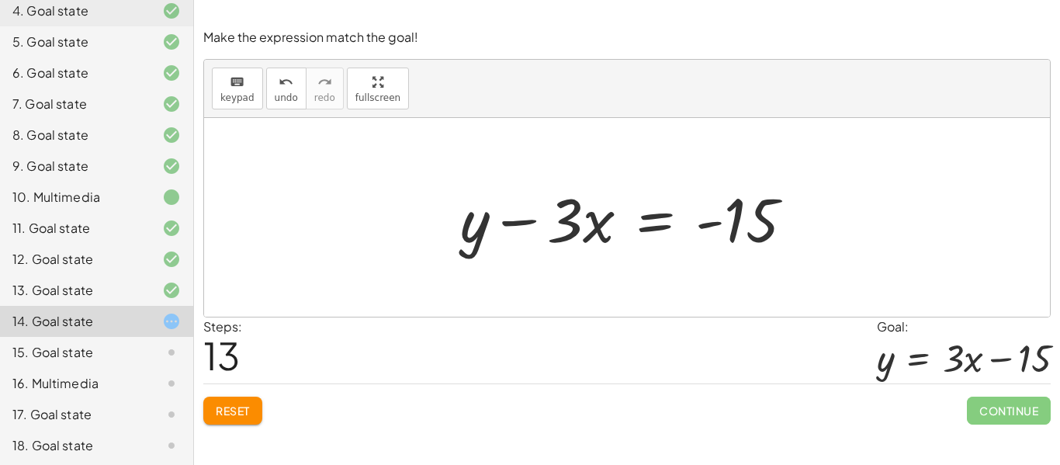
click at [171, 359] on icon at bounding box center [171, 352] width 19 height 19
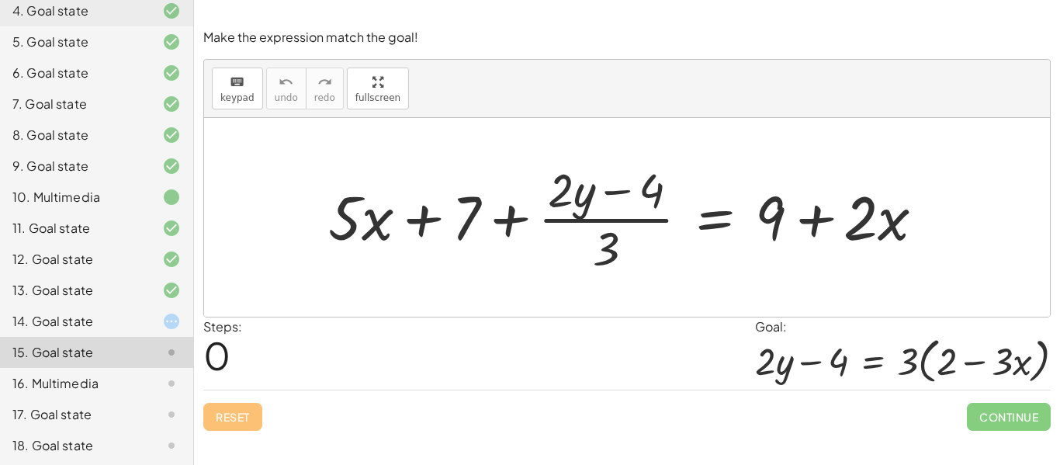
click at [762, 218] on div at bounding box center [632, 218] width 624 height 120
drag, startPoint x: 608, startPoint y: 247, endPoint x: 847, endPoint y: 223, distance: 240.2
click at [847, 223] on div at bounding box center [632, 218] width 624 height 120
drag, startPoint x: 466, startPoint y: 207, endPoint x: 765, endPoint y: 196, distance: 299.7
click at [765, 196] on div at bounding box center [632, 218] width 624 height 120
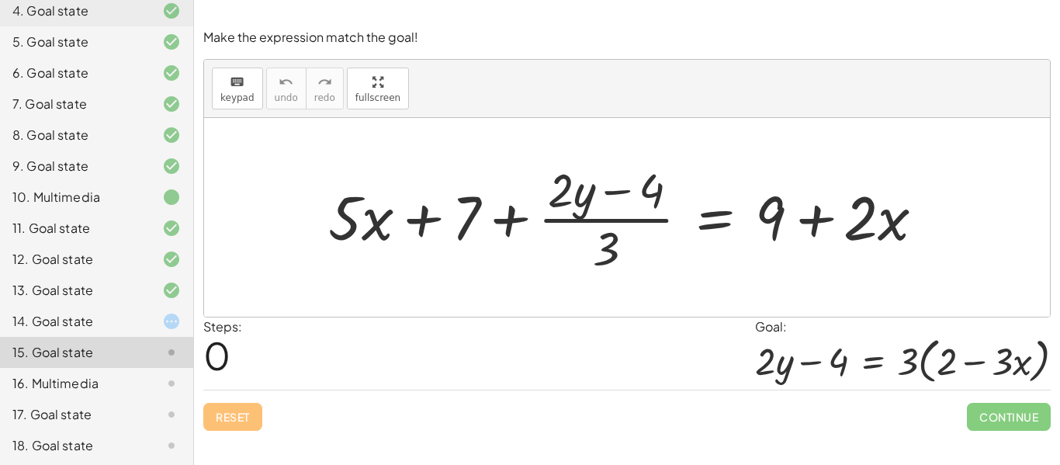
click at [730, 214] on div at bounding box center [632, 218] width 624 height 120
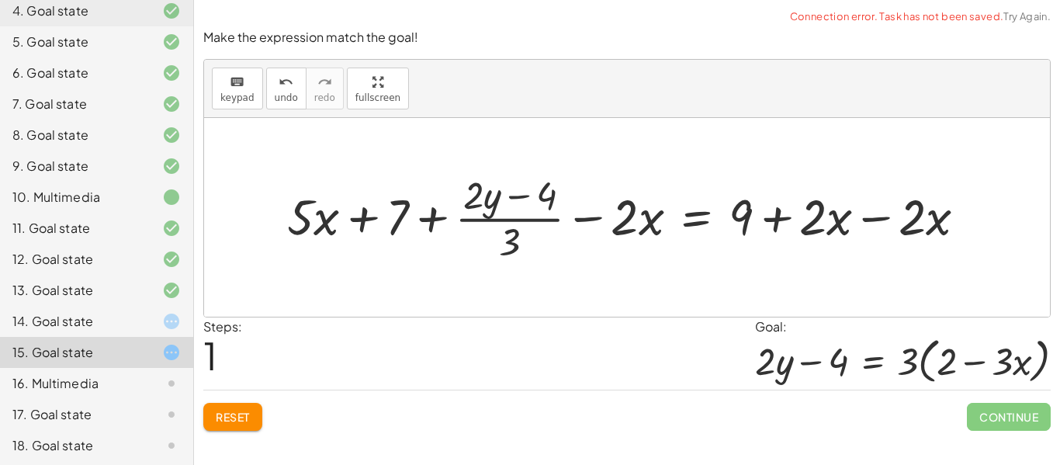
click at [874, 217] on div at bounding box center [632, 217] width 707 height 98
click at [603, 217] on div at bounding box center [533, 217] width 508 height 98
click at [708, 226] on div at bounding box center [533, 217] width 508 height 98
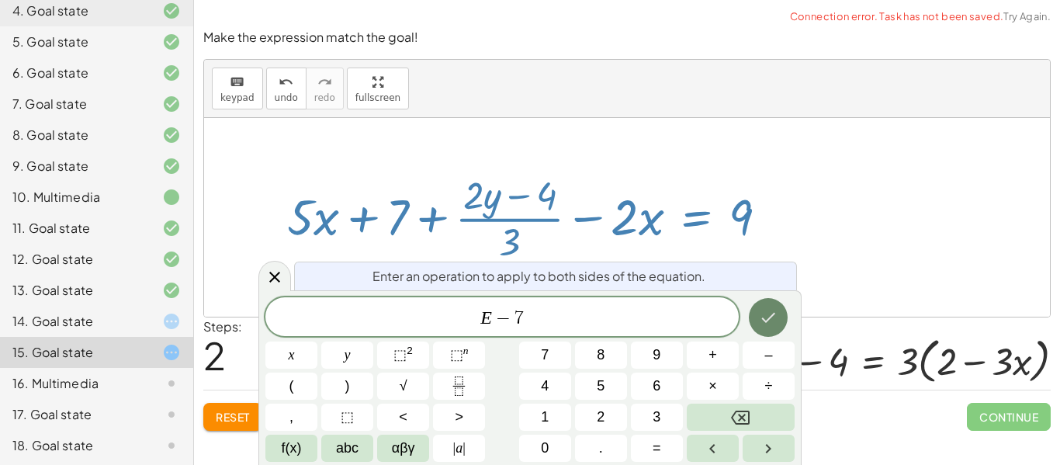
click at [759, 307] on button "Done" at bounding box center [768, 317] width 39 height 39
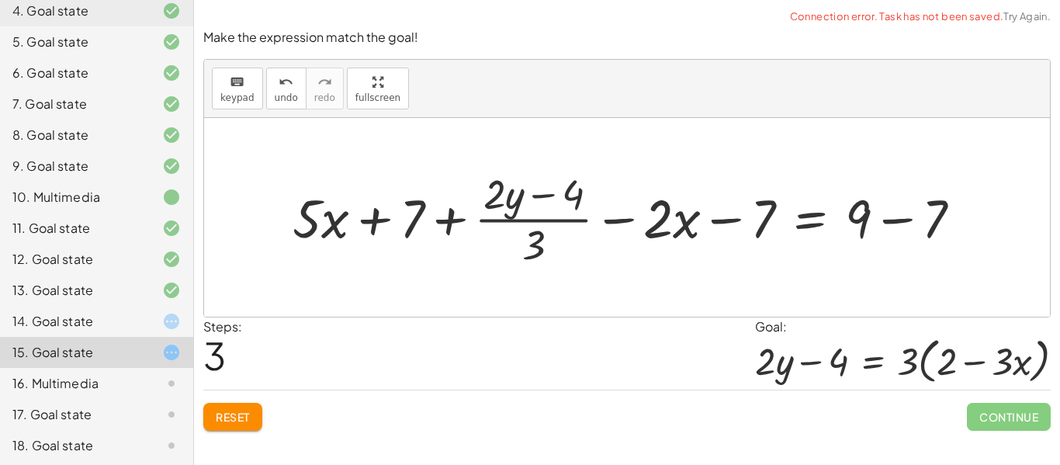
click at [724, 206] on div at bounding box center [633, 217] width 697 height 105
click at [876, 222] on div at bounding box center [633, 217] width 697 height 105
click at [433, 255] on div at bounding box center [597, 217] width 625 height 105
click at [395, 226] on div at bounding box center [597, 217] width 625 height 105
drag, startPoint x: 529, startPoint y: 242, endPoint x: 546, endPoint y: 243, distance: 17.1
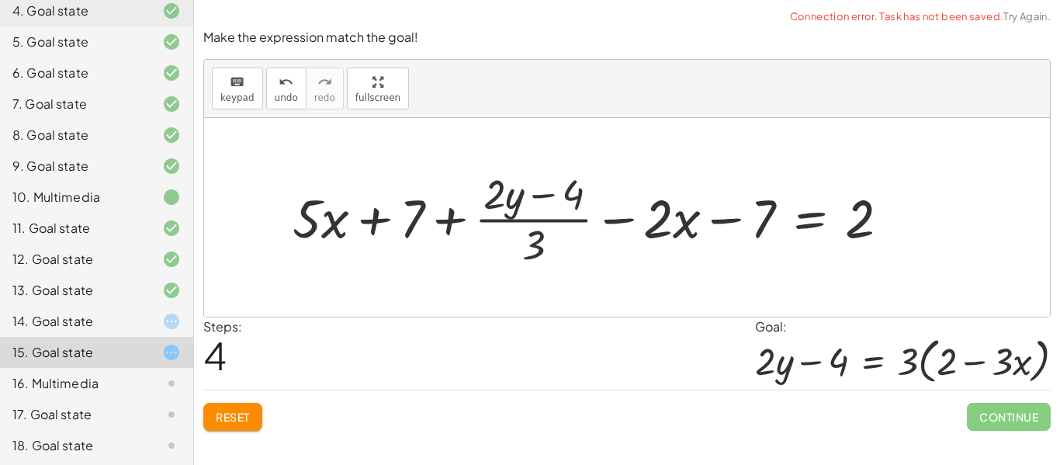
click at [546, 243] on div at bounding box center [597, 217] width 625 height 105
drag, startPoint x: 768, startPoint y: 218, endPoint x: 868, endPoint y: 224, distance: 99.5
click at [868, 224] on div at bounding box center [597, 217] width 625 height 105
click at [528, 219] on div at bounding box center [597, 217] width 625 height 105
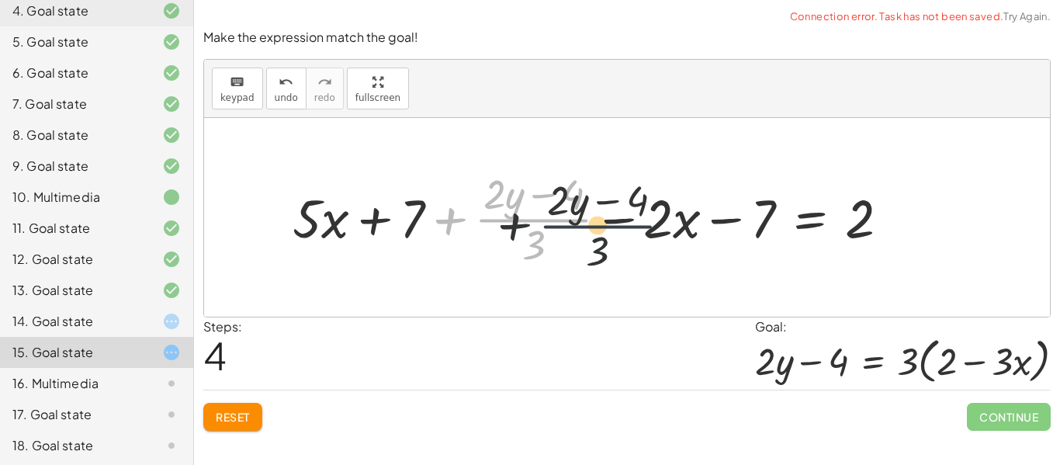
drag, startPoint x: 525, startPoint y: 227, endPoint x: 618, endPoint y: 236, distance: 92.7
click at [618, 236] on div at bounding box center [597, 217] width 625 height 105
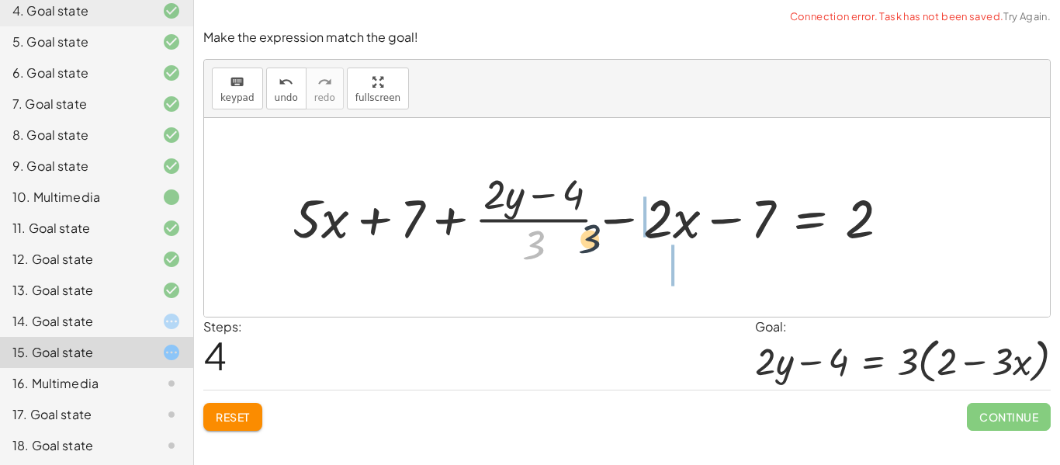
drag, startPoint x: 543, startPoint y: 247, endPoint x: 661, endPoint y: 234, distance: 118.7
click at [661, 234] on div at bounding box center [597, 217] width 625 height 105
drag, startPoint x: 661, startPoint y: 217, endPoint x: 570, endPoint y: 221, distance: 90.9
click at [570, 221] on div at bounding box center [597, 217] width 625 height 105
drag, startPoint x: 482, startPoint y: 197, endPoint x: 419, endPoint y: 224, distance: 68.5
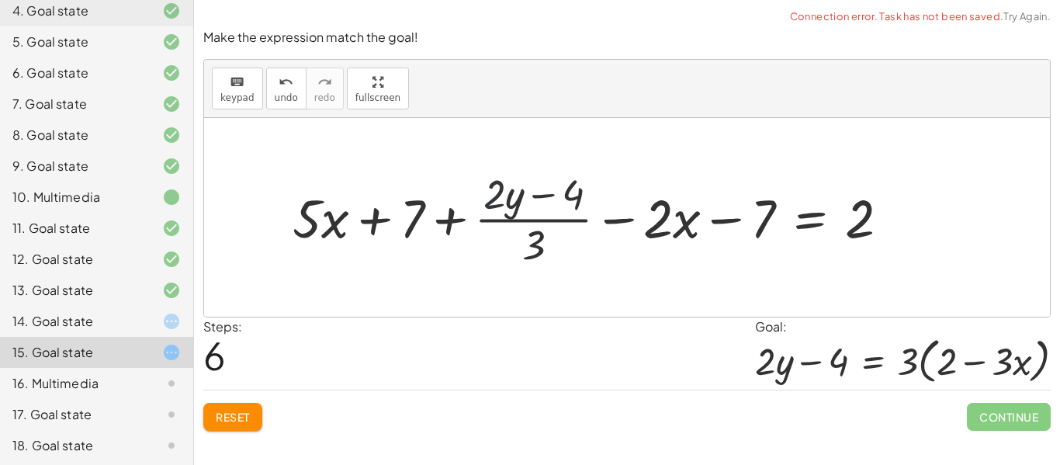
click at [419, 224] on div at bounding box center [597, 217] width 625 height 105
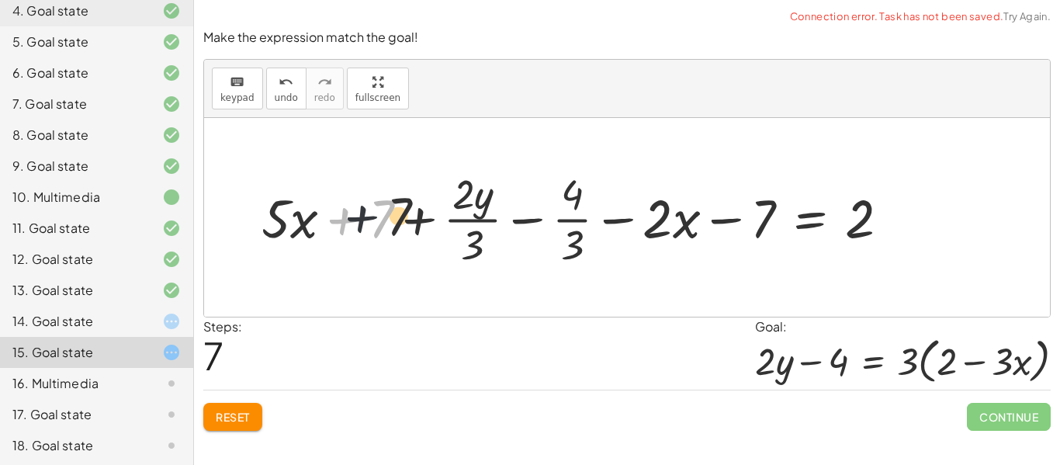
drag, startPoint x: 364, startPoint y: 229, endPoint x: 461, endPoint y: 226, distance: 97.0
click at [461, 226] on div at bounding box center [582, 217] width 656 height 105
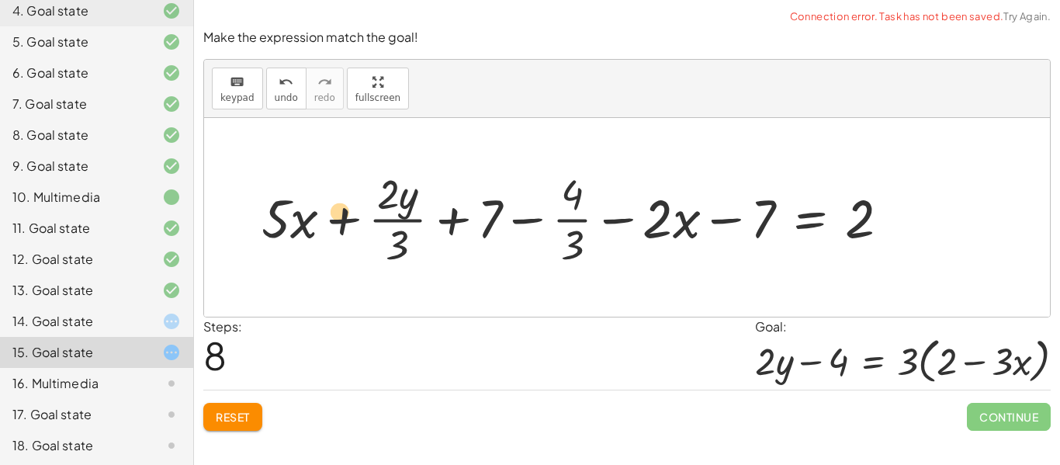
drag, startPoint x: 285, startPoint y: 220, endPoint x: 393, endPoint y: 212, distance: 108.2
click at [393, 212] on div at bounding box center [582, 217] width 656 height 105
drag, startPoint x: 272, startPoint y: 221, endPoint x: 447, endPoint y: 211, distance: 174.9
click at [447, 211] on div at bounding box center [582, 217] width 656 height 105
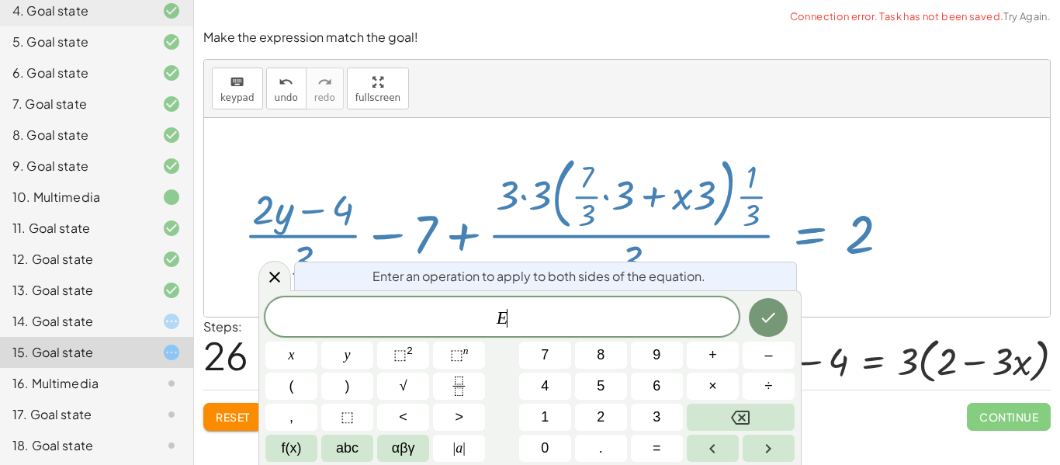
click at [737, 317] on span "E ​" at bounding box center [501, 318] width 473 height 22
click at [546, 213] on div at bounding box center [573, 217] width 674 height 137
click at [559, 262] on div "Enter an operation to apply to both sides of the equation." at bounding box center [545, 276] width 503 height 29
click at [271, 287] on div at bounding box center [274, 276] width 33 height 30
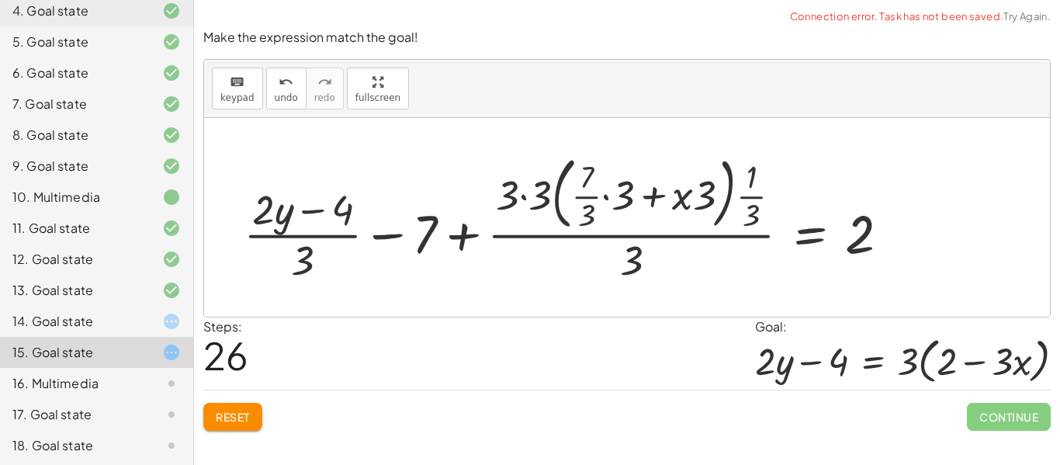
click at [516, 188] on div at bounding box center [573, 217] width 674 height 137
click at [518, 197] on div at bounding box center [573, 217] width 674 height 137
click at [561, 220] on div at bounding box center [573, 217] width 674 height 137
click at [534, 201] on div at bounding box center [573, 217] width 674 height 137
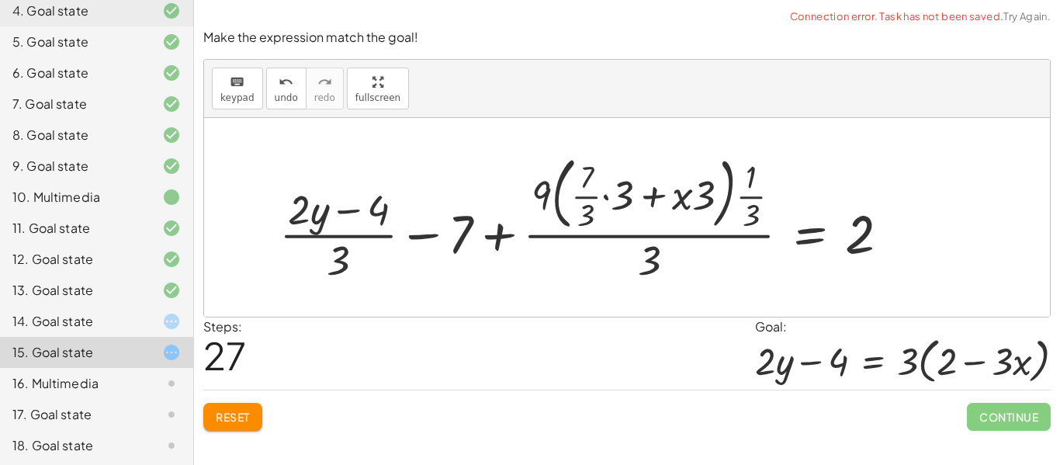
click at [544, 198] on div at bounding box center [591, 217] width 638 height 137
drag, startPoint x: 544, startPoint y: 197, endPoint x: 607, endPoint y: 203, distance: 63.2
click at [607, 203] on div at bounding box center [591, 217] width 638 height 137
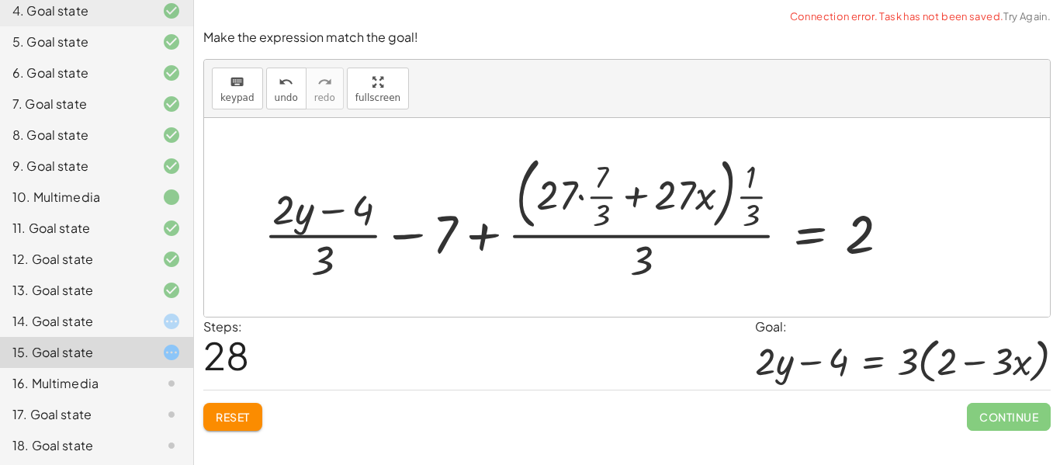
click at [601, 200] on div at bounding box center [582, 217] width 653 height 137
click at [584, 199] on div at bounding box center [582, 217] width 653 height 137
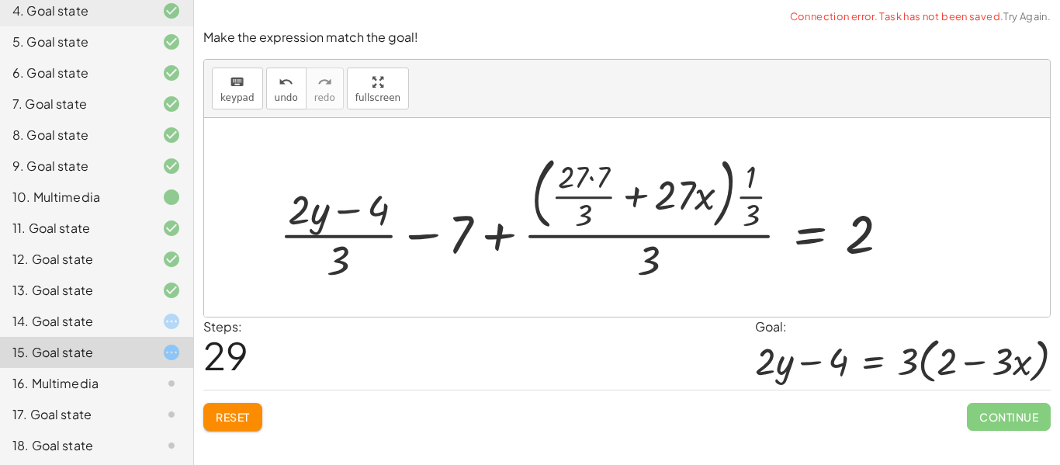
click at [663, 196] on div at bounding box center [591, 217] width 638 height 137
drag, startPoint x: 695, startPoint y: 204, endPoint x: 674, endPoint y: 204, distance: 21.0
click at [674, 204] on div at bounding box center [591, 217] width 638 height 137
drag, startPoint x: 760, startPoint y: 196, endPoint x: 711, endPoint y: 203, distance: 49.4
click at [711, 203] on div at bounding box center [591, 217] width 638 height 137
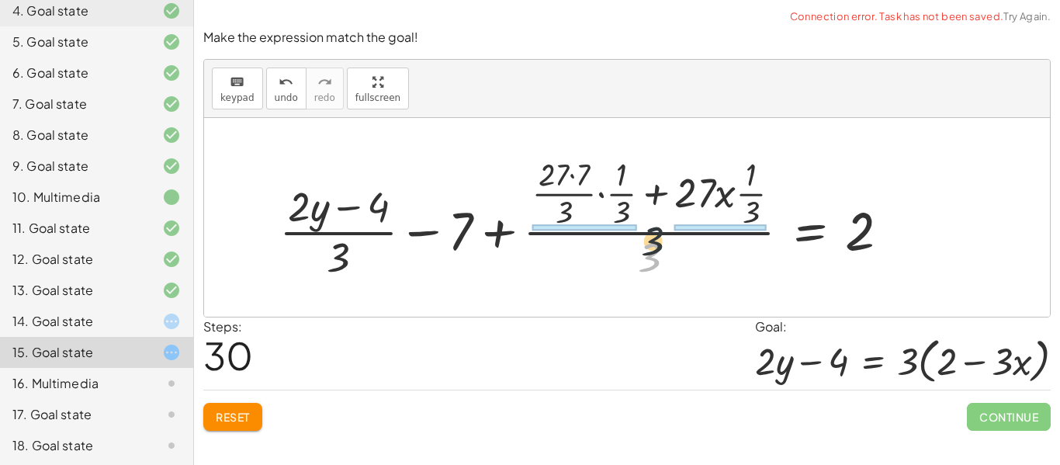
drag, startPoint x: 638, startPoint y: 250, endPoint x: 643, endPoint y: 220, distance: 30.7
click at [643, 220] on div at bounding box center [591, 217] width 638 height 130
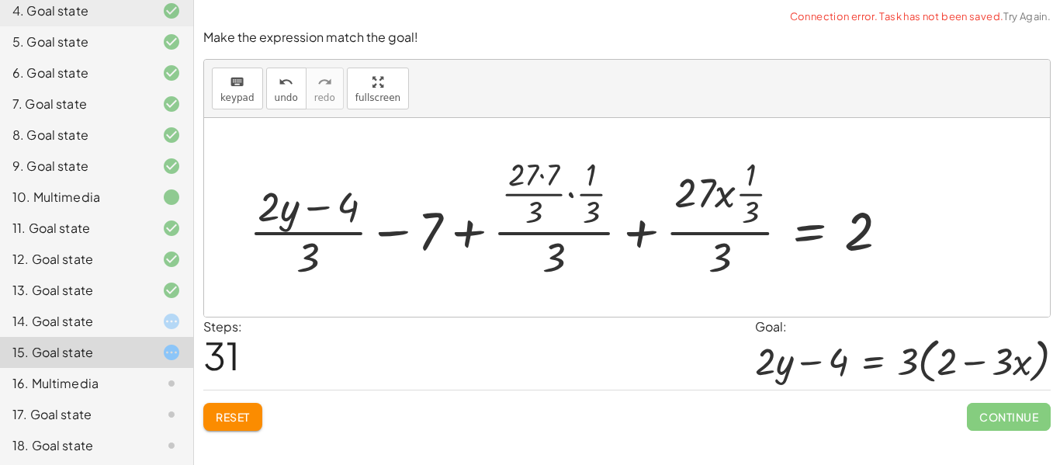
drag, startPoint x: 550, startPoint y: 182, endPoint x: 555, endPoint y: 194, distance: 13.3
click at [555, 194] on div at bounding box center [574, 217] width 667 height 130
click at [519, 177] on div at bounding box center [574, 217] width 667 height 130
click at [533, 195] on div at bounding box center [574, 217] width 667 height 130
click at [592, 181] on div at bounding box center [574, 217] width 667 height 130
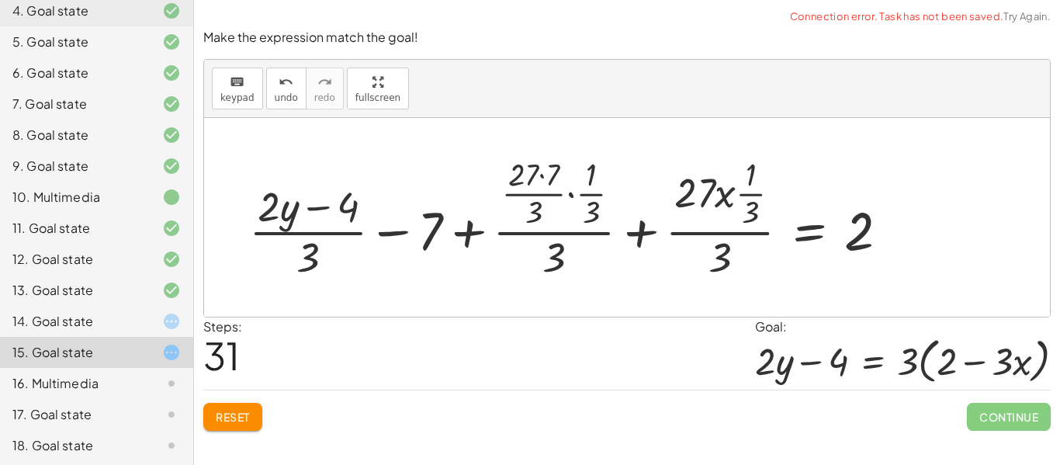
click at [789, 175] on div at bounding box center [574, 217] width 667 height 130
drag, startPoint x: 325, startPoint y: 248, endPoint x: 454, endPoint y: 225, distance: 130.9
click at [454, 225] on div at bounding box center [574, 217] width 667 height 130
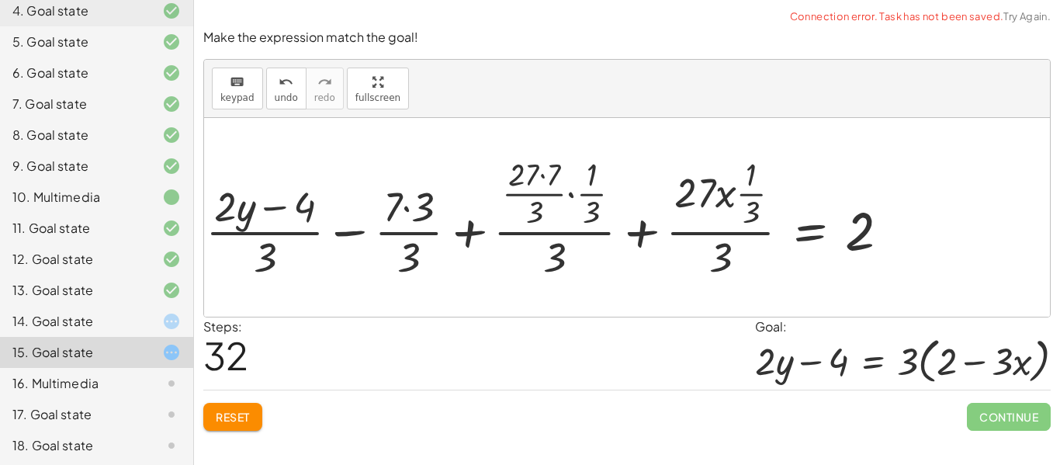
click at [501, 227] on div at bounding box center [554, 217] width 712 height 130
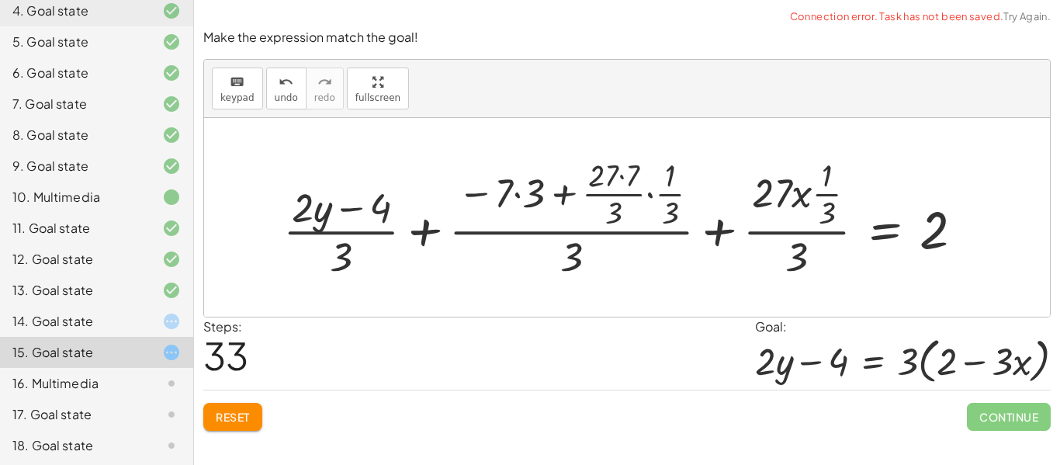
drag, startPoint x: 722, startPoint y: 191, endPoint x: 833, endPoint y: 178, distance: 111.7
click at [833, 178] on div at bounding box center [629, 217] width 708 height 129
click at [365, 154] on div at bounding box center [629, 217] width 708 height 129
drag, startPoint x: 343, startPoint y: 261, endPoint x: 442, endPoint y: 228, distance: 104.5
click at [442, 228] on div at bounding box center [629, 217] width 708 height 129
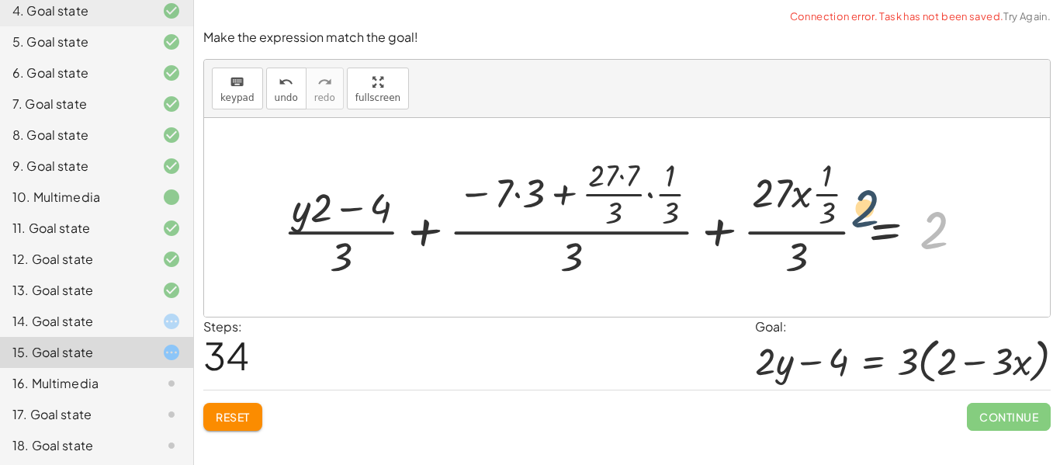
drag, startPoint x: 944, startPoint y: 245, endPoint x: 868, endPoint y: 222, distance: 78.8
click at [868, 222] on div at bounding box center [629, 217] width 708 height 129
drag, startPoint x: 781, startPoint y: 197, endPoint x: 846, endPoint y: 241, distance: 78.3
click at [846, 241] on div at bounding box center [629, 217] width 708 height 129
drag, startPoint x: 825, startPoint y: 180, endPoint x: 830, endPoint y: 243, distance: 63.1
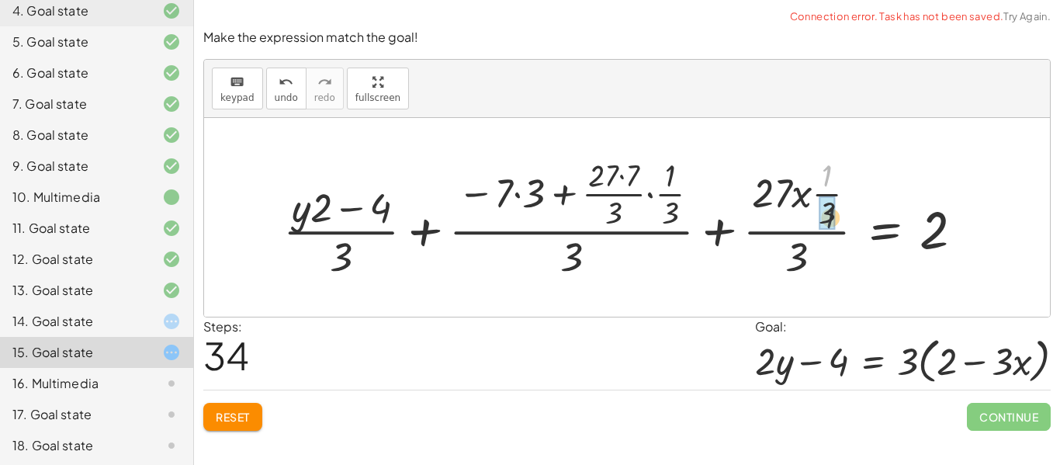
click at [830, 243] on div at bounding box center [629, 217] width 708 height 129
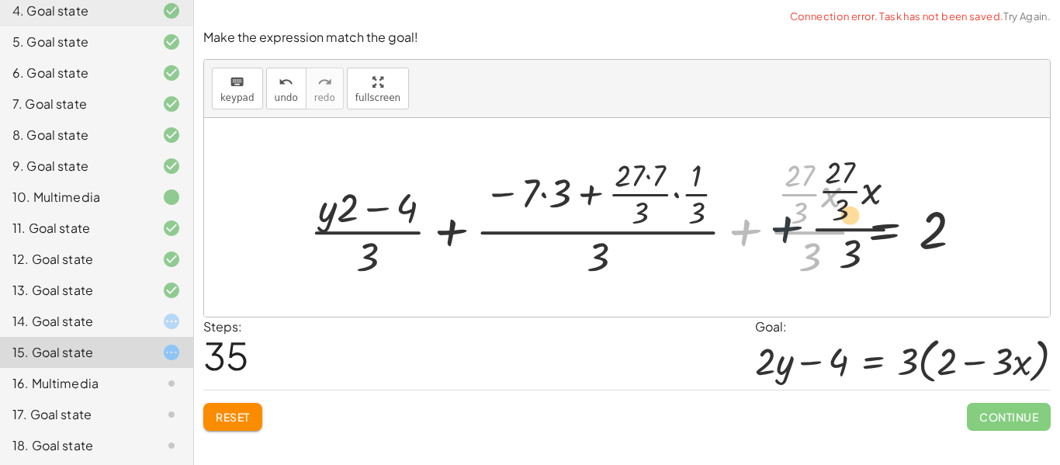
drag, startPoint x: 733, startPoint y: 234, endPoint x: 869, endPoint y: 230, distance: 135.9
click at [869, 230] on div at bounding box center [642, 217] width 681 height 129
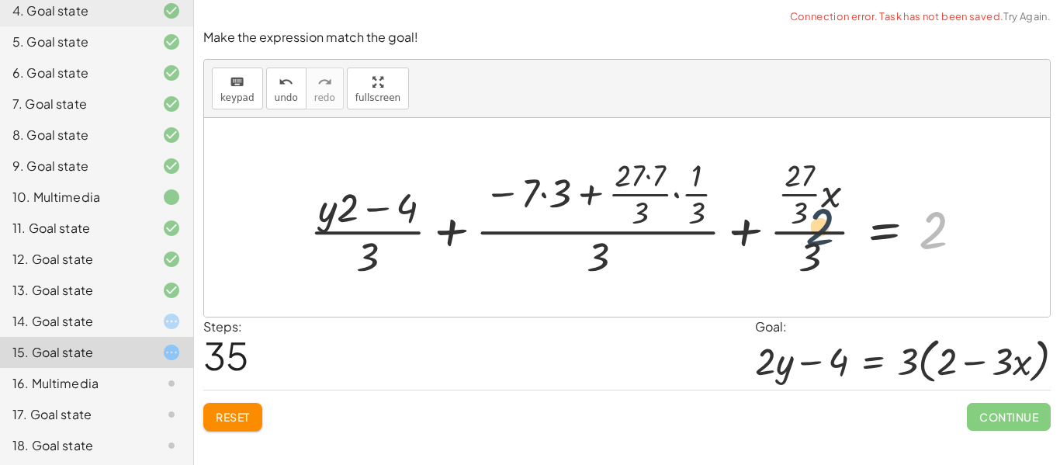
drag, startPoint x: 929, startPoint y: 230, endPoint x: 757, endPoint y: 224, distance: 171.6
click at [757, 224] on div at bounding box center [642, 217] width 681 height 129
drag, startPoint x: 582, startPoint y: 202, endPoint x: 633, endPoint y: 189, distance: 52.7
click at [633, 189] on div at bounding box center [642, 217] width 681 height 129
click at [889, 237] on div at bounding box center [642, 217] width 681 height 129
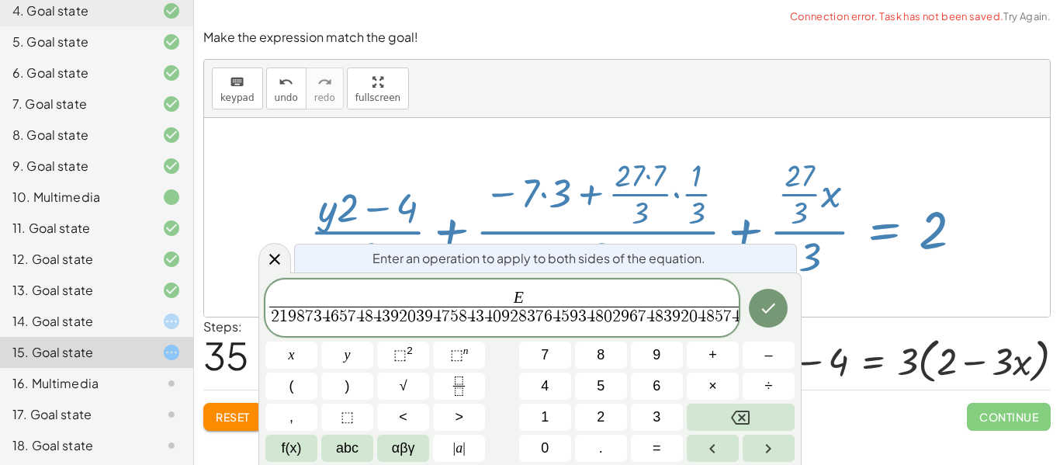
scroll to position [0, 35]
click at [760, 296] on button "Done" at bounding box center [768, 308] width 39 height 39
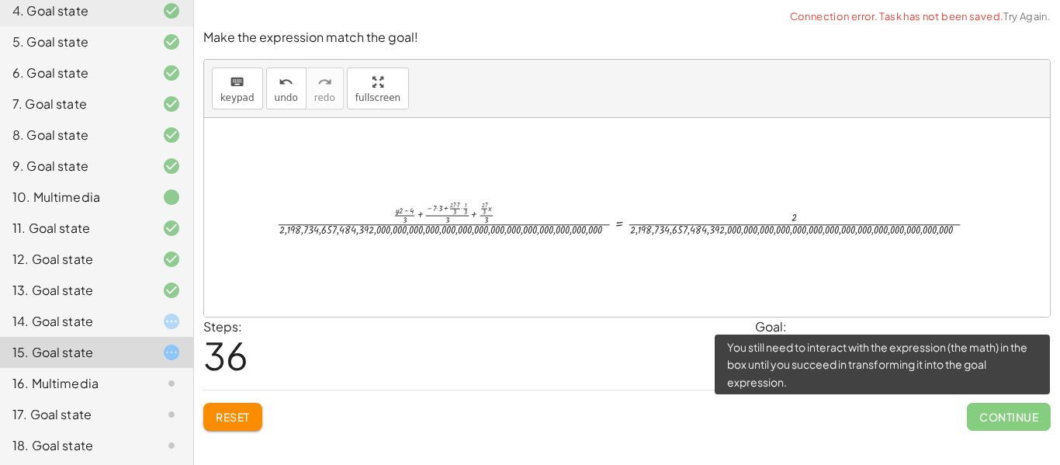
click at [973, 411] on span "Continue" at bounding box center [1009, 417] width 84 height 28
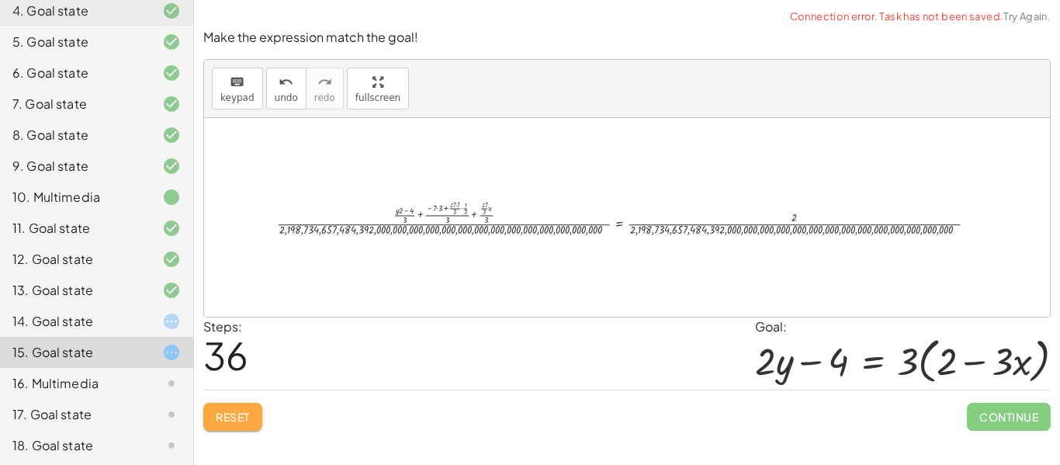
click at [247, 428] on button "Reset" at bounding box center [232, 417] width 59 height 28
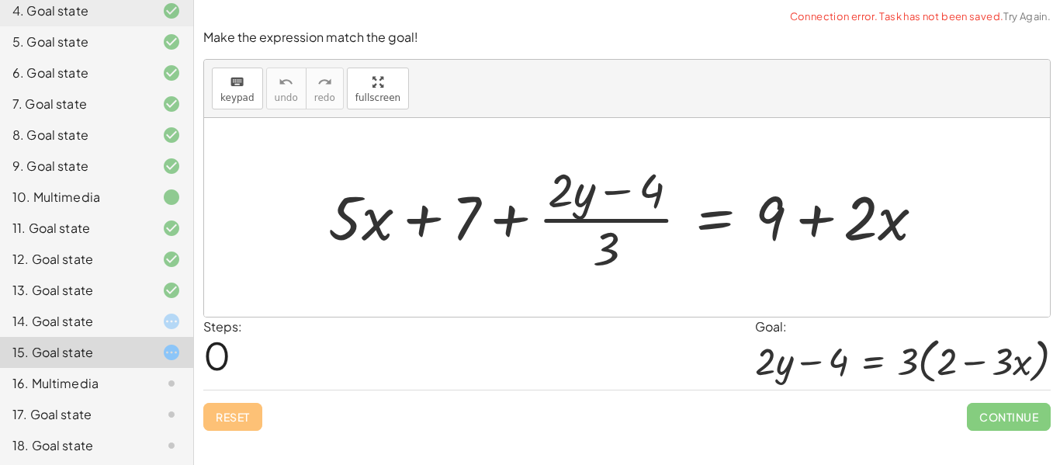
click at [150, 369] on div "16. Multimedia" at bounding box center [96, 383] width 193 height 31
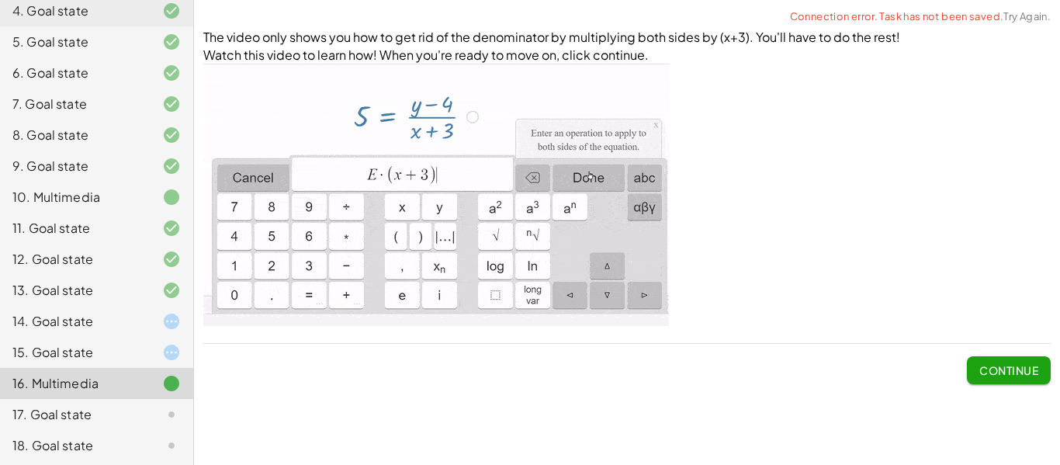
click at [154, 357] on div at bounding box center [158, 352] width 43 height 19
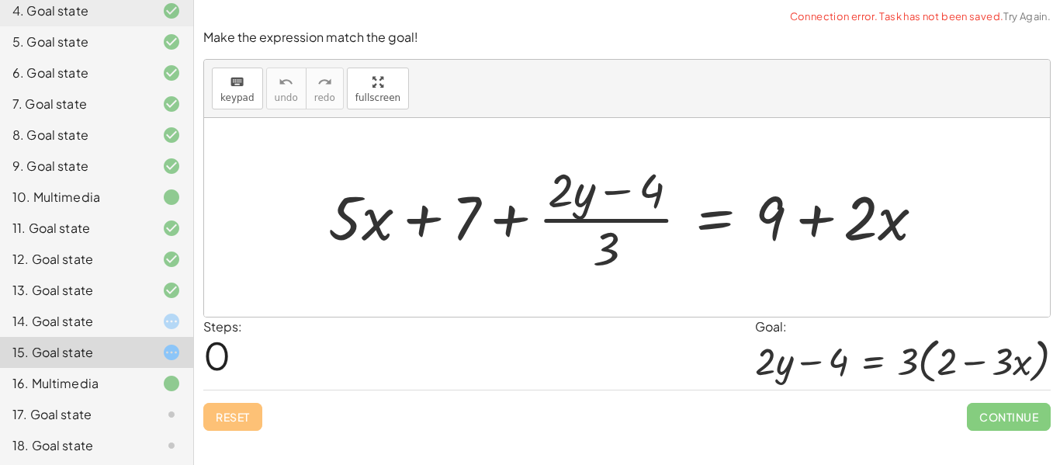
click at [112, 400] on div "17. Goal state" at bounding box center [96, 414] width 193 height 31
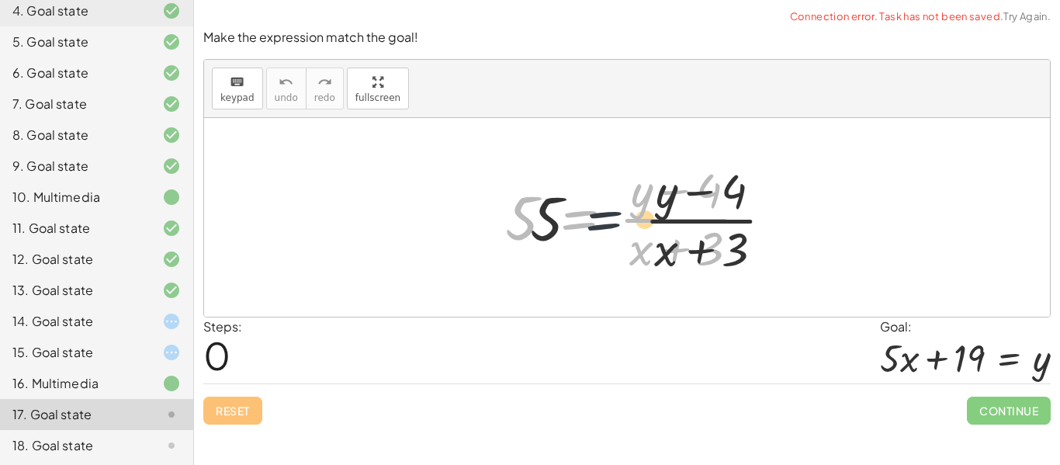
drag, startPoint x: 615, startPoint y: 248, endPoint x: 720, endPoint y: 249, distance: 104.8
click at [720, 249] on div at bounding box center [632, 218] width 271 height 120
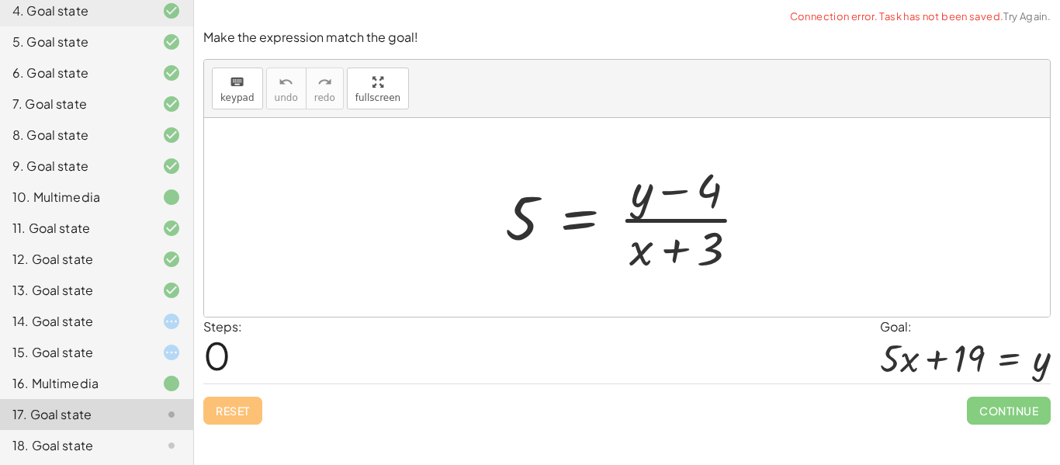
drag, startPoint x: 708, startPoint y: 227, endPoint x: 791, endPoint y: 258, distance: 88.4
click at [791, 258] on div "5 = · ( + y − 4 ) · ( + x + 3 )" at bounding box center [627, 217] width 846 height 199
drag, startPoint x: 639, startPoint y: 261, endPoint x: 438, endPoint y: 170, distance: 219.8
click at [438, 170] on div "+ x 5 = · ( + y − 4 ) · ( + x + 3 )" at bounding box center [627, 217] width 846 height 199
drag, startPoint x: 641, startPoint y: 261, endPoint x: 541, endPoint y: 232, distance: 104.1
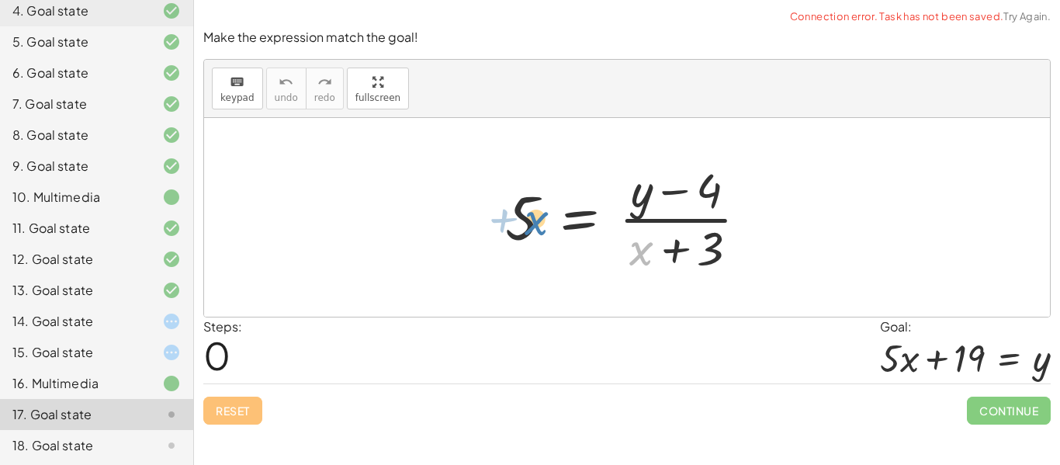
click at [541, 232] on div at bounding box center [632, 218] width 271 height 120
drag, startPoint x: 528, startPoint y: 233, endPoint x: 563, endPoint y: 226, distance: 35.6
click at [563, 226] on div at bounding box center [632, 218] width 271 height 120
drag, startPoint x: 642, startPoint y: 262, endPoint x: 494, endPoint y: 234, distance: 150.8
click at [494, 234] on div "+ x 5 = · ( + y − 4 ) · ( + x + 3 )" at bounding box center [627, 217] width 290 height 127
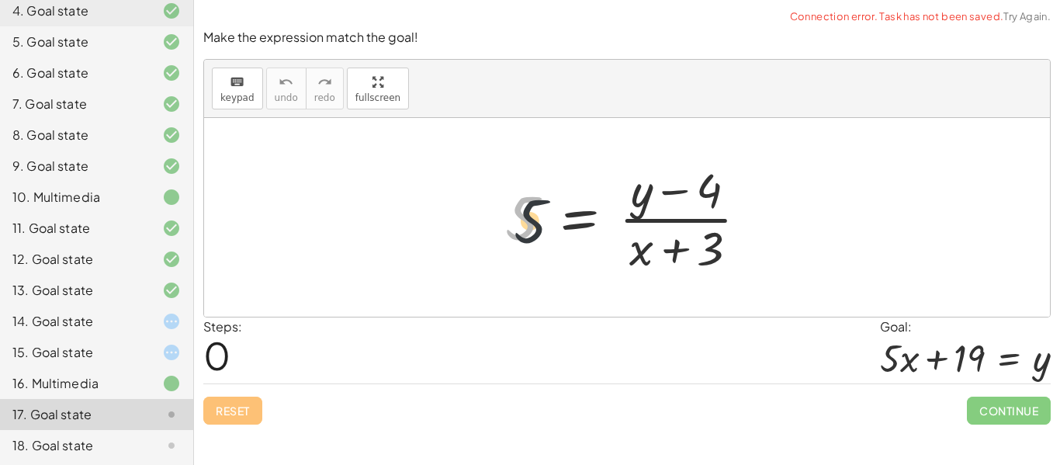
drag, startPoint x: 512, startPoint y: 225, endPoint x: 665, endPoint y: 305, distance: 172.5
click at [665, 305] on div "5 5 = · ( + y − 4 ) · ( + x + 3 )" at bounding box center [627, 217] width 846 height 199
click at [701, 246] on div at bounding box center [632, 218] width 271 height 120
drag, startPoint x: 701, startPoint y: 246, endPoint x: 320, endPoint y: 145, distance: 393.4
click at [320, 145] on div "+ 3 5 = · ( + y − 4 ) · ( + x + 3 )" at bounding box center [627, 217] width 846 height 199
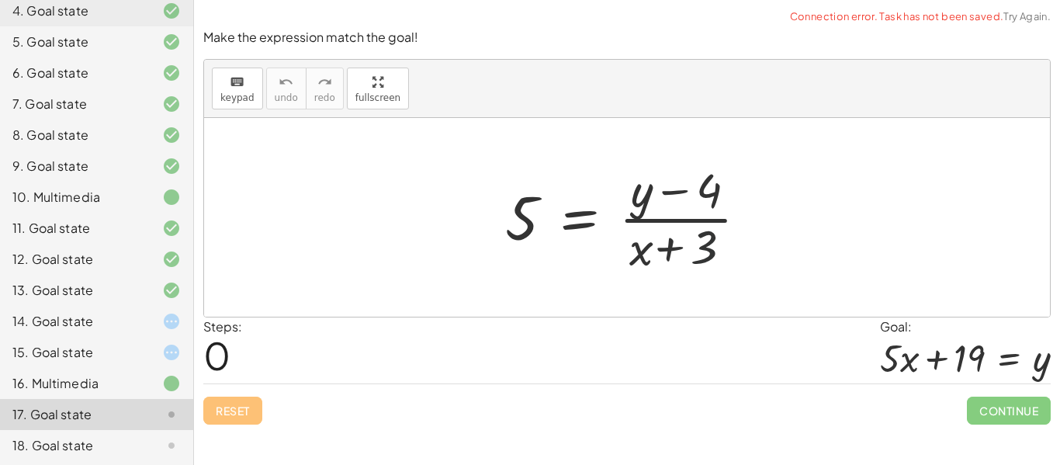
click at [830, 340] on div "Steps: 0 Goal: + · 5 · x + 19 = y" at bounding box center [626, 350] width 847 height 67
drag, startPoint x: 1059, startPoint y: 236, endPoint x: 573, endPoint y: 300, distance: 490.7
click at [573, 300] on div "Make the expression match the goal! keyboard keypad undo undo redo redo fullscr…" at bounding box center [627, 226] width 866 height 414
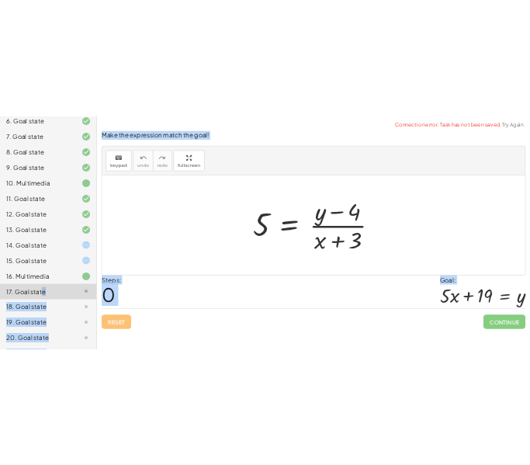
scroll to position [375, 0]
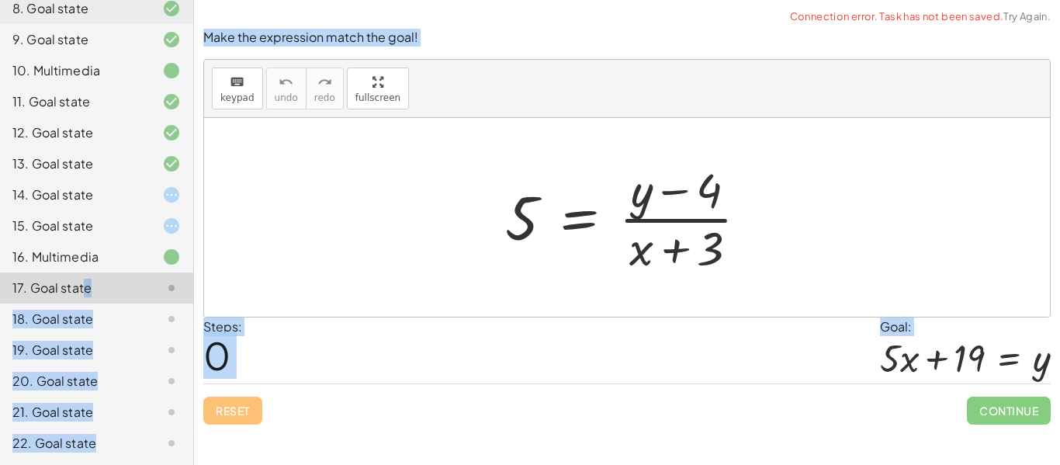
drag, startPoint x: 83, startPoint y: 404, endPoint x: 0, endPoint y: 501, distance: 128.3
click at [0, 464] on html "12. Solving equations with 4 Operations Dominick A Not you? Tasks 1. Multimedia…" at bounding box center [530, 232] width 1060 height 465
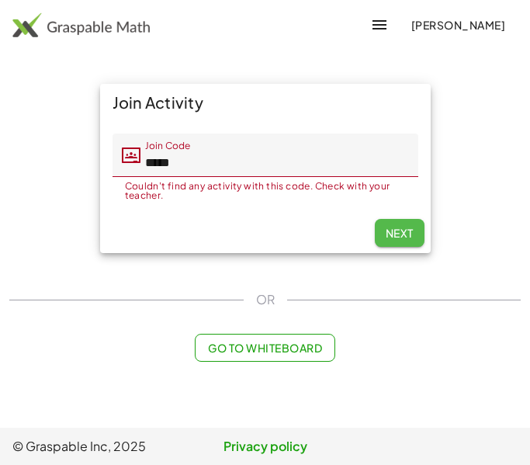
click at [394, 239] on span "Next" at bounding box center [399, 233] width 28 height 14
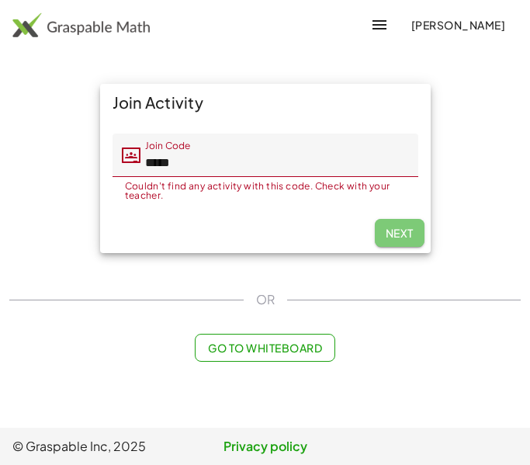
click at [394, 239] on span "Next" at bounding box center [399, 233] width 28 height 14
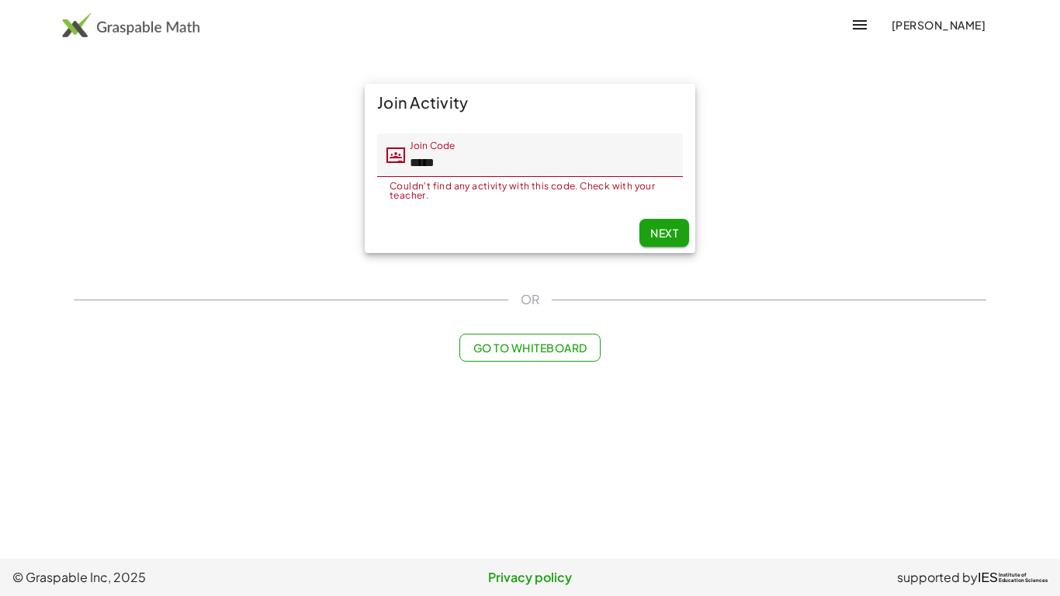
click at [529, 255] on div "Join Activity Join Code Join Code ***** Couldn't find any activity with this co…" at bounding box center [529, 168] width 349 height 188
click at [529, 243] on button "Next" at bounding box center [664, 233] width 50 height 28
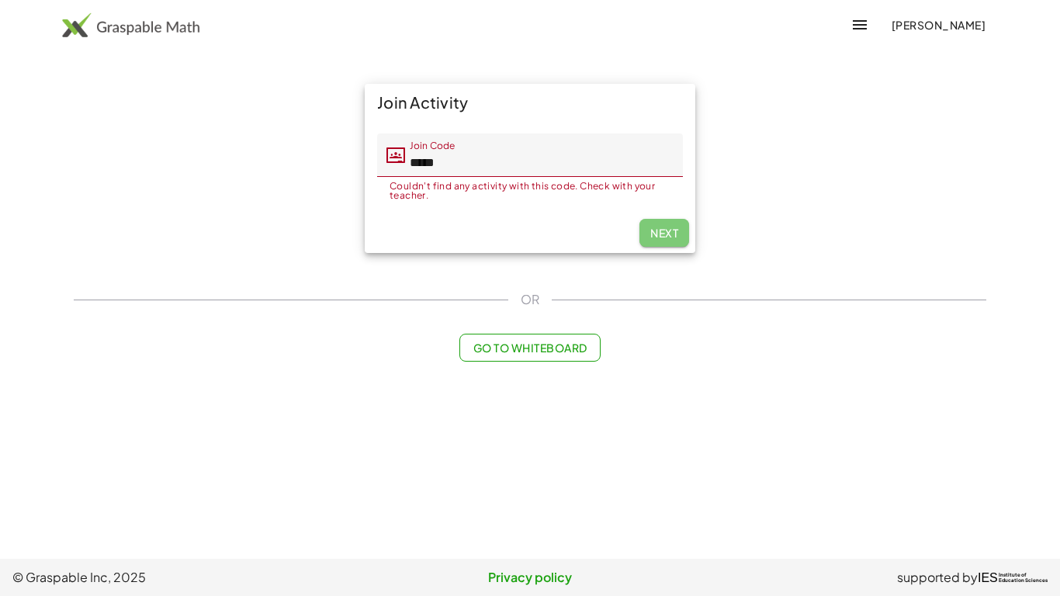
click at [529, 243] on button "Next" at bounding box center [664, 233] width 50 height 28
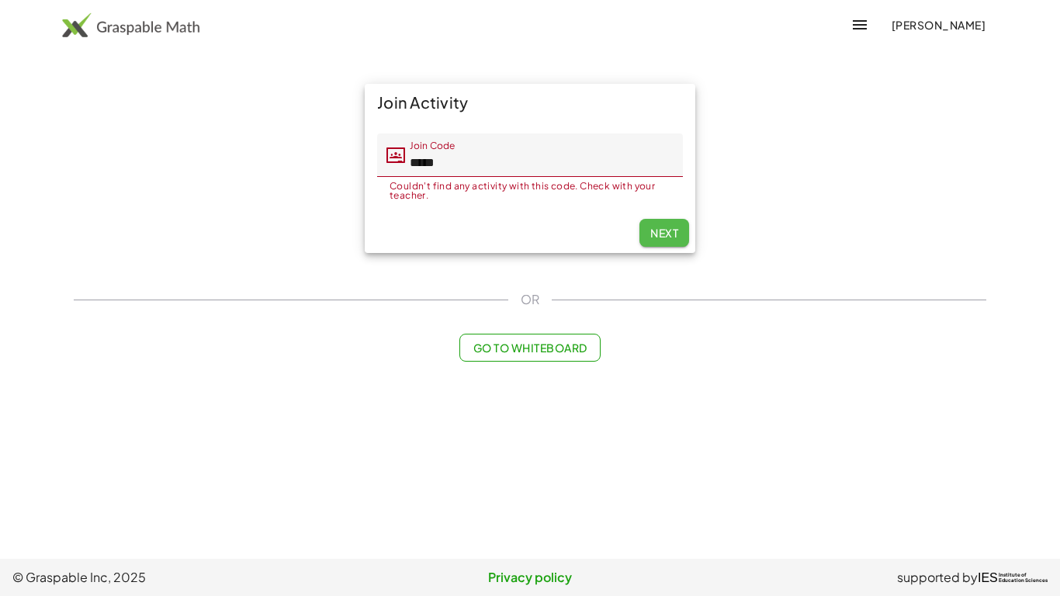
click at [529, 243] on button "Next" at bounding box center [664, 233] width 50 height 28
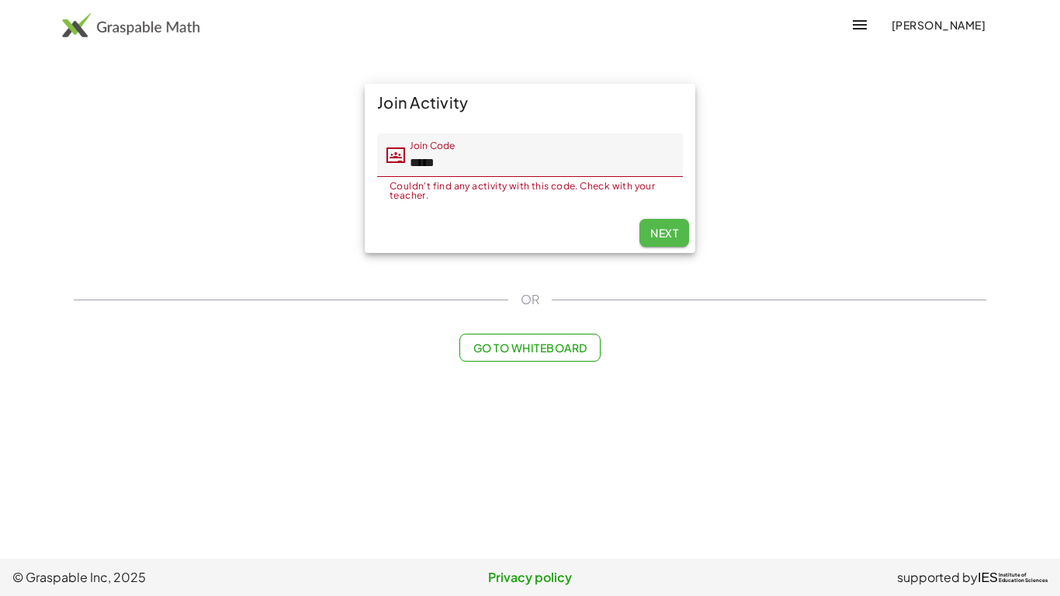
click at [529, 243] on button "Next" at bounding box center [664, 233] width 50 height 28
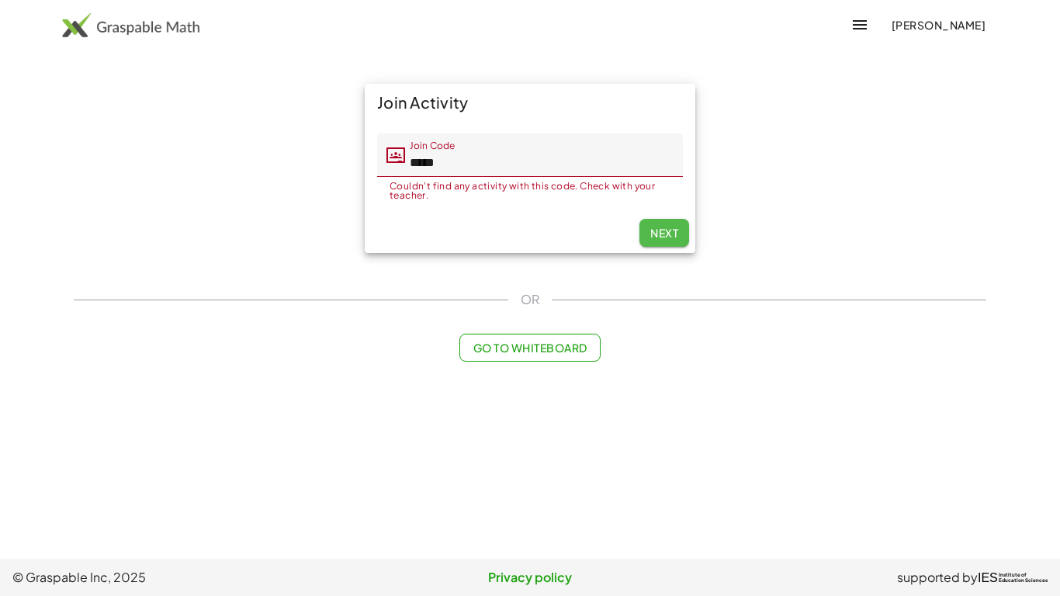
click at [529, 243] on button "Next" at bounding box center [664, 233] width 50 height 28
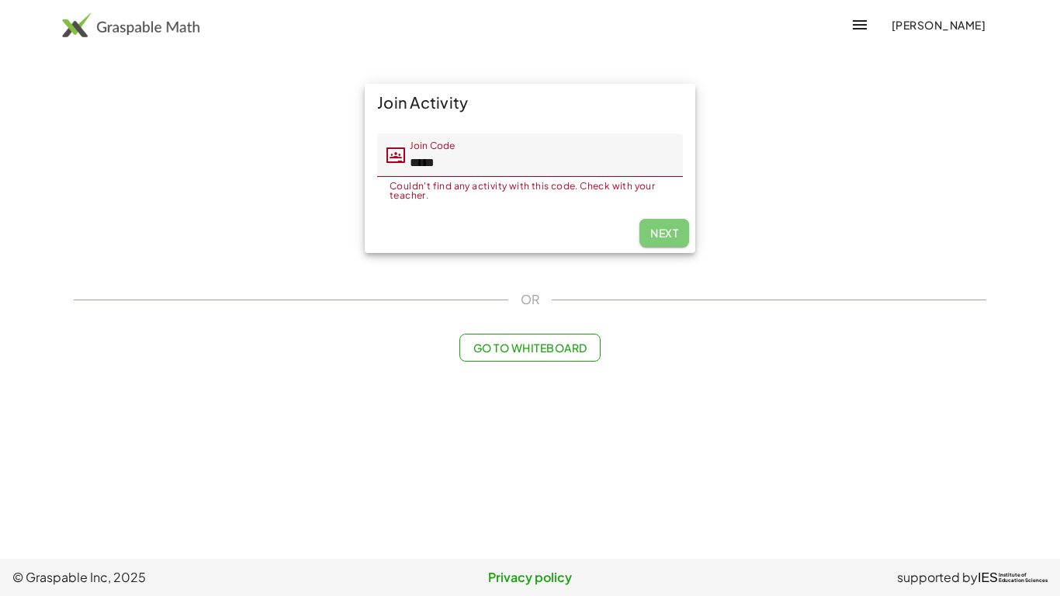
click at [529, 243] on button "Next" at bounding box center [664, 233] width 50 height 28
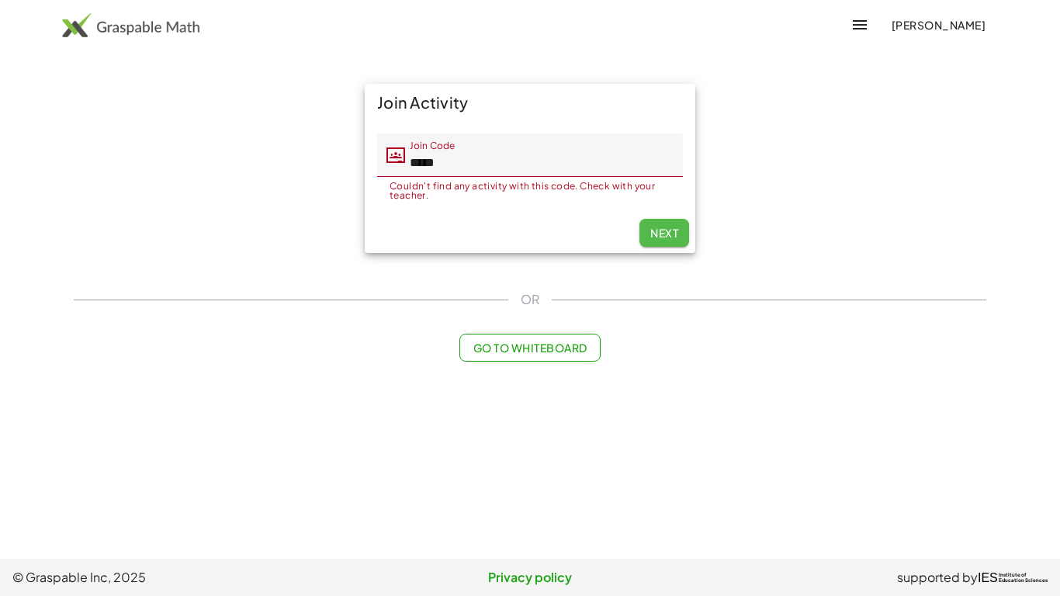
click at [529, 243] on button "Next" at bounding box center [664, 233] width 50 height 28
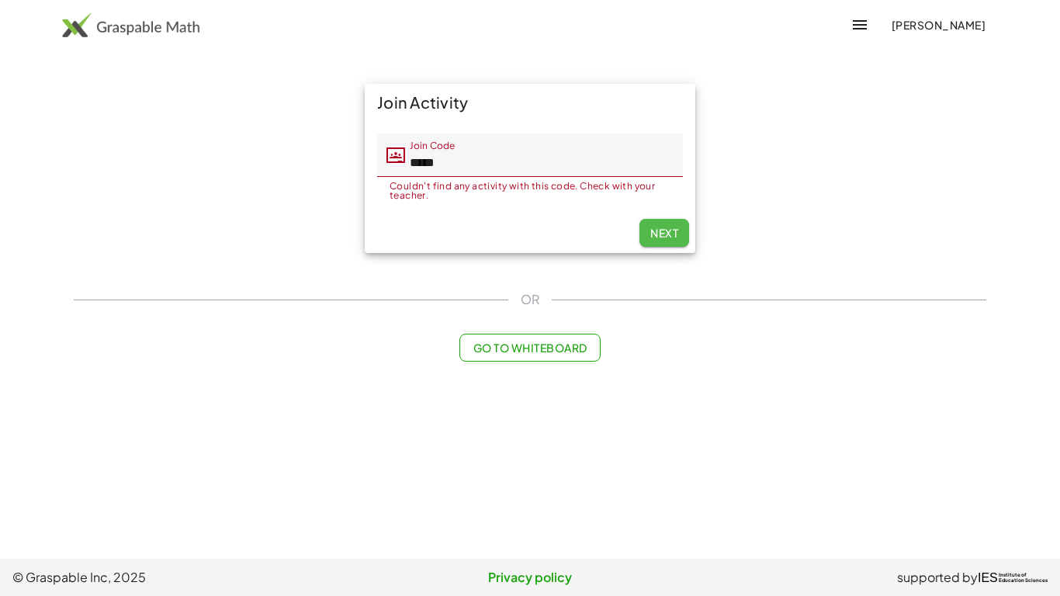
click at [529, 243] on button "Next" at bounding box center [664, 233] width 50 height 28
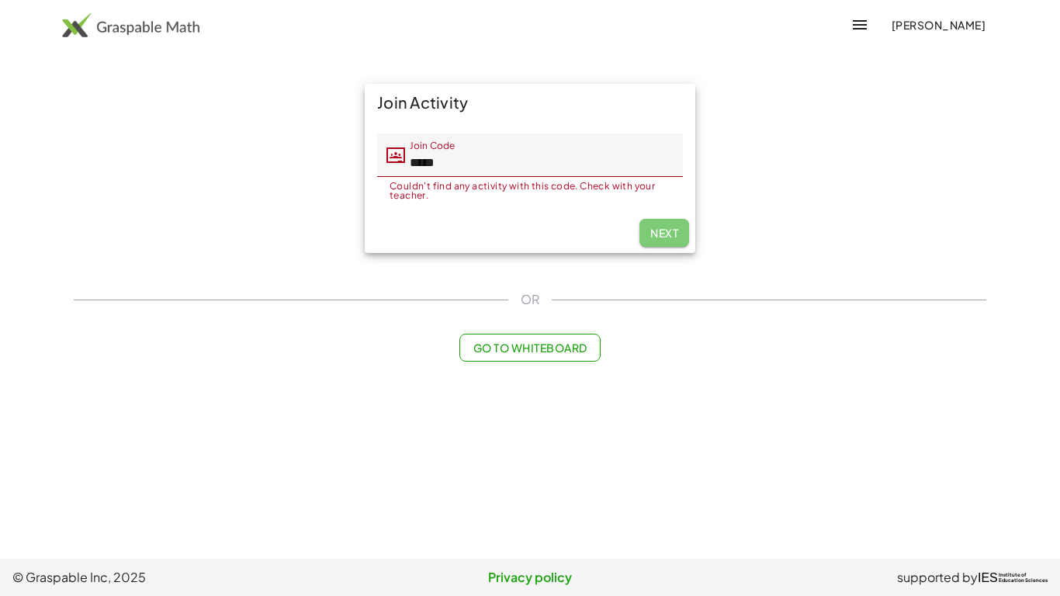
click at [529, 243] on button "Next" at bounding box center [664, 233] width 50 height 28
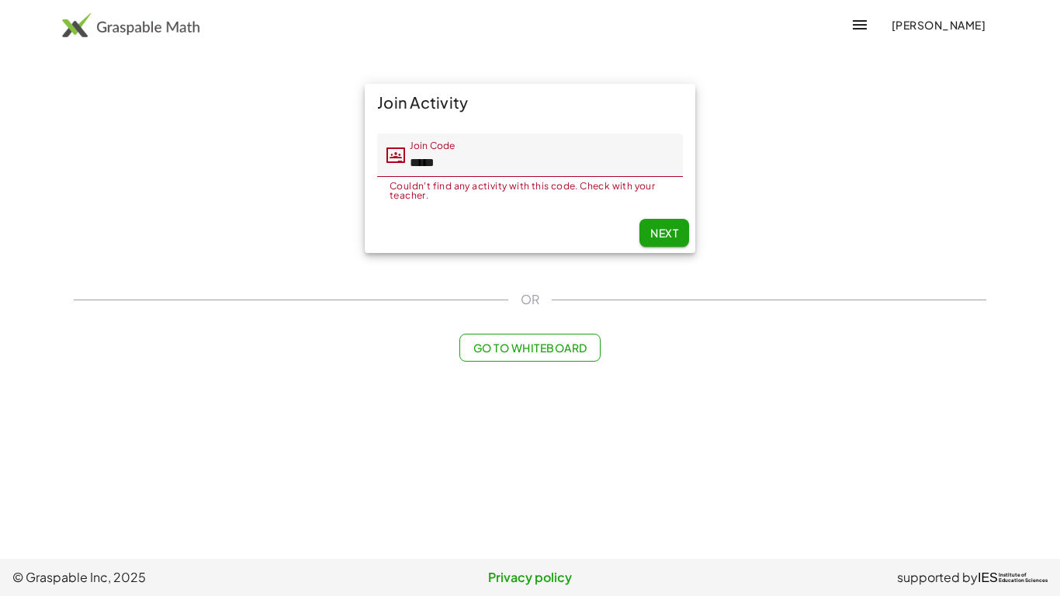
click at [667, 243] on button "Next" at bounding box center [664, 233] width 50 height 28
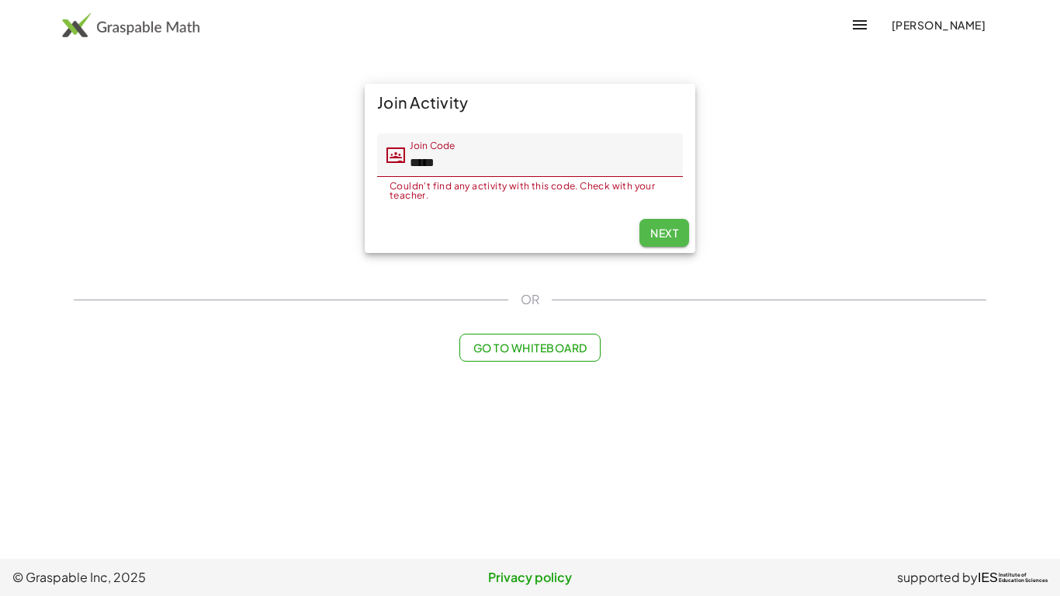
click at [667, 243] on button "Next" at bounding box center [664, 233] width 50 height 28
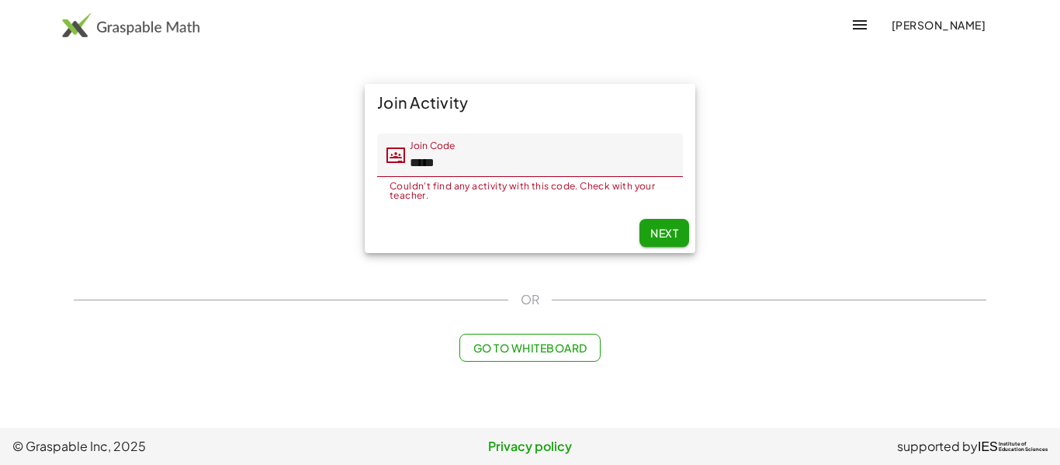
click at [661, 229] on span "Next" at bounding box center [664, 233] width 28 height 14
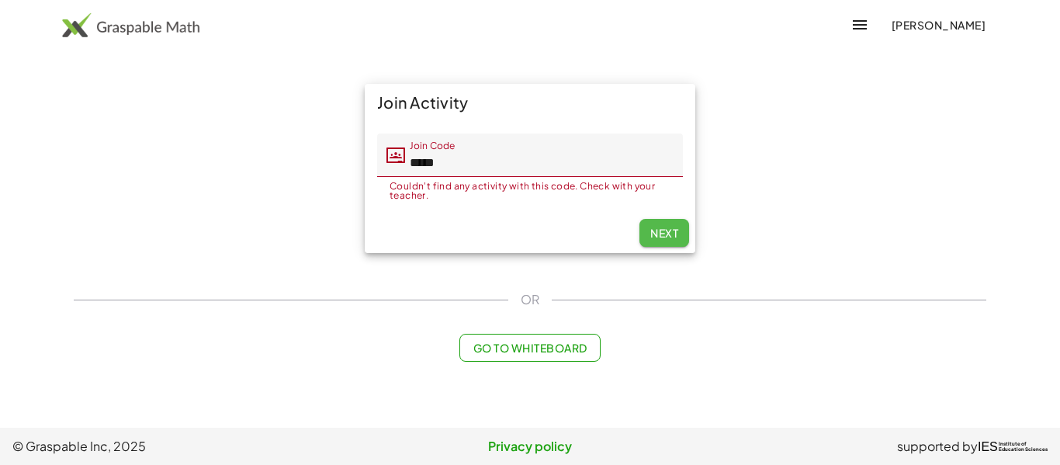
click at [661, 229] on span "Next" at bounding box center [664, 233] width 28 height 14
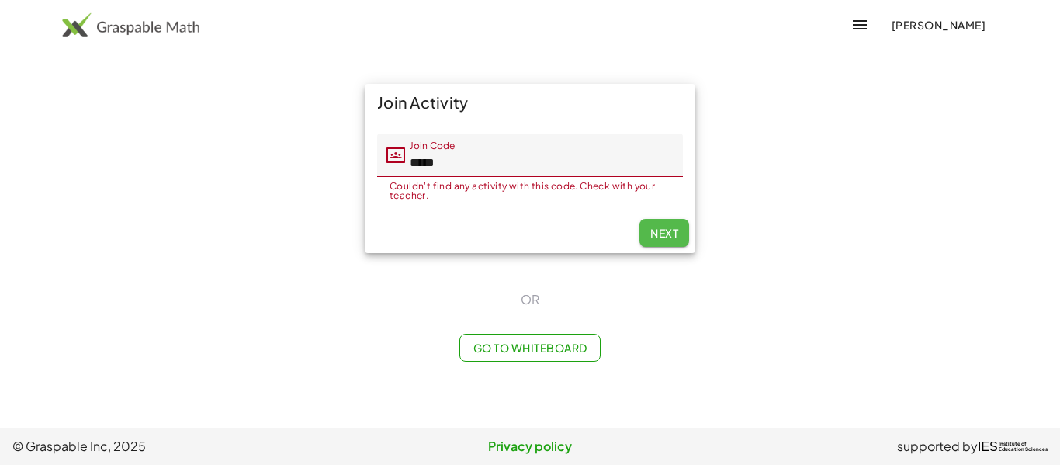
click at [661, 229] on span "Next" at bounding box center [664, 233] width 28 height 14
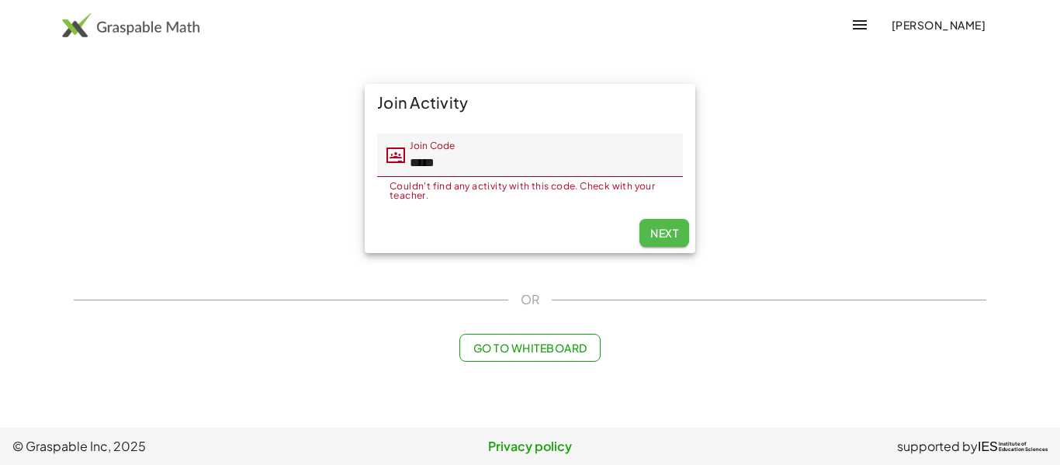
click at [661, 229] on span "Next" at bounding box center [664, 233] width 28 height 14
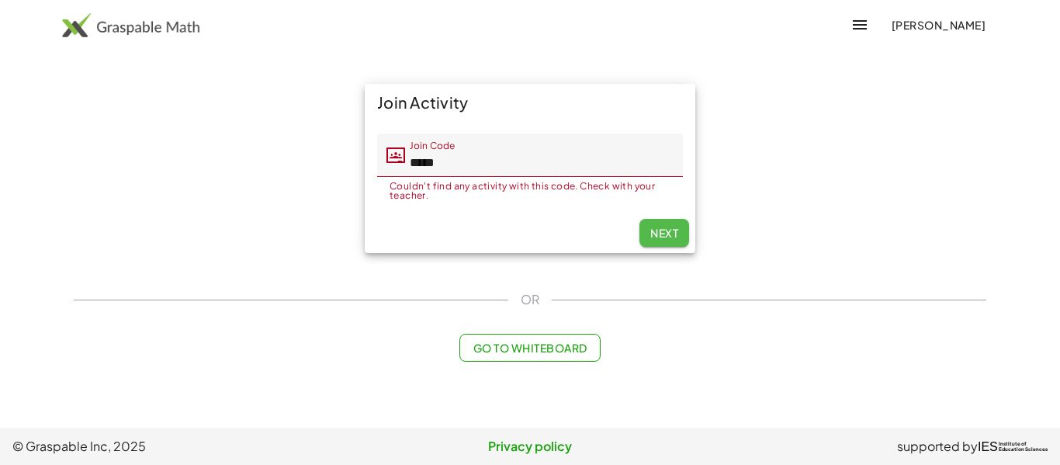
click at [661, 229] on span "Next" at bounding box center [664, 233] width 28 height 14
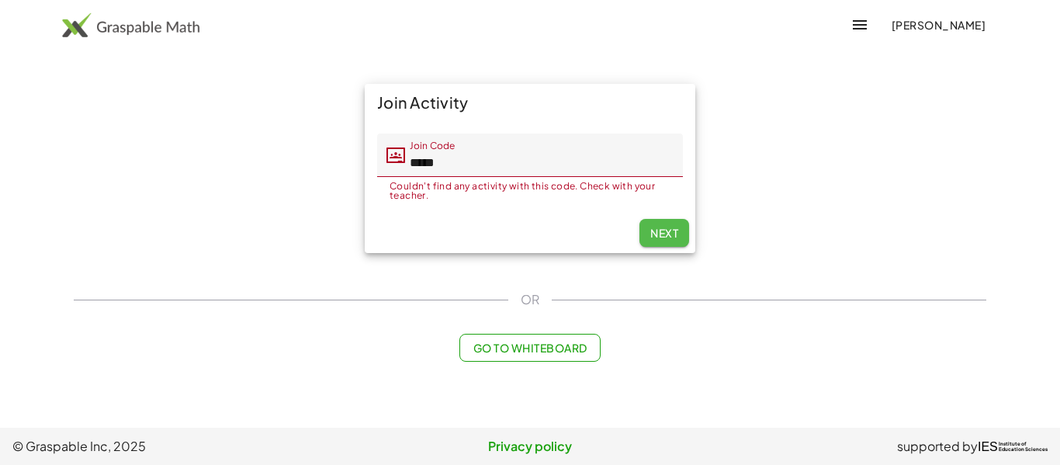
click at [661, 229] on span "Next" at bounding box center [664, 233] width 28 height 14
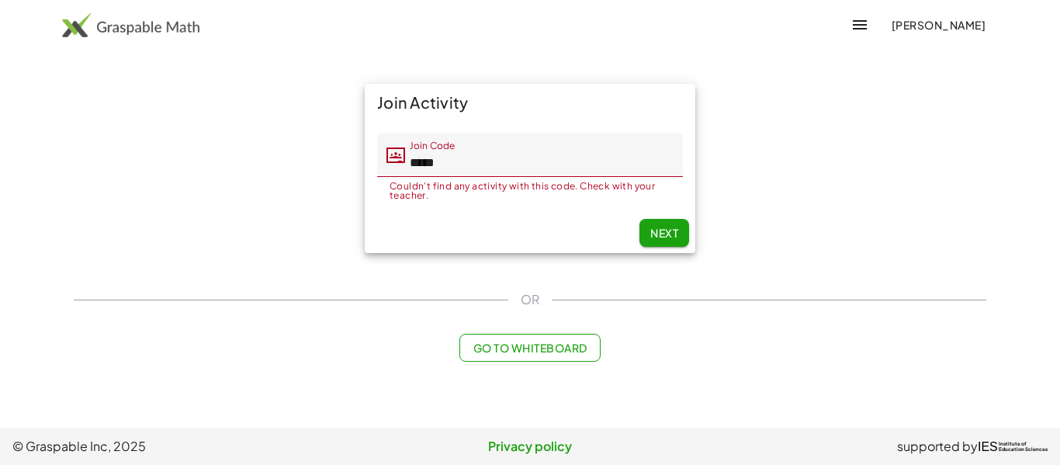
click at [661, 229] on span "Next" at bounding box center [664, 233] width 28 height 14
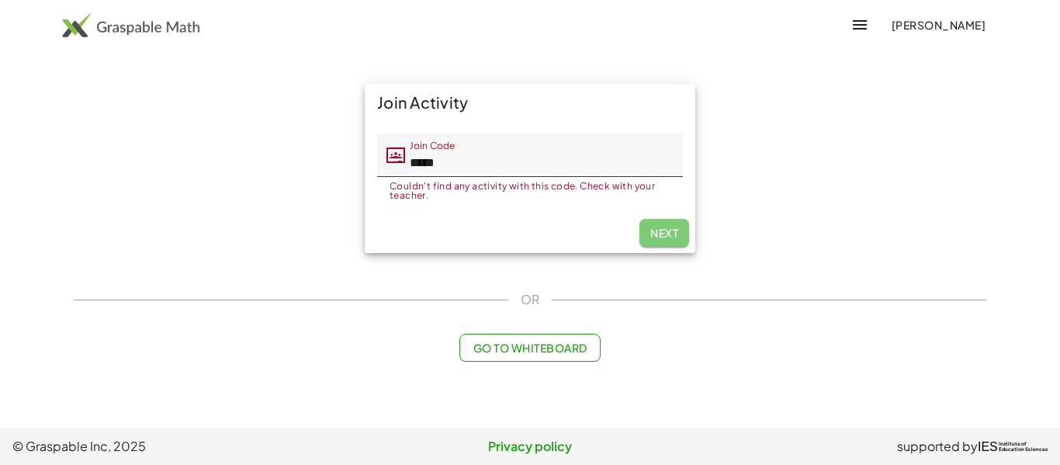
click at [661, 229] on span "Next" at bounding box center [664, 233] width 28 height 14
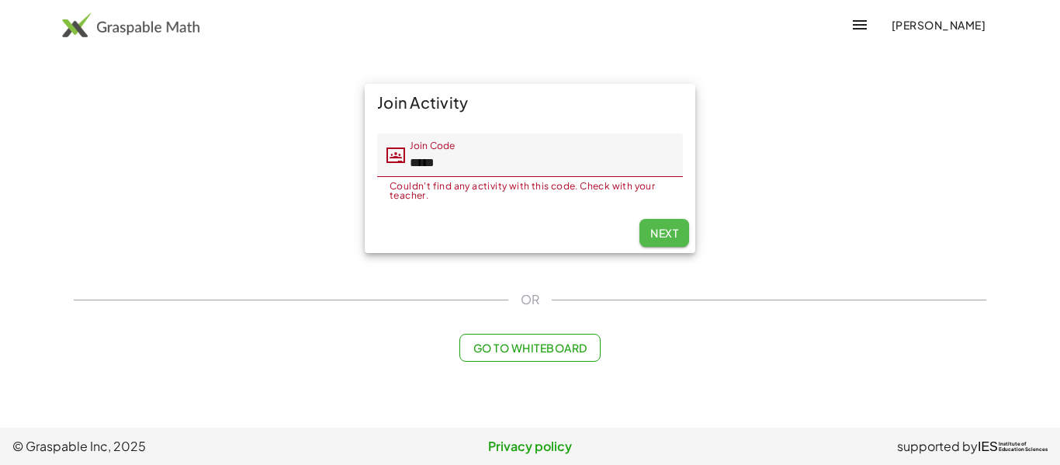
click at [661, 229] on span "Next" at bounding box center [664, 233] width 28 height 14
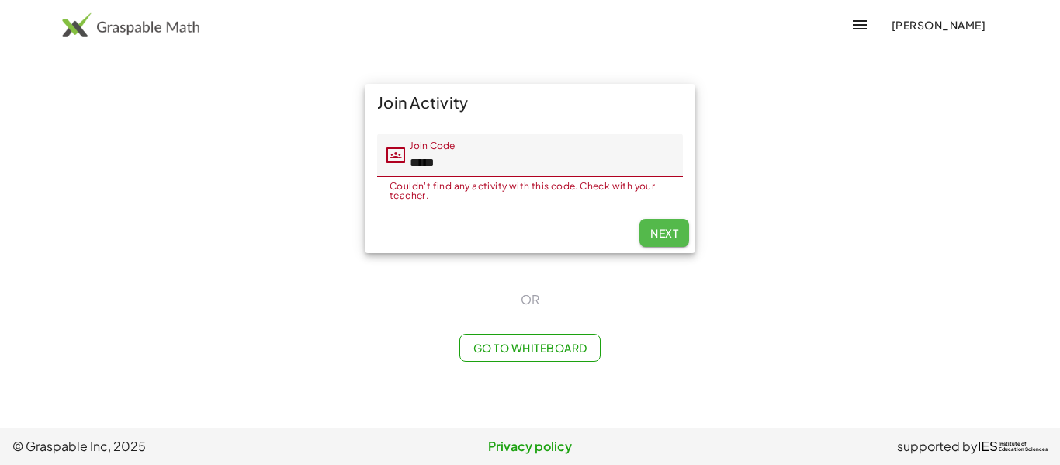
click at [661, 229] on span "Next" at bounding box center [664, 233] width 28 height 14
